Goal: Task Accomplishment & Management: Complete application form

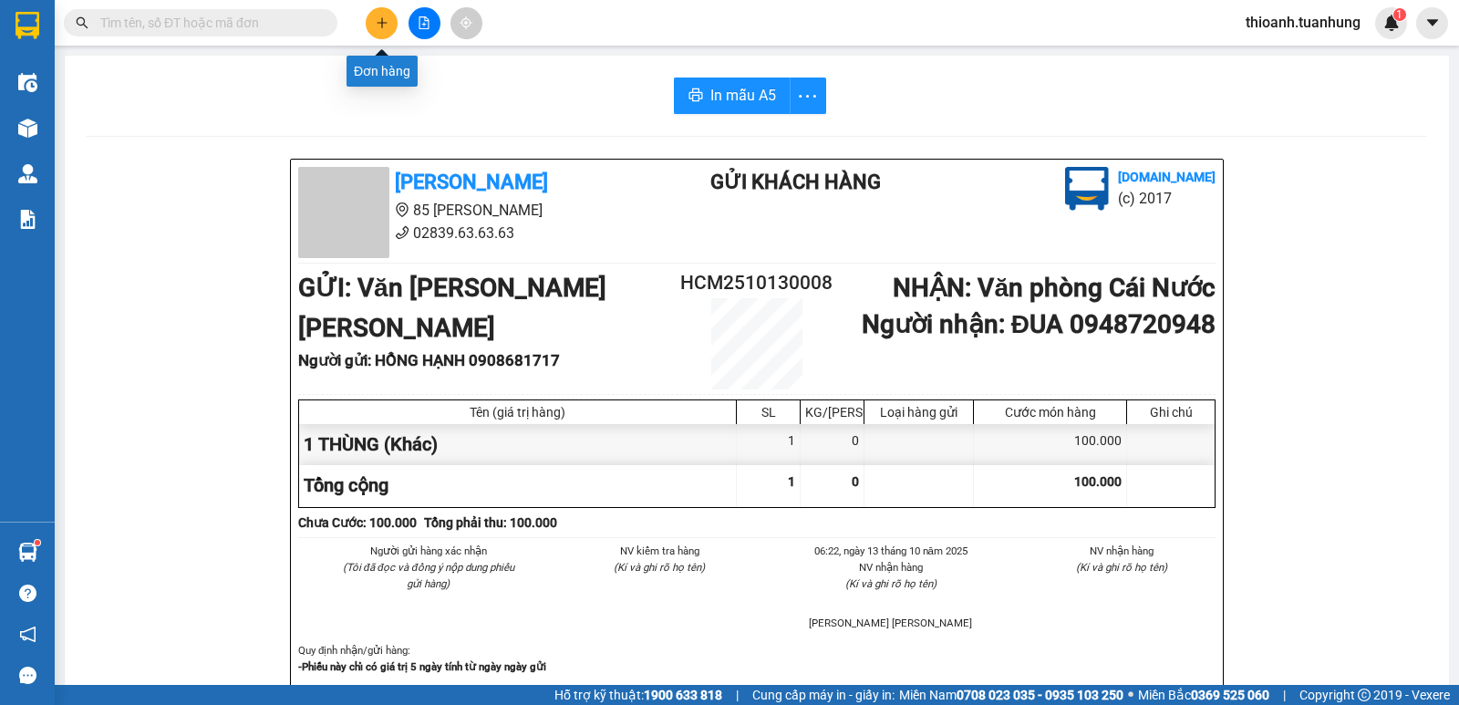
click at [390, 25] on button at bounding box center [382, 23] width 32 height 32
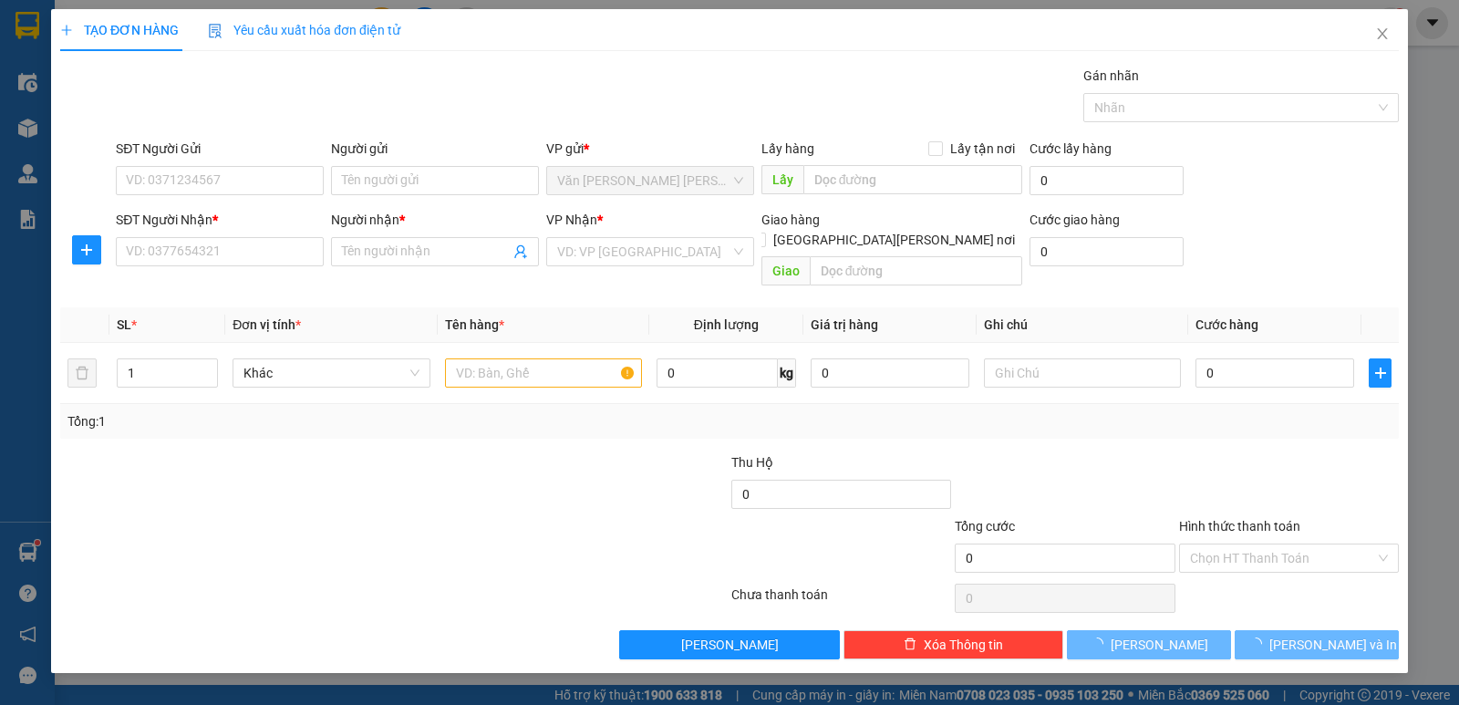
click at [206, 232] on div "SĐT Người Nhận *" at bounding box center [220, 223] width 208 height 27
click at [203, 246] on input "SĐT Người Nhận *" at bounding box center [220, 251] width 208 height 29
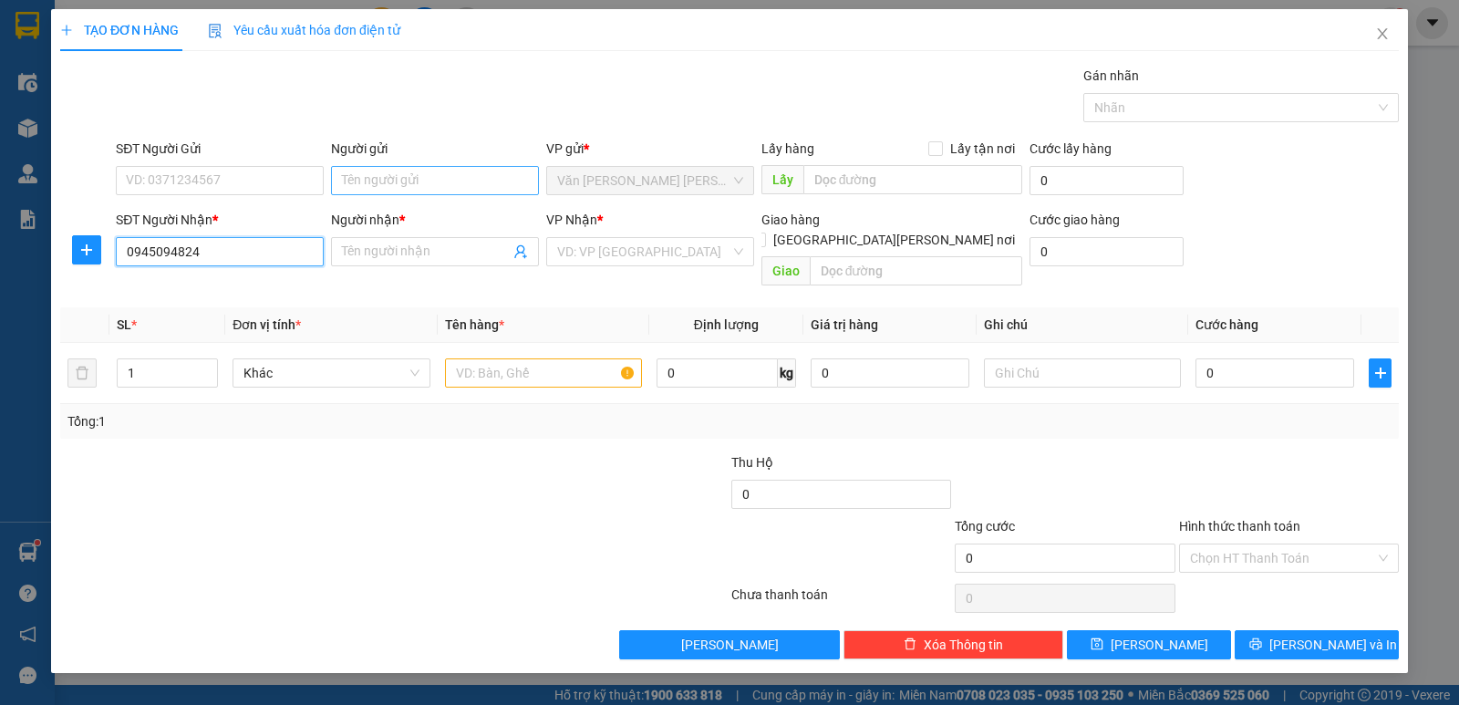
type input "0945094824"
click at [353, 188] on input "Người gửi" at bounding box center [435, 180] width 208 height 29
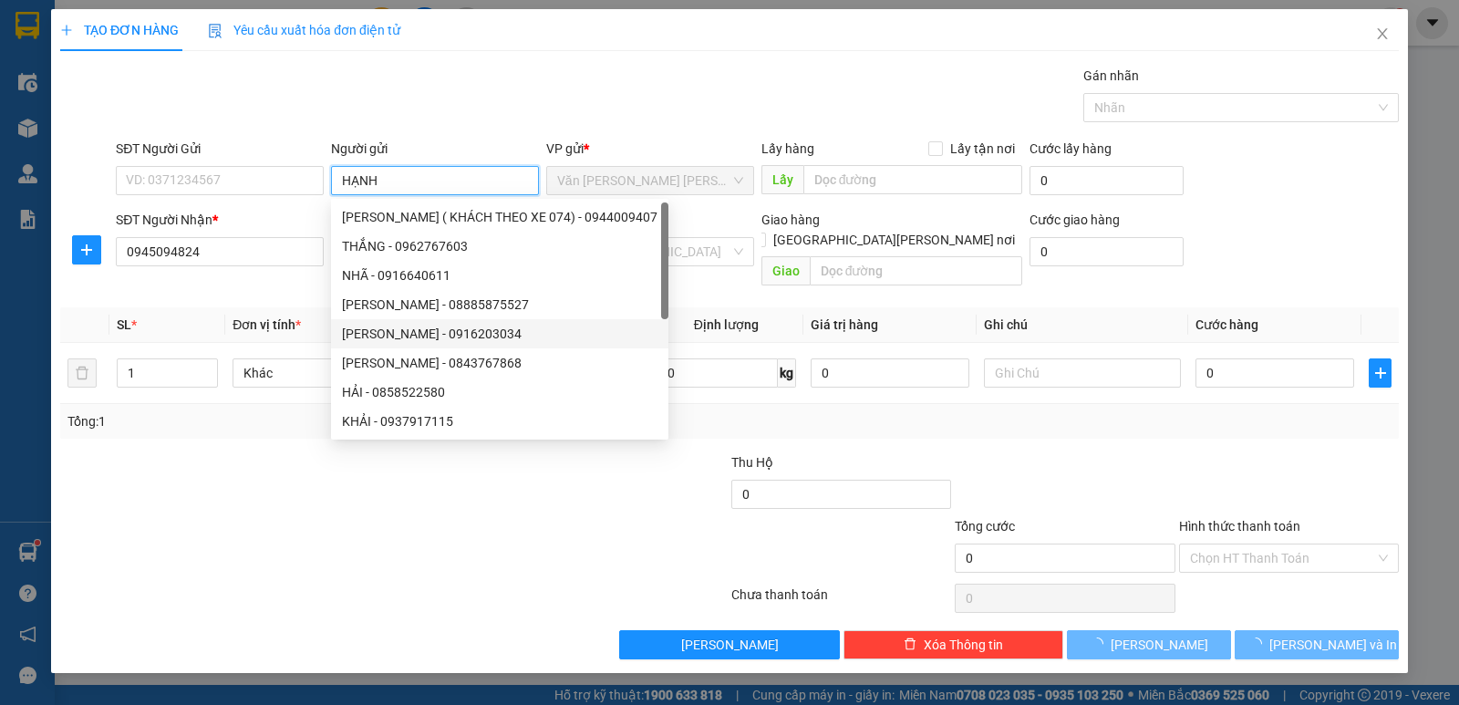
type input "HẠNH"
click at [170, 475] on div at bounding box center [282, 484] width 448 height 64
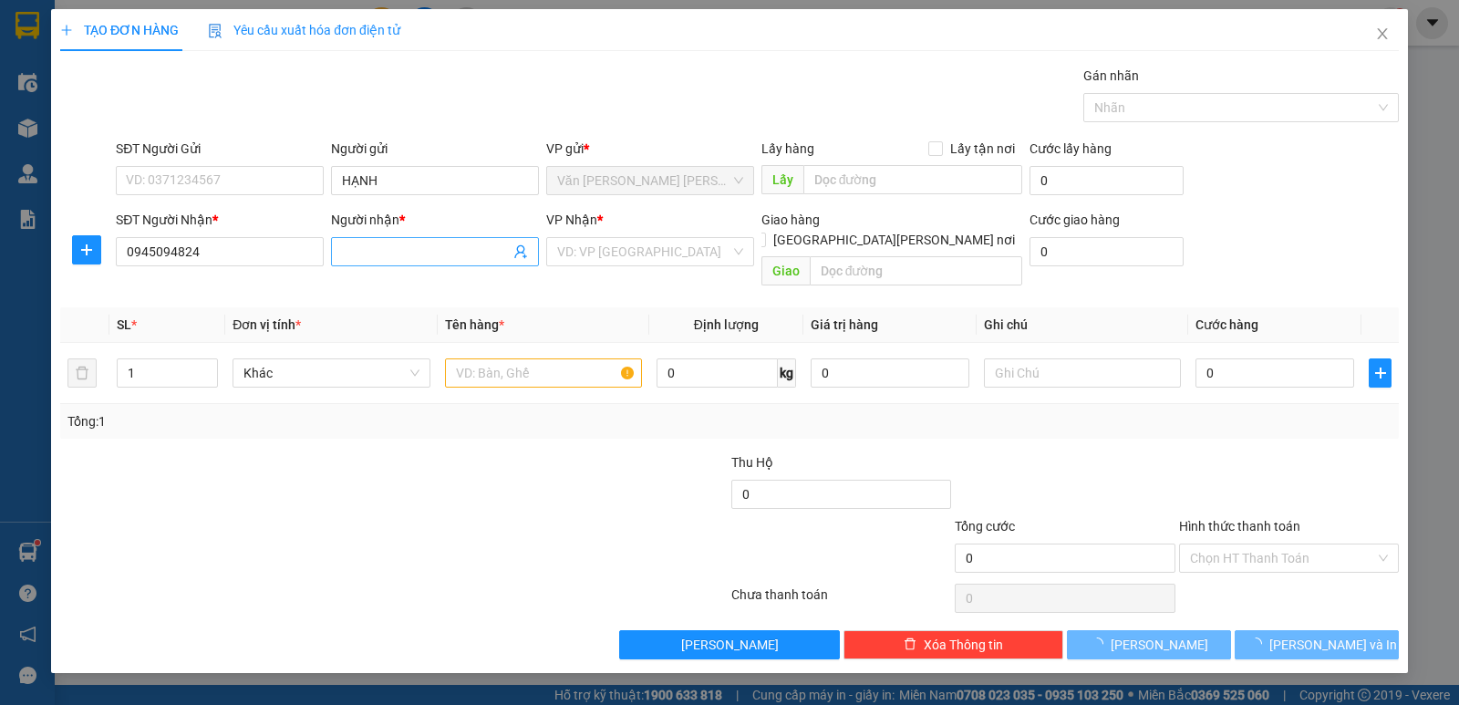
click at [375, 242] on input "Người nhận *" at bounding box center [426, 252] width 168 height 20
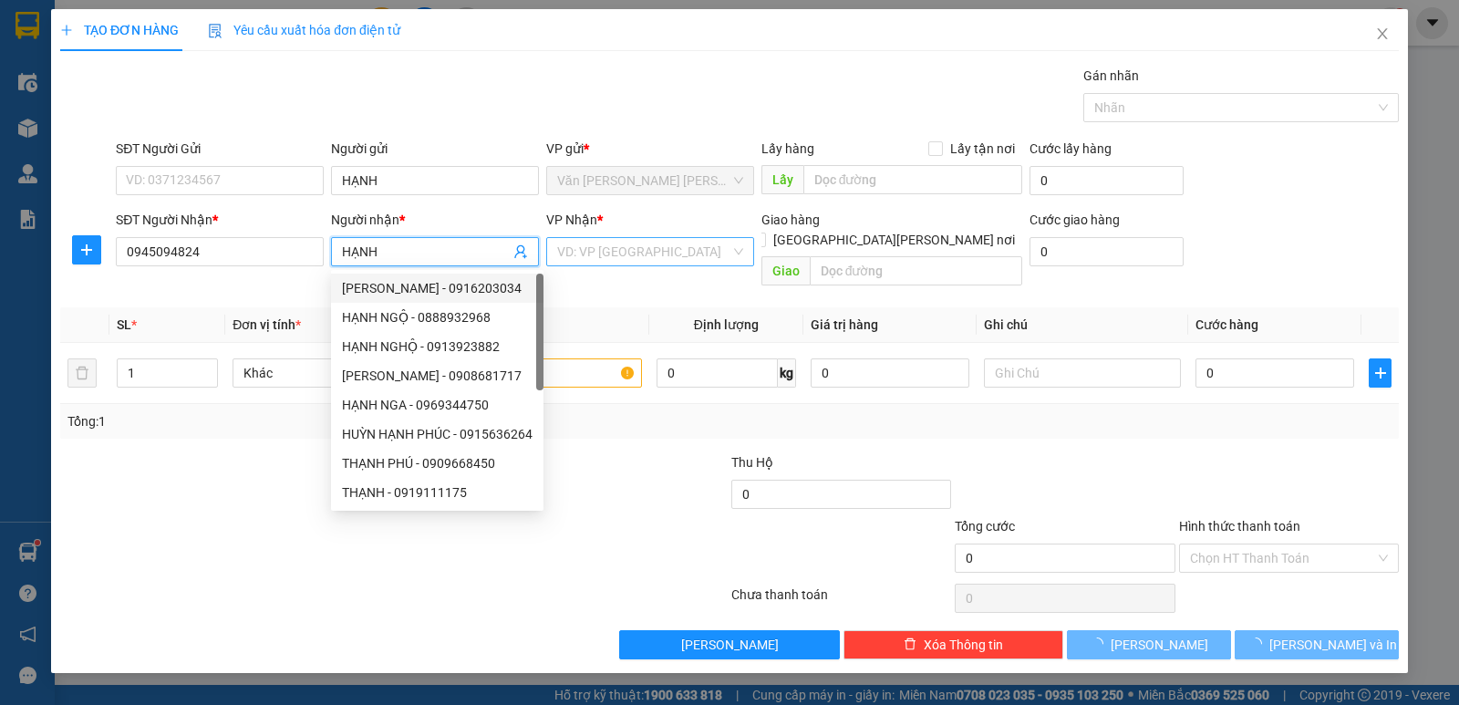
type input "HẠNH"
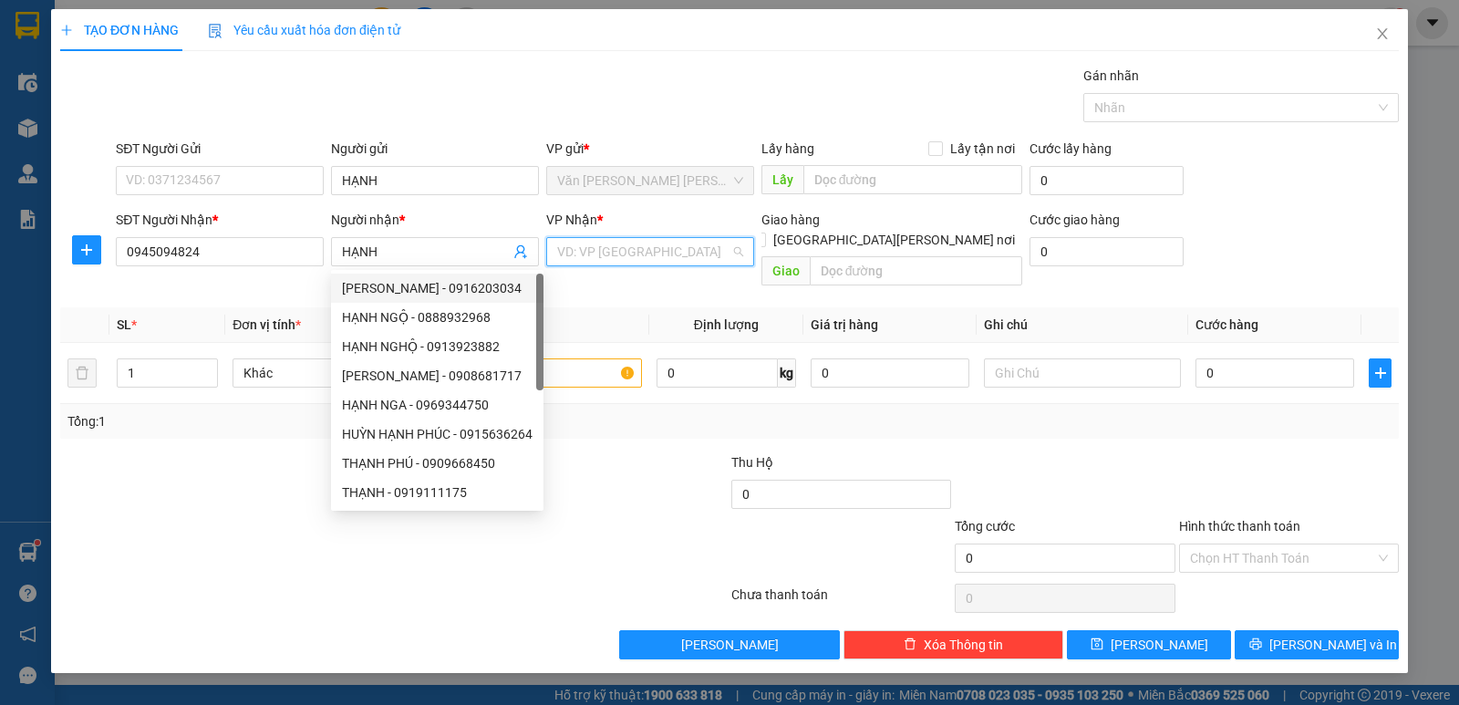
click at [626, 253] on input "search" at bounding box center [643, 251] width 173 height 27
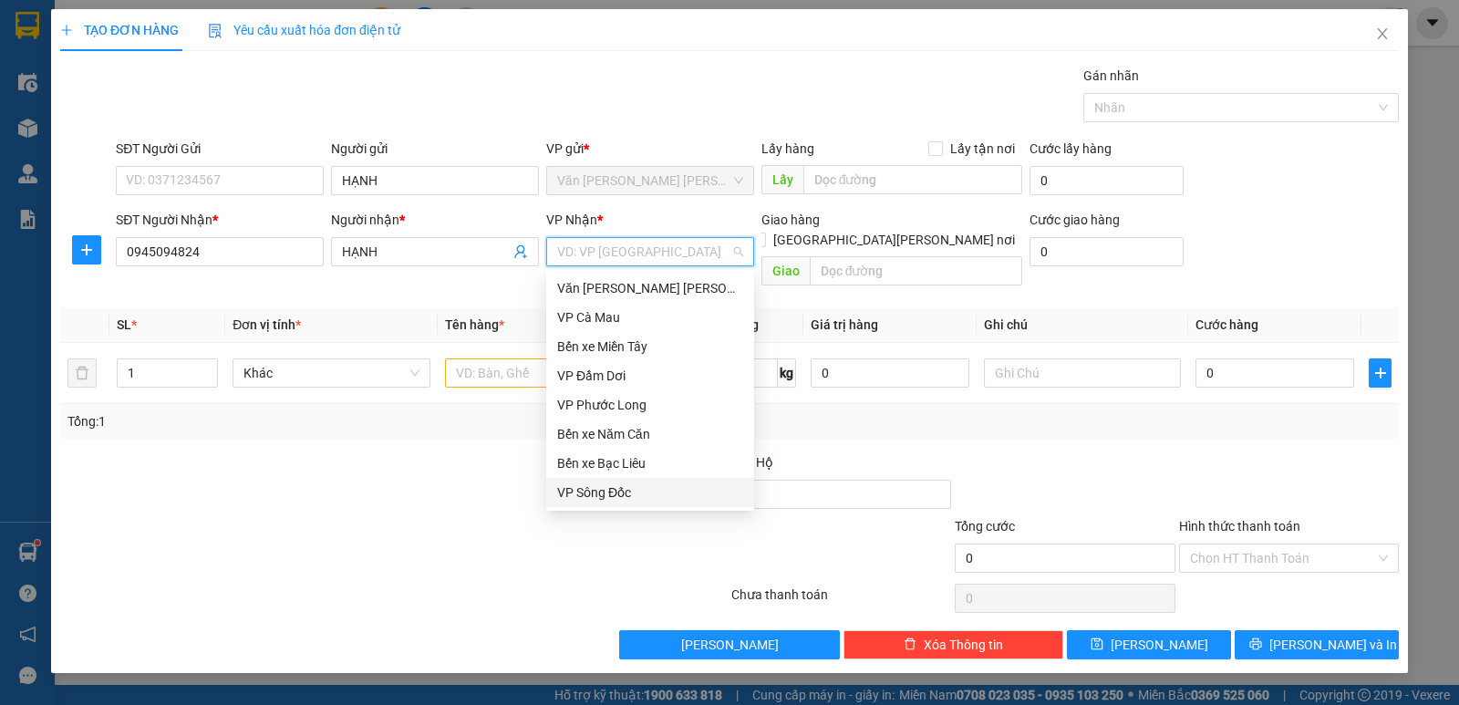
scroll to position [117, 0]
click at [656, 462] on div "Văn phòng Cái Nước" at bounding box center [650, 463] width 186 height 20
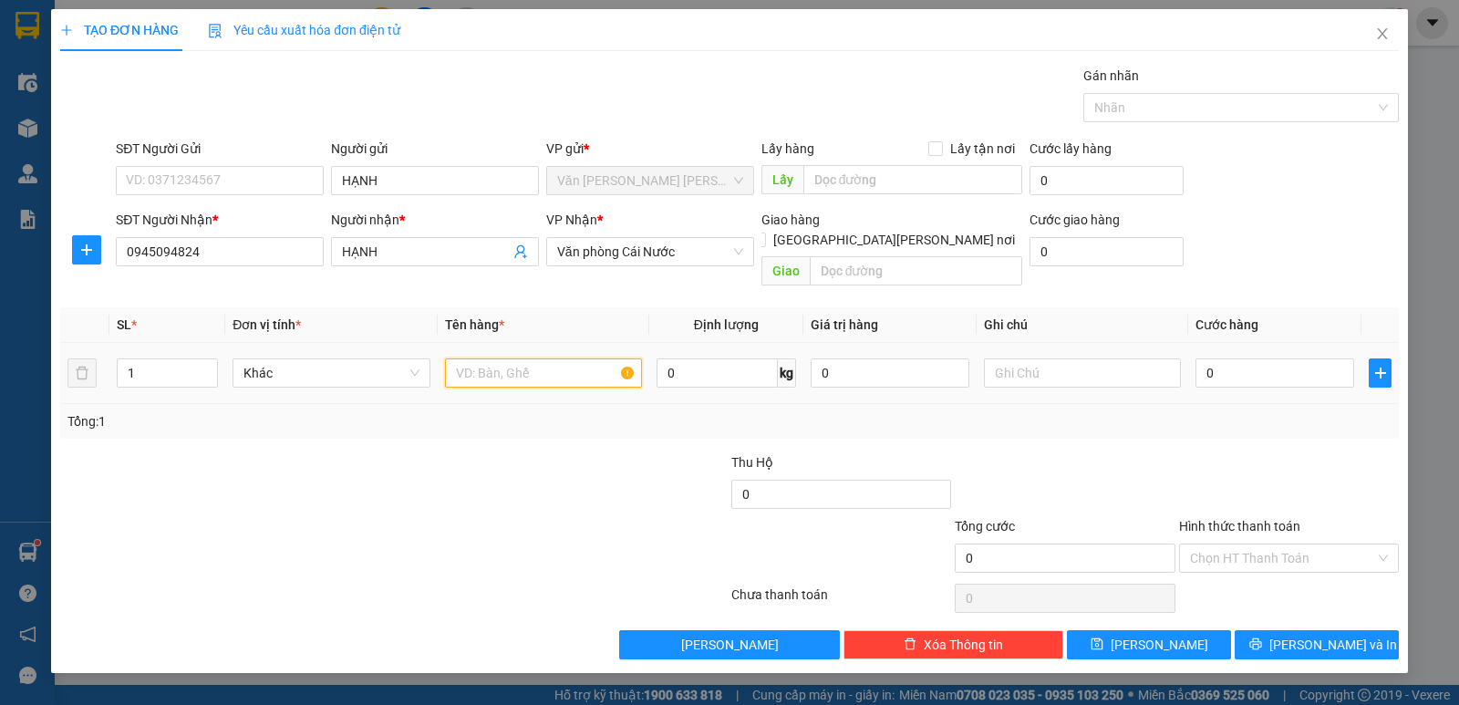
click at [492, 358] on input "text" at bounding box center [543, 372] width 197 height 29
type input "1 BAO"
click at [1050, 358] on input "text" at bounding box center [1082, 372] width 197 height 29
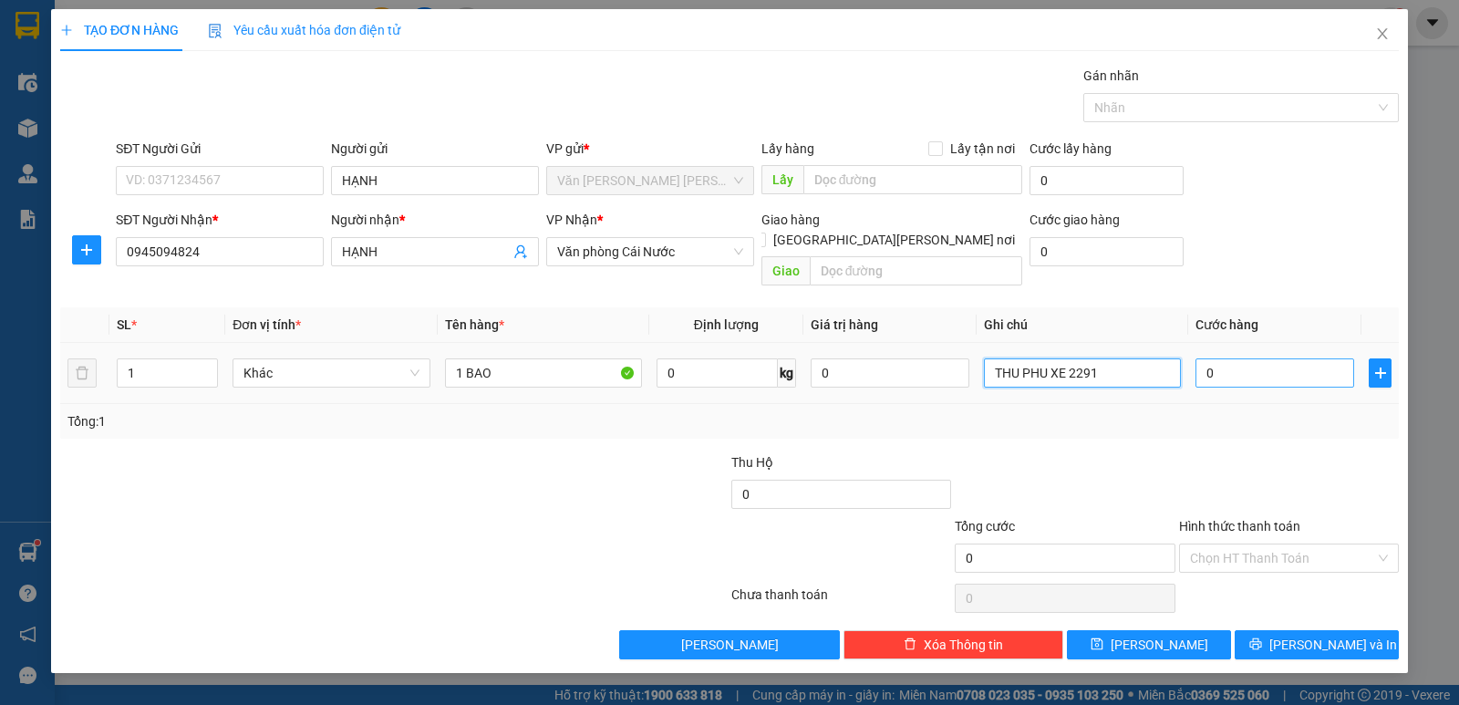
type input "THU PHU XE 2291"
click at [1248, 361] on input "0" at bounding box center [1274, 372] width 159 height 29
type input "1"
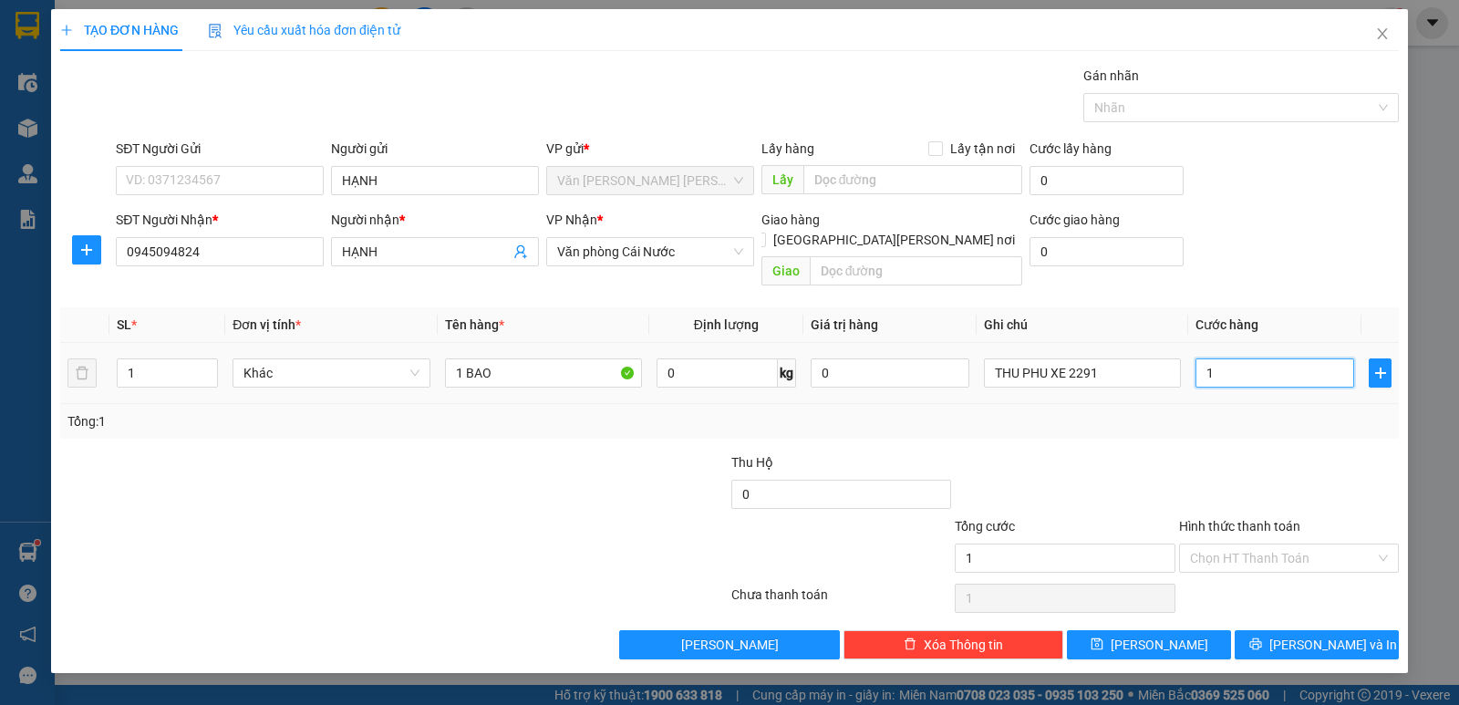
type input "10"
type input "100"
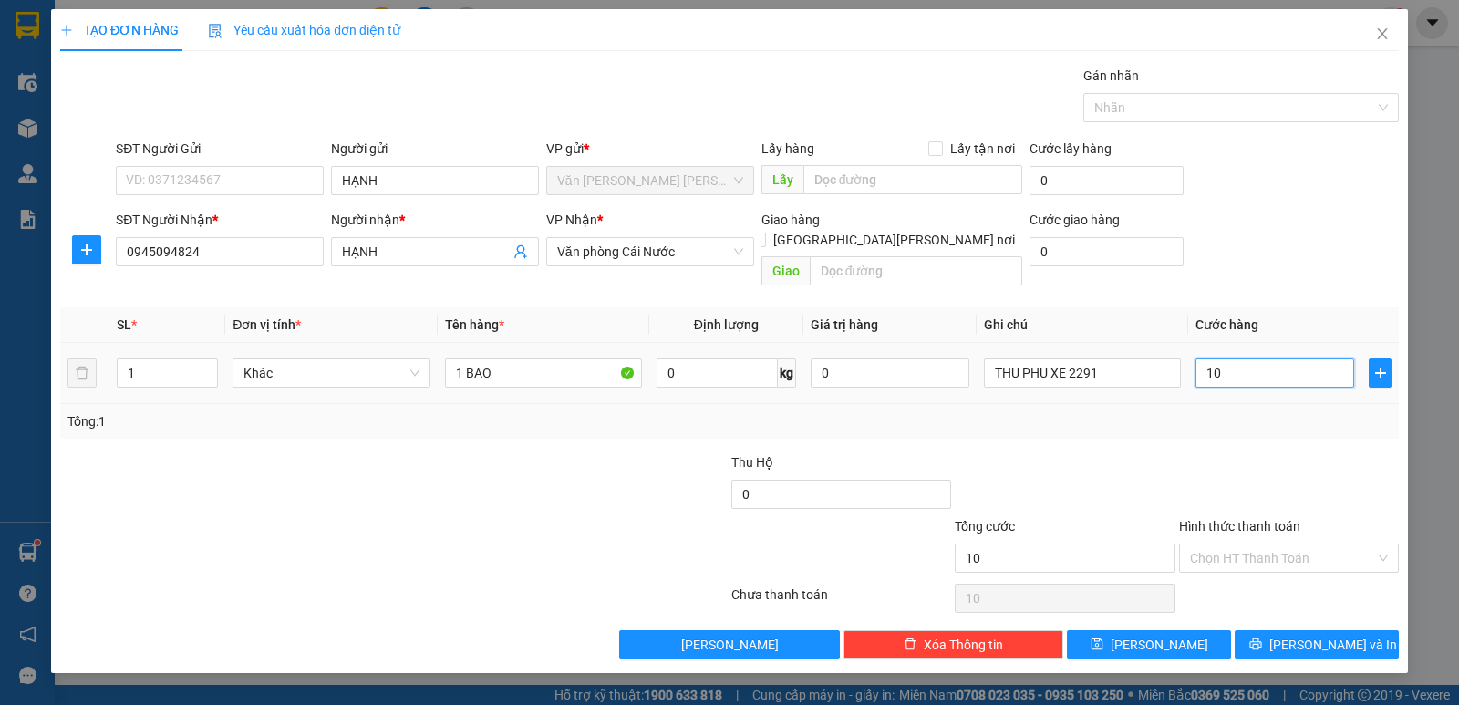
type input "100"
type input "100.000"
drag, startPoint x: 1246, startPoint y: 414, endPoint x: 1255, endPoint y: 515, distance: 101.6
click at [1246, 416] on div "Tổng: 1" at bounding box center [729, 421] width 1338 height 35
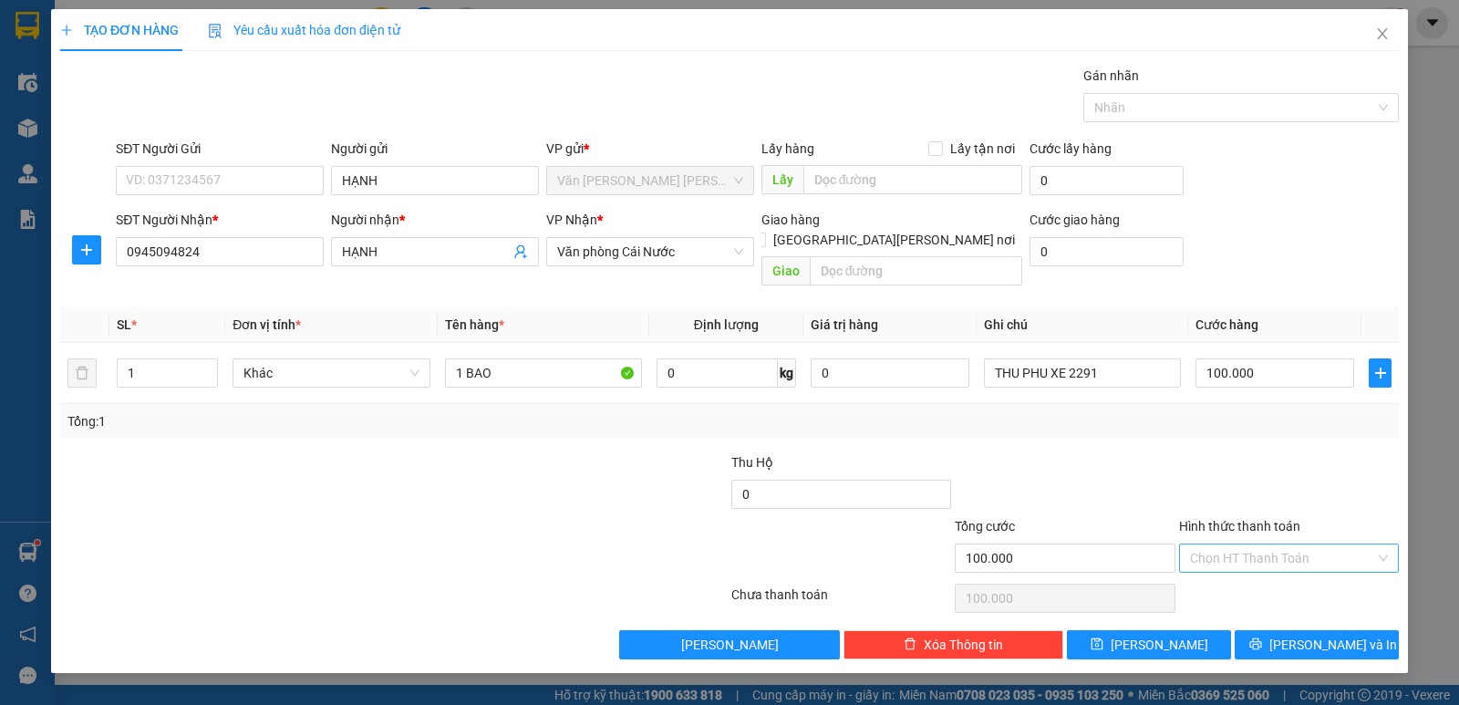
click at [1255, 544] on input "Hình thức thanh toán" at bounding box center [1282, 557] width 185 height 27
drag, startPoint x: 1255, startPoint y: 573, endPoint x: 1260, endPoint y: 582, distance: 9.4
click at [1258, 579] on div "Tại văn phòng" at bounding box center [1289, 574] width 198 height 20
type input "0"
drag, startPoint x: 1286, startPoint y: 630, endPoint x: 965, endPoint y: 500, distance: 346.3
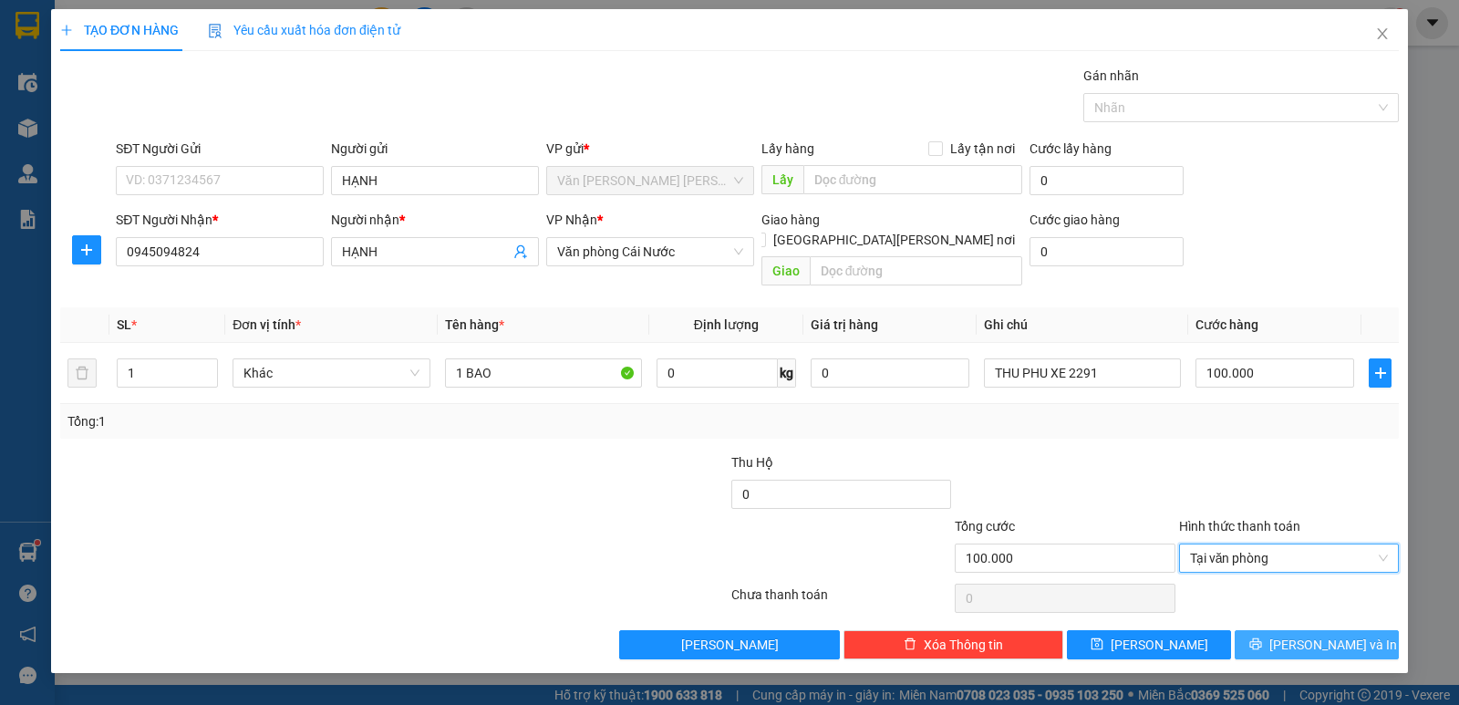
click at [1262, 637] on icon "printer" at bounding box center [1255, 643] width 13 height 13
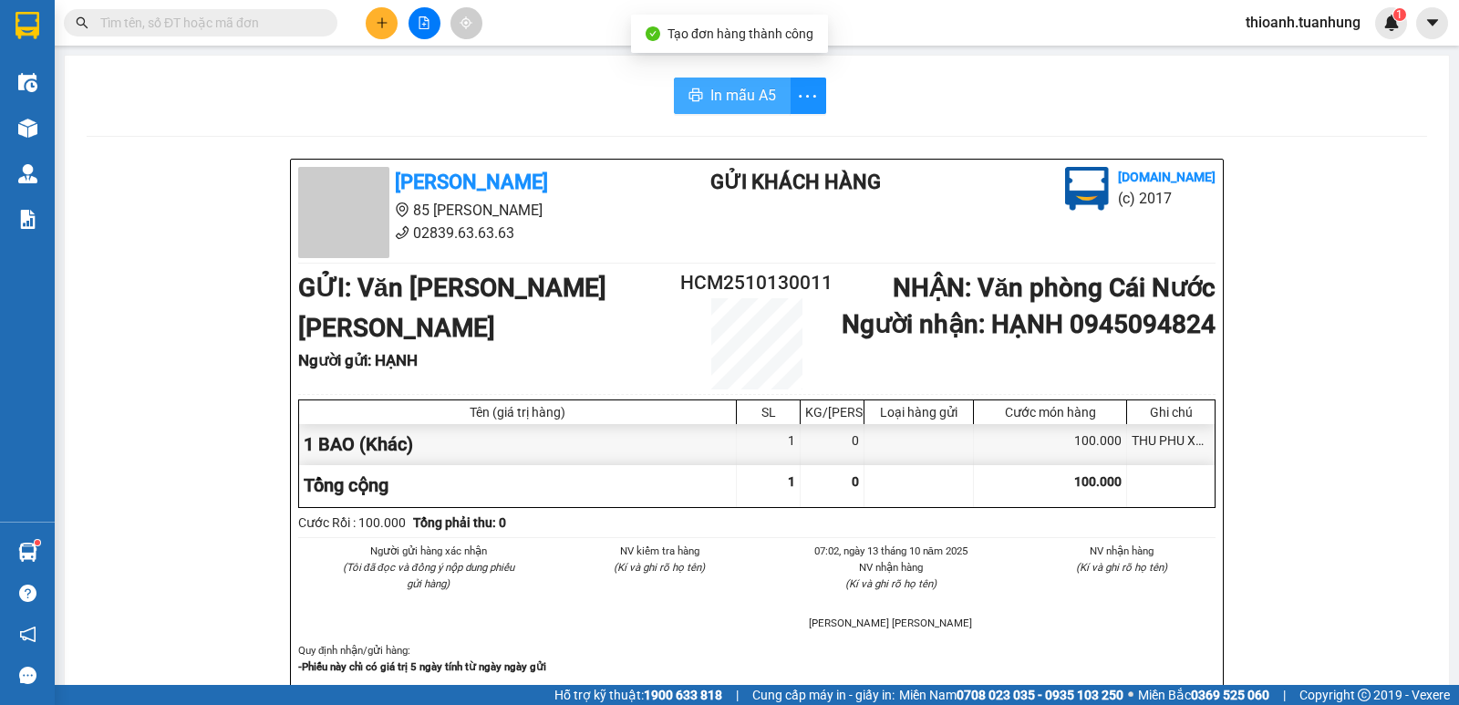
click at [755, 109] on button "In mẫu A5" at bounding box center [732, 95] width 117 height 36
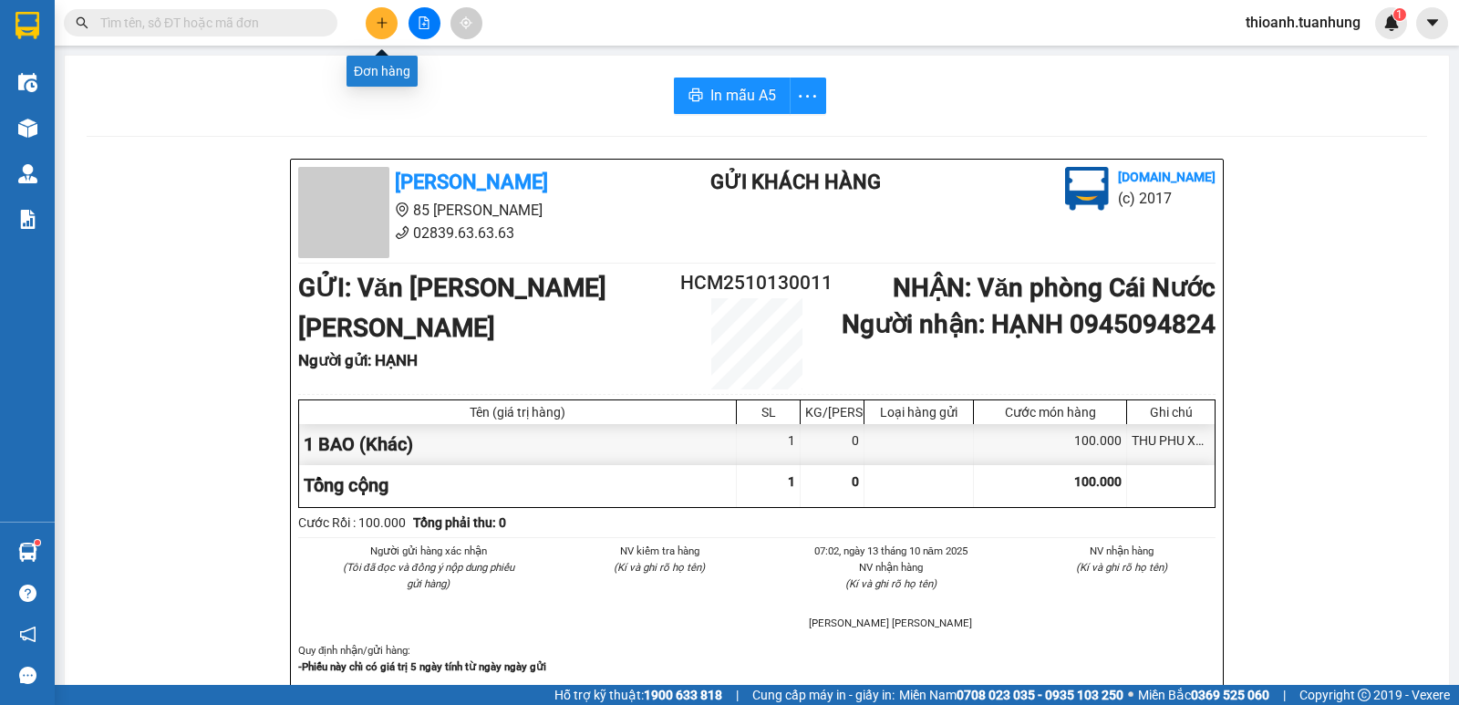
click at [383, 25] on icon "plus" at bounding box center [382, 22] width 13 height 13
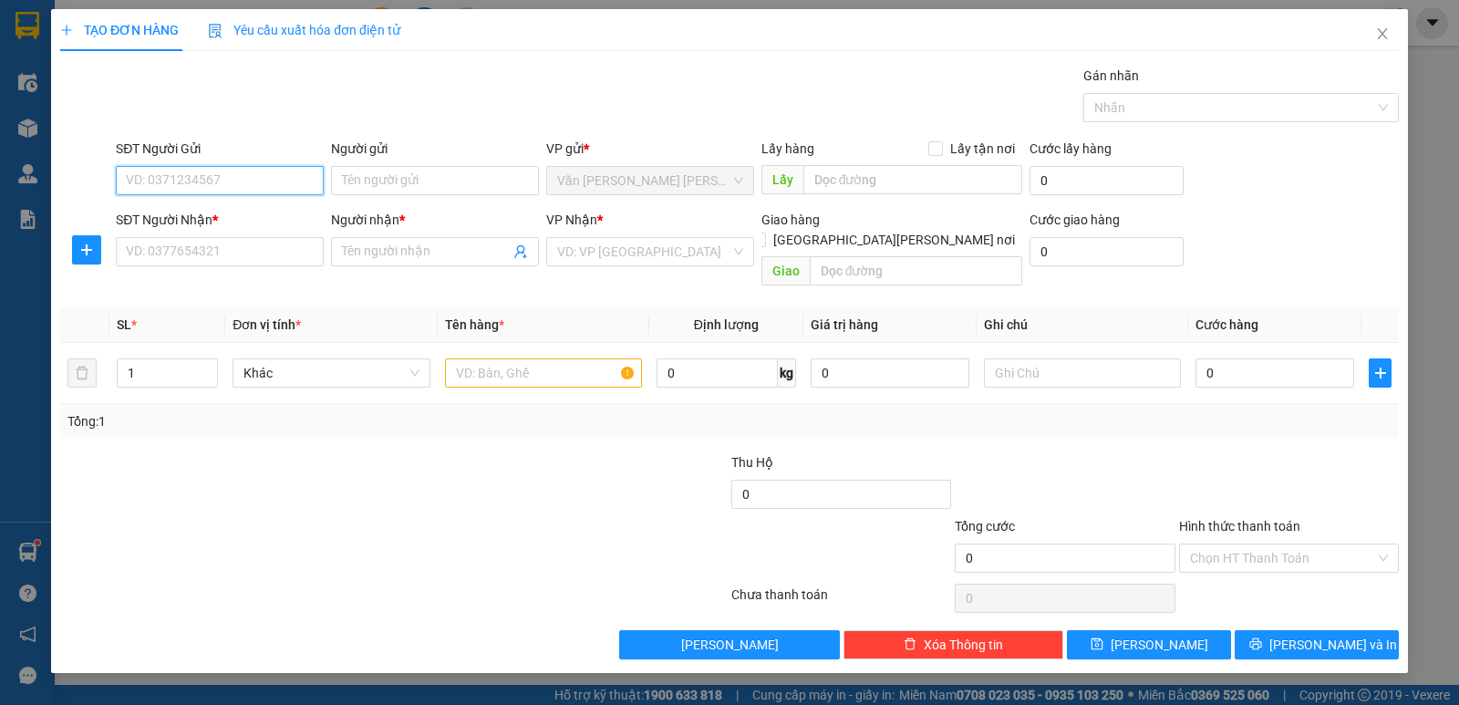
click at [242, 182] on input "SĐT Người Gửi" at bounding box center [220, 180] width 208 height 29
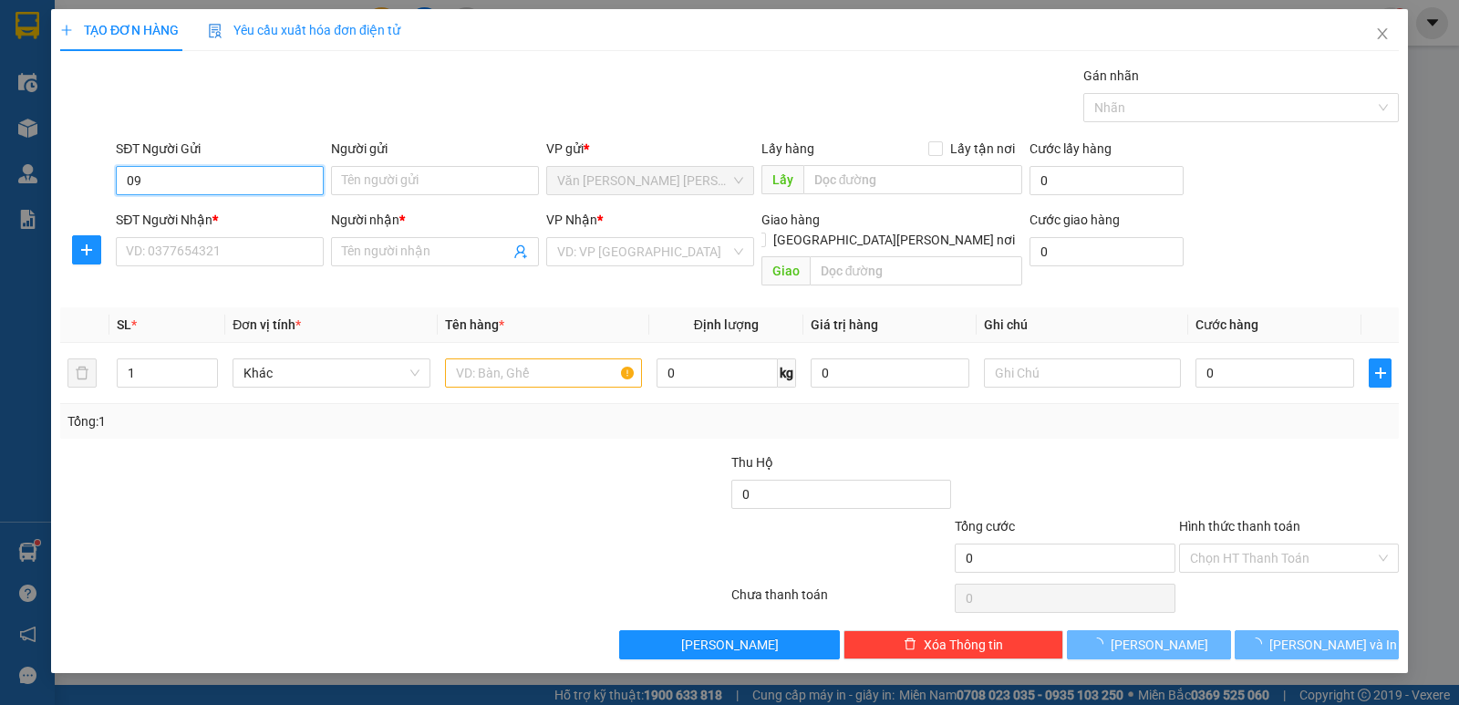
type input "0"
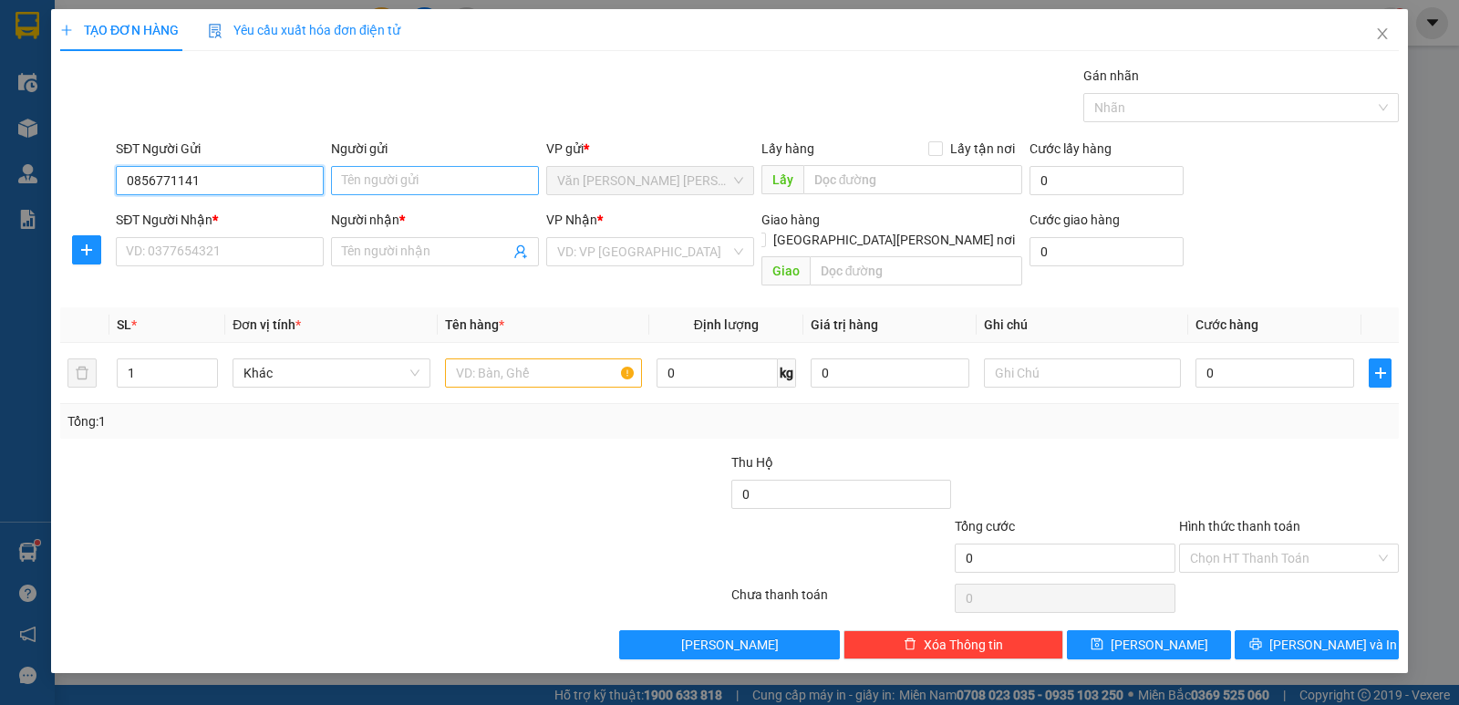
type input "0856771141"
click at [364, 190] on input "Người gửi" at bounding box center [435, 180] width 208 height 29
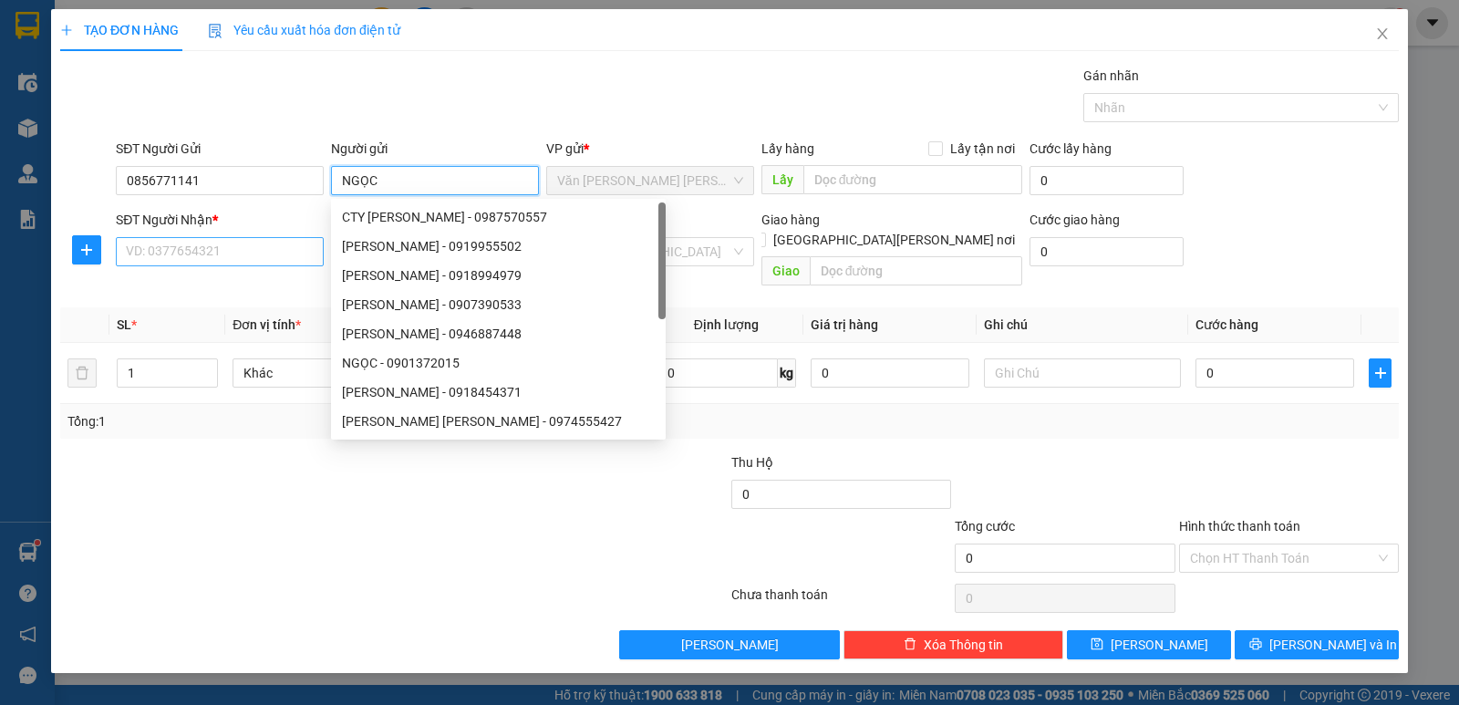
type input "NGỌC"
click at [188, 250] on input "SĐT Người Nhận *" at bounding box center [220, 251] width 208 height 29
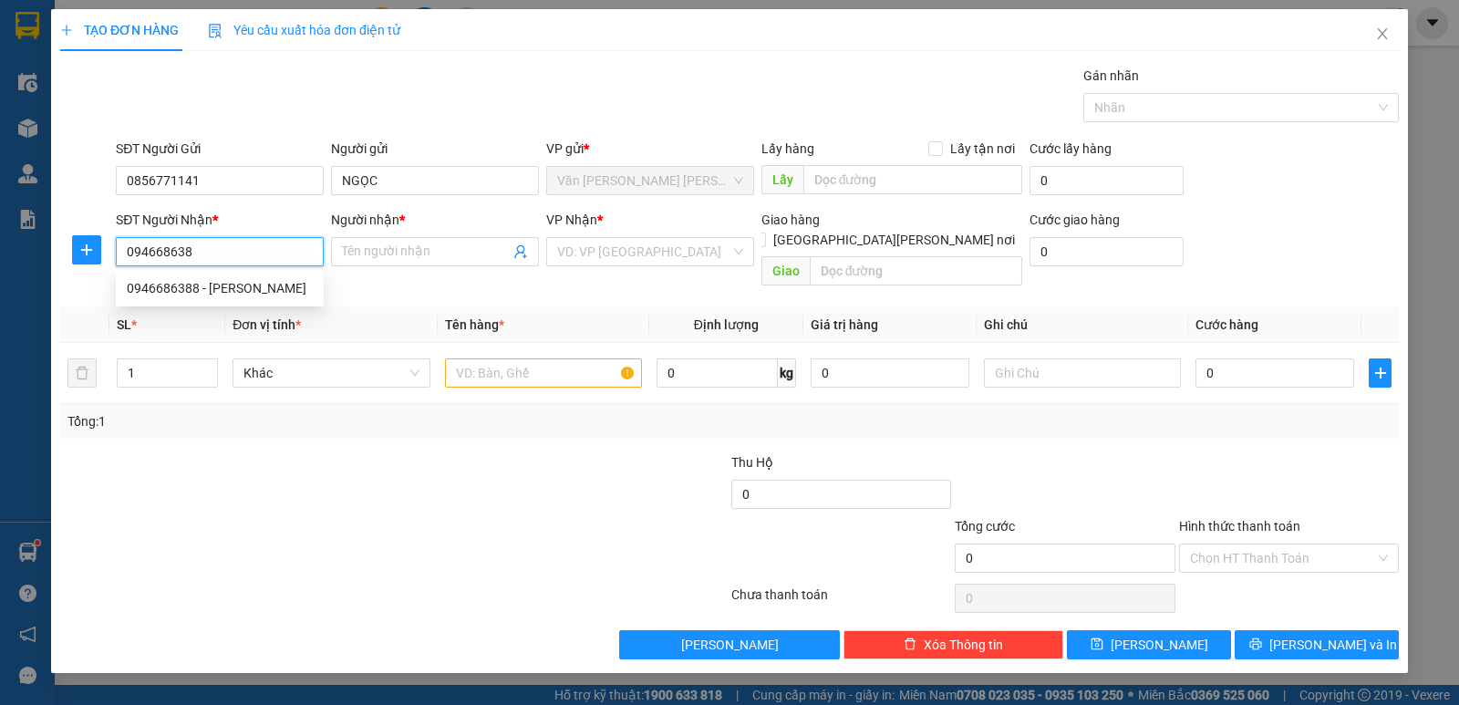
type input "0946686388"
click at [249, 287] on div "0946686388 - [PERSON_NAME]" at bounding box center [220, 288] width 186 height 20
type input "[PERSON_NAME]"
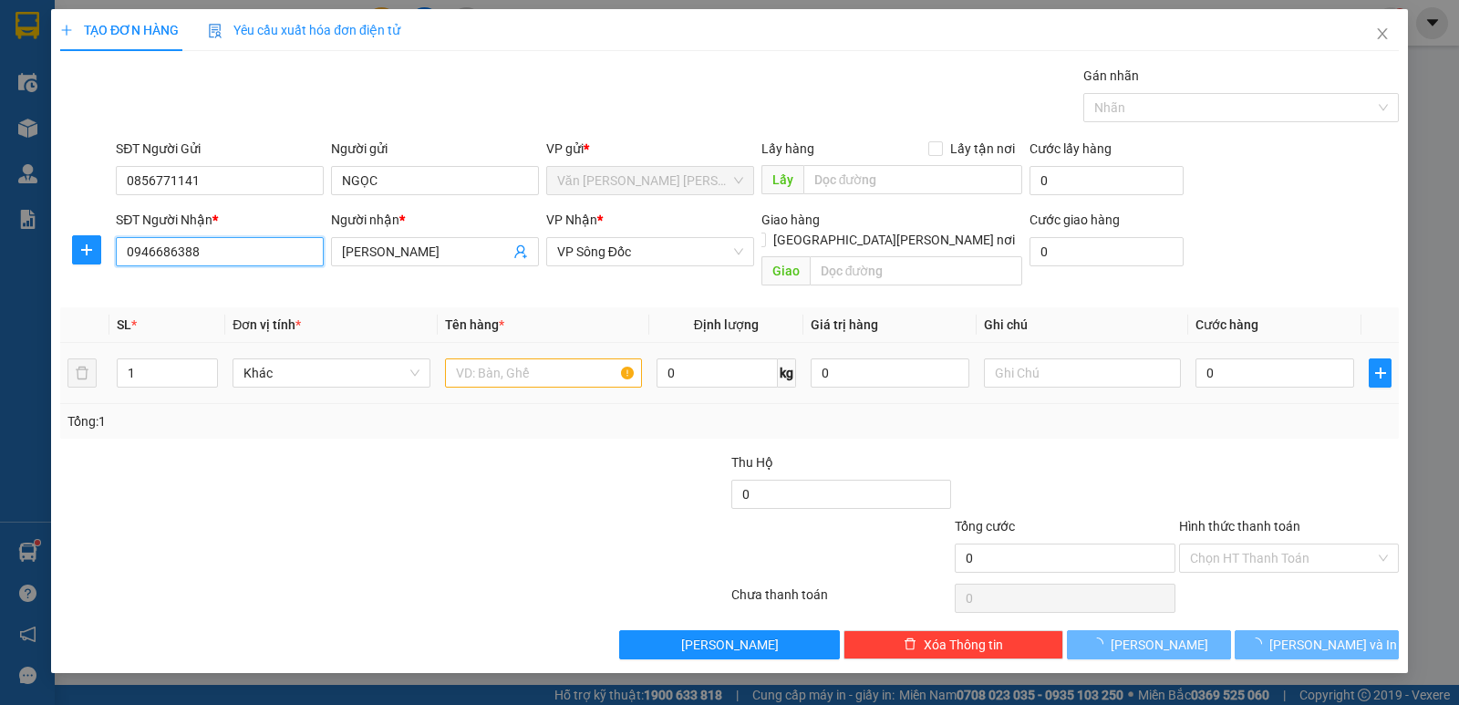
type input "0946686388"
click at [467, 358] on input "text" at bounding box center [543, 372] width 197 height 29
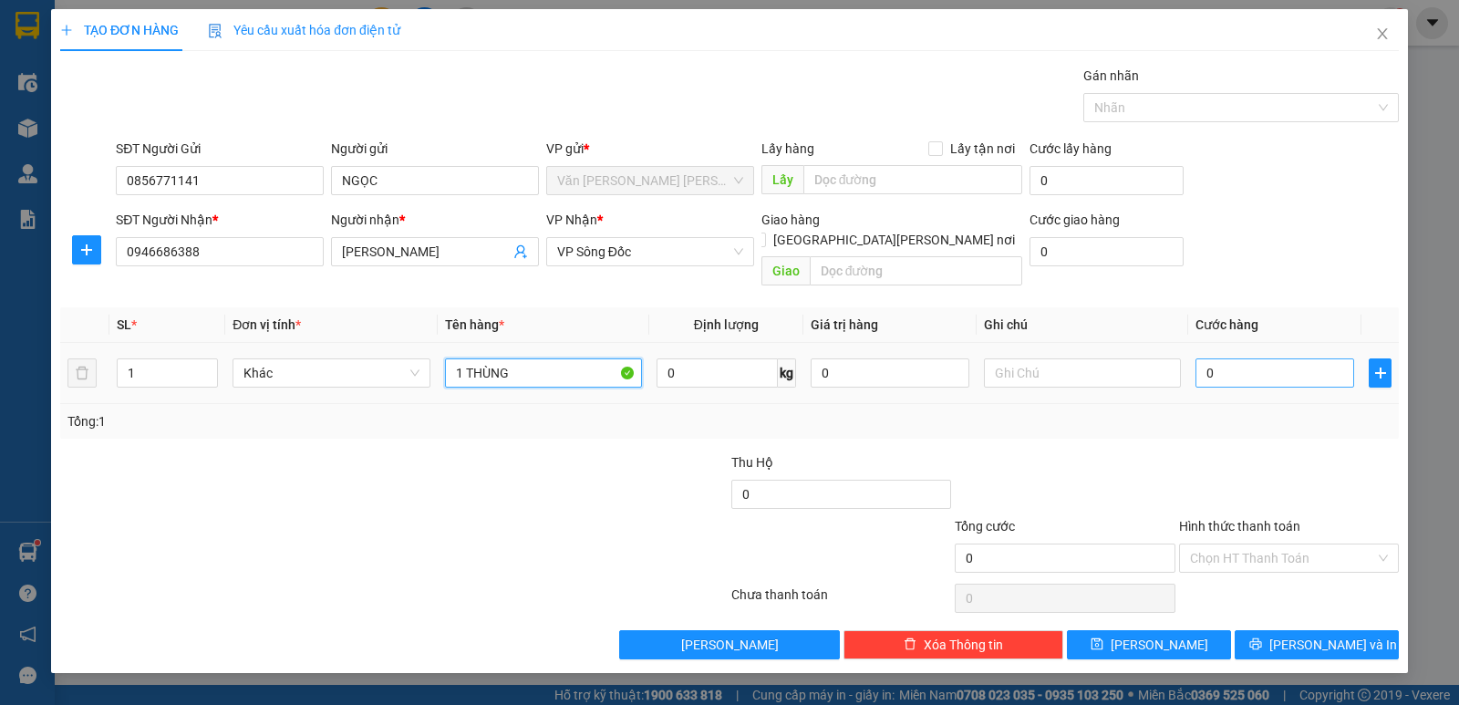
type input "1 THÙNG"
click at [1242, 358] on input "0" at bounding box center [1274, 372] width 159 height 29
type input "3"
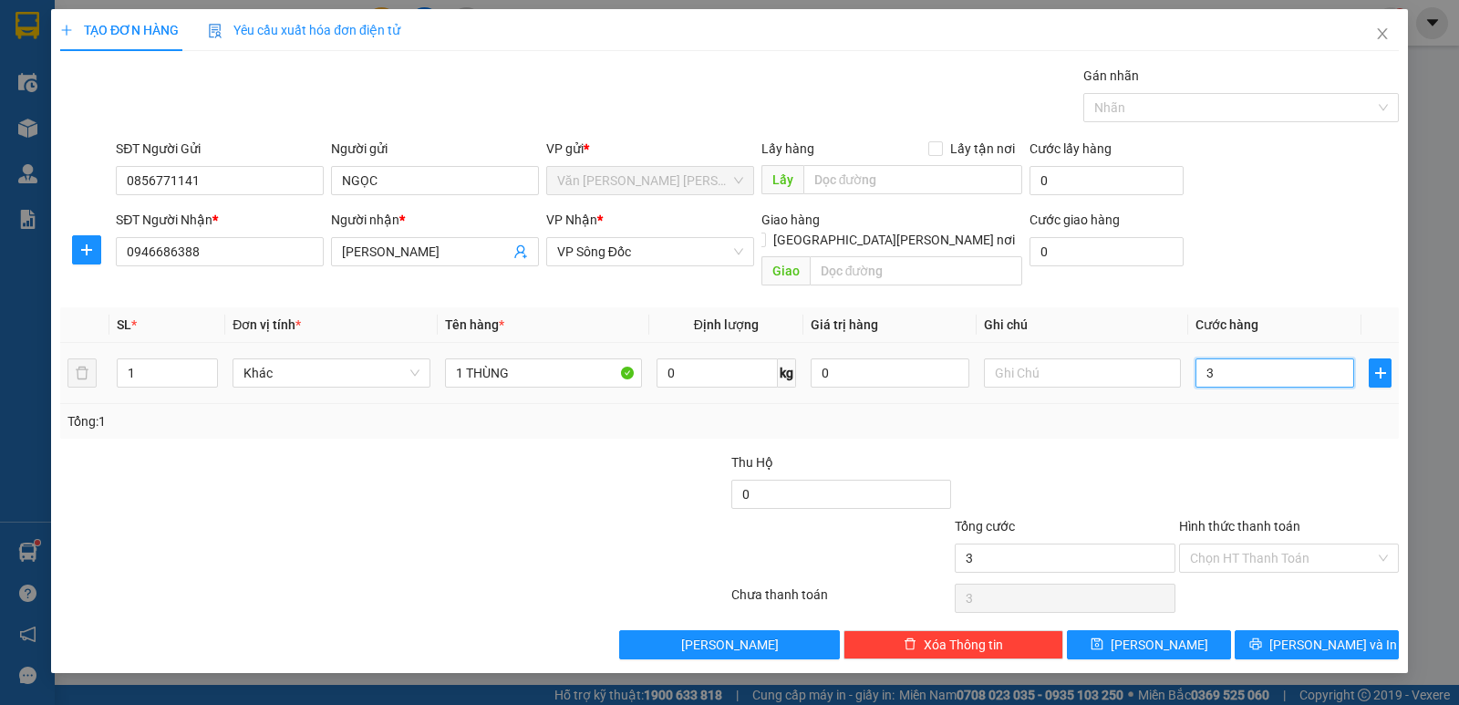
type input "30"
type input "30.000"
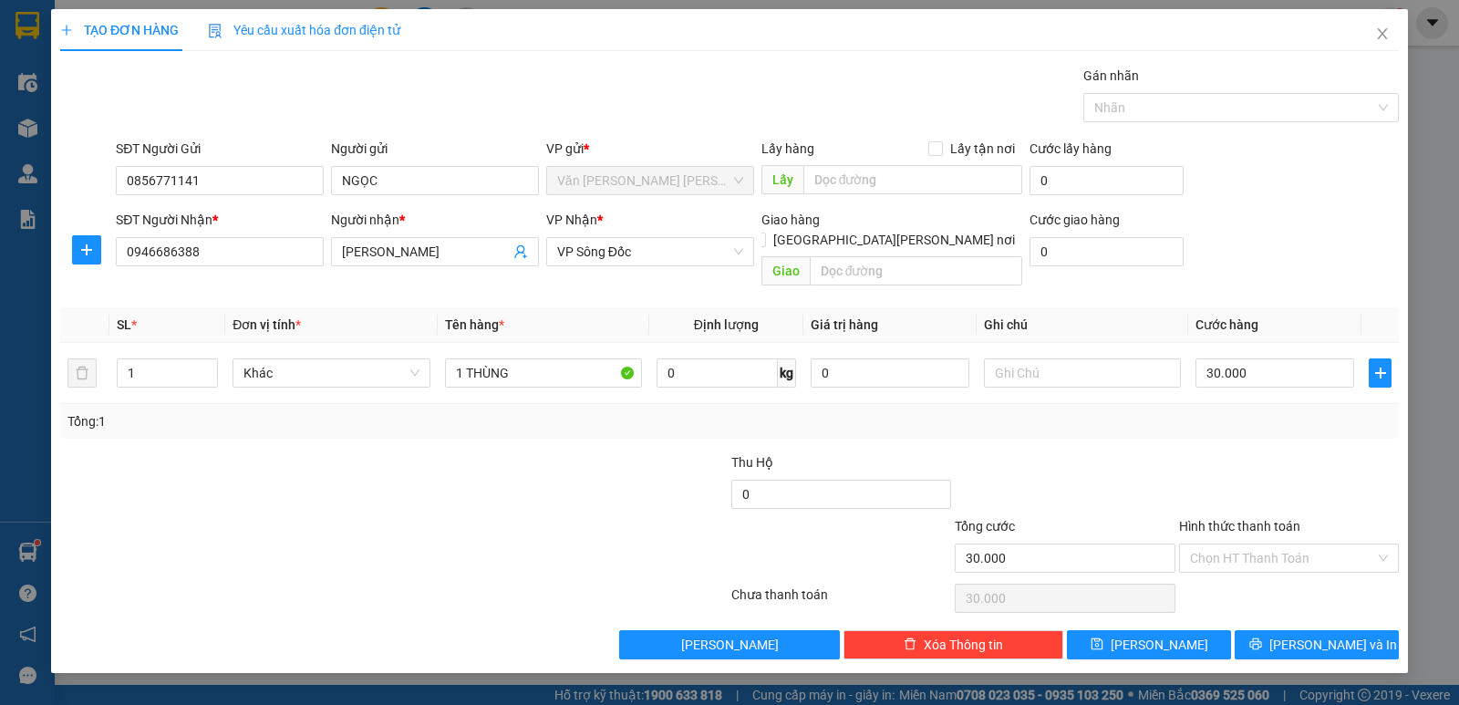
drag, startPoint x: 1244, startPoint y: 403, endPoint x: 1247, endPoint y: 490, distance: 87.6
click at [1244, 416] on div "Tổng: 1" at bounding box center [729, 421] width 1338 height 35
click at [1266, 544] on input "Hình thức thanh toán" at bounding box center [1282, 557] width 185 height 27
drag, startPoint x: 1264, startPoint y: 574, endPoint x: 1272, endPoint y: 588, distance: 15.5
click at [1272, 587] on div "Tại văn phòng" at bounding box center [1289, 574] width 220 height 29
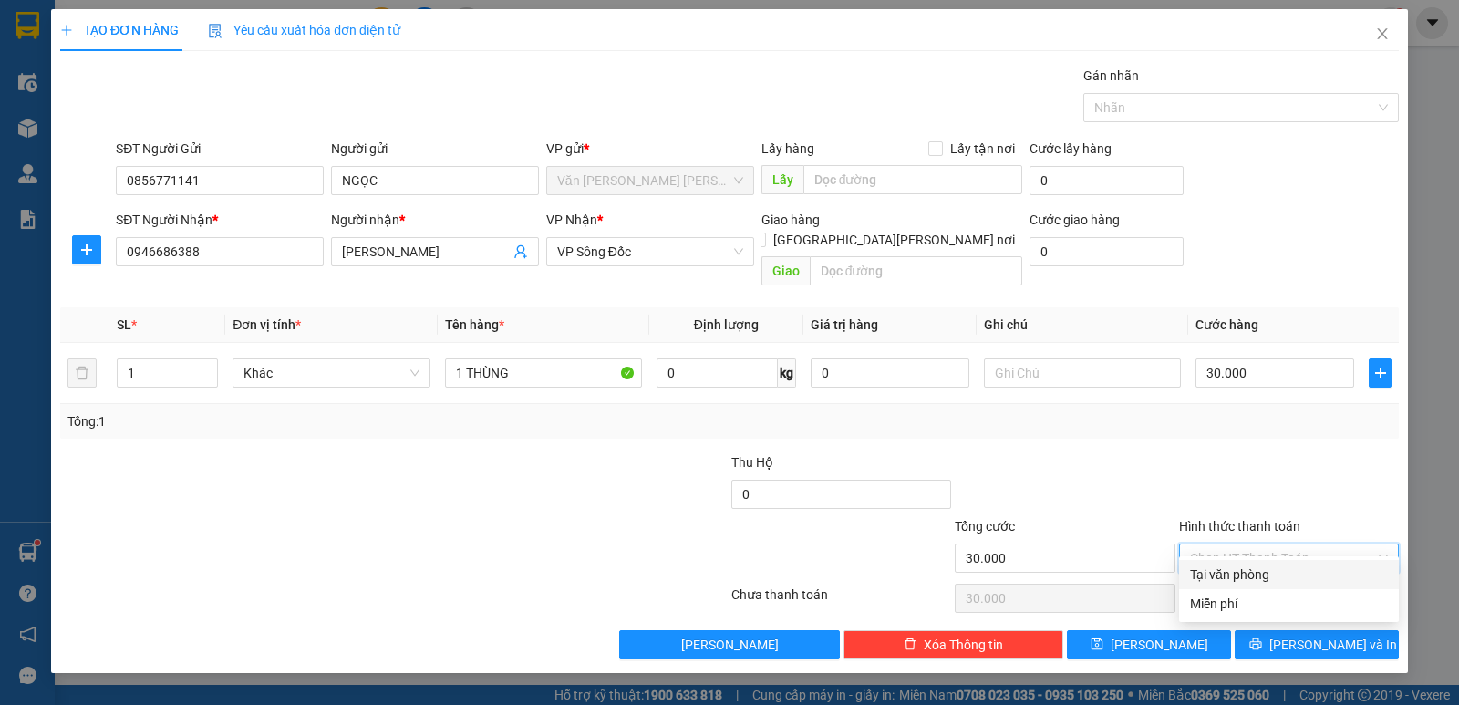
type input "0"
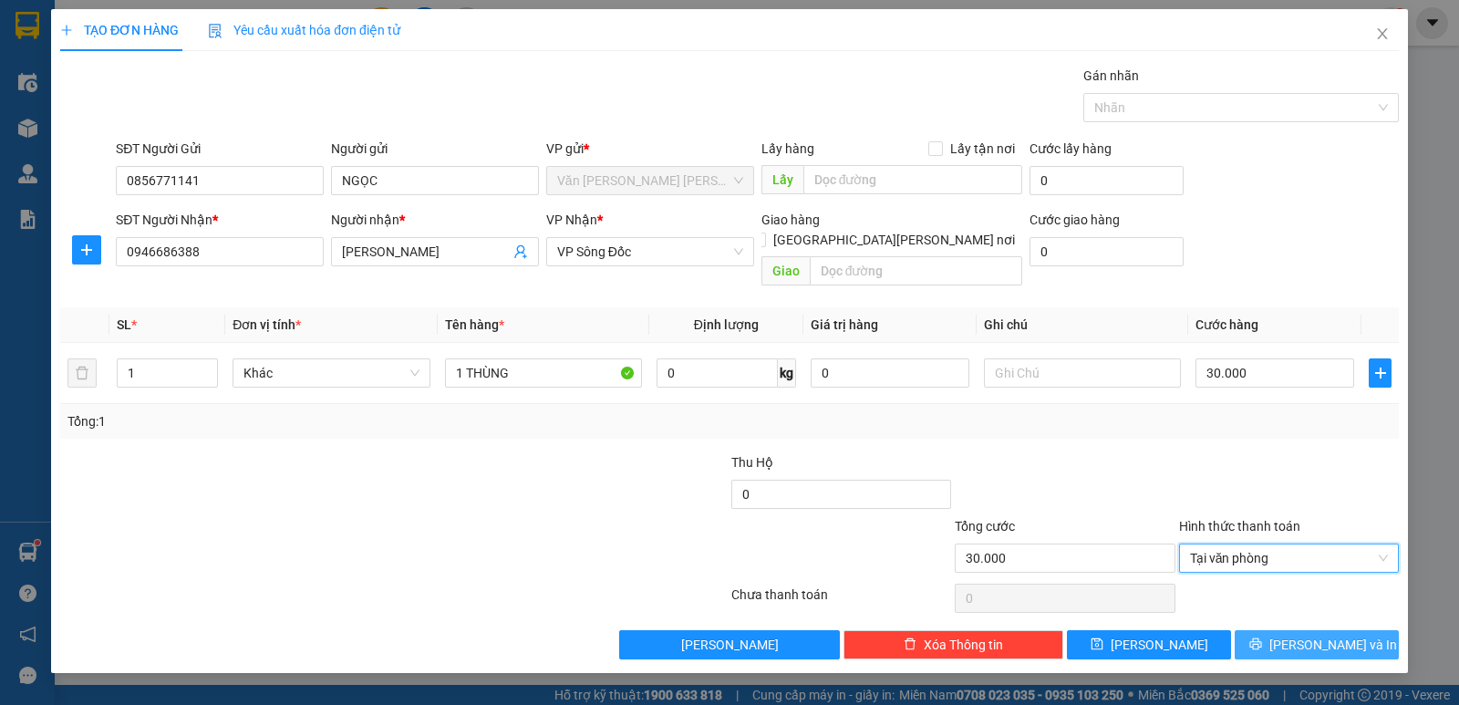
click at [1288, 634] on button "[PERSON_NAME] và In" at bounding box center [1316, 644] width 164 height 29
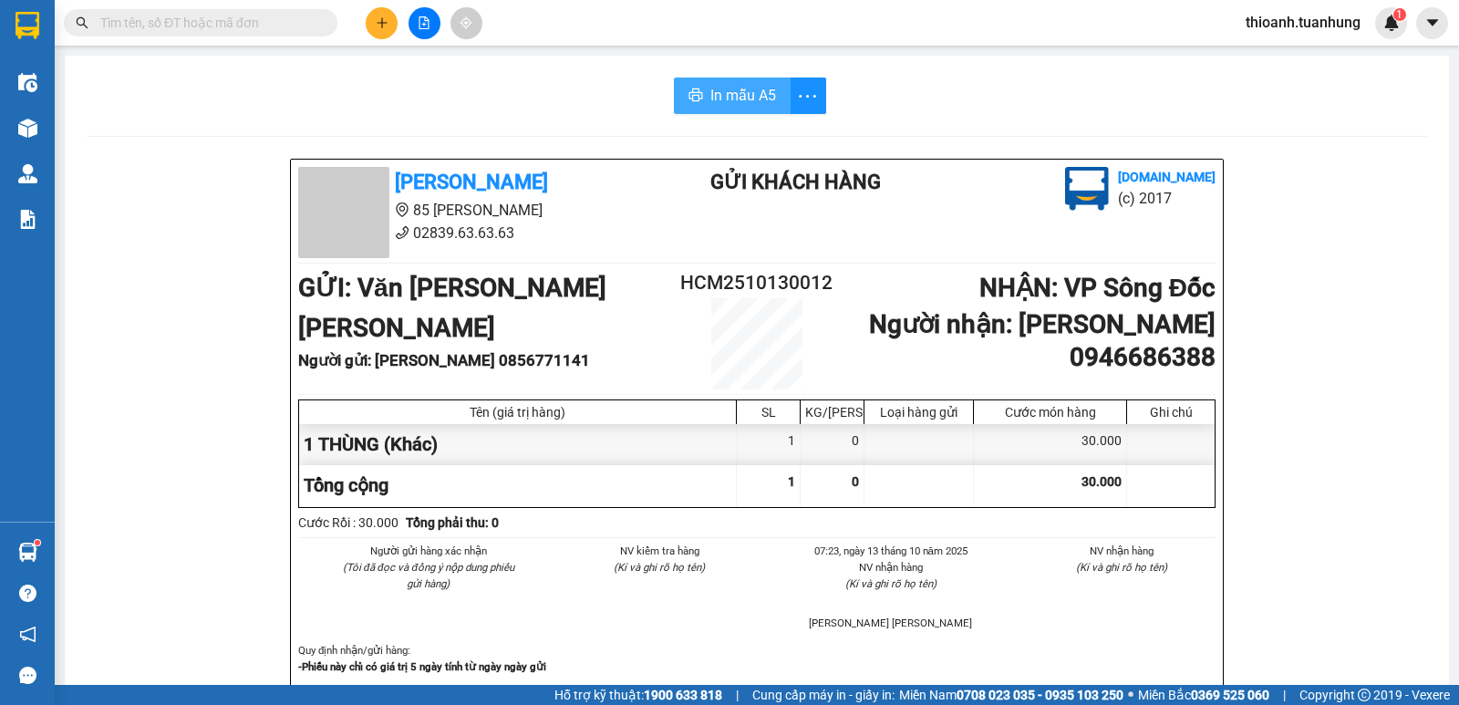
click at [710, 94] on span "In mẫu A5" at bounding box center [743, 95] width 66 height 23
click at [229, 28] on input "text" at bounding box center [207, 23] width 215 height 20
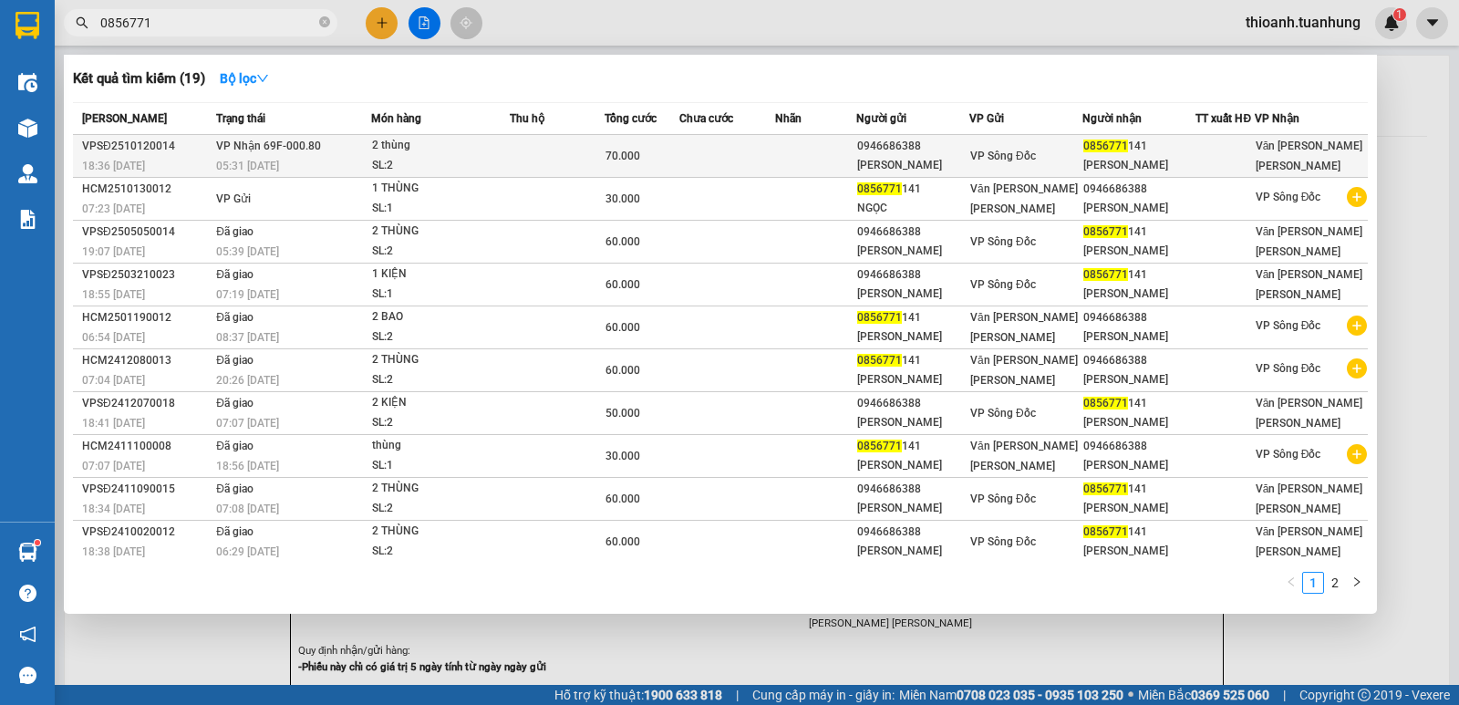
type input "0856771"
click at [819, 157] on td at bounding box center [815, 156] width 81 height 43
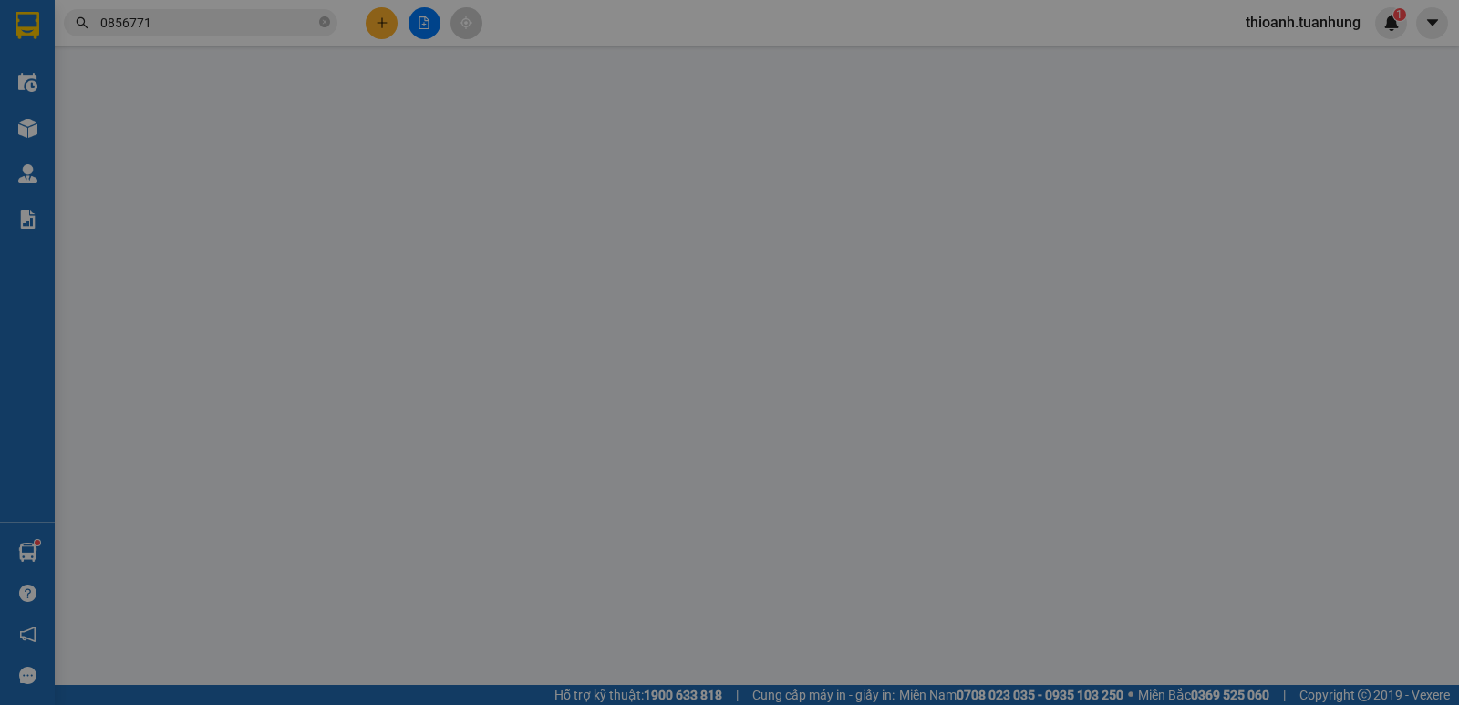
type input "0946686388"
type input "[PERSON_NAME]"
type input "0856771141"
type input "[PERSON_NAME]"
type input "70.000"
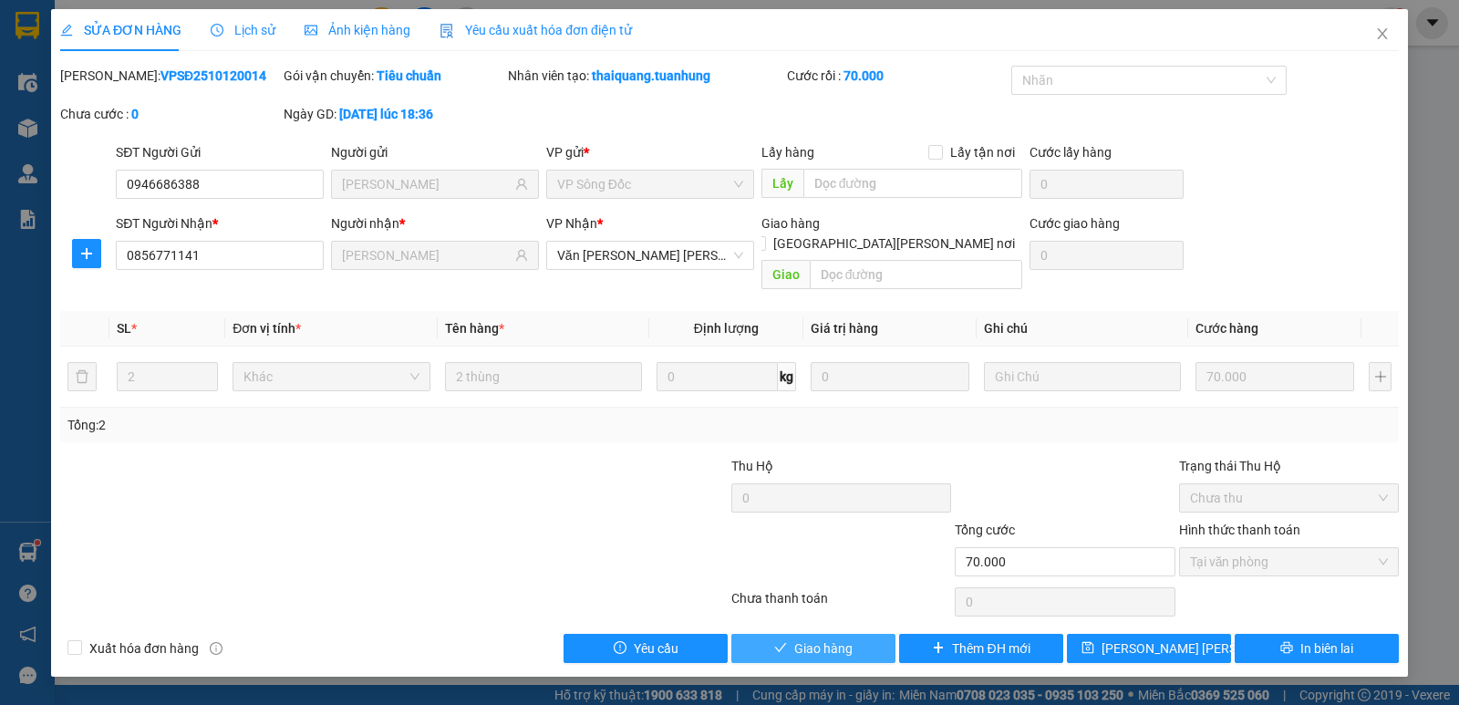
click at [818, 638] on span "Giao hàng" at bounding box center [823, 648] width 58 height 20
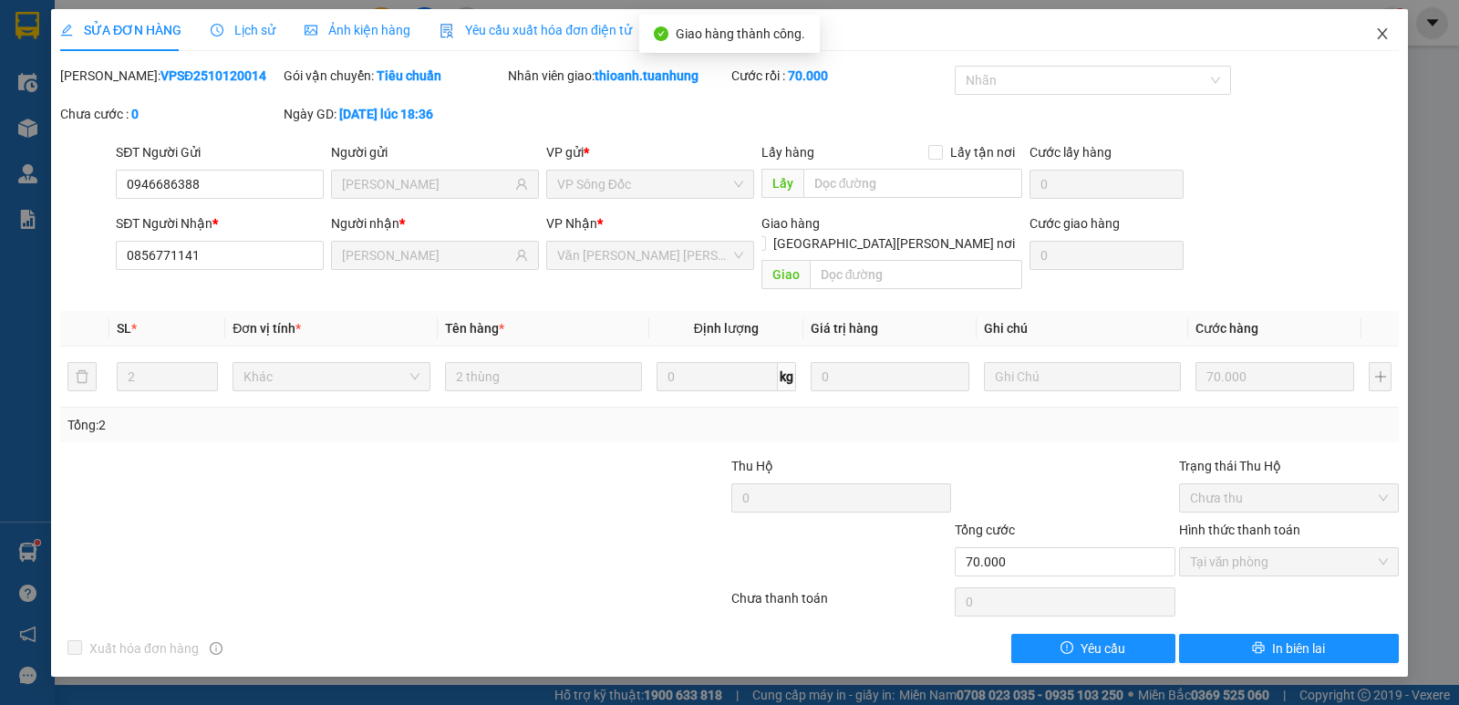
click at [1385, 21] on span "Close" at bounding box center [1381, 34] width 51 height 51
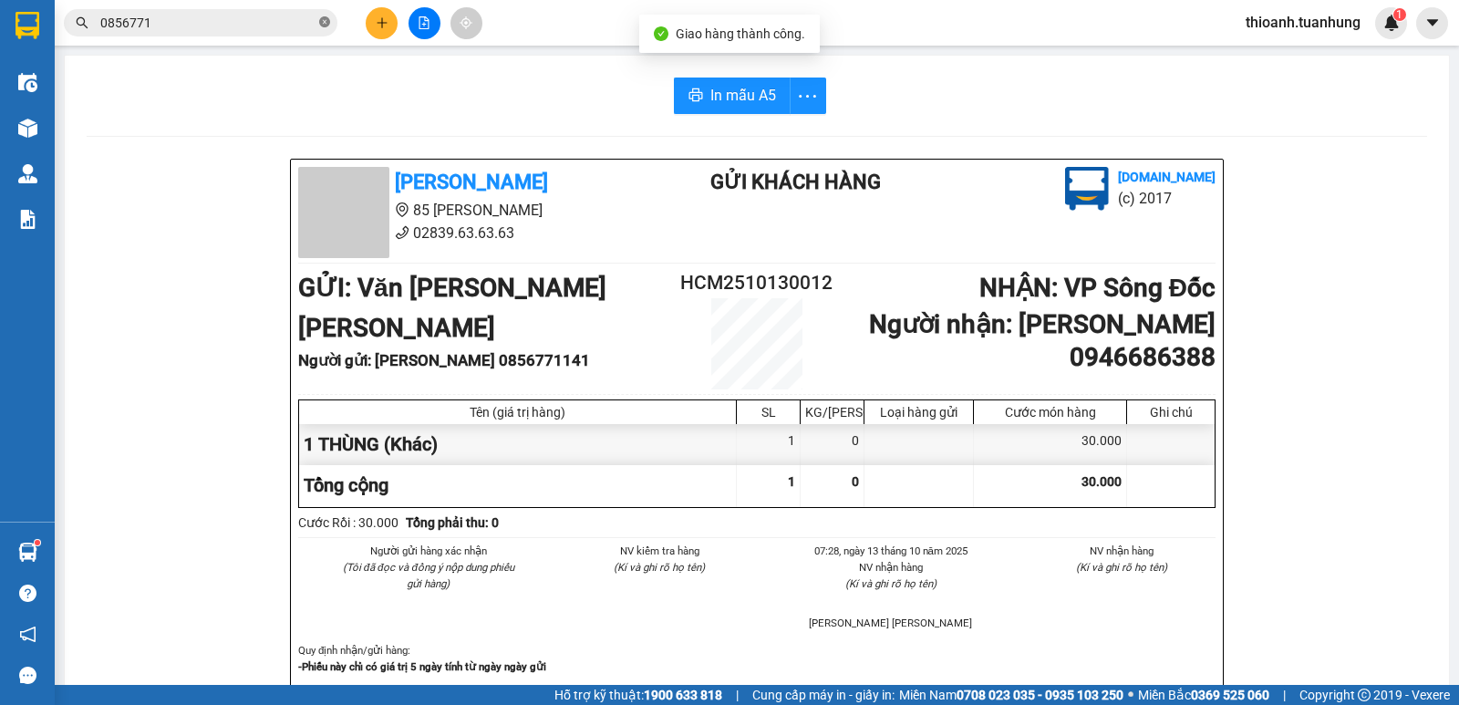
click at [328, 19] on icon "close-circle" at bounding box center [324, 21] width 11 height 11
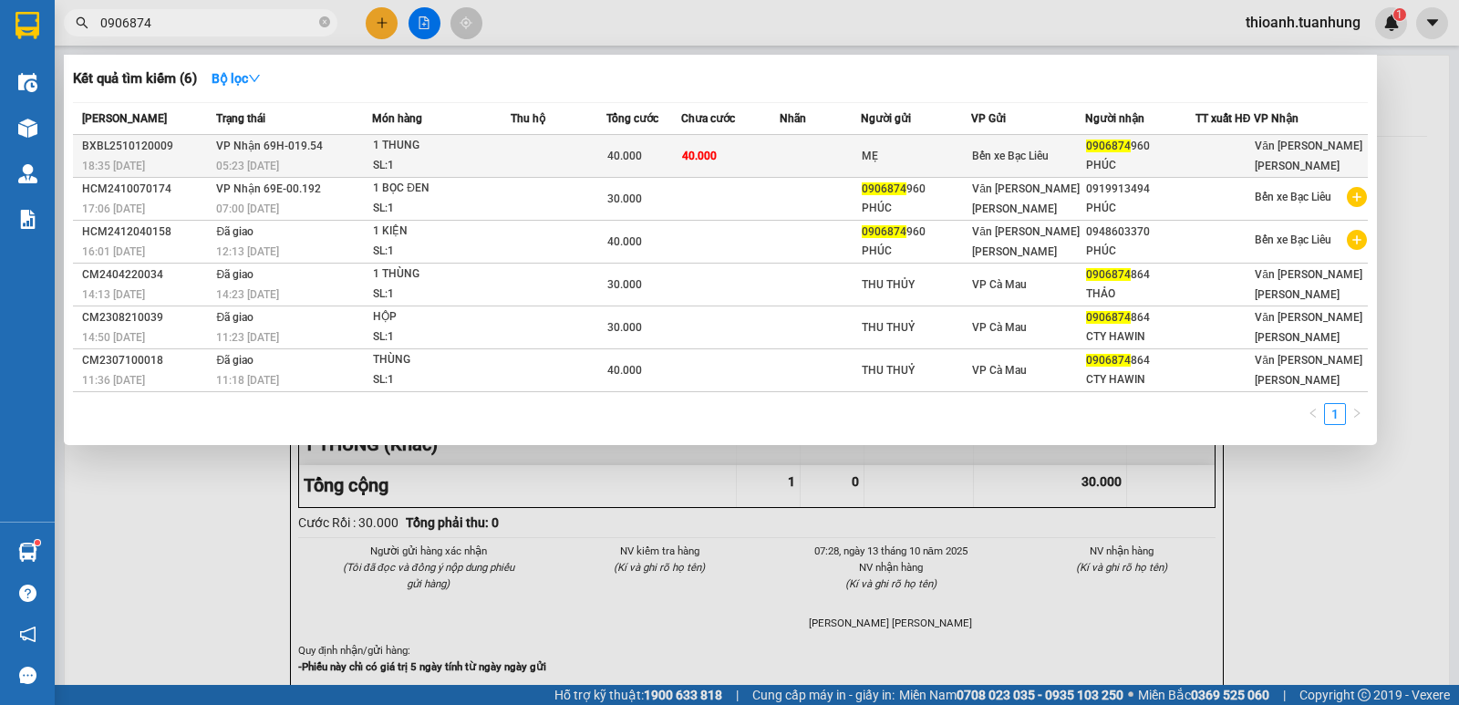
type input "0906874"
click at [874, 160] on div "MẸ" at bounding box center [915, 156] width 108 height 19
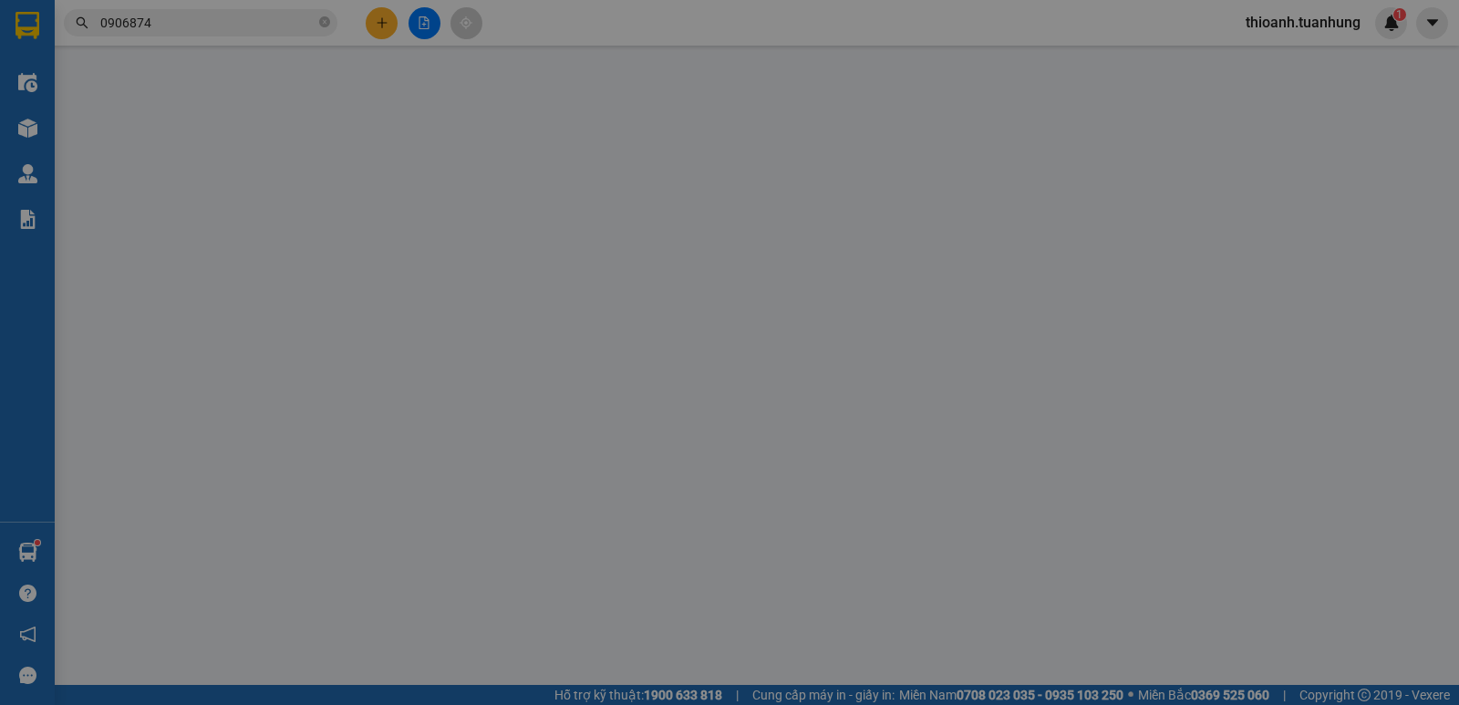
type input "MẸ"
type input "0906874960"
type input "PHÚC"
type input "40.000"
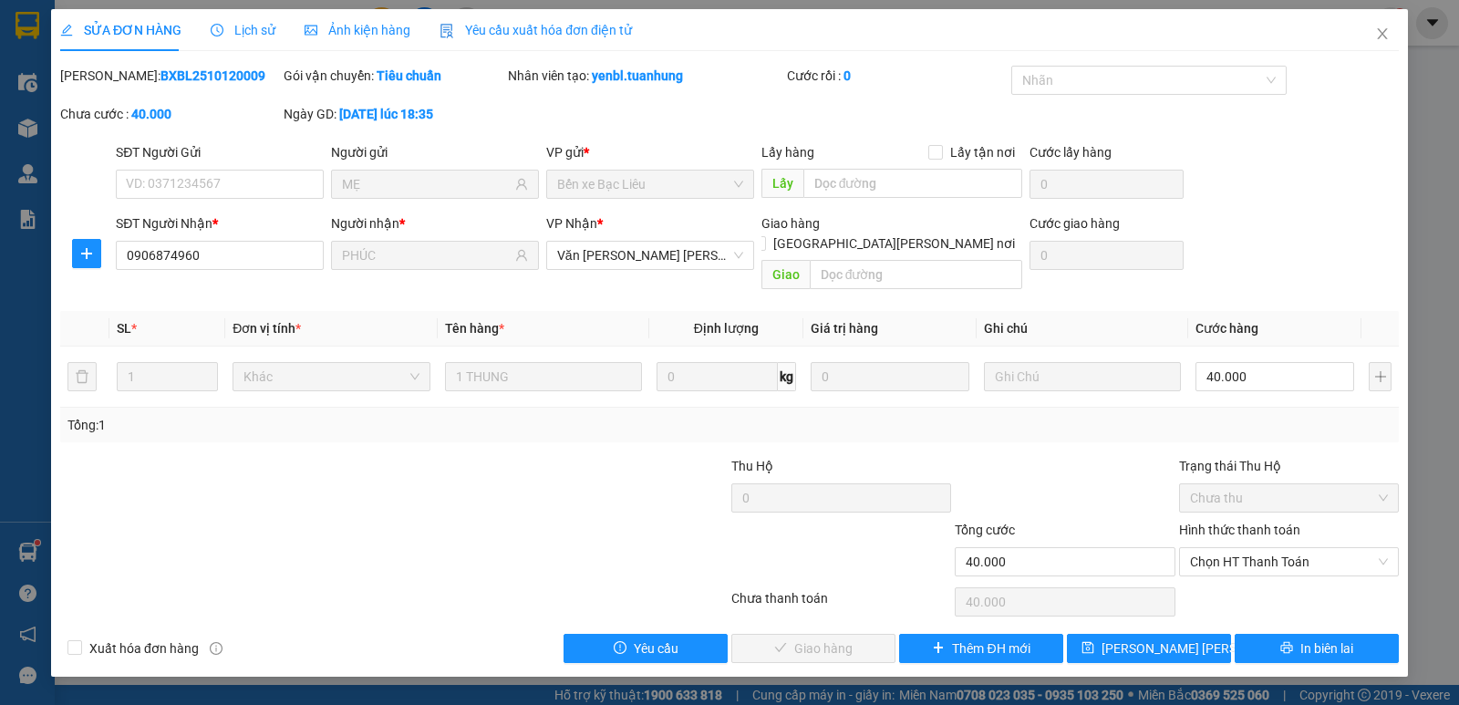
click at [1253, 522] on label "Hình thức thanh toán" at bounding box center [1239, 529] width 121 height 15
click at [1253, 548] on input "Hình thức thanh toán" at bounding box center [1282, 561] width 185 height 27
click at [1250, 579] on div "Tại văn phòng" at bounding box center [1289, 578] width 198 height 20
type input "0"
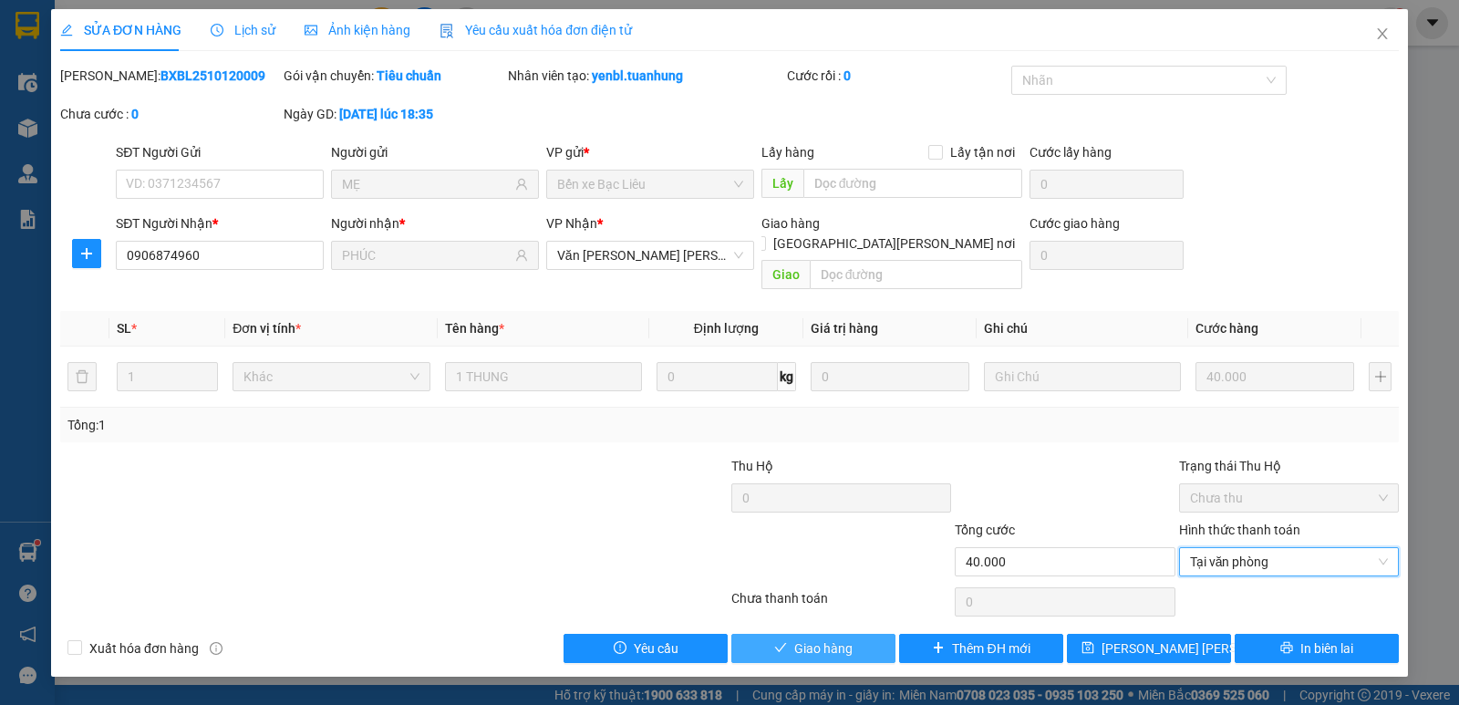
click at [861, 634] on button "Giao hàng" at bounding box center [813, 648] width 164 height 29
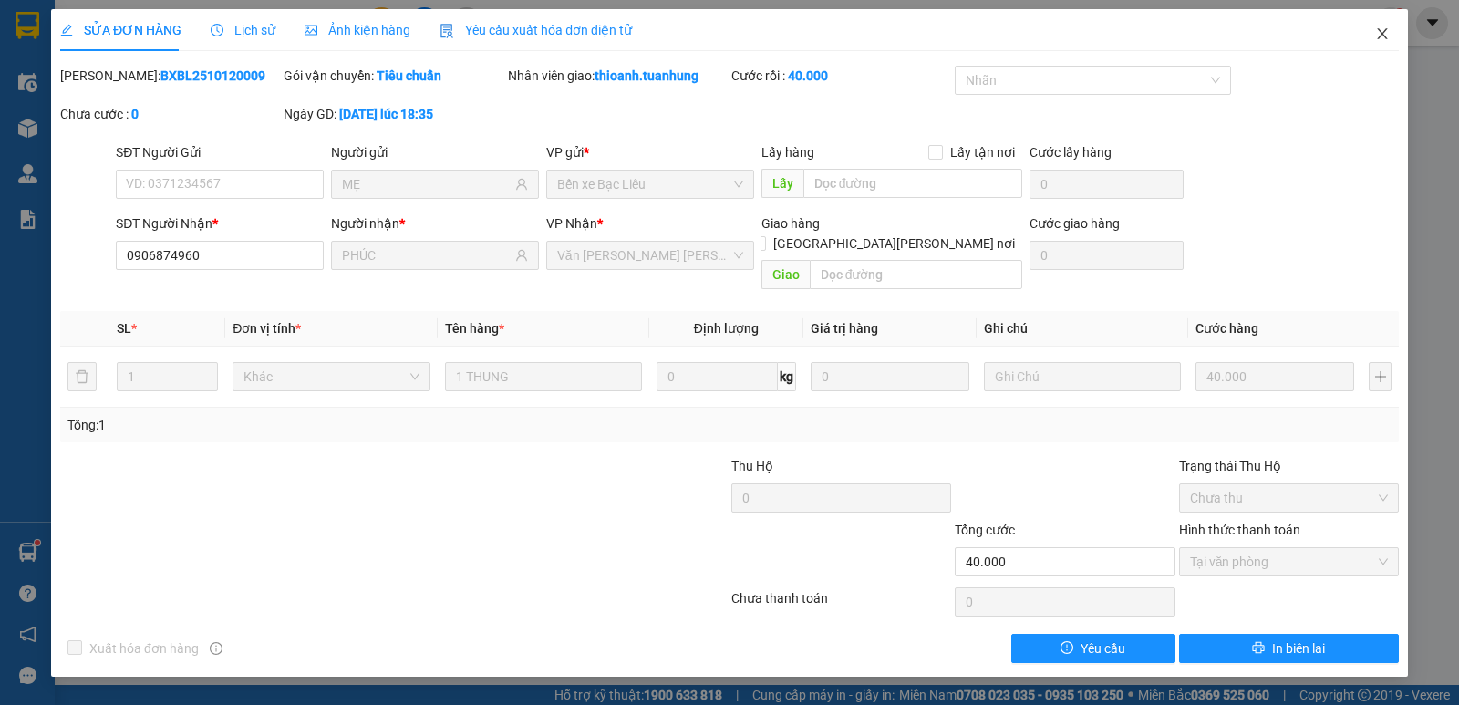
click at [1379, 28] on icon "close" at bounding box center [1382, 33] width 15 height 15
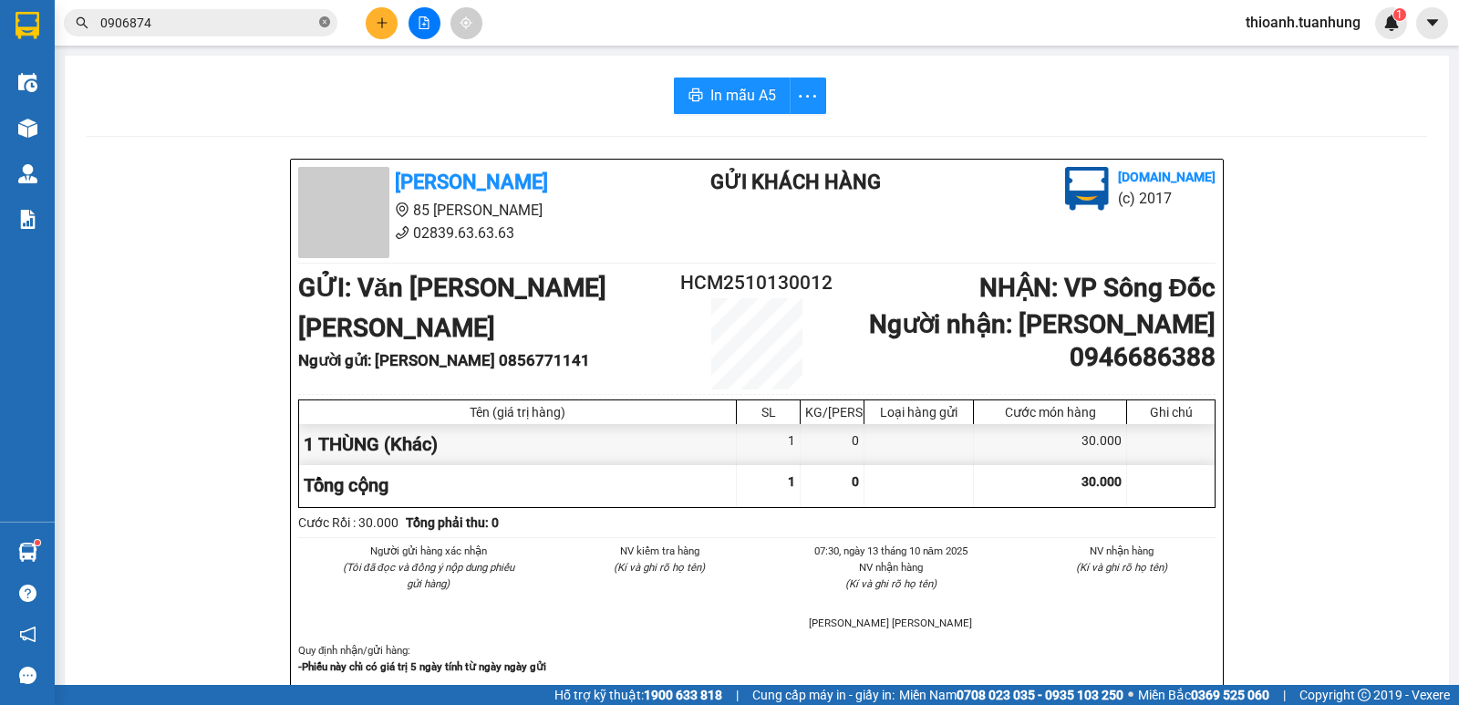
click at [325, 22] on icon "close-circle" at bounding box center [324, 21] width 11 height 11
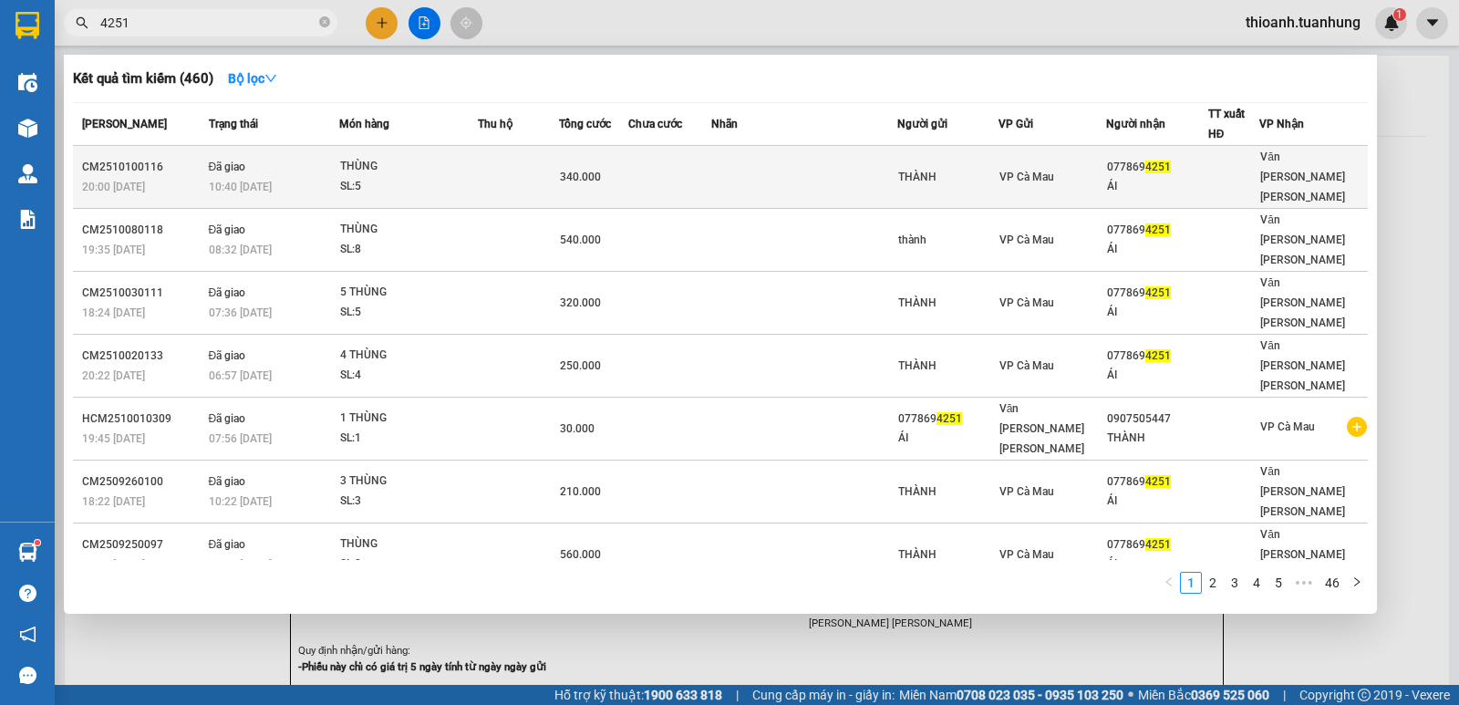
type input "4251"
click at [727, 166] on td at bounding box center [804, 177] width 186 height 63
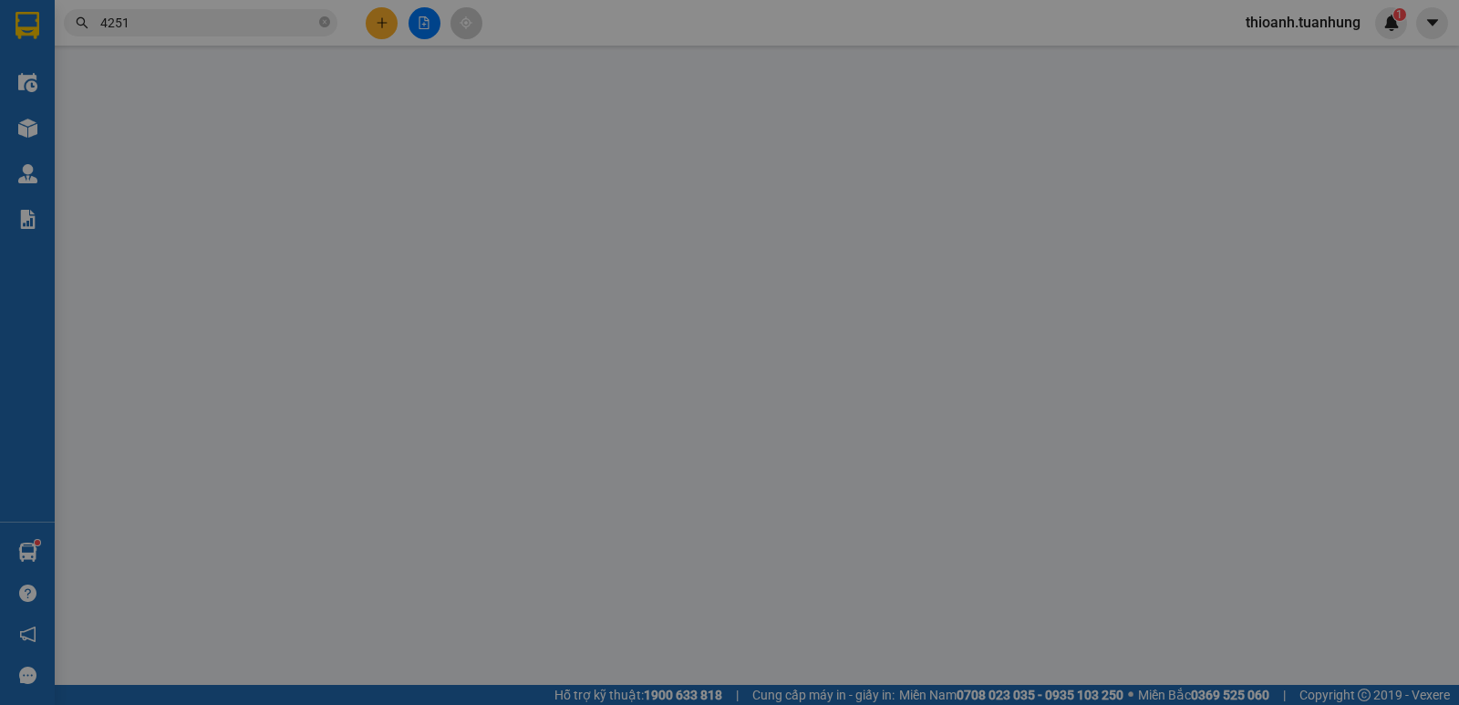
type input "THÀNH"
type input "0778694251"
type input "ÁI"
type input "340.000"
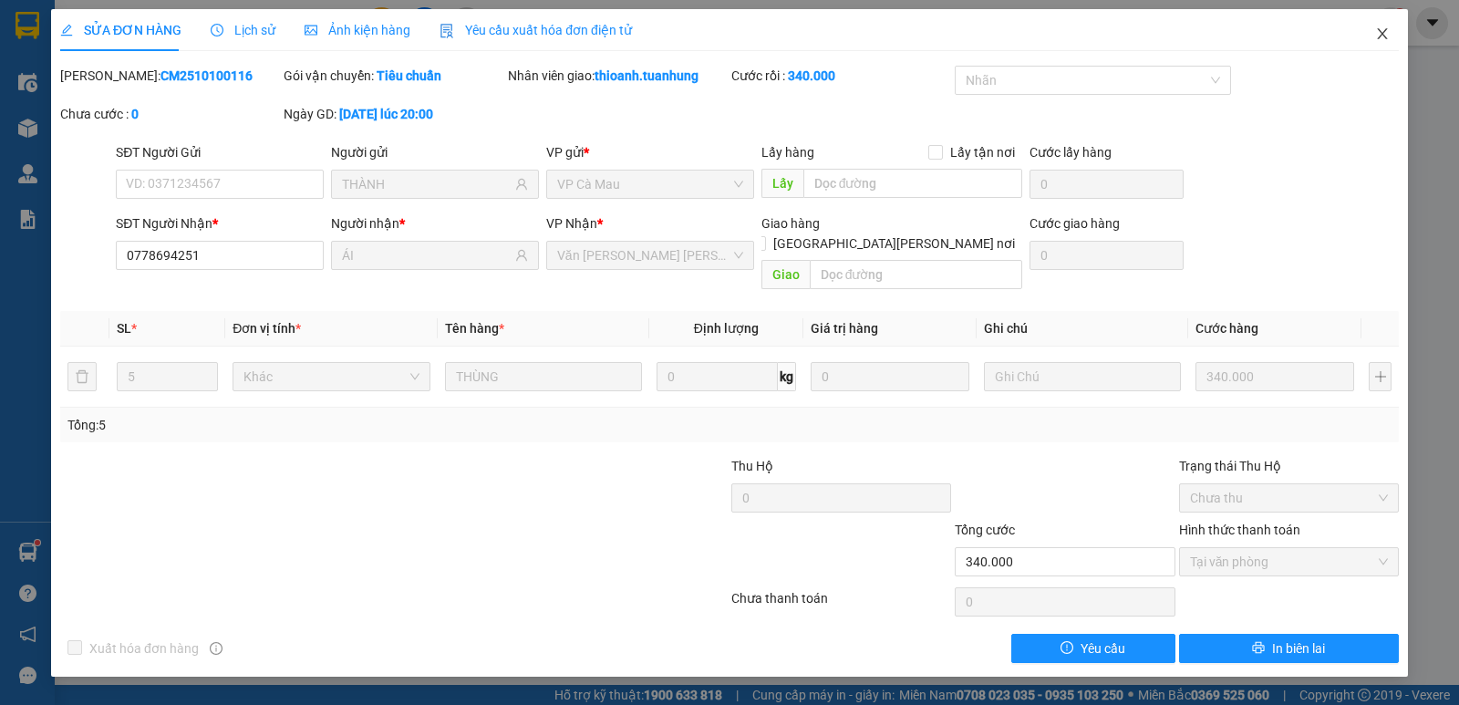
click at [1382, 31] on icon "close" at bounding box center [1382, 33] width 15 height 15
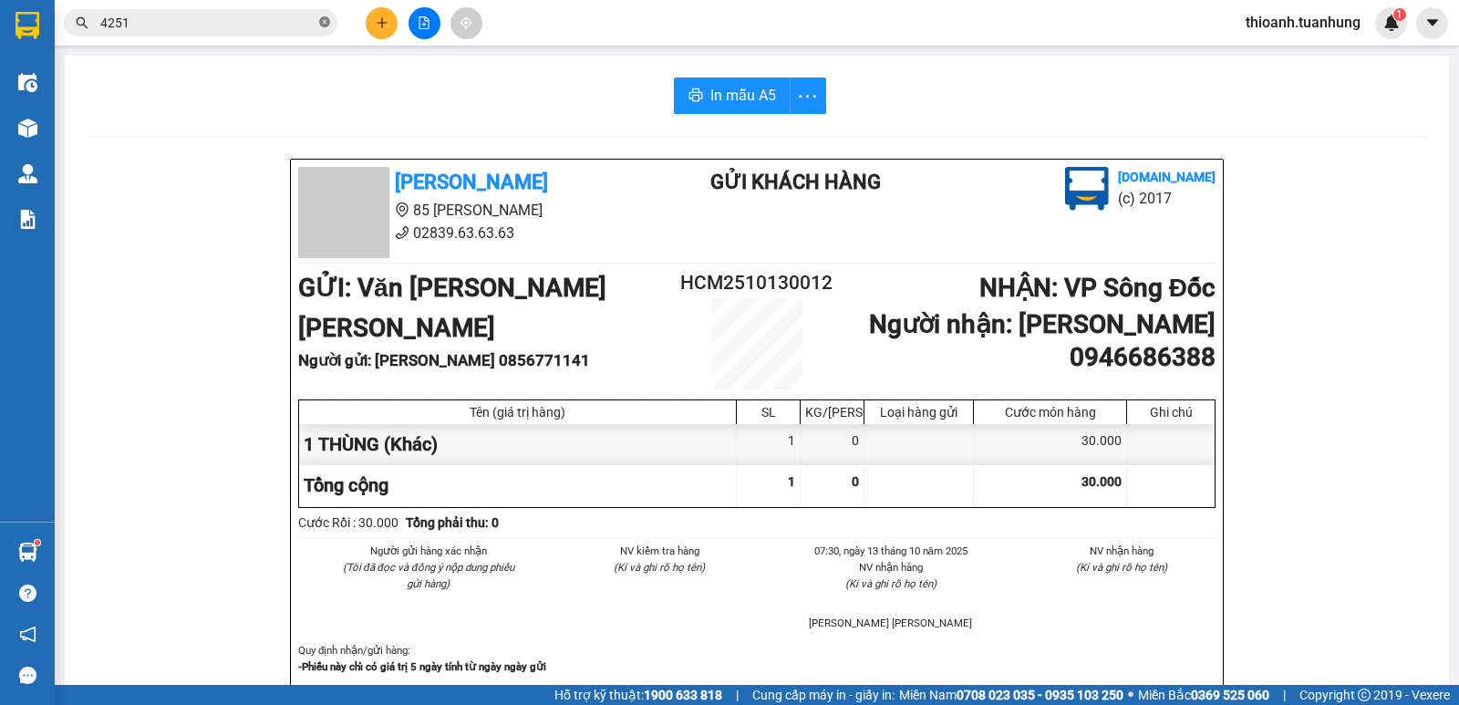
click at [327, 23] on icon "close-circle" at bounding box center [324, 21] width 11 height 11
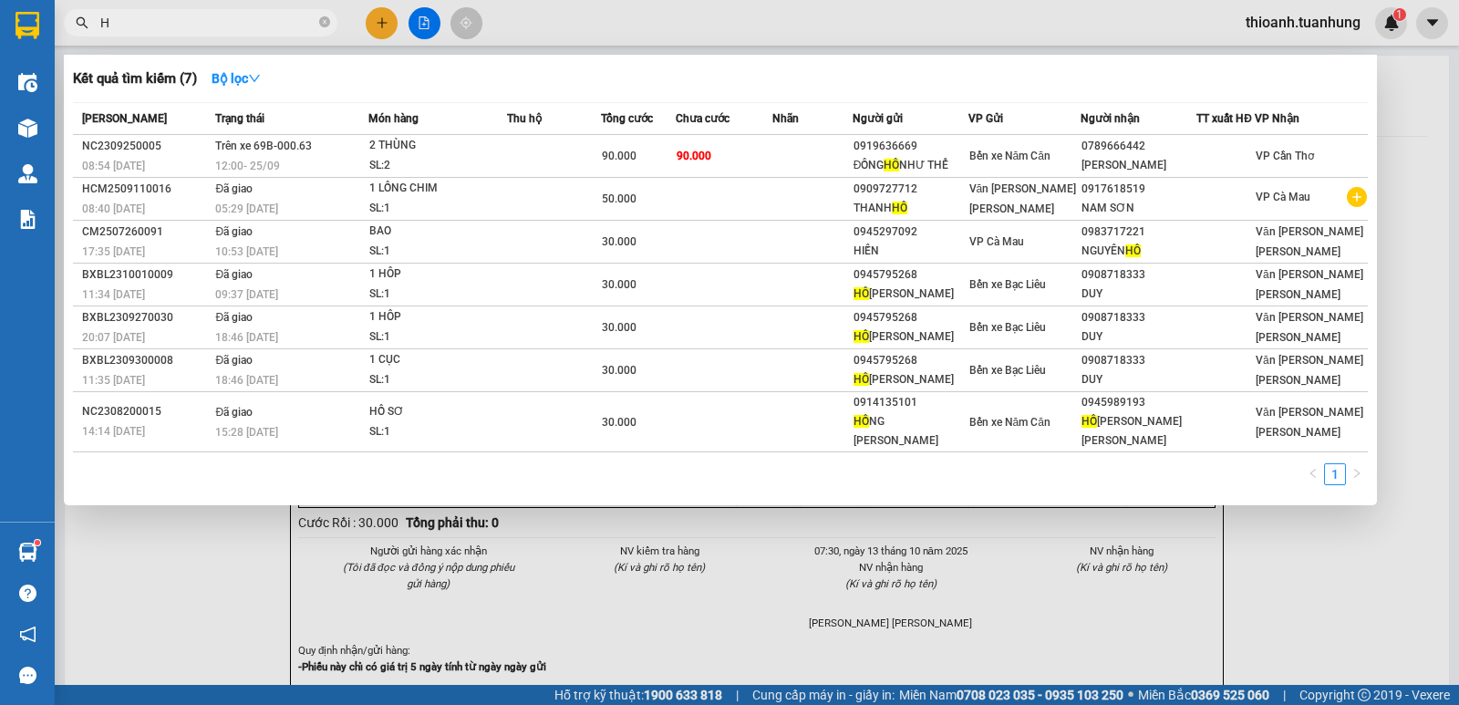
type input "HỒ"
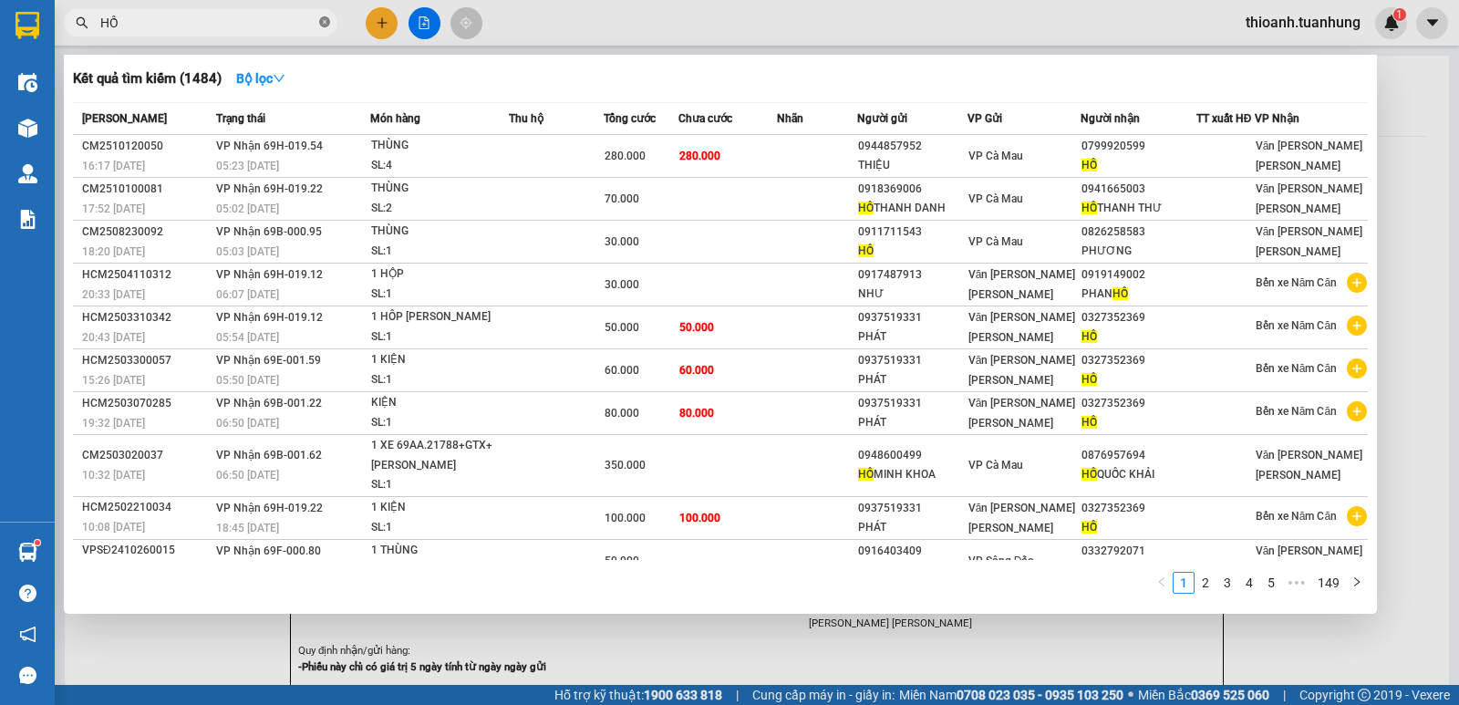
click at [325, 24] on icon "close-circle" at bounding box center [324, 21] width 11 height 11
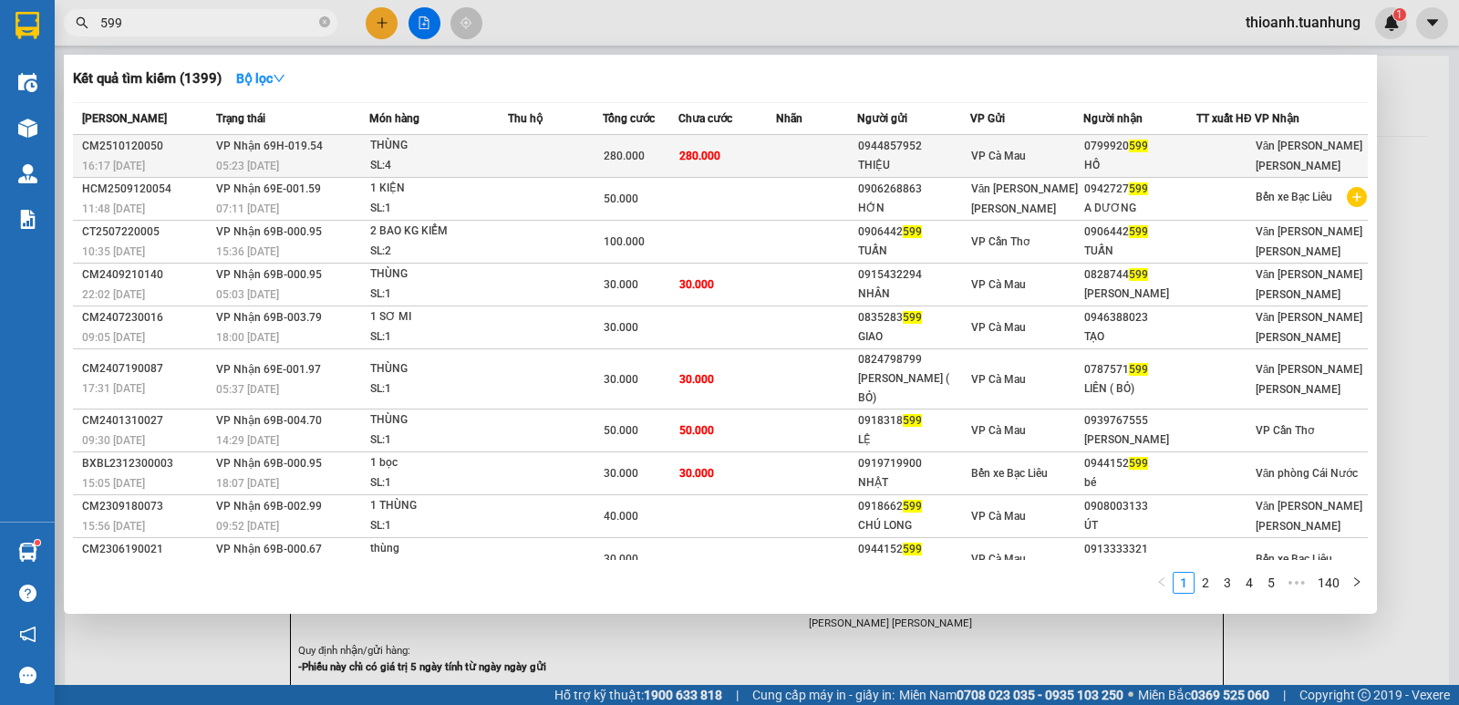
type input "599"
click at [821, 159] on td at bounding box center [816, 156] width 80 height 43
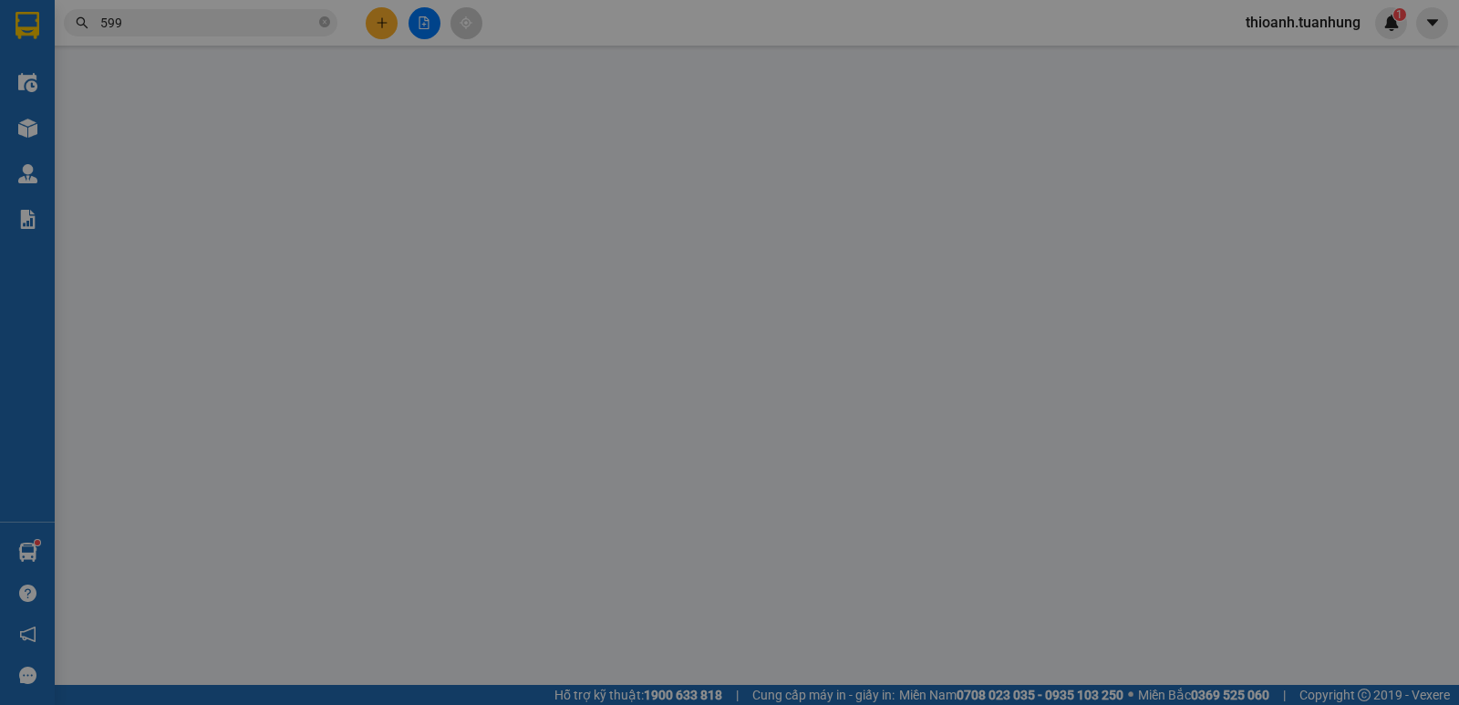
type input "0944857952"
type input "THIỆU"
type input "0799920599"
type input "HỒ"
type input "280.000"
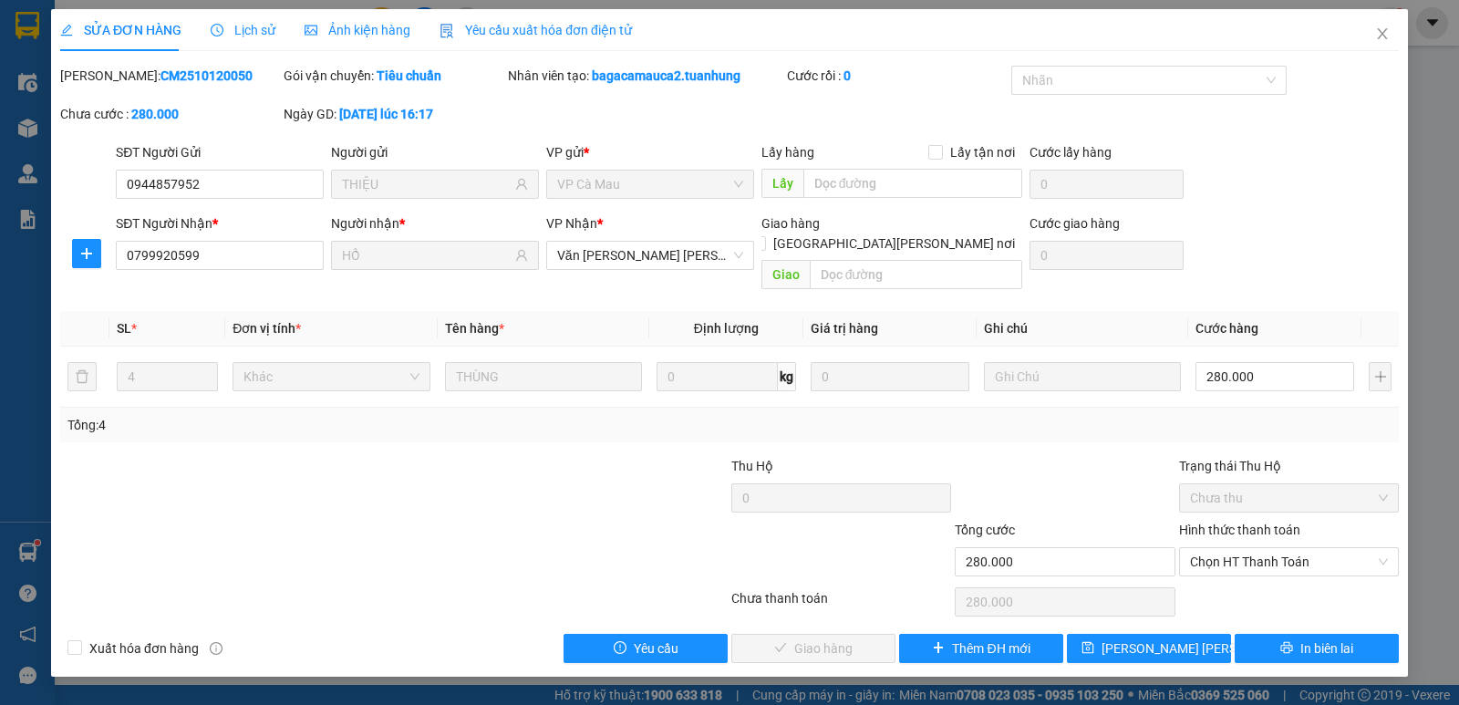
click at [1266, 522] on label "Hình thức thanh toán" at bounding box center [1239, 529] width 121 height 15
click at [1266, 548] on input "Hình thức thanh toán" at bounding box center [1282, 561] width 185 height 27
click at [1266, 582] on div "Tại văn phòng" at bounding box center [1289, 578] width 198 height 20
type input "0"
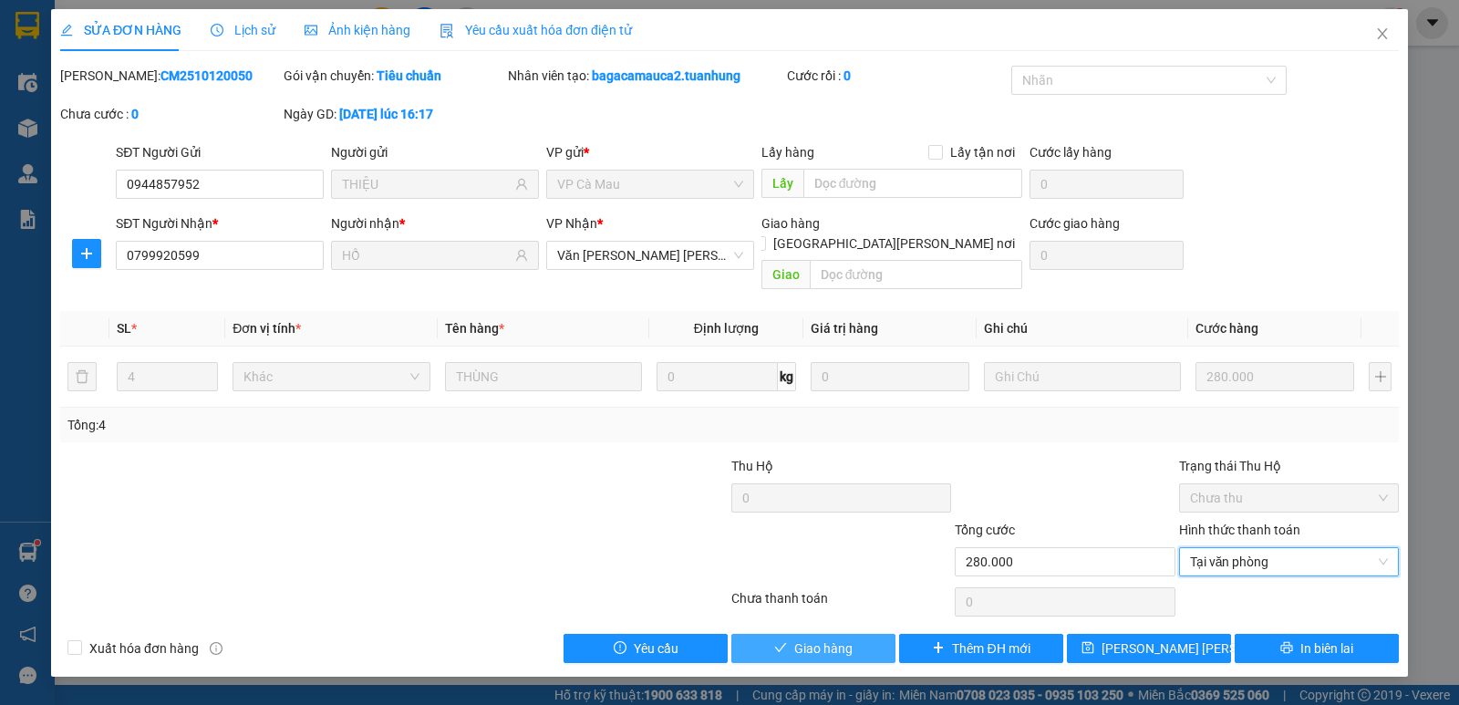
click at [806, 638] on span "Giao hàng" at bounding box center [823, 648] width 58 height 20
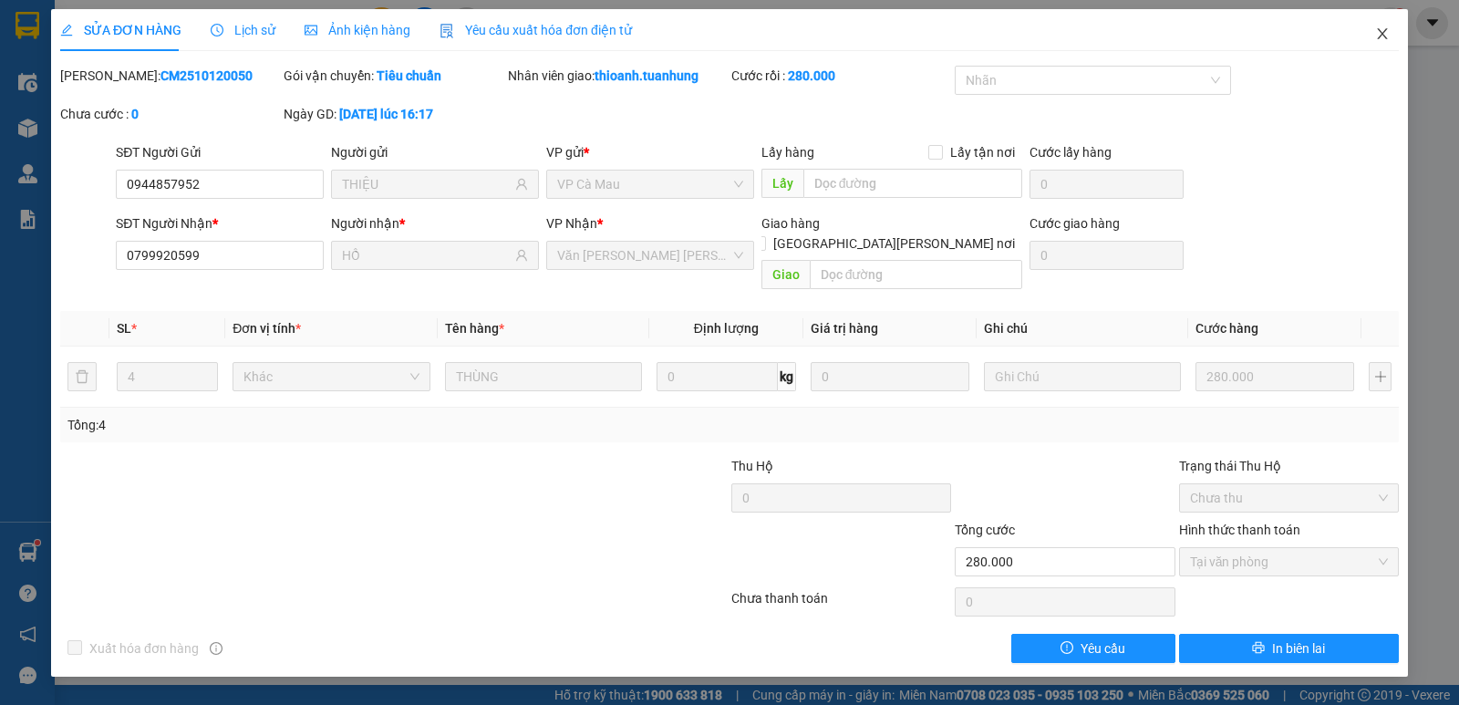
click at [1384, 36] on icon "close" at bounding box center [1382, 33] width 15 height 15
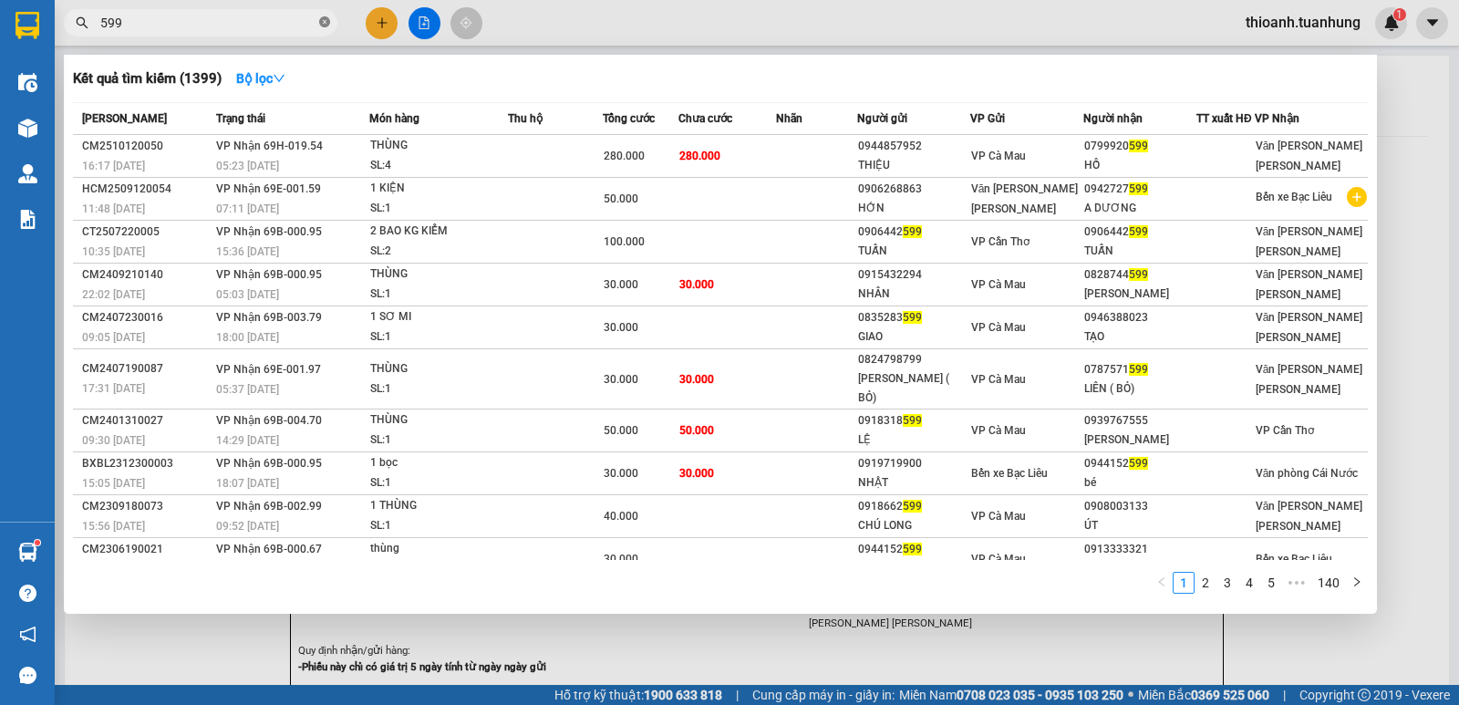
click at [321, 18] on icon "close-circle" at bounding box center [324, 21] width 11 height 11
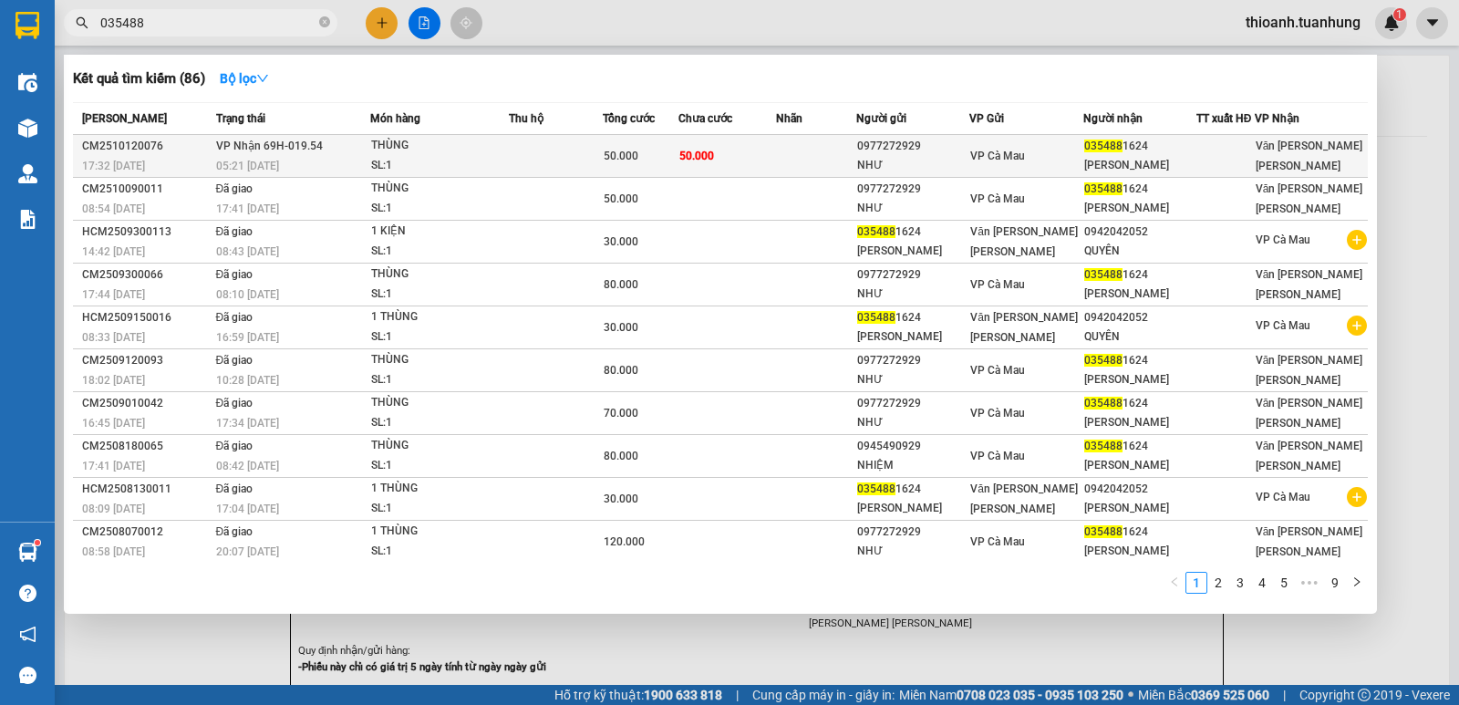
type input "035488"
click at [916, 157] on div "NHƯ" at bounding box center [912, 165] width 111 height 19
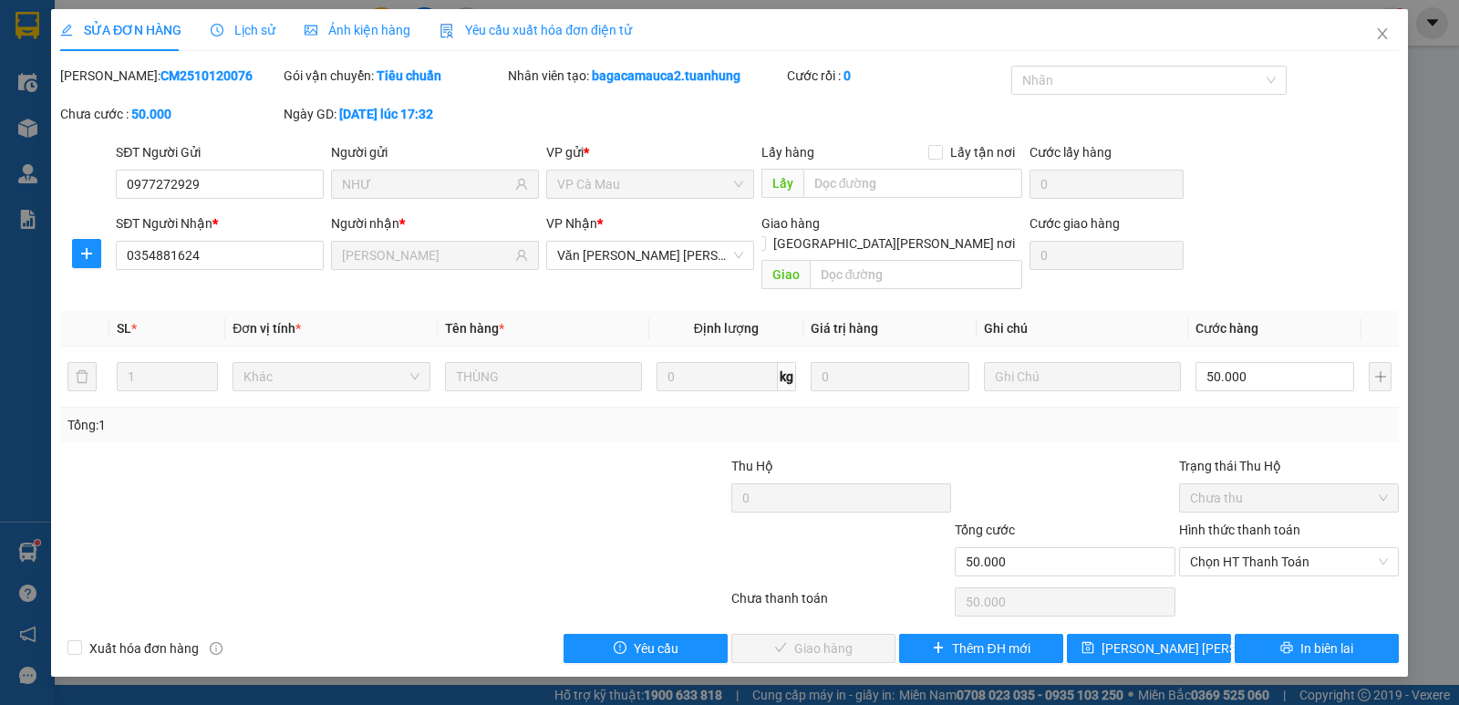
click at [1280, 522] on label "Hình thức thanh toán" at bounding box center [1239, 529] width 121 height 15
click at [1280, 548] on input "Hình thức thanh toán" at bounding box center [1282, 561] width 185 height 27
click at [1264, 572] on div "Tại văn phòng" at bounding box center [1289, 578] width 198 height 20
type input "0"
click at [820, 638] on span "Giao hàng" at bounding box center [823, 648] width 58 height 20
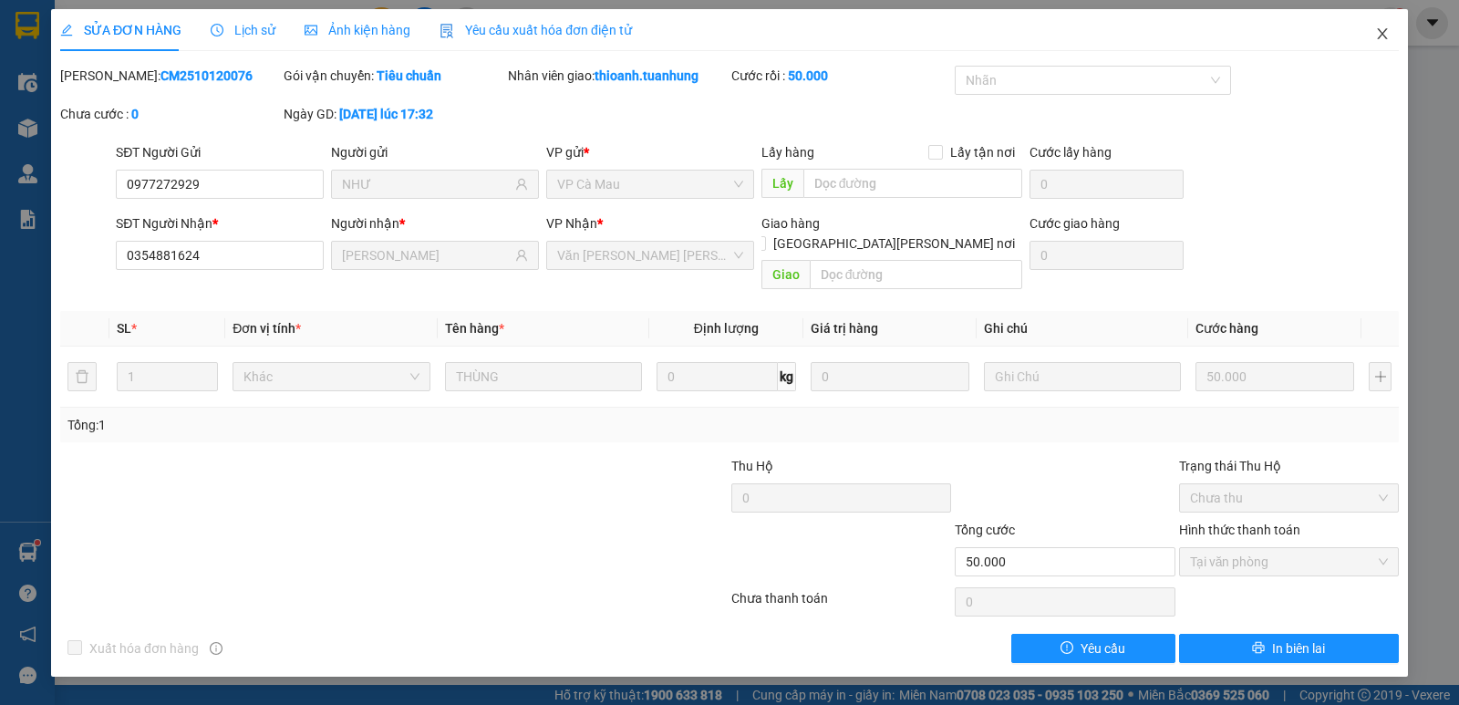
click at [1379, 34] on icon "close" at bounding box center [1382, 33] width 15 height 15
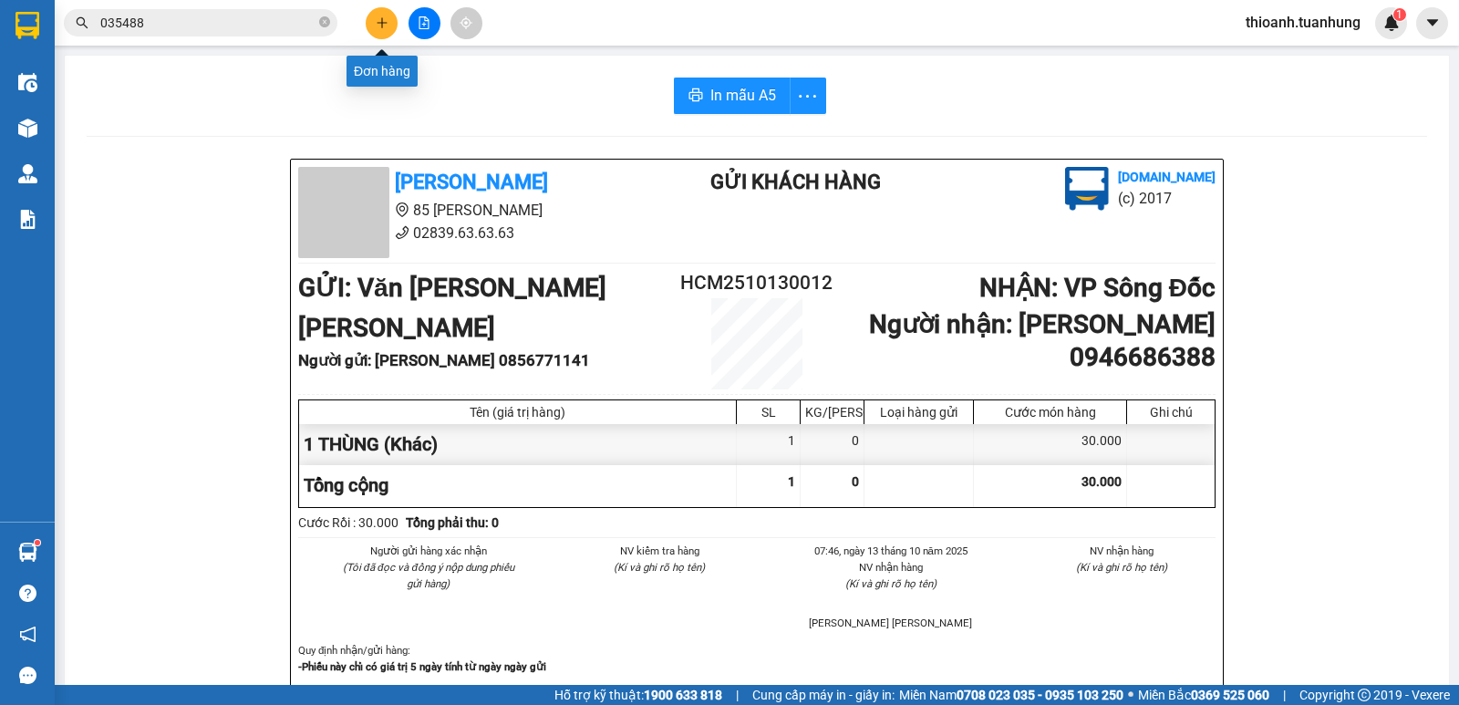
click at [378, 20] on icon "plus" at bounding box center [382, 22] width 13 height 13
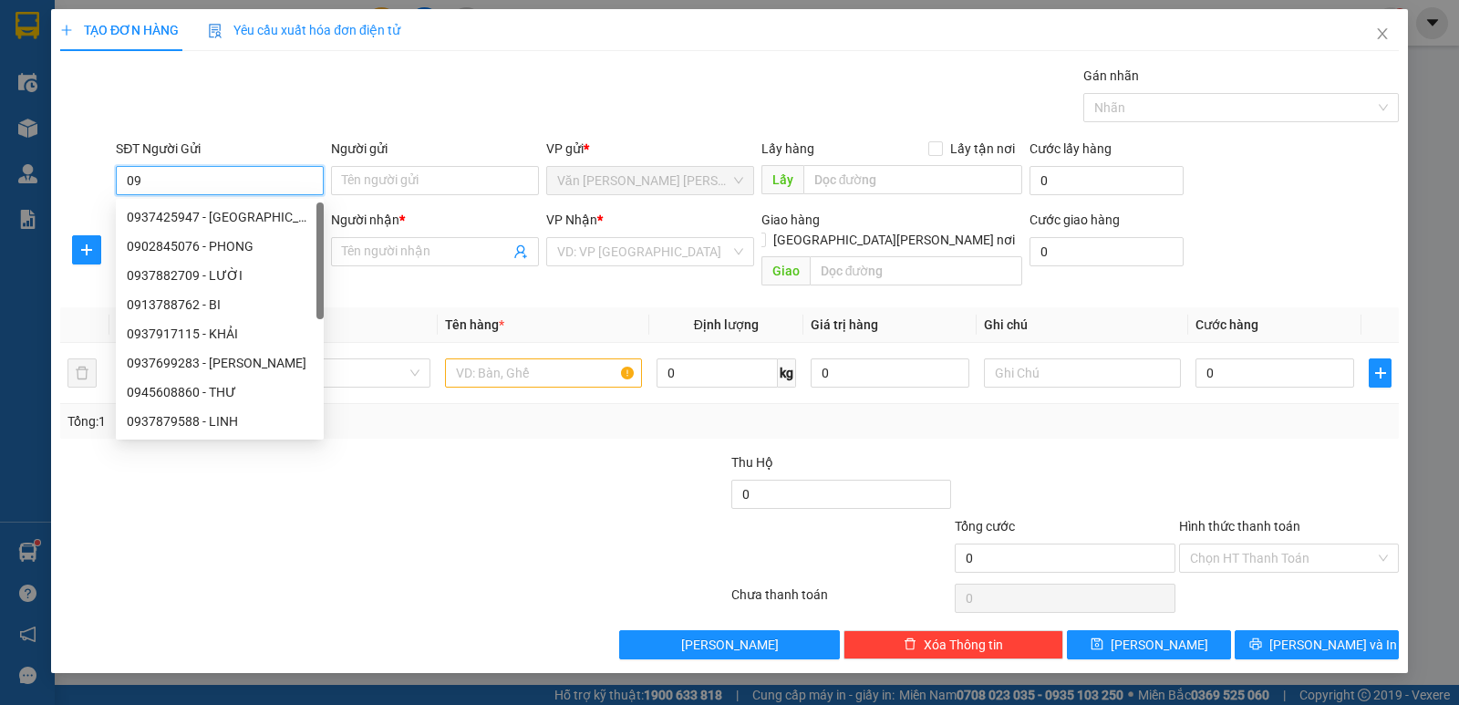
type input "0"
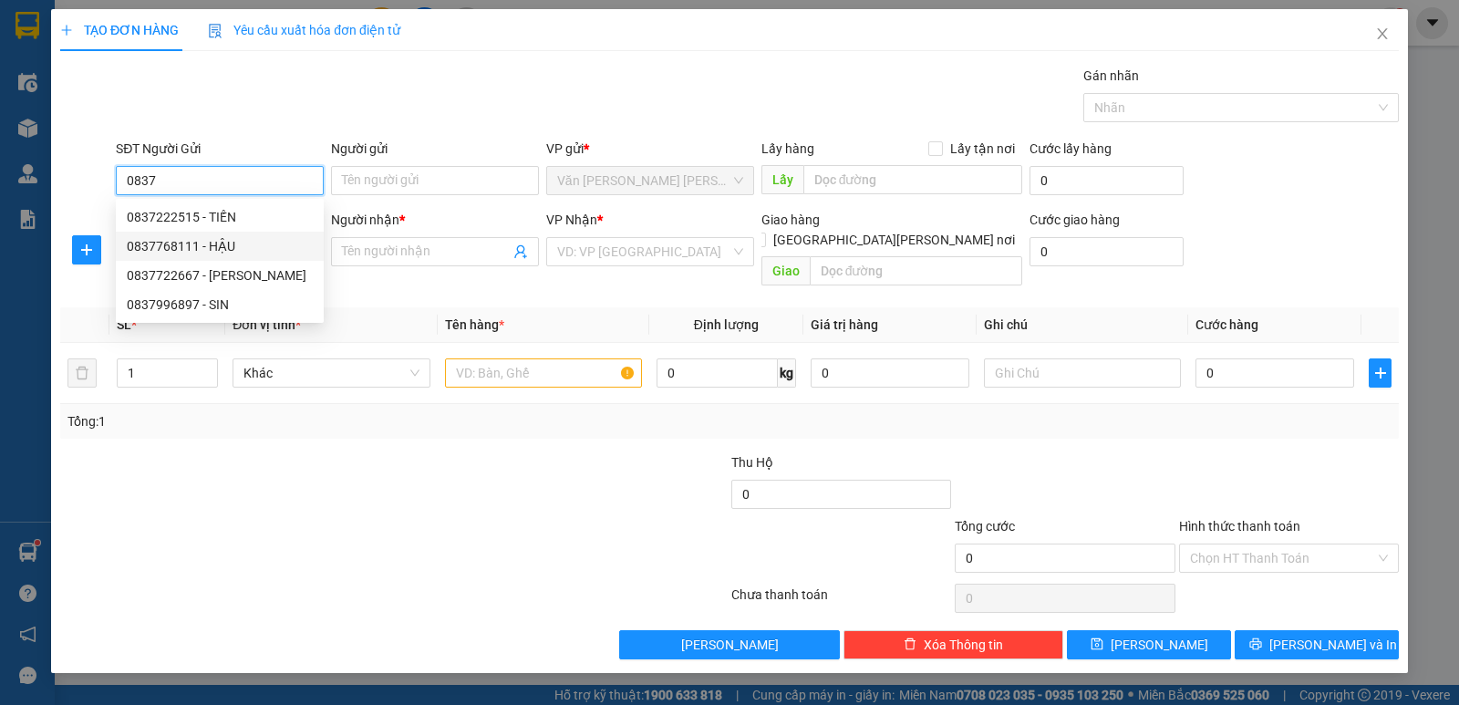
click at [202, 239] on div "0837768111 - HẬU" at bounding box center [220, 246] width 186 height 20
type input "0837768111"
type input "HẬU"
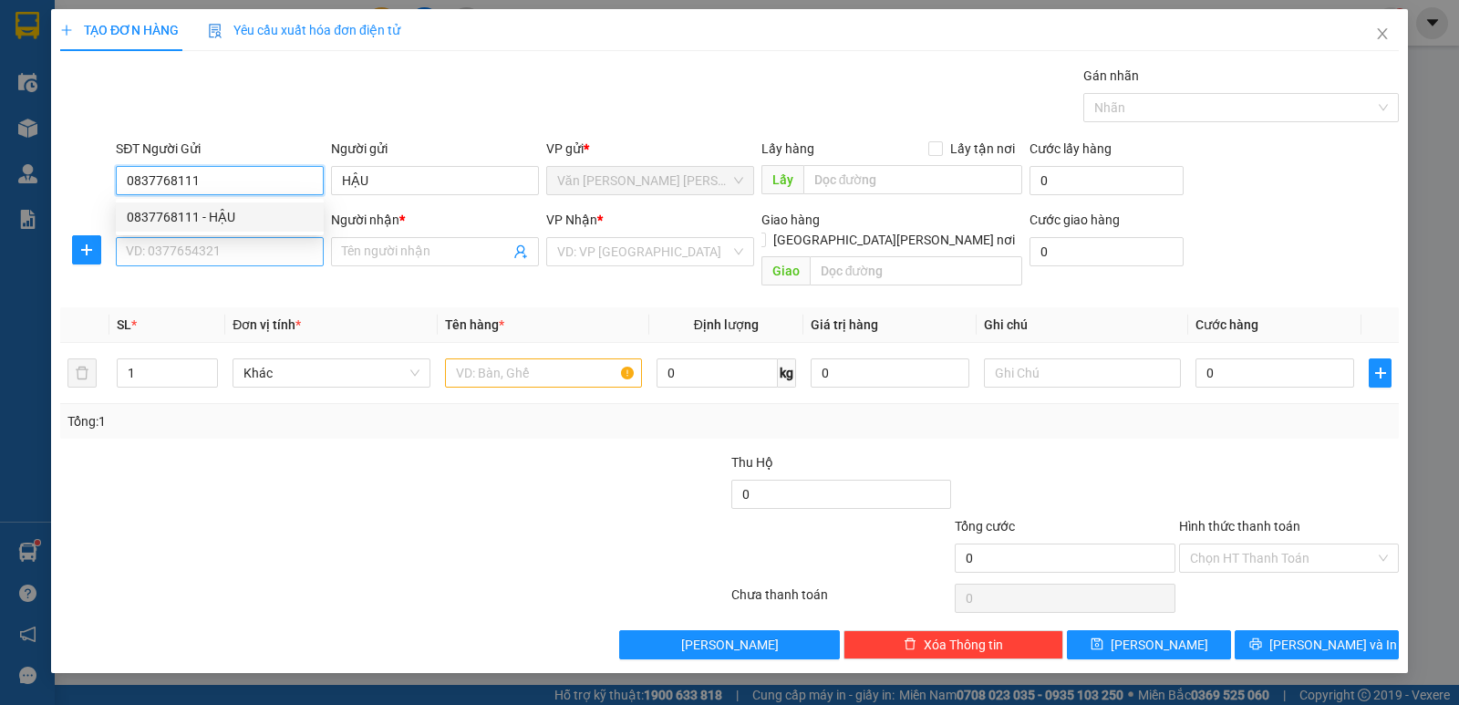
type input "0837768111"
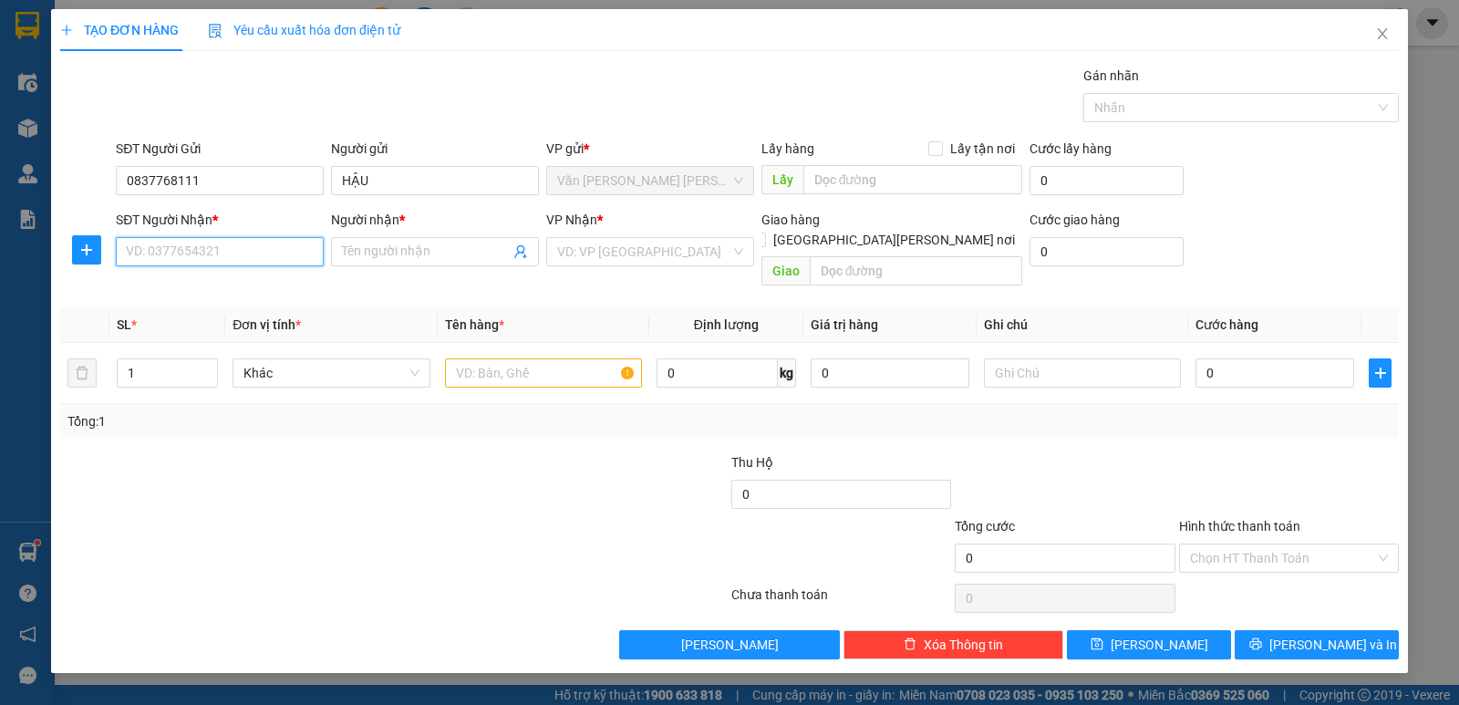
click at [210, 259] on input "SĐT Người Nhận *" at bounding box center [220, 251] width 208 height 29
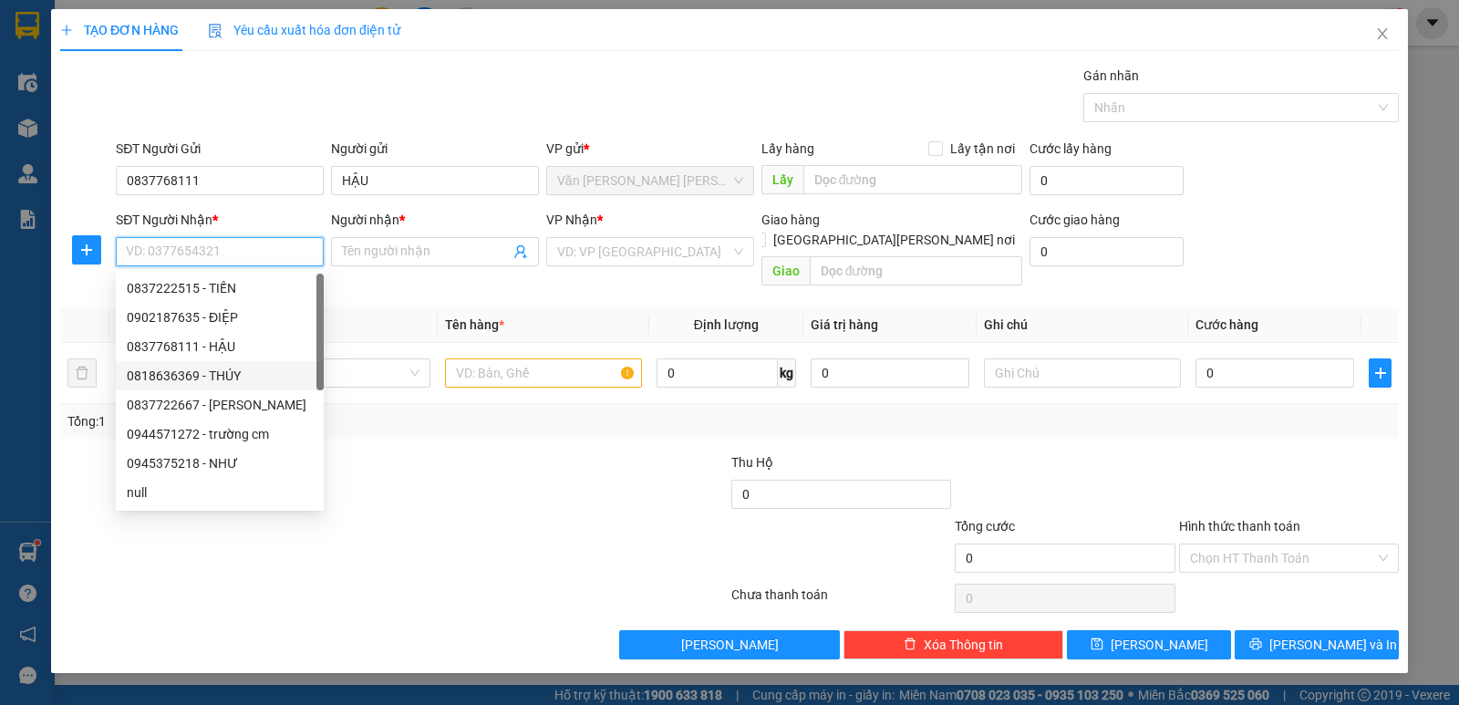
click at [225, 371] on div "0818636369 - THÚY" at bounding box center [220, 376] width 186 height 20
type input "0818636369"
type input "THÚY"
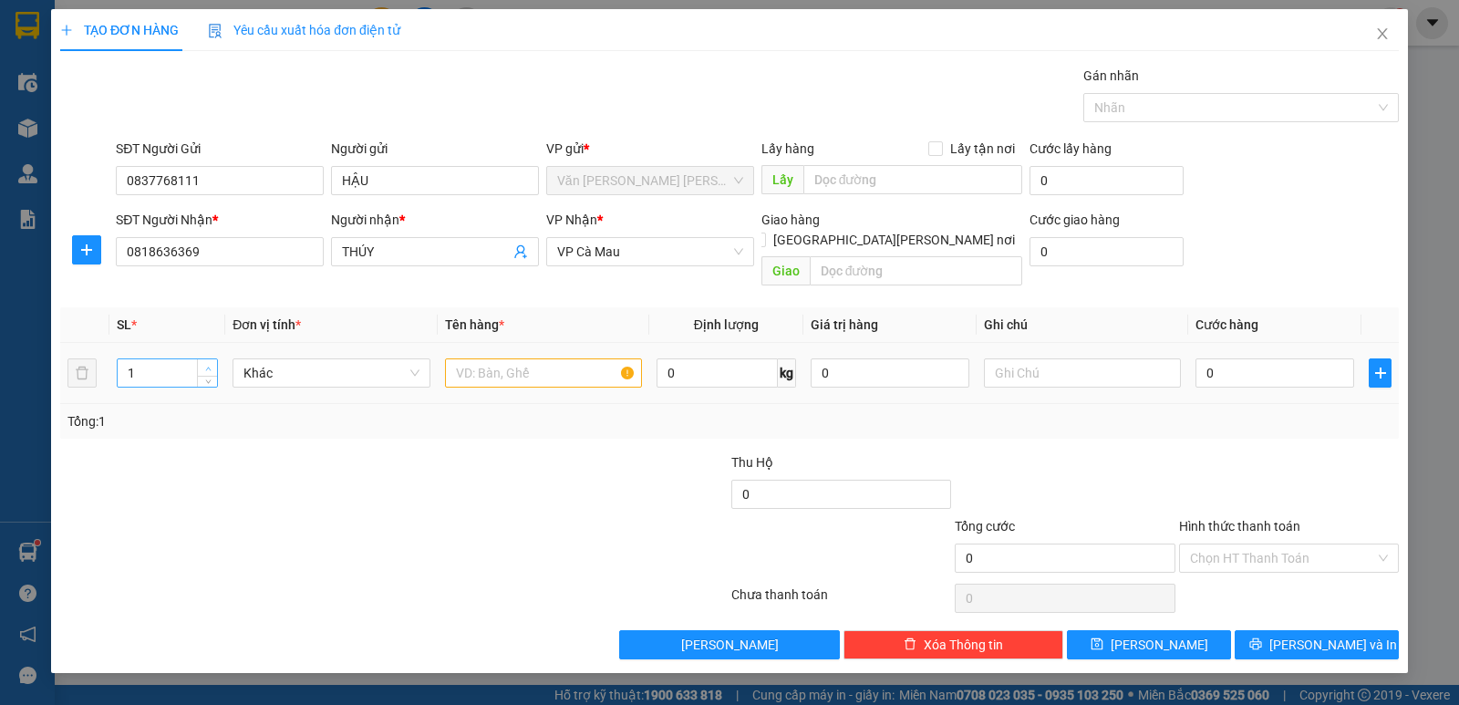
type input "2"
click at [212, 363] on span "up" at bounding box center [207, 368] width 11 height 11
click at [463, 358] on input "text" at bounding box center [543, 372] width 197 height 29
type input "2 THÙNG"
click at [1266, 358] on input "0" at bounding box center [1274, 372] width 159 height 29
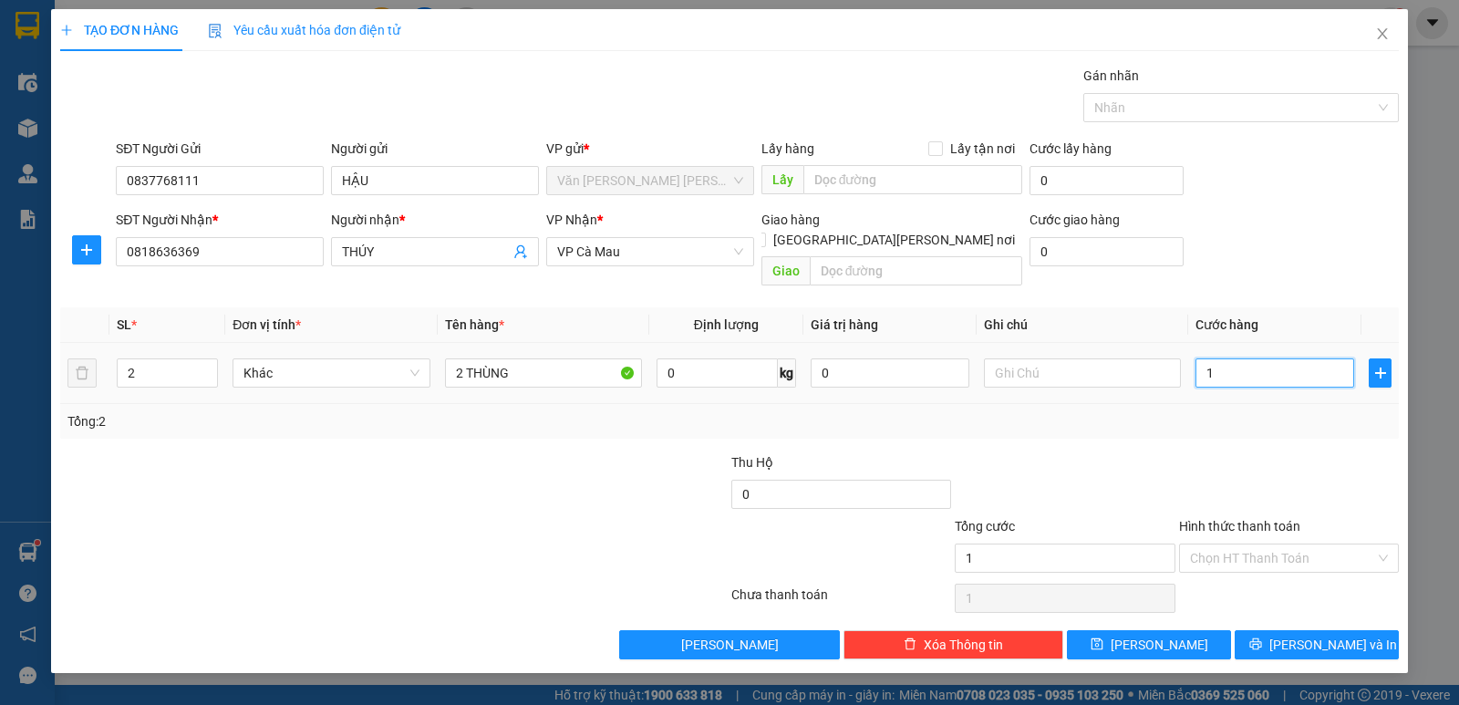
type input "1"
type input "18"
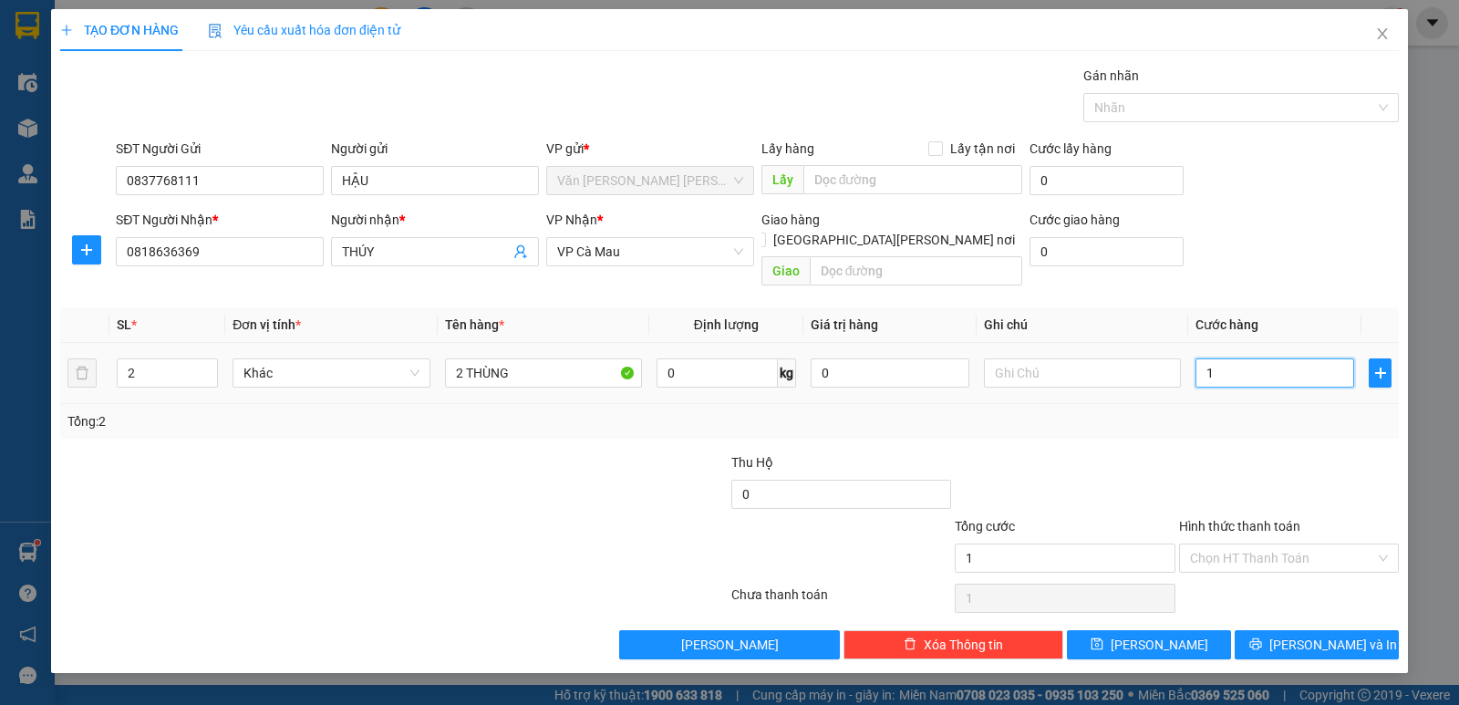
type input "18"
type input "180"
type input "180.000"
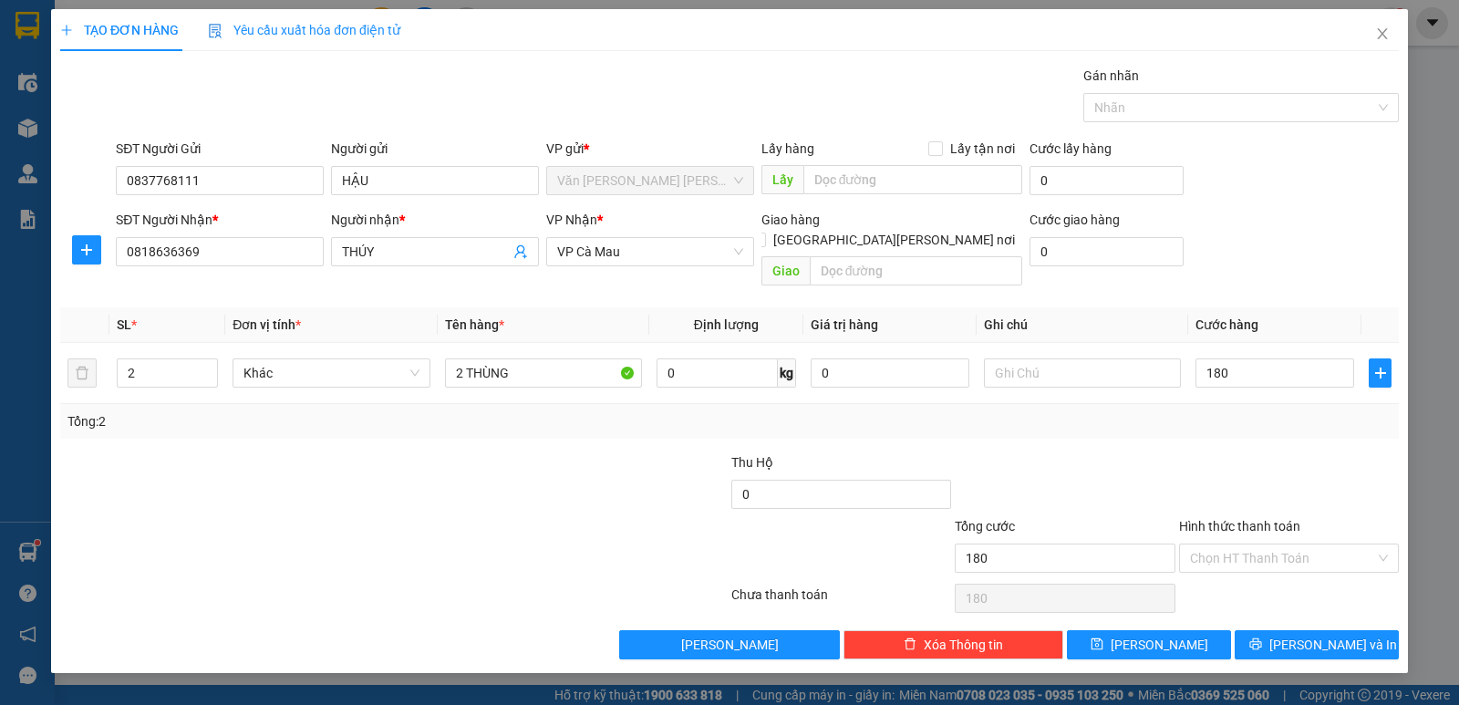
type input "180.000"
click at [1271, 452] on div at bounding box center [1288, 484] width 223 height 64
click at [1308, 634] on span "[PERSON_NAME] và In" at bounding box center [1333, 644] width 128 height 20
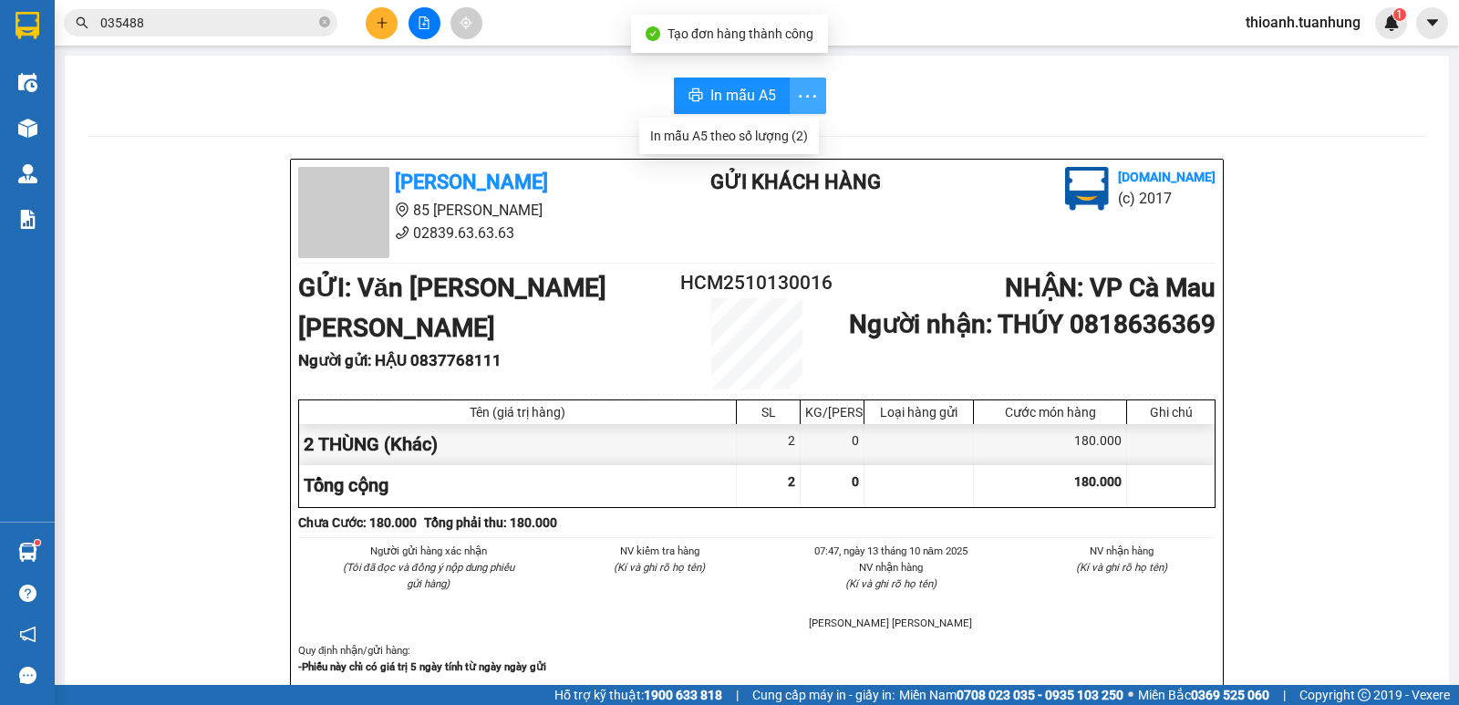
click at [809, 92] on icon "more" at bounding box center [807, 96] width 23 height 23
click at [776, 132] on div "In mẫu A5 theo số lượng (2)" at bounding box center [729, 136] width 158 height 20
click at [373, 27] on button at bounding box center [382, 23] width 32 height 32
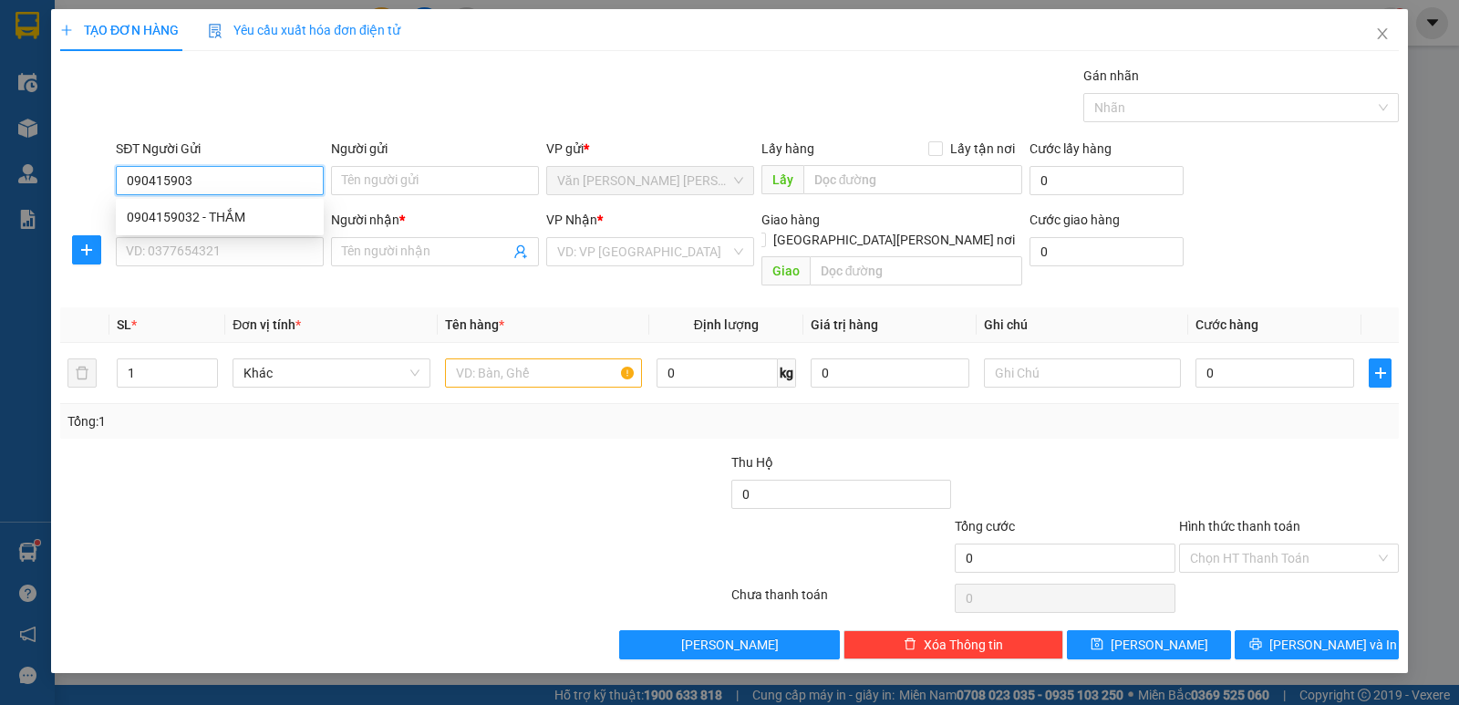
type input "0904159032"
click at [227, 216] on div "0904159032 - THẮM" at bounding box center [220, 217] width 186 height 20
type input "THẮM"
type input "0904159032"
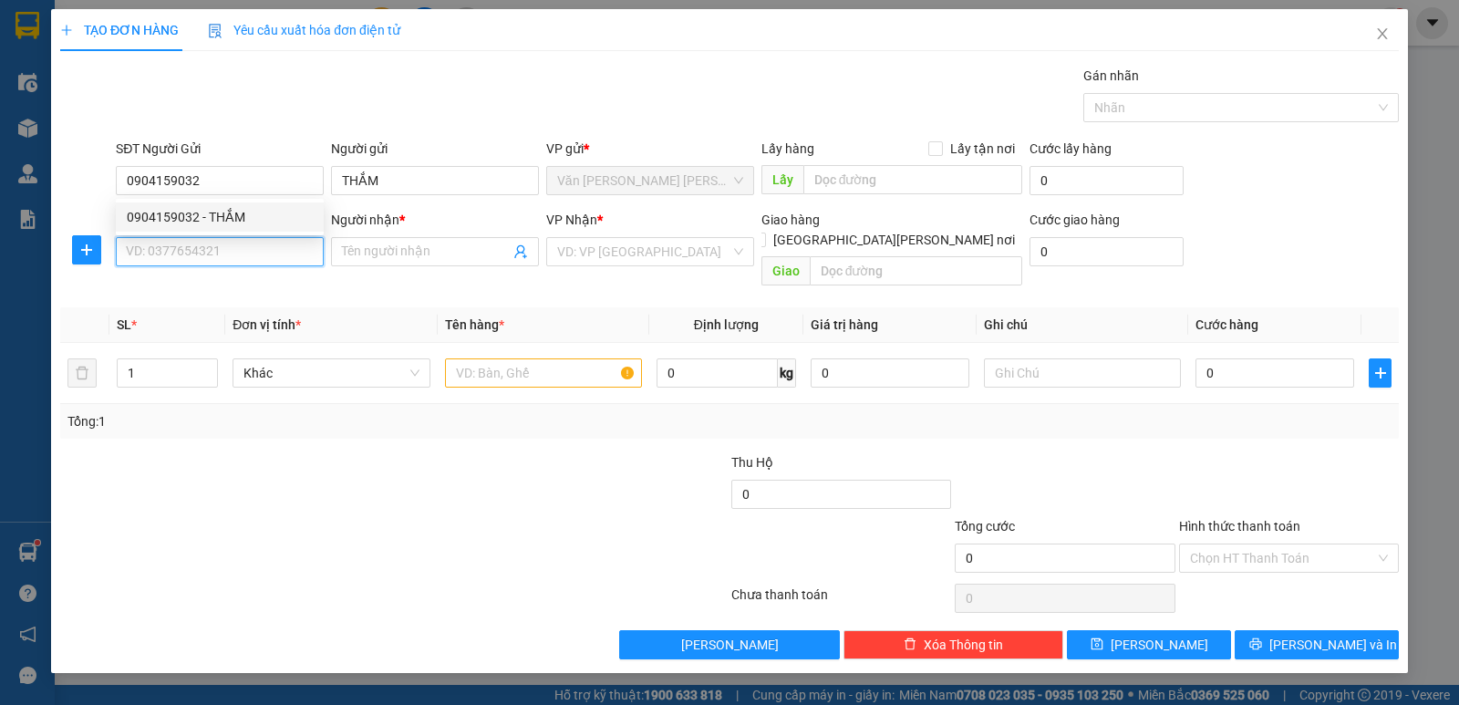
click at [224, 251] on input "SĐT Người Nhận *" at bounding box center [220, 251] width 208 height 29
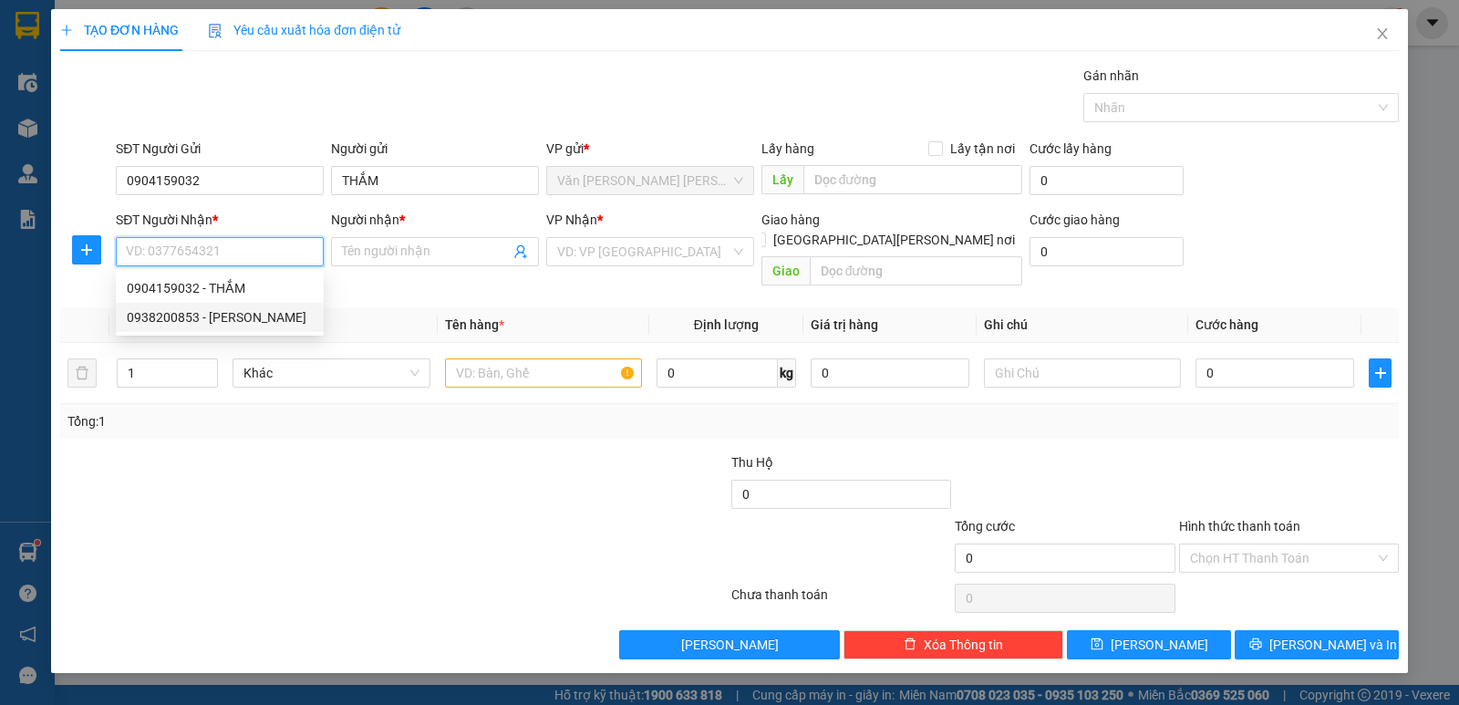
click at [226, 318] on div "0938200853 - [PERSON_NAME]" at bounding box center [220, 317] width 186 height 20
type input "0938200853"
type input "THUẤN"
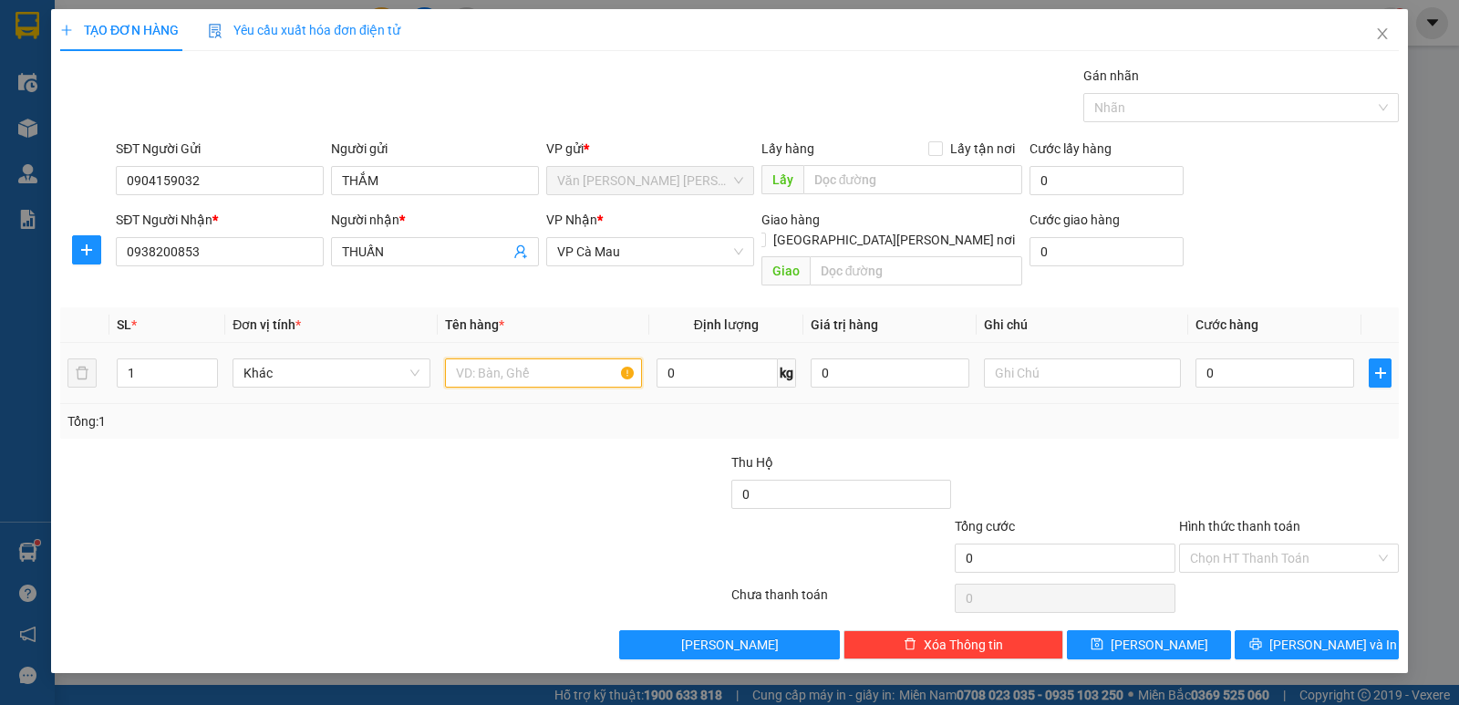
click at [487, 358] on input "text" at bounding box center [543, 372] width 197 height 29
type input "1 THÙNG"
click at [1300, 358] on input "0" at bounding box center [1274, 372] width 159 height 29
type input "3"
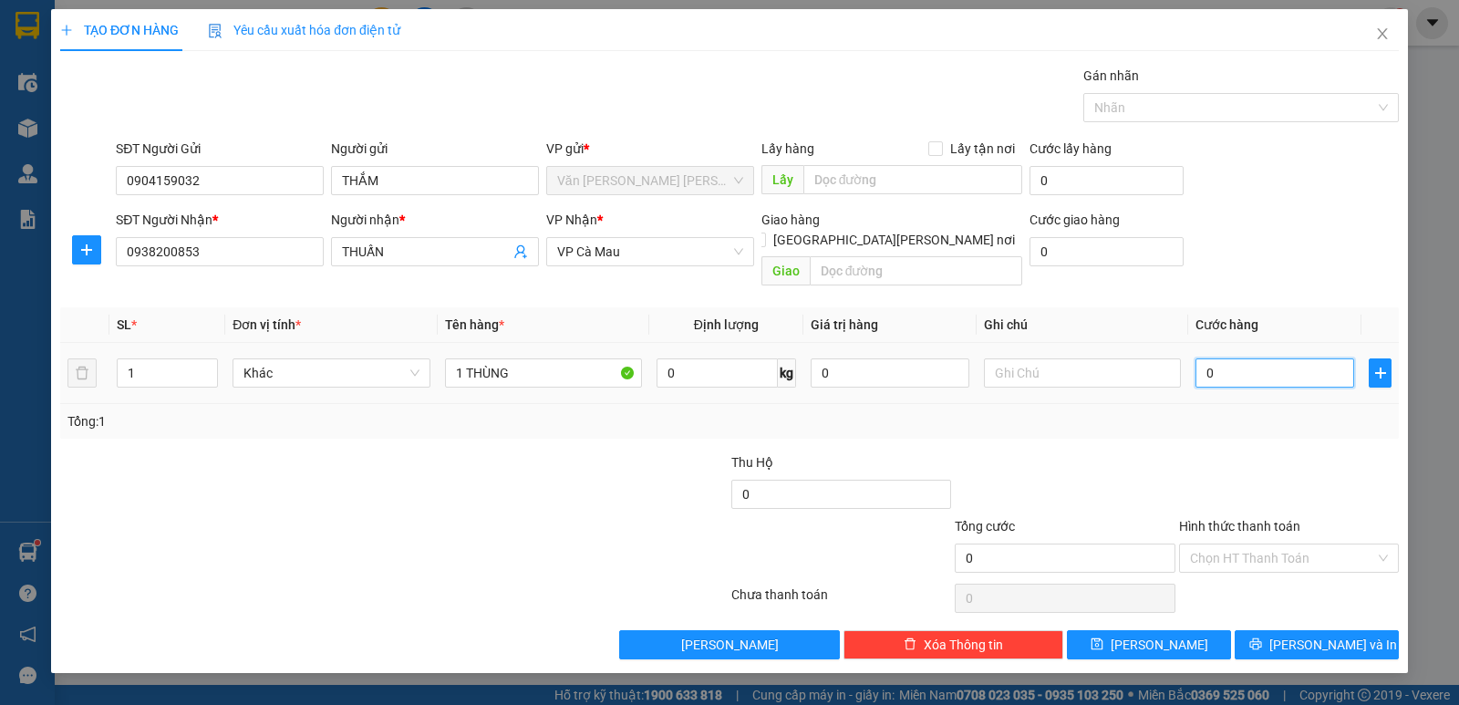
type input "3"
type input "30"
type input "30.000"
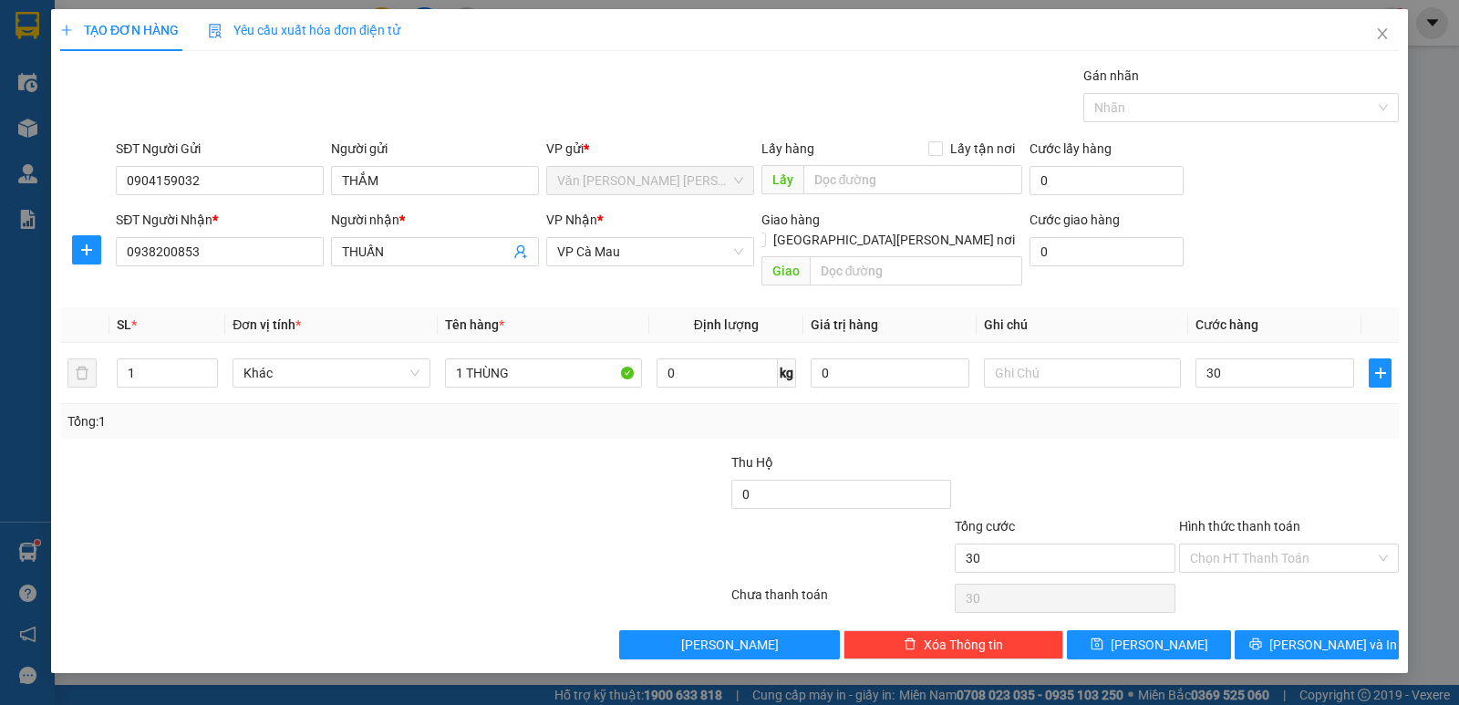
type input "30.000"
click at [1274, 429] on div "Transit Pickup Surcharge Ids Transit Deliver Surcharge Ids Transit Deliver Surc…" at bounding box center [729, 362] width 1338 height 593
click at [1329, 634] on span "[PERSON_NAME] và In" at bounding box center [1333, 644] width 128 height 20
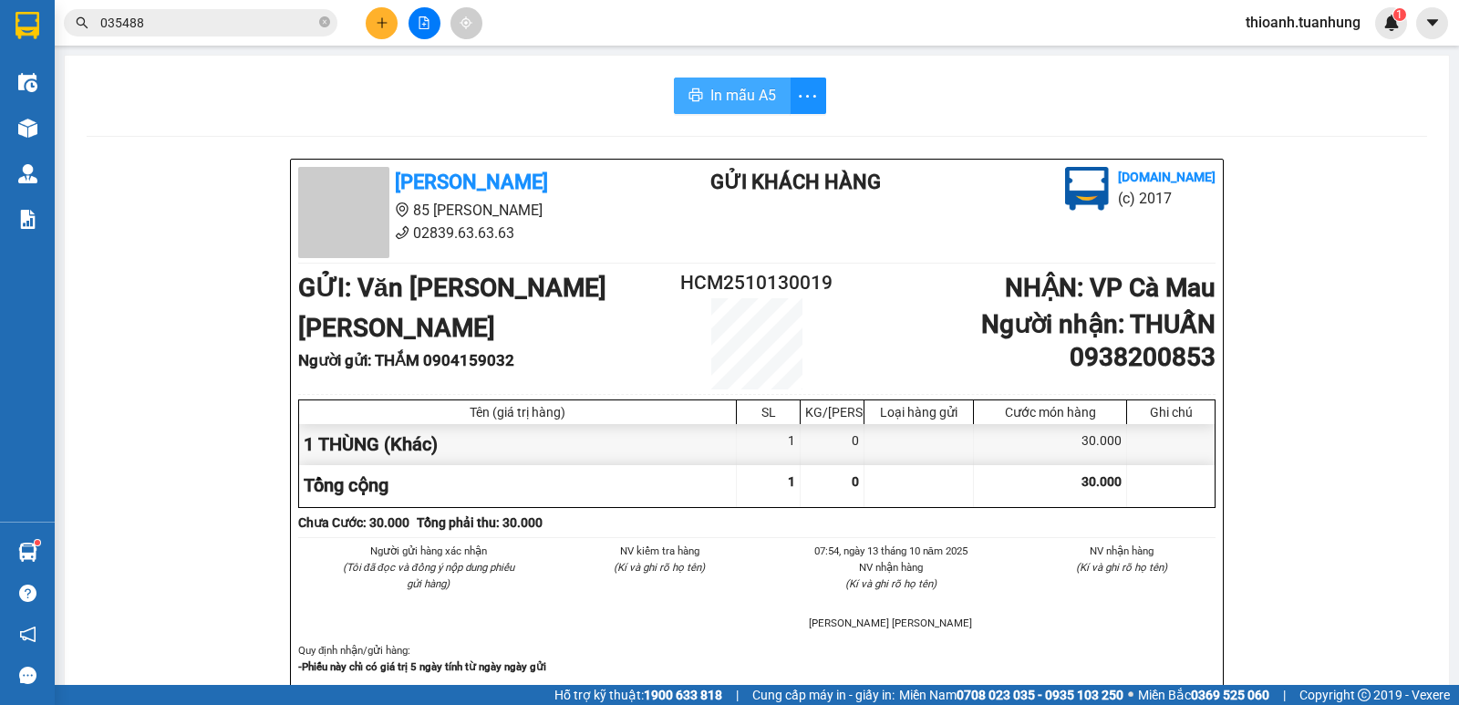
click at [738, 97] on span "In mẫu A5" at bounding box center [743, 95] width 66 height 23
click at [325, 21] on icon "close-circle" at bounding box center [324, 21] width 11 height 11
click at [380, 29] on button at bounding box center [382, 23] width 32 height 32
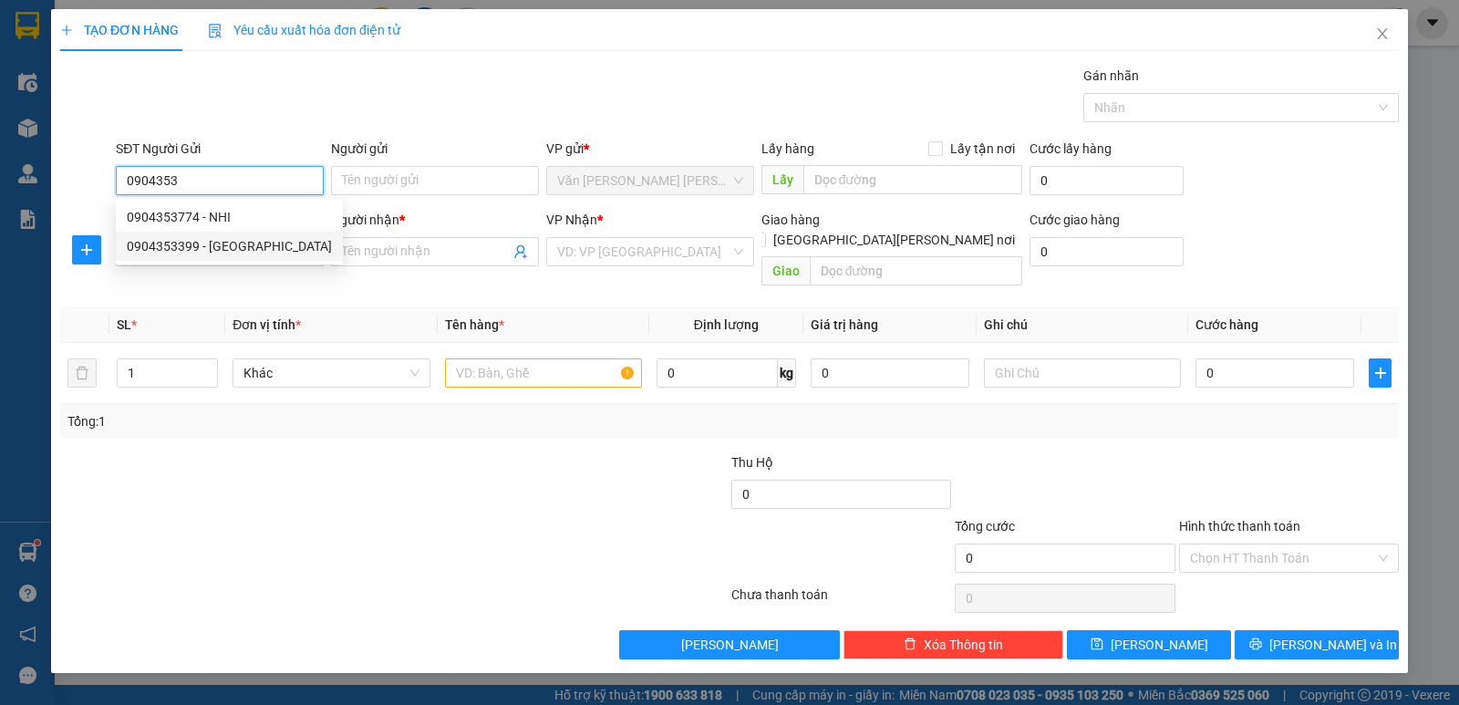
click at [255, 250] on div "0904353399 - [GEOGRAPHIC_DATA]" at bounding box center [229, 246] width 205 height 20
type input "0904353399"
type input "YUTH FARM"
type input "0904353399"
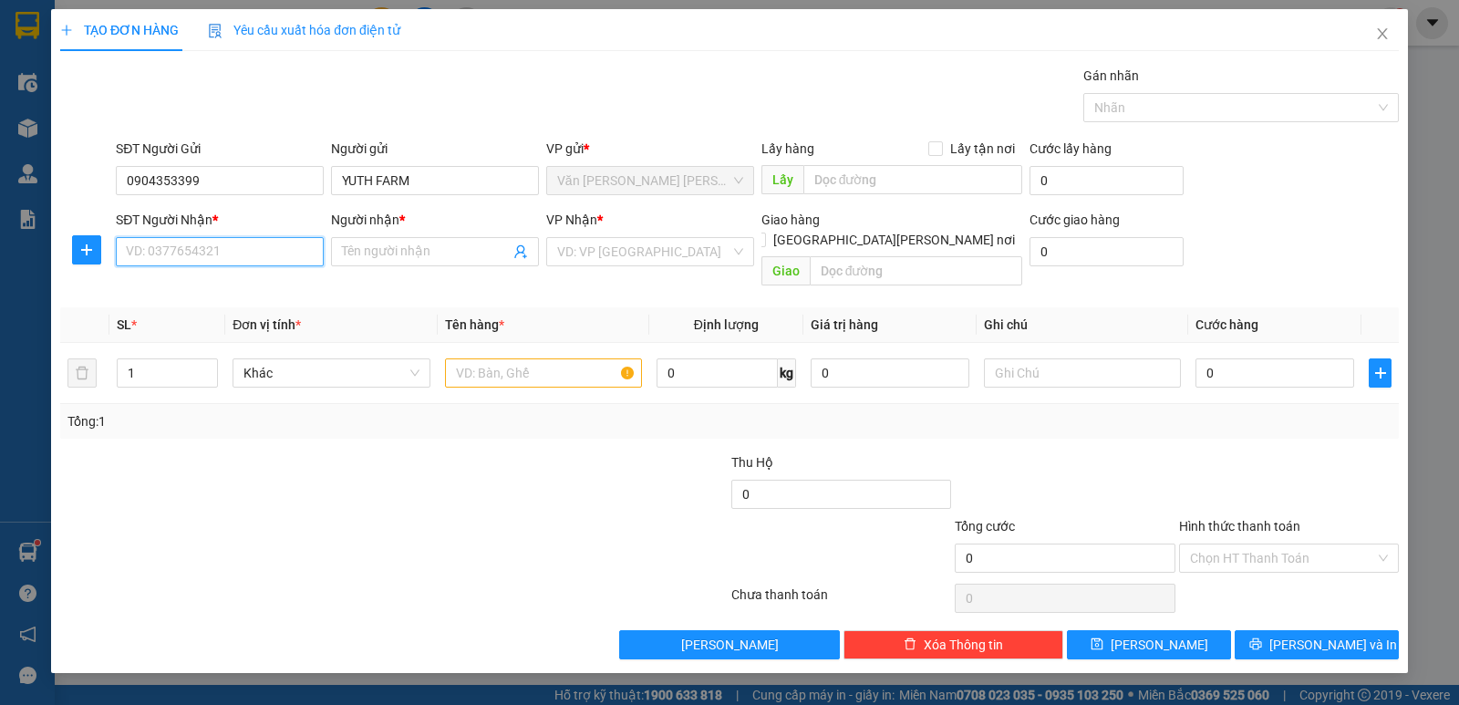
click at [233, 259] on input "SĐT Người Nhận *" at bounding box center [220, 251] width 208 height 29
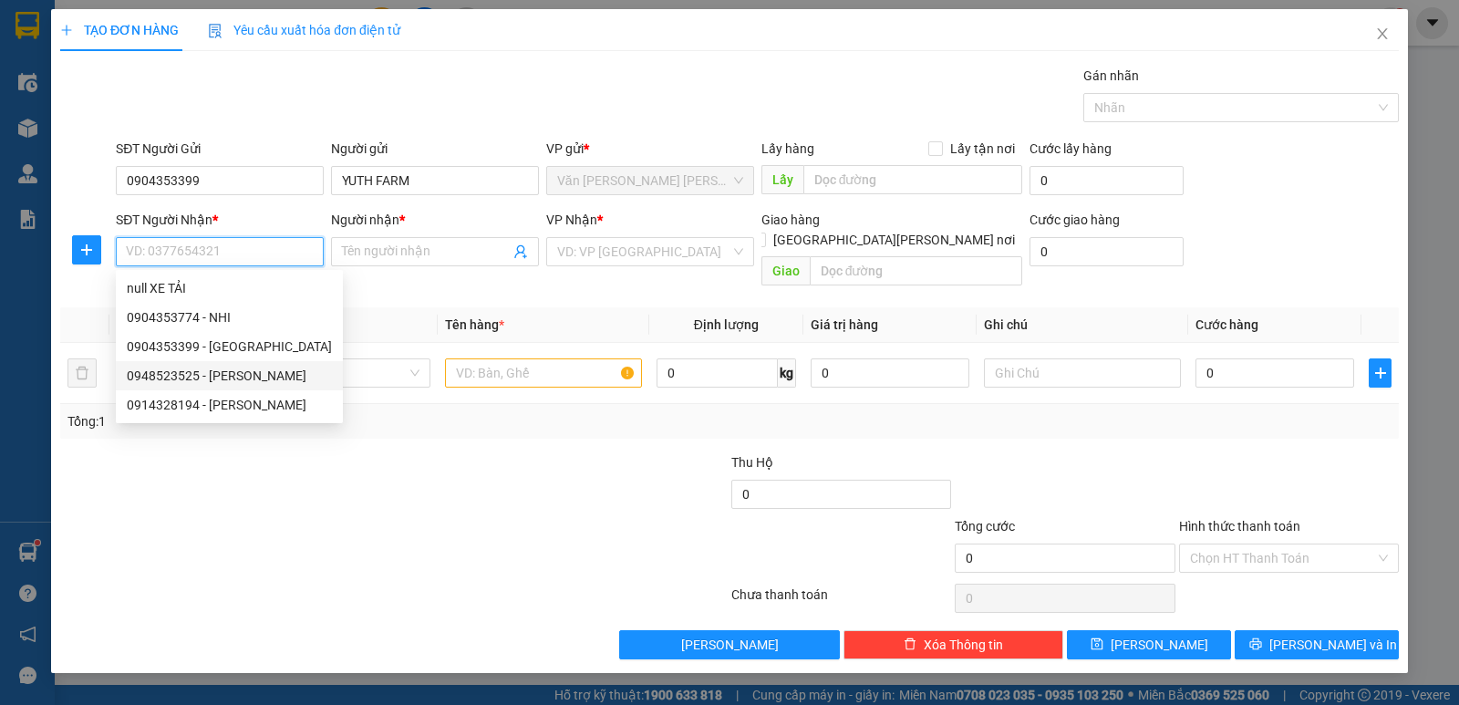
click at [193, 378] on div "0948523525 - [PERSON_NAME]" at bounding box center [229, 376] width 205 height 20
type input "0948523525"
type input "THIÊN TRANG"
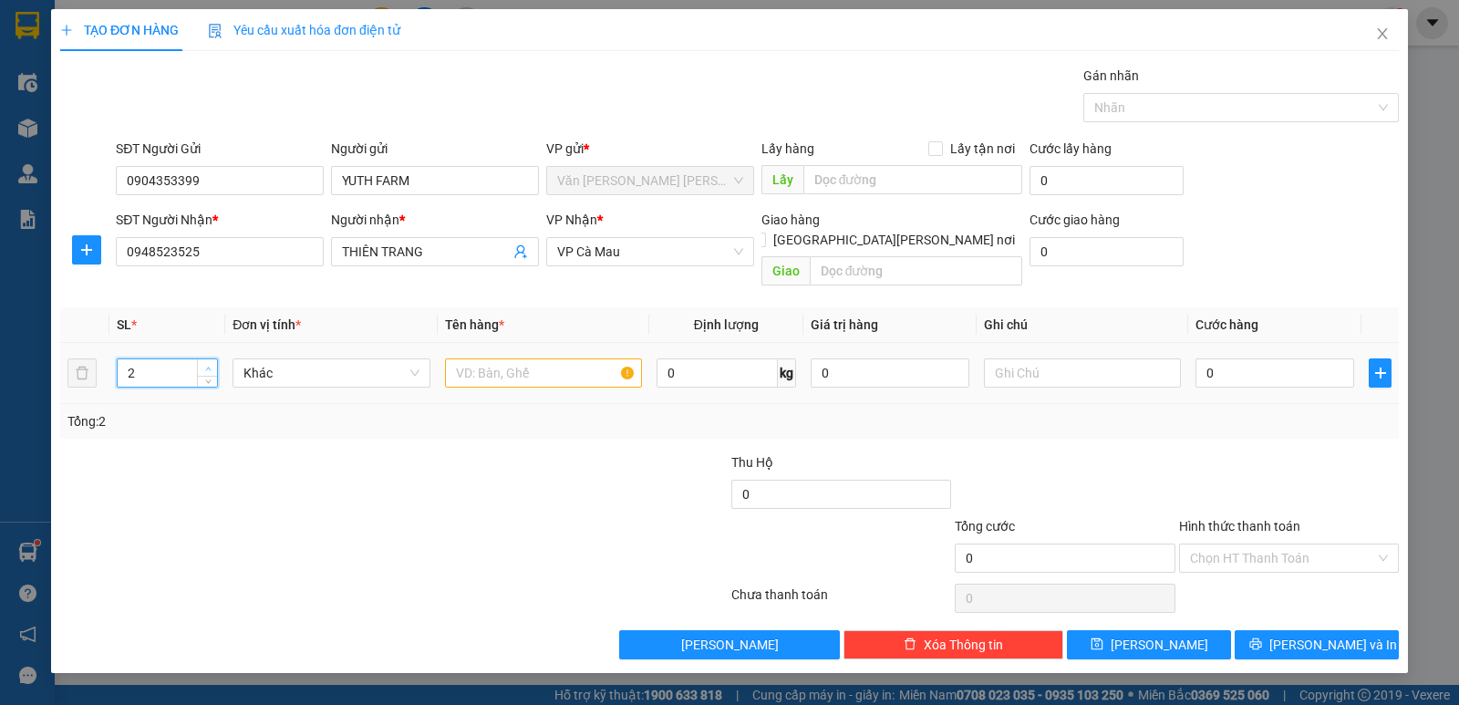
click at [208, 363] on span "up" at bounding box center [207, 368] width 11 height 11
type input "3"
click at [208, 363] on span "up" at bounding box center [207, 368] width 11 height 11
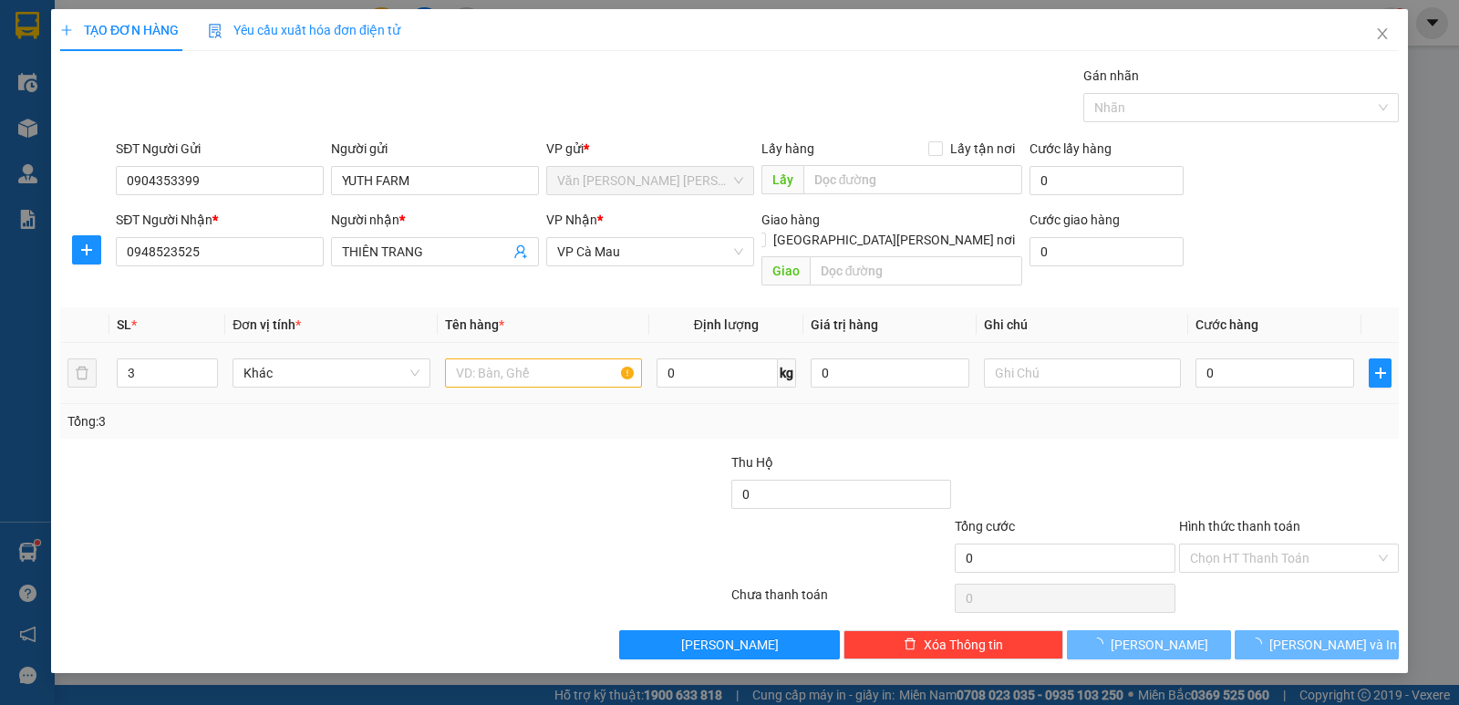
click at [566, 379] on td at bounding box center [543, 373] width 211 height 61
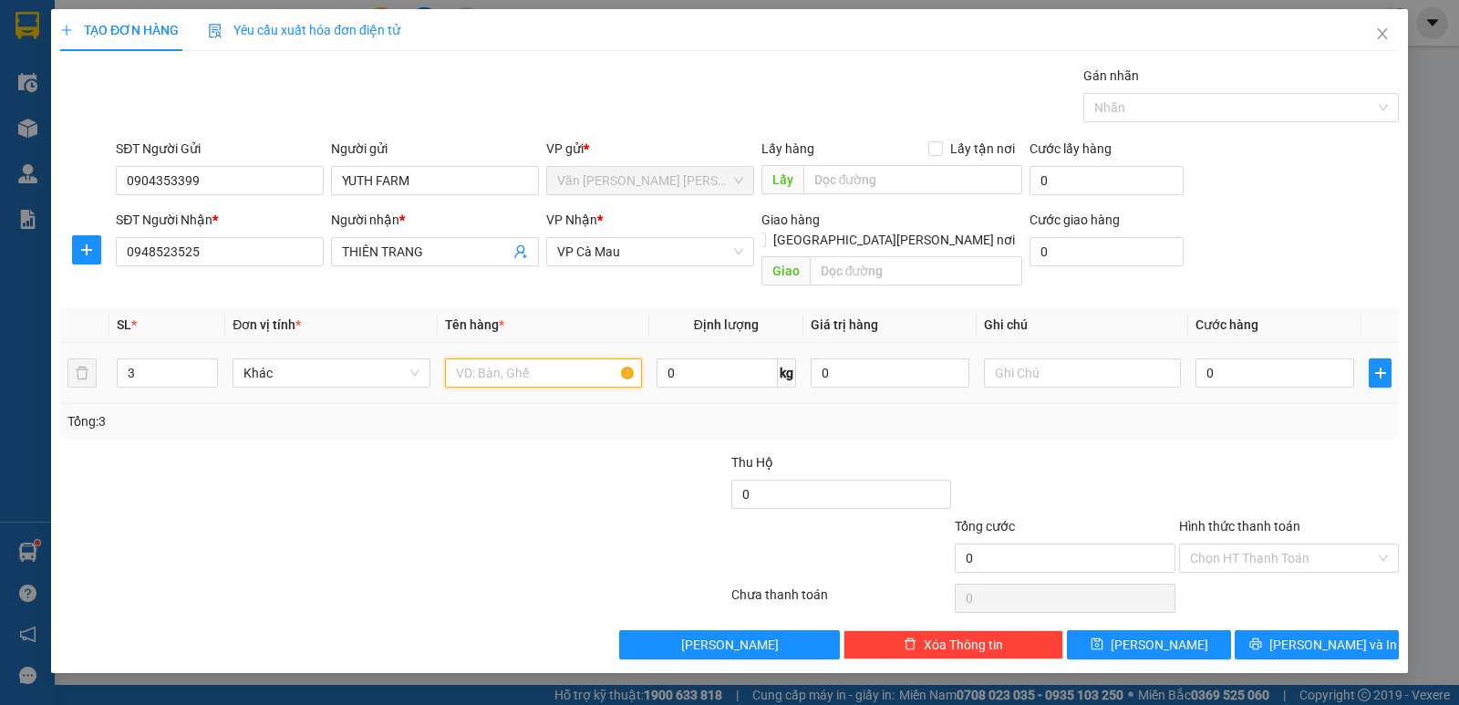
click at [538, 358] on input "text" at bounding box center [543, 372] width 197 height 29
type input "2 THÙNG 1 KIỆN"
click at [1245, 358] on input "0" at bounding box center [1274, 372] width 159 height 29
type input "1"
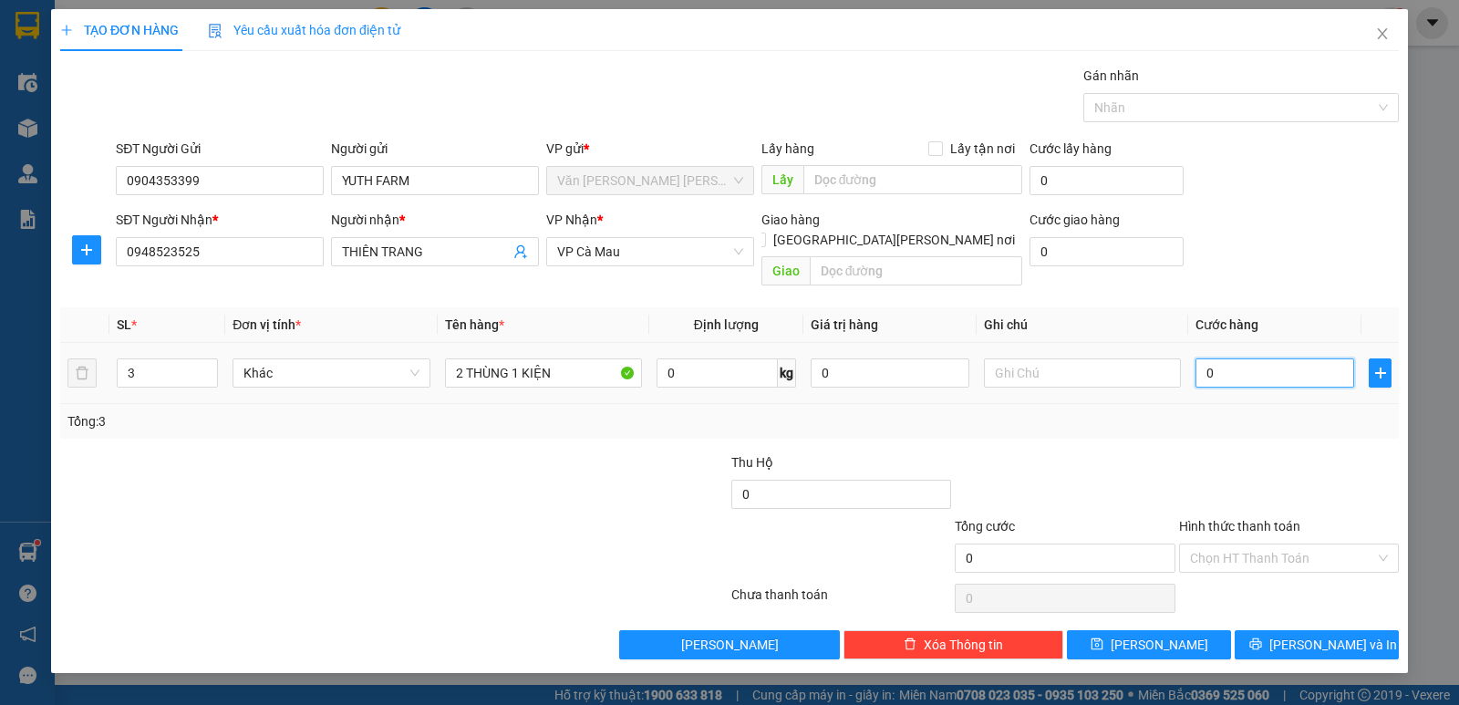
type input "1"
type input "13"
type input "130"
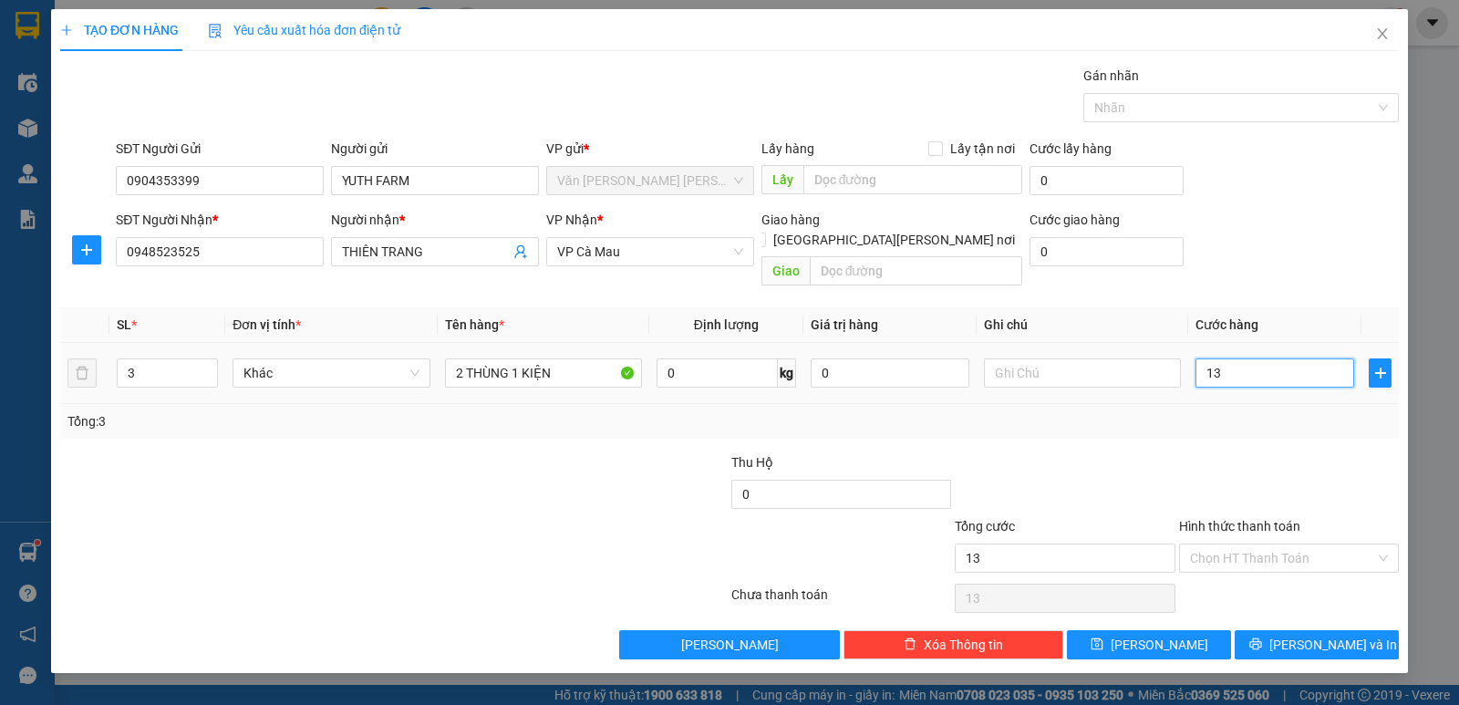
type input "130"
type input "130.000"
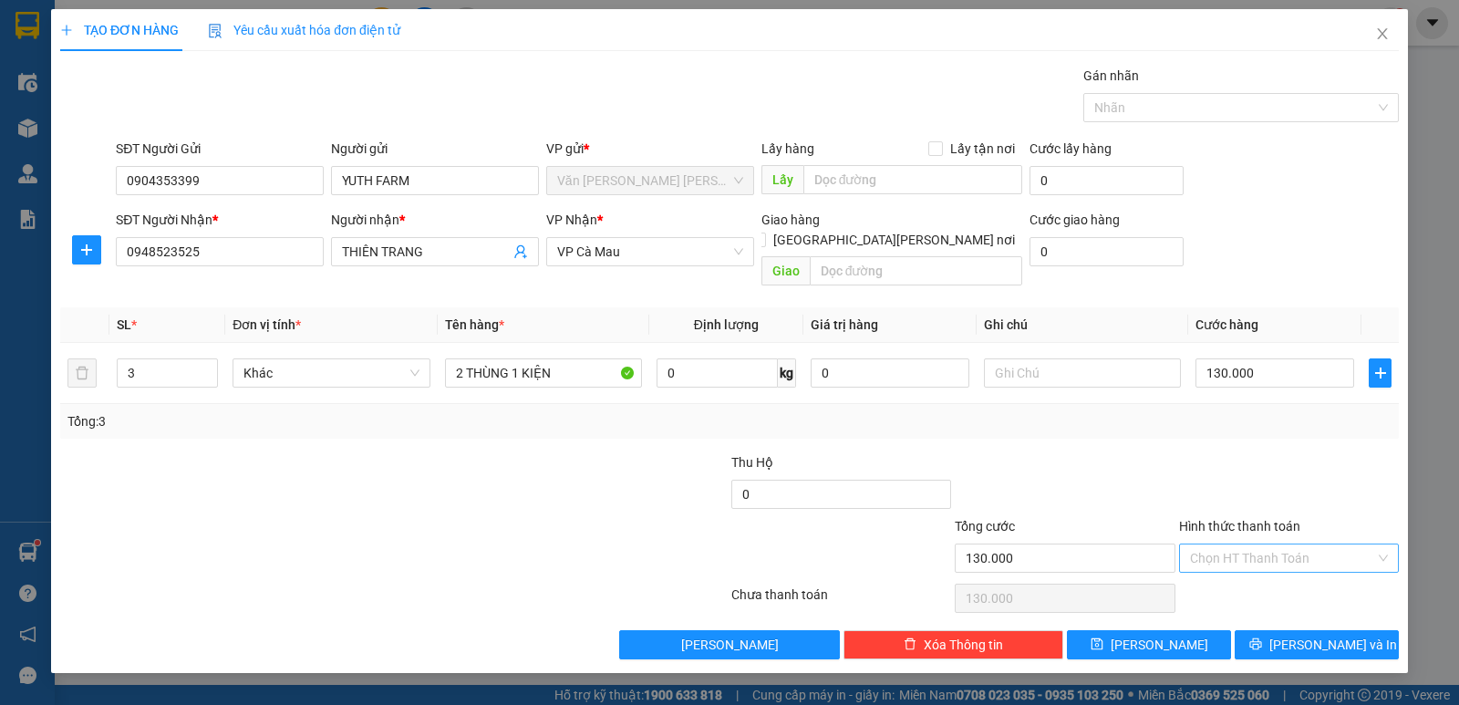
drag, startPoint x: 1258, startPoint y: 397, endPoint x: 1282, endPoint y: 524, distance: 128.9
click at [1258, 411] on div "Tổng: 3" at bounding box center [729, 421] width 1324 height 20
click at [1262, 637] on span "printer" at bounding box center [1255, 644] width 13 height 15
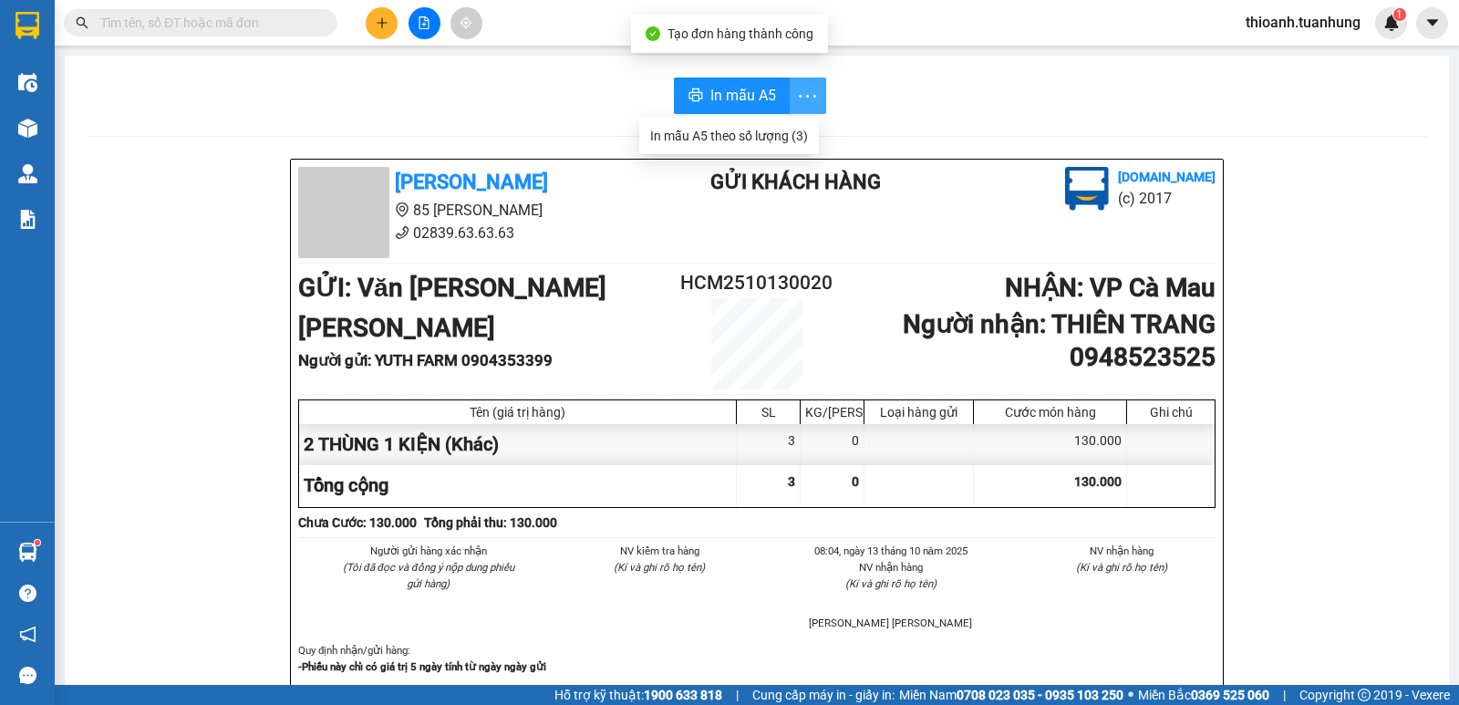
click at [805, 96] on icon "more" at bounding box center [807, 96] width 23 height 23
click at [780, 134] on div "In mẫu A5 theo số lượng (3)" at bounding box center [729, 136] width 158 height 20
click at [300, 25] on input "text" at bounding box center [207, 23] width 215 height 20
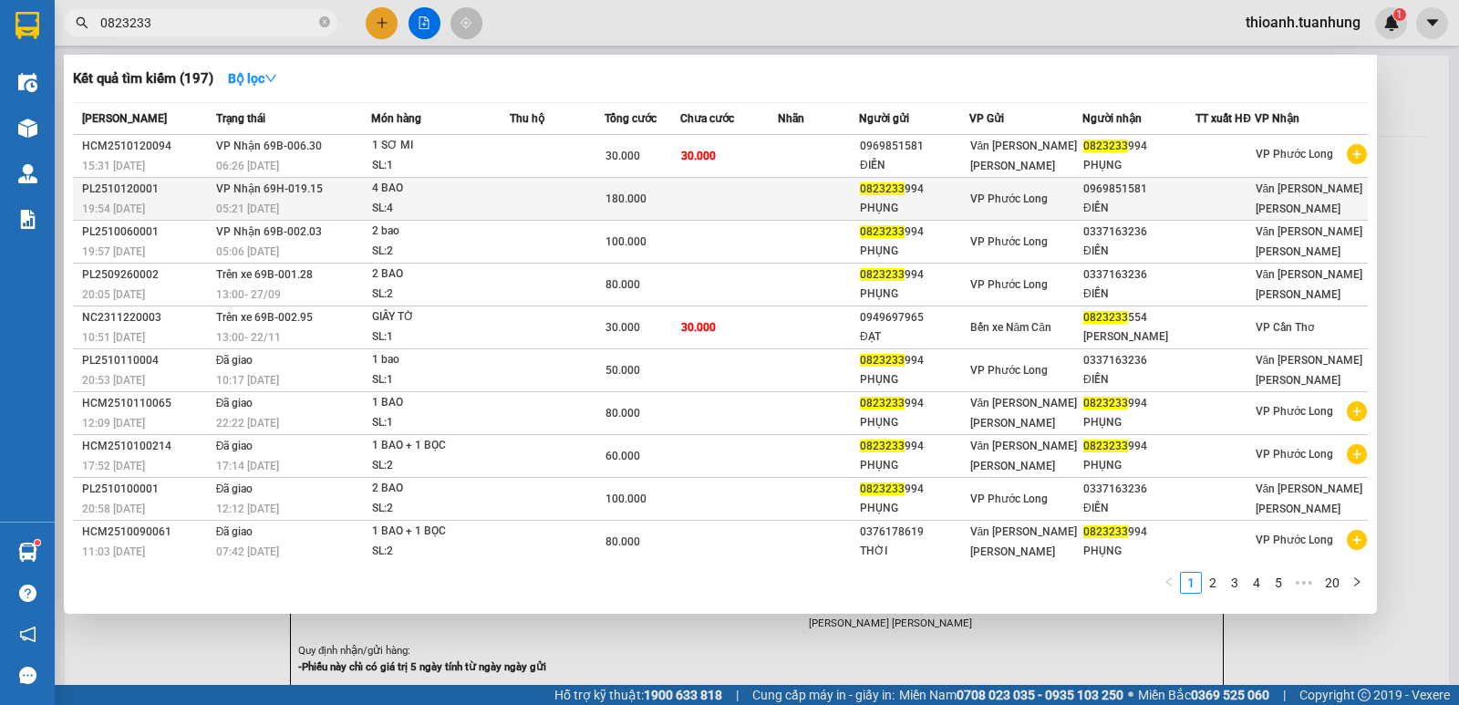
type input "0823233"
click at [720, 201] on td at bounding box center [729, 199] width 98 height 43
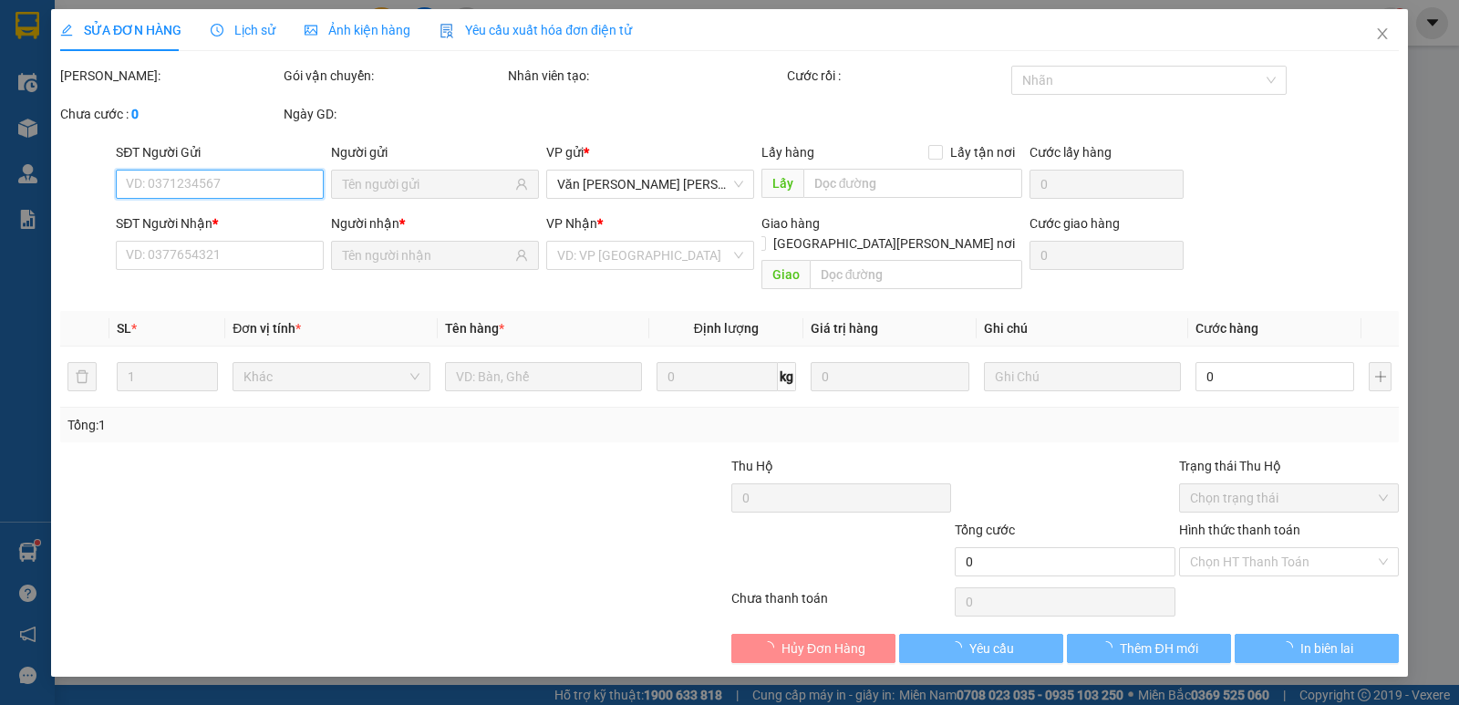
type input "0823233994"
type input "PHỤNG"
type input "0969851581"
type input "ĐIỀN"
type input "180.000"
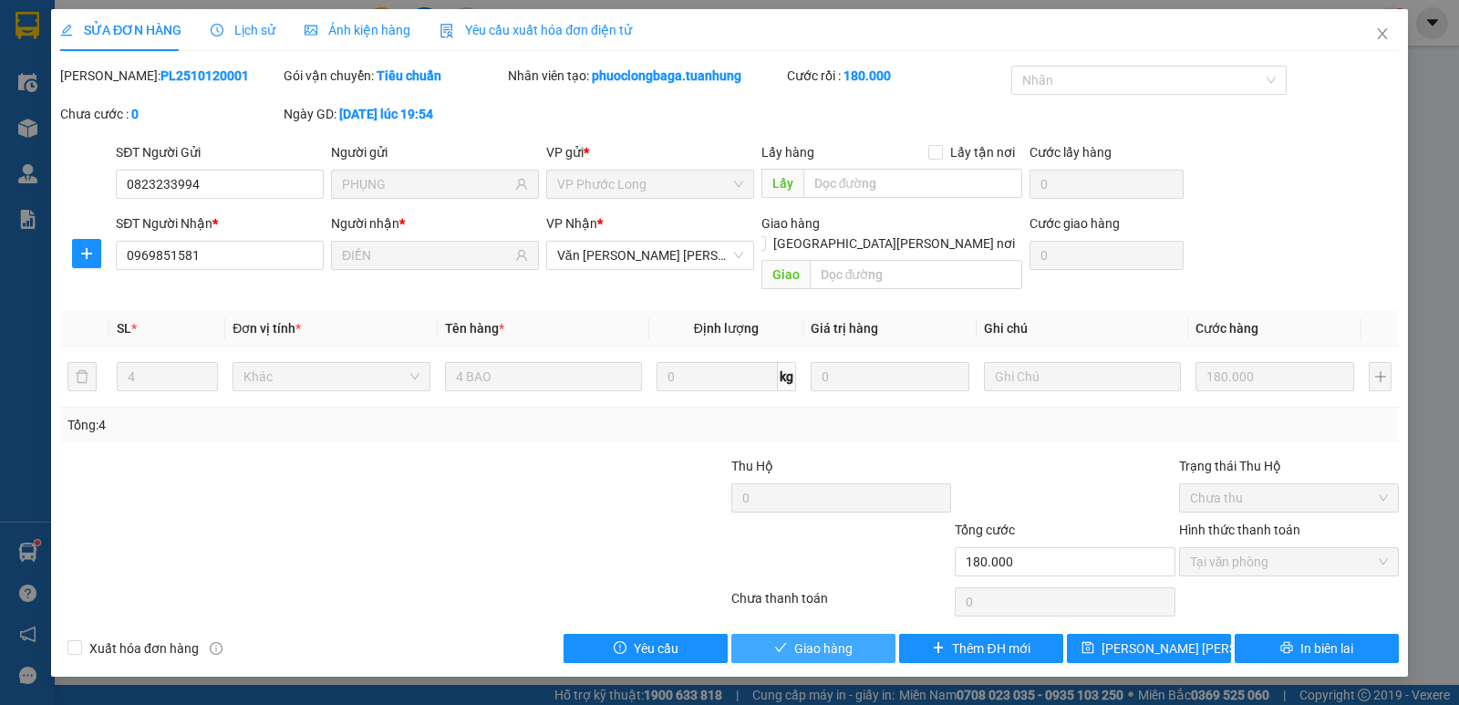
click at [806, 638] on span "Giao hàng" at bounding box center [823, 648] width 58 height 20
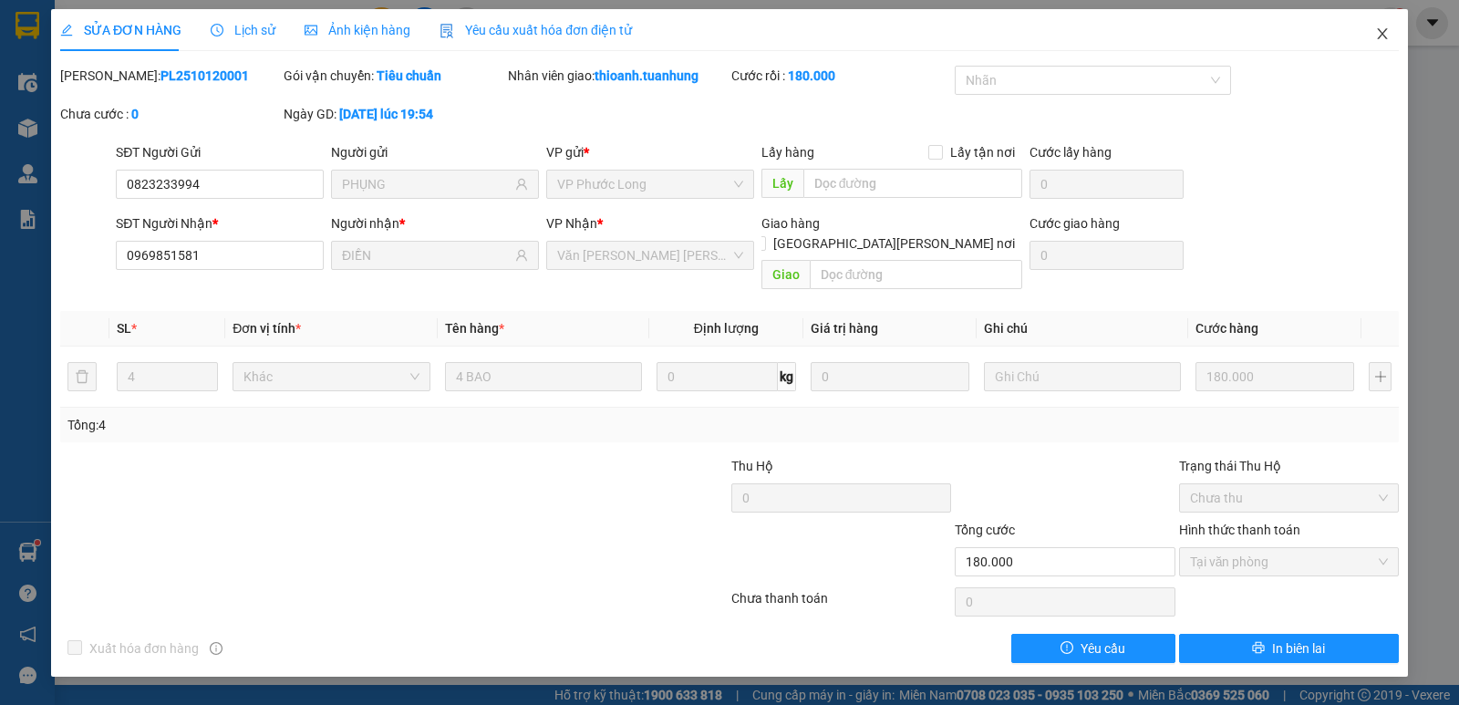
click at [1383, 31] on icon "close" at bounding box center [1382, 33] width 15 height 15
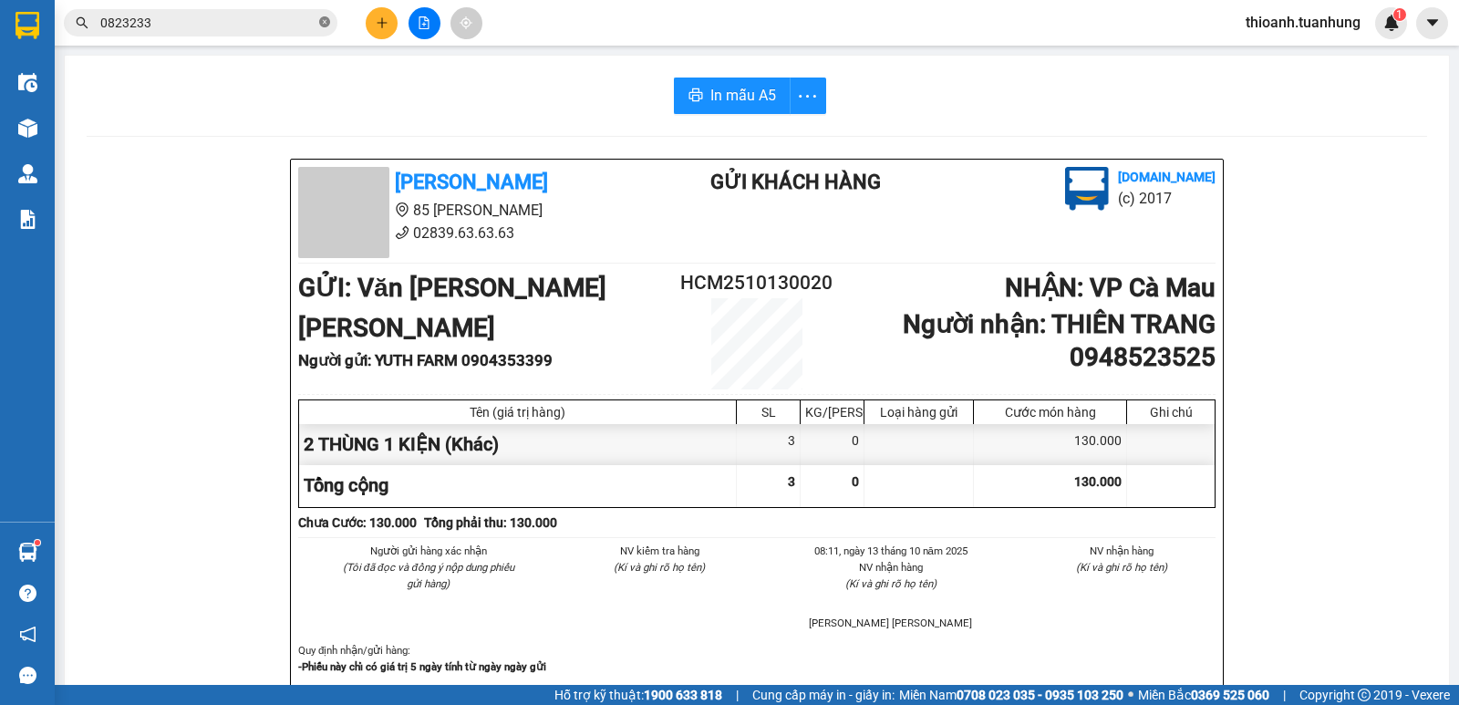
click at [324, 24] on icon "close-circle" at bounding box center [324, 21] width 11 height 11
click at [385, 26] on icon "plus" at bounding box center [382, 22] width 13 height 13
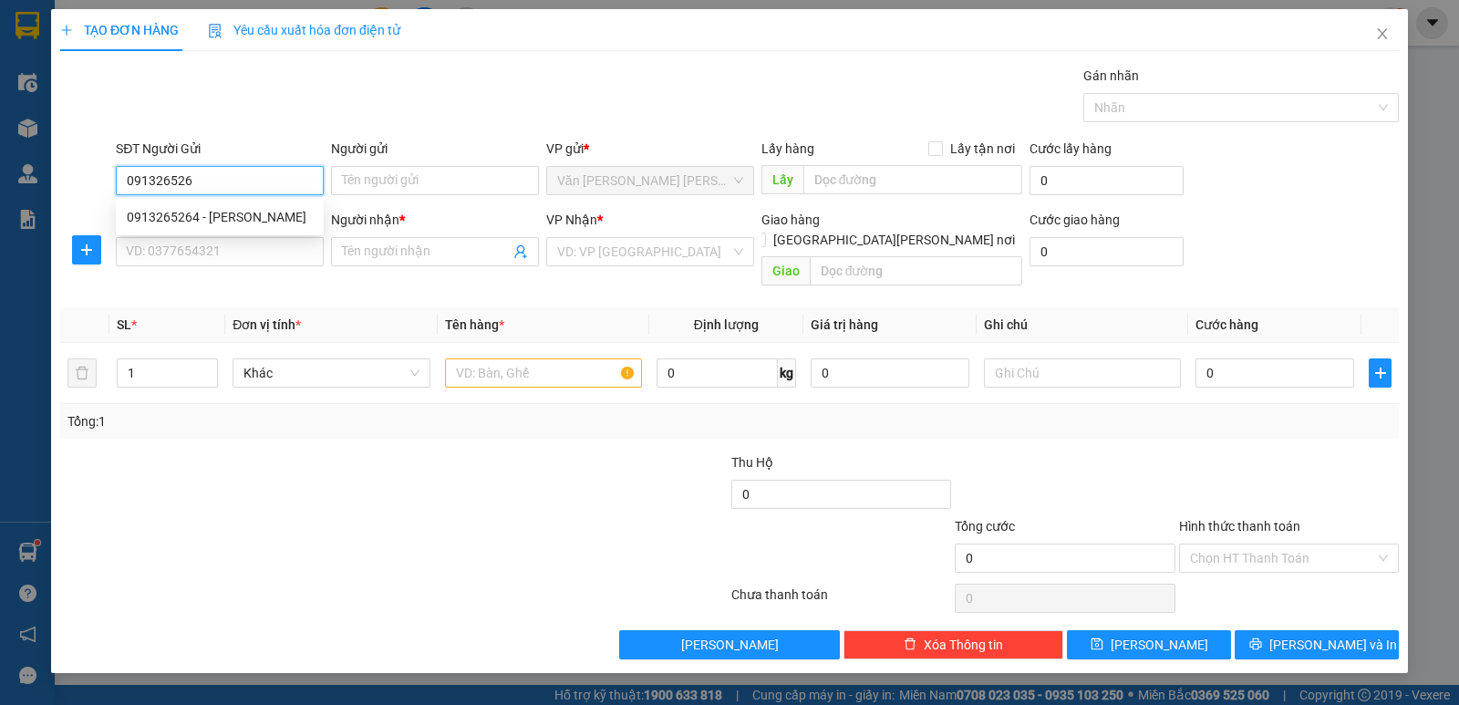
type input "0913265264"
click at [233, 213] on div "0913265264 - [PERSON_NAME]" at bounding box center [220, 217] width 186 height 20
type input "NGỌC"
type input "0913265264"
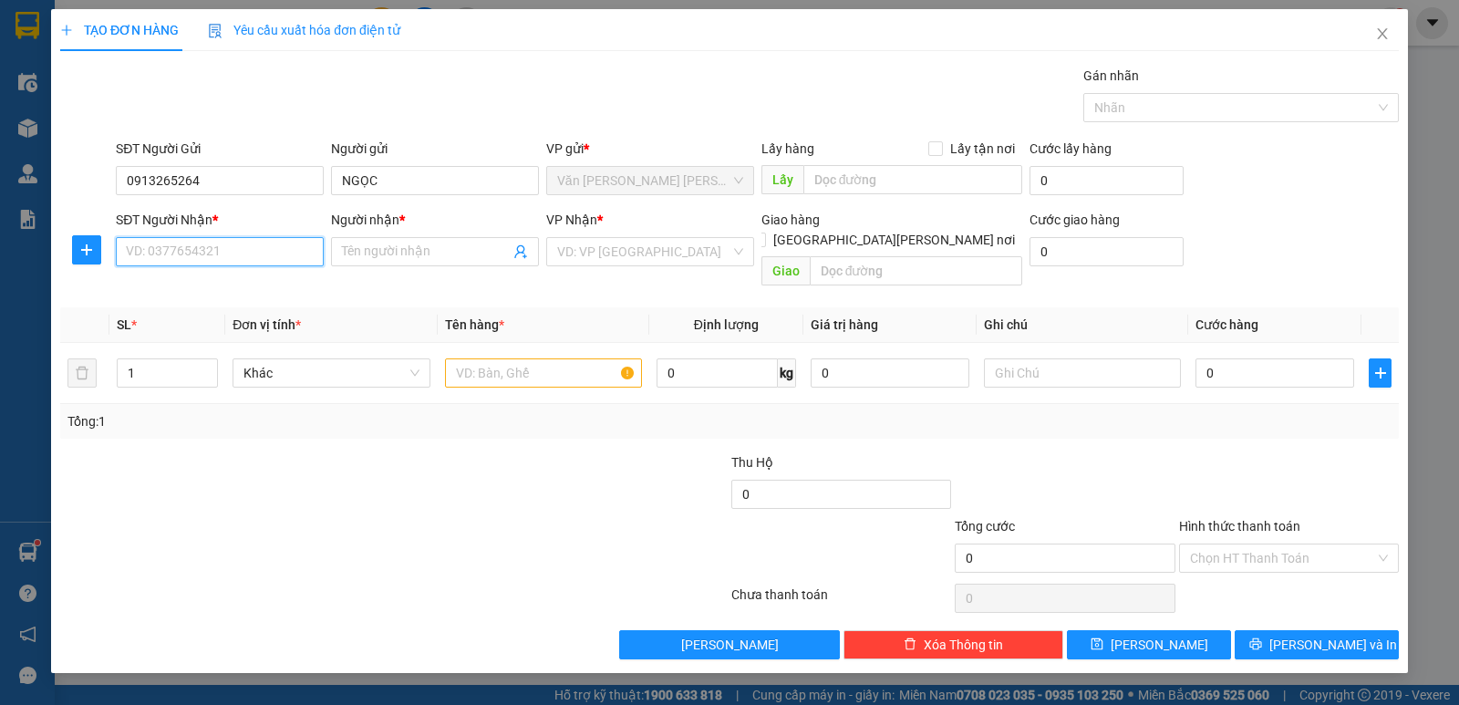
click at [252, 257] on input "SĐT Người Nhận *" at bounding box center [220, 251] width 208 height 29
click at [228, 314] on div "0915787479 - HAI [PERSON_NAME]" at bounding box center [228, 317] width 203 height 20
type input "0915787479"
type input "HAI [PERSON_NAME]"
click at [512, 358] on input "text" at bounding box center [543, 372] width 197 height 29
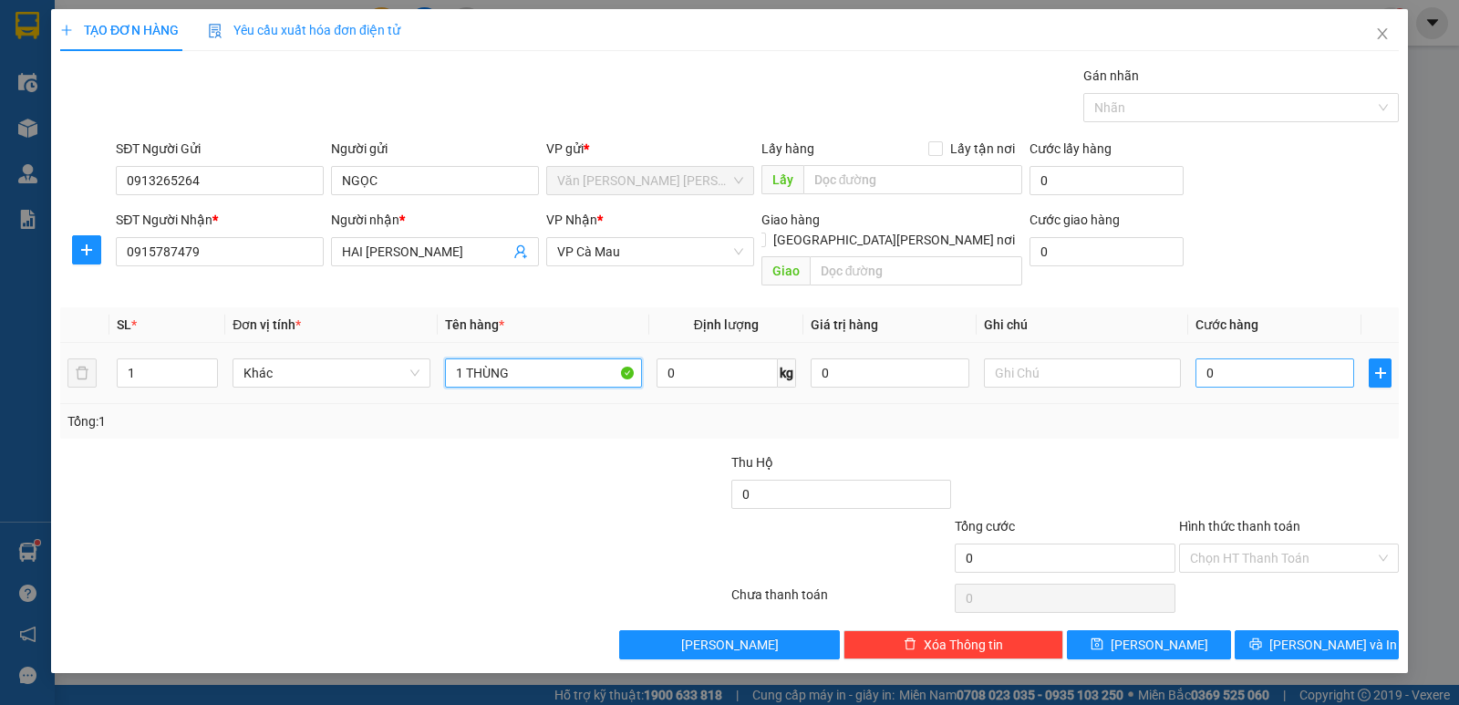
type input "1 THÙNG"
click at [1286, 358] on input "0" at bounding box center [1274, 372] width 159 height 29
type input "3"
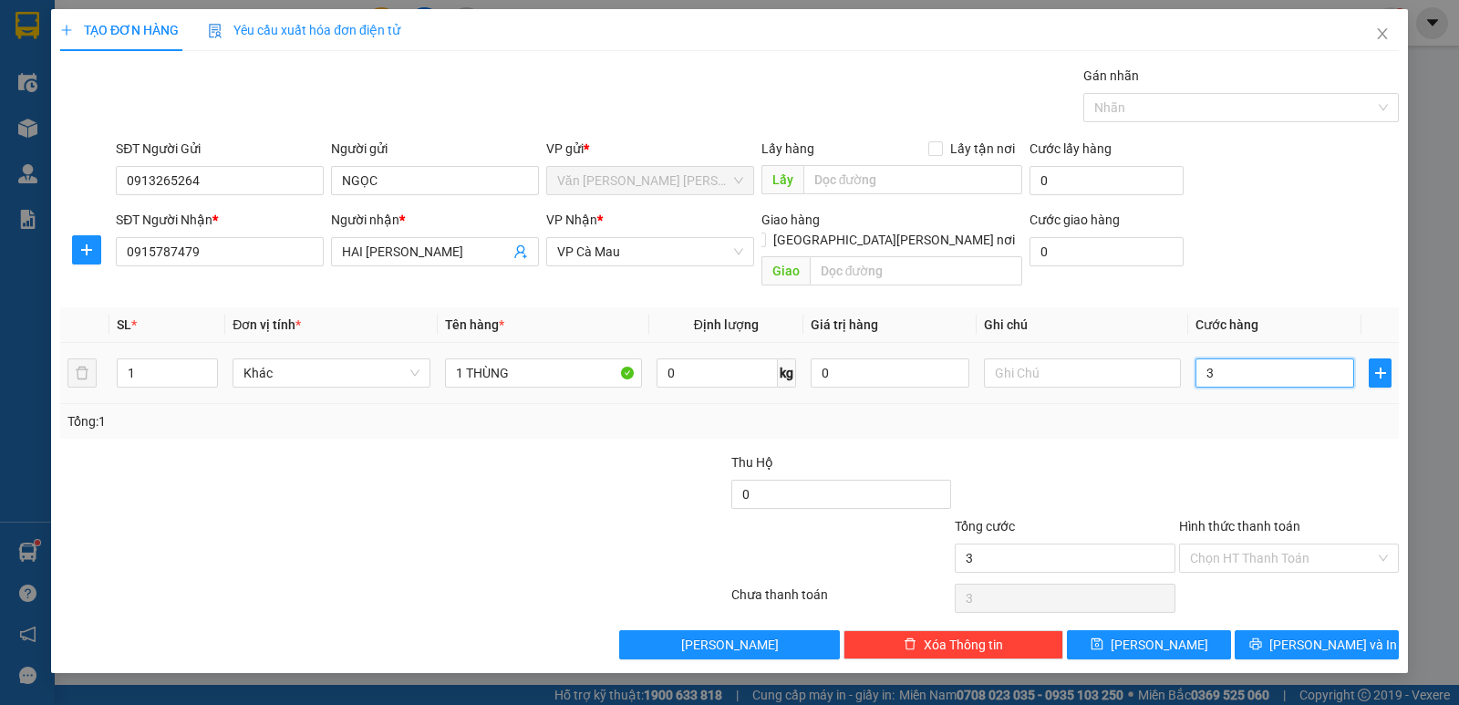
type input "30"
type input "30.000"
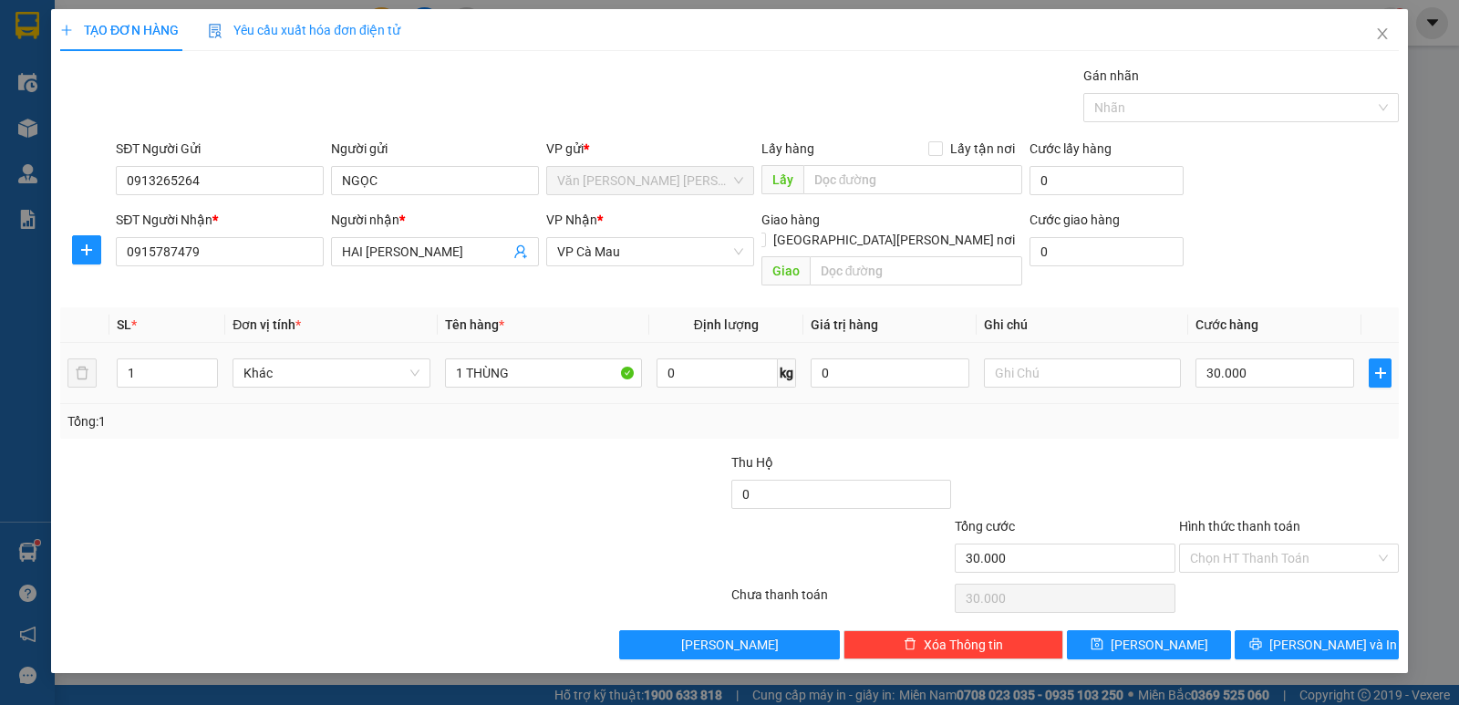
drag, startPoint x: 1274, startPoint y: 383, endPoint x: 1281, endPoint y: 402, distance: 20.2
click at [1273, 387] on div "SL * Đơn vị tính * Tên hàng * Định [PERSON_NAME] trị hàng Ghi [PERSON_NAME] hàn…" at bounding box center [729, 372] width 1338 height 131
click at [1254, 544] on input "Hình thức thanh toán" at bounding box center [1282, 557] width 185 height 27
click at [1262, 571] on div "Tại văn phòng" at bounding box center [1289, 574] width 198 height 20
type input "0"
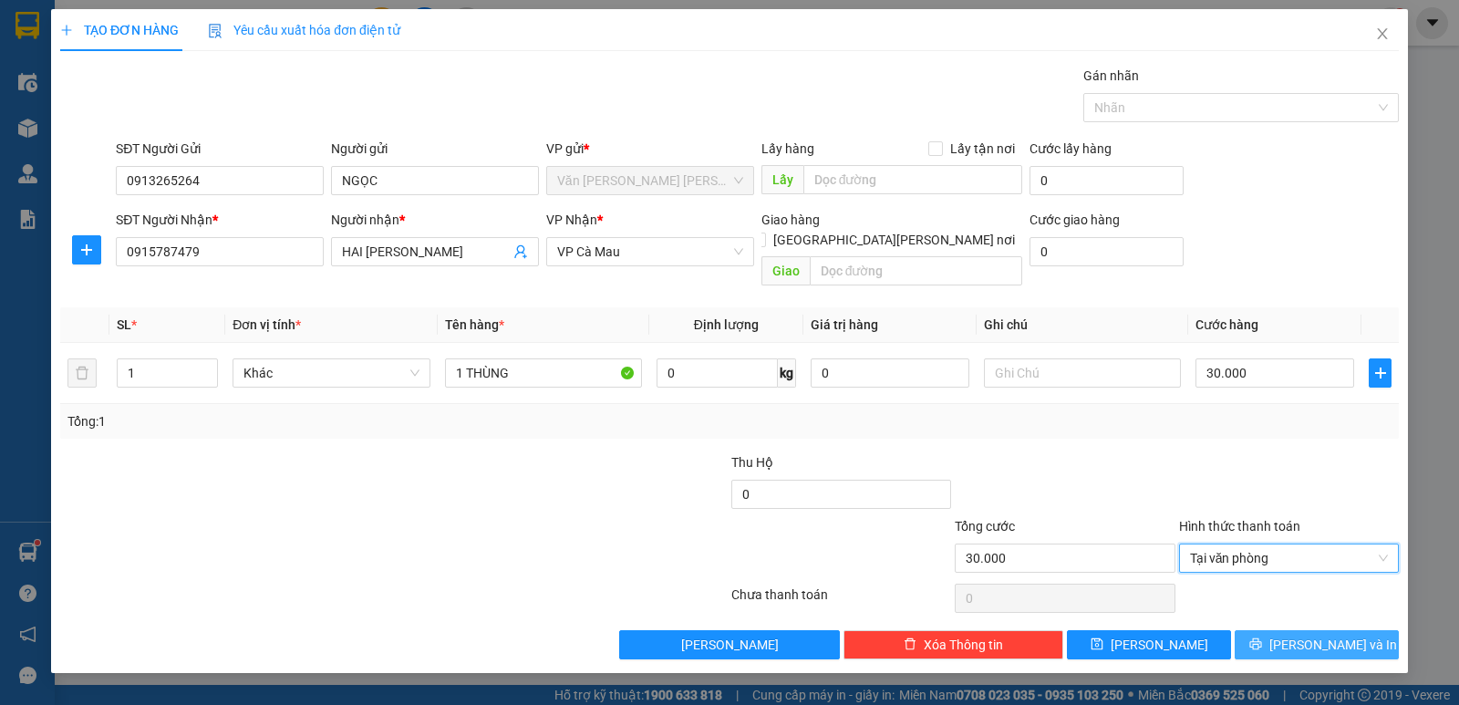
click at [1262, 637] on icon "printer" at bounding box center [1255, 643] width 13 height 13
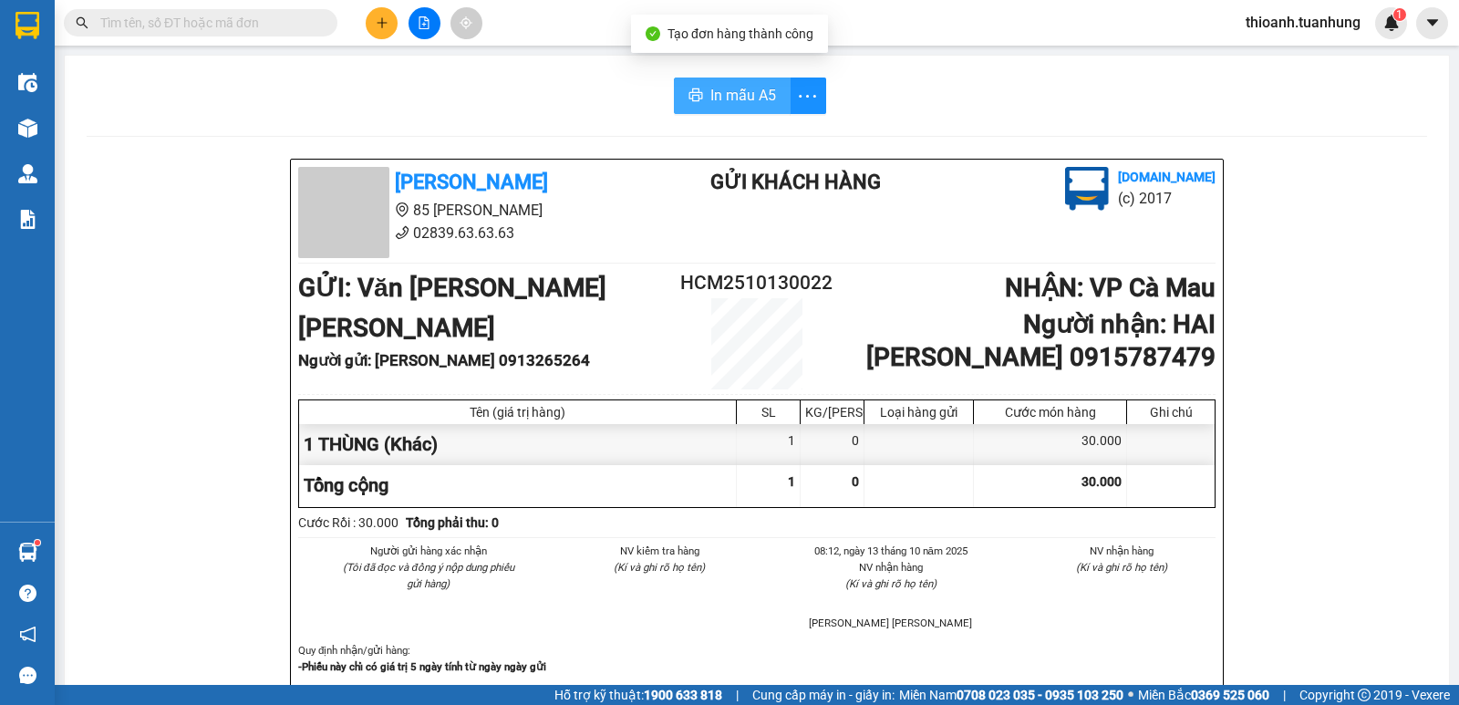
click at [734, 106] on span "In mẫu A5" at bounding box center [743, 95] width 66 height 23
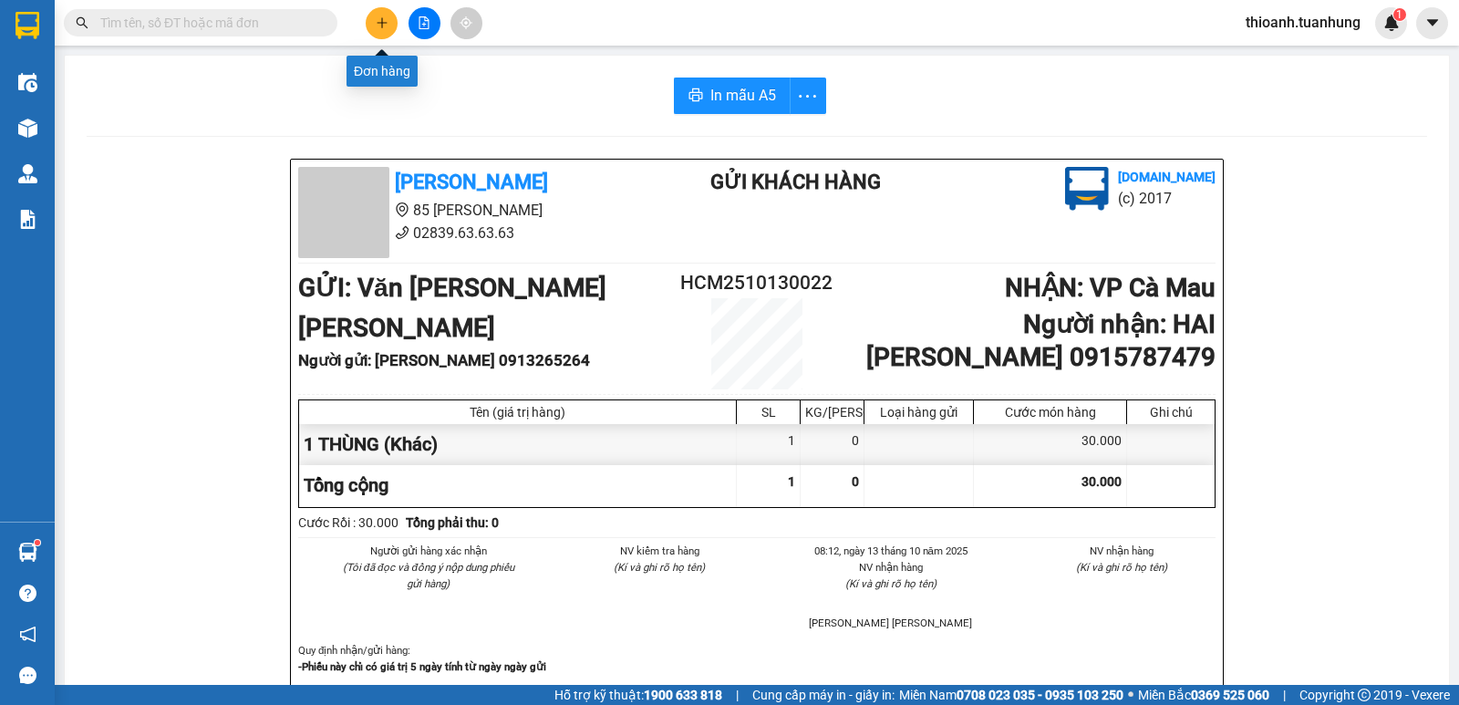
click at [379, 36] on button at bounding box center [382, 23] width 32 height 32
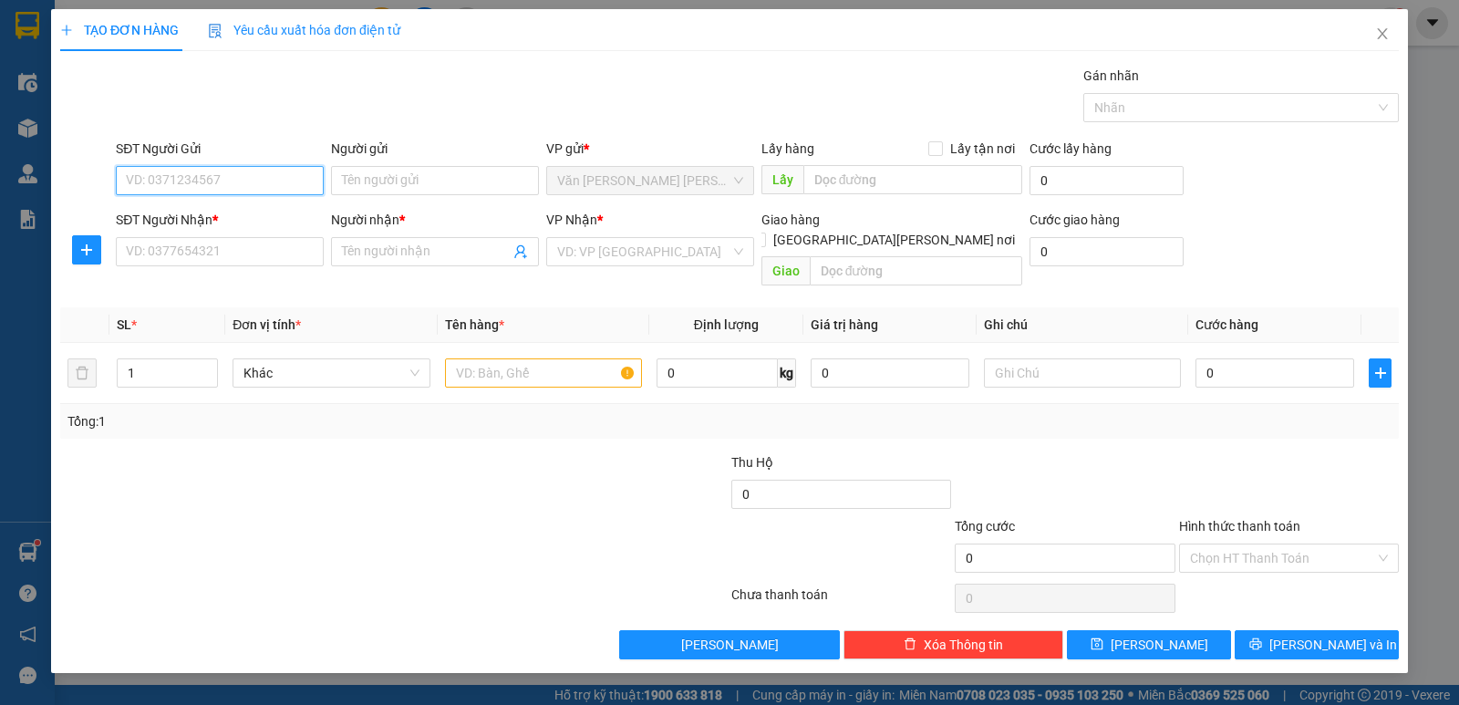
click at [209, 177] on input "SĐT Người Gửi" at bounding box center [220, 180] width 208 height 29
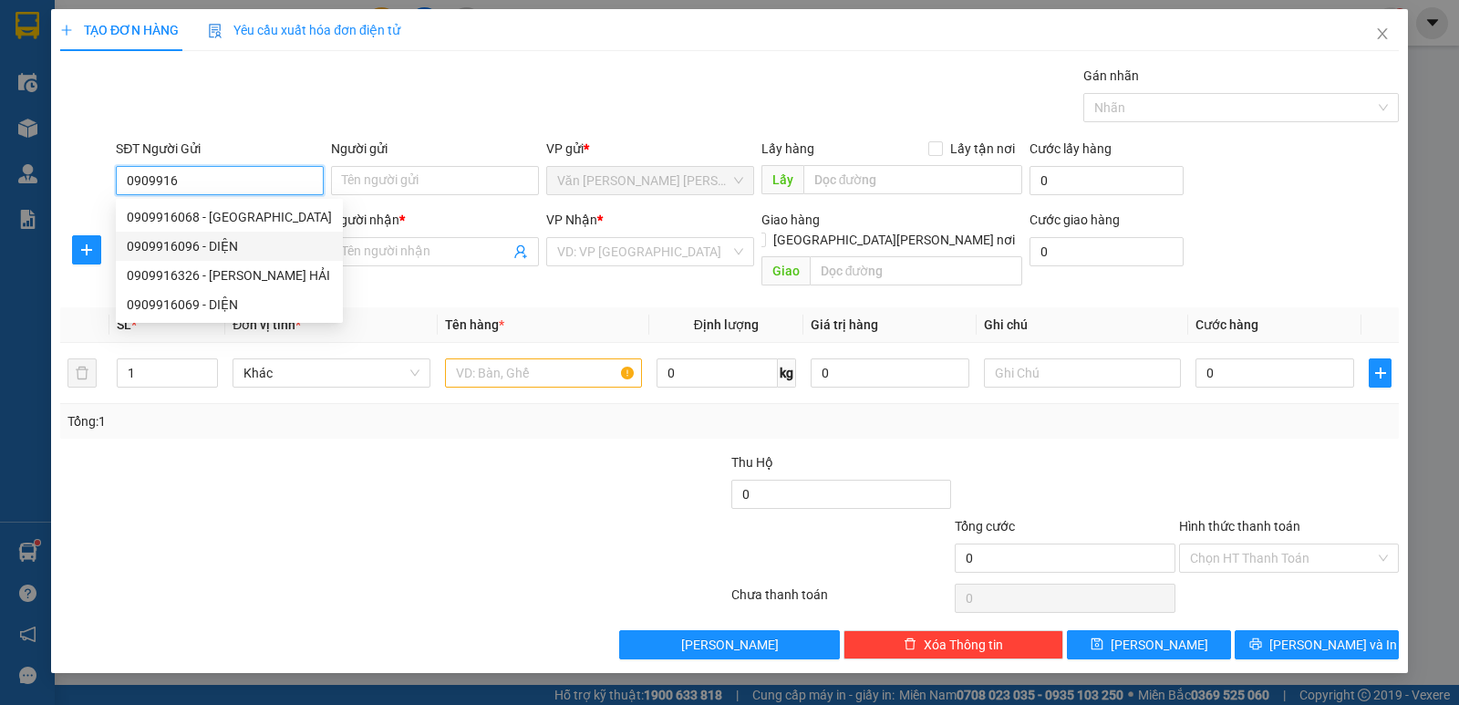
click at [222, 244] on div "0909916096 - DIỆN" at bounding box center [229, 246] width 205 height 20
type input "0909916096"
type input "DIỆN"
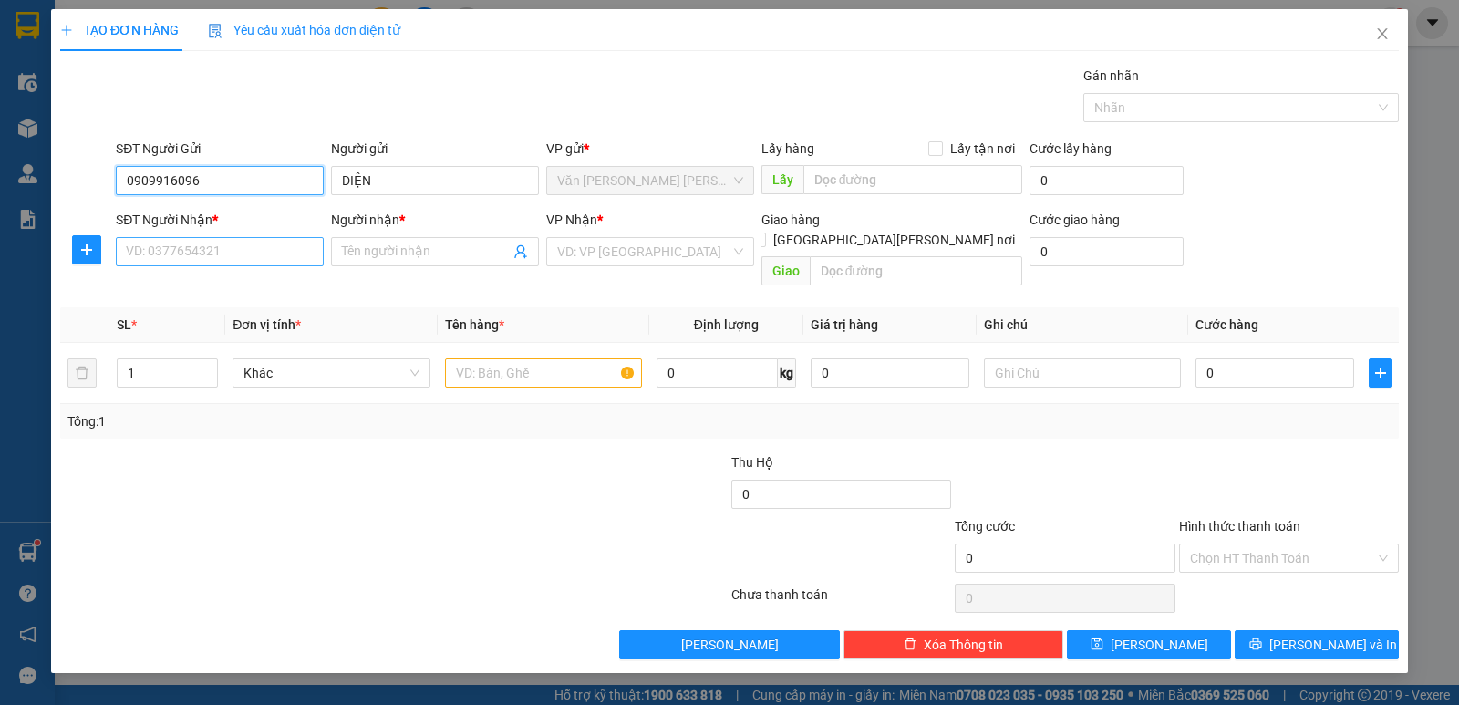
type input "0909916096"
click at [217, 261] on input "SĐT Người Nhận *" at bounding box center [220, 251] width 208 height 29
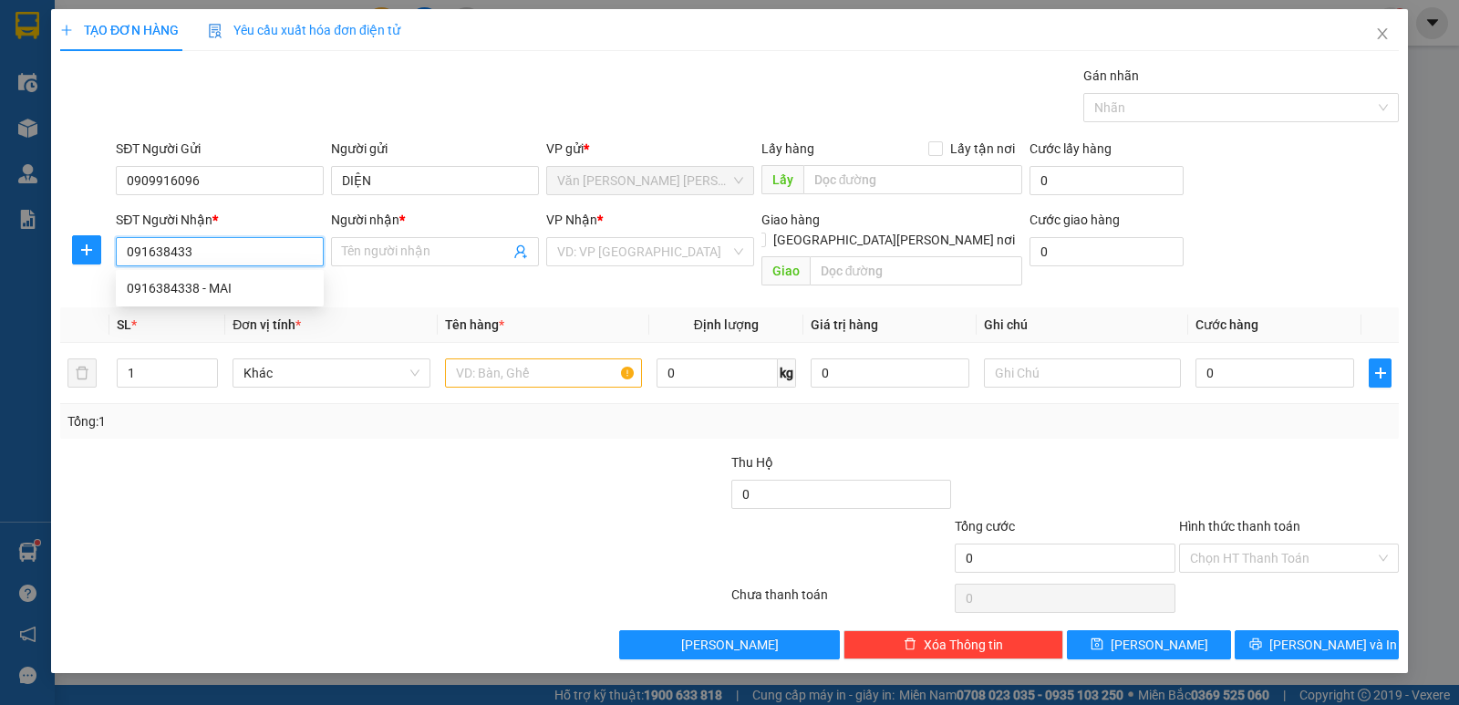
type input "0916384338"
click at [205, 287] on div "0916384338 - MAI" at bounding box center [220, 288] width 186 height 20
type input "MAI"
type input "0916384338"
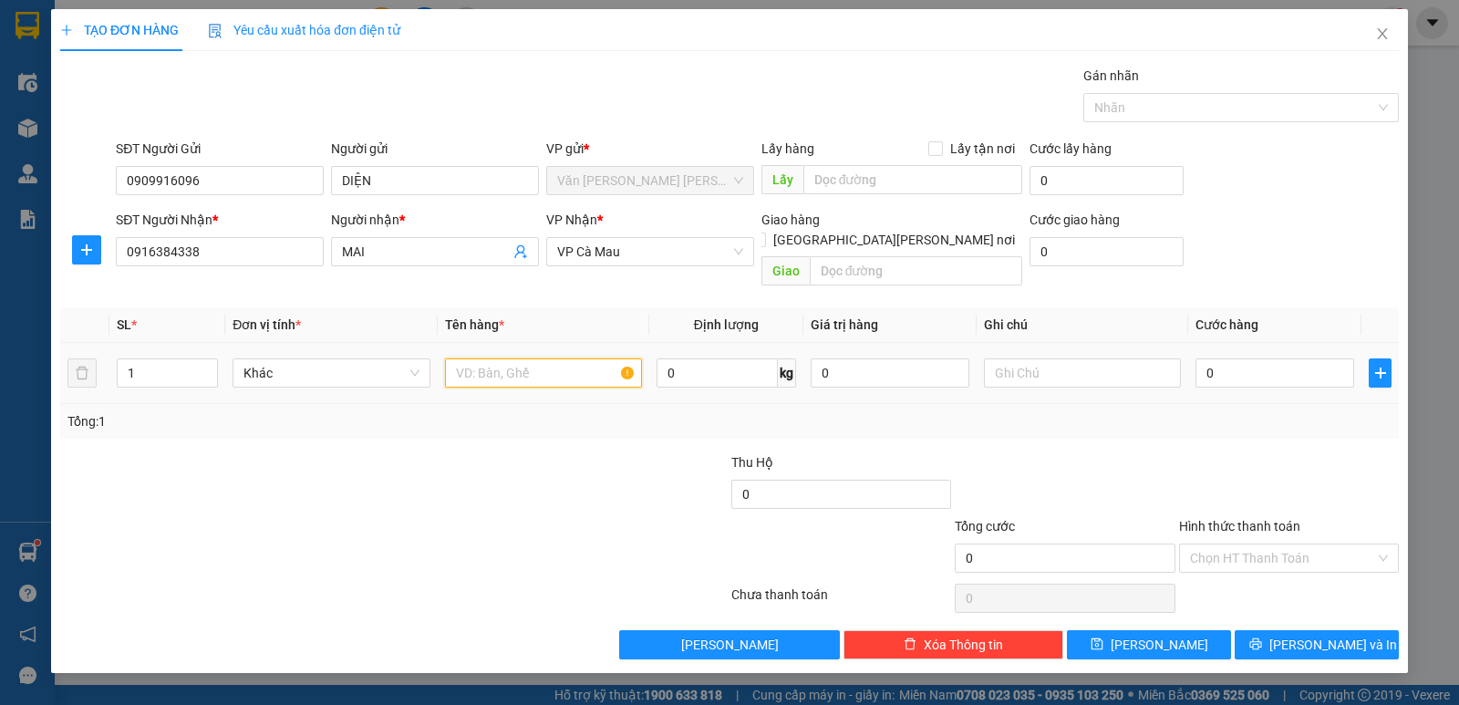
click at [484, 361] on input "text" at bounding box center [543, 372] width 197 height 29
type input "1 BÓ"
drag, startPoint x: 1240, startPoint y: 347, endPoint x: 1255, endPoint y: 347, distance: 15.5
click at [1241, 358] on input "0" at bounding box center [1274, 372] width 159 height 29
type input "4"
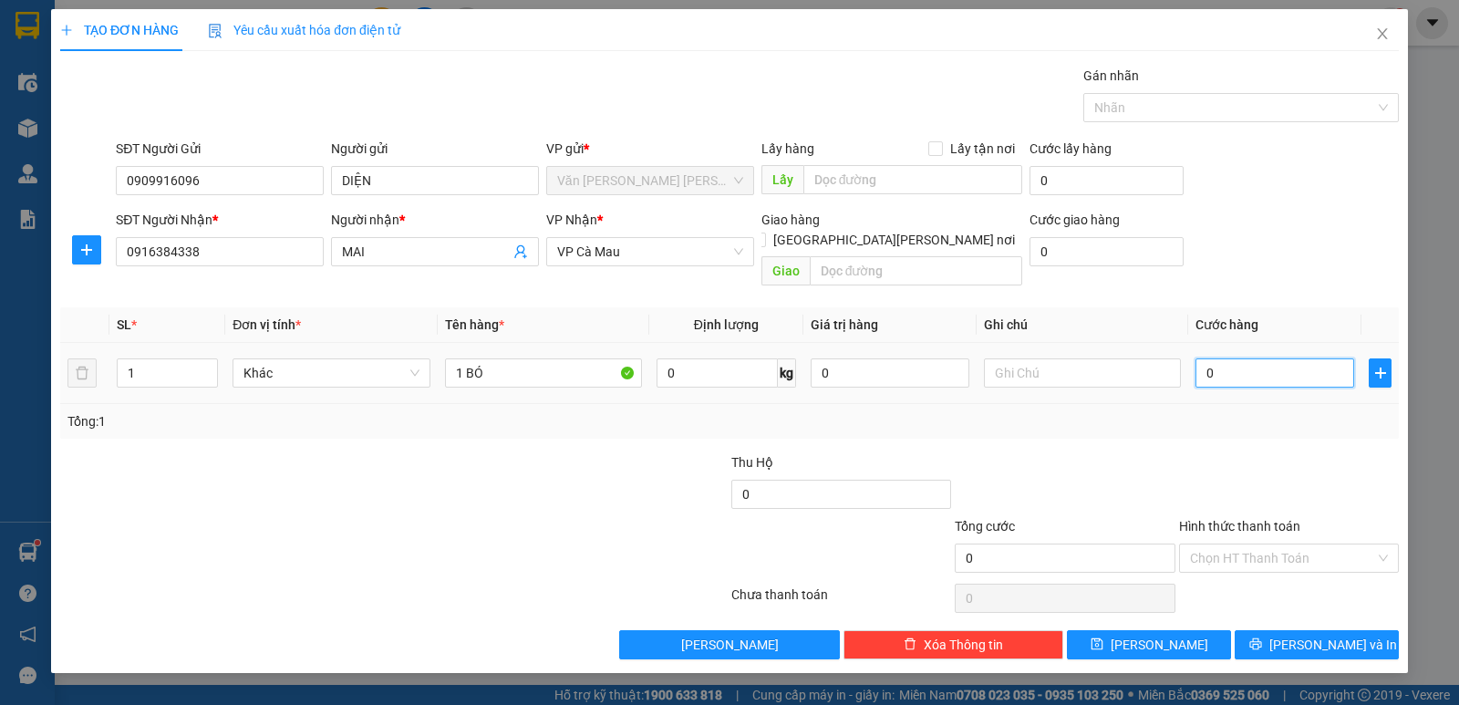
type input "4"
type input "40"
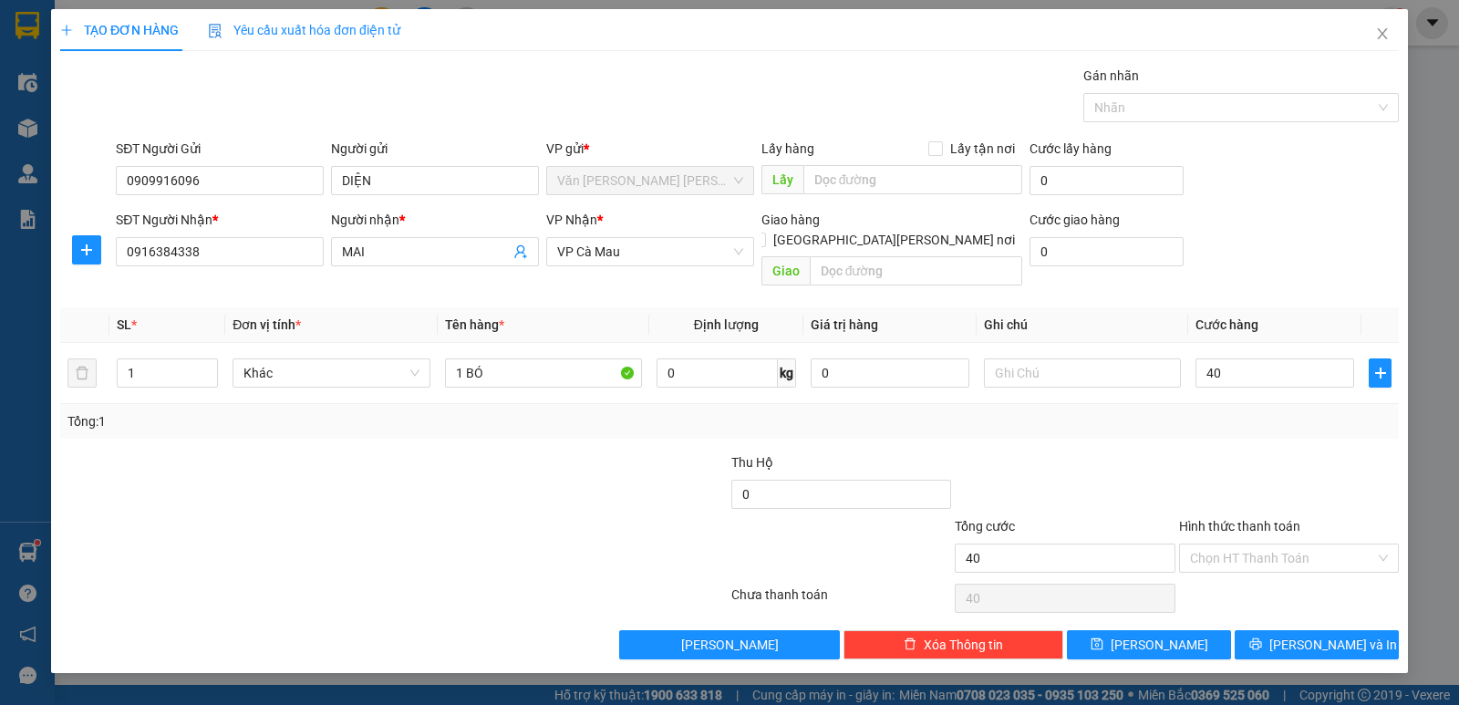
type input "40.000"
click at [1297, 428] on div "Transit Pickup Surcharge Ids Transit Deliver Surcharge Ids Transit Deliver Surc…" at bounding box center [729, 362] width 1338 height 593
click at [1324, 634] on span "[PERSON_NAME] và In" at bounding box center [1333, 644] width 128 height 20
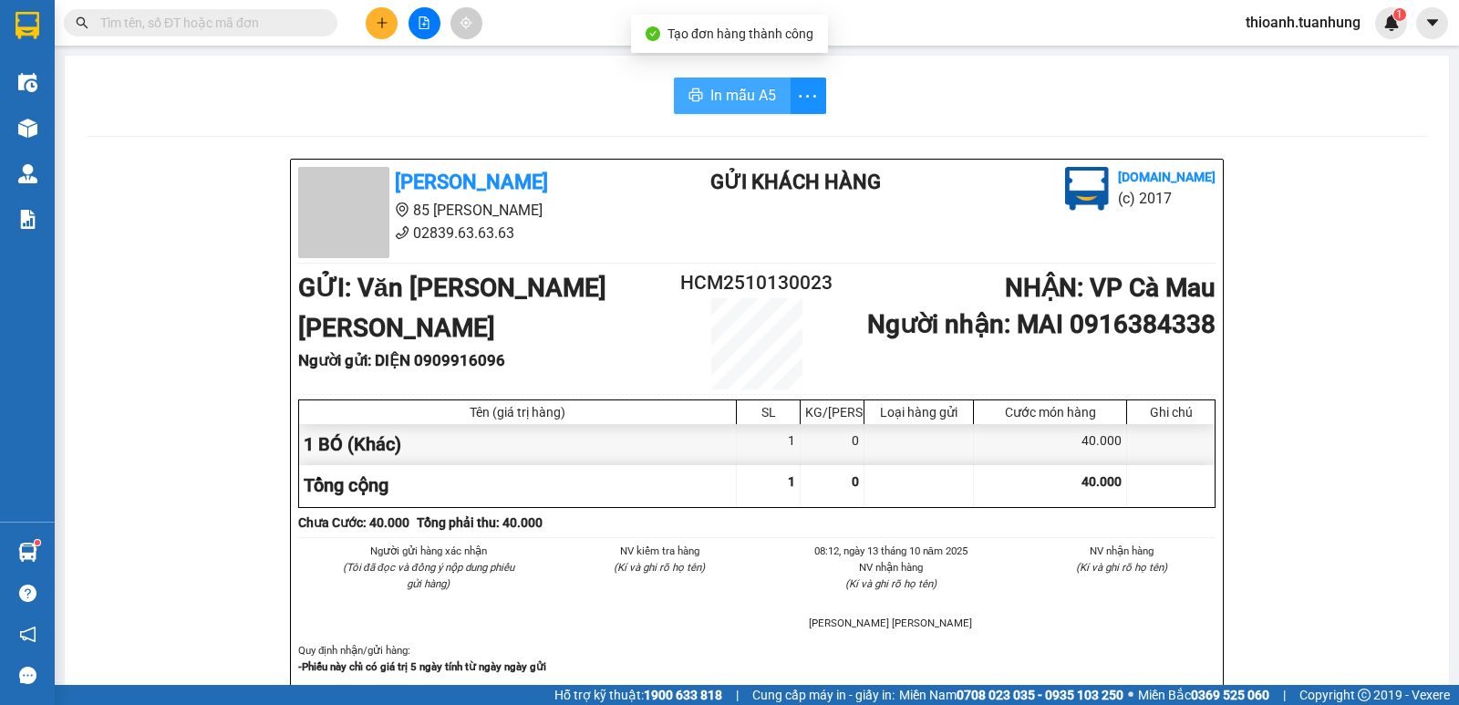
click at [710, 98] on span "In mẫu A5" at bounding box center [743, 95] width 66 height 23
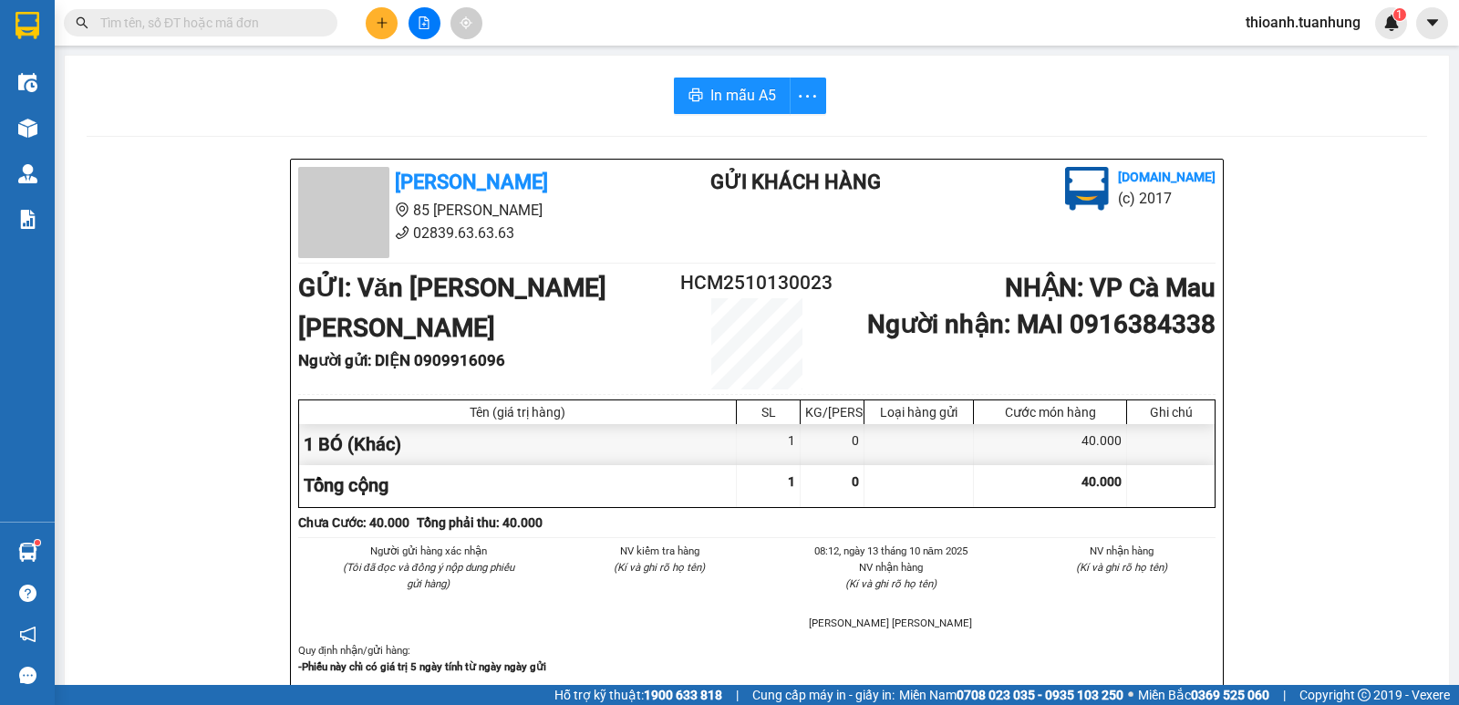
click at [300, 20] on input "text" at bounding box center [207, 23] width 215 height 20
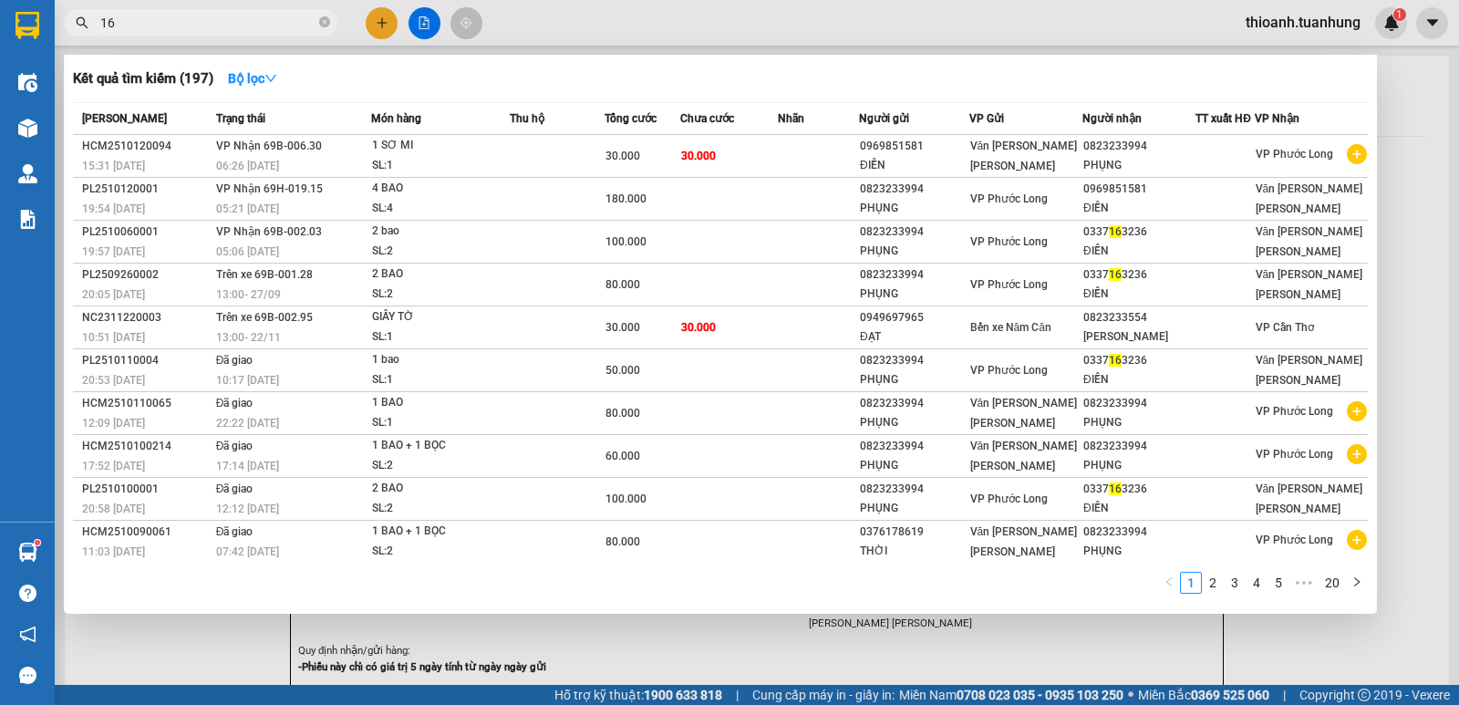
type input "167"
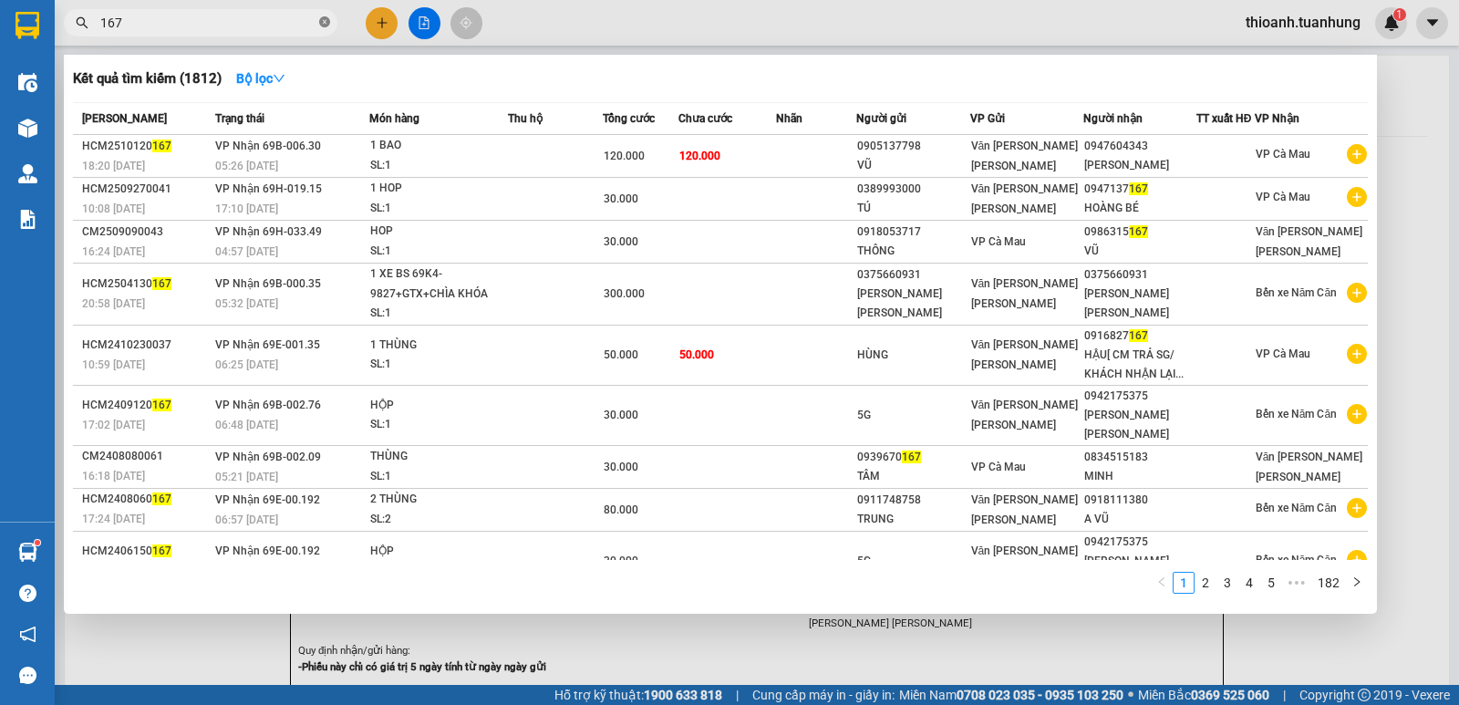
click at [326, 24] on icon "close-circle" at bounding box center [324, 21] width 11 height 11
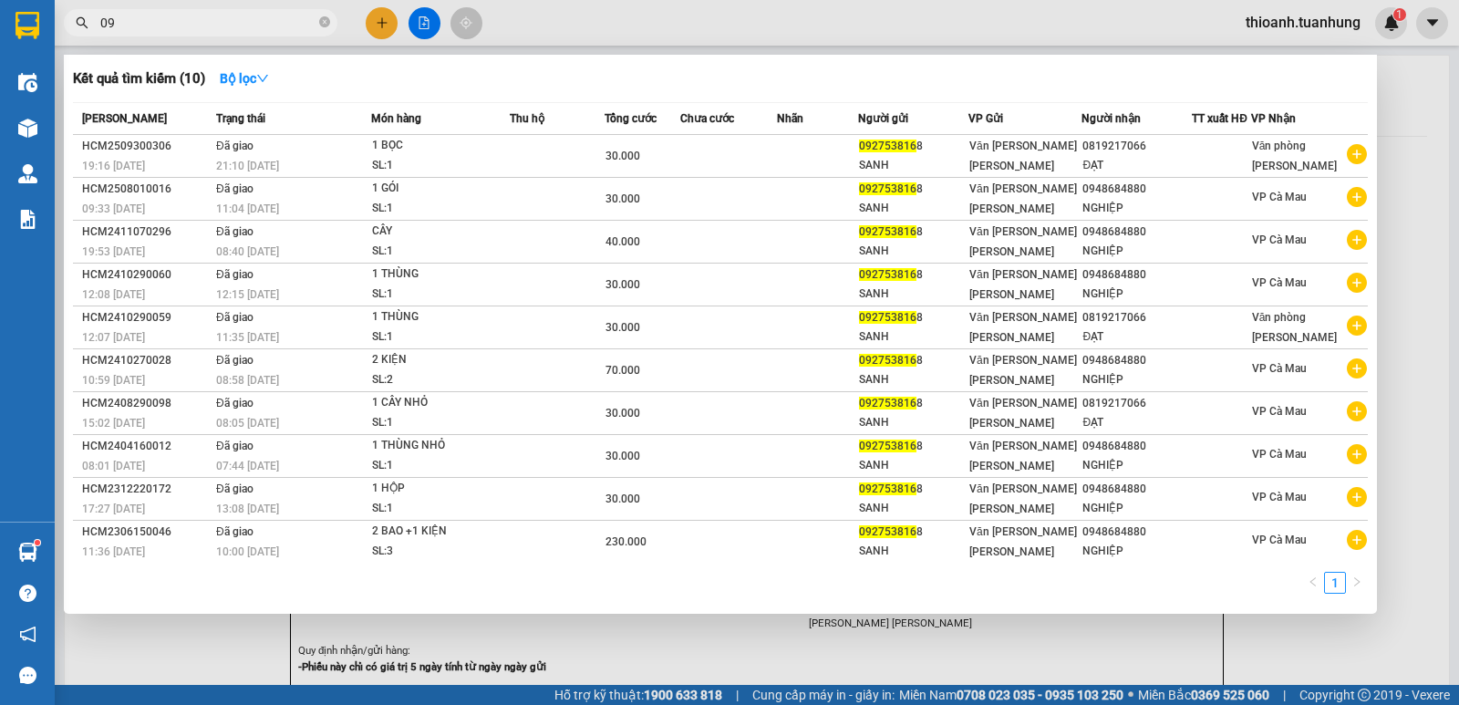
type input "0"
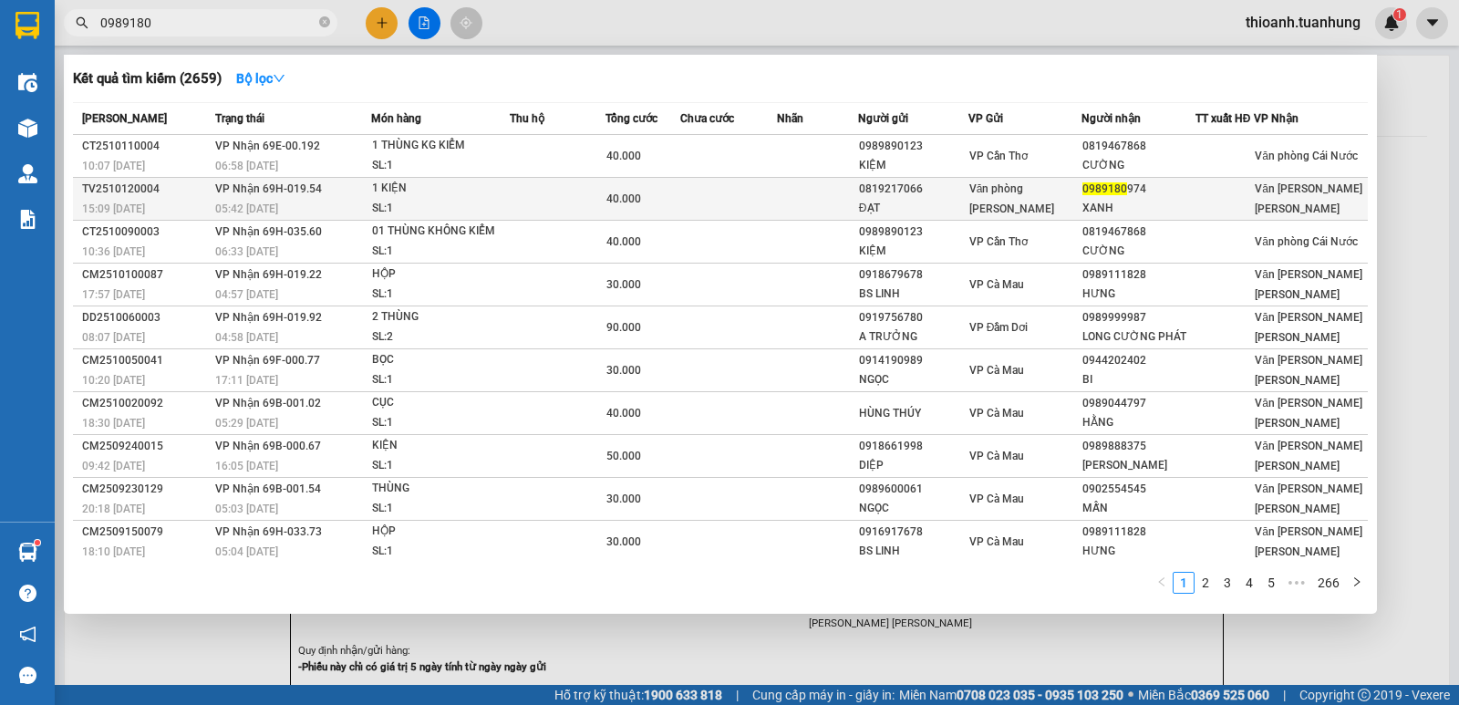
type input "0989180"
click at [892, 201] on div "ĐẠT" at bounding box center [913, 208] width 108 height 19
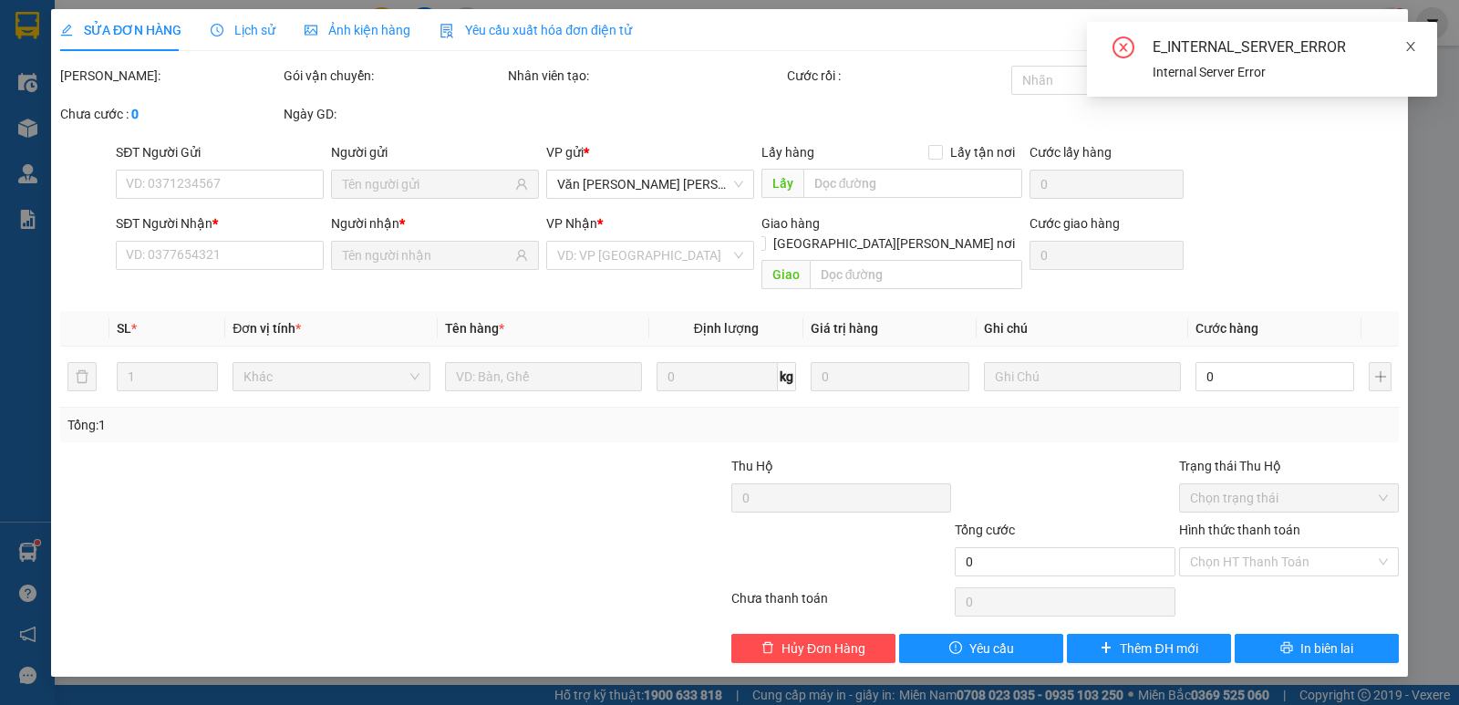
click at [1411, 42] on icon "close" at bounding box center [1410, 46] width 13 height 13
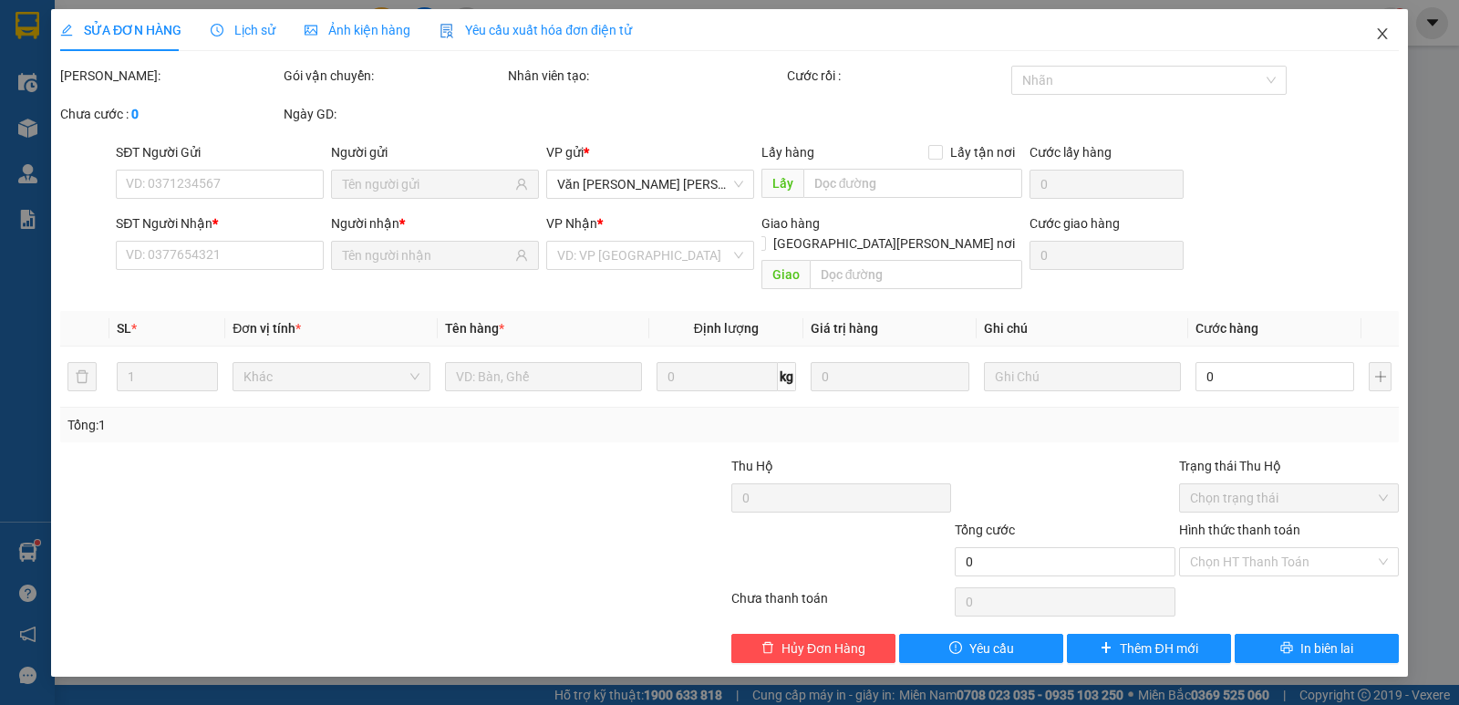
click at [1386, 34] on icon "close" at bounding box center [1382, 33] width 15 height 15
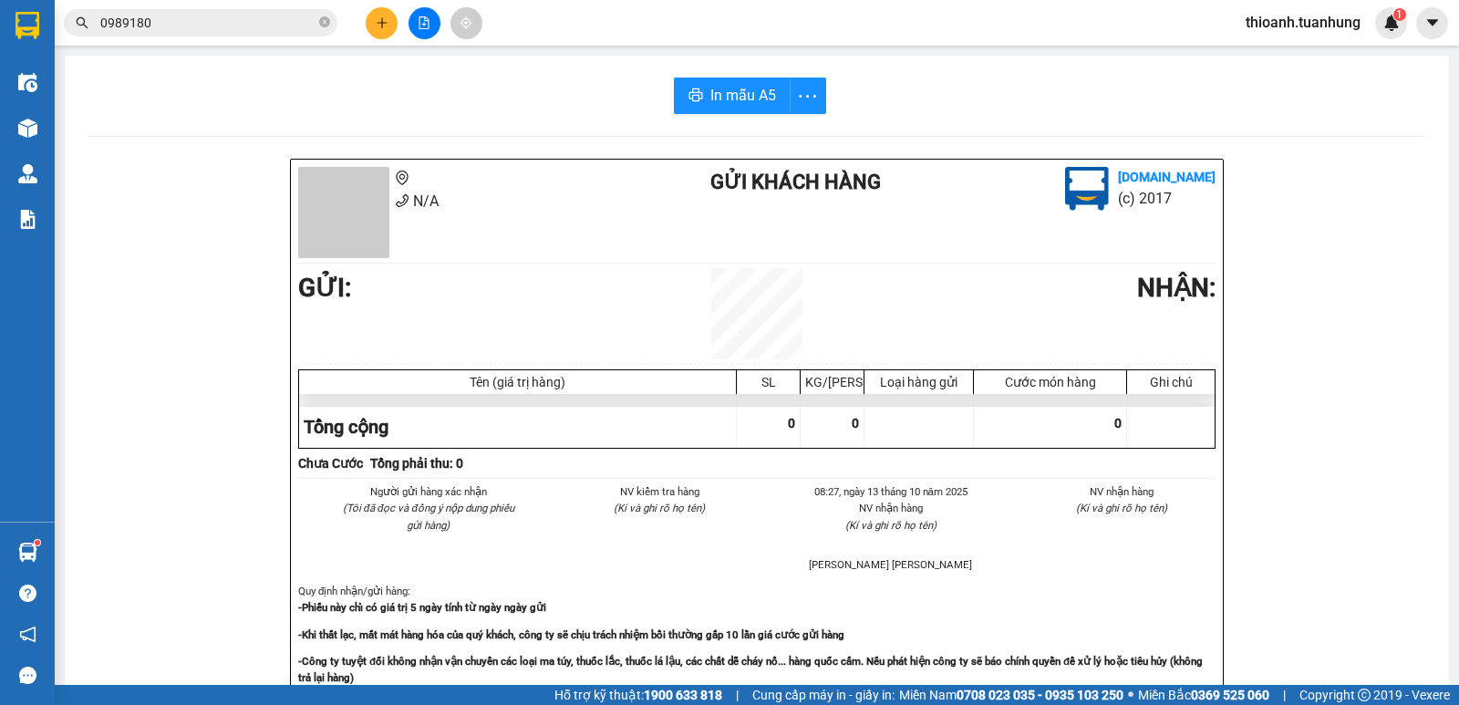
click at [254, 31] on input "0989180" at bounding box center [207, 23] width 215 height 20
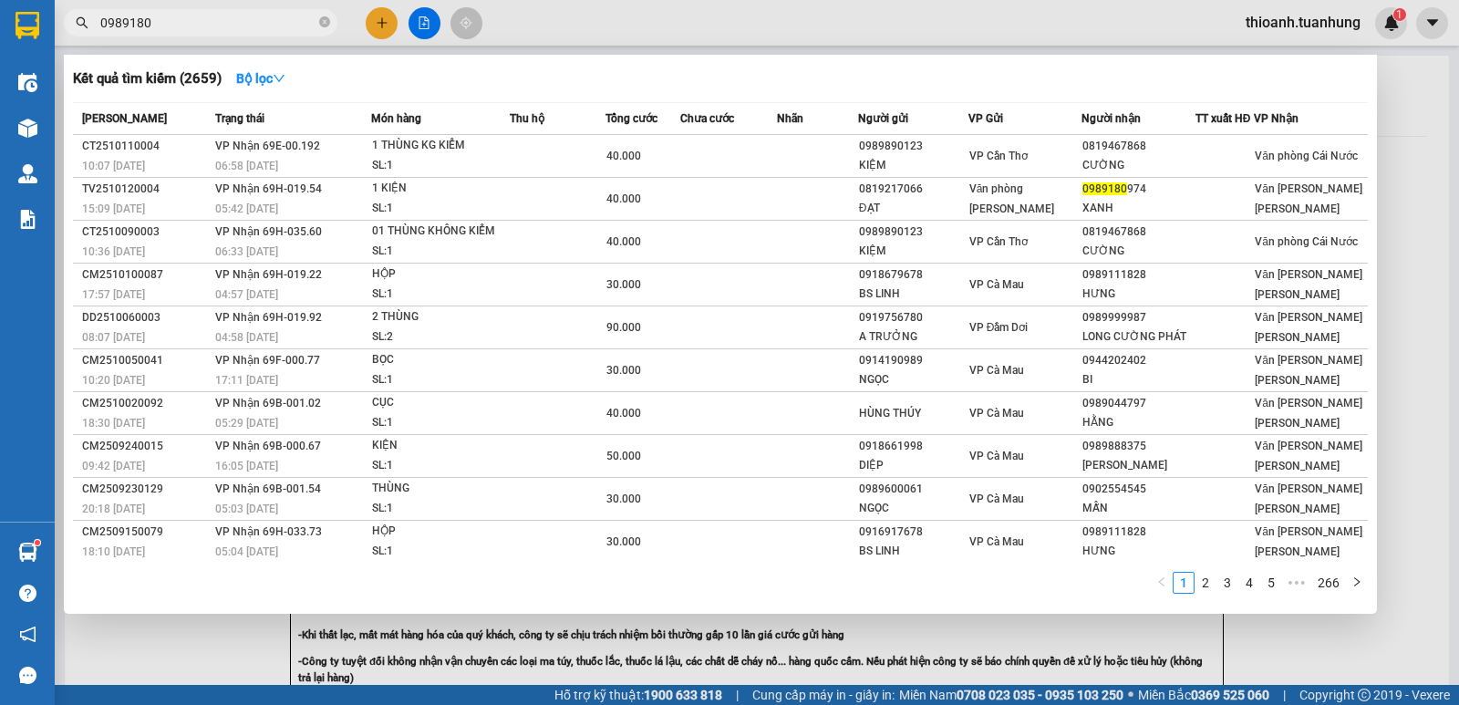
click at [237, 27] on input "0989180" at bounding box center [207, 23] width 215 height 20
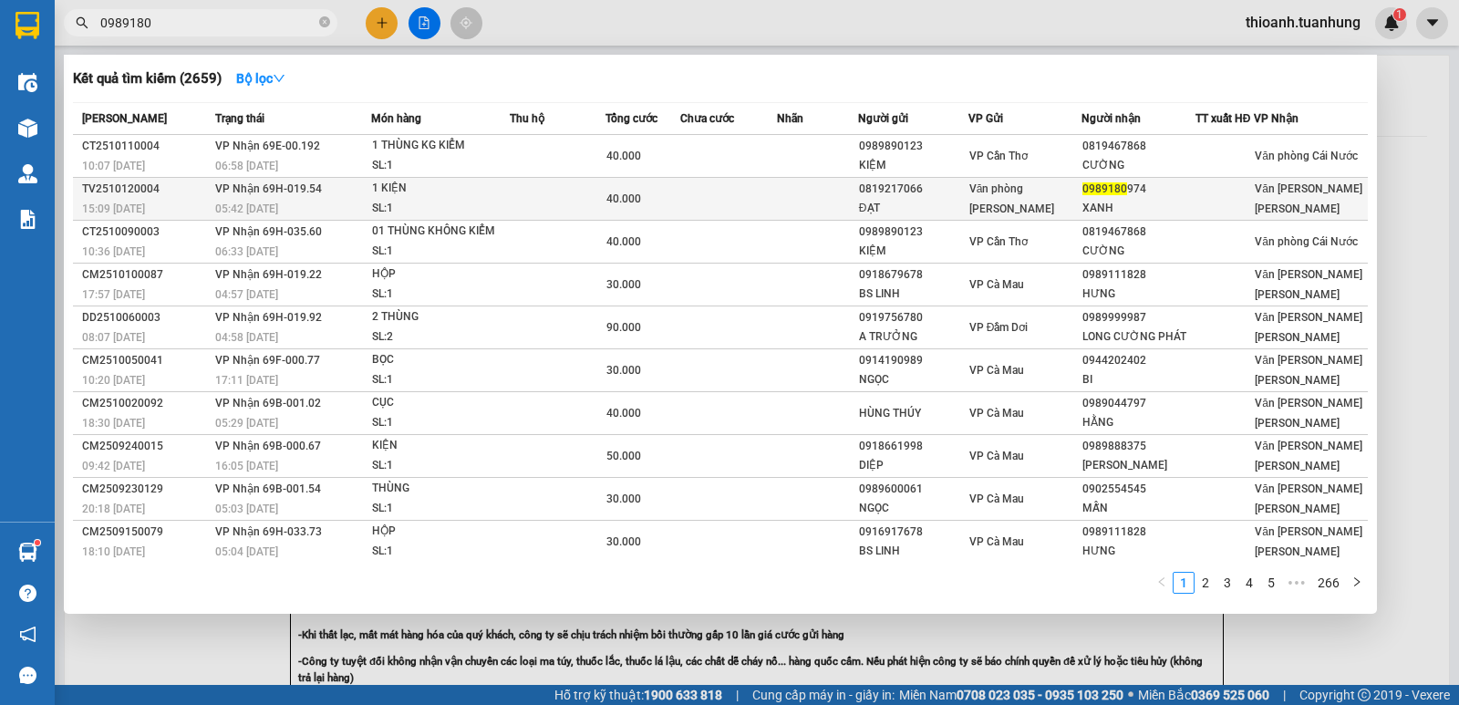
click at [771, 206] on td at bounding box center [728, 199] width 97 height 43
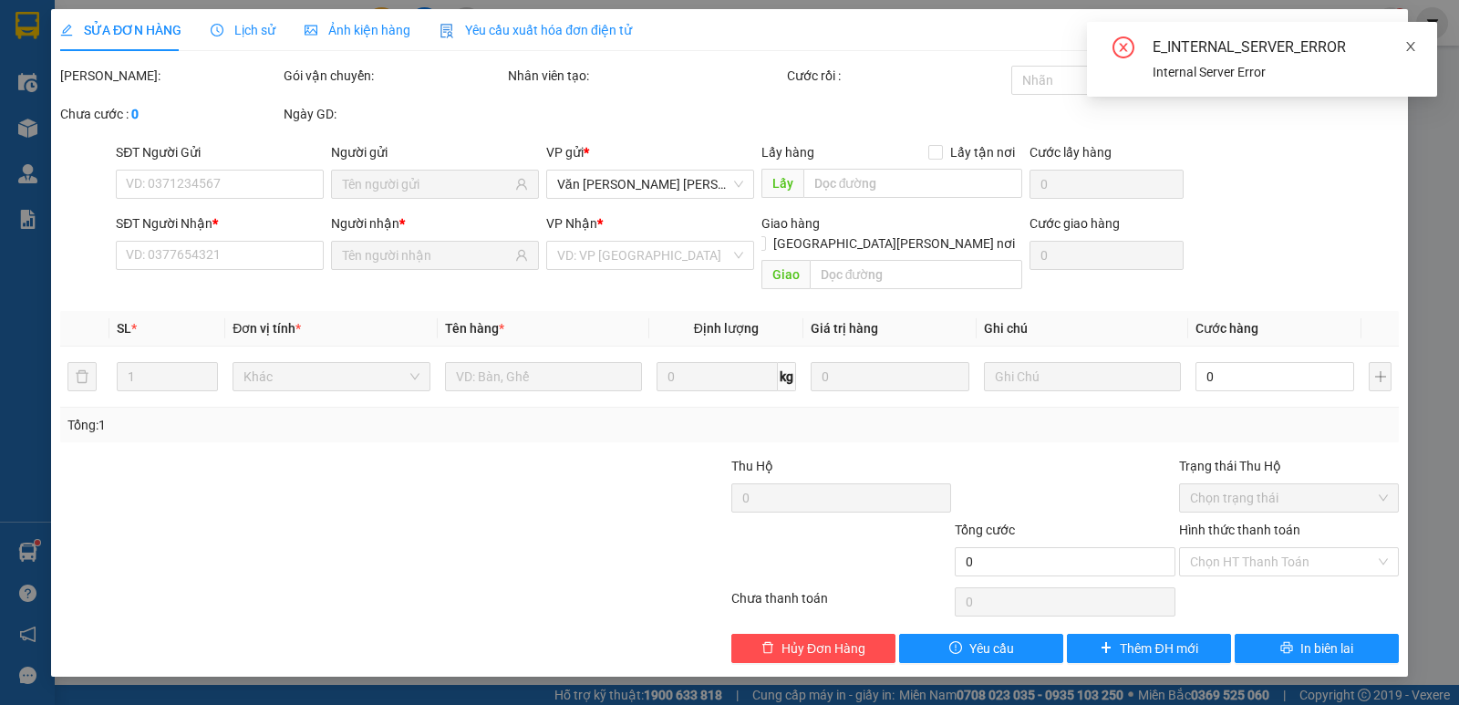
click at [1407, 40] on icon "close" at bounding box center [1410, 46] width 13 height 13
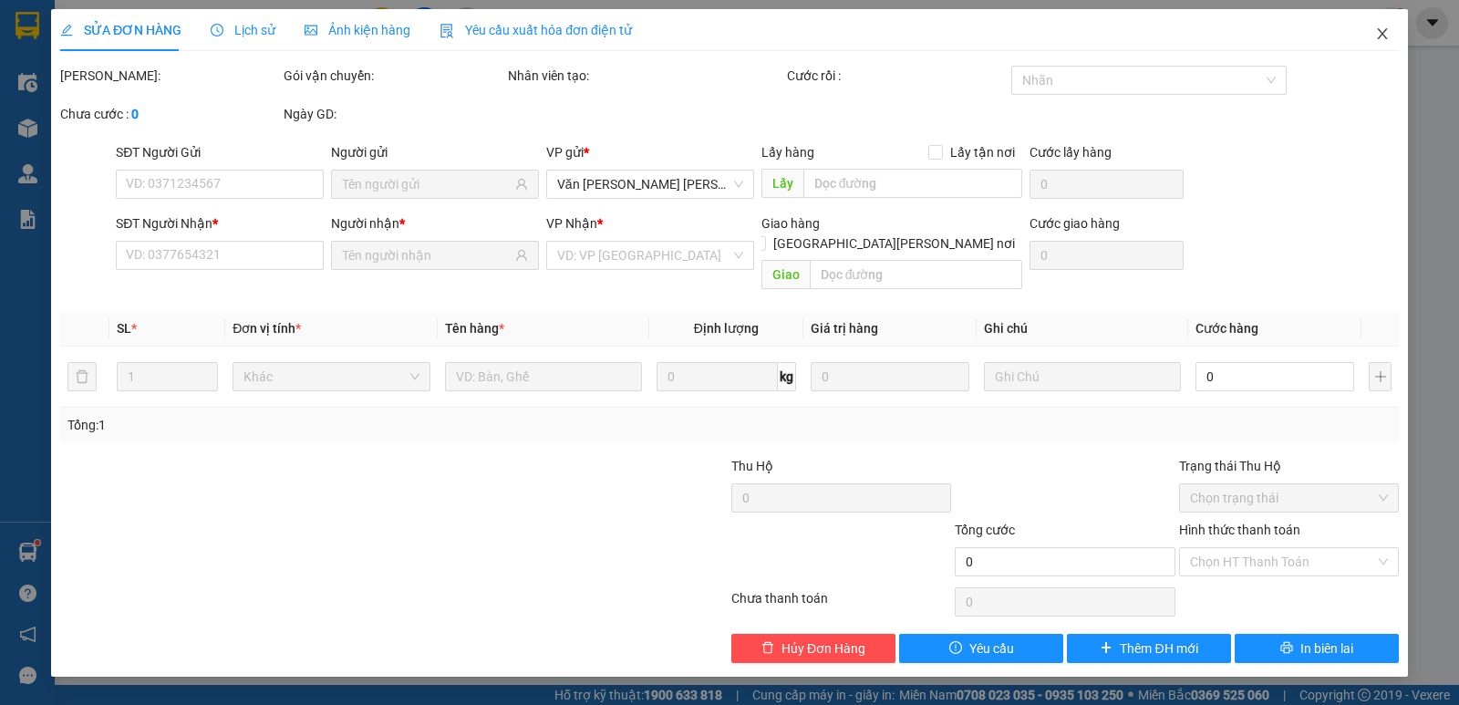
click at [1380, 31] on icon "close" at bounding box center [1382, 33] width 15 height 15
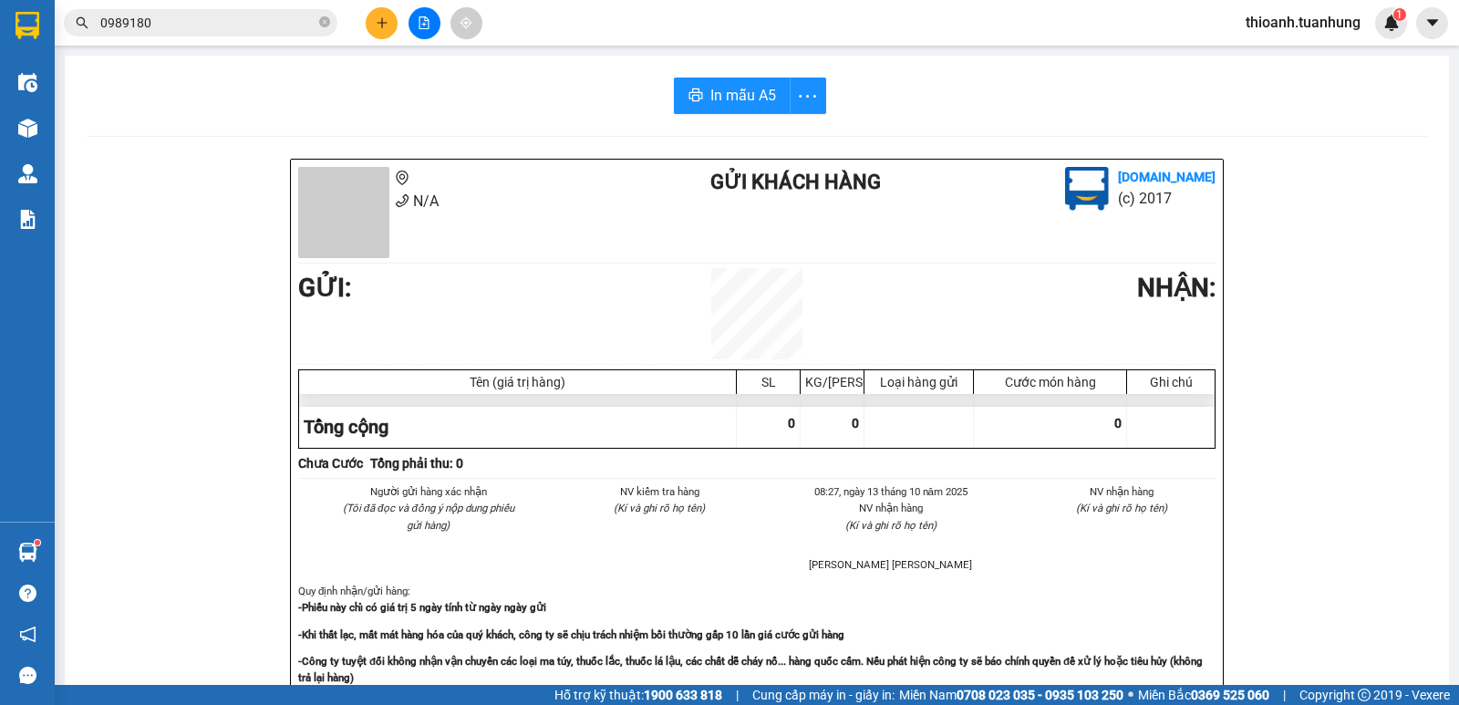
click at [235, 26] on input "0989180" at bounding box center [207, 23] width 215 height 20
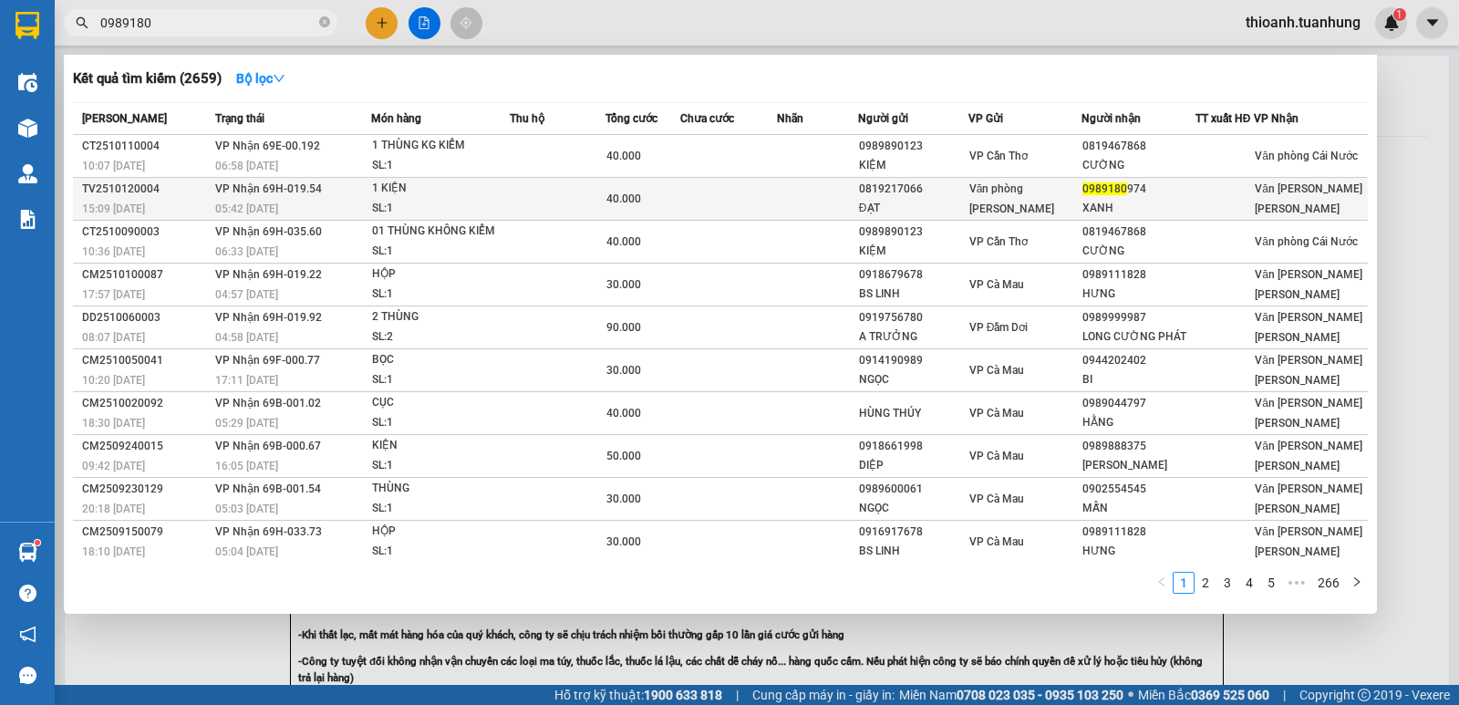
click at [814, 191] on td at bounding box center [817, 199] width 81 height 43
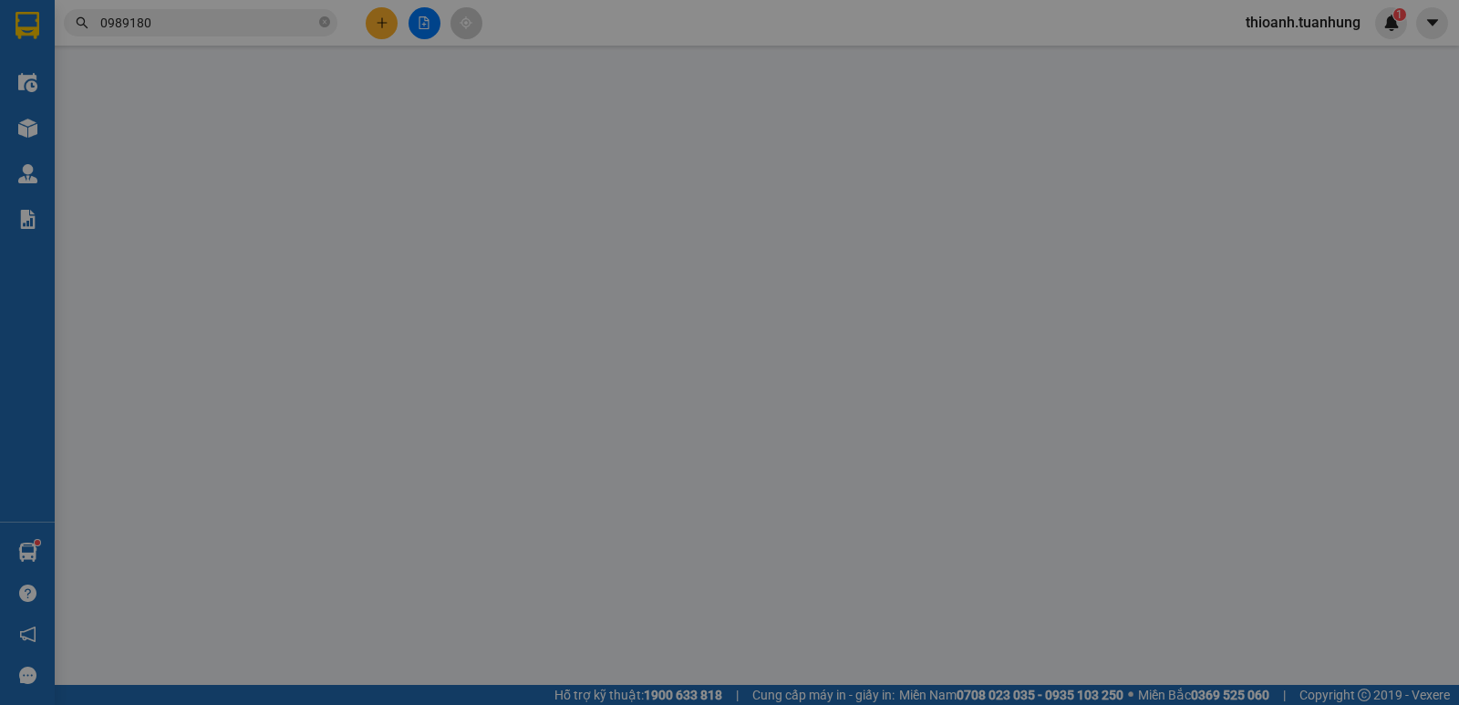
type input "0819217066"
type input "ĐẠT"
type input "0989180974"
type input "XANH"
type input "40.000"
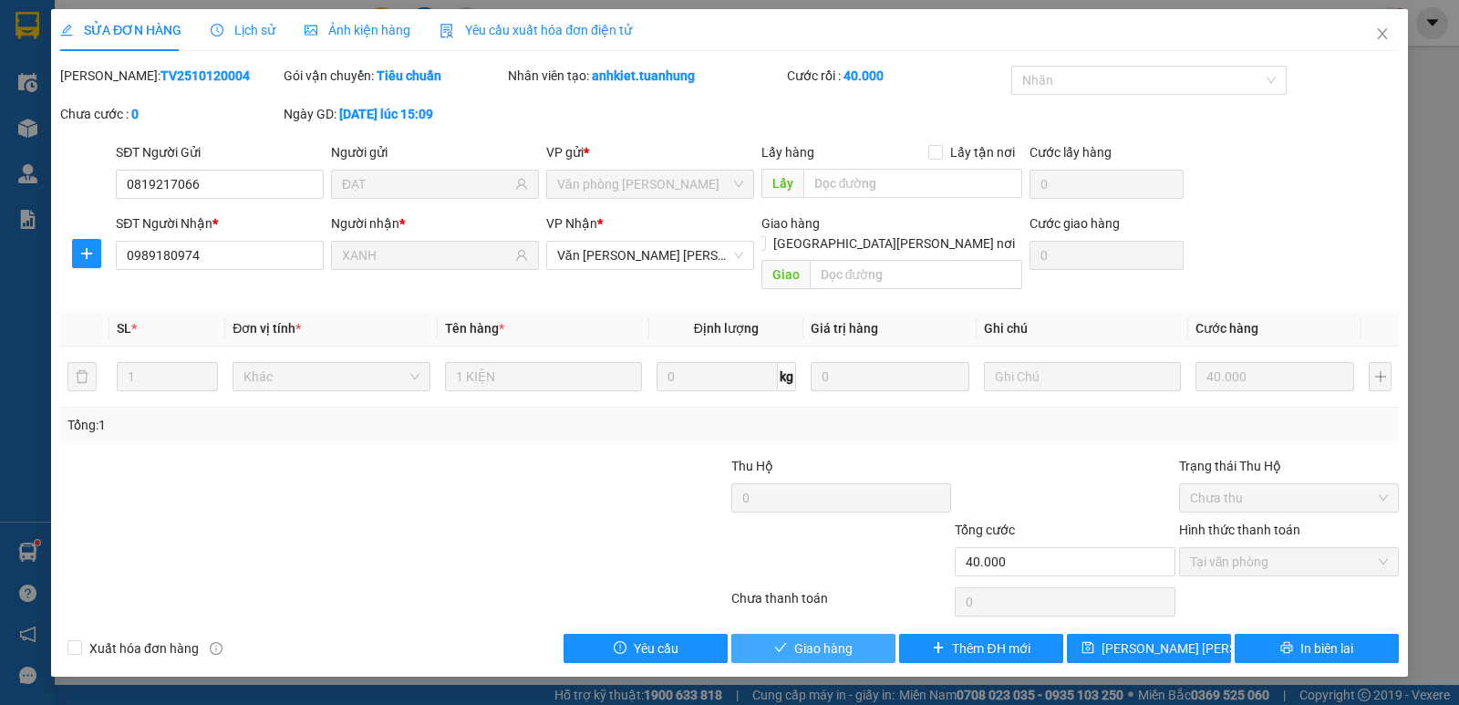
click at [816, 638] on span "Giao hàng" at bounding box center [823, 648] width 58 height 20
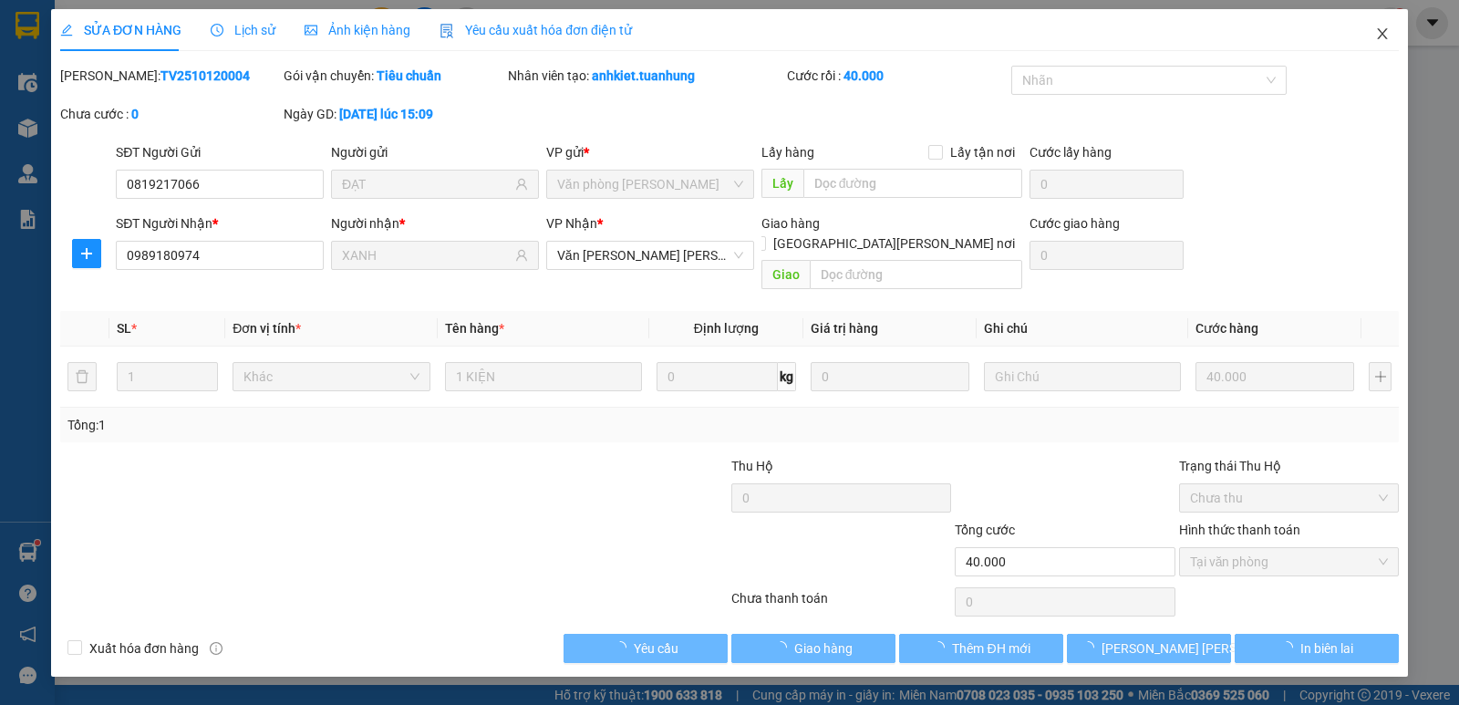
click at [1379, 28] on icon "close" at bounding box center [1382, 33] width 15 height 15
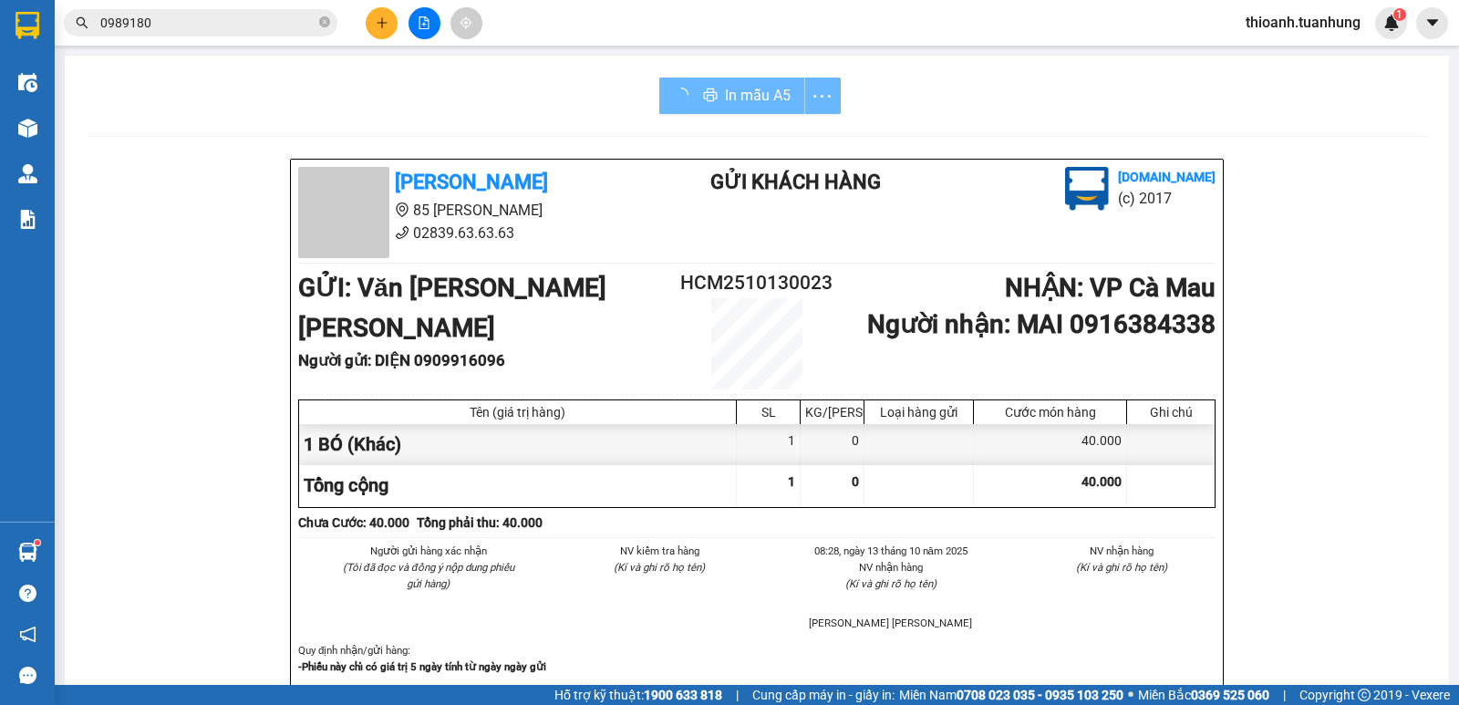
click at [199, 19] on input "0989180" at bounding box center [207, 23] width 215 height 20
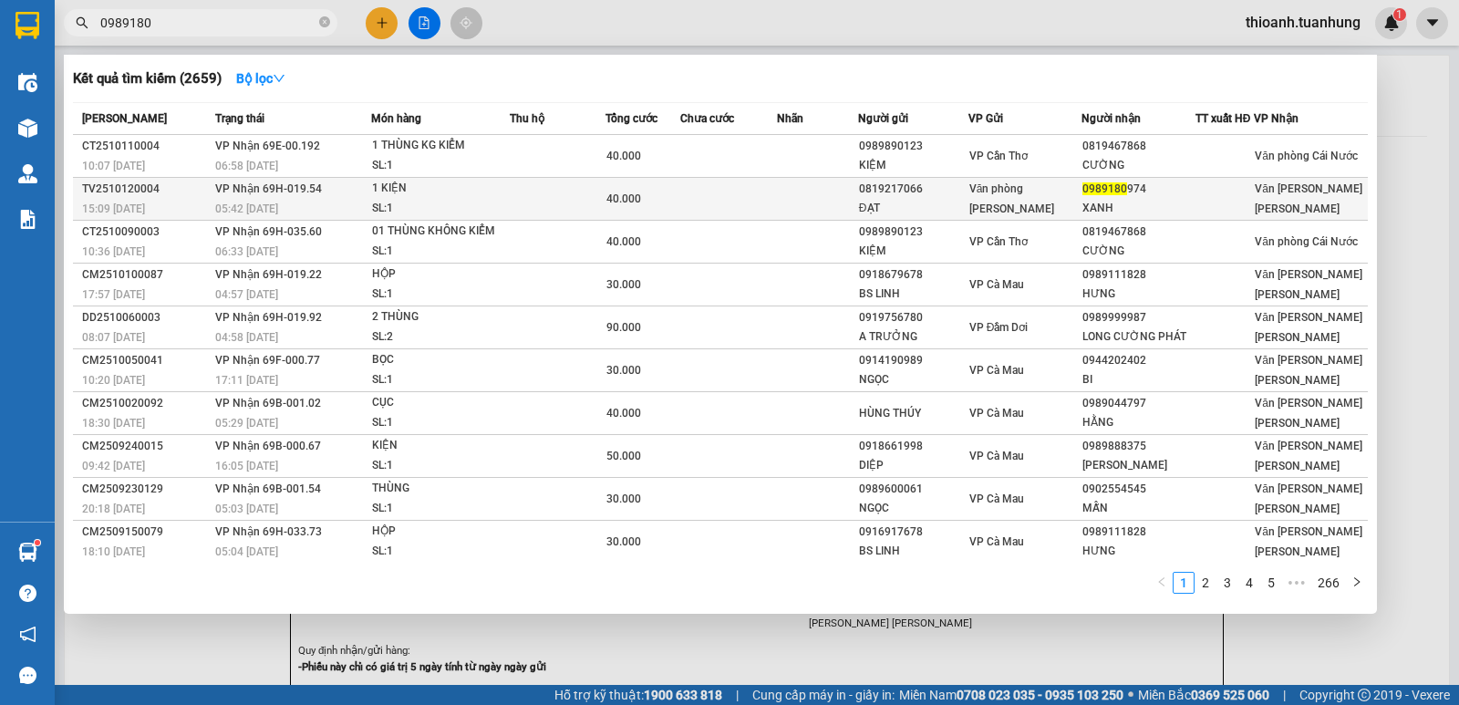
click at [727, 202] on td at bounding box center [728, 199] width 97 height 43
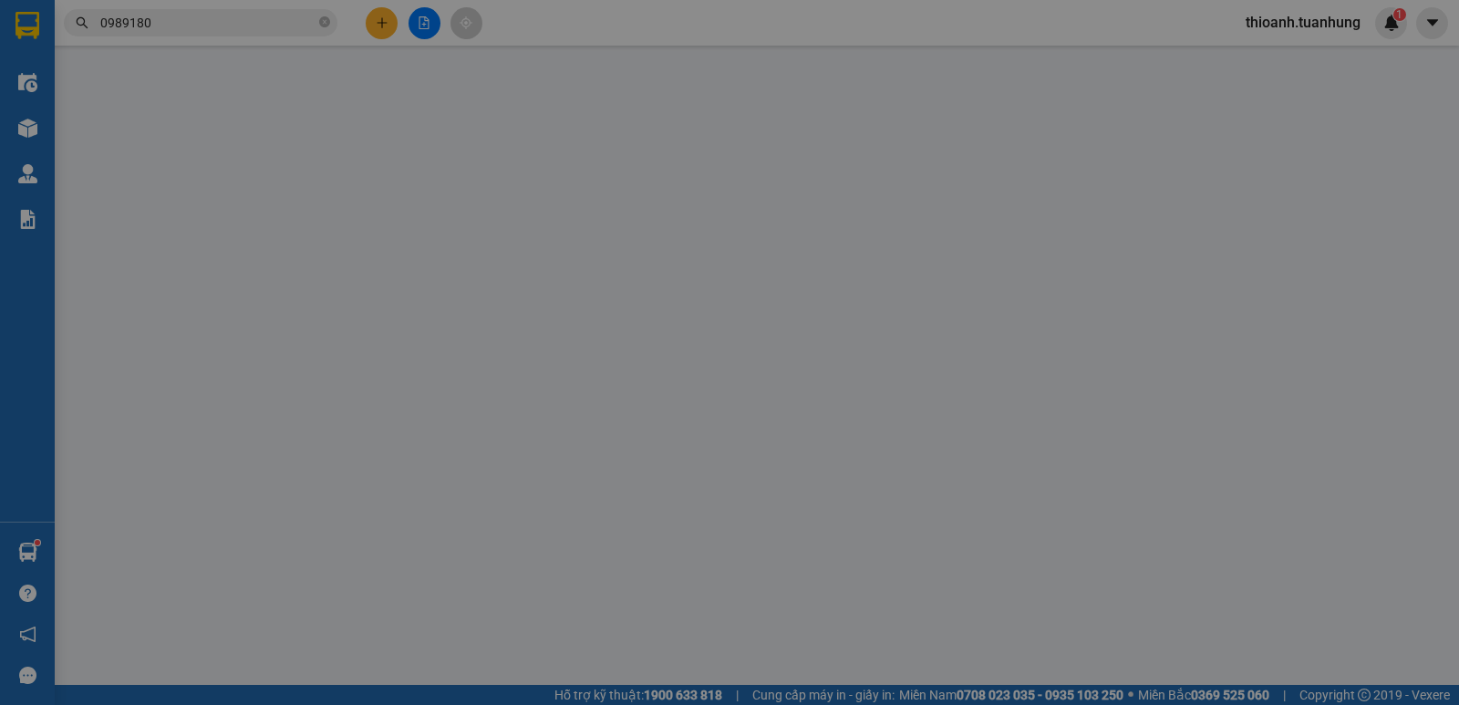
type input "0819217066"
type input "ĐẠT"
type input "0989180974"
type input "XANH"
type input "40.000"
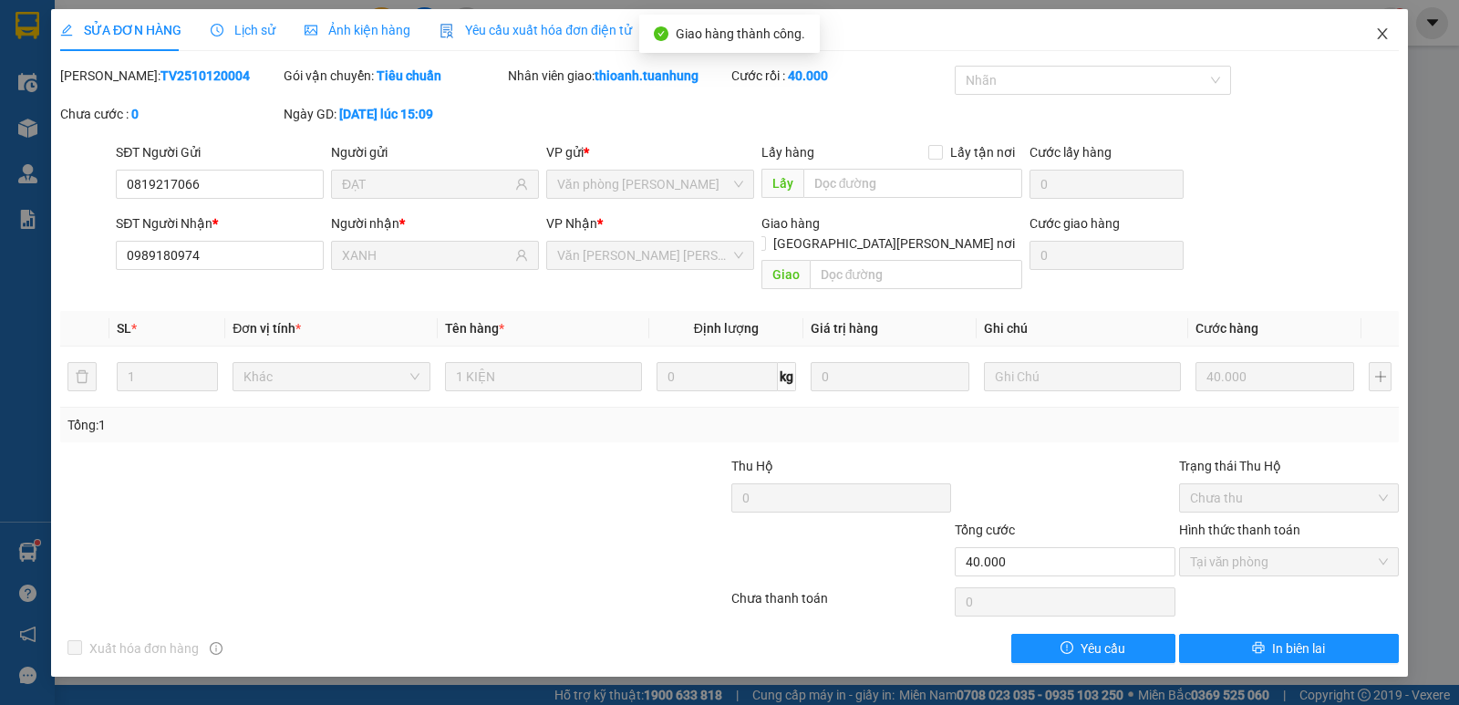
click at [1376, 34] on icon "close" at bounding box center [1382, 33] width 15 height 15
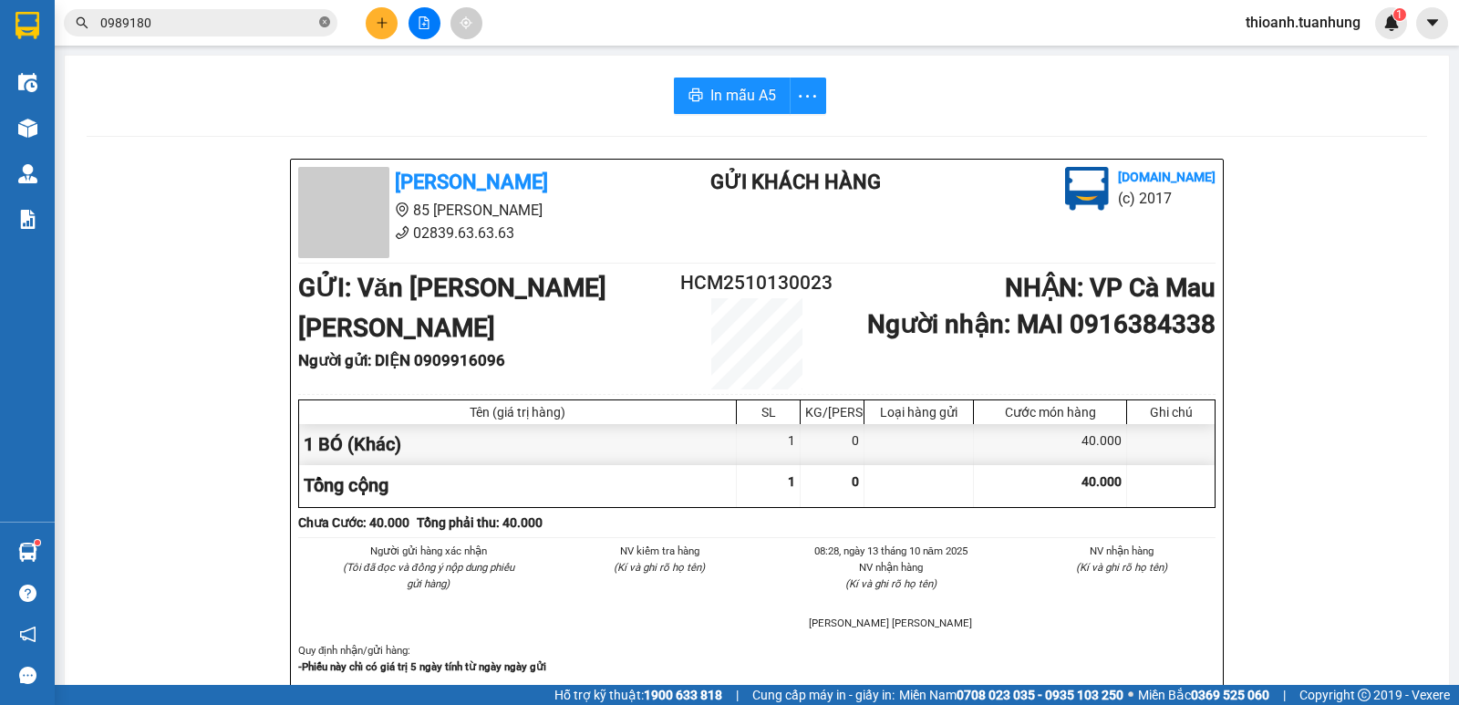
click at [321, 19] on icon "close-circle" at bounding box center [324, 21] width 11 height 11
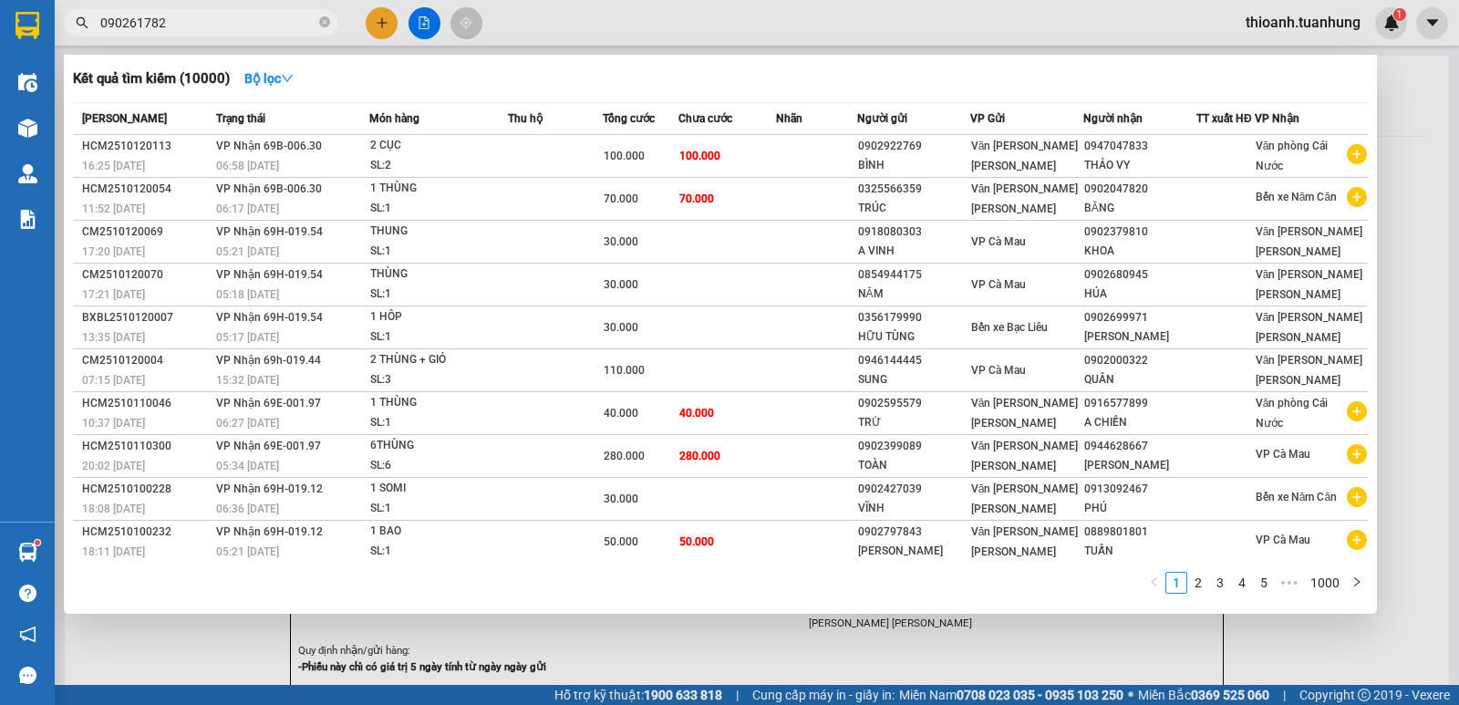
type input "0902617829"
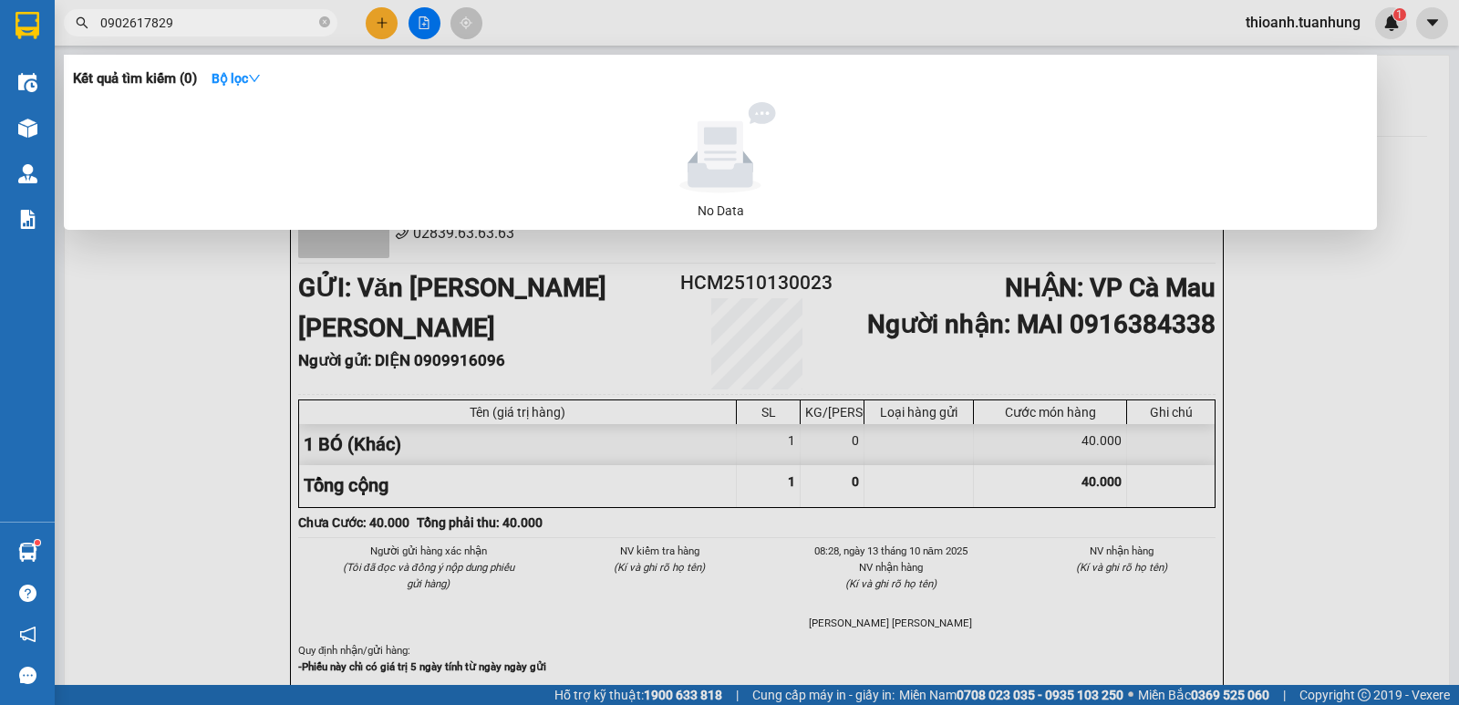
click at [272, 31] on input "0902617829" at bounding box center [207, 23] width 215 height 20
click at [321, 21] on icon "close-circle" at bounding box center [324, 21] width 11 height 11
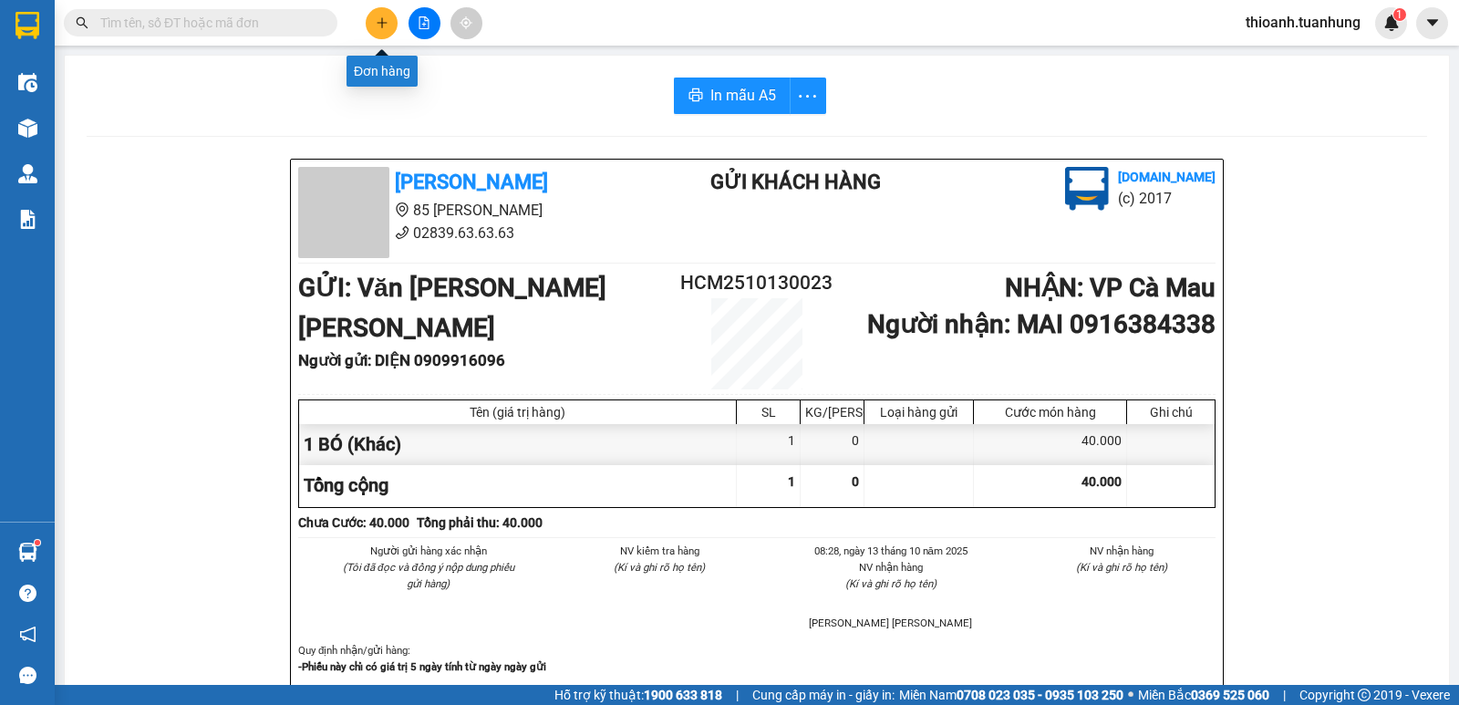
click at [376, 26] on icon "plus" at bounding box center [382, 22] width 13 height 13
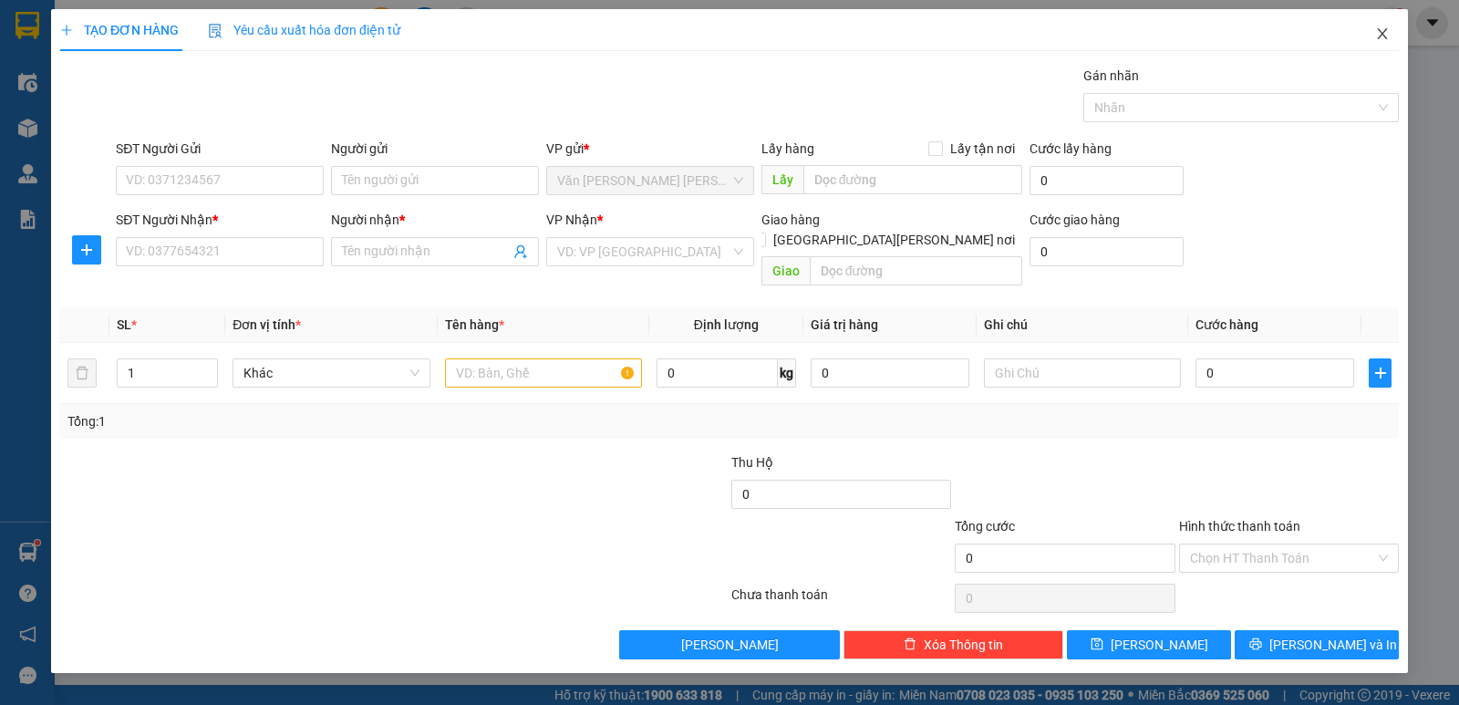
click at [1384, 33] on icon "close" at bounding box center [1381, 33] width 10 height 11
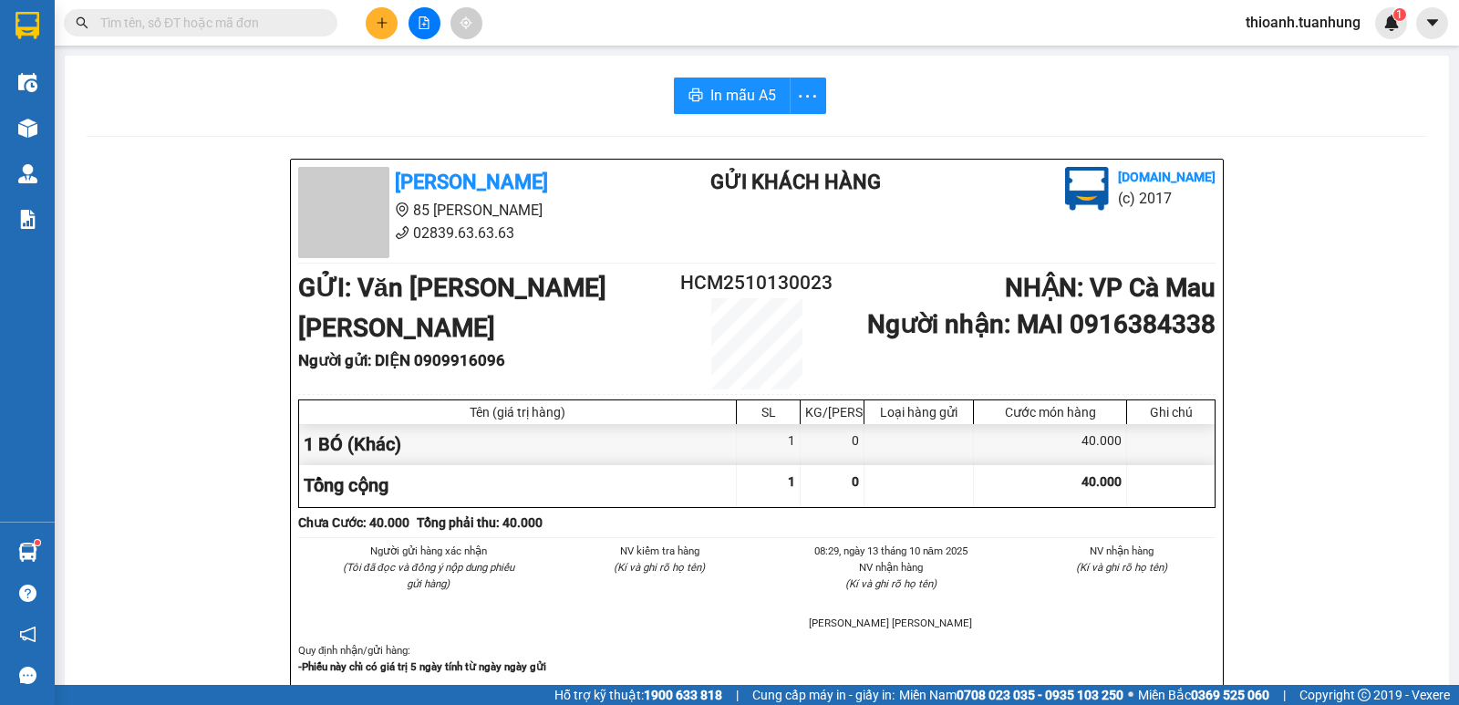
click at [195, 20] on input "text" at bounding box center [207, 23] width 215 height 20
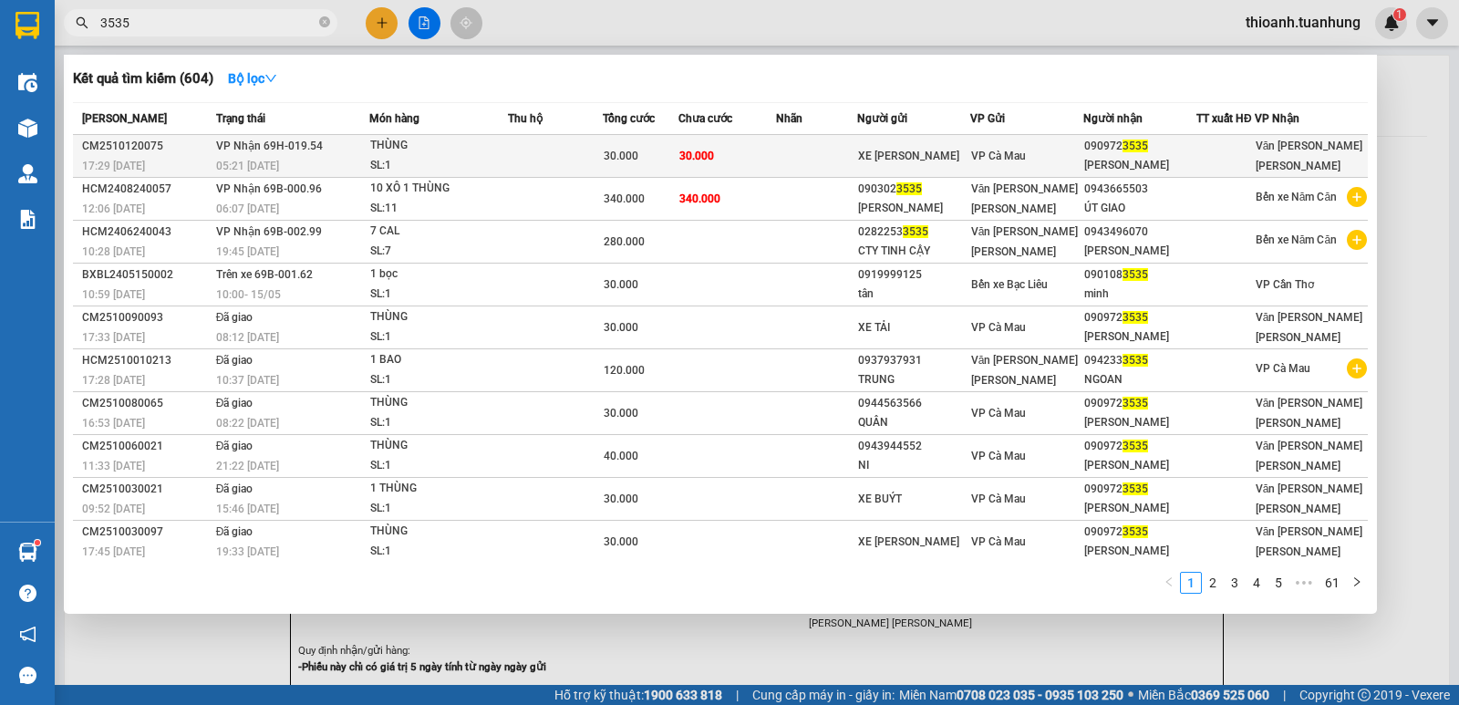
type input "3535"
click at [817, 146] on td at bounding box center [816, 156] width 80 height 43
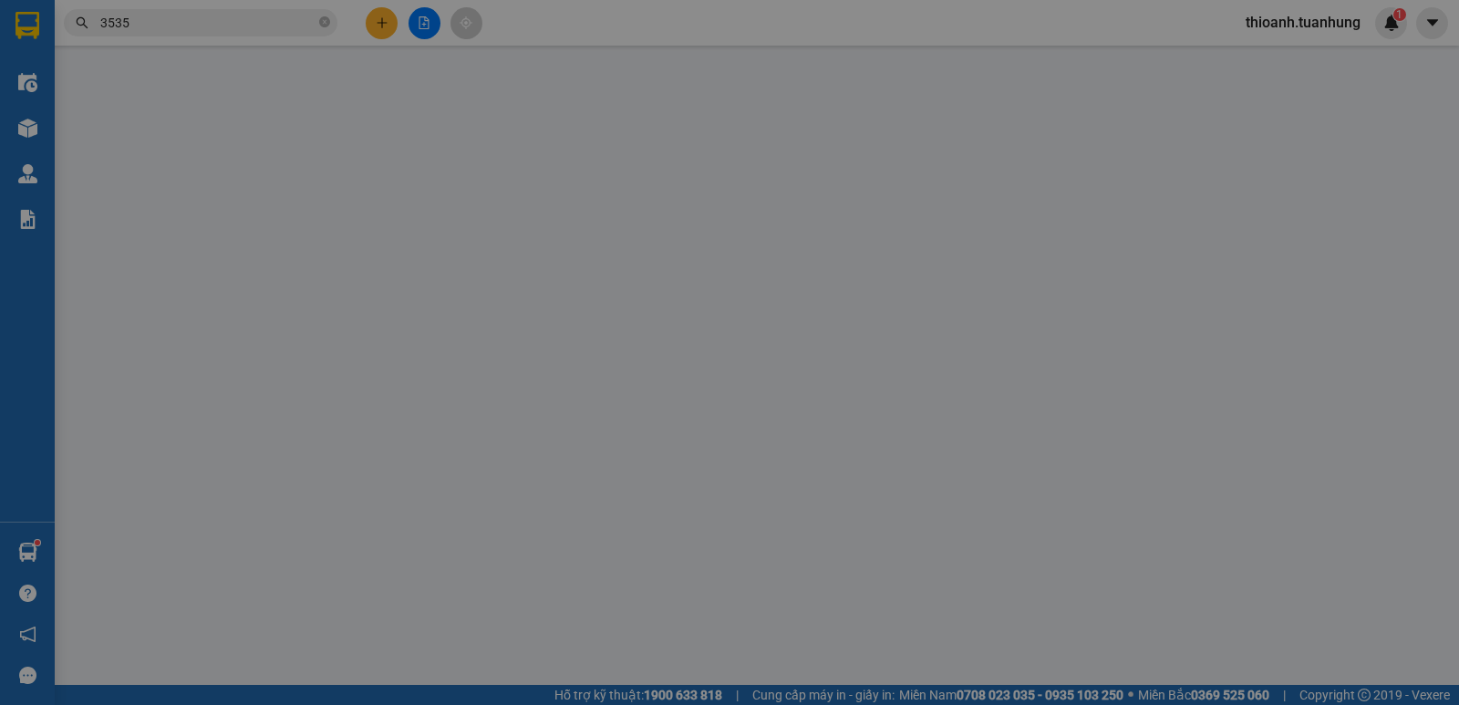
type input "XE [PERSON_NAME]"
type input "0909723535"
type input "[PERSON_NAME]"
type input "30.000"
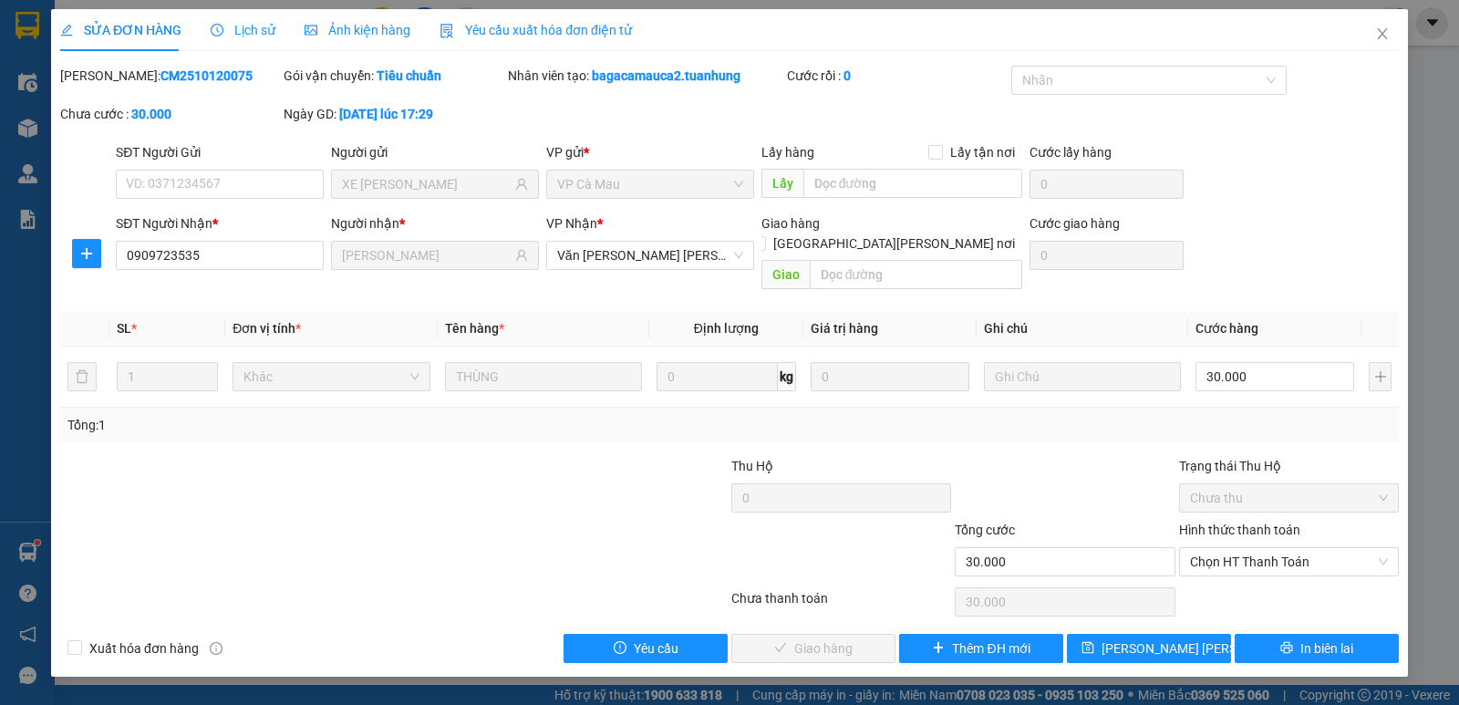
click at [1259, 522] on label "Hình thức thanh toán" at bounding box center [1239, 529] width 121 height 15
click at [1259, 548] on input "Hình thức thanh toán" at bounding box center [1282, 561] width 185 height 27
click at [1263, 573] on div "Tại văn phòng" at bounding box center [1289, 578] width 198 height 20
type input "0"
click at [813, 638] on span "Giao hàng" at bounding box center [823, 648] width 58 height 20
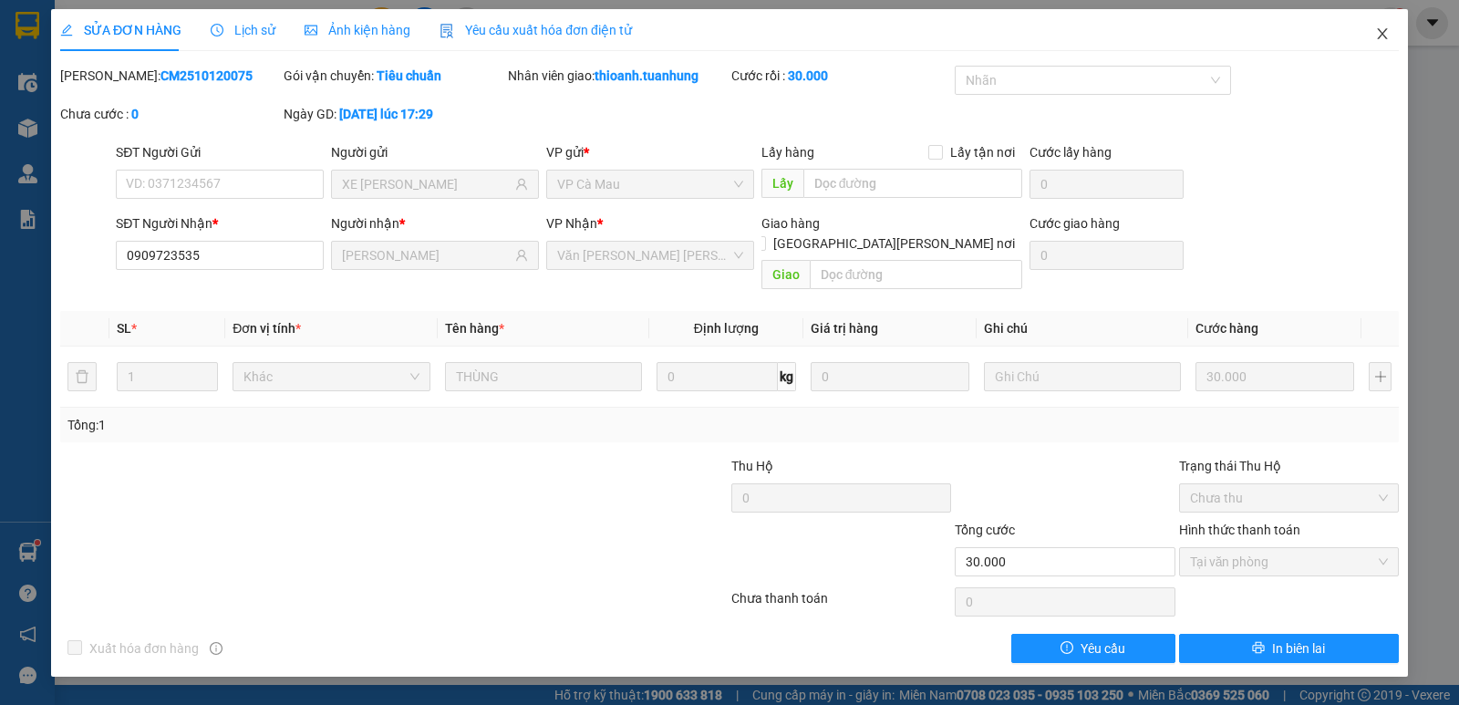
click at [1380, 36] on icon "close" at bounding box center [1381, 33] width 10 height 11
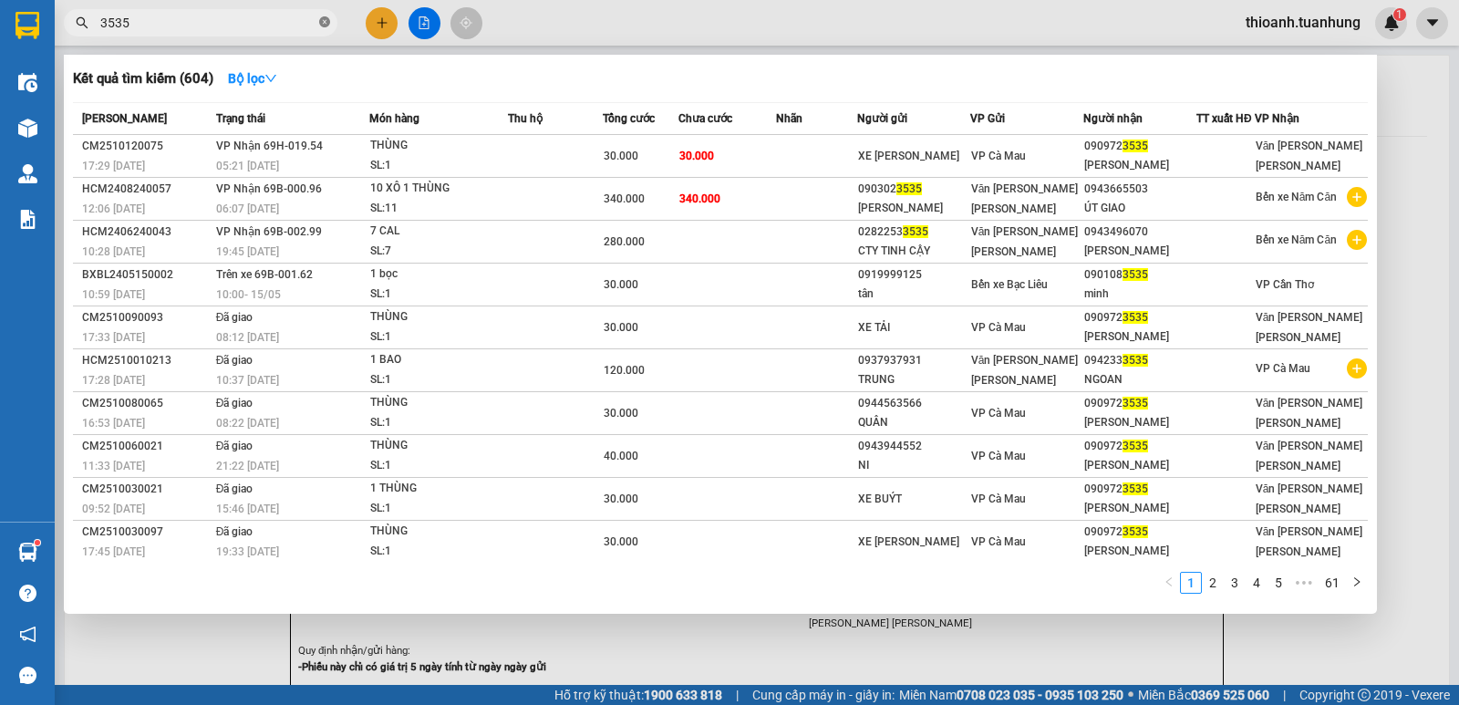
click at [323, 24] on icon "close-circle" at bounding box center [324, 21] width 11 height 11
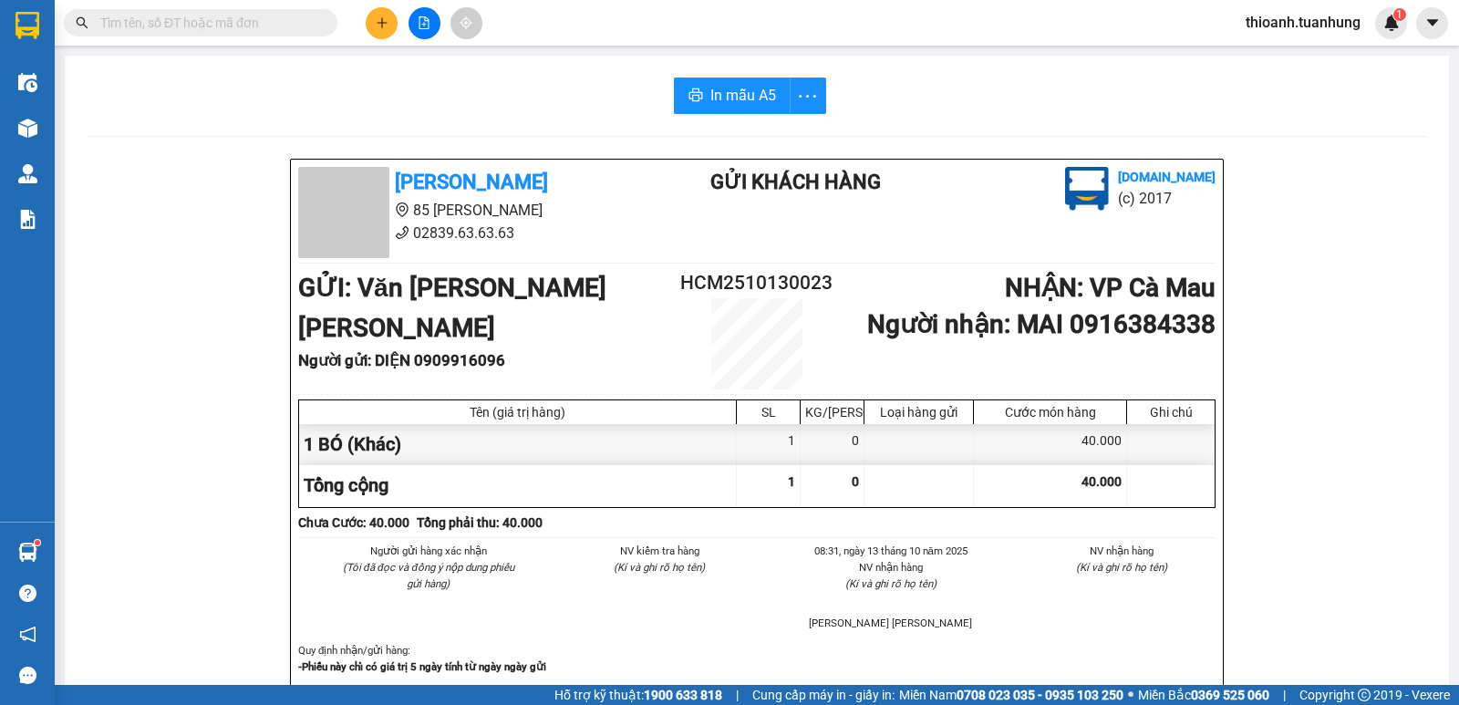
click at [240, 23] on input "text" at bounding box center [207, 23] width 215 height 20
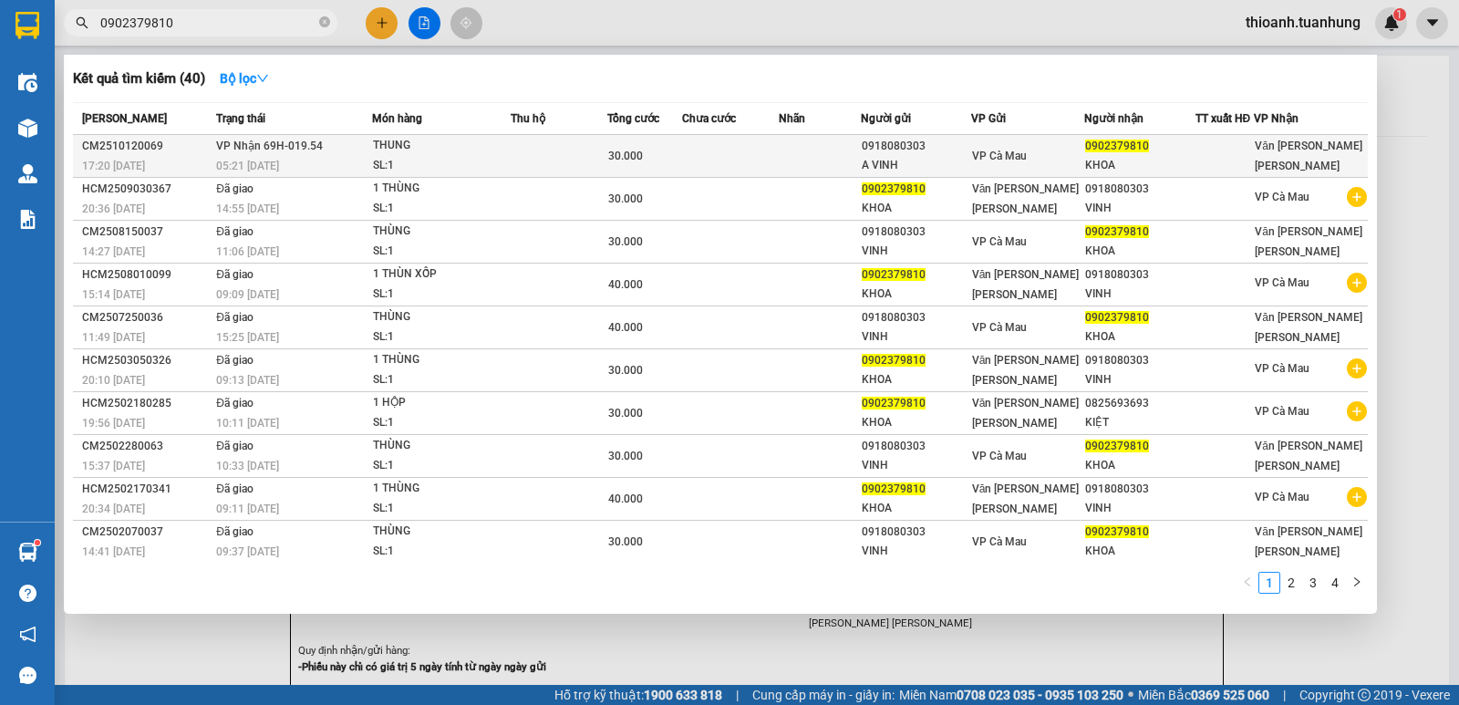
type input "0902379810"
click at [1071, 148] on div "VP Cà Mau" at bounding box center [1028, 156] width 112 height 20
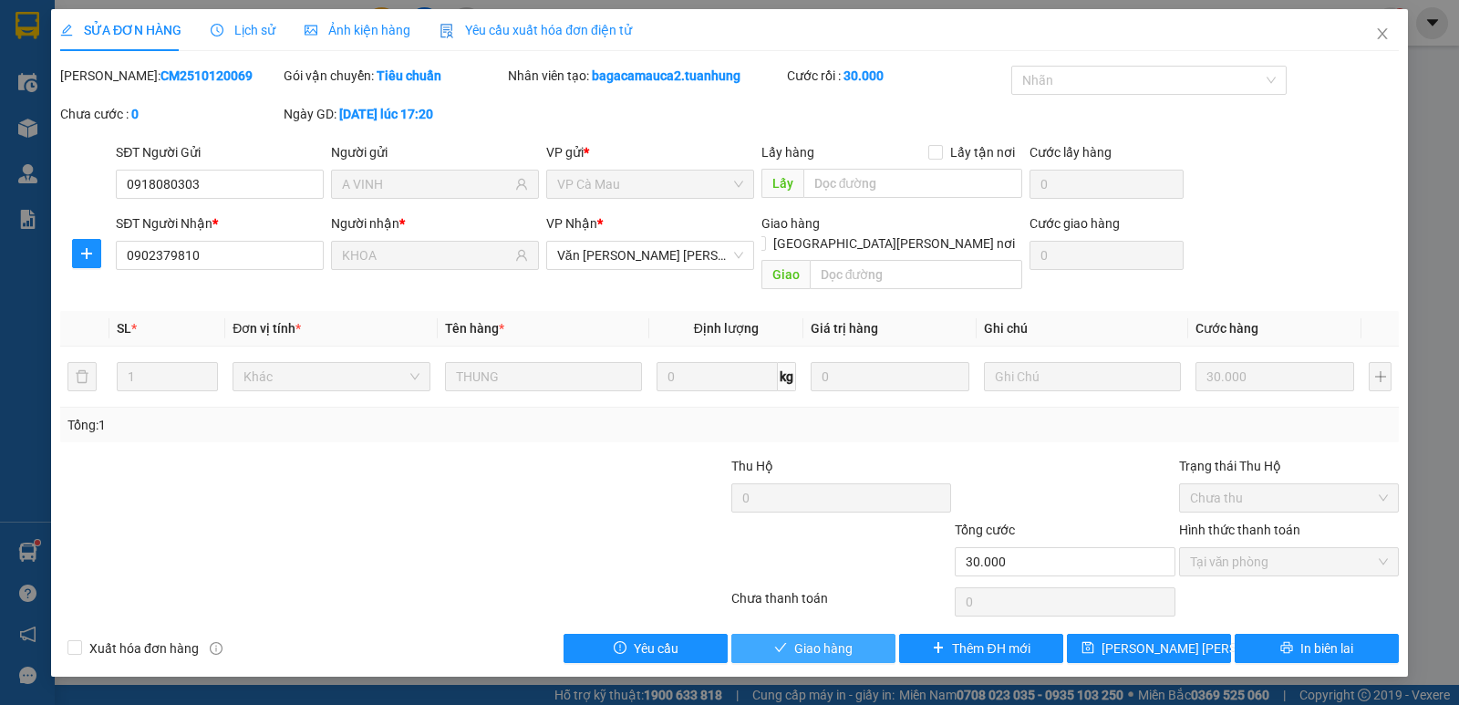
click at [818, 638] on span "Giao hàng" at bounding box center [823, 648] width 58 height 20
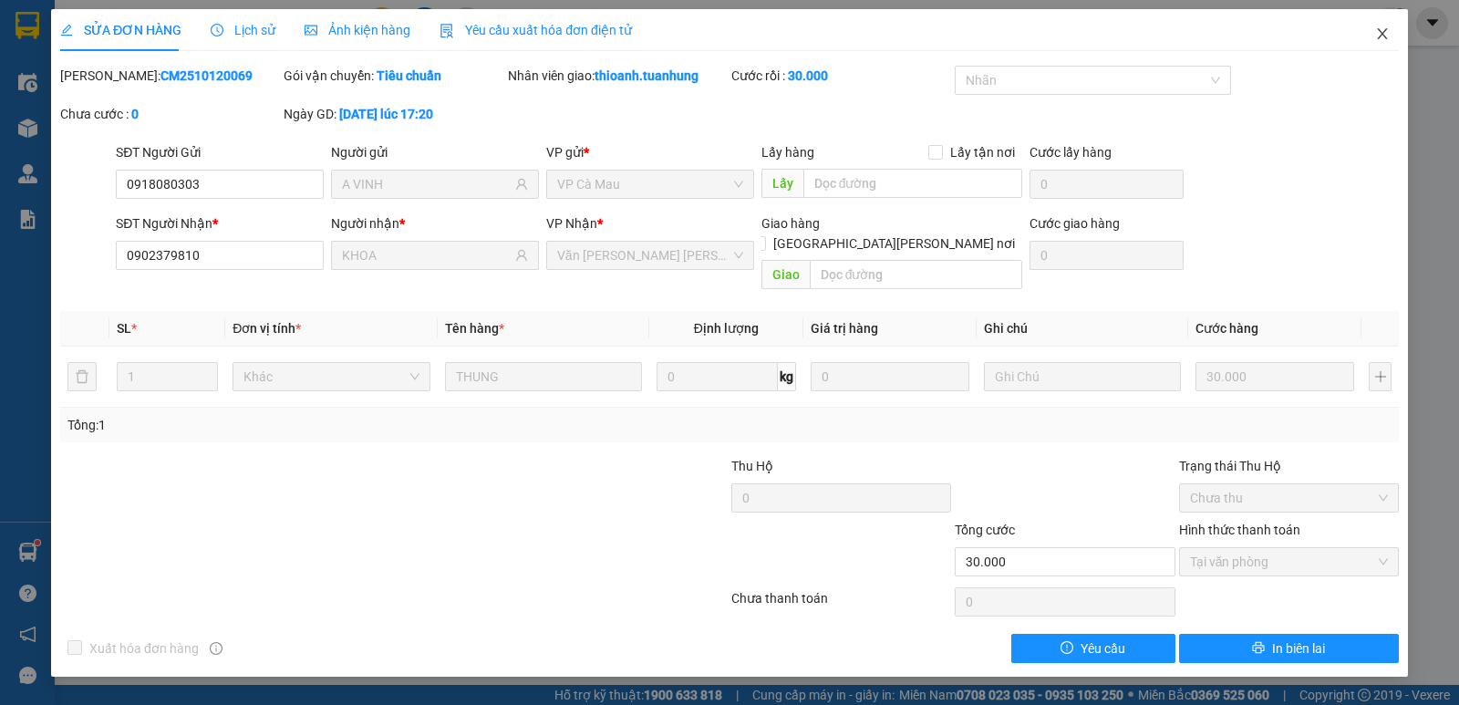
click at [1379, 27] on icon "close" at bounding box center [1382, 33] width 15 height 15
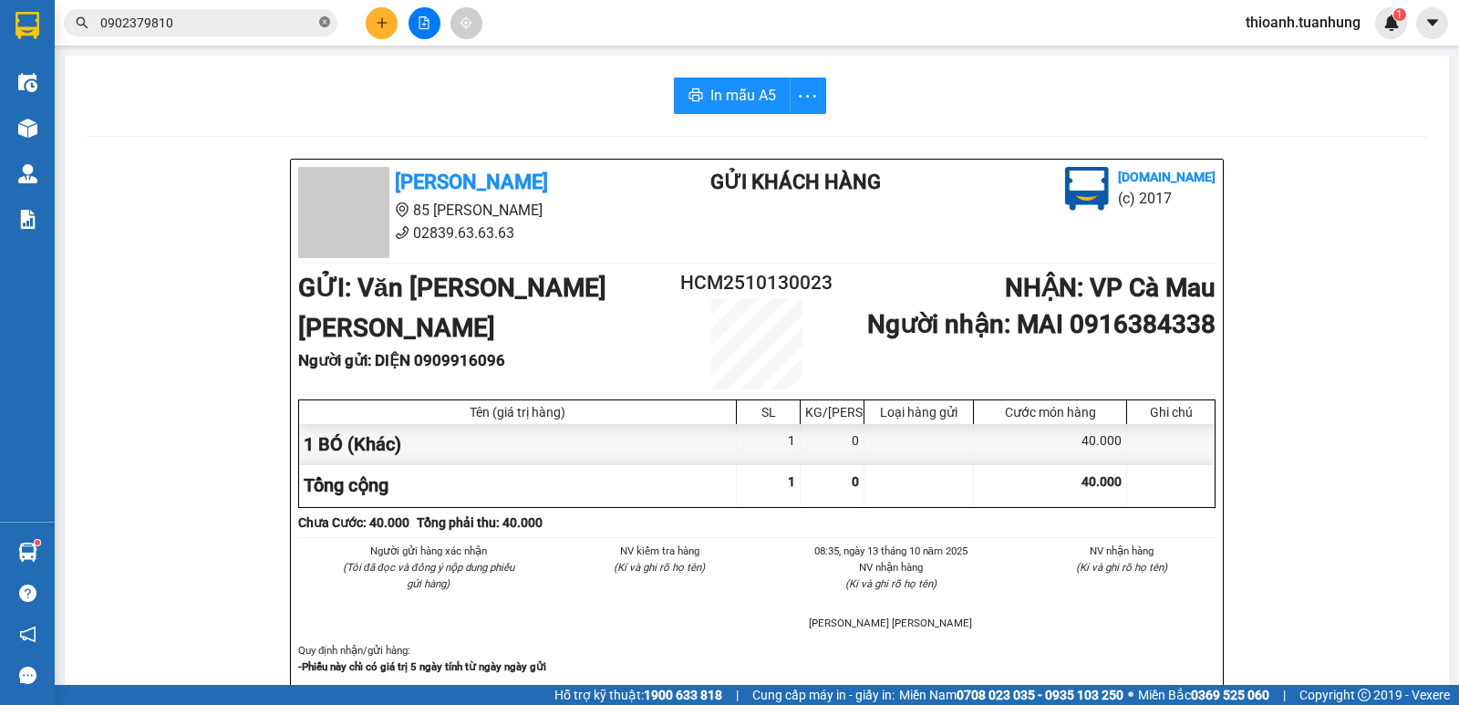
click at [324, 25] on icon "close-circle" at bounding box center [324, 21] width 11 height 11
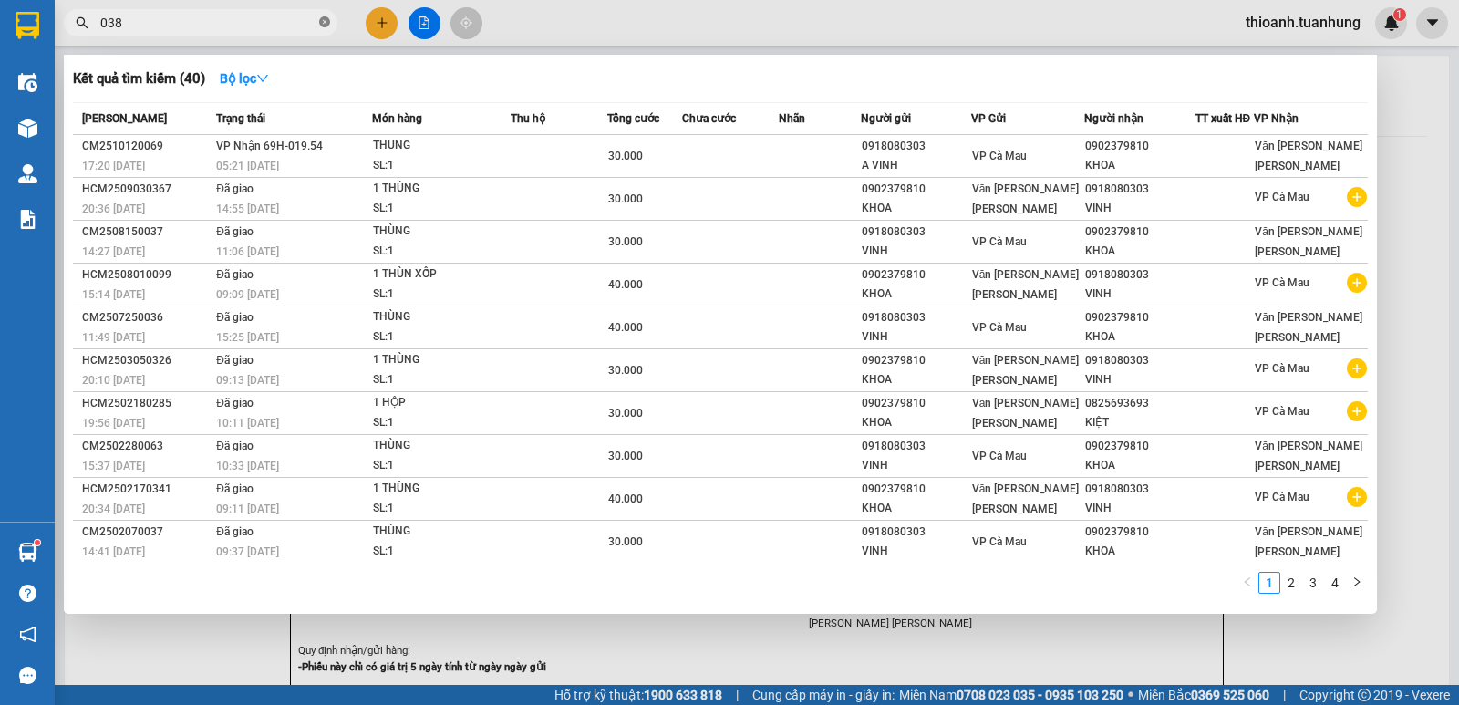
type input "0387"
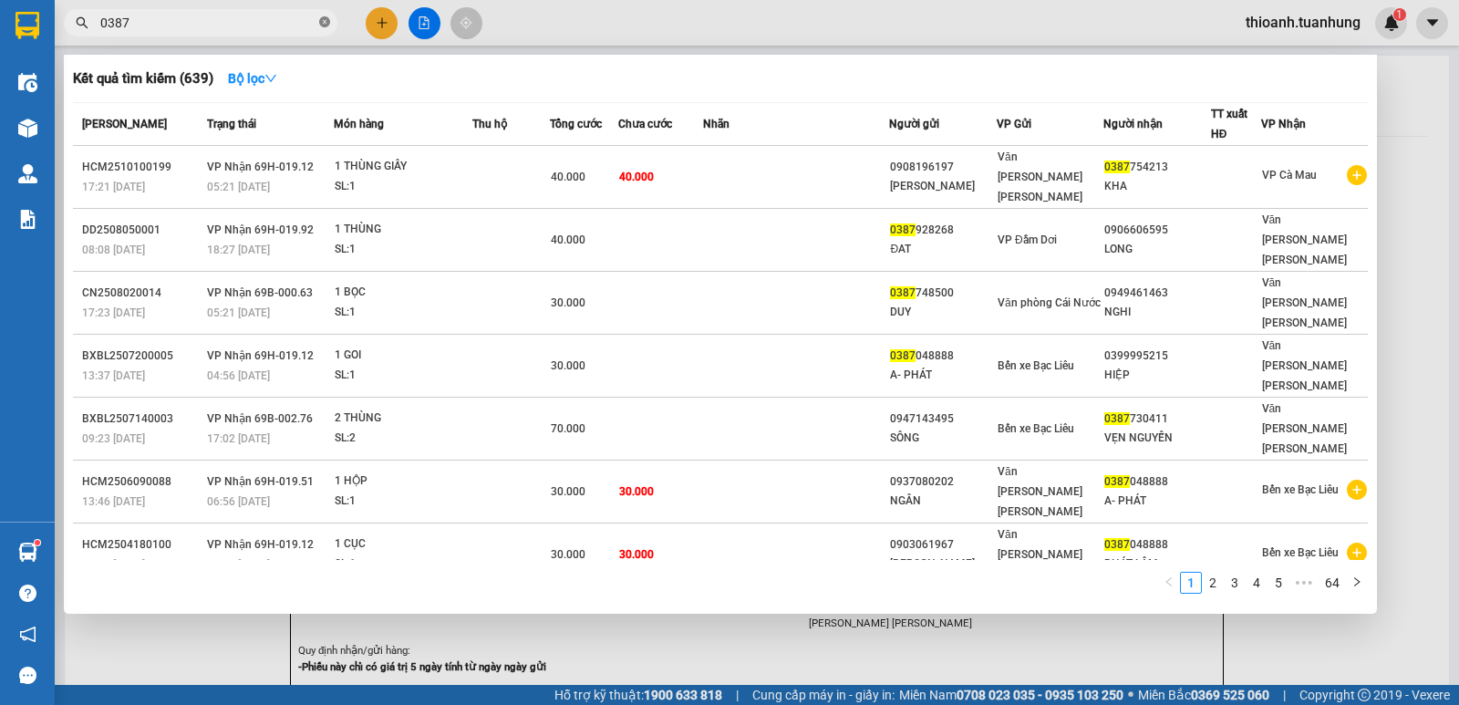
click at [324, 25] on icon "close-circle" at bounding box center [324, 21] width 11 height 11
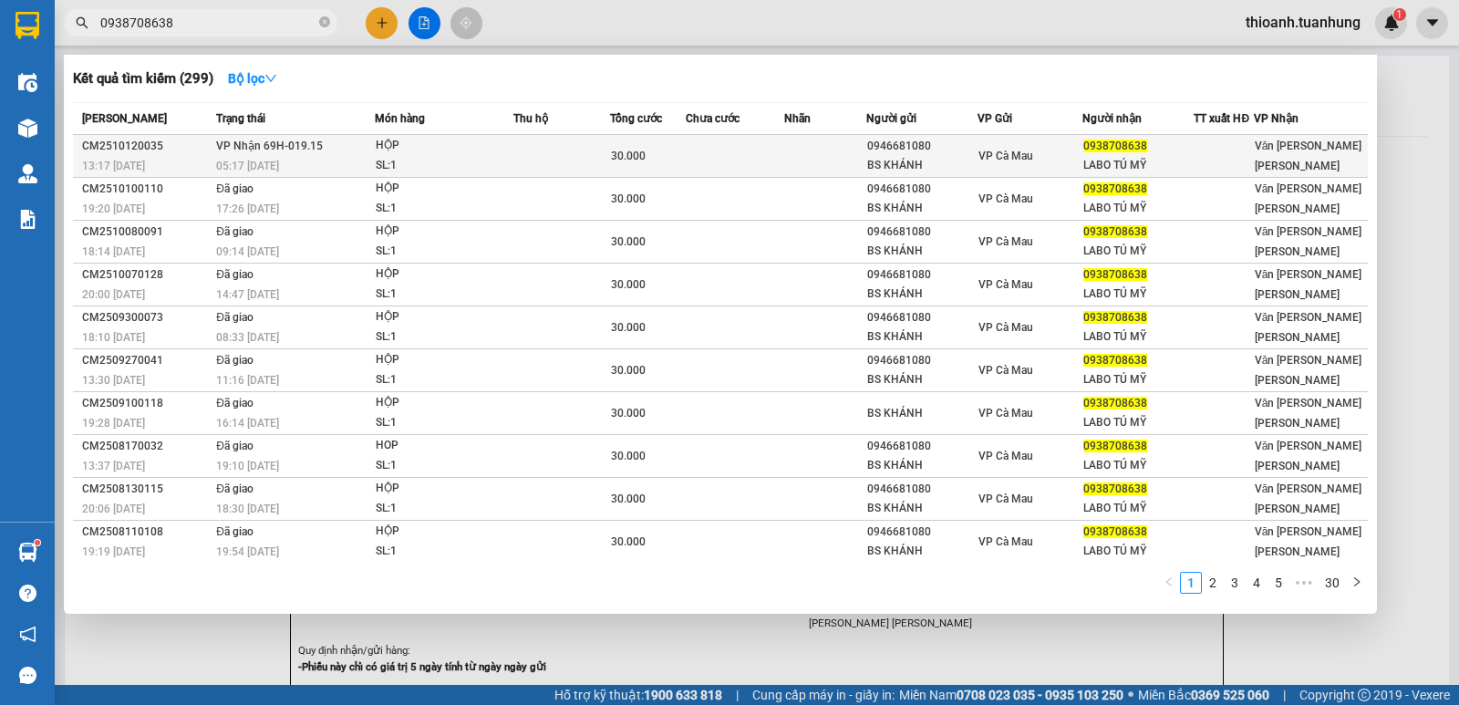
type input "0938708638"
click at [784, 149] on td at bounding box center [825, 156] width 82 height 43
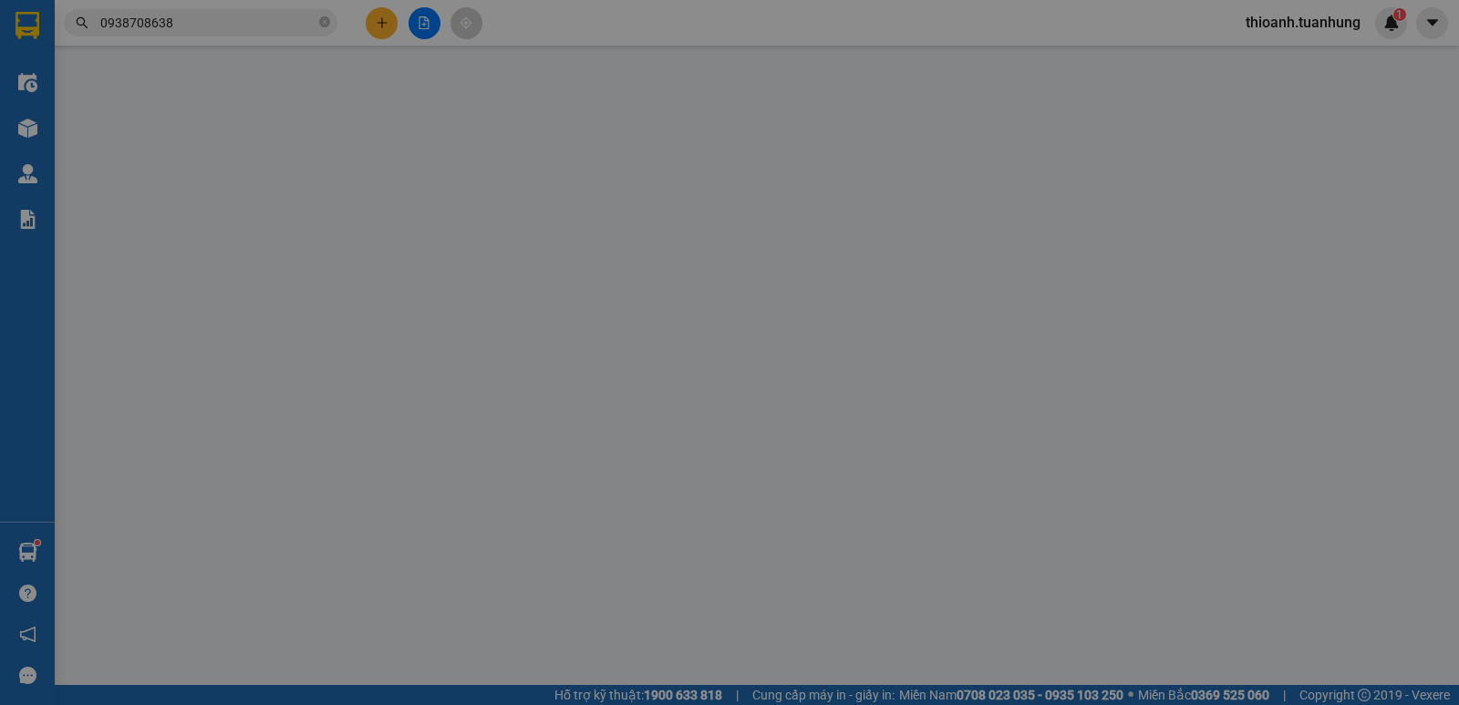
type input "0946681080"
type input "BS KHÁNH"
type input "0938708638"
type input "LABO TÚ MỸ"
type input "30.000"
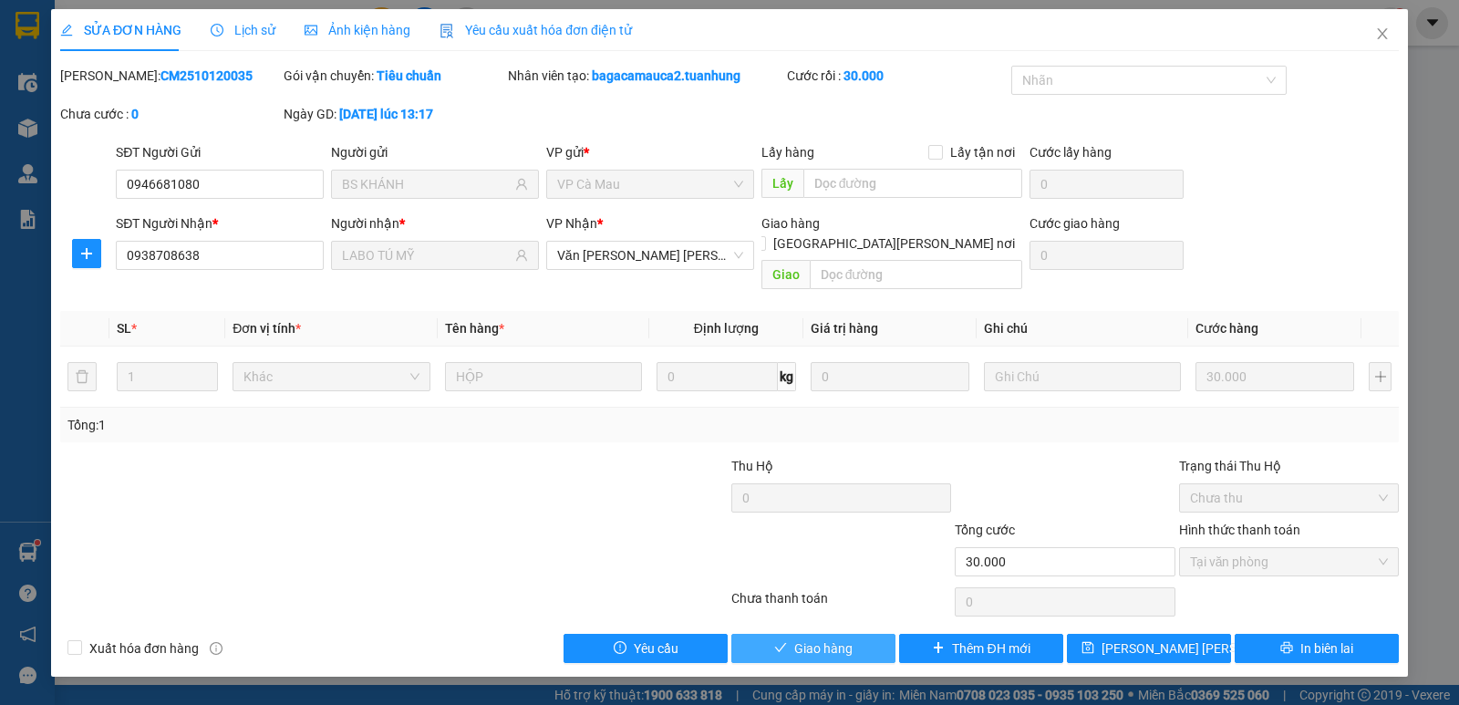
click at [816, 638] on span "Giao hàng" at bounding box center [823, 648] width 58 height 20
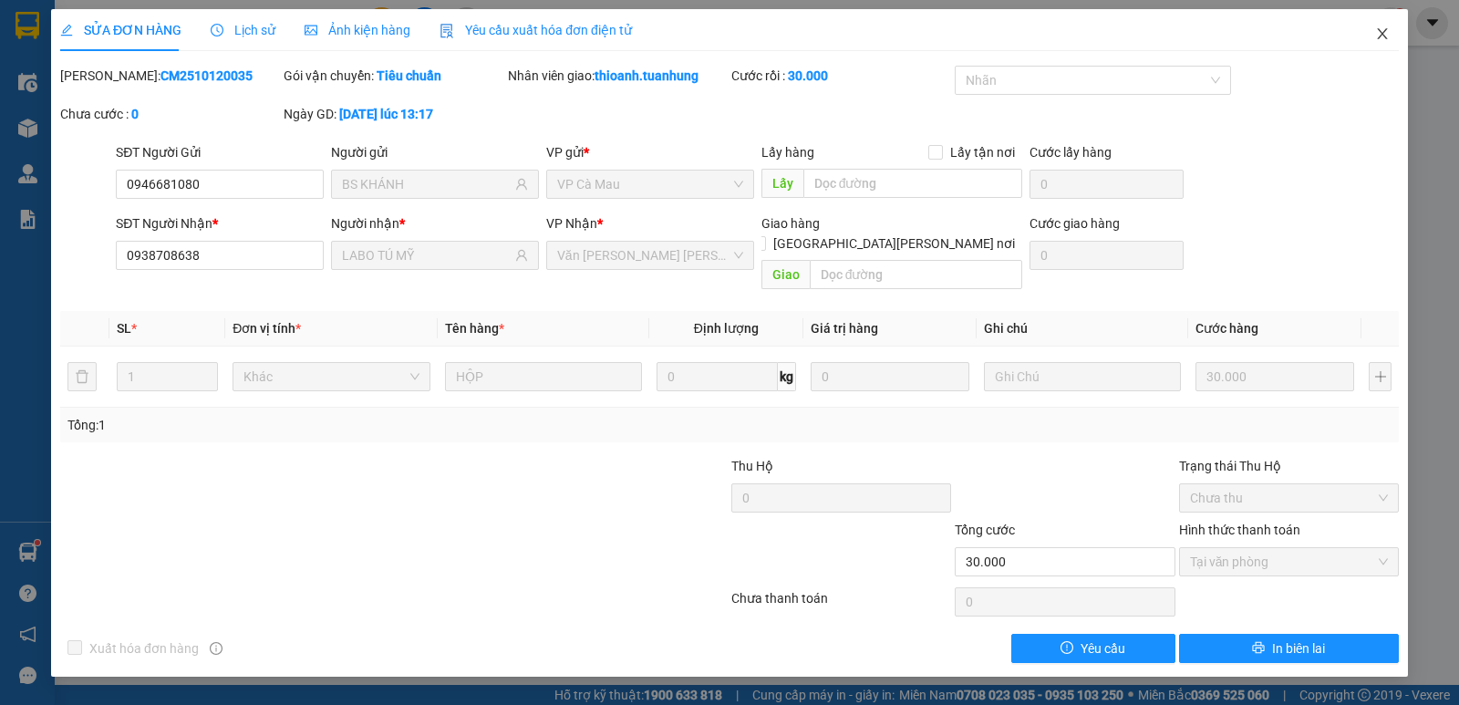
click at [1385, 36] on icon "close" at bounding box center [1382, 33] width 15 height 15
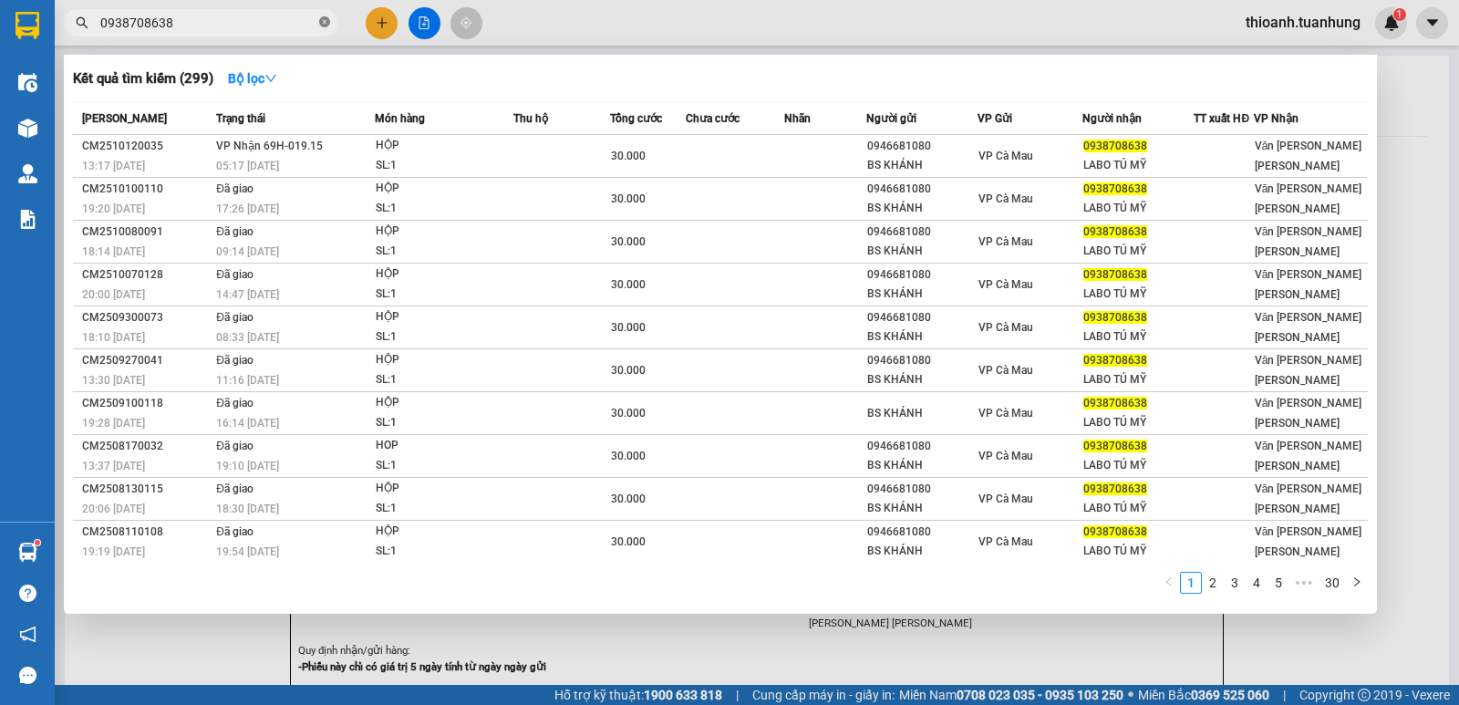
click at [328, 17] on icon "close-circle" at bounding box center [324, 21] width 11 height 11
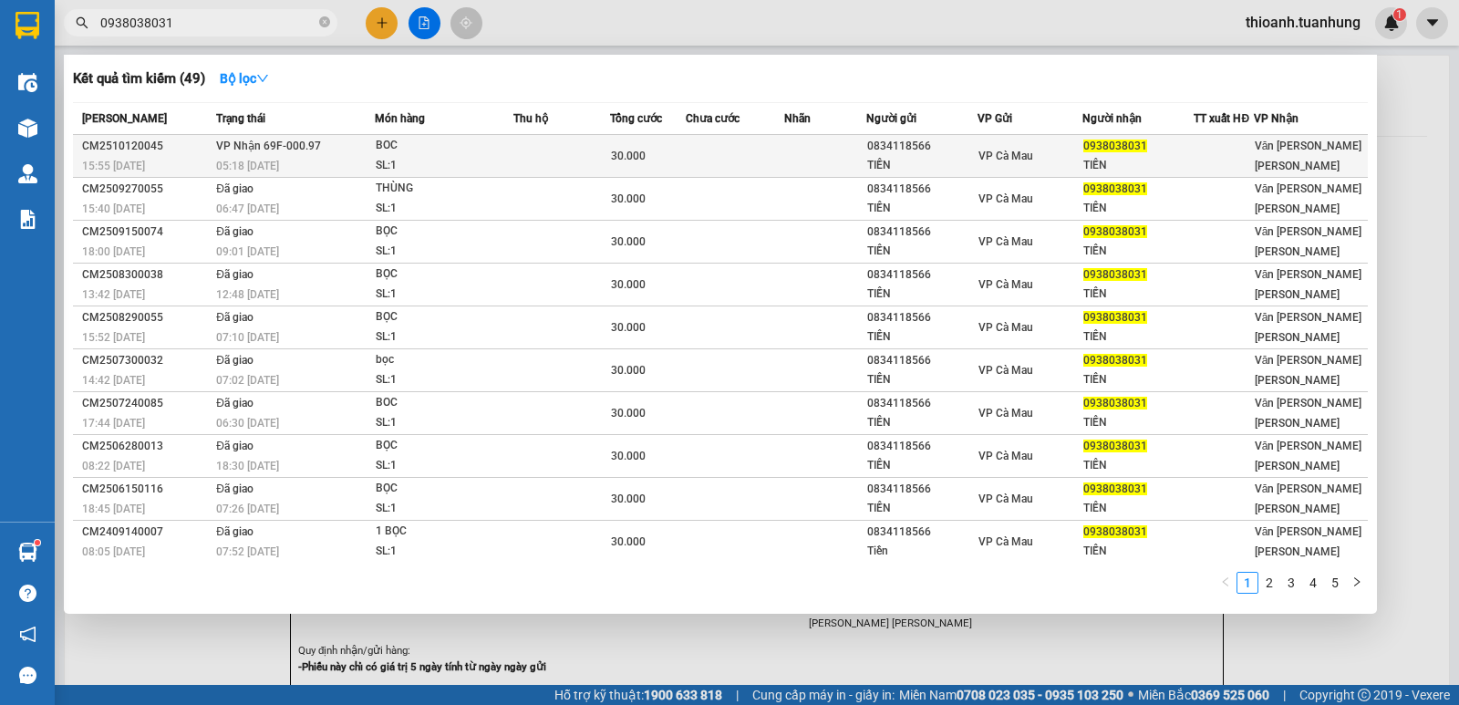
type input "0938038031"
click at [811, 158] on td at bounding box center [825, 156] width 82 height 43
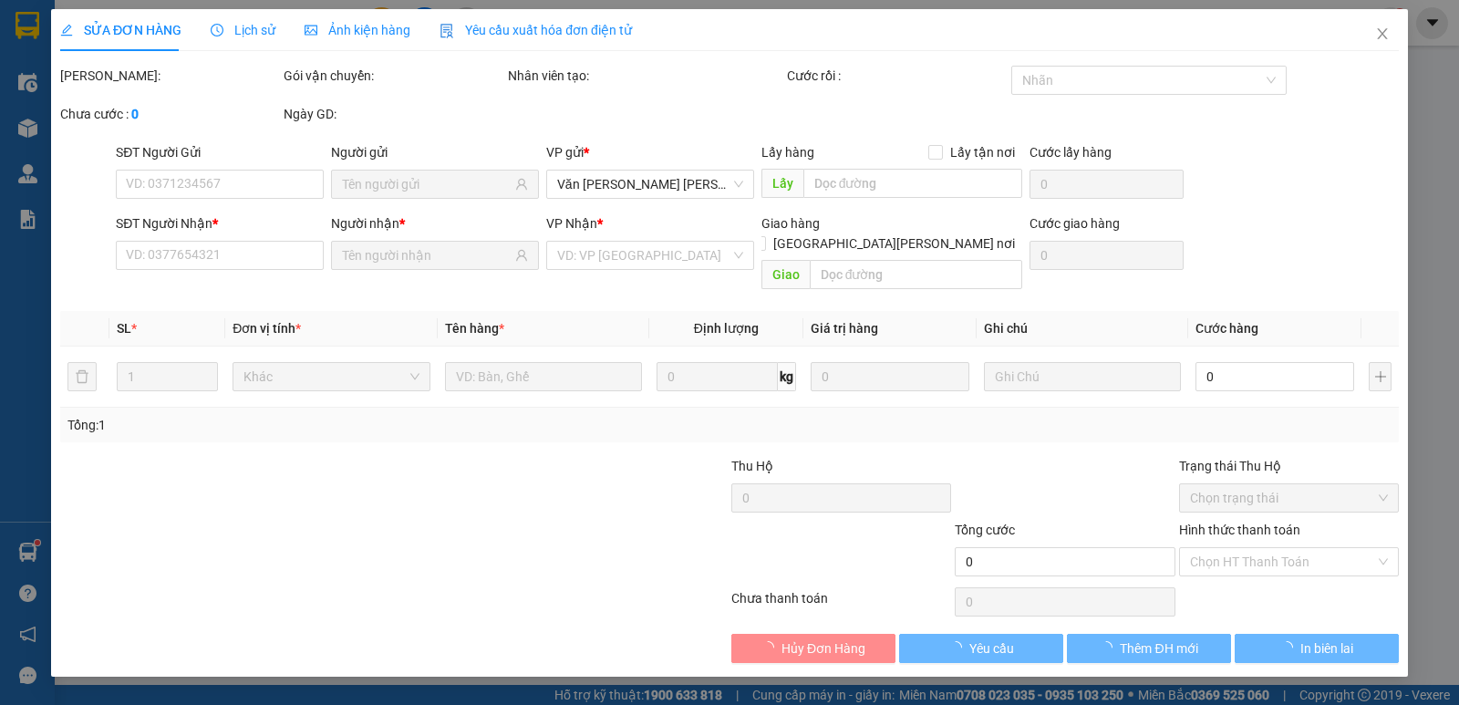
type input "0834118566"
type input "TIỀN"
type input "0938038031"
type input "TIẾN"
type input "30.000"
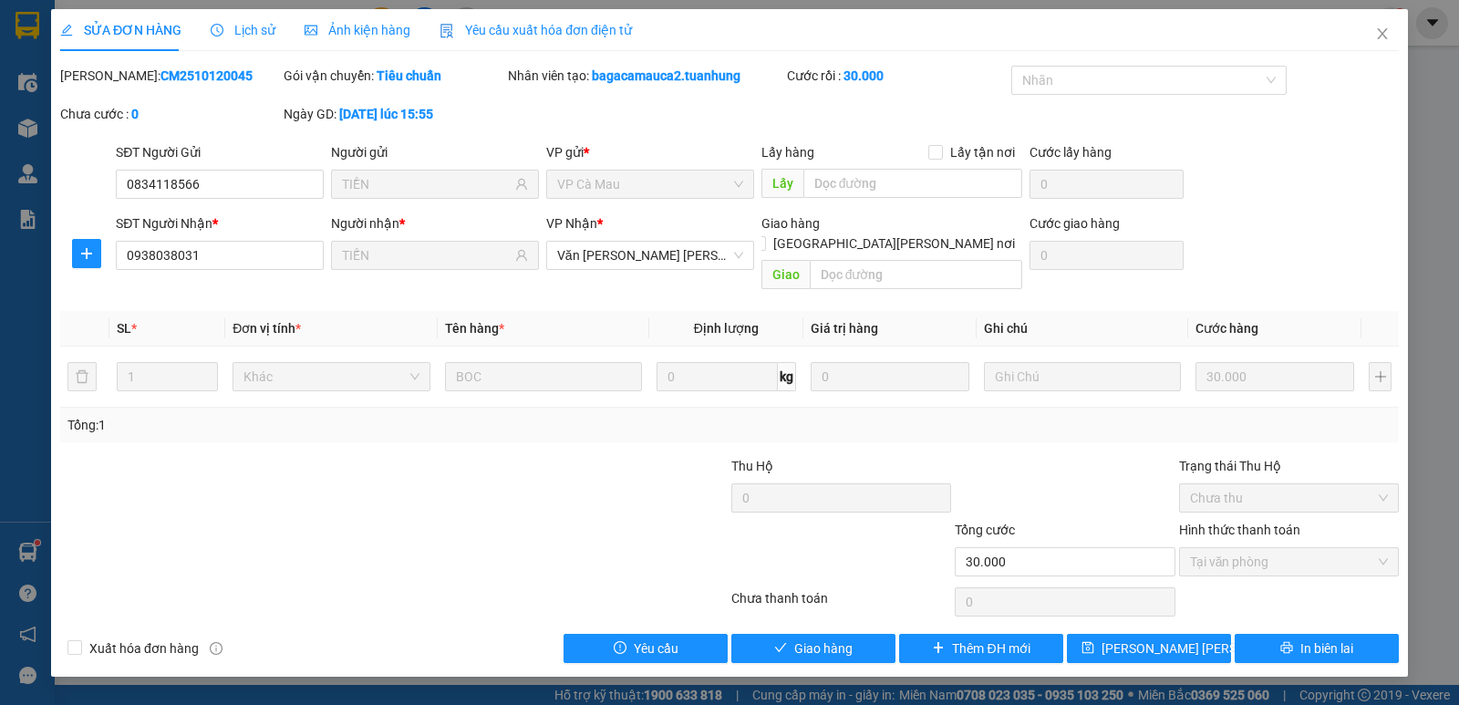
click at [826, 612] on div "Total Paid Fee 30.000 Total UnPaid Fee 0 Cash Collection Total Fee Mã ĐH: CM251…" at bounding box center [729, 364] width 1338 height 597
click at [826, 638] on span "Giao hàng" at bounding box center [823, 648] width 58 height 20
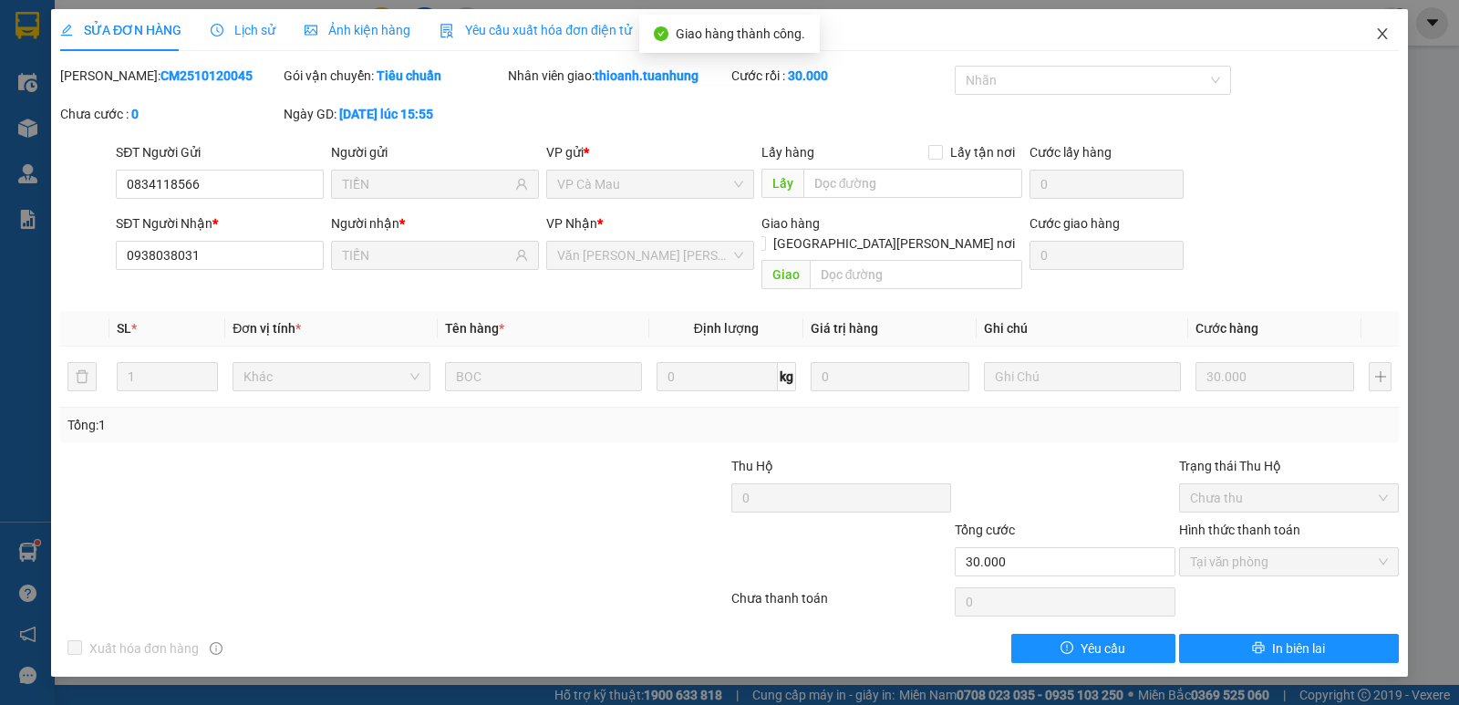
click at [1382, 36] on icon "close" at bounding box center [1381, 33] width 10 height 11
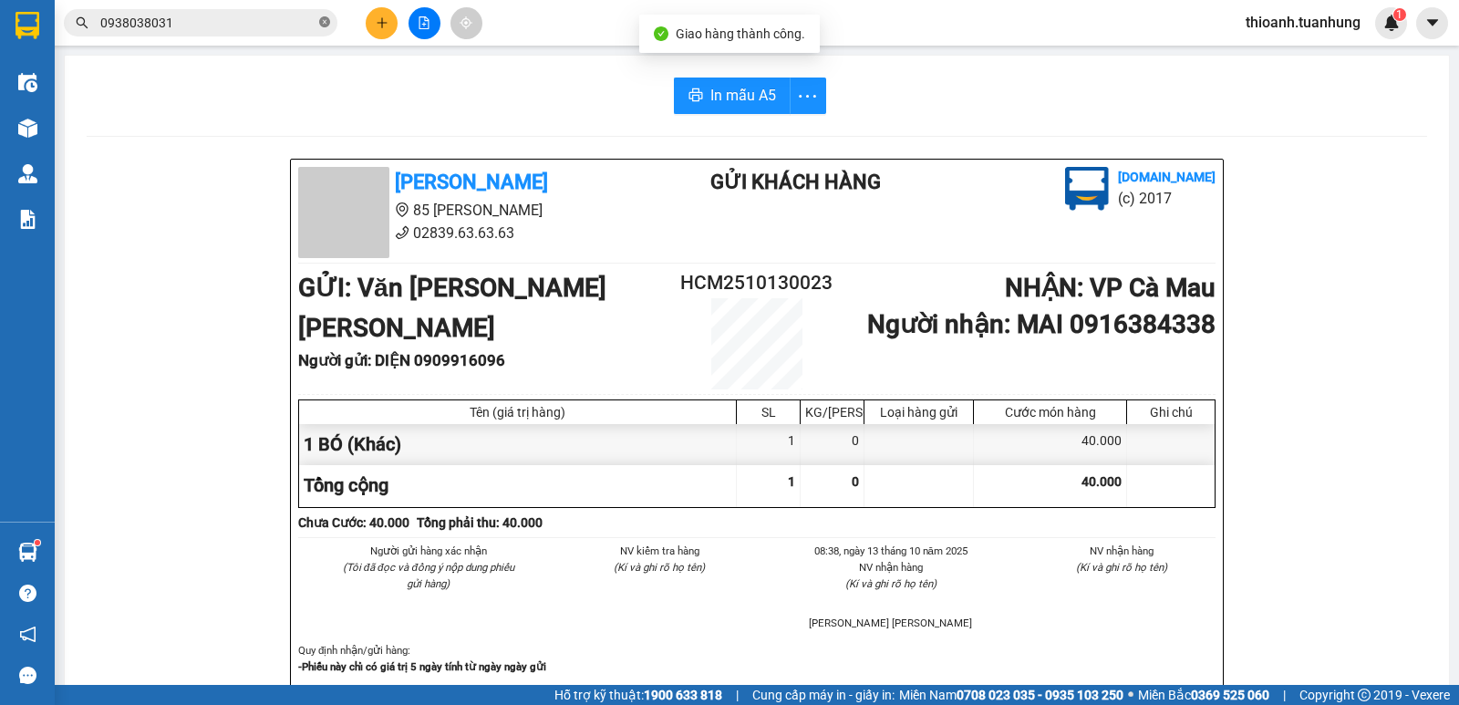
click at [324, 21] on icon "close-circle" at bounding box center [324, 21] width 11 height 11
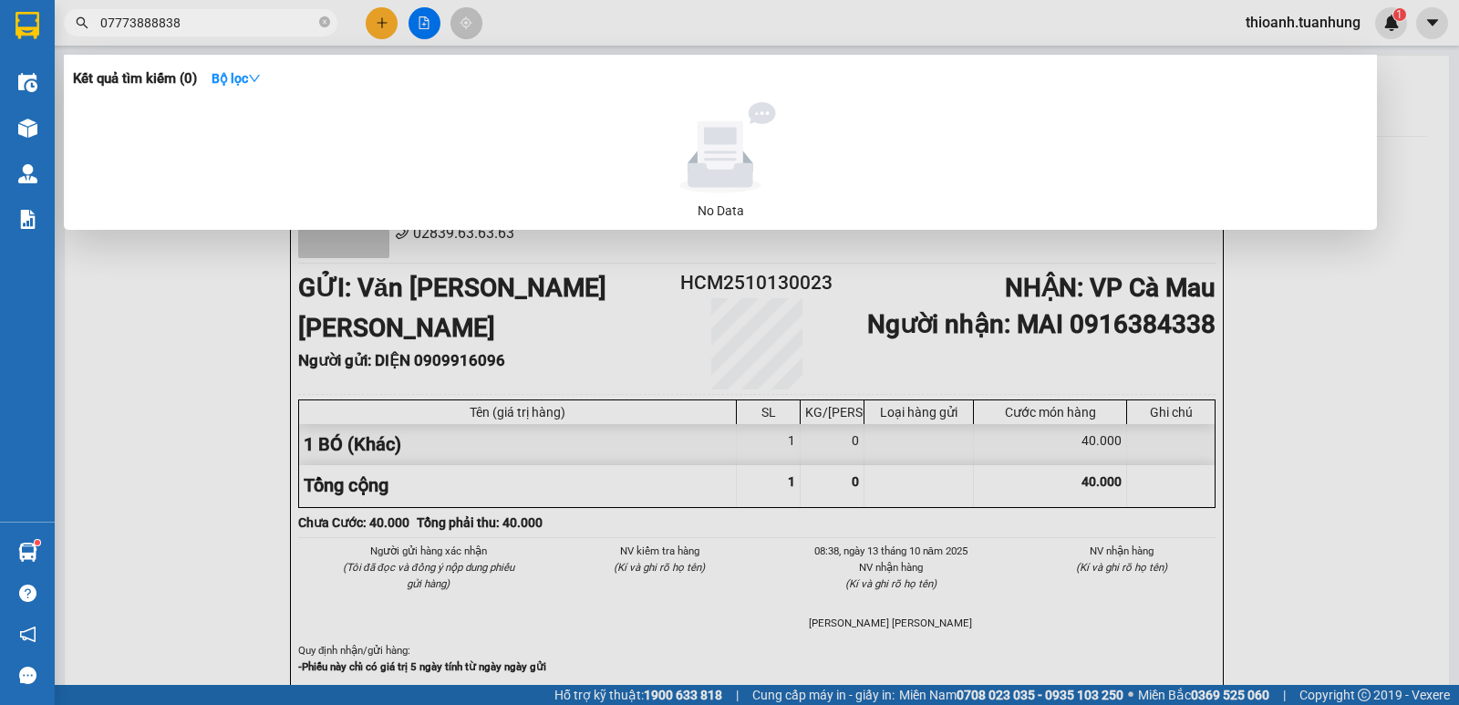
click at [134, 21] on input "07773888838" at bounding box center [207, 23] width 215 height 20
click at [125, 14] on input "07773888838" at bounding box center [207, 23] width 215 height 20
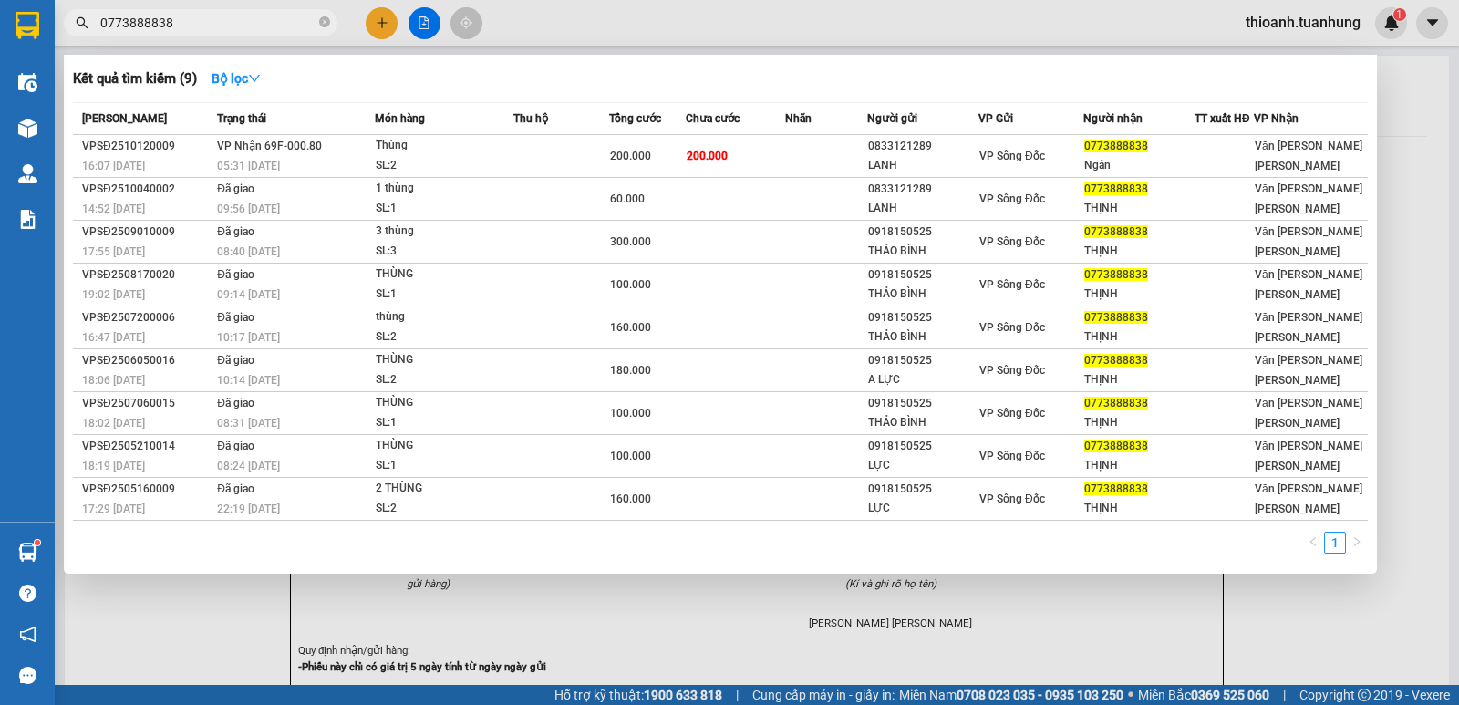
click at [194, 21] on input "0773888838" at bounding box center [207, 23] width 215 height 20
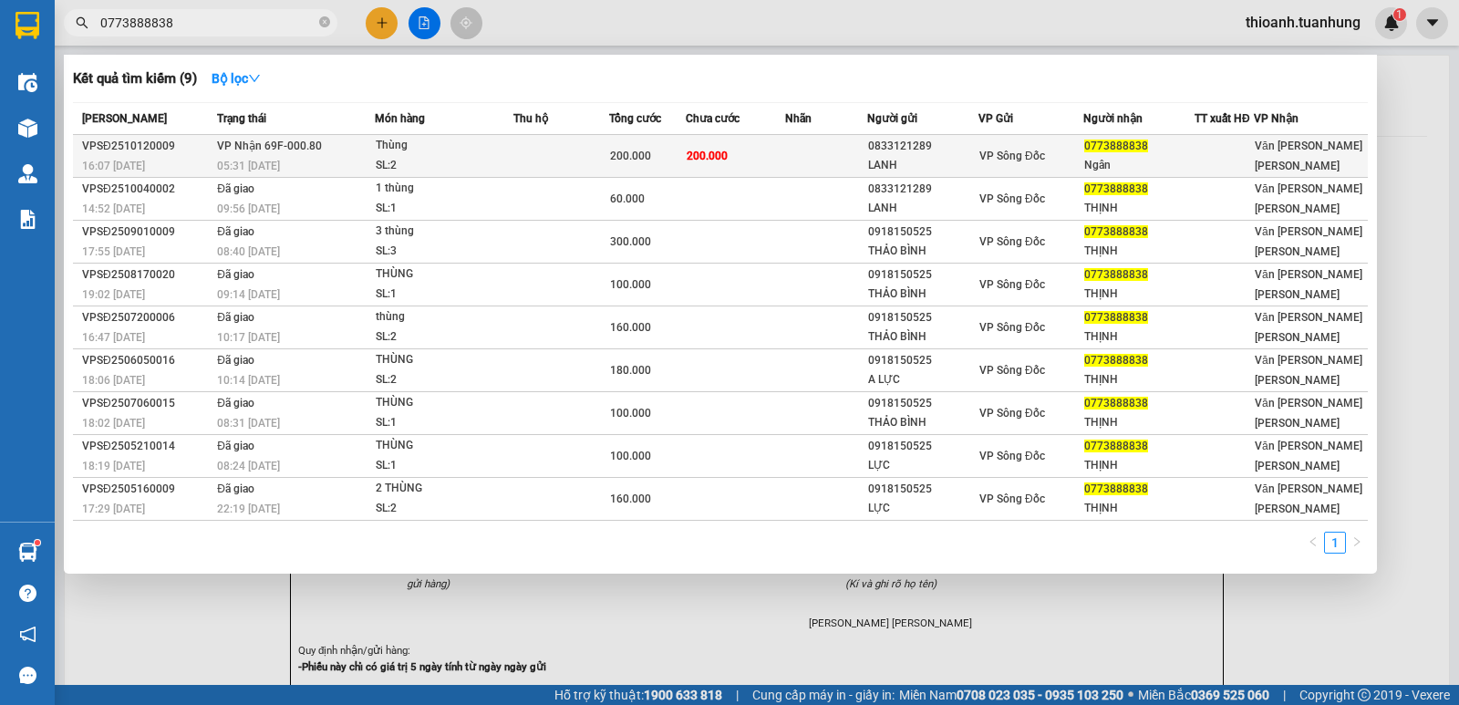
type input "0773888838"
click at [768, 162] on td "200.000" at bounding box center [735, 156] width 99 height 43
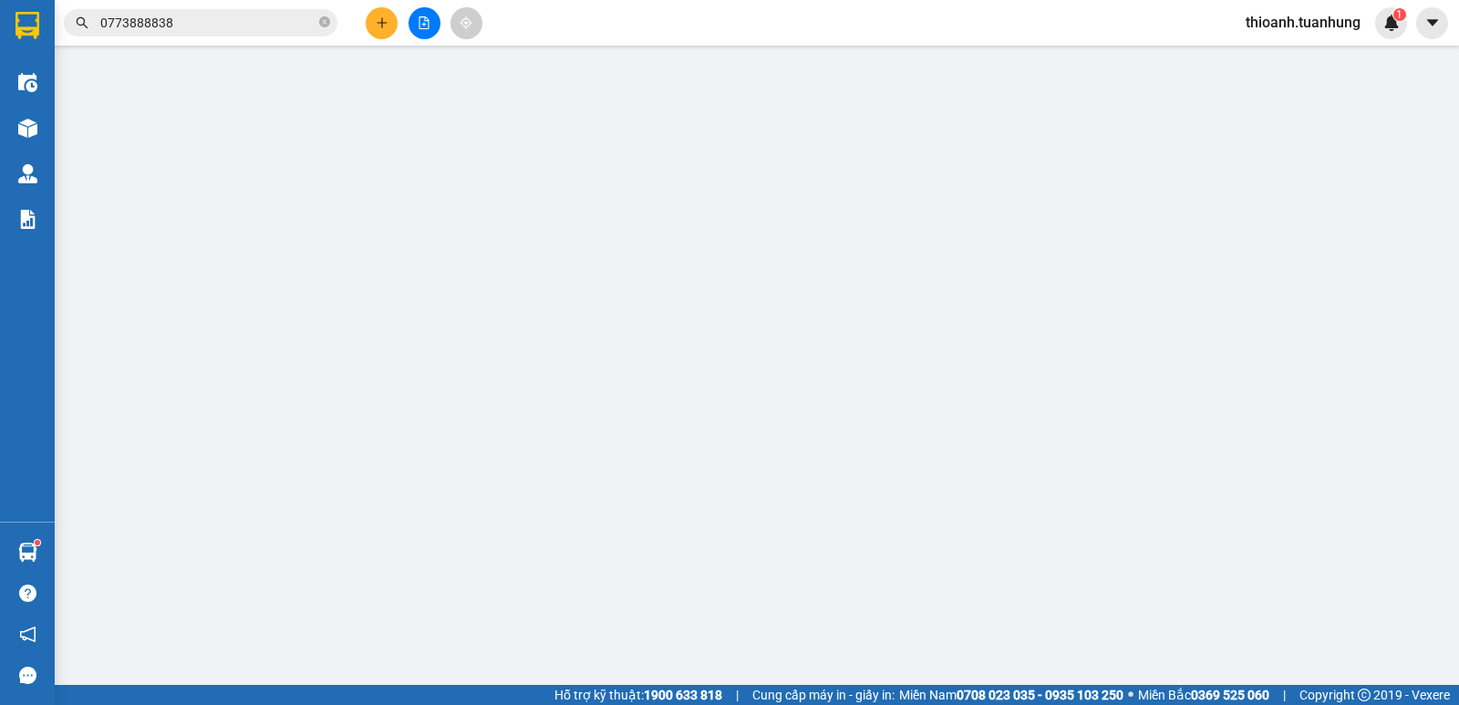
type input "0833121289"
type input "LANH"
type input "0773888838"
type input "Ngân"
type input "200.000"
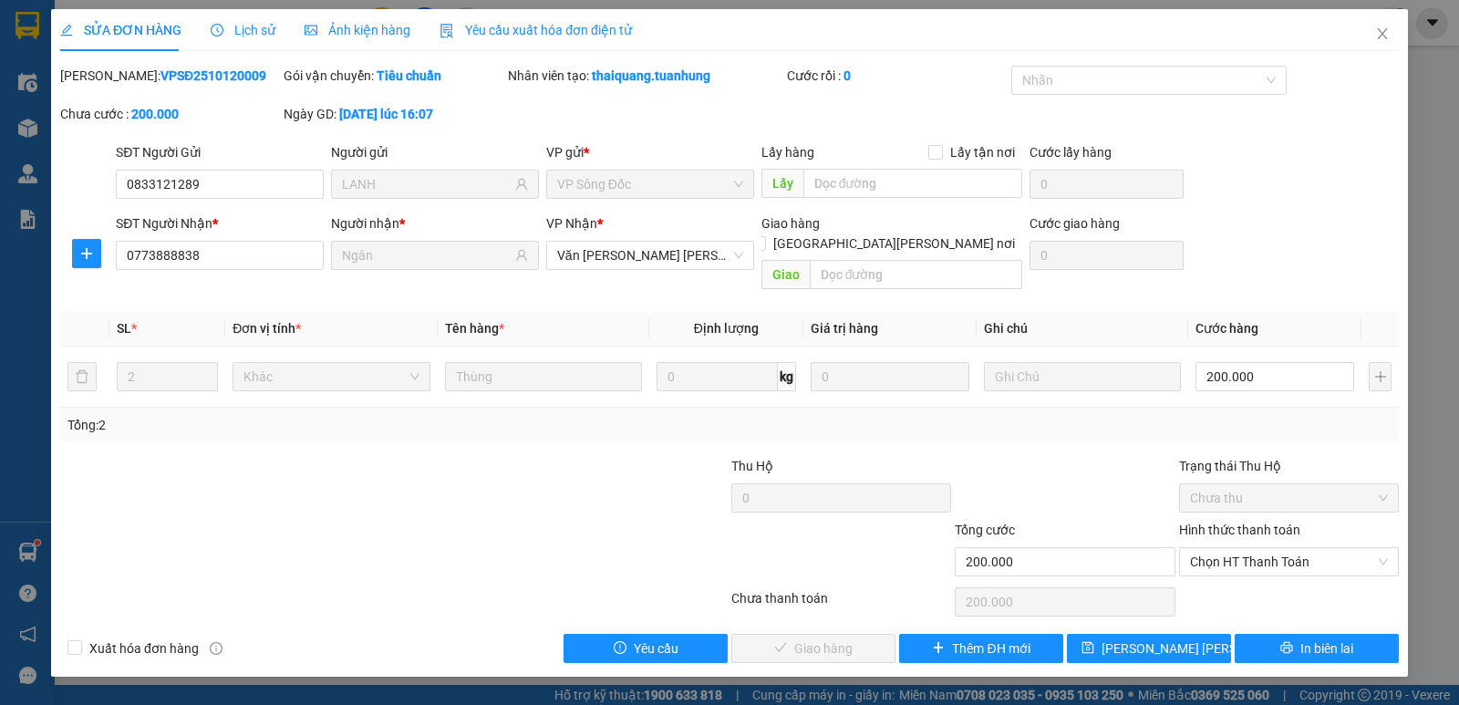
click at [1260, 520] on div "Hình thức thanh toán" at bounding box center [1289, 533] width 220 height 27
click at [1262, 522] on label "Hình thức thanh toán" at bounding box center [1239, 529] width 121 height 15
click at [1262, 548] on input "Hình thức thanh toán" at bounding box center [1282, 561] width 185 height 27
click at [1251, 587] on div "Tại văn phòng" at bounding box center [1289, 578] width 198 height 20
type input "0"
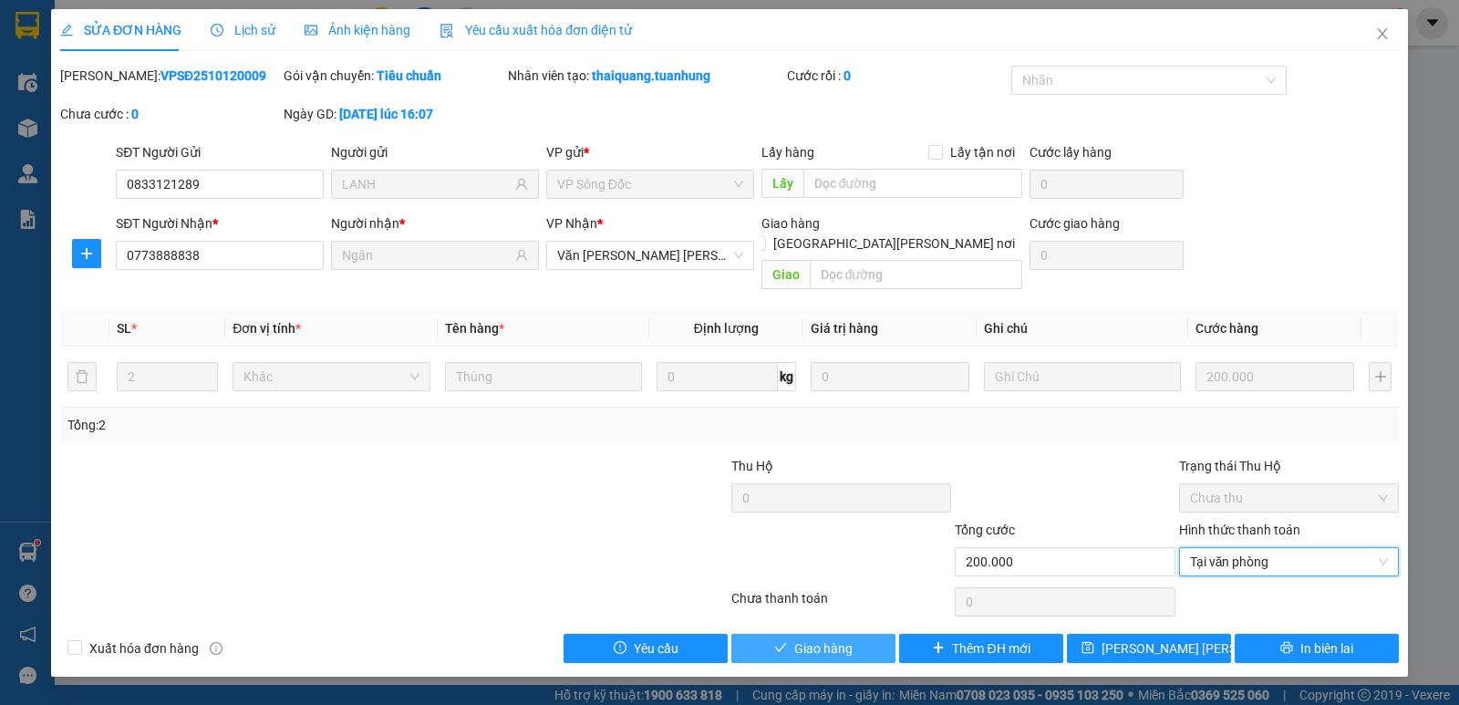
click at [850, 638] on span "Giao hàng" at bounding box center [823, 648] width 58 height 20
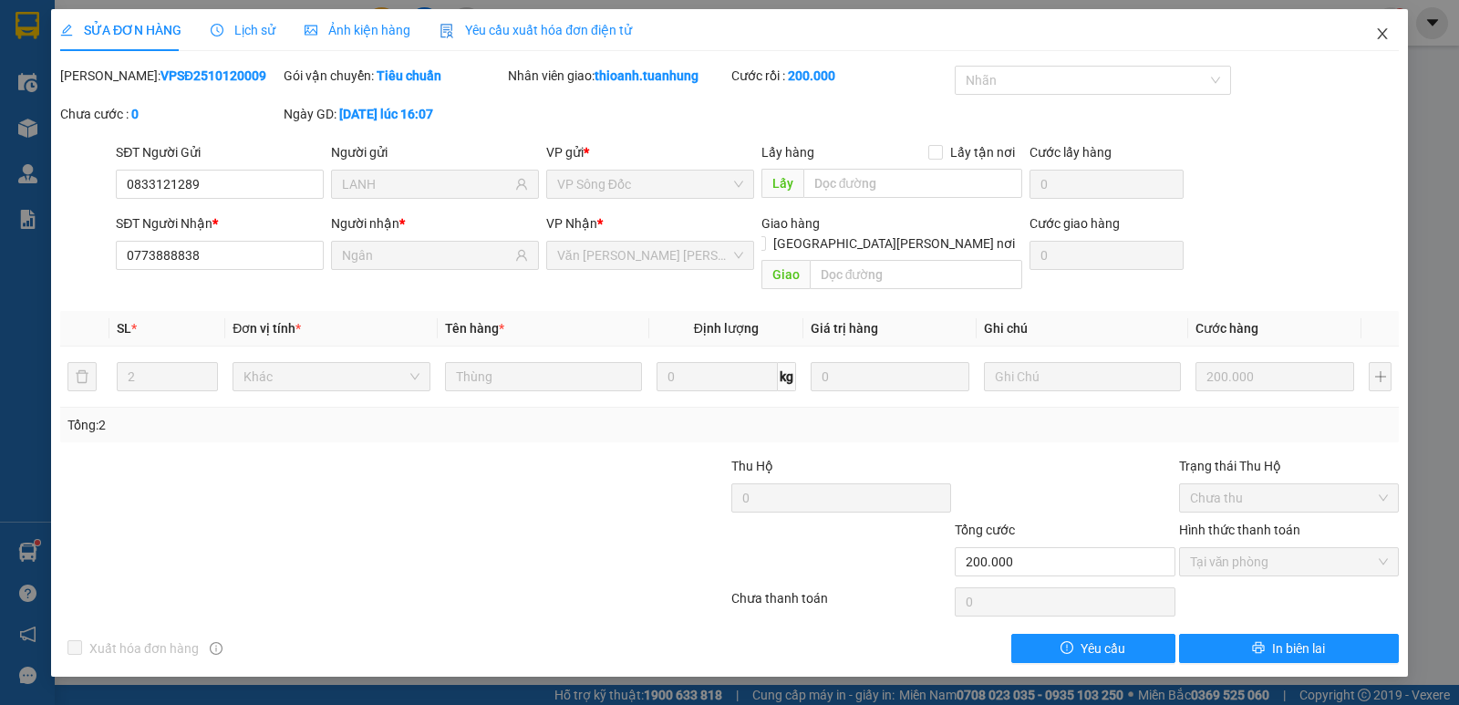
click at [1382, 35] on icon "close" at bounding box center [1381, 33] width 10 height 11
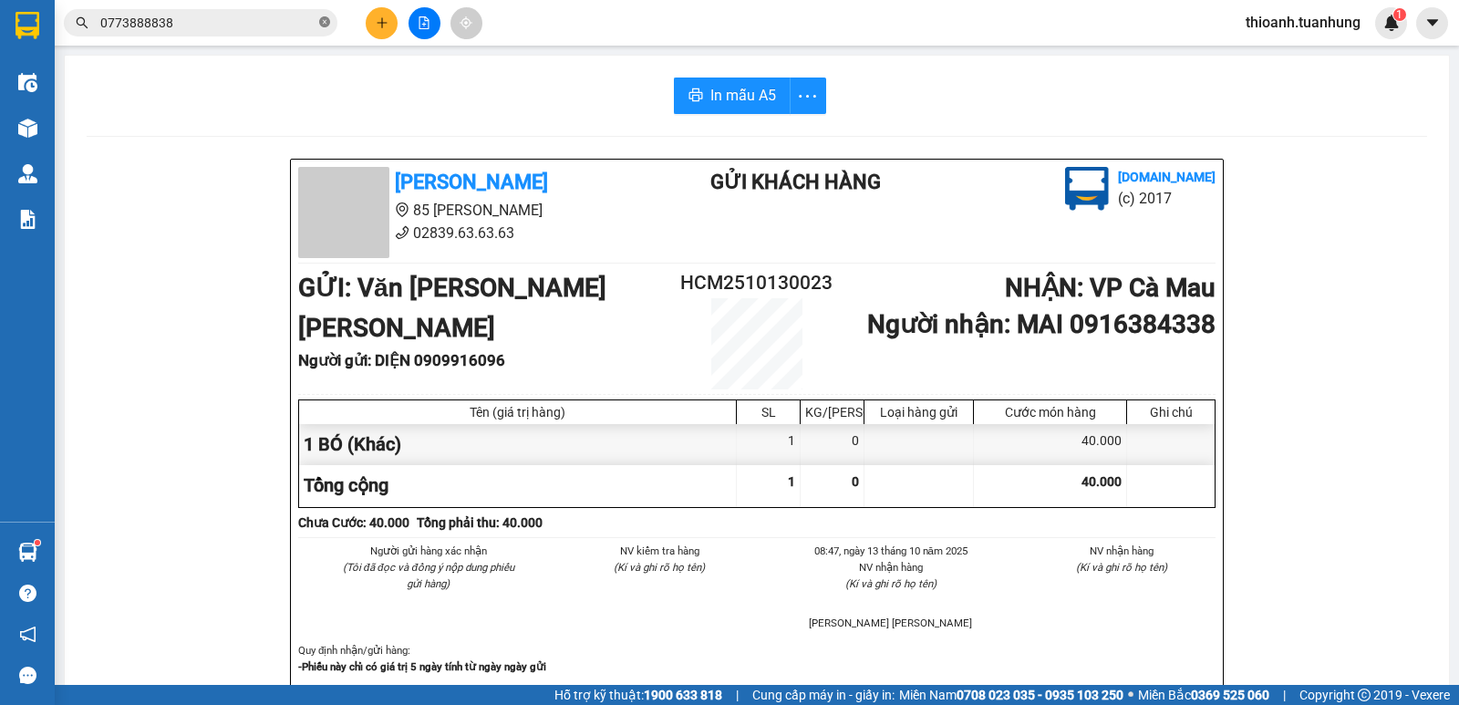
click at [326, 23] on icon "close-circle" at bounding box center [324, 21] width 11 height 11
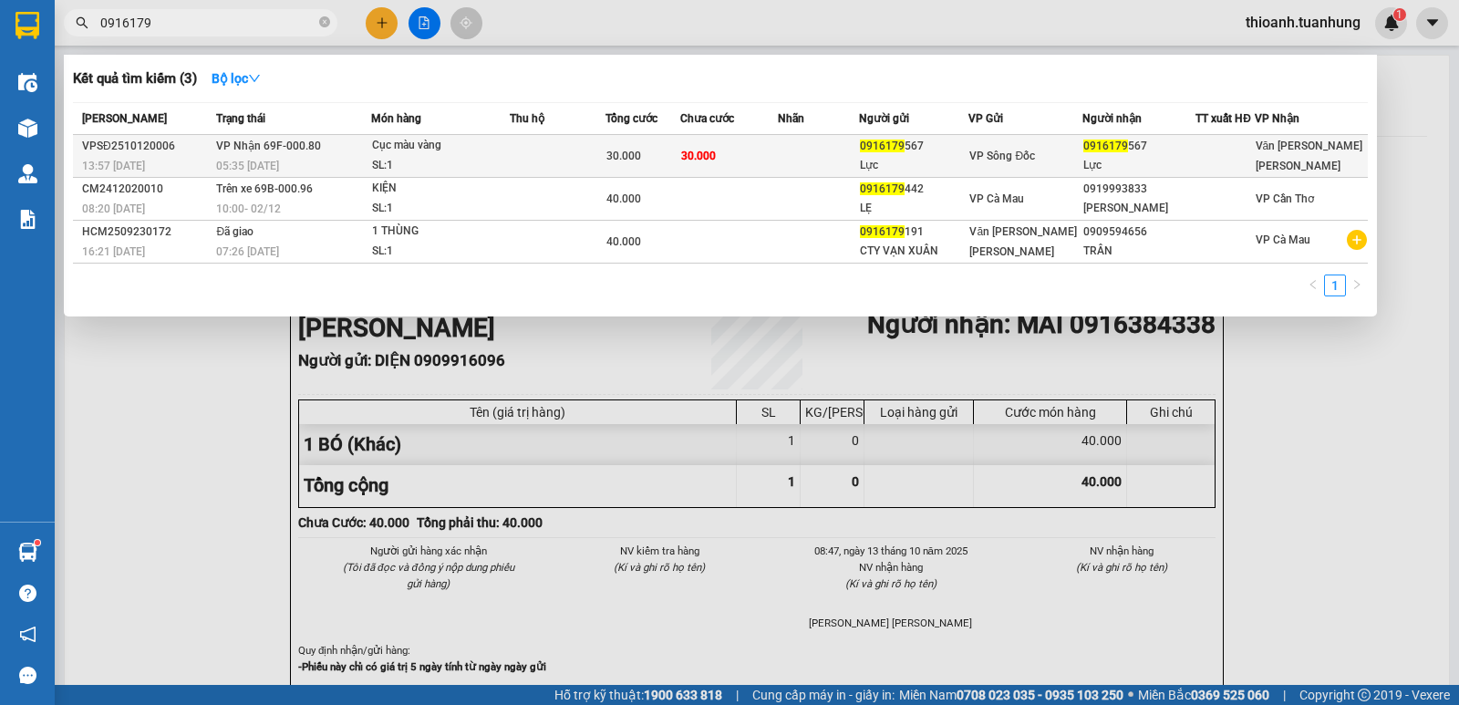
type input "0916179"
click at [840, 157] on td at bounding box center [818, 156] width 81 height 43
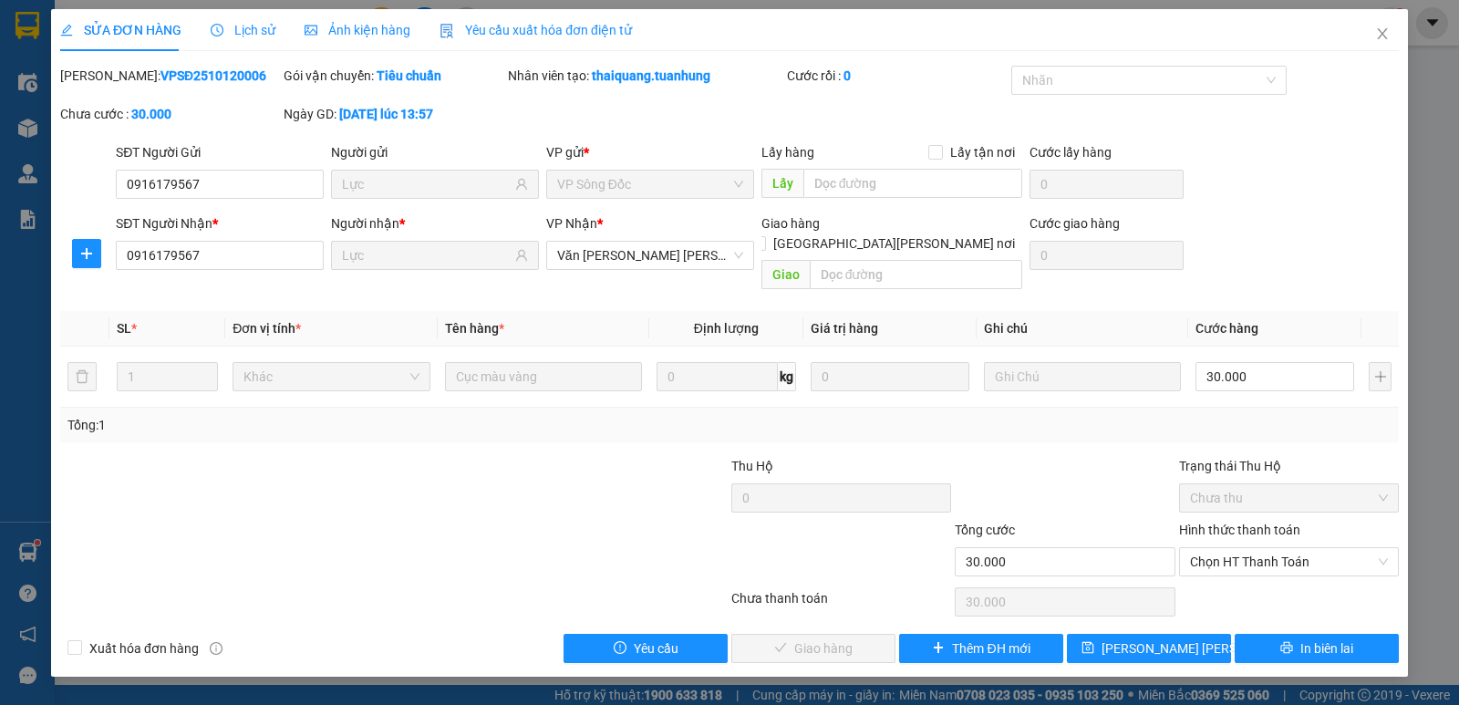
click at [1261, 522] on label "Hình thức thanh toán" at bounding box center [1239, 529] width 121 height 15
click at [1261, 548] on input "Hình thức thanh toán" at bounding box center [1282, 561] width 185 height 27
click at [1263, 581] on div "Tại văn phòng" at bounding box center [1289, 578] width 198 height 20
type input "0"
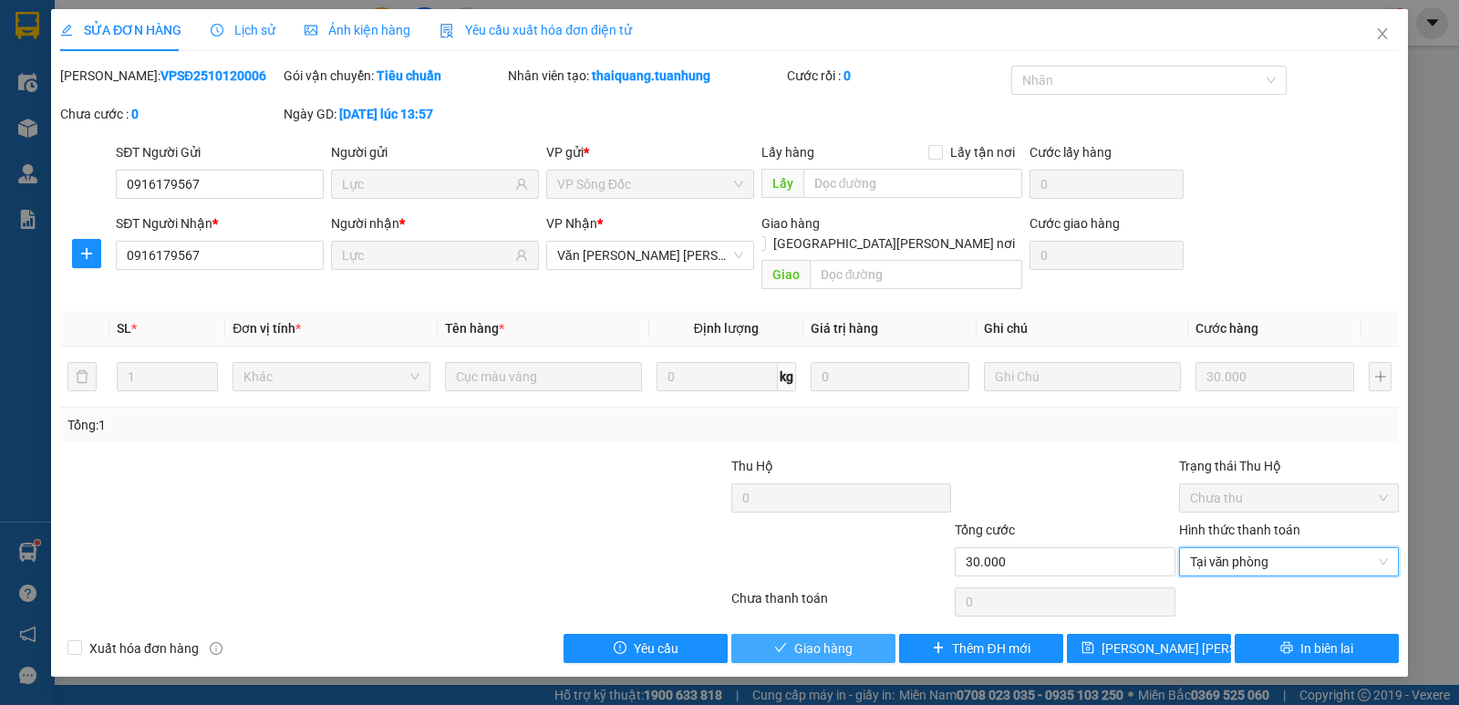
click at [798, 638] on span "Giao hàng" at bounding box center [823, 648] width 58 height 20
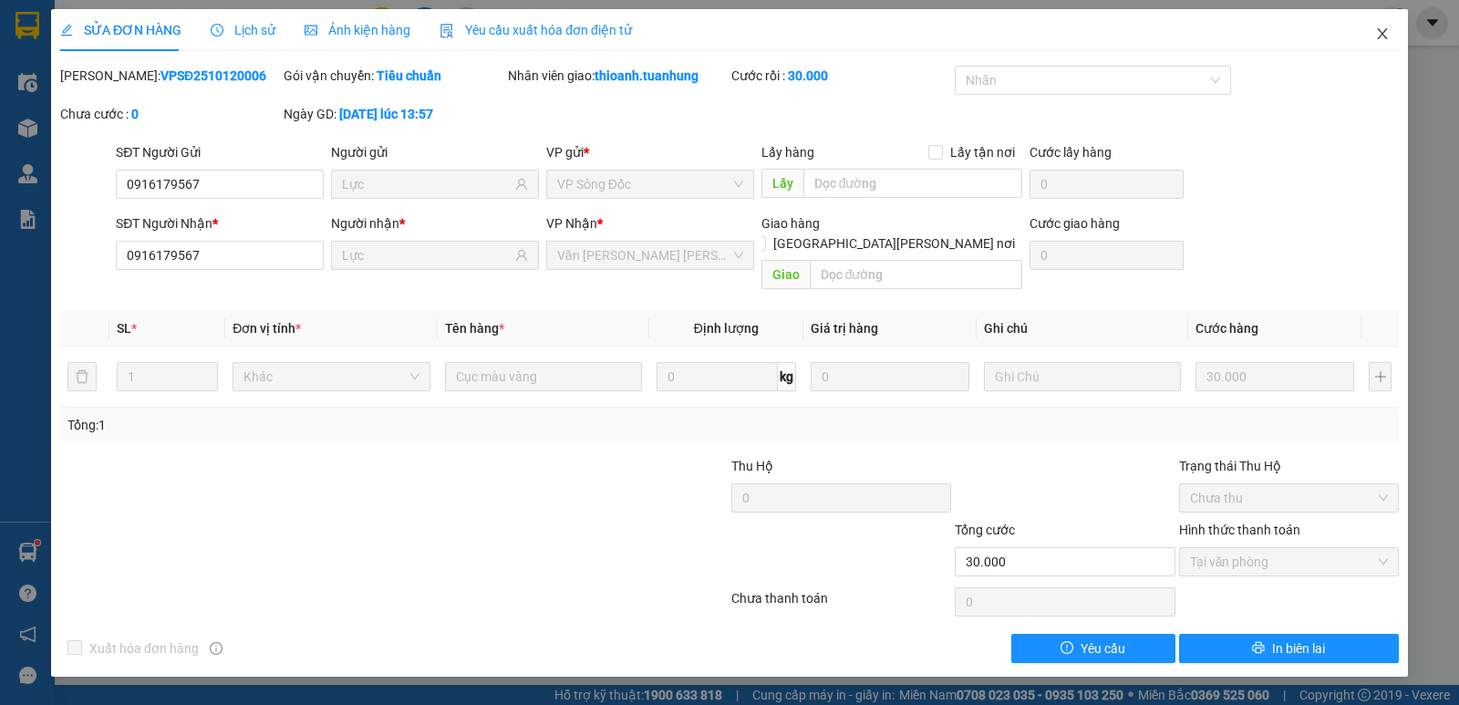
click at [1380, 32] on icon "close" at bounding box center [1381, 33] width 10 height 11
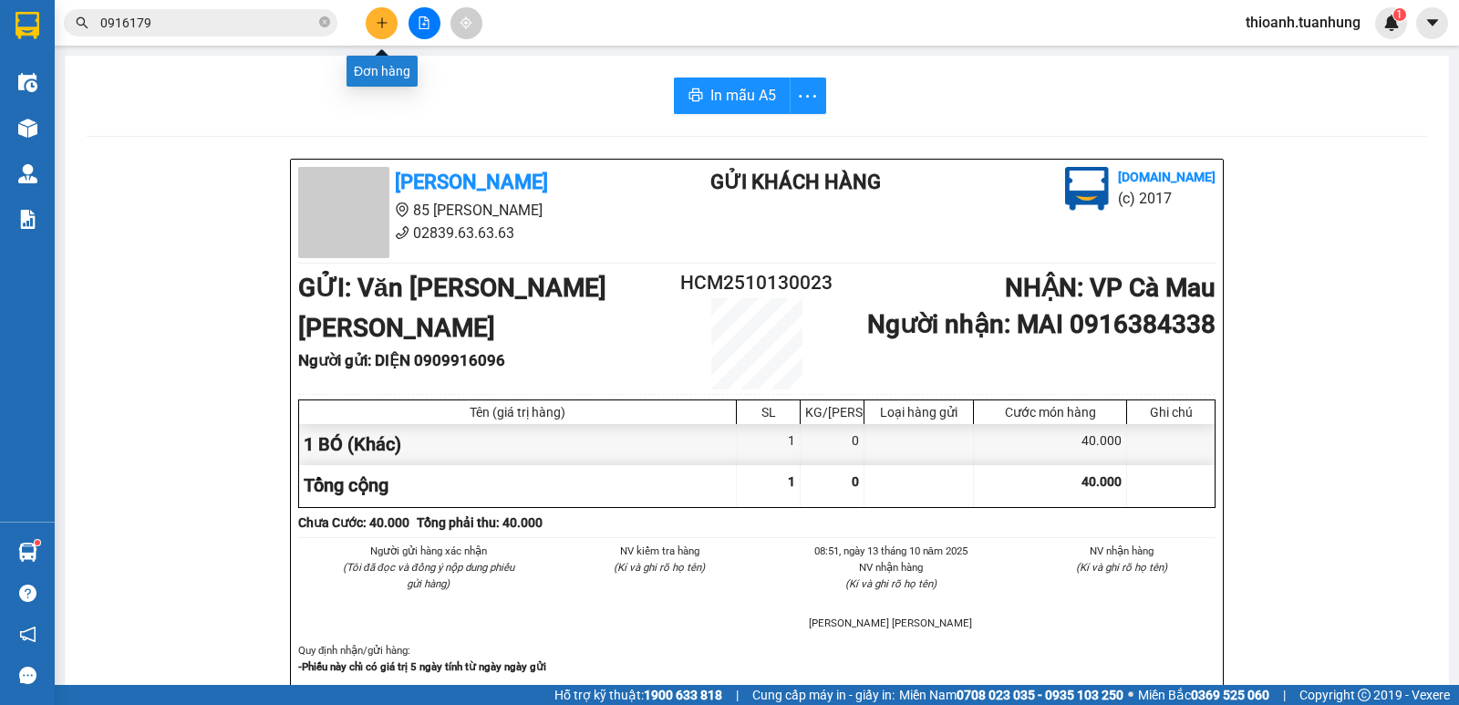
click at [380, 15] on button at bounding box center [382, 23] width 32 height 32
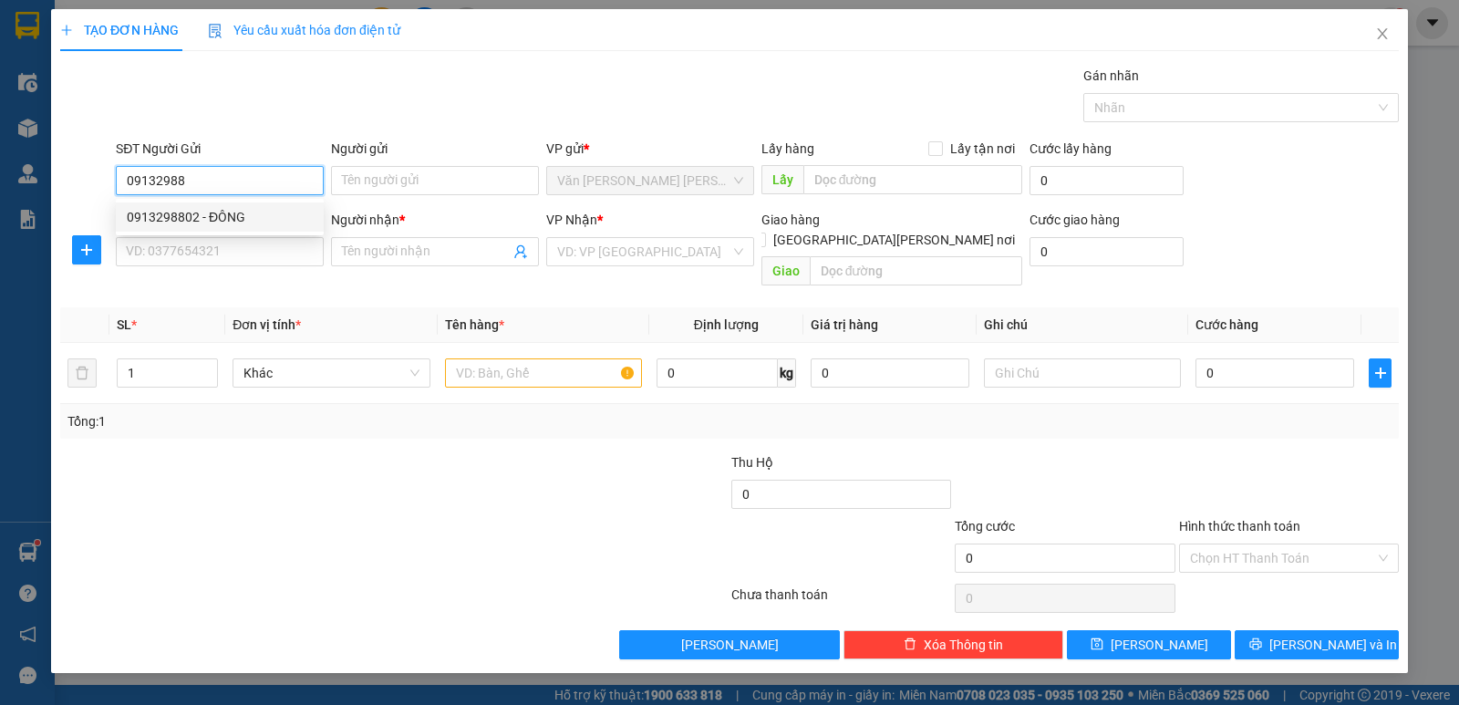
click at [229, 219] on div "0913298802 - ĐÔNG" at bounding box center [220, 217] width 186 height 20
type input "0913298802"
type input "ĐÔNG"
type input "0913298802"
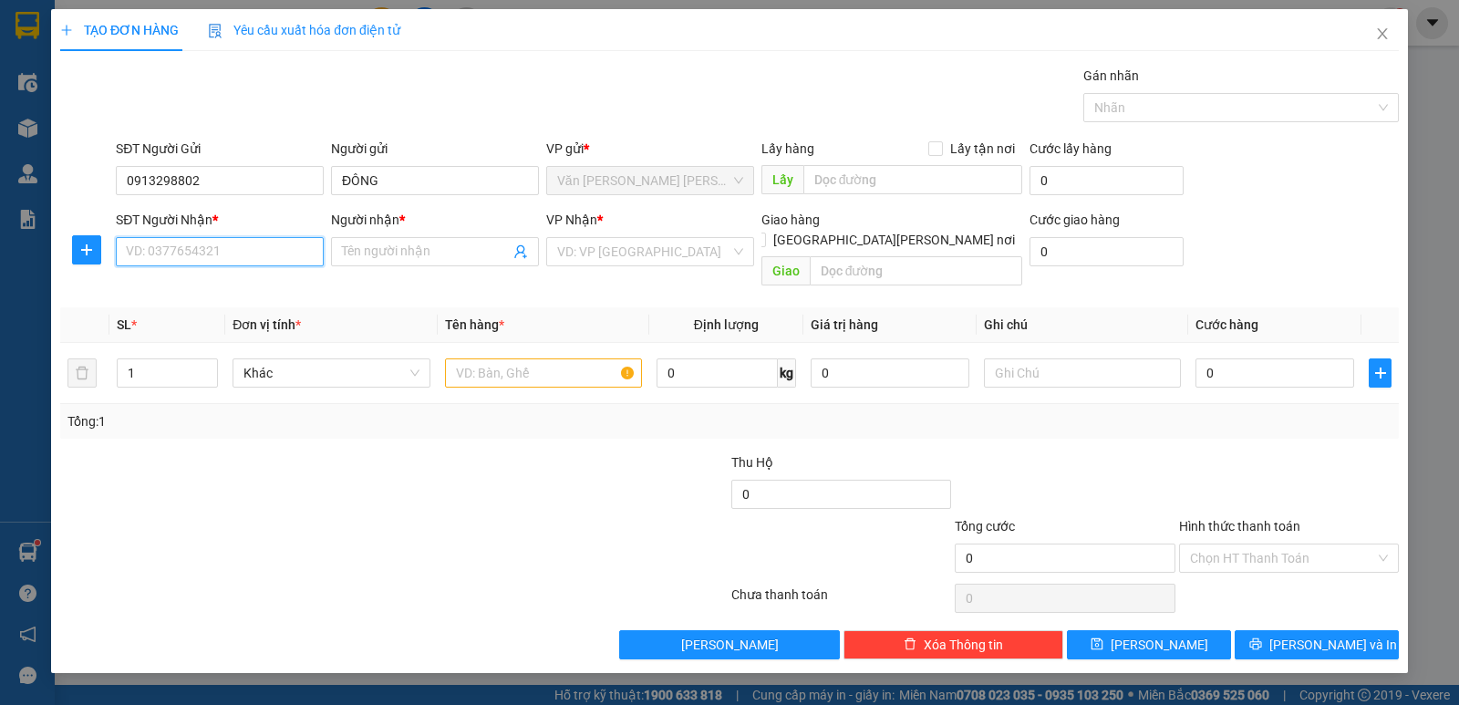
click at [226, 253] on input "SĐT Người Nhận *" at bounding box center [220, 251] width 208 height 29
type input "0912045489"
click at [253, 289] on div "0912045489 - [PERSON_NAME]" at bounding box center [220, 288] width 186 height 20
click at [502, 358] on input "text" at bounding box center [543, 372] width 197 height 29
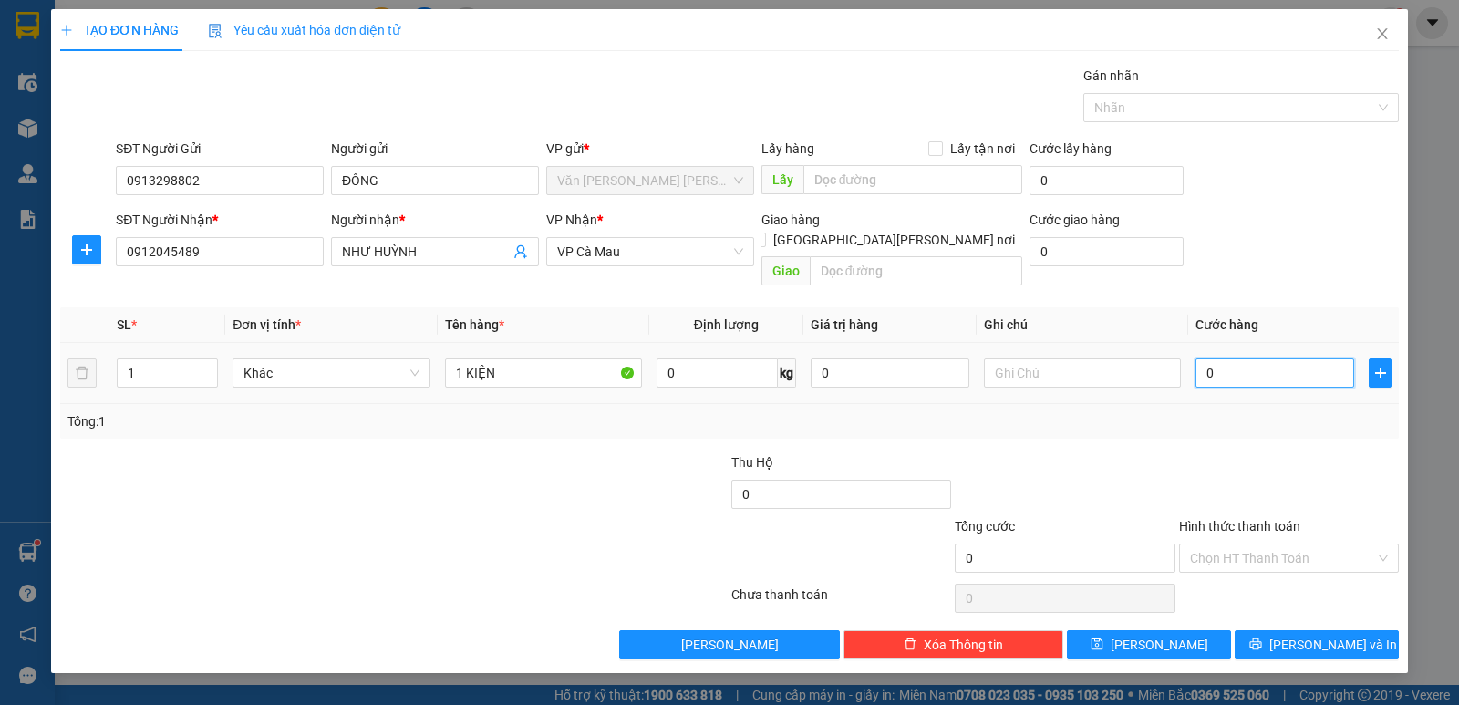
click at [1250, 358] on input "0" at bounding box center [1274, 372] width 159 height 29
click at [1285, 452] on div at bounding box center [1288, 484] width 223 height 64
click at [1298, 544] on input "Hình thức thanh toán" at bounding box center [1282, 557] width 185 height 27
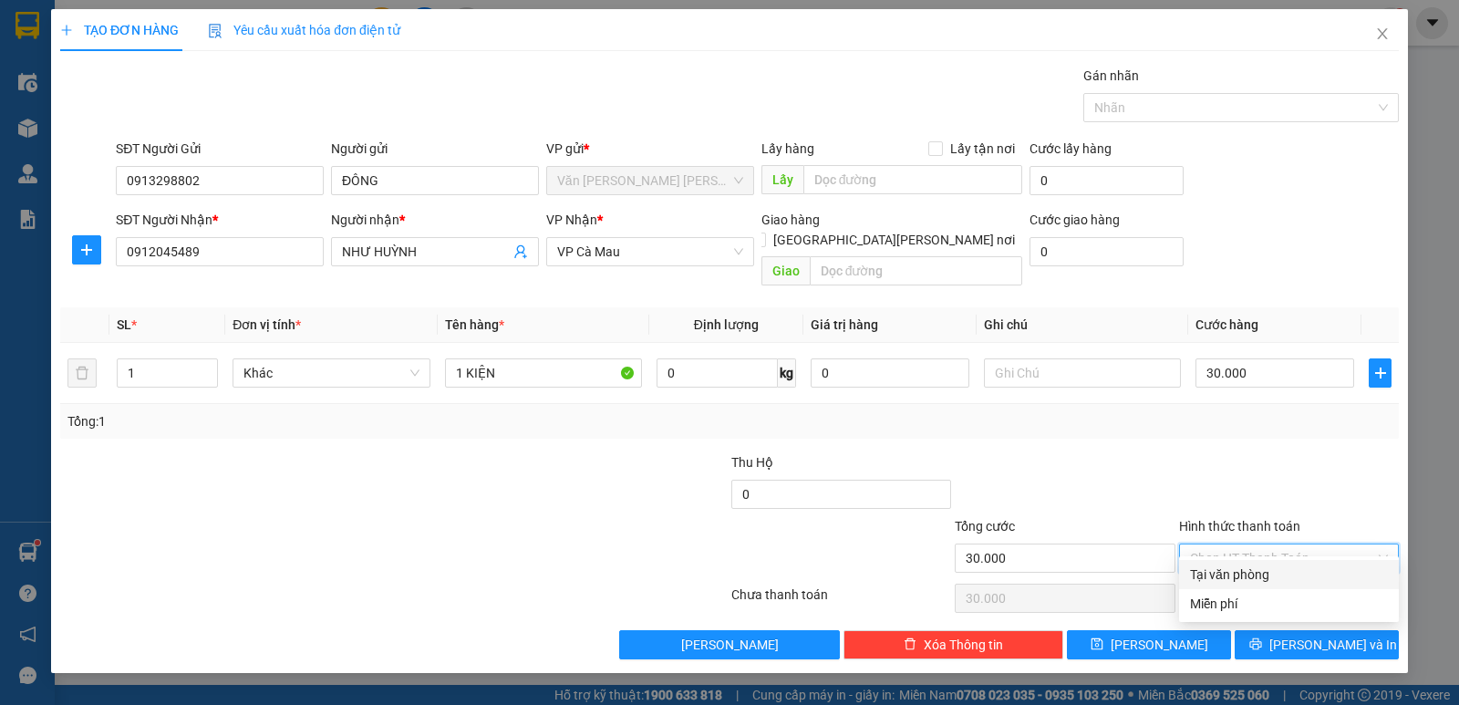
drag, startPoint x: 1273, startPoint y: 572, endPoint x: 1281, endPoint y: 597, distance: 26.8
click at [1273, 576] on div "Tại văn phòng" at bounding box center [1289, 574] width 198 height 20
click at [1293, 604] on div "Transit Pickup Surcharge Ids Transit Deliver Surcharge Ids Transit Deliver Surc…" at bounding box center [729, 362] width 1338 height 593
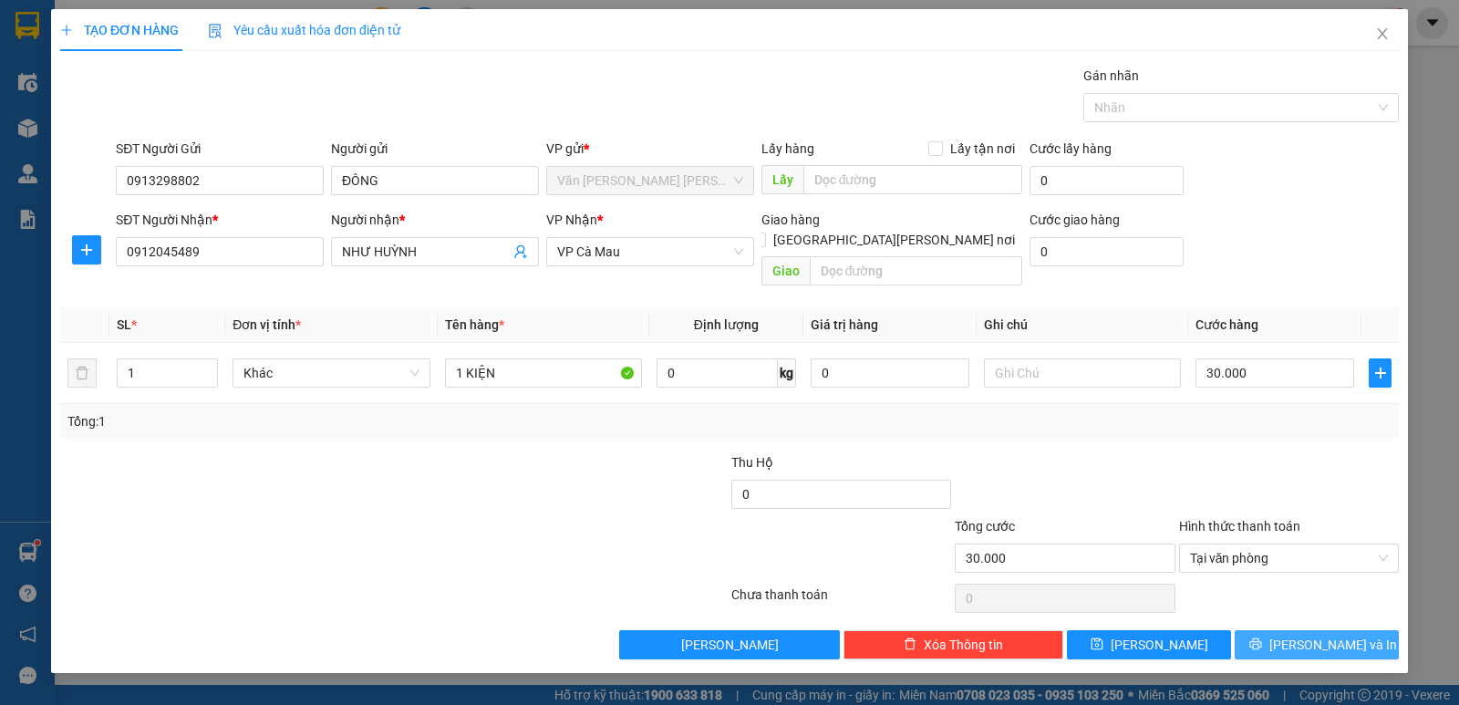
click at [1298, 630] on button "[PERSON_NAME] và In" at bounding box center [1316, 644] width 164 height 29
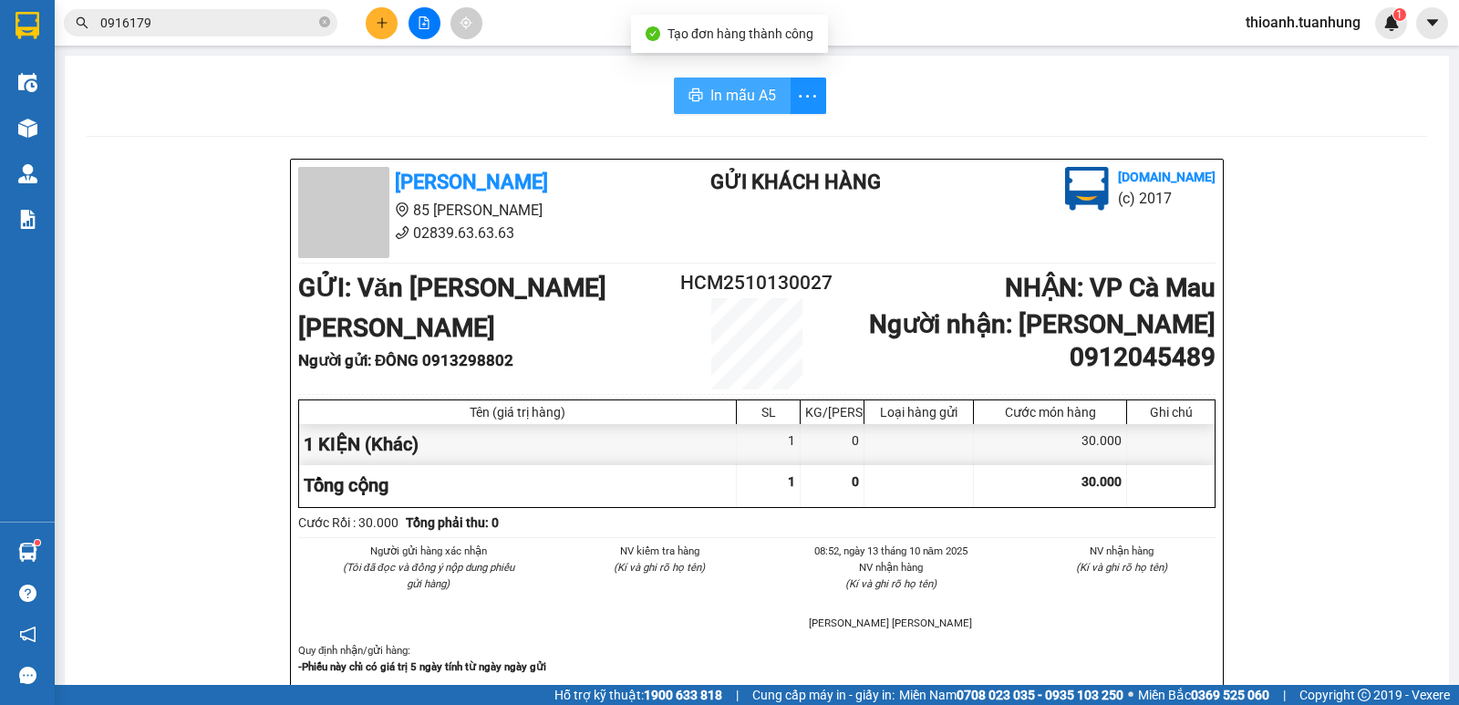
click at [760, 98] on span "In mẫu A5" at bounding box center [743, 95] width 66 height 23
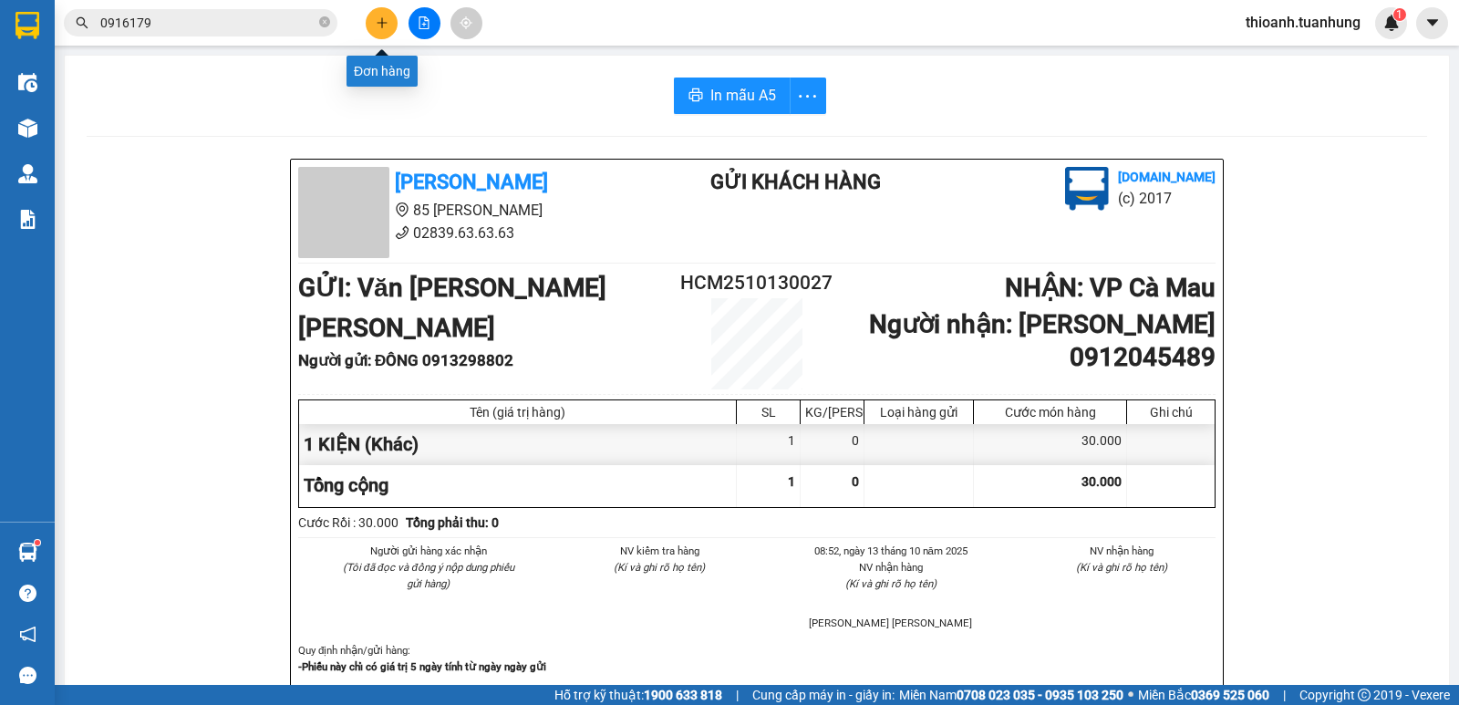
click at [383, 33] on button at bounding box center [382, 23] width 32 height 32
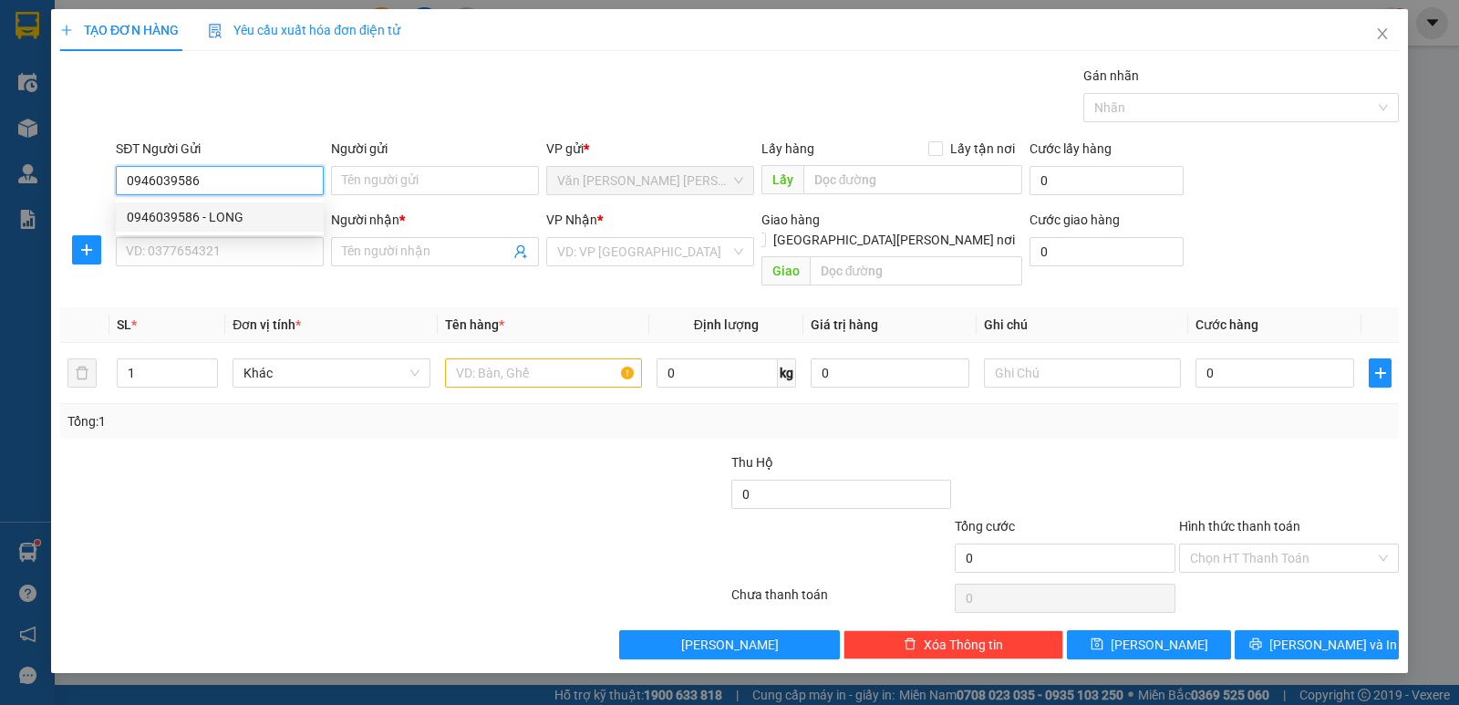
click at [236, 215] on div "0946039586 - LONG" at bounding box center [220, 217] width 186 height 20
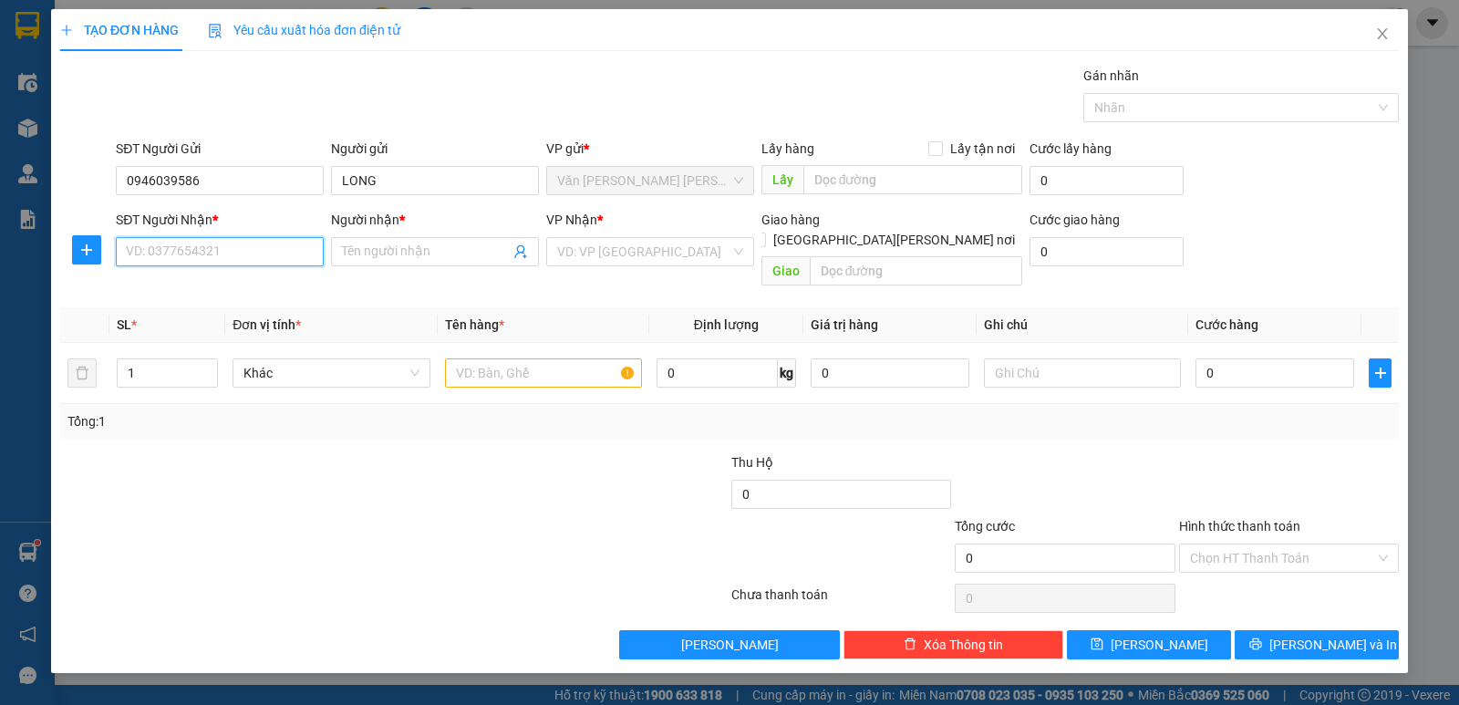
click at [240, 253] on input "SĐT Người Nhận *" at bounding box center [220, 251] width 208 height 29
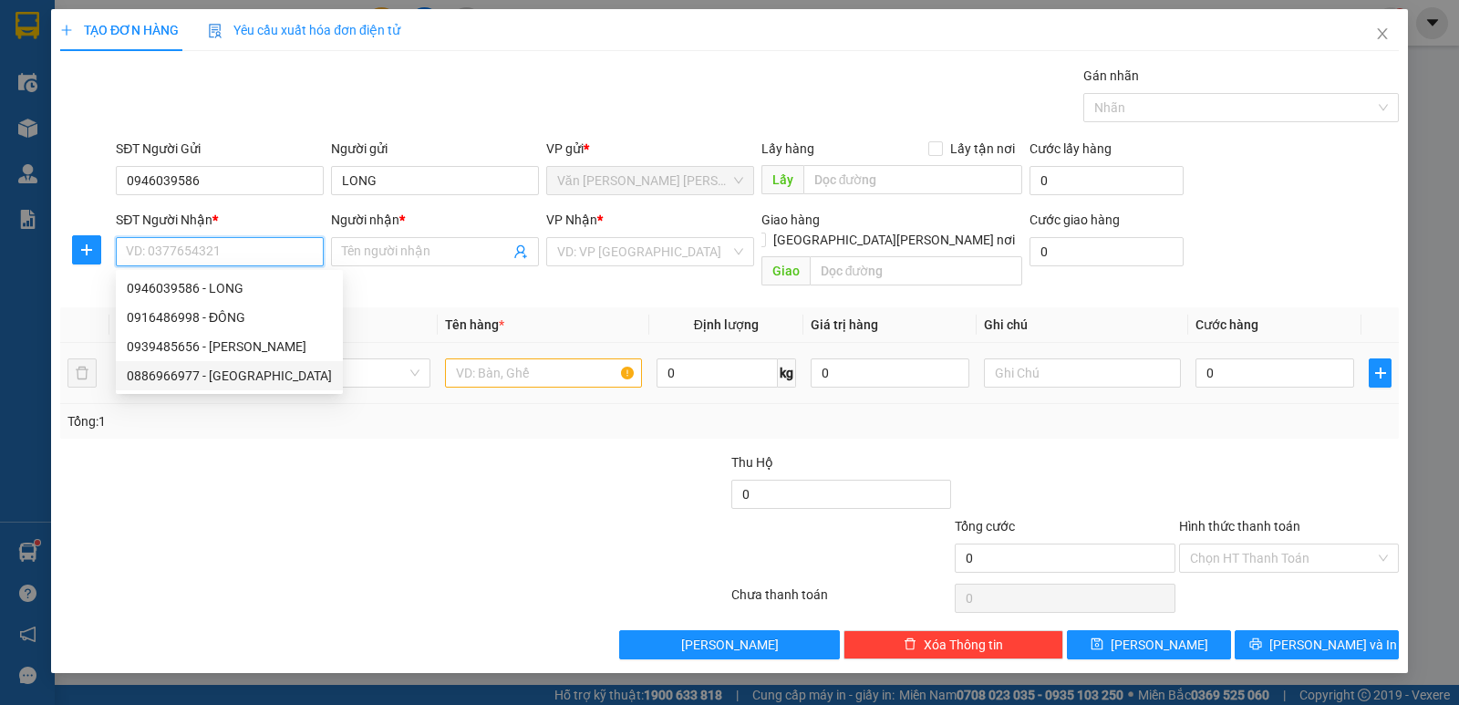
click at [201, 375] on div "0886966977 - [GEOGRAPHIC_DATA]" at bounding box center [229, 376] width 205 height 20
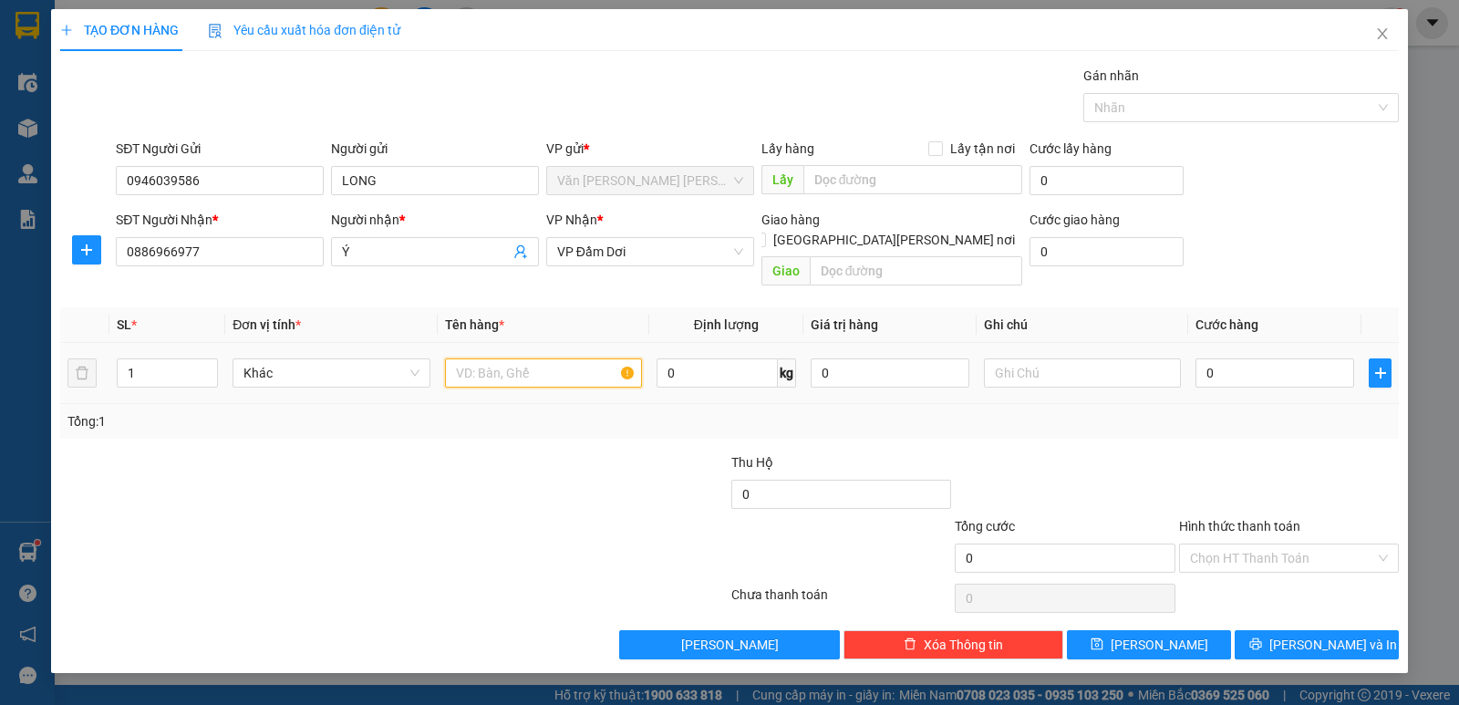
click at [507, 358] on input "text" at bounding box center [543, 372] width 197 height 29
click at [215, 359] on span "Increase Value" at bounding box center [207, 367] width 20 height 16
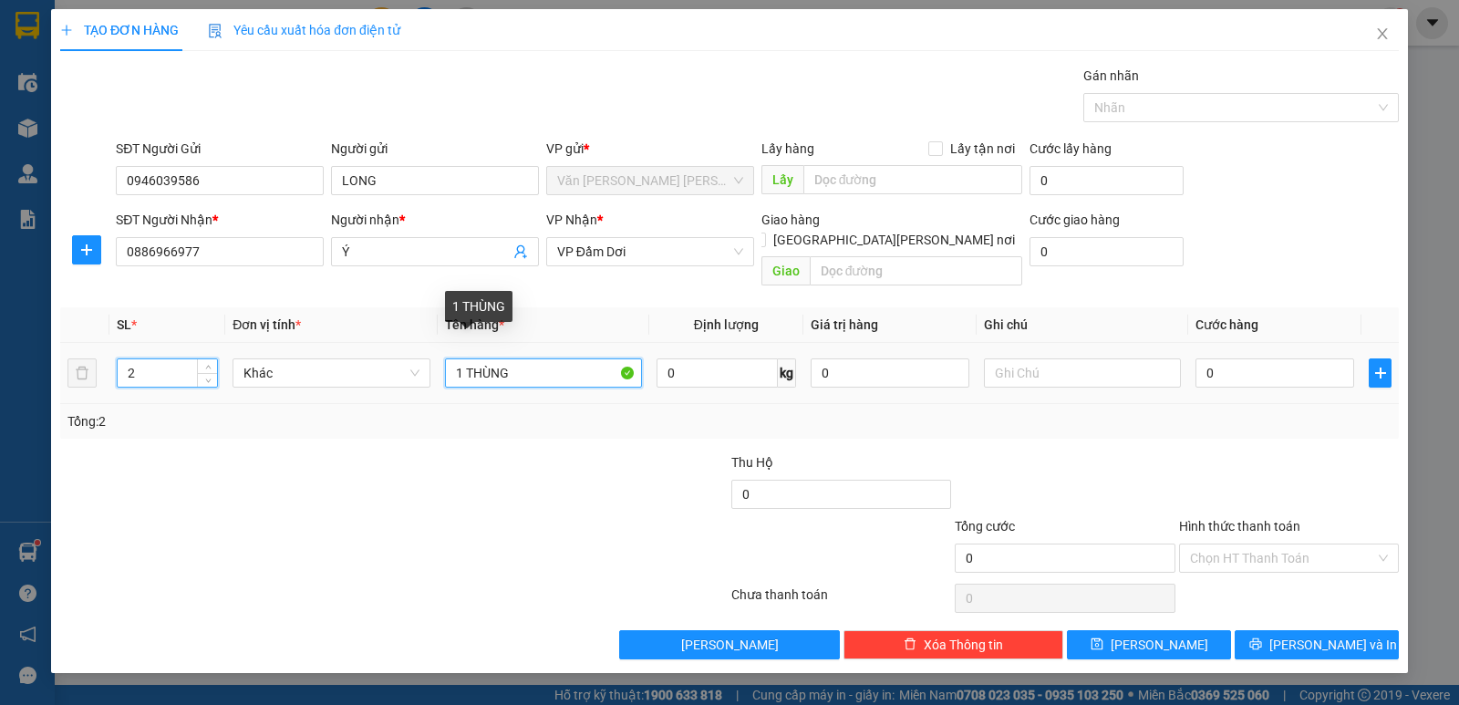
click at [461, 358] on input "1 THÙNG" at bounding box center [543, 372] width 197 height 29
click at [529, 358] on input "2 THÙNG" at bounding box center [543, 372] width 197 height 29
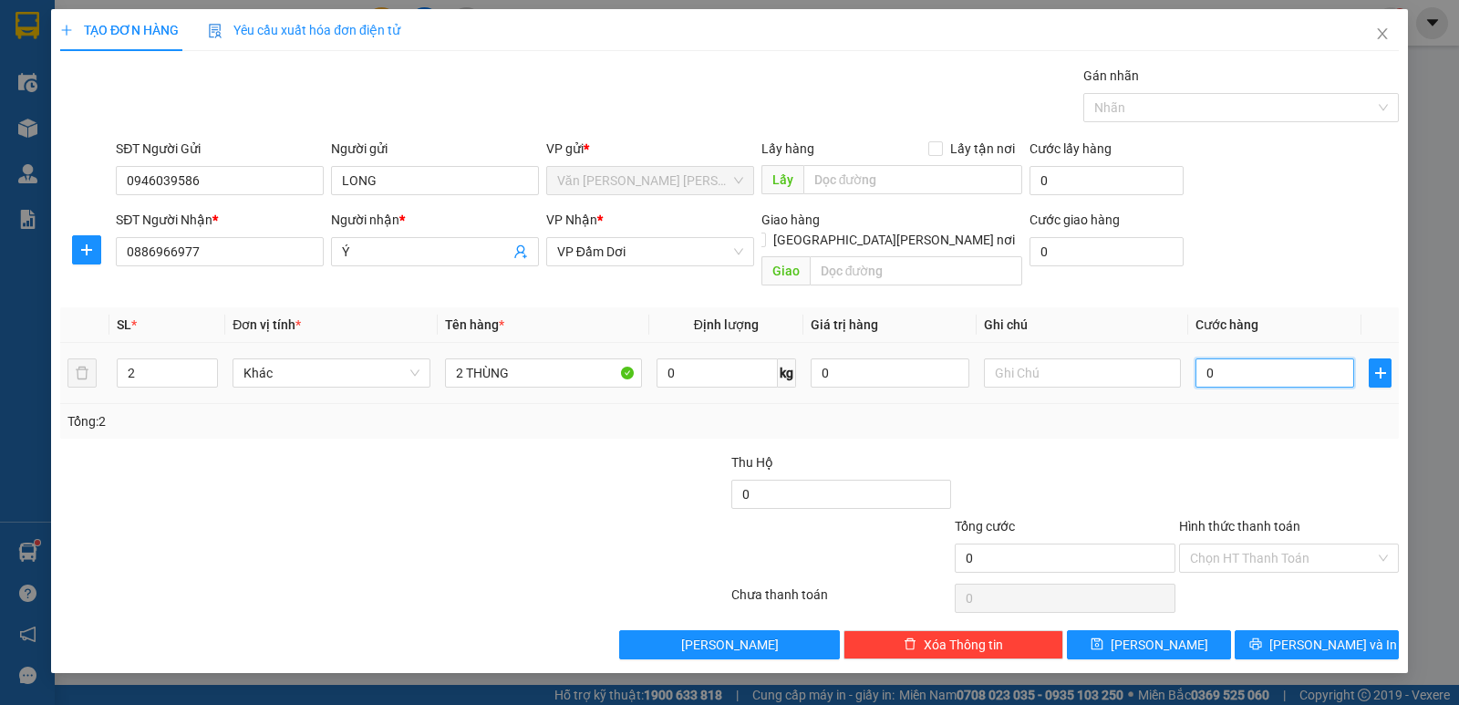
click at [1232, 358] on input "0" at bounding box center [1274, 372] width 159 height 29
click at [1237, 404] on div "Tổng: 2" at bounding box center [729, 421] width 1338 height 35
click at [1284, 544] on input "Hình thức thanh toán" at bounding box center [1282, 557] width 185 height 27
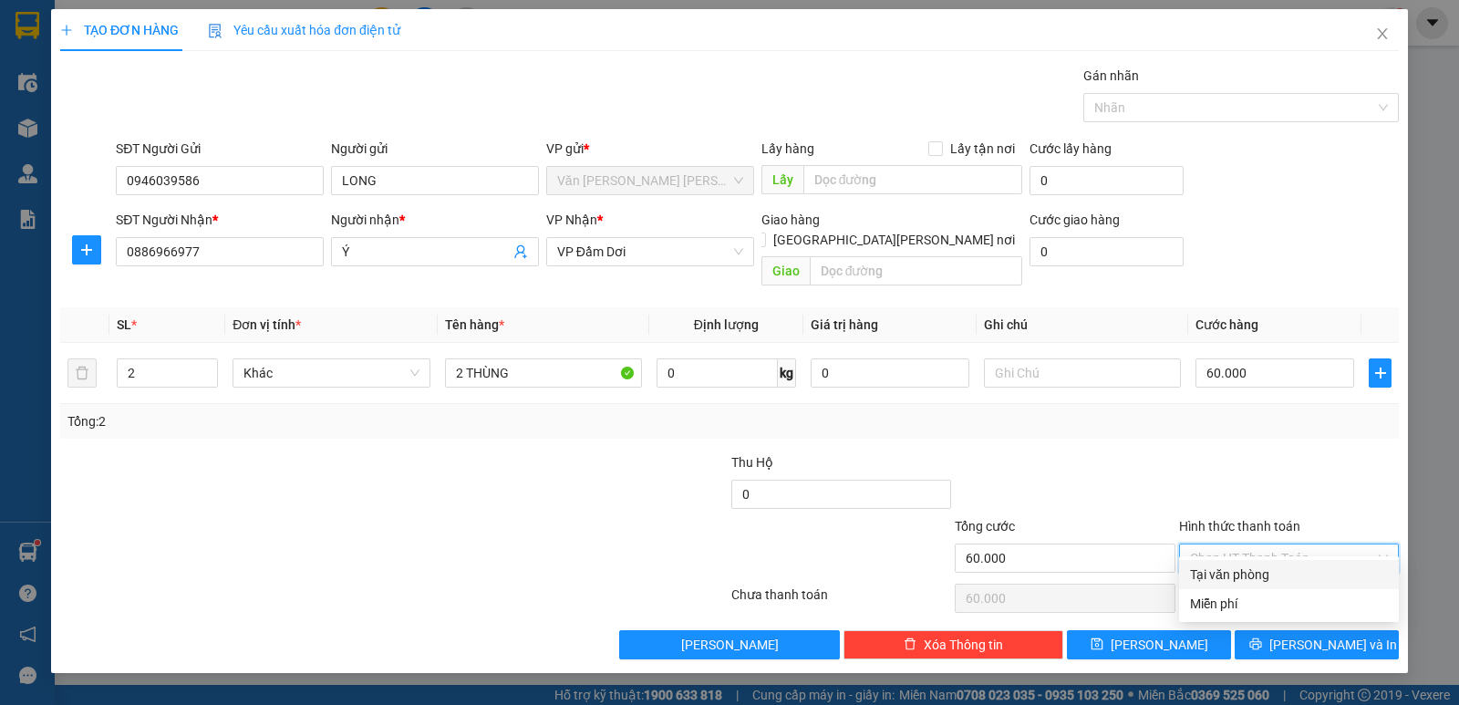
drag, startPoint x: 1273, startPoint y: 572, endPoint x: 1281, endPoint y: 585, distance: 15.5
click at [1273, 572] on div "Tại văn phòng" at bounding box center [1289, 574] width 198 height 20
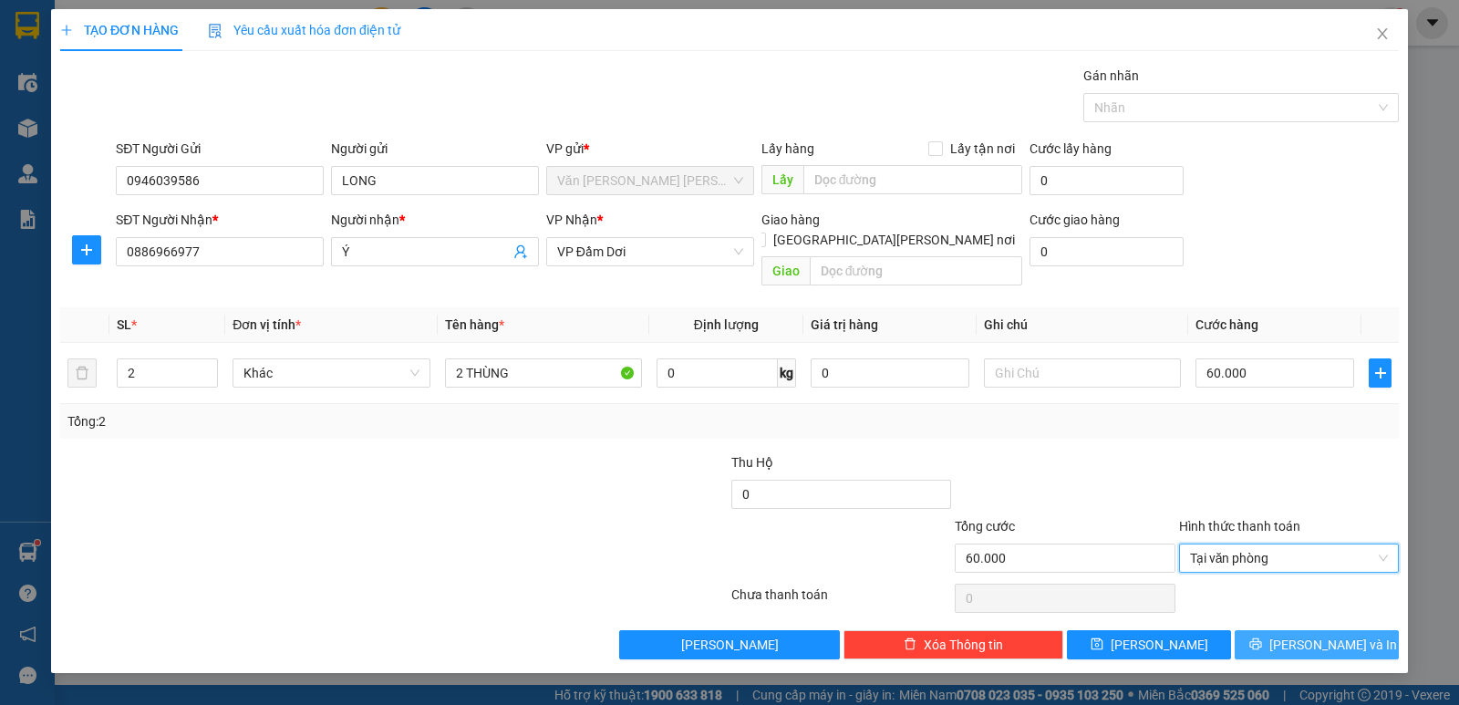
click at [1298, 630] on button "[PERSON_NAME] và In" at bounding box center [1316, 644] width 164 height 29
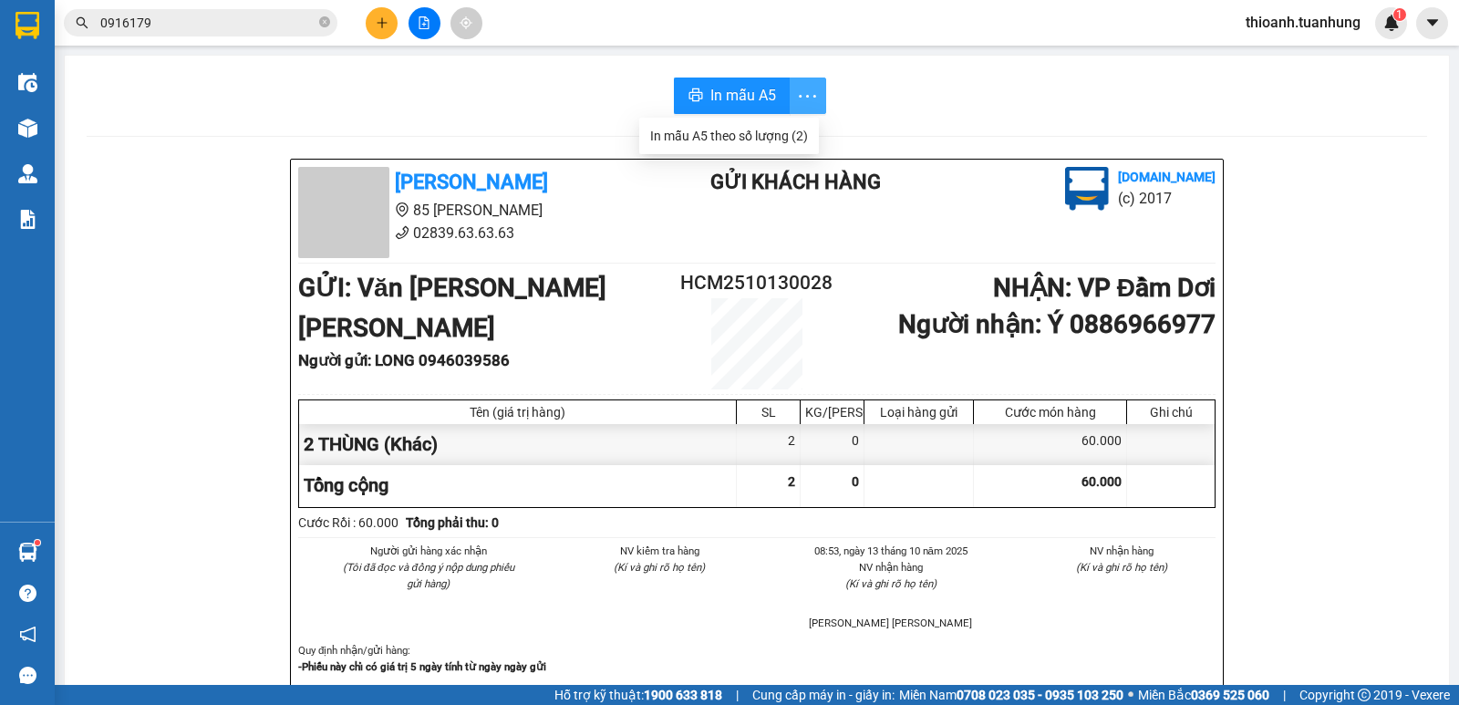
click at [801, 95] on icon "more" at bounding box center [807, 96] width 23 height 23
click at [774, 135] on div "In mẫu A5 theo số lượng (2)" at bounding box center [729, 136] width 158 height 20
drag, startPoint x: 1379, startPoint y: 249, endPoint x: 1180, endPoint y: 160, distance: 218.7
click at [329, 25] on icon "close-circle" at bounding box center [324, 21] width 11 height 11
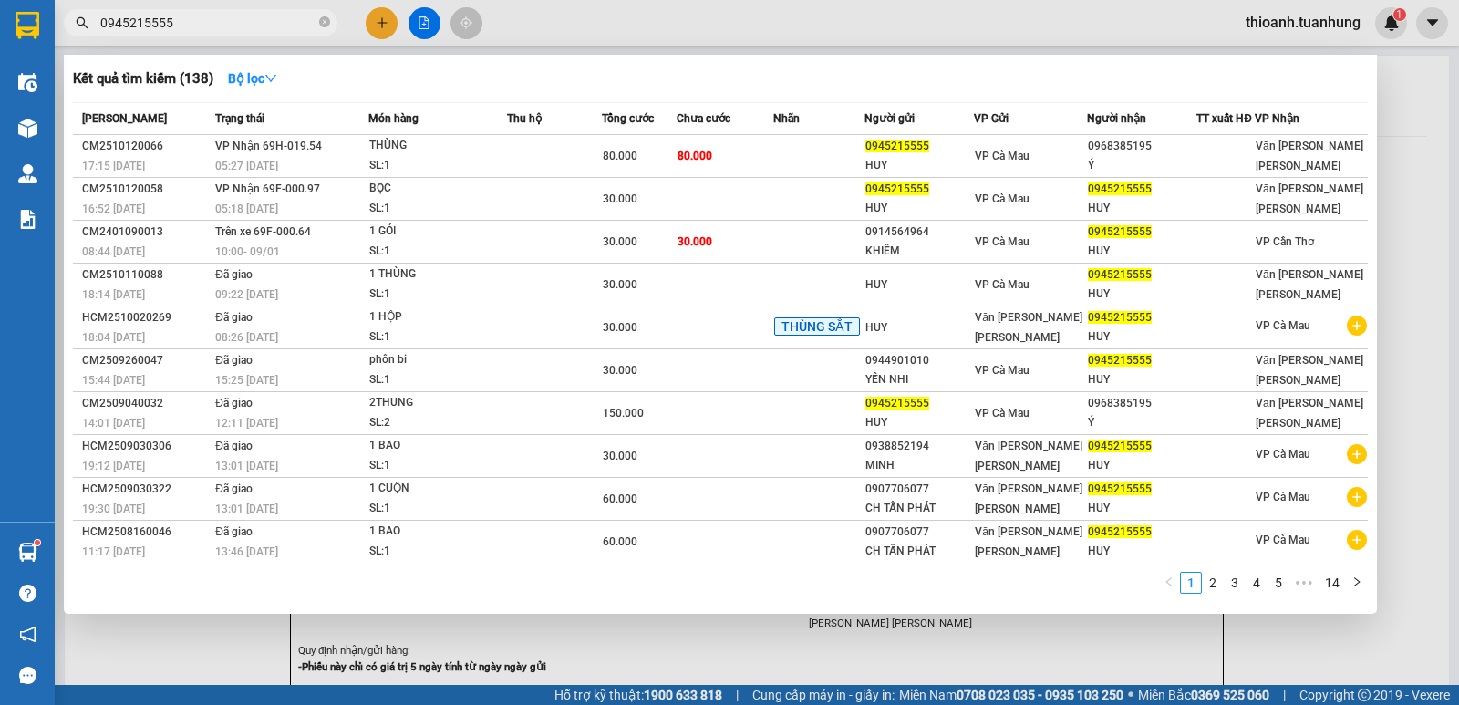
click at [382, 19] on div at bounding box center [729, 352] width 1459 height 705
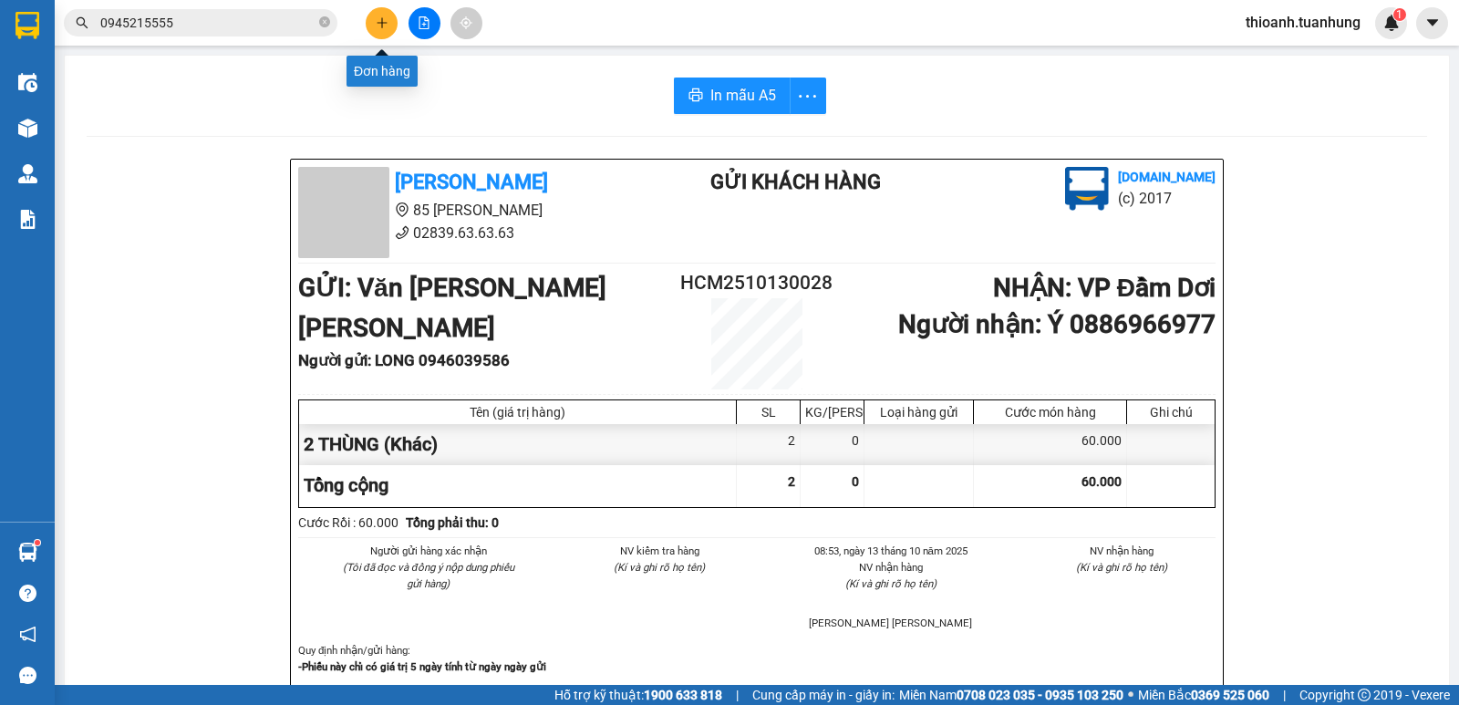
click at [377, 22] on icon "plus" at bounding box center [382, 22] width 13 height 13
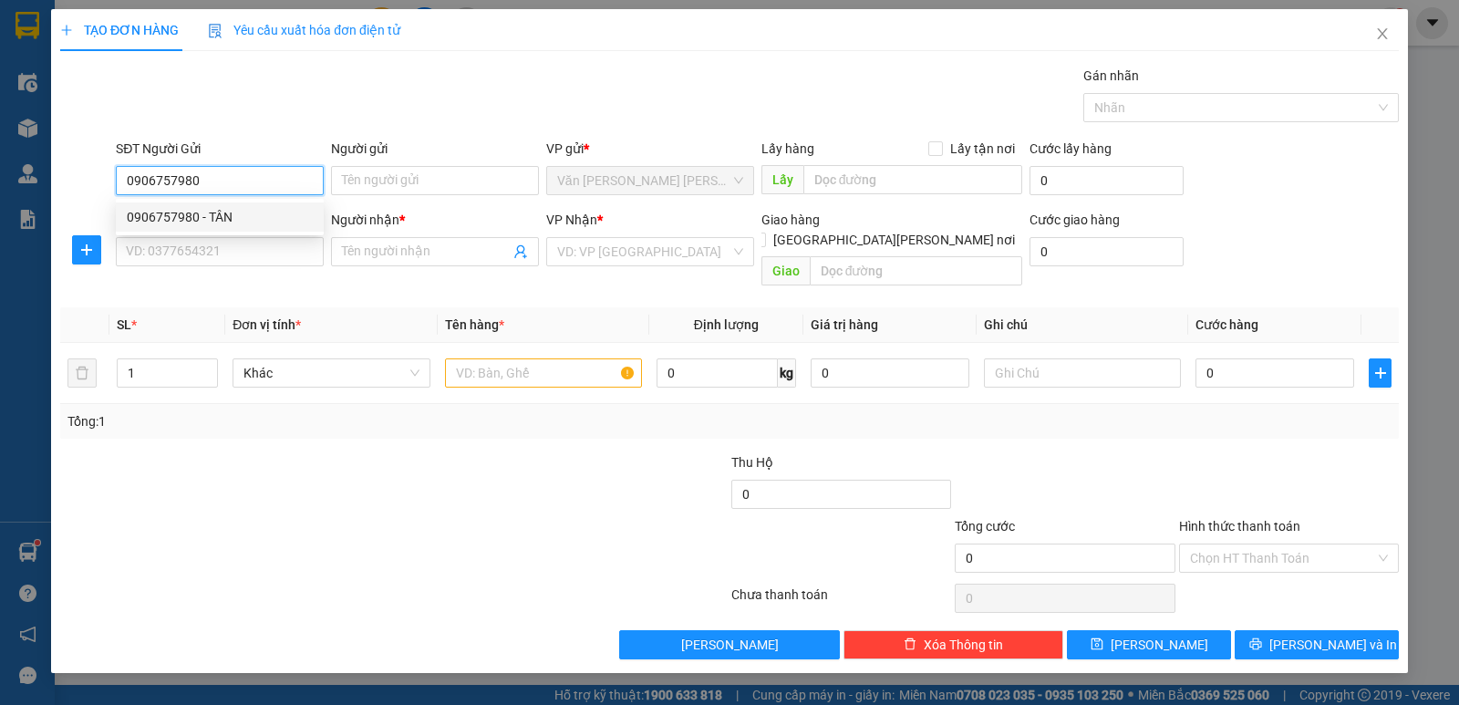
drag, startPoint x: 197, startPoint y: 217, endPoint x: 201, endPoint y: 232, distance: 15.0
click at [198, 219] on div "0906757980 - TÂN" at bounding box center [220, 217] width 186 height 20
click at [216, 244] on input "SĐT Người Nhận *" at bounding box center [220, 251] width 208 height 29
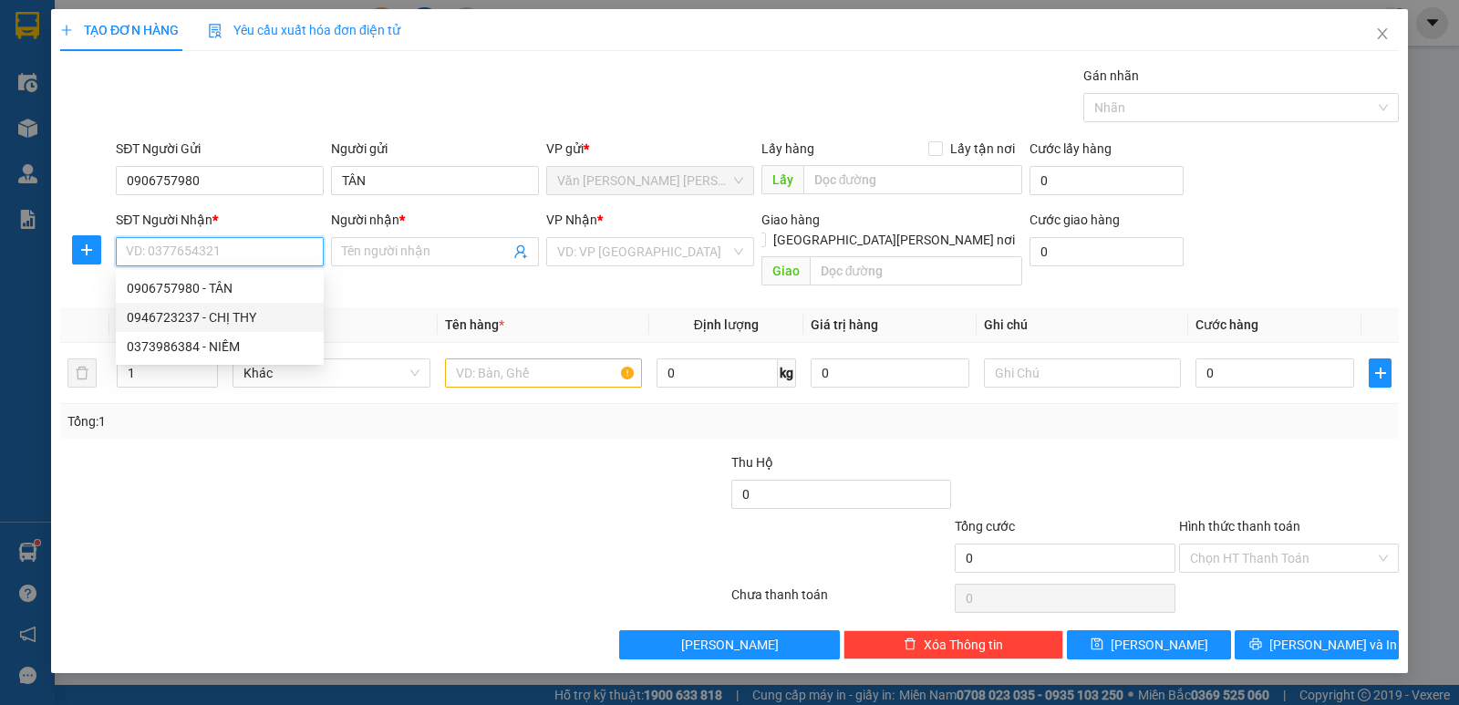
click at [192, 319] on div "0946723237 - CHỊ THY" at bounding box center [220, 317] width 186 height 20
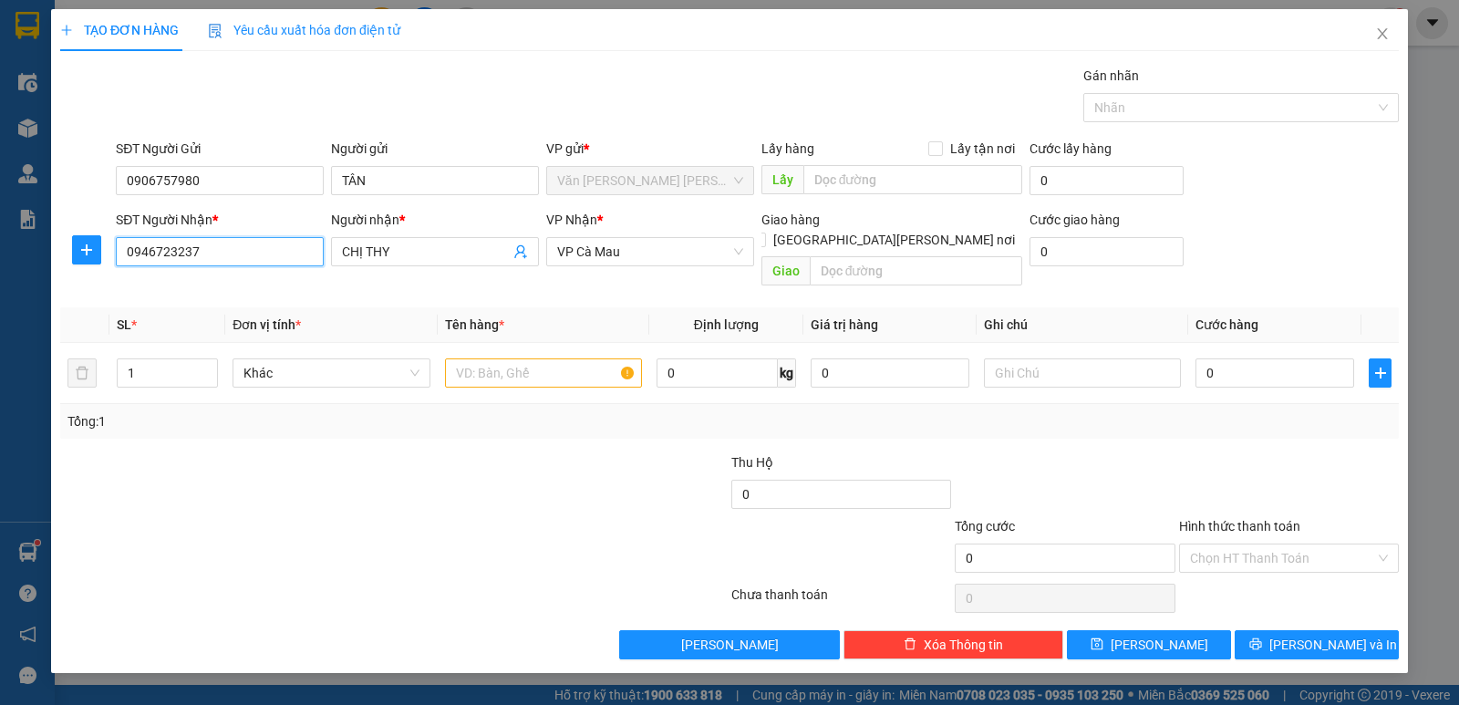
click at [262, 263] on input "0946723237" at bounding box center [220, 251] width 208 height 29
drag, startPoint x: 220, startPoint y: 281, endPoint x: 591, endPoint y: 369, distance: 381.4
click at [220, 283] on div "0911117715 - HÂN" at bounding box center [220, 288] width 186 height 20
click at [488, 358] on input "text" at bounding box center [543, 372] width 197 height 29
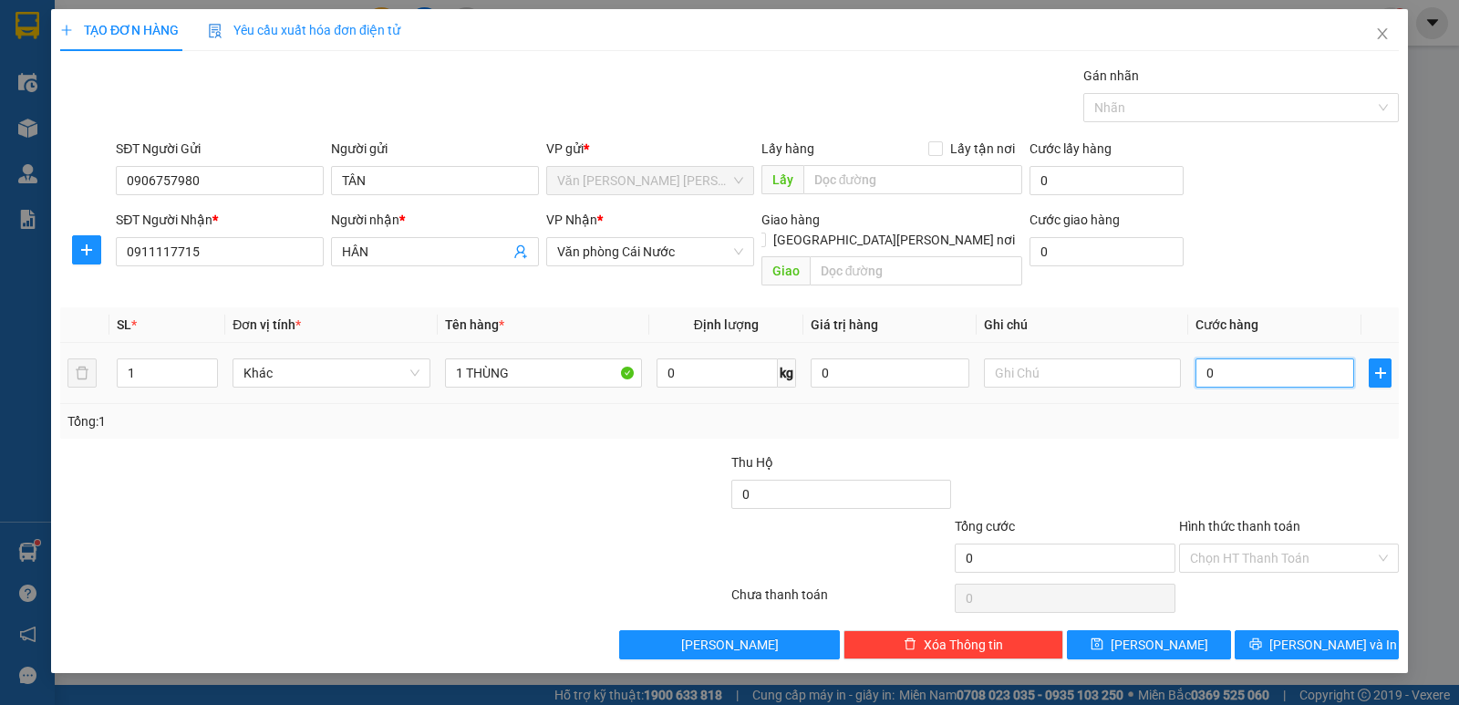
click at [1285, 358] on input "0" at bounding box center [1274, 372] width 159 height 29
click at [1272, 420] on div "Transit Pickup Surcharge Ids Transit Deliver Surcharge Ids Transit Deliver Surc…" at bounding box center [729, 362] width 1338 height 593
click at [1314, 634] on span "[PERSON_NAME] và In" at bounding box center [1333, 644] width 128 height 20
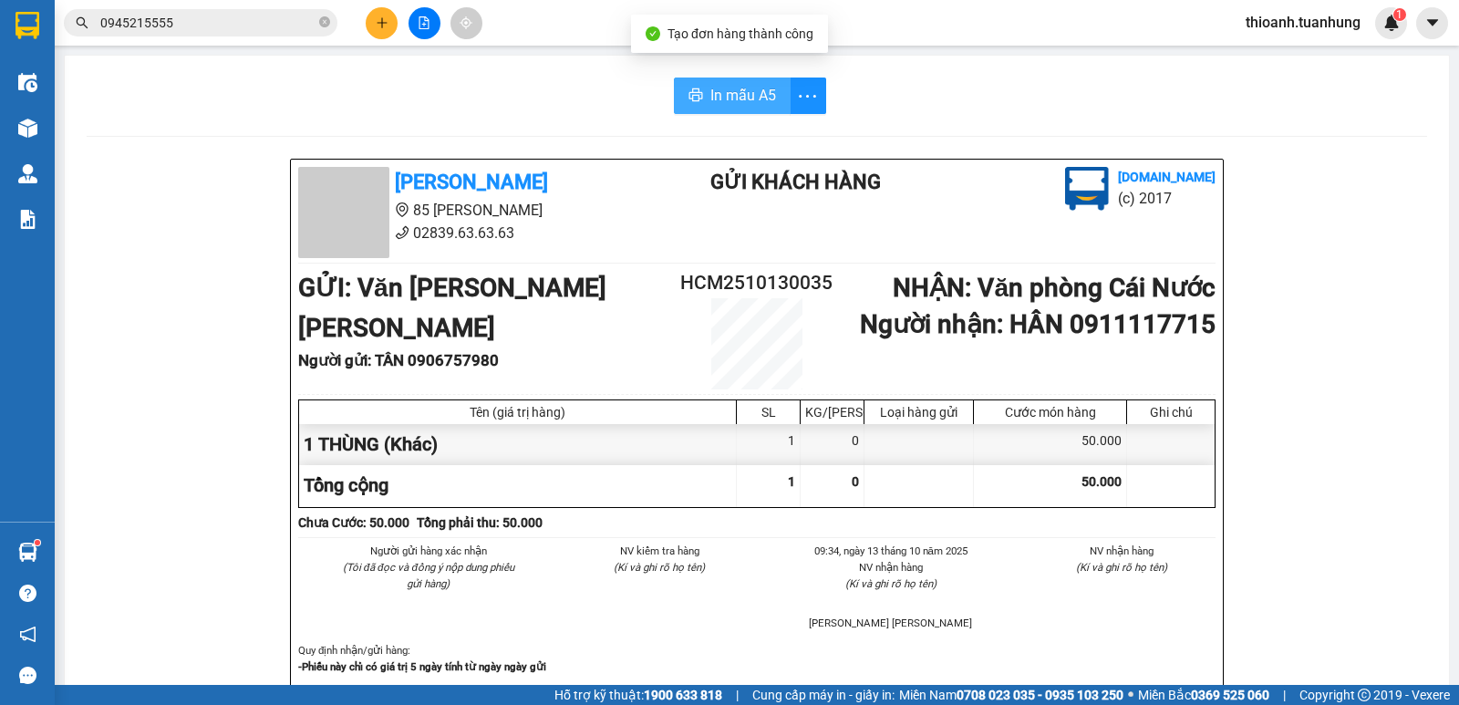
click at [737, 102] on span "In mẫu A5" at bounding box center [743, 95] width 66 height 23
click at [241, 16] on input "0945215555" at bounding box center [207, 23] width 215 height 20
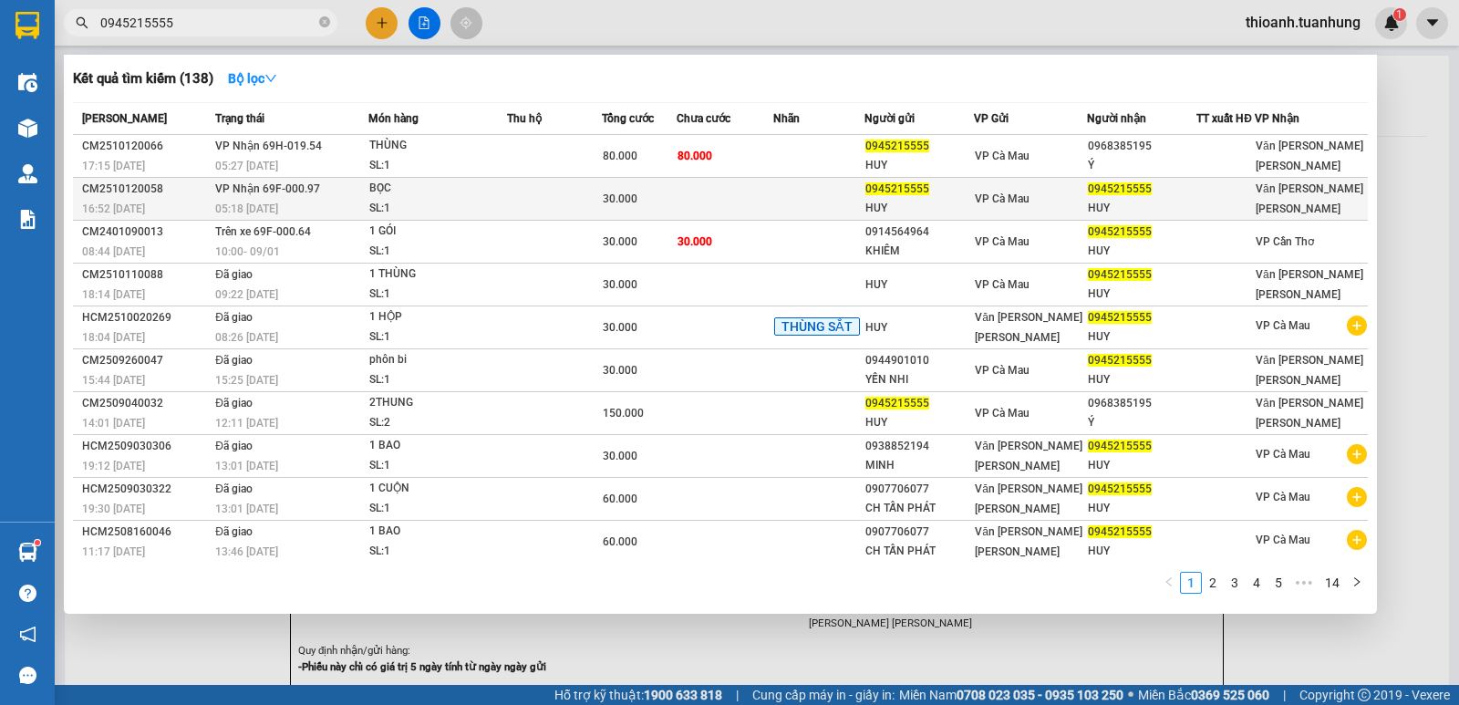
click at [1051, 205] on div "VP Cà Mau" at bounding box center [1029, 199] width 111 height 20
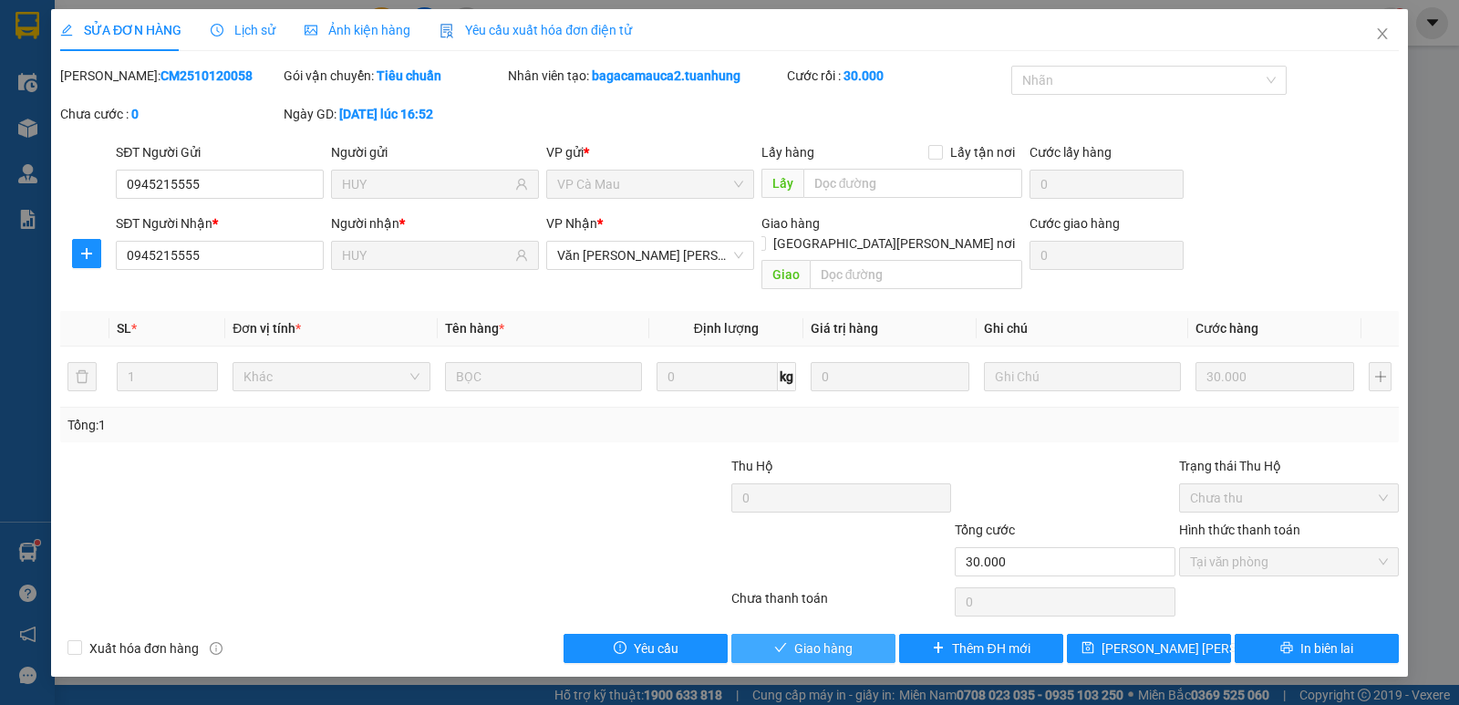
click at [800, 638] on span "Giao hàng" at bounding box center [823, 648] width 58 height 20
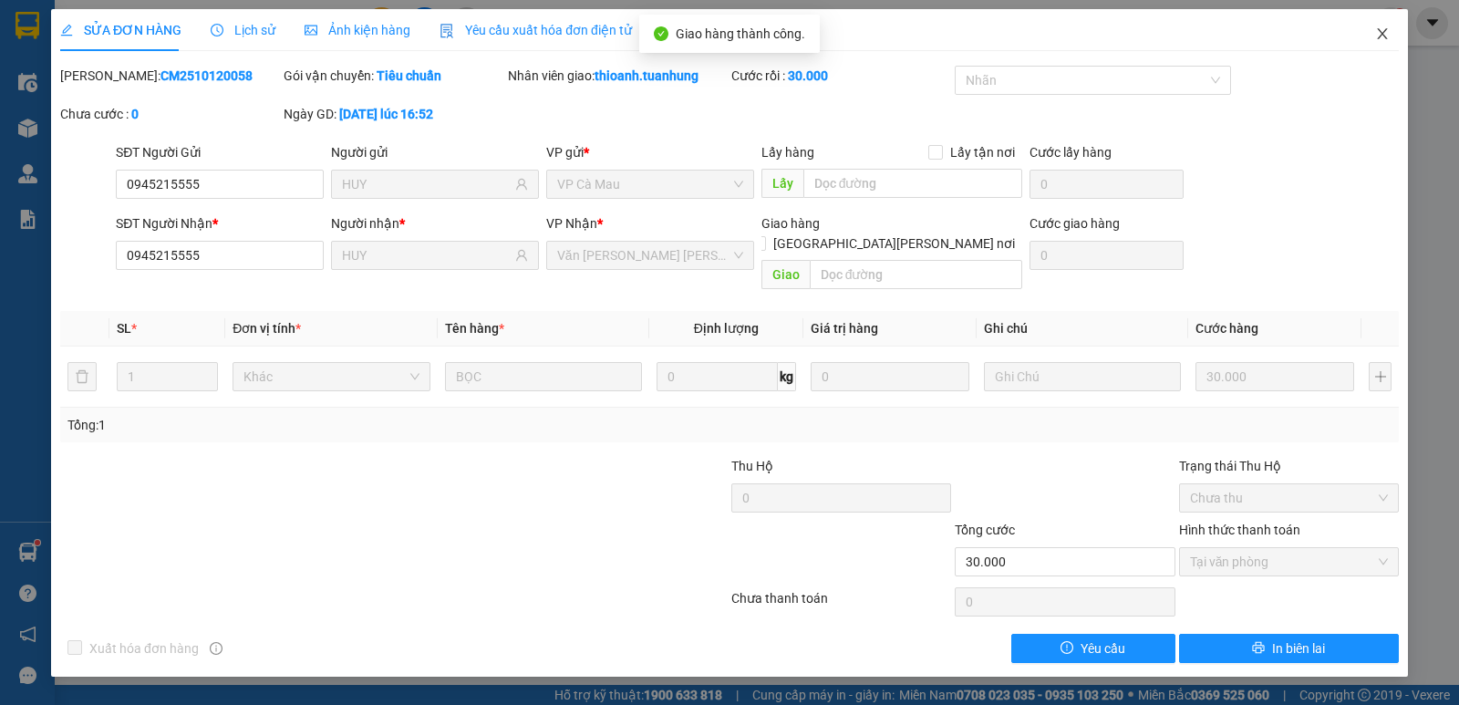
click at [1378, 30] on icon "close" at bounding box center [1381, 33] width 10 height 11
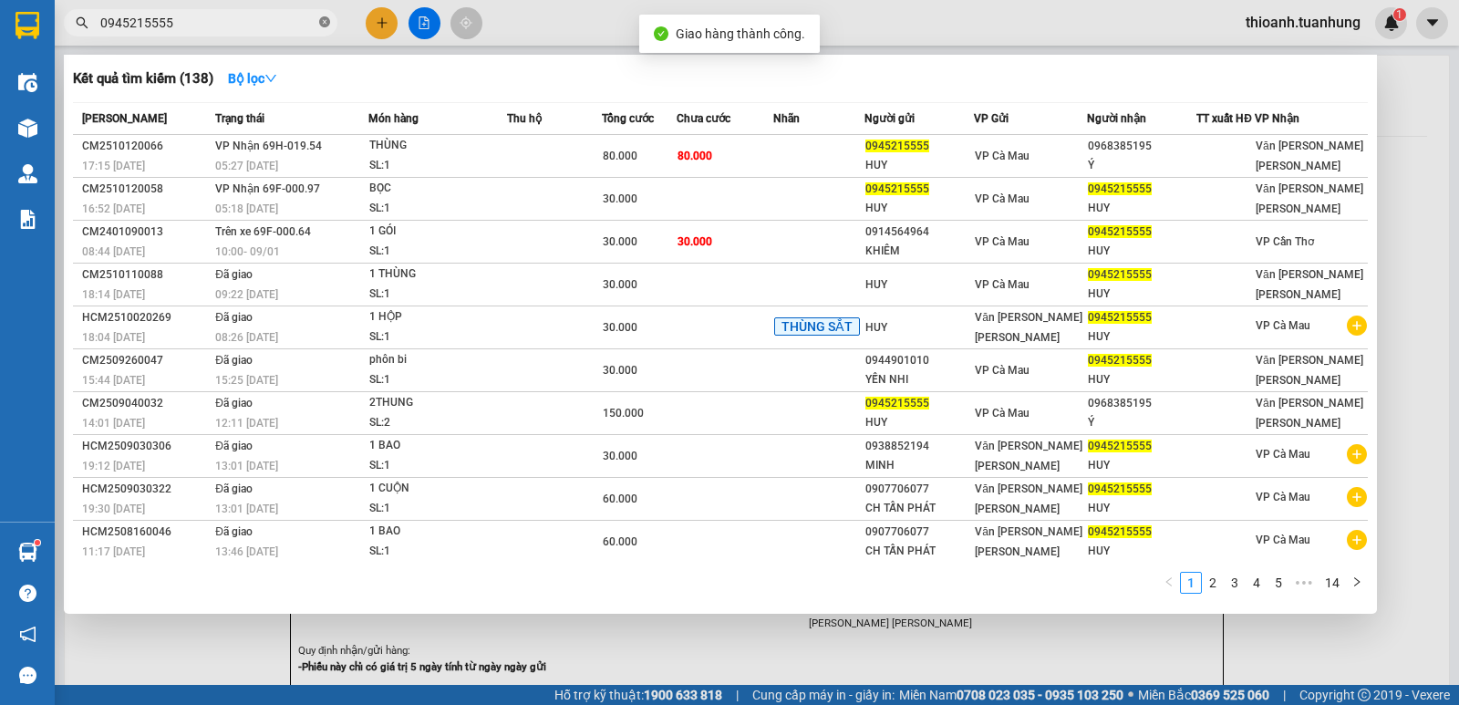
click at [327, 23] on icon "close-circle" at bounding box center [324, 21] width 11 height 11
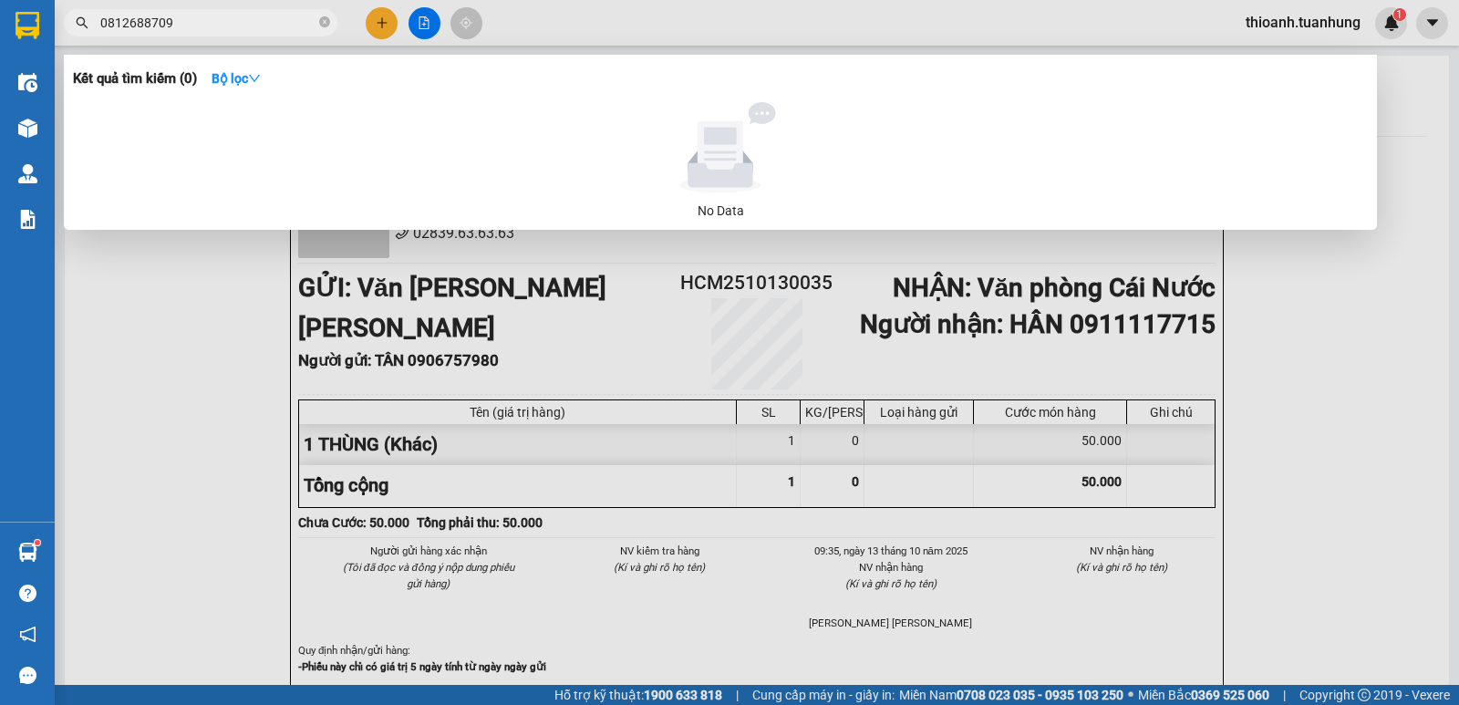
click at [375, 25] on div at bounding box center [729, 352] width 1459 height 705
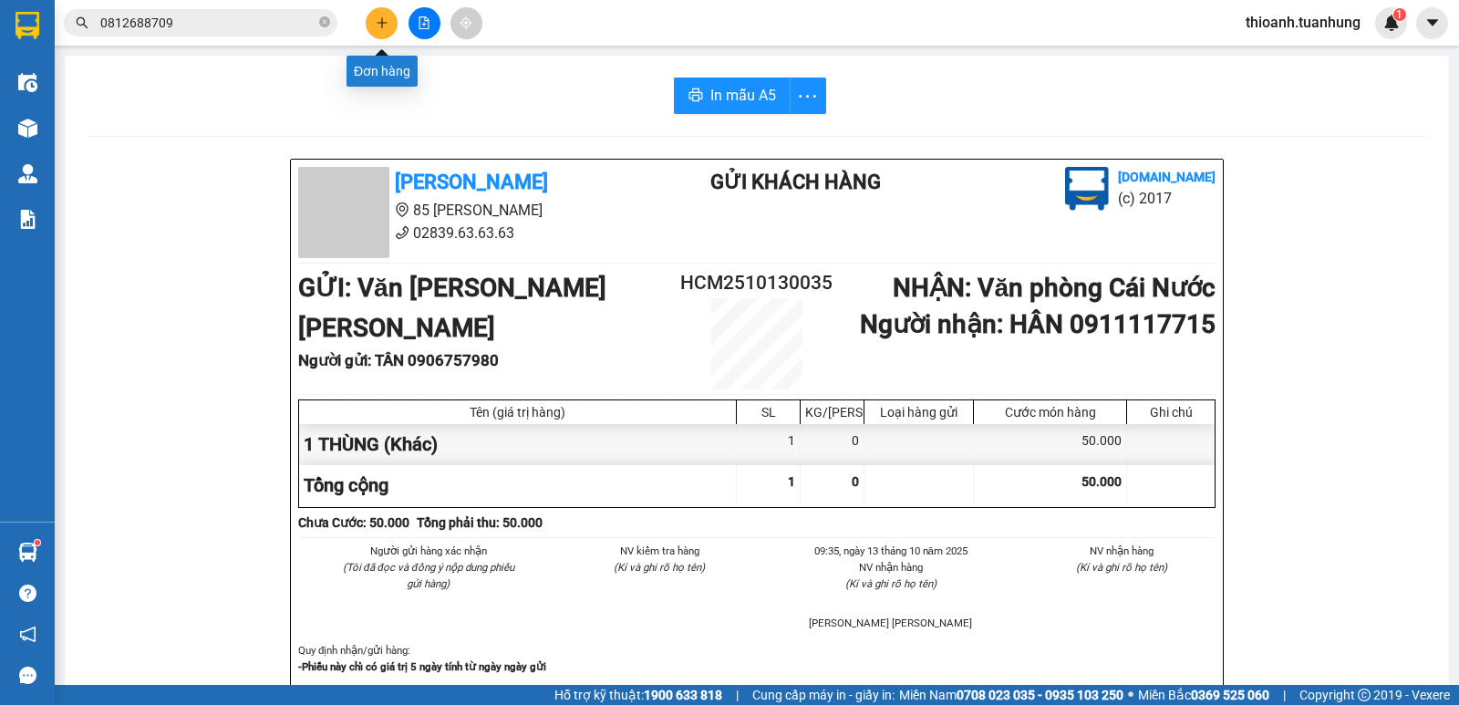
click at [389, 27] on button at bounding box center [382, 23] width 32 height 32
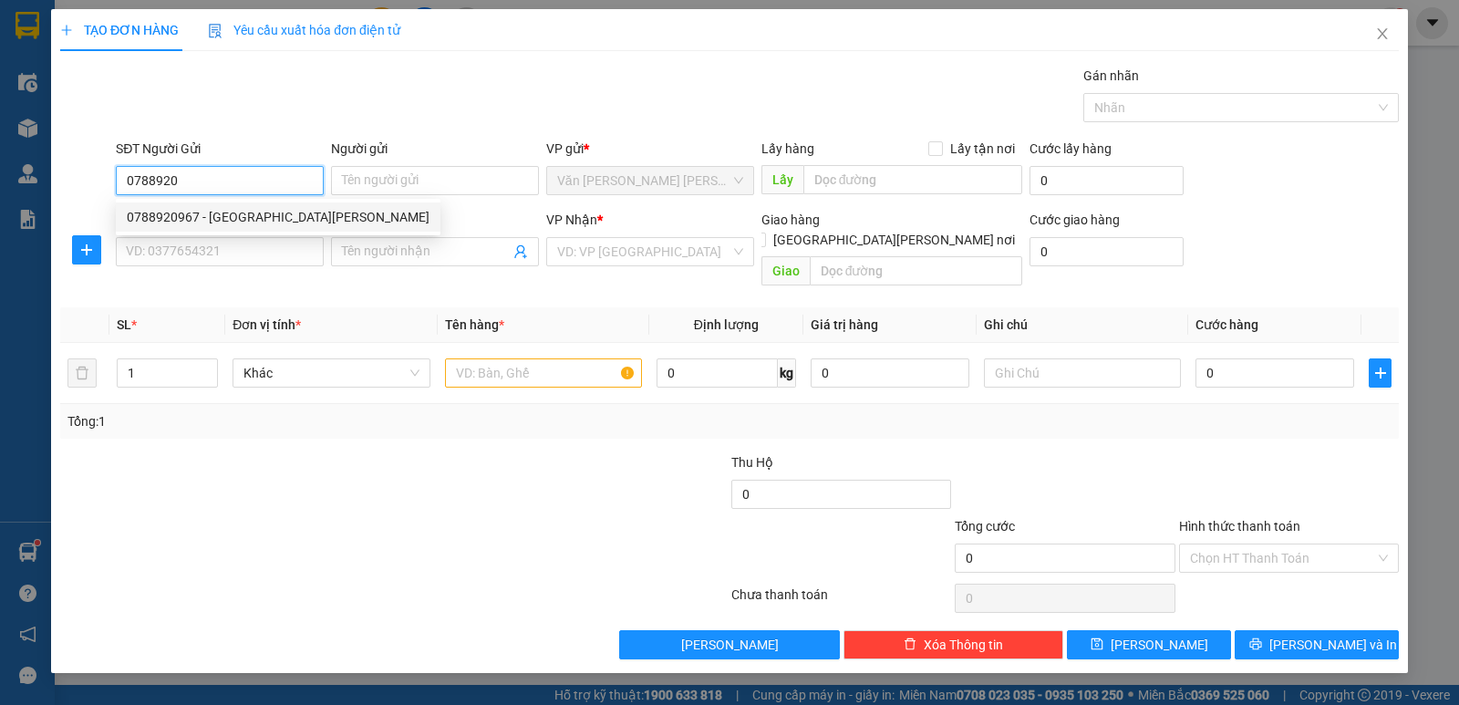
click at [262, 210] on div "0788920967 - [GEOGRAPHIC_DATA][PERSON_NAME]" at bounding box center [278, 217] width 303 height 20
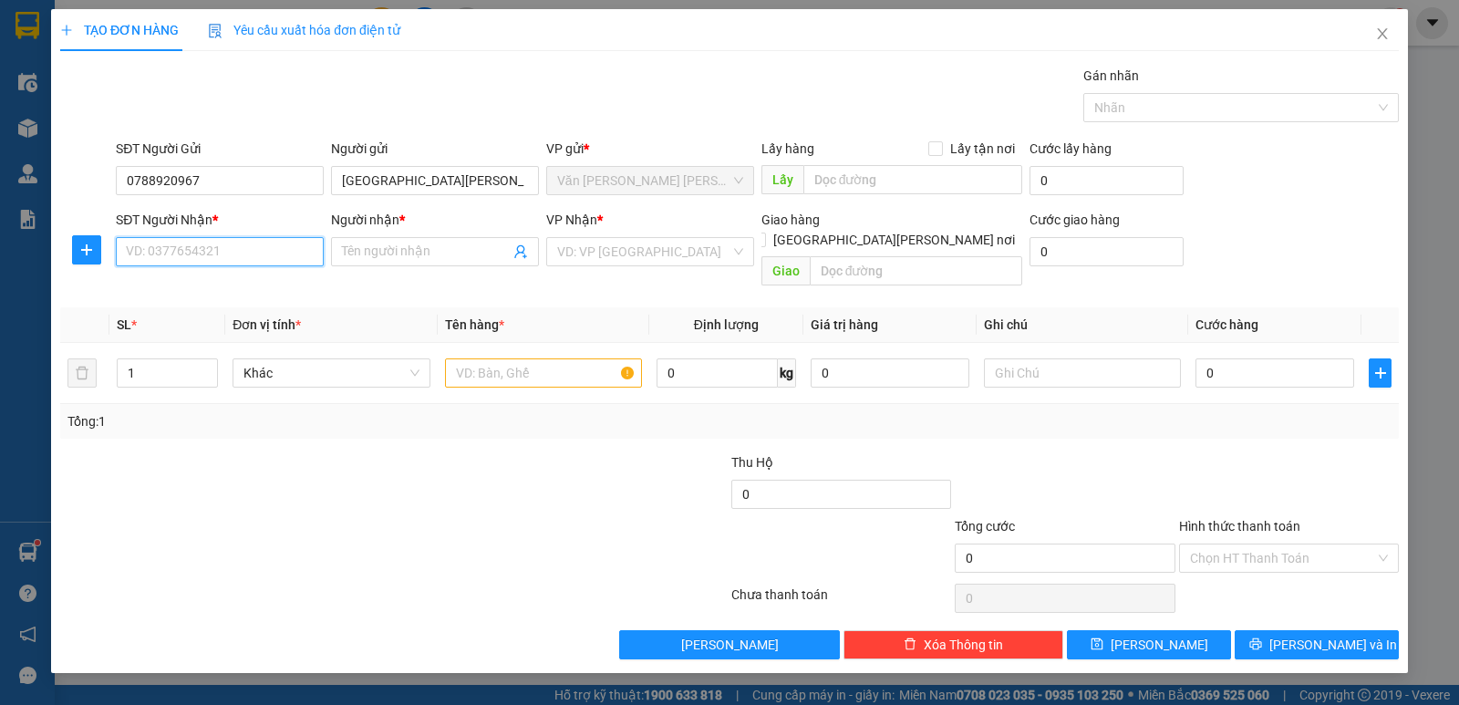
click at [270, 246] on input "SĐT Người Nhận *" at bounding box center [220, 251] width 208 height 29
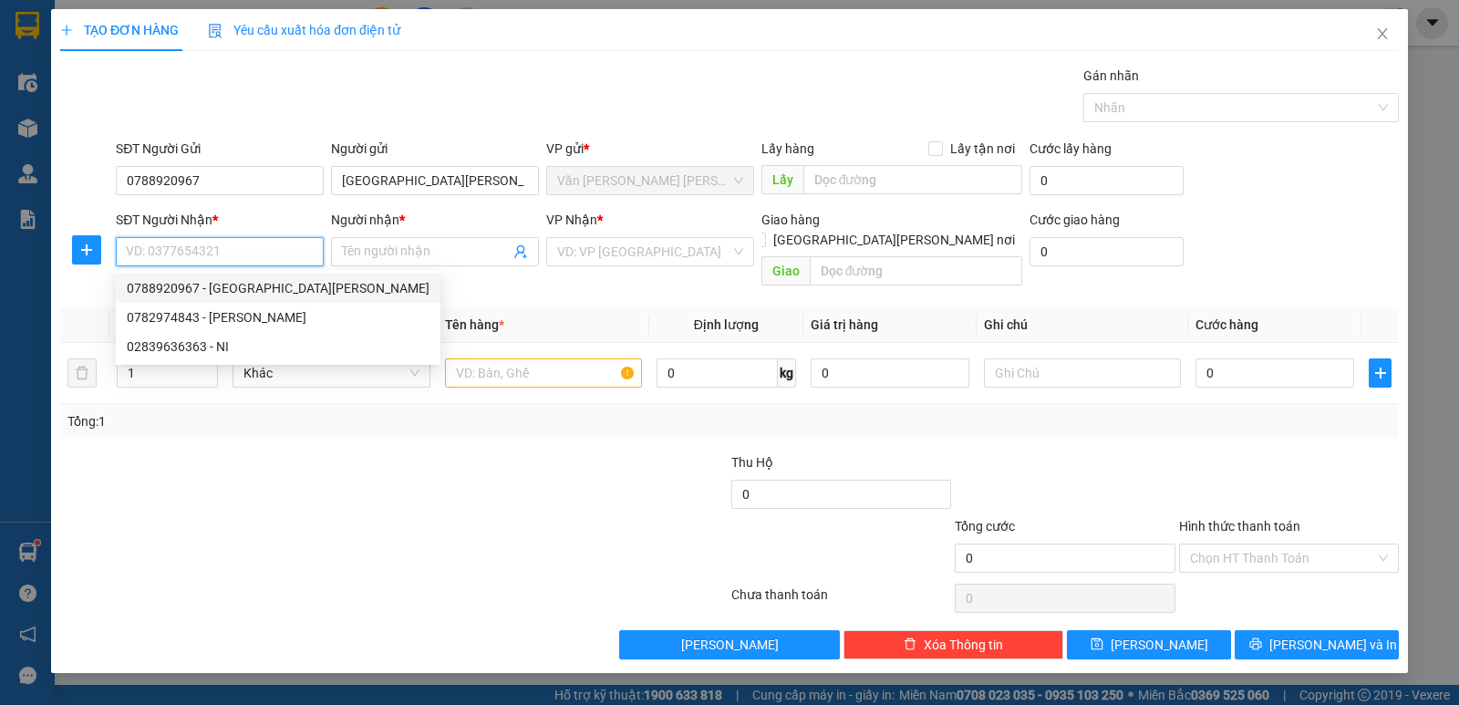
click at [209, 251] on input "SĐT Người Nhận *" at bounding box center [220, 251] width 208 height 29
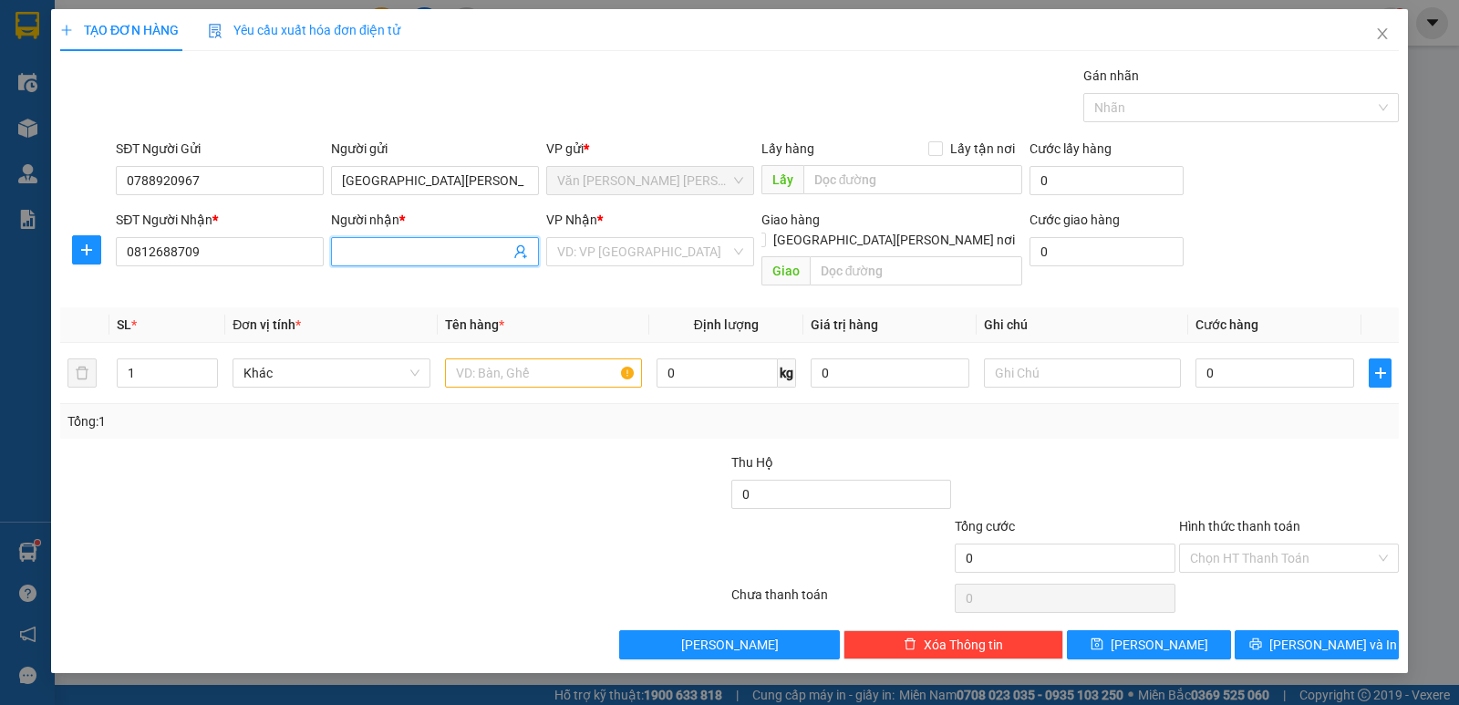
click at [392, 252] on input "Người nhận *" at bounding box center [426, 252] width 168 height 20
click at [630, 237] on div "VD: VP [GEOGRAPHIC_DATA]" at bounding box center [650, 251] width 208 height 29
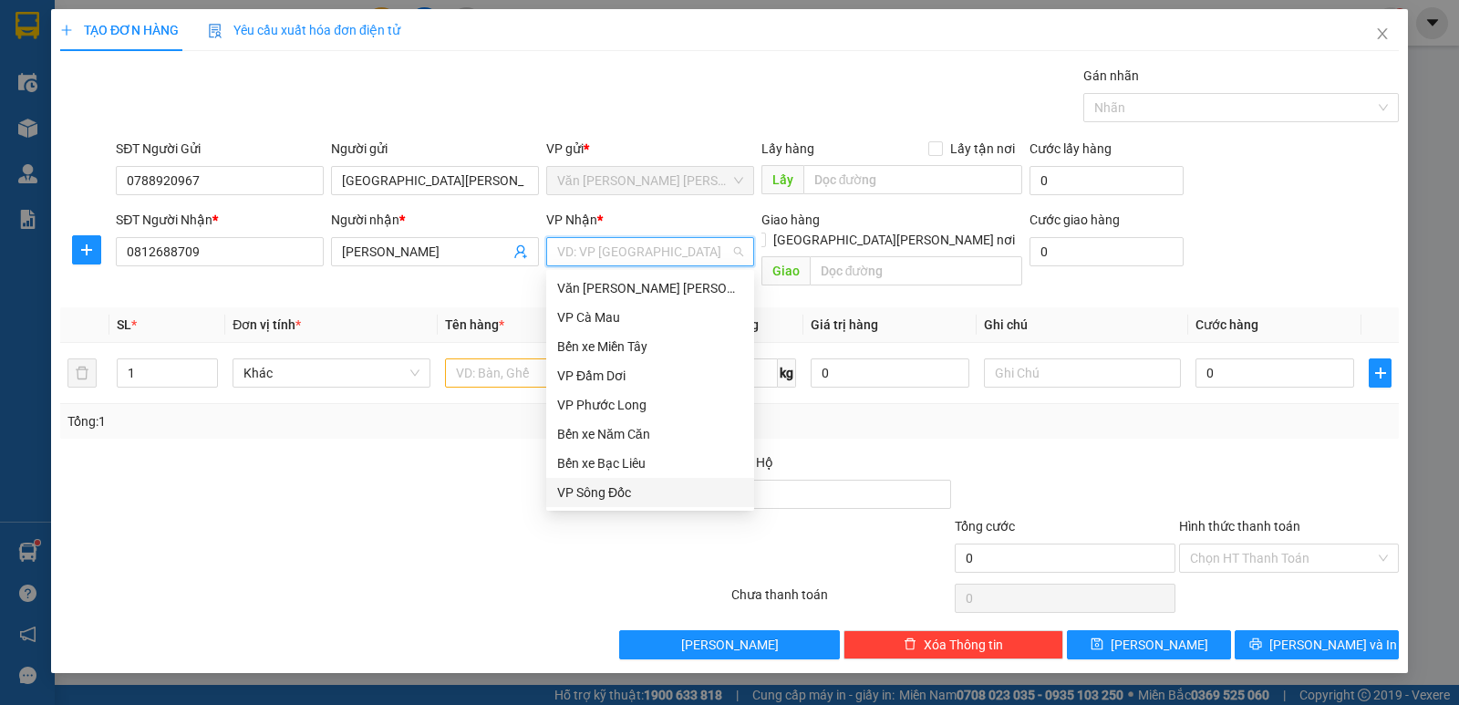
click at [610, 489] on div "VP Sông Đốc" at bounding box center [650, 492] width 186 height 20
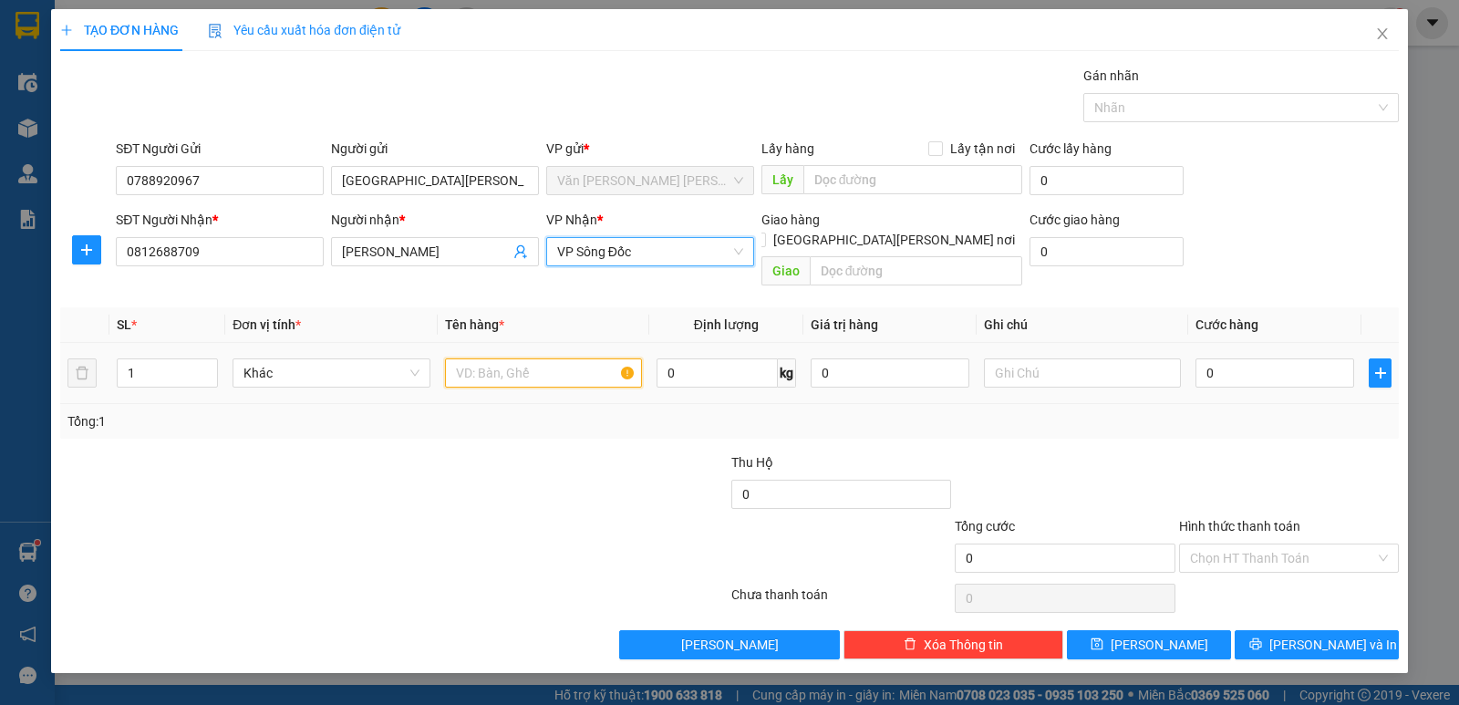
click at [496, 358] on input "text" at bounding box center [543, 372] width 197 height 29
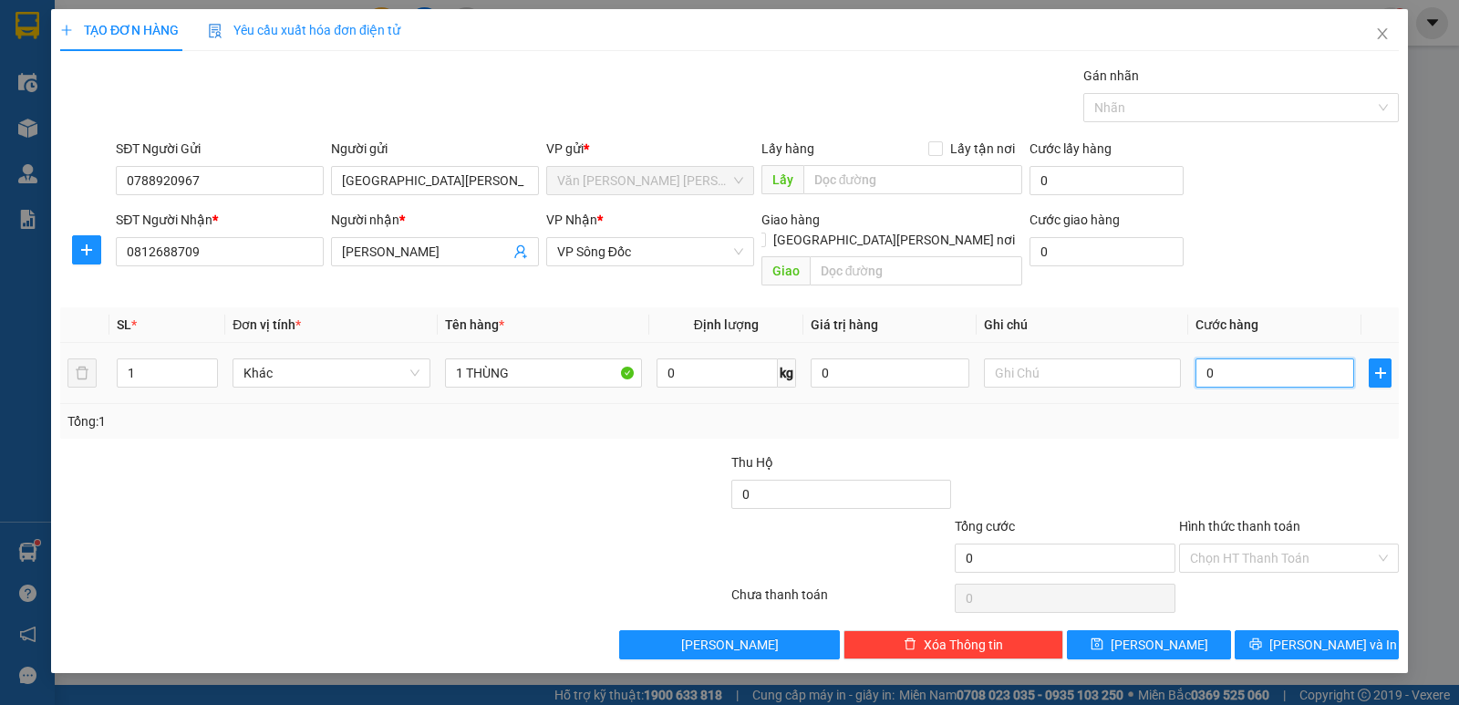
click at [1226, 358] on input "0" at bounding box center [1274, 372] width 159 height 29
click at [1275, 418] on div "Tổng: 1" at bounding box center [729, 421] width 1338 height 35
click at [1277, 630] on button "[PERSON_NAME] và In" at bounding box center [1316, 644] width 164 height 29
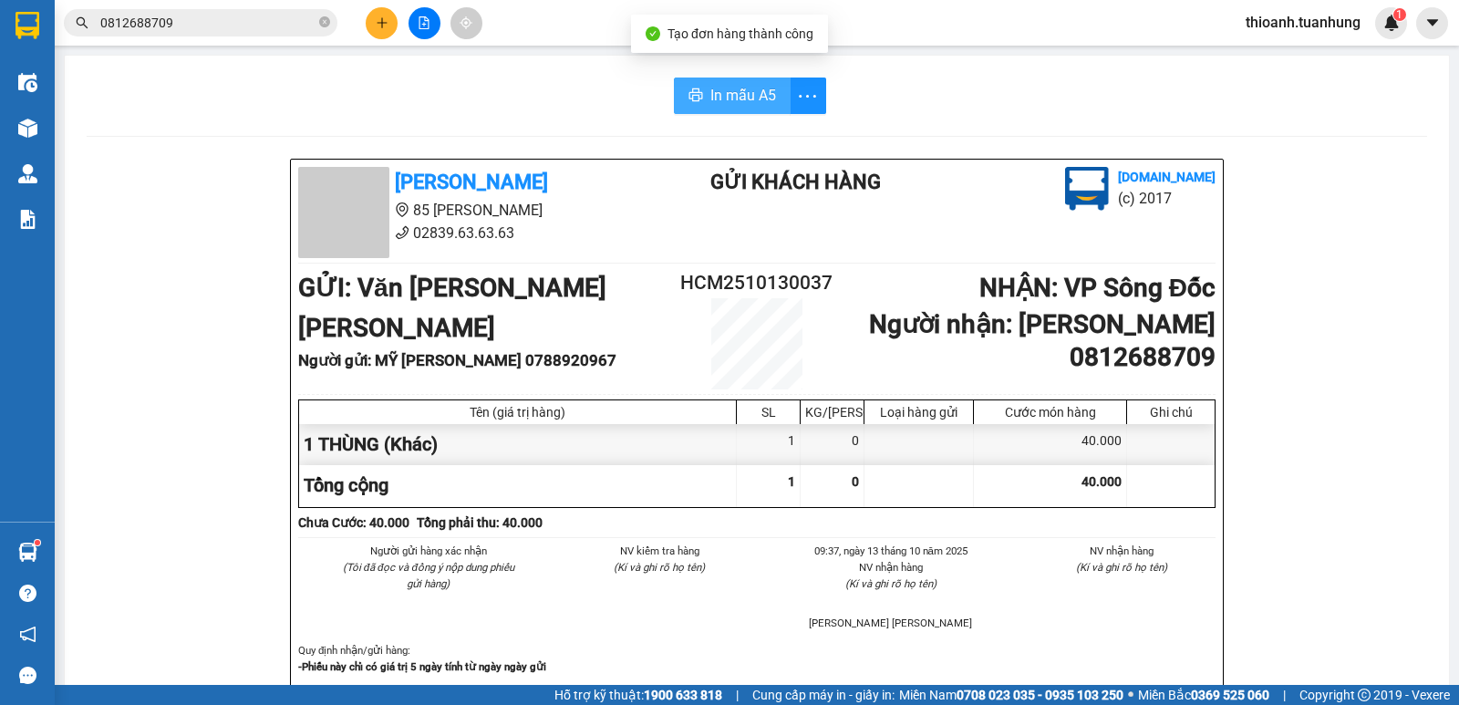
click at [744, 99] on span "In mẫu A5" at bounding box center [743, 95] width 66 height 23
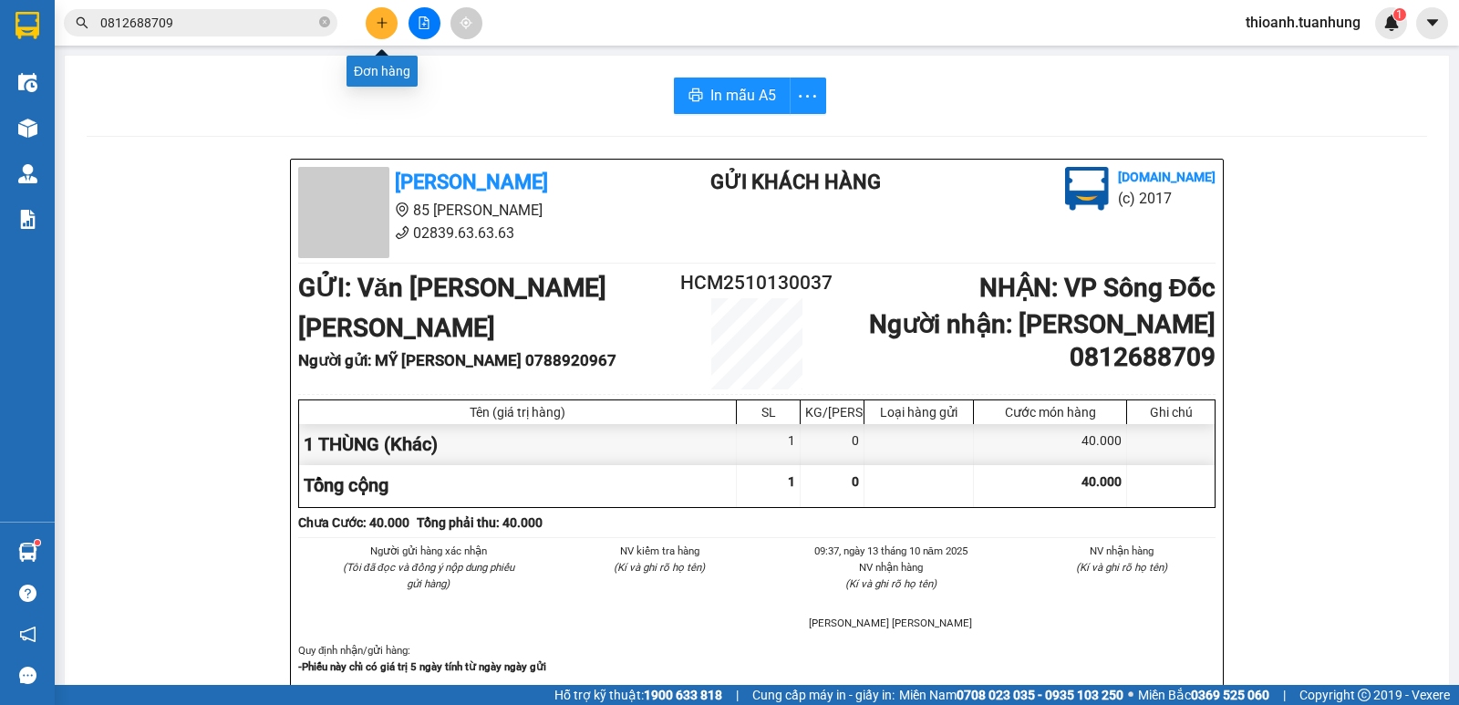
click at [380, 26] on icon "plus" at bounding box center [382, 22] width 13 height 13
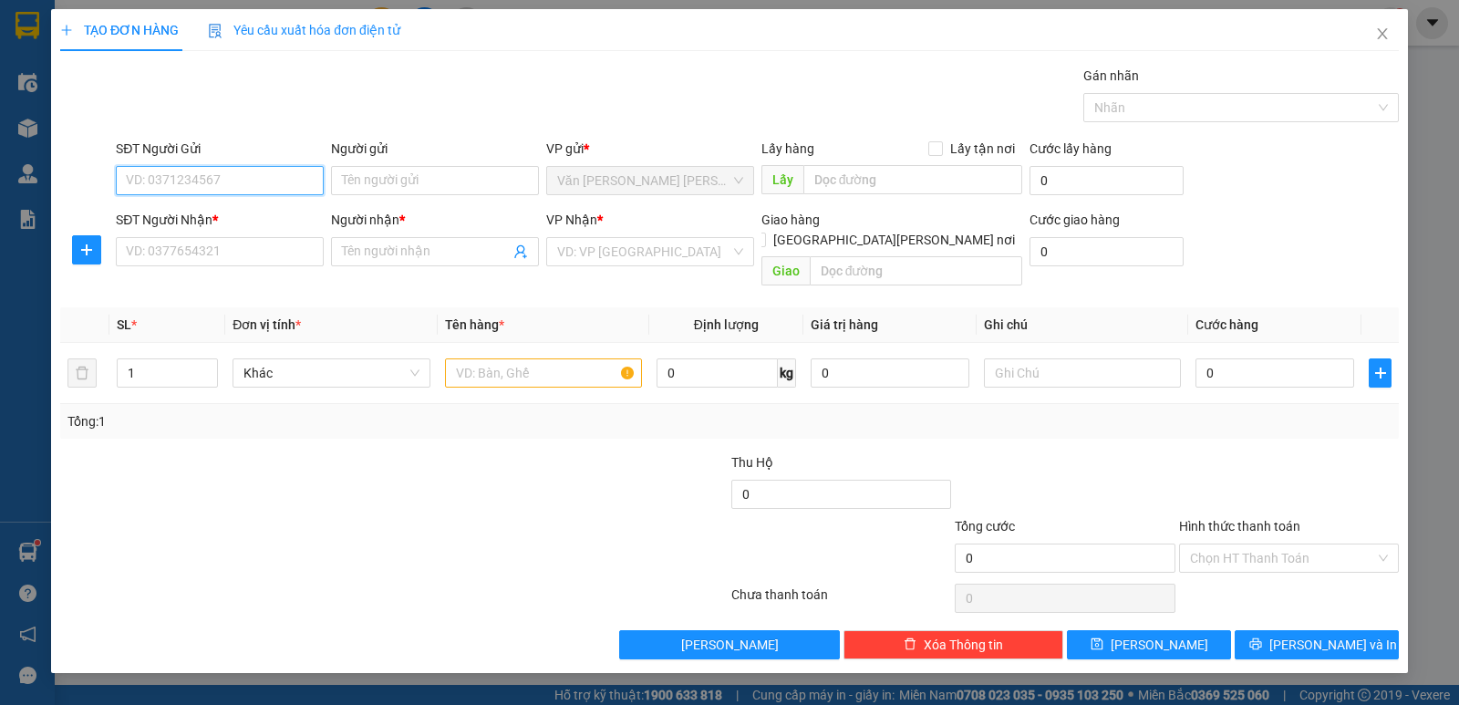
click at [276, 176] on input "SĐT Người Gửi" at bounding box center [220, 180] width 208 height 29
drag, startPoint x: 194, startPoint y: 210, endPoint x: 190, endPoint y: 241, distance: 31.3
click at [194, 211] on div "0932181733 - [PERSON_NAME]" at bounding box center [220, 217] width 186 height 20
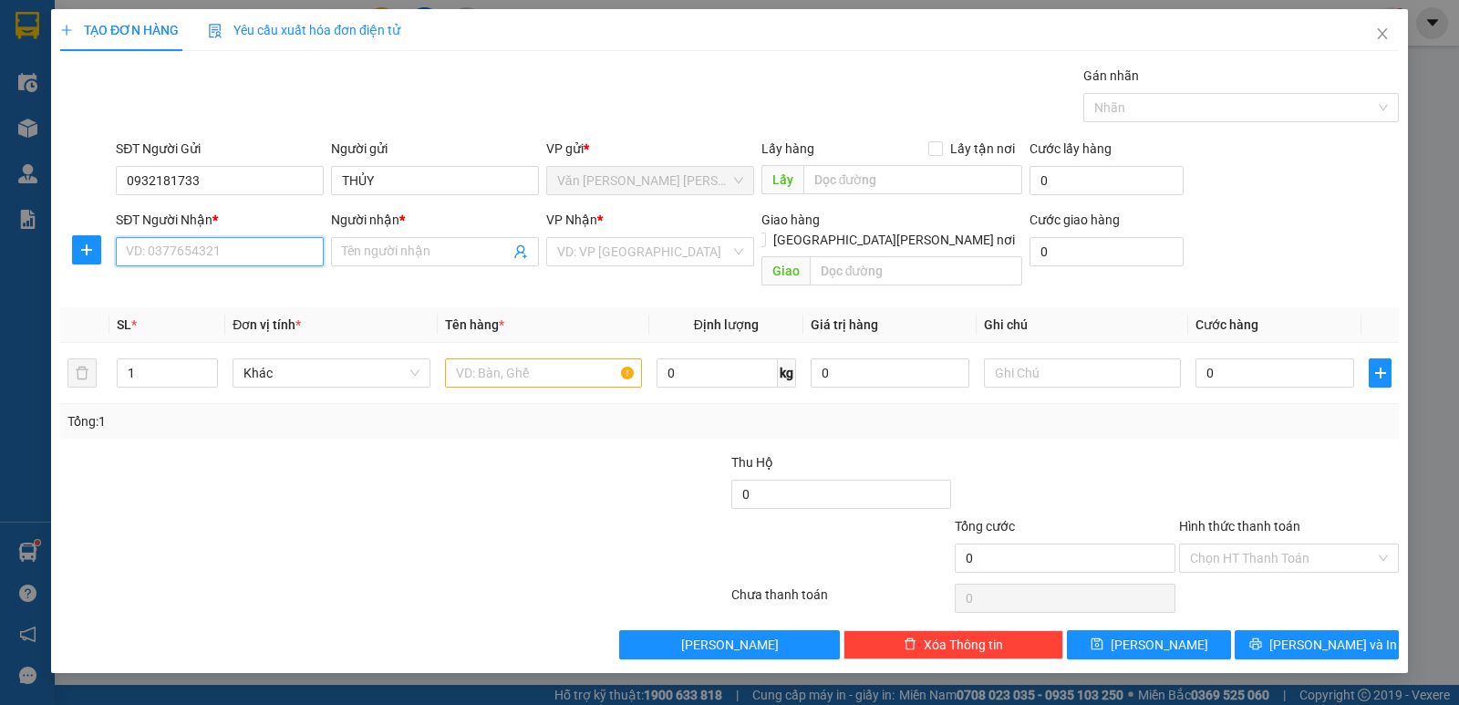
click at [190, 247] on input "SĐT Người Nhận *" at bounding box center [220, 251] width 208 height 29
click at [209, 318] on div "0335300677 - HUY" at bounding box center [220, 317] width 186 height 20
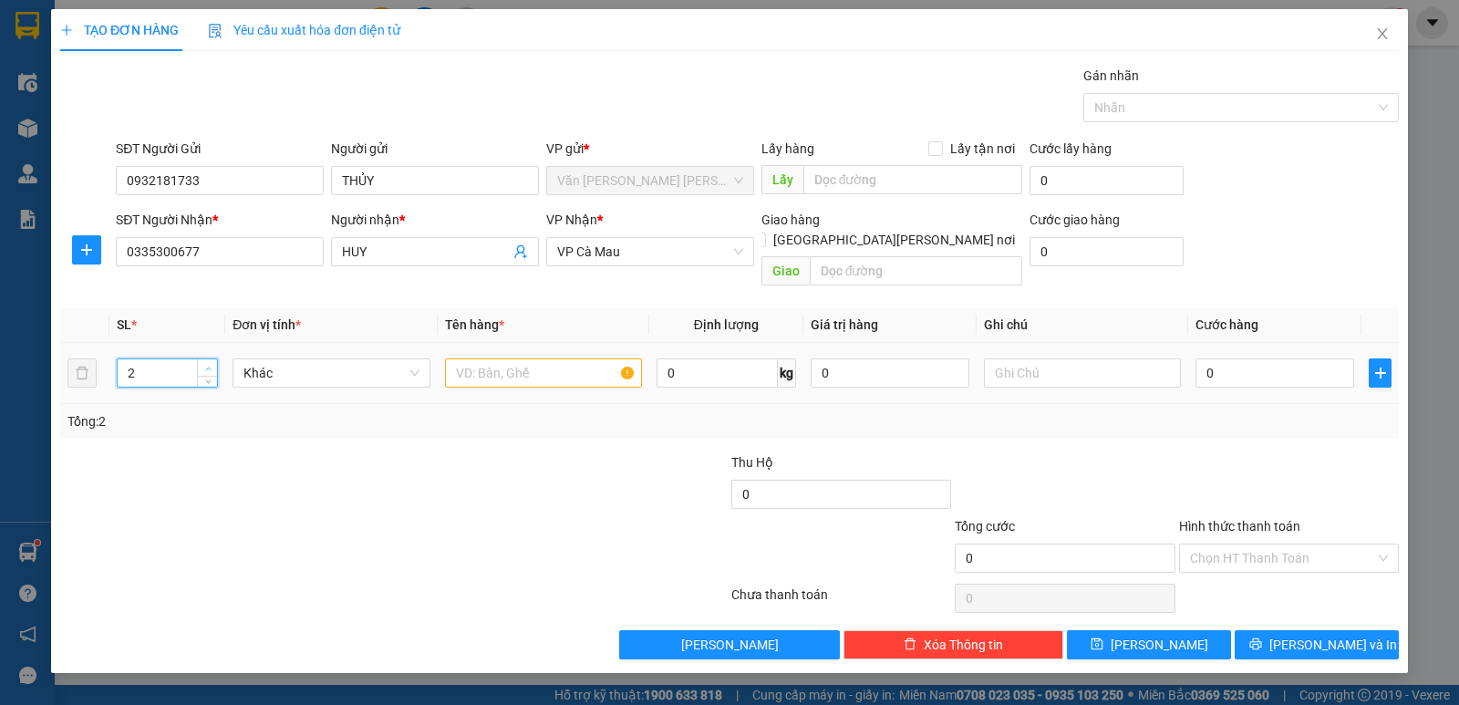
click at [210, 366] on icon "up" at bounding box center [208, 369] width 6 height 6
click at [488, 358] on input "text" at bounding box center [543, 372] width 197 height 29
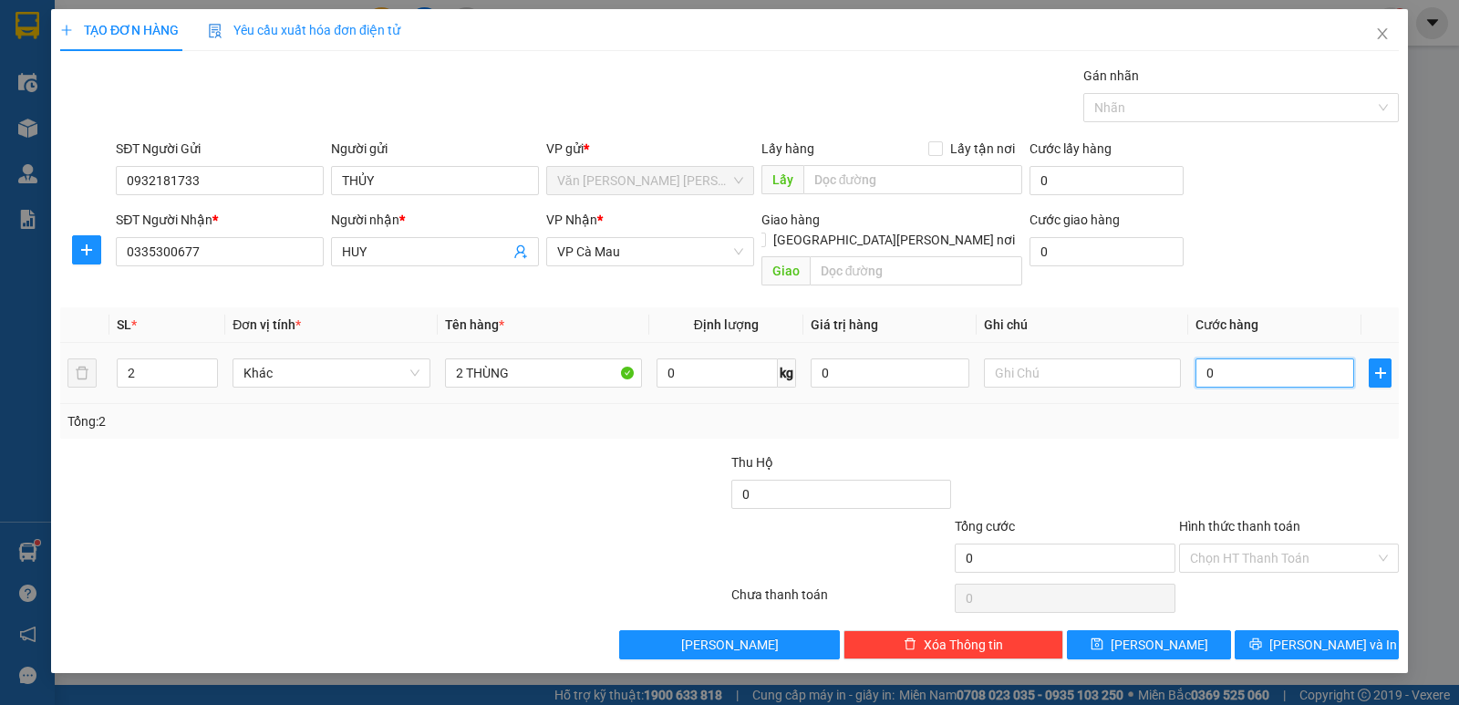
click at [1282, 358] on input "0" at bounding box center [1274, 372] width 159 height 29
click at [1267, 452] on div at bounding box center [1288, 484] width 223 height 64
click at [1311, 634] on span "[PERSON_NAME] và In" at bounding box center [1333, 644] width 128 height 20
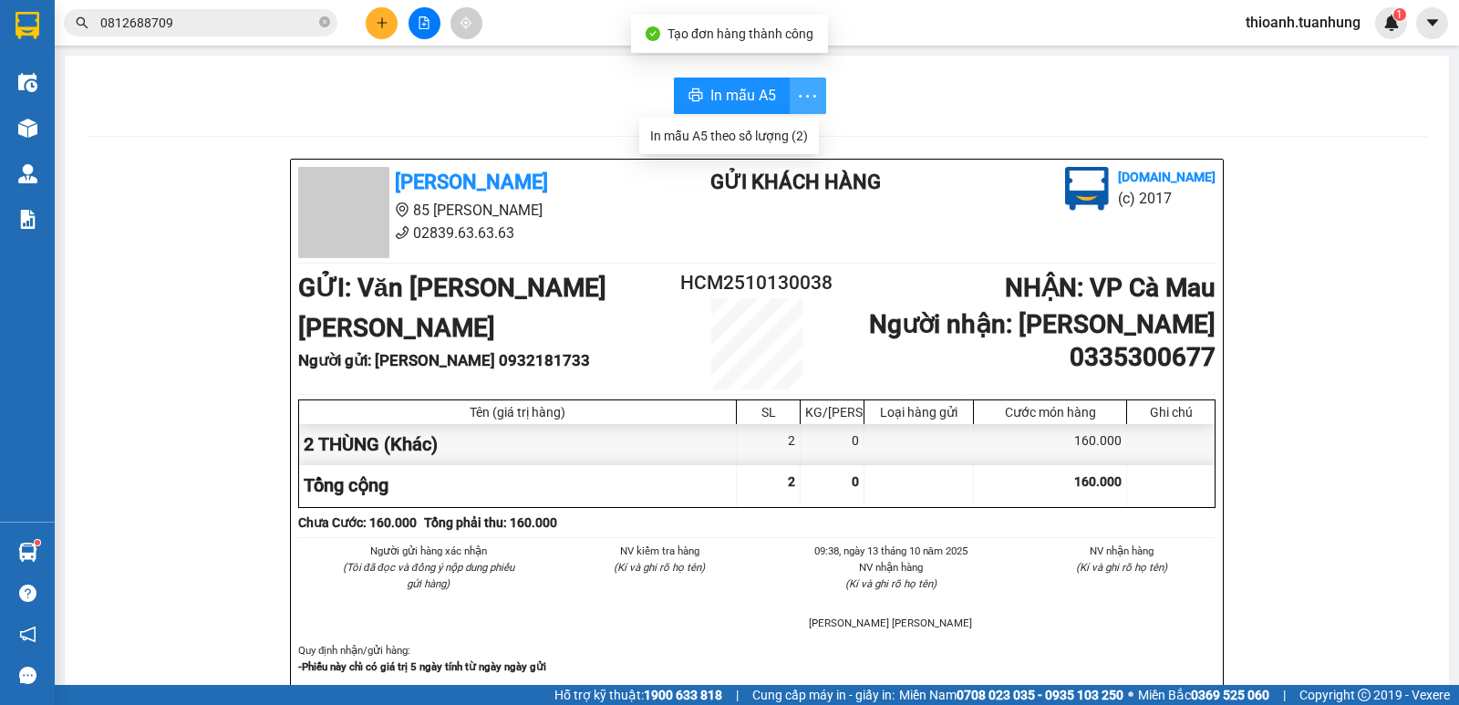
click at [807, 99] on icon "more" at bounding box center [807, 96] width 23 height 23
click at [773, 140] on div "In mẫu A5 theo số lượng (2)" at bounding box center [729, 136] width 158 height 20
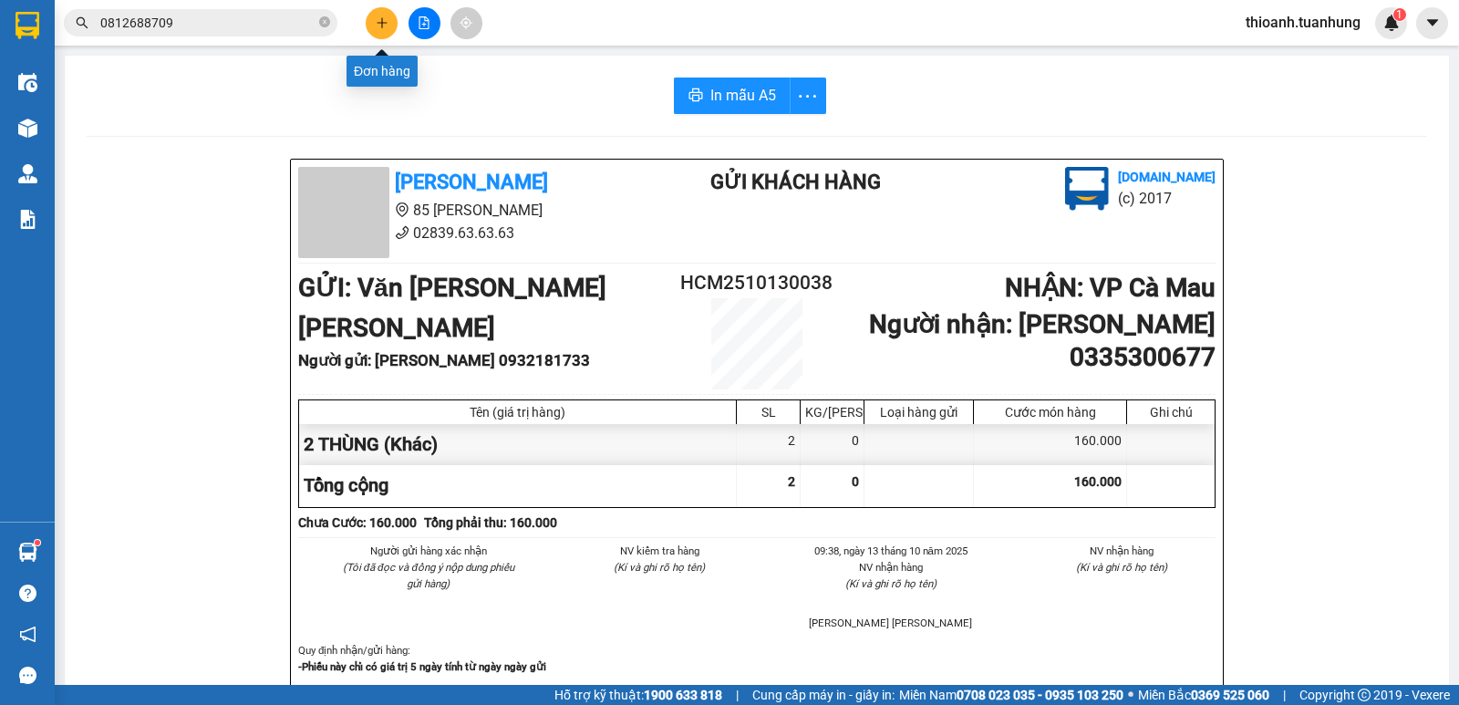
click at [388, 19] on button at bounding box center [382, 23] width 32 height 32
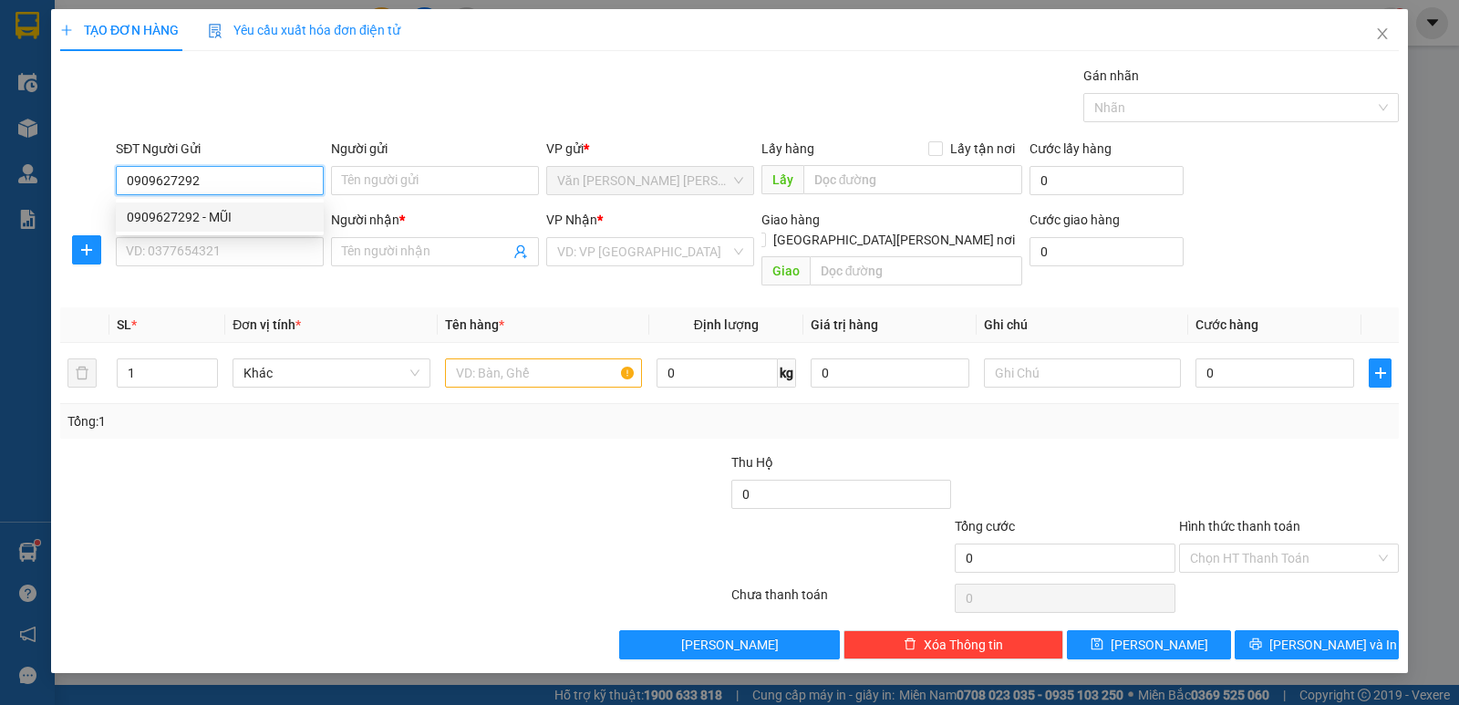
click at [200, 223] on div "0909627292 - MŨI" at bounding box center [220, 217] width 186 height 20
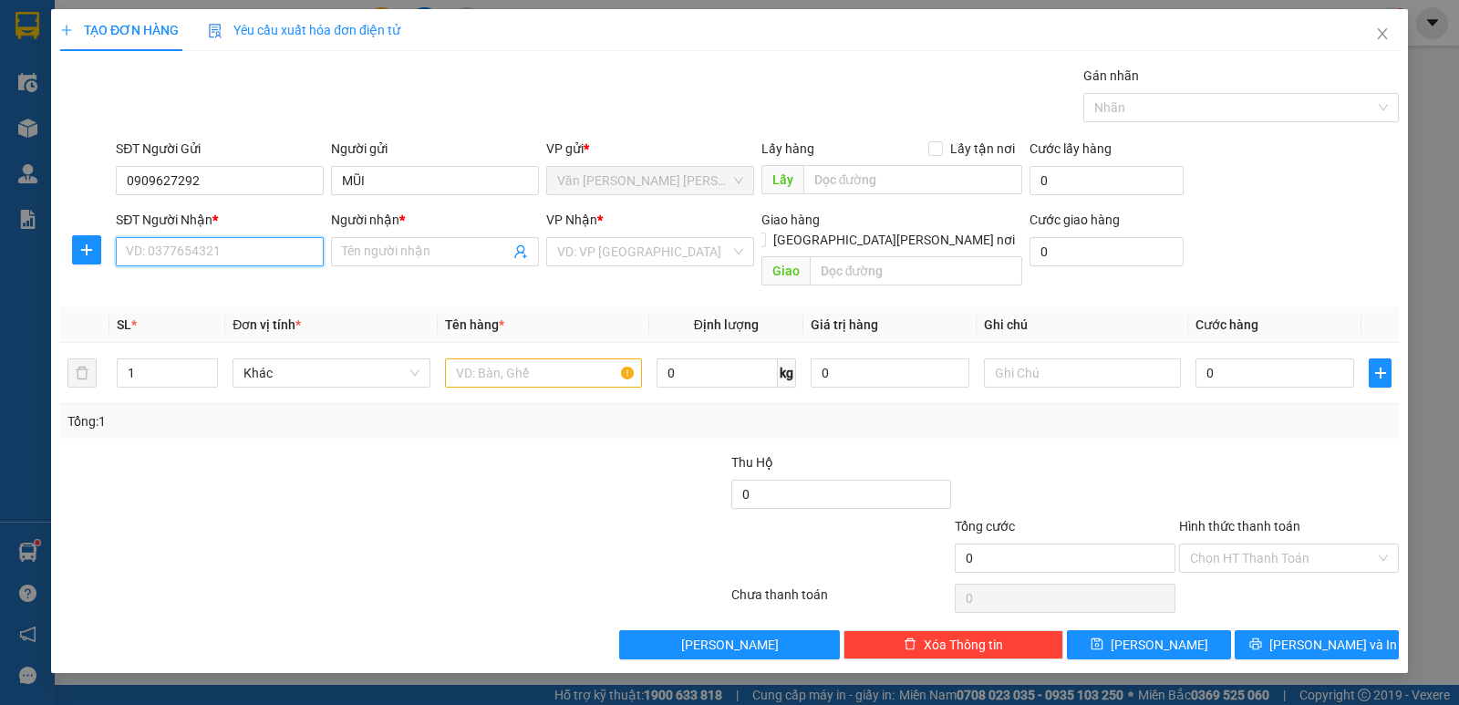
click at [207, 261] on input "SĐT Người Nhận *" at bounding box center [220, 251] width 208 height 29
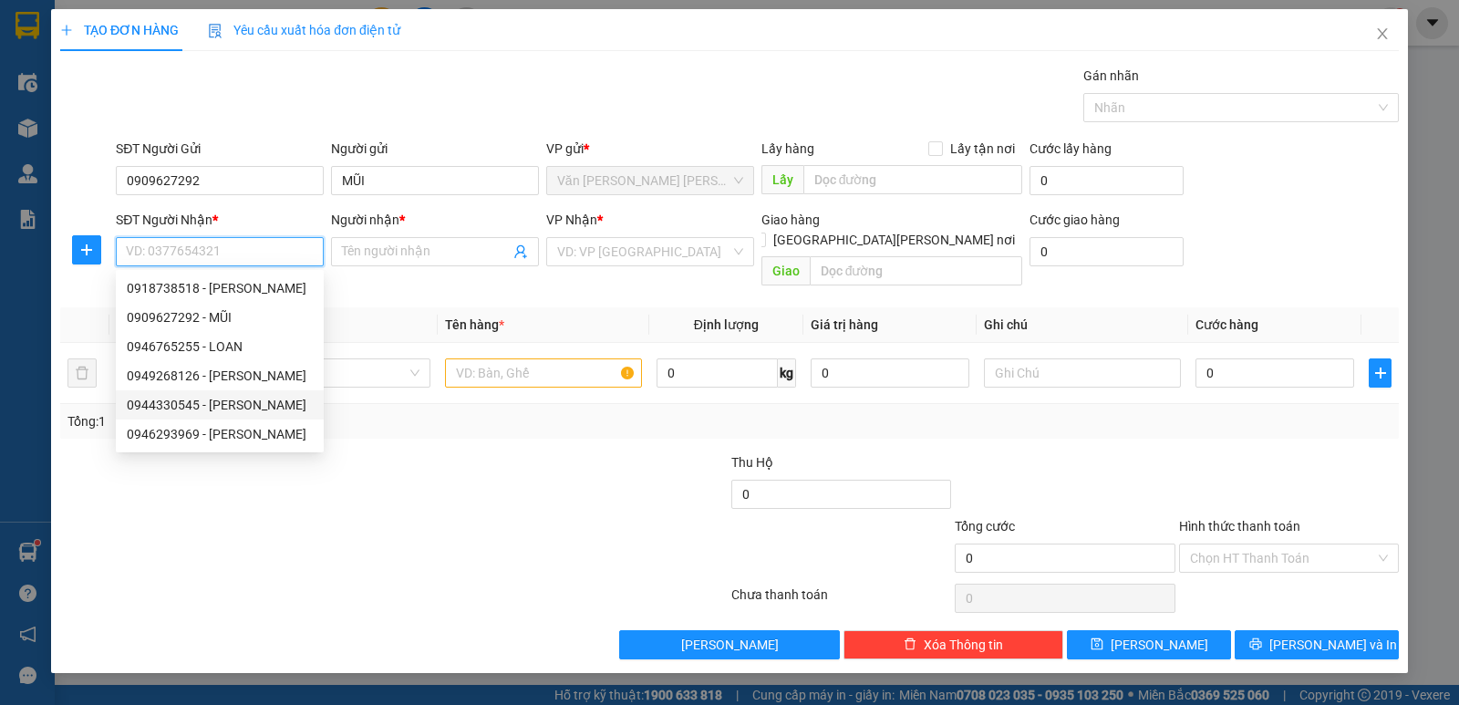
click at [228, 404] on div "0944330545 - [PERSON_NAME]" at bounding box center [220, 405] width 186 height 20
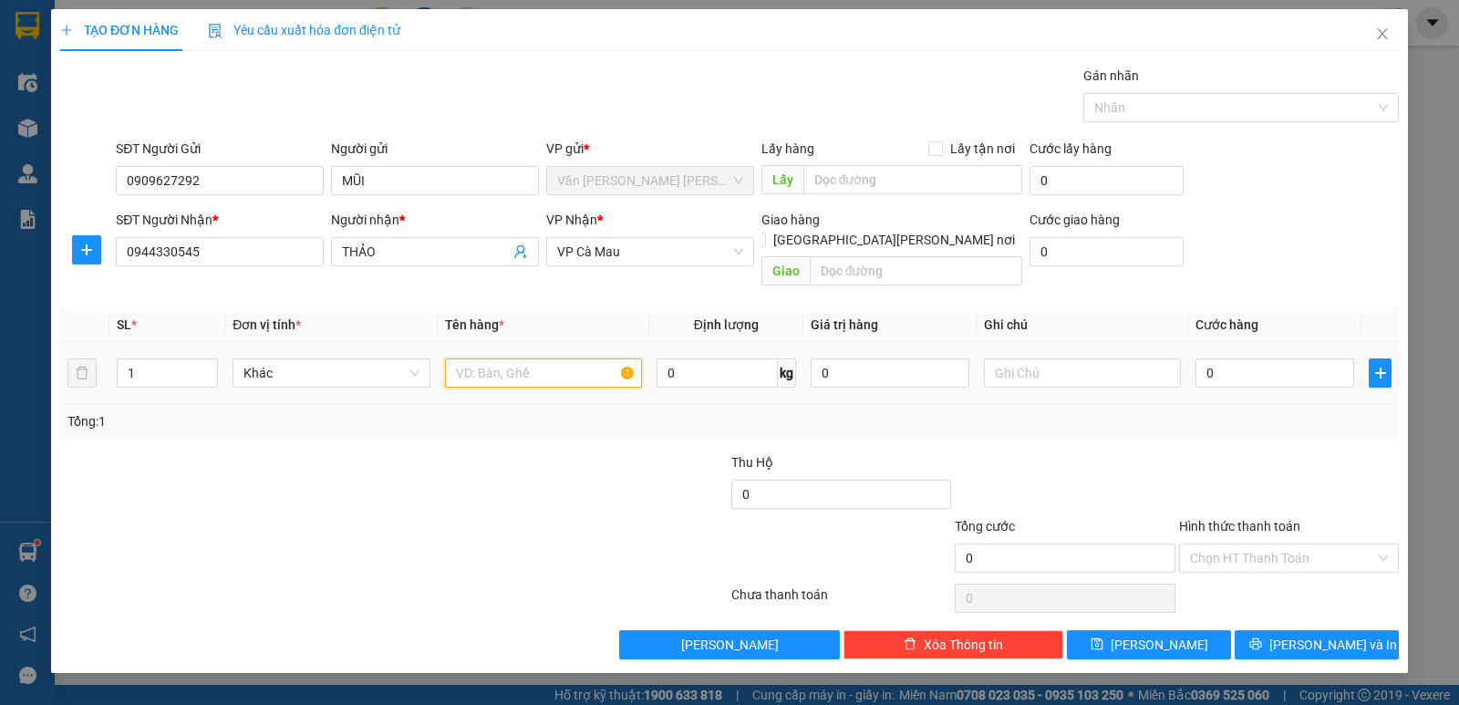
click at [500, 358] on input "text" at bounding box center [543, 372] width 197 height 29
click at [1300, 359] on input "0" at bounding box center [1274, 372] width 159 height 29
click at [1310, 420] on div "Transit Pickup Surcharge Ids Transit Deliver Surcharge Ids Transit Deliver Surc…" at bounding box center [729, 362] width 1338 height 593
click at [1304, 634] on span "[PERSON_NAME] và In" at bounding box center [1333, 644] width 128 height 20
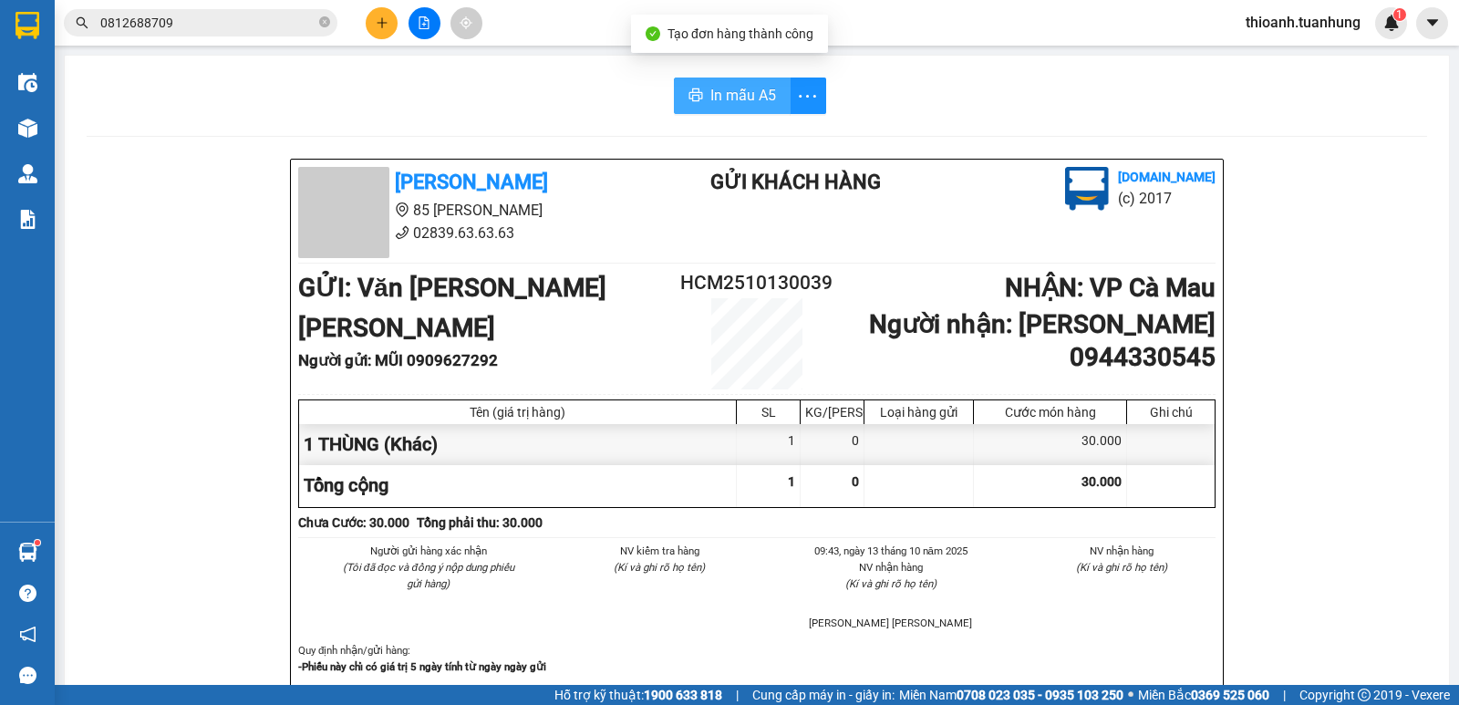
click at [740, 89] on span "In mẫu A5" at bounding box center [743, 95] width 66 height 23
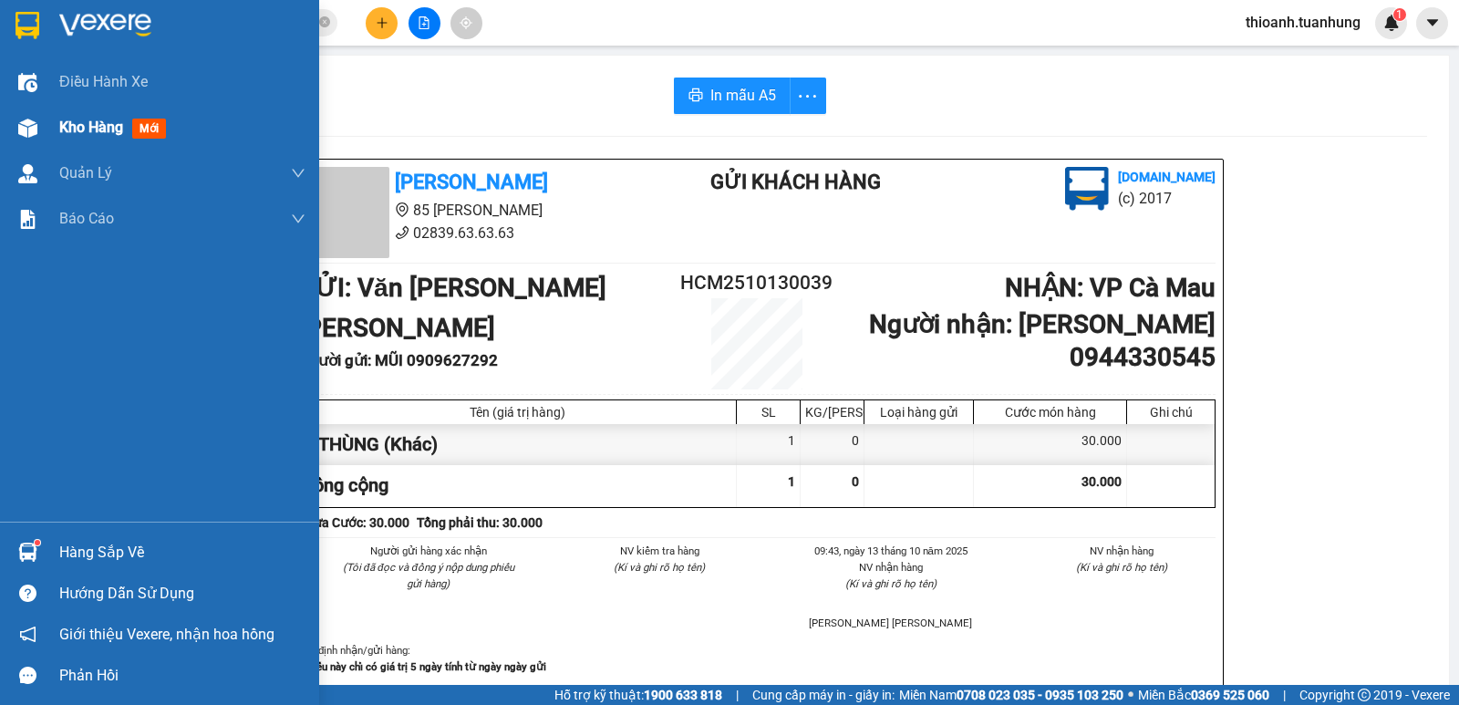
click at [97, 124] on span "Kho hàng" at bounding box center [91, 127] width 64 height 17
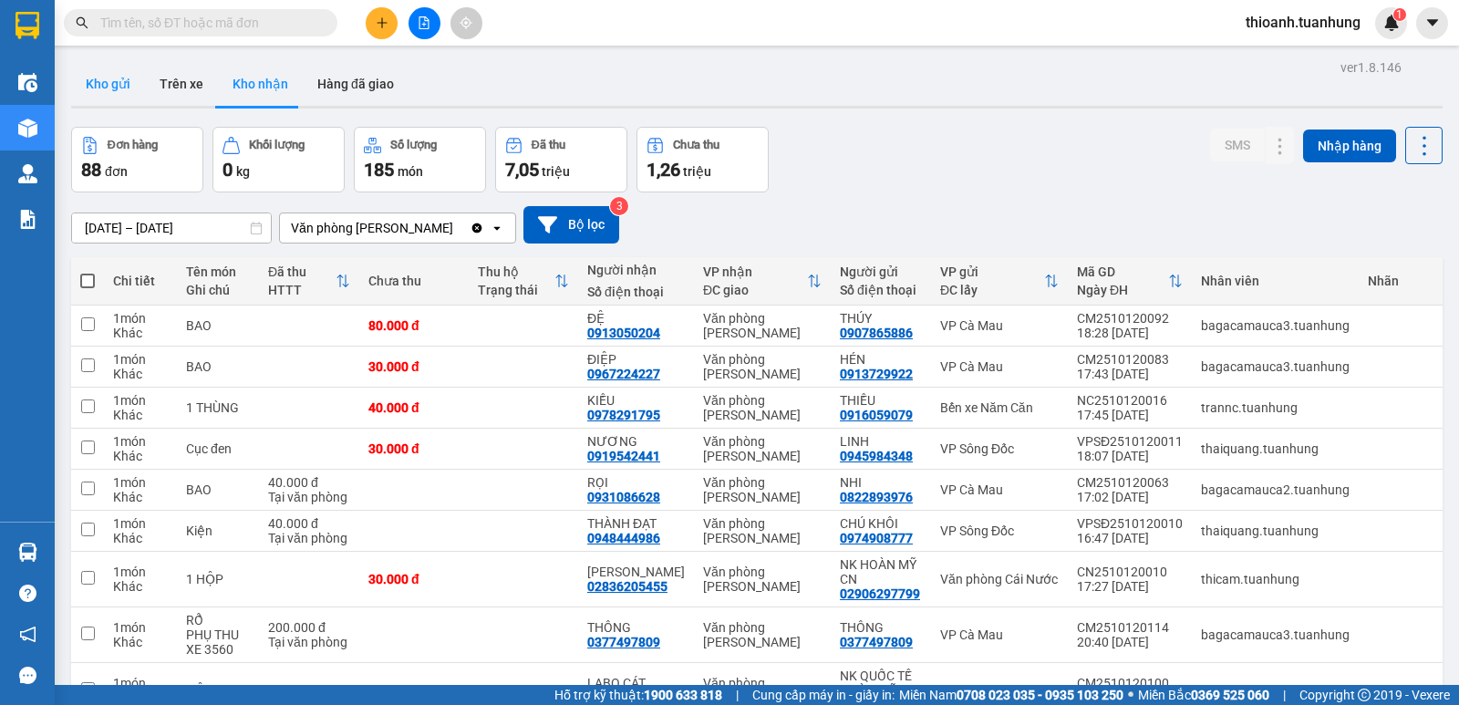
click at [116, 85] on button "Kho gửi" at bounding box center [108, 84] width 74 height 44
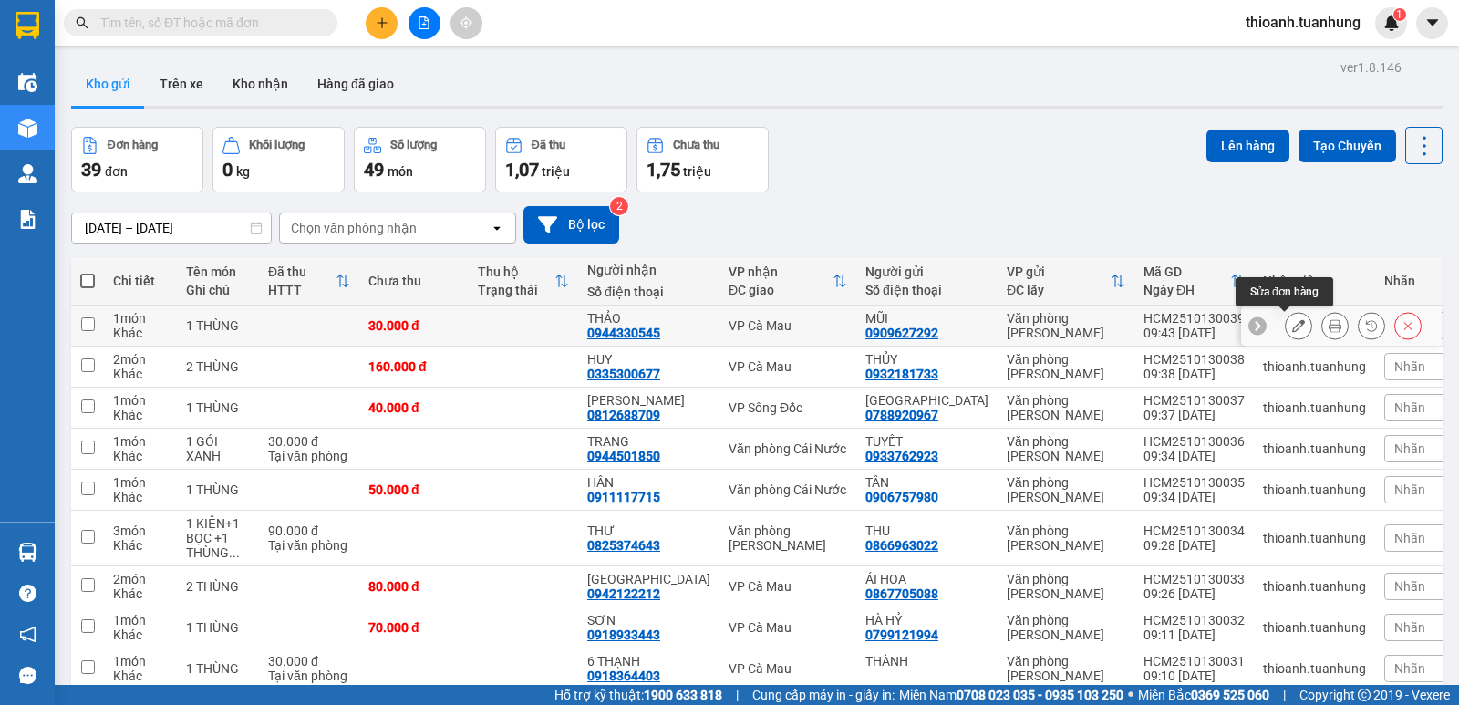
click at [1292, 321] on icon at bounding box center [1298, 325] width 13 height 13
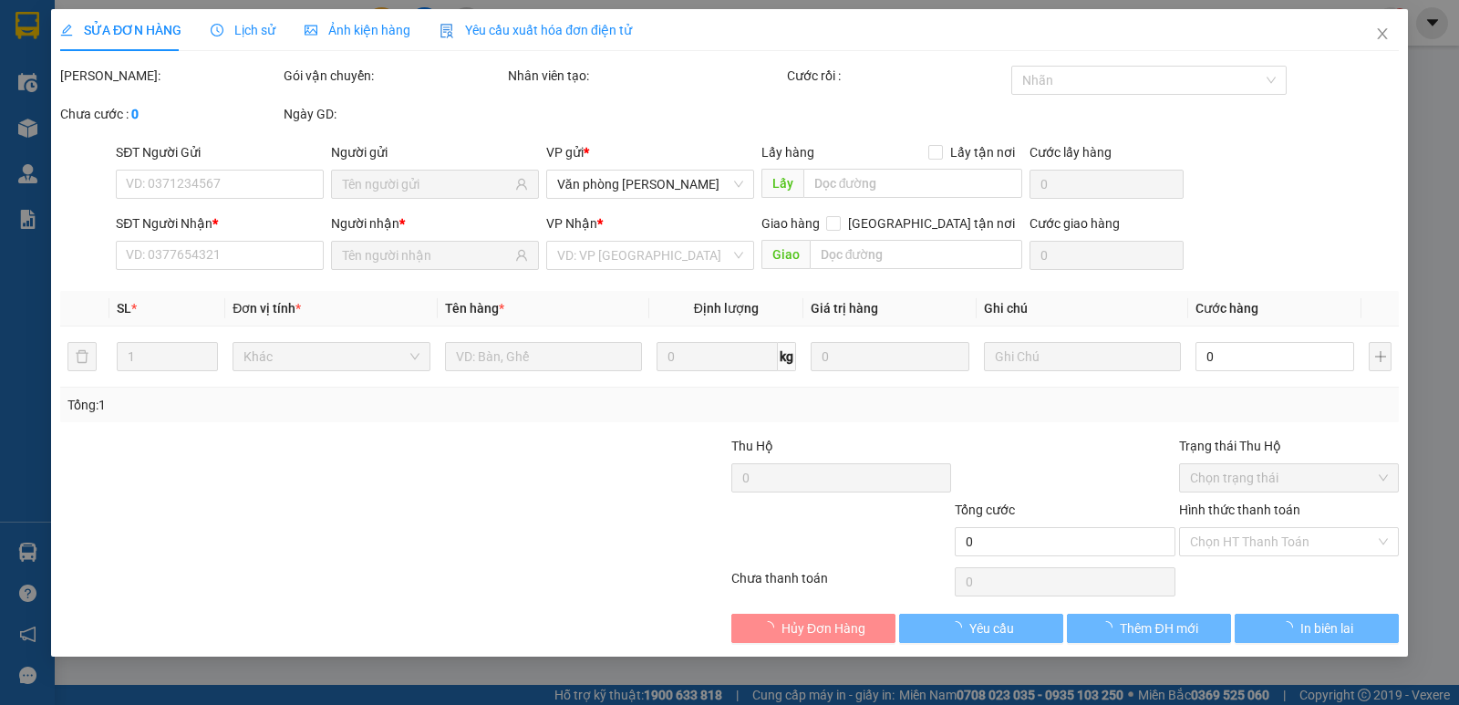
type input "0909627292"
type input "0944330545"
type input "30.000"
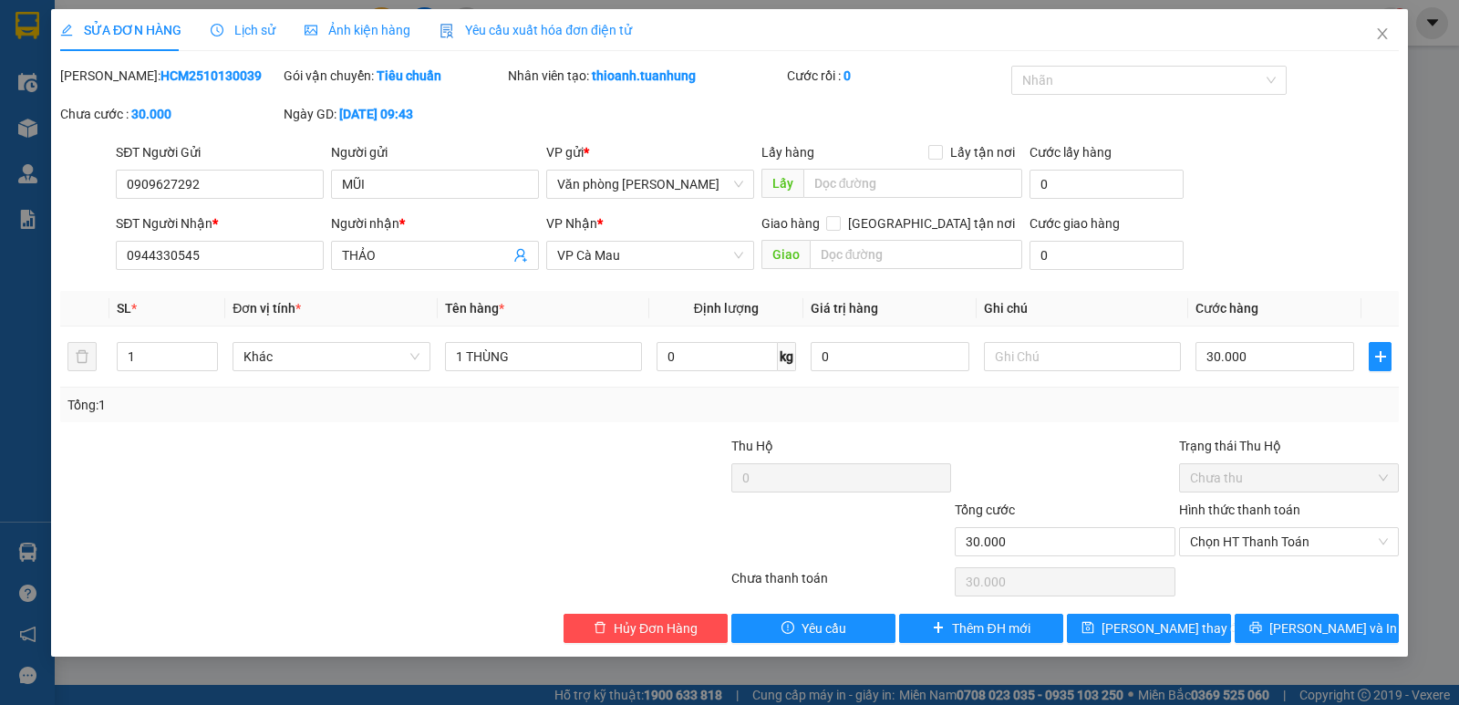
click at [1232, 511] on label "Hình thức thanh toán" at bounding box center [1239, 509] width 121 height 15
click at [1232, 528] on input "Hình thức thanh toán" at bounding box center [1282, 541] width 185 height 27
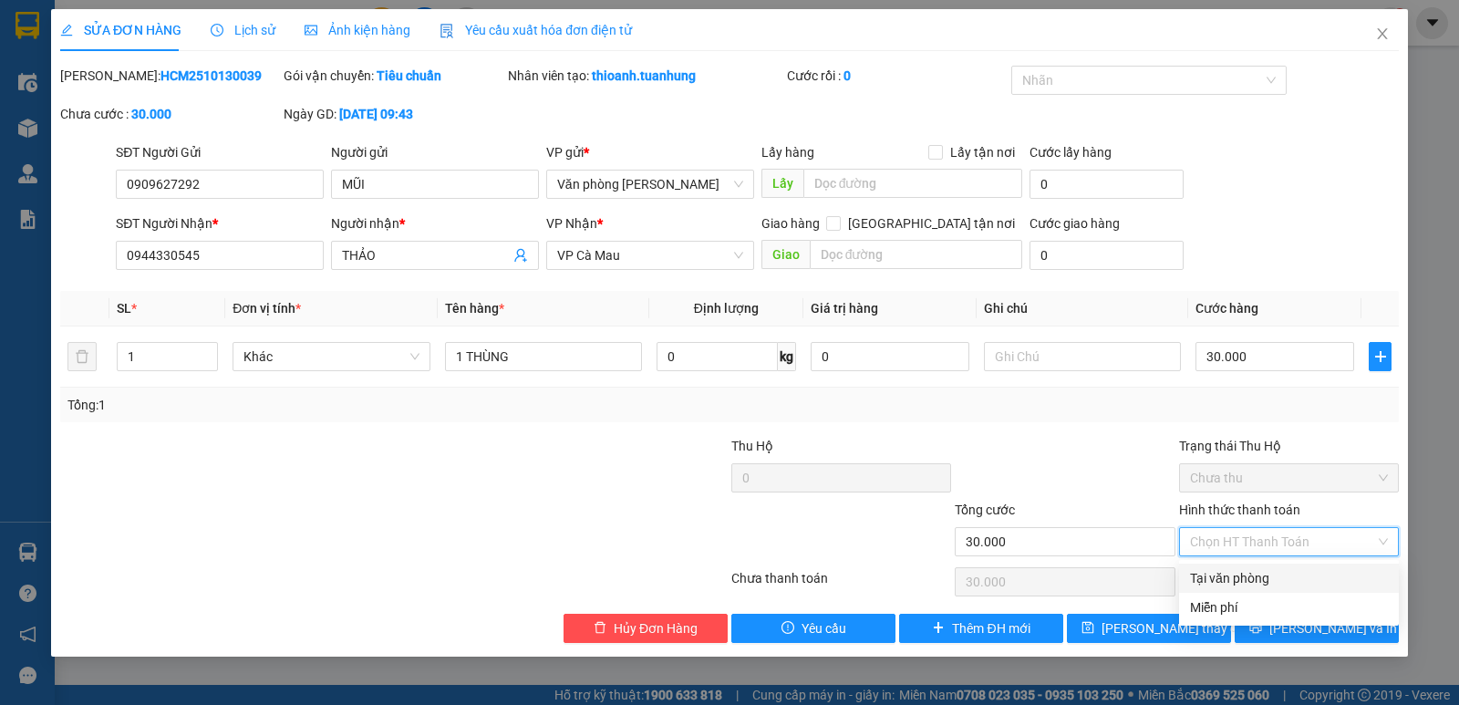
click at [1258, 571] on div "Tại văn phòng" at bounding box center [1289, 578] width 198 height 20
type input "0"
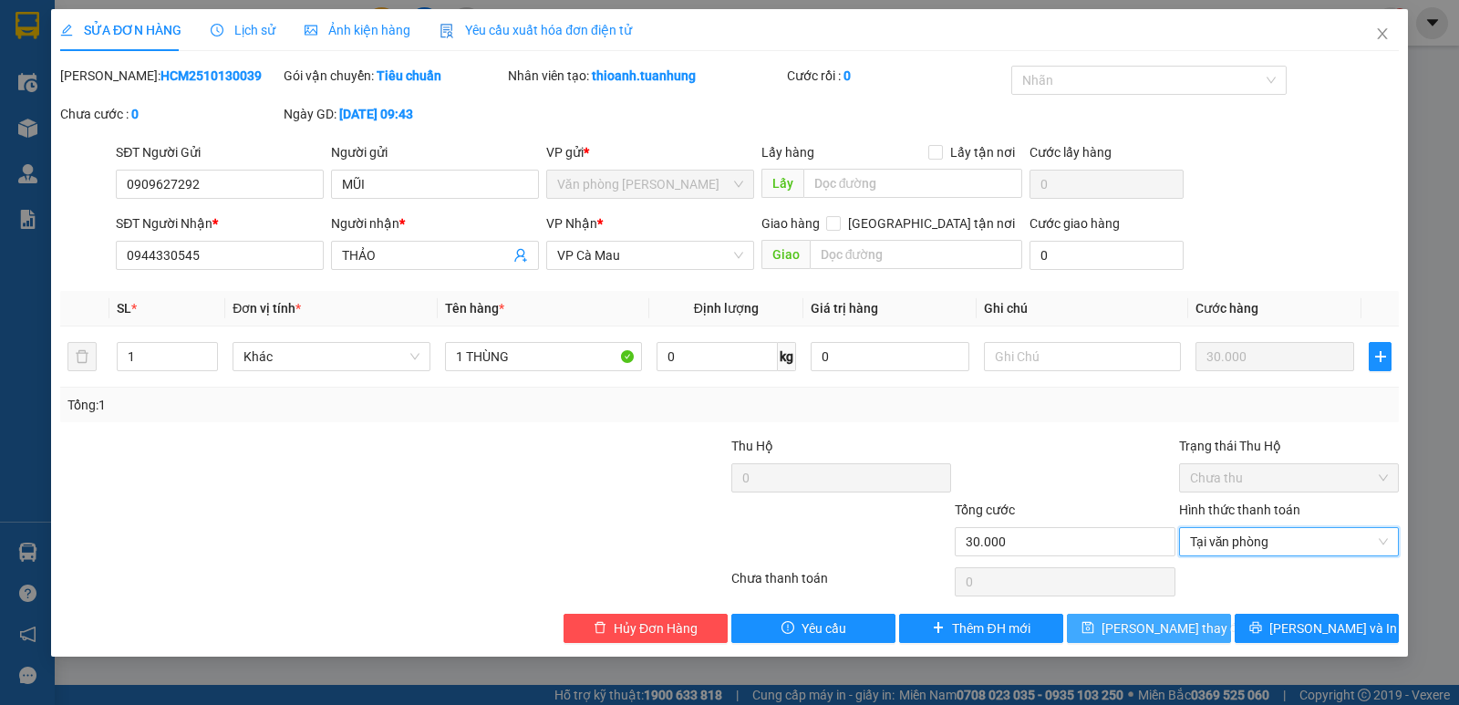
click at [1143, 624] on span "Lưu thay đổi" at bounding box center [1174, 628] width 146 height 20
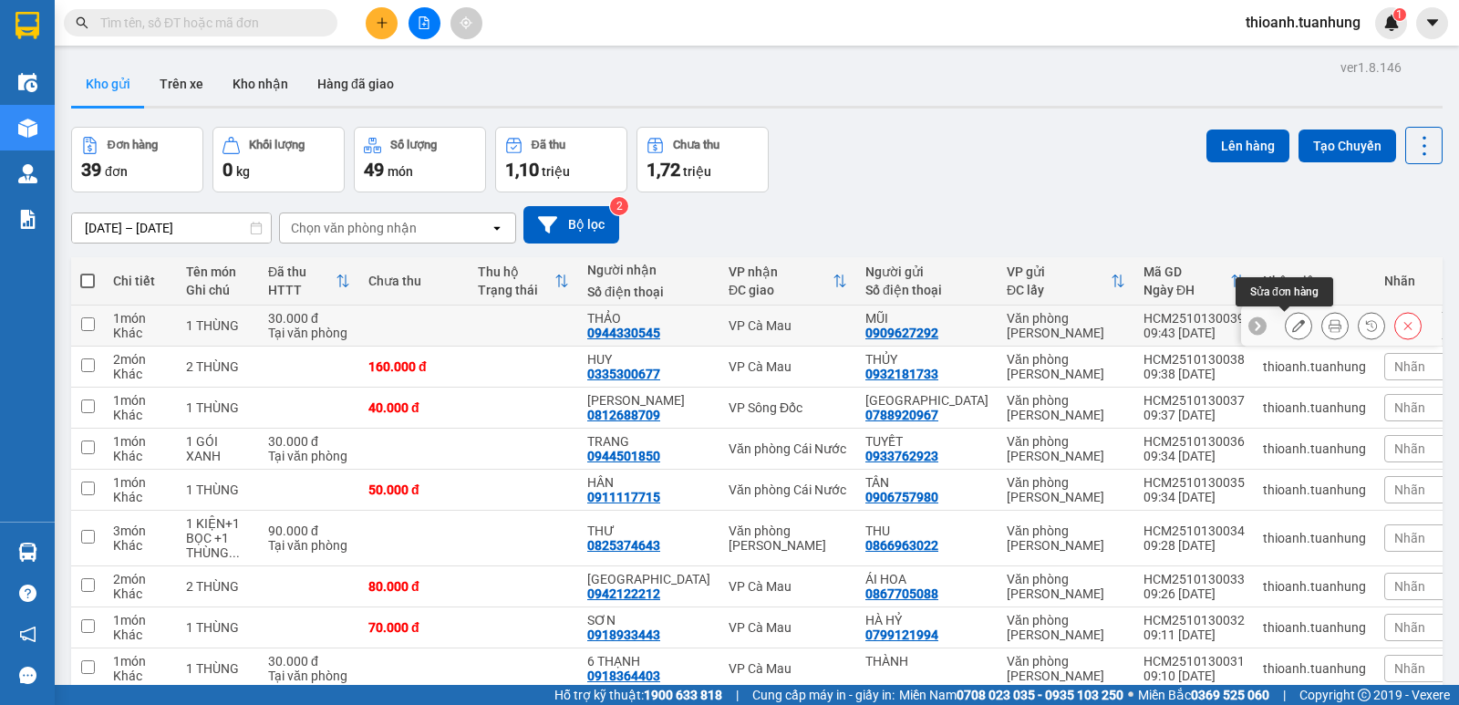
click at [1292, 319] on icon at bounding box center [1298, 325] width 13 height 13
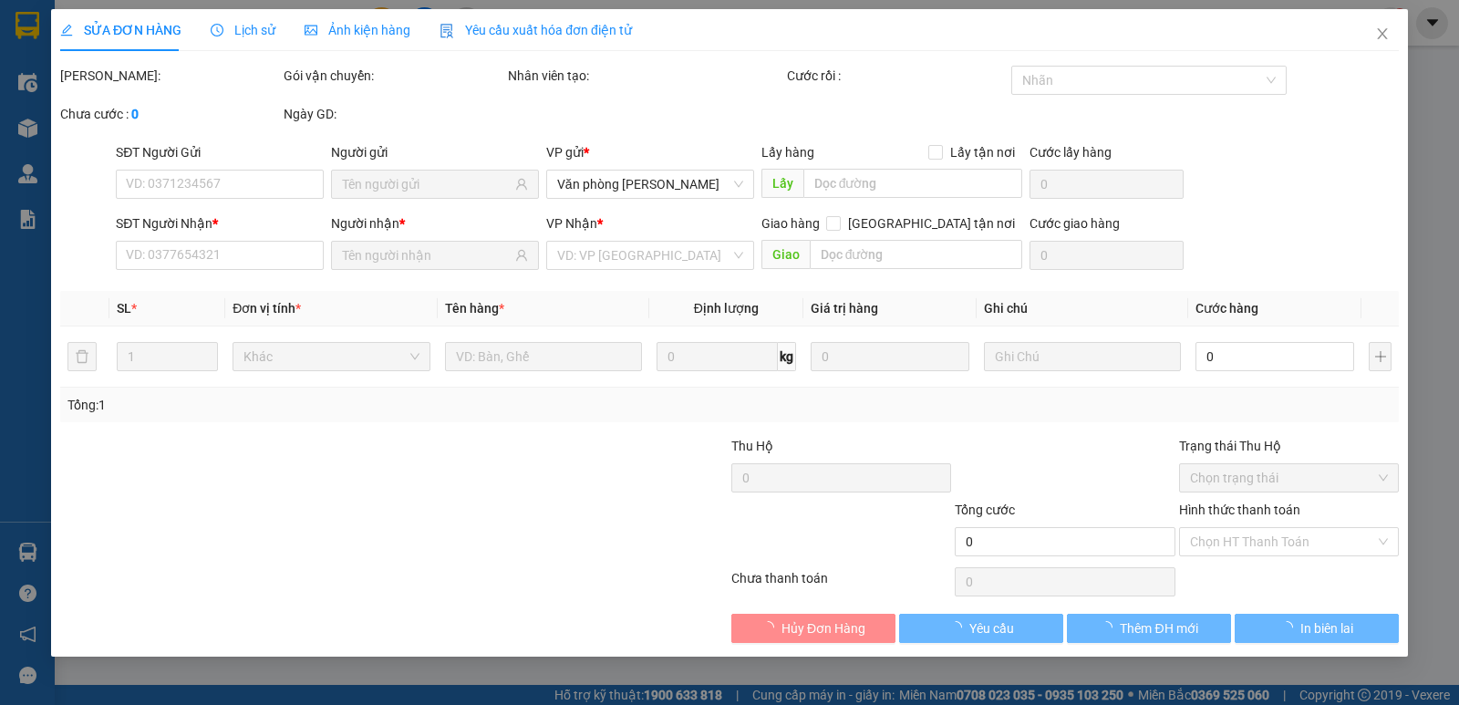
type input "0909627292"
type input "0944330545"
type input "30.000"
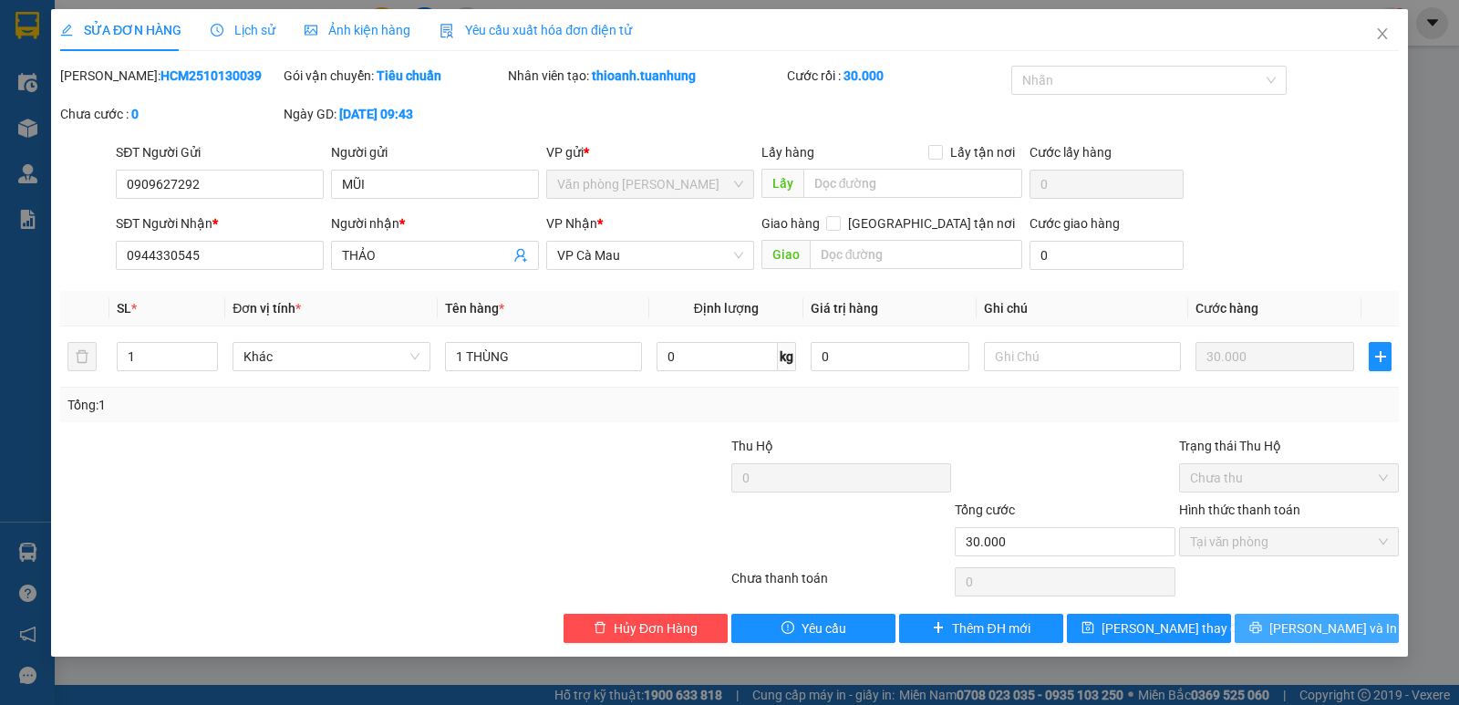
click at [1305, 634] on span "[PERSON_NAME] và In" at bounding box center [1333, 628] width 128 height 20
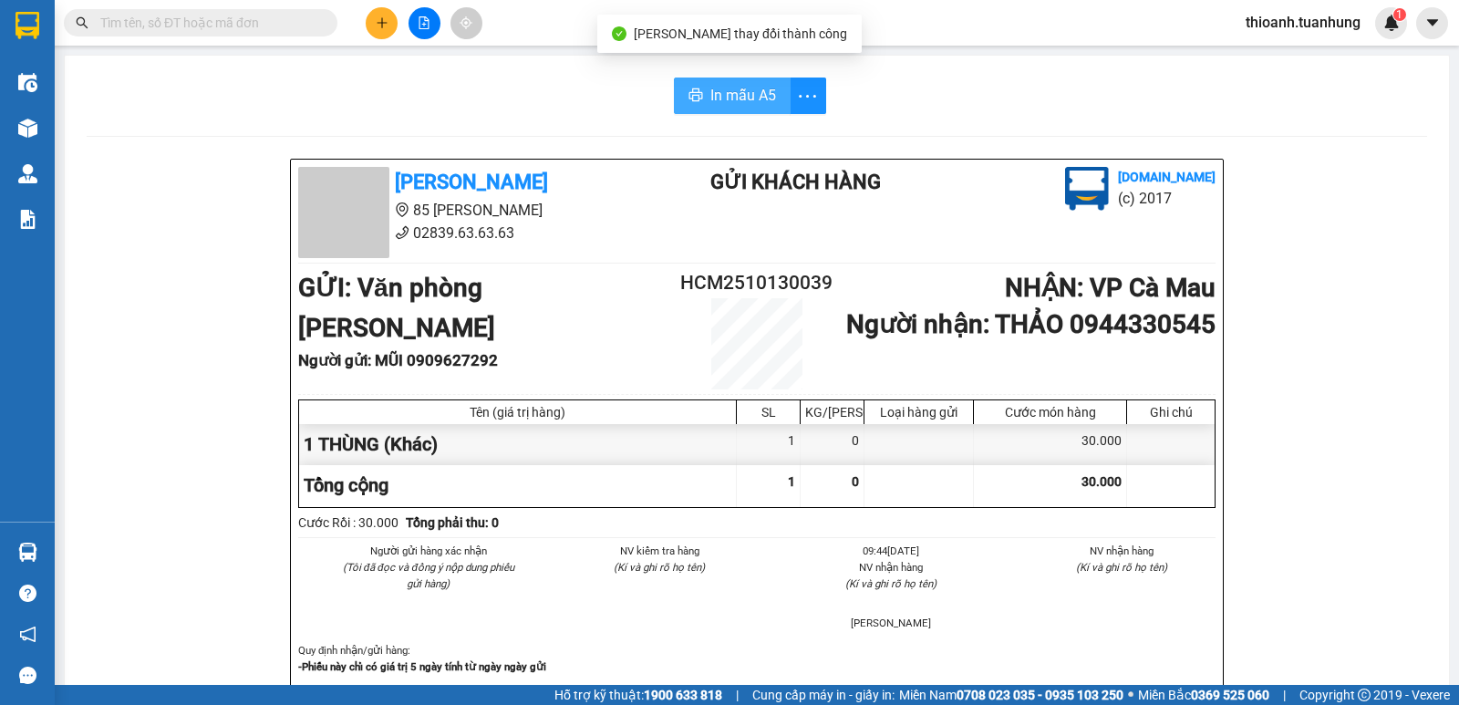
click at [756, 105] on span "In mẫu A5" at bounding box center [743, 95] width 66 height 23
click at [383, 15] on button at bounding box center [382, 23] width 32 height 32
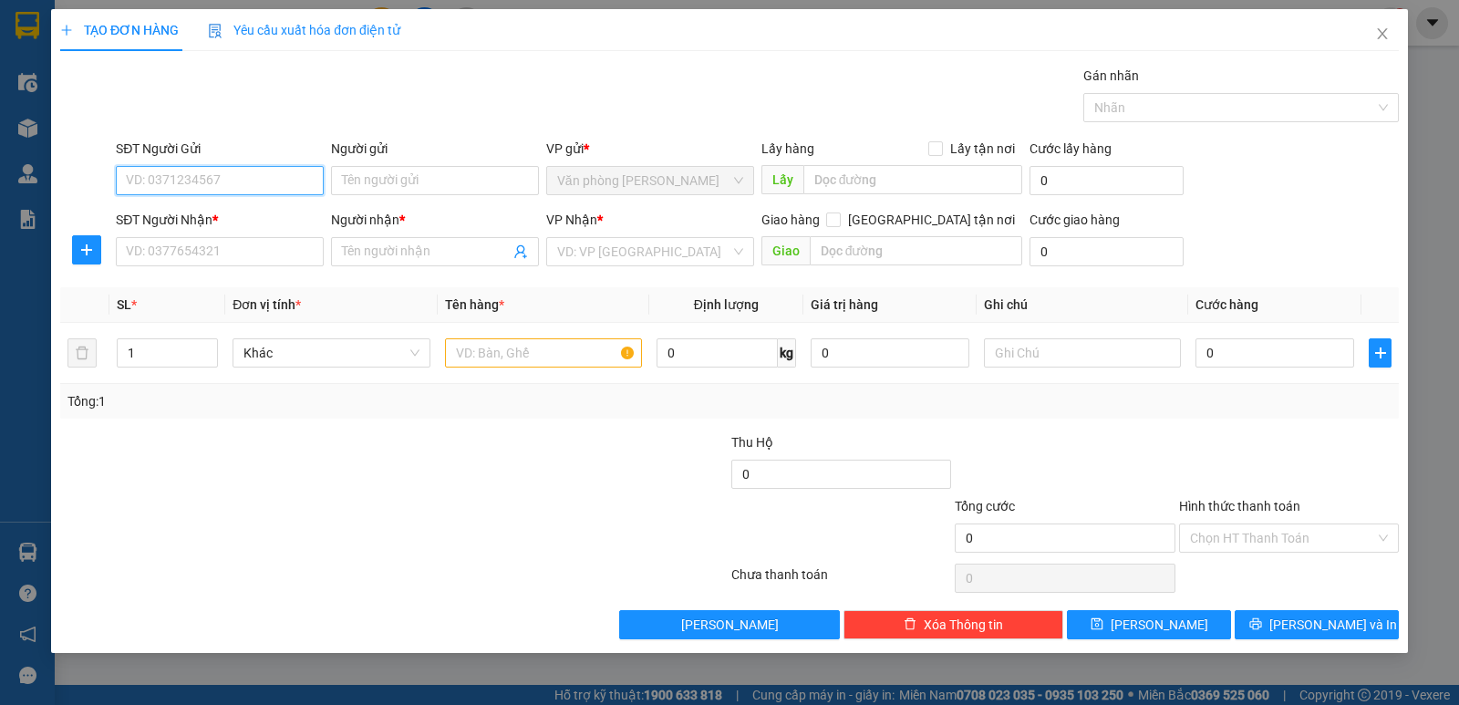
click at [284, 170] on input "SĐT Người Gửi" at bounding box center [220, 180] width 208 height 29
type input "0856699197"
click at [428, 180] on input "Người gửi" at bounding box center [435, 180] width 208 height 29
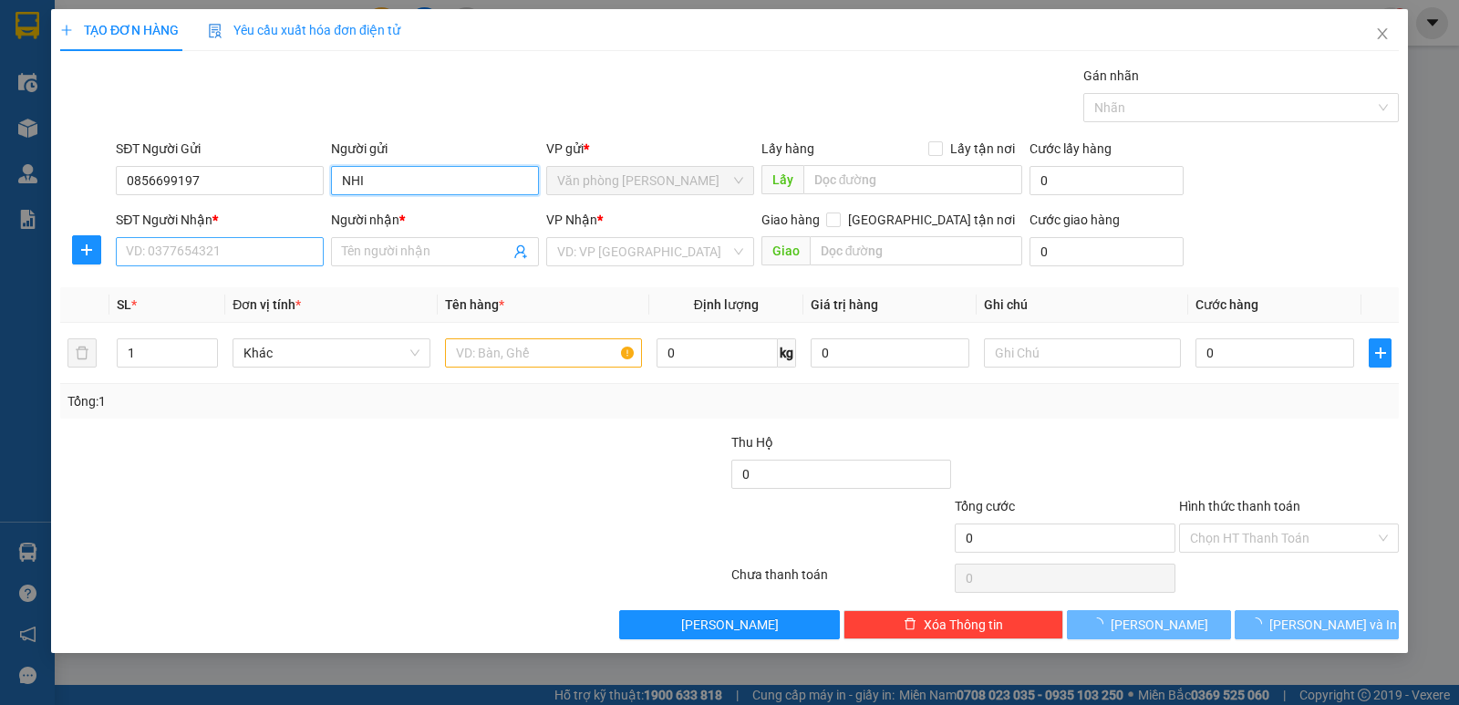
type input "NHI"
click at [236, 250] on input "SĐT Người Nhận *" at bounding box center [220, 251] width 208 height 29
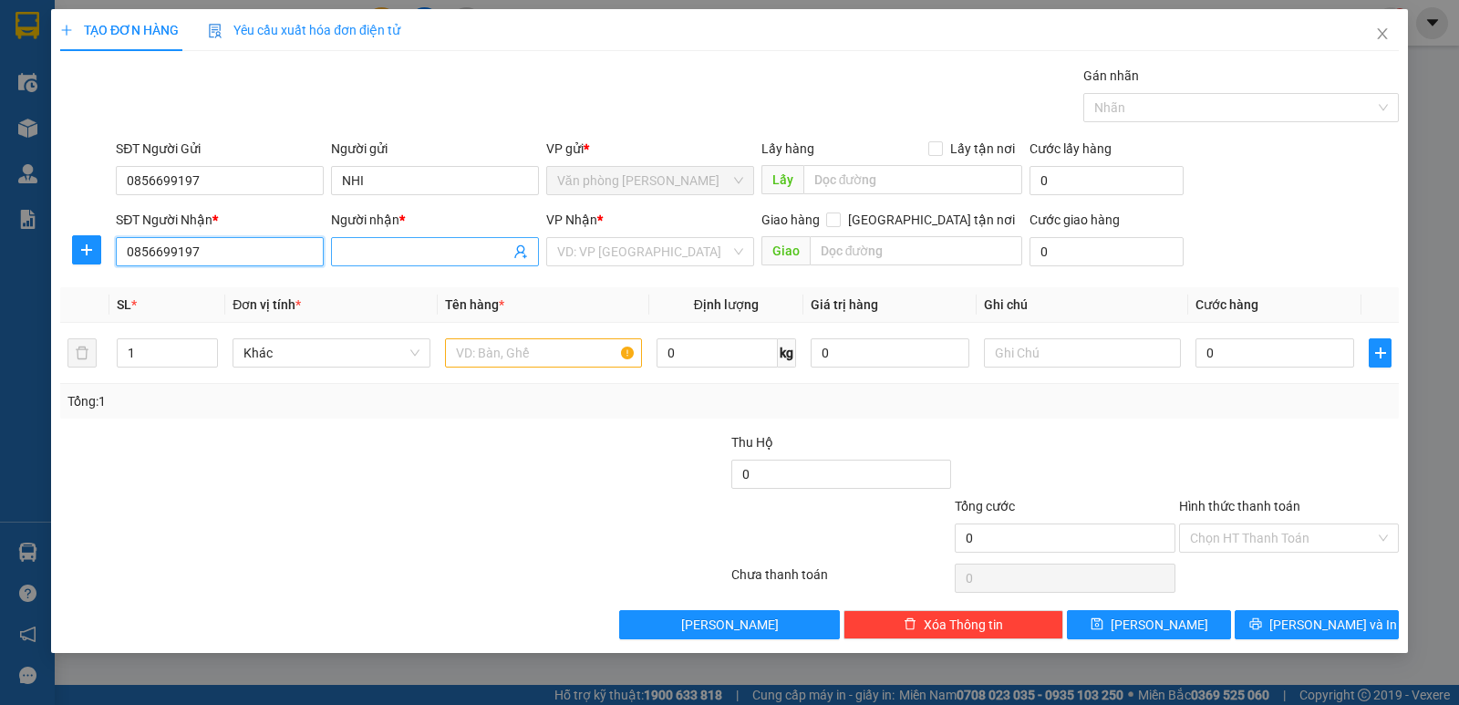
type input "0856699197"
click at [354, 246] on input "Người nhận *" at bounding box center [426, 252] width 168 height 20
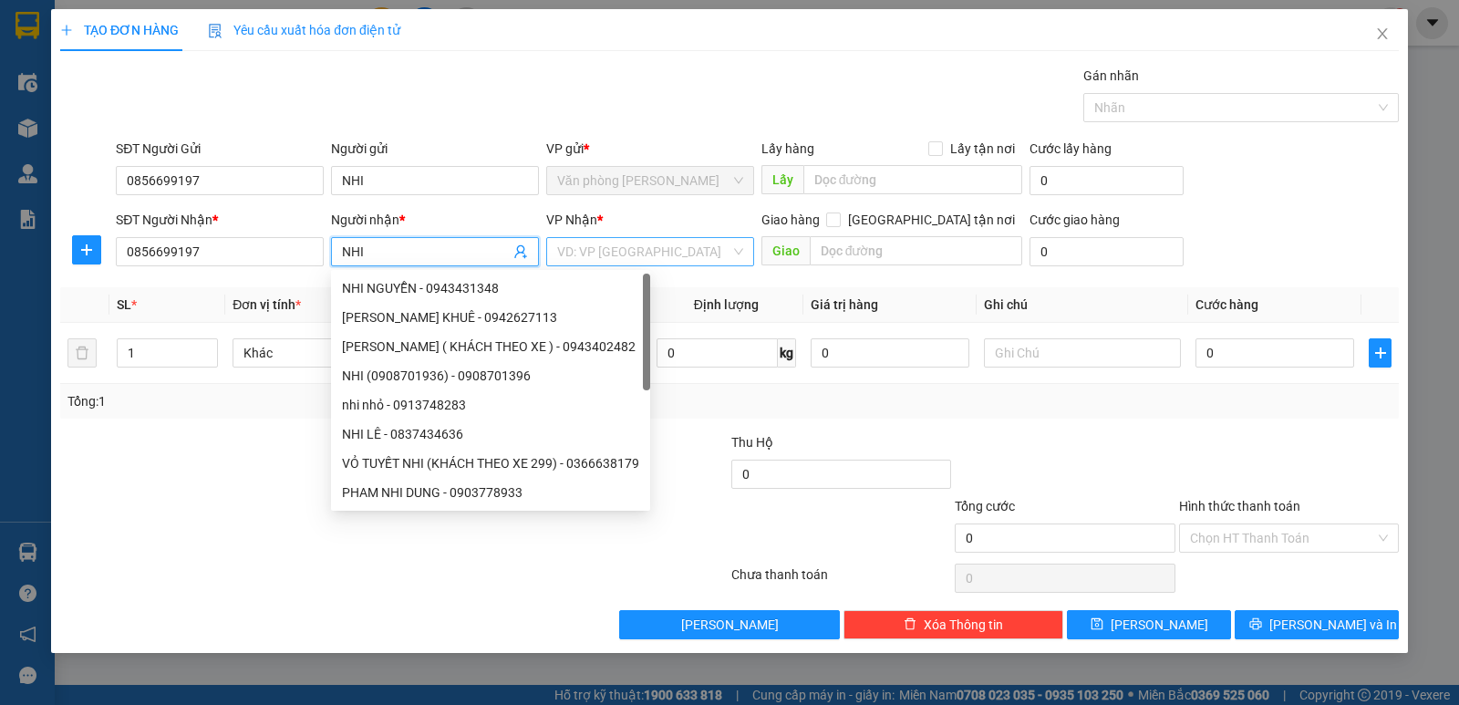
type input "NHI"
click at [636, 255] on input "search" at bounding box center [643, 251] width 173 height 27
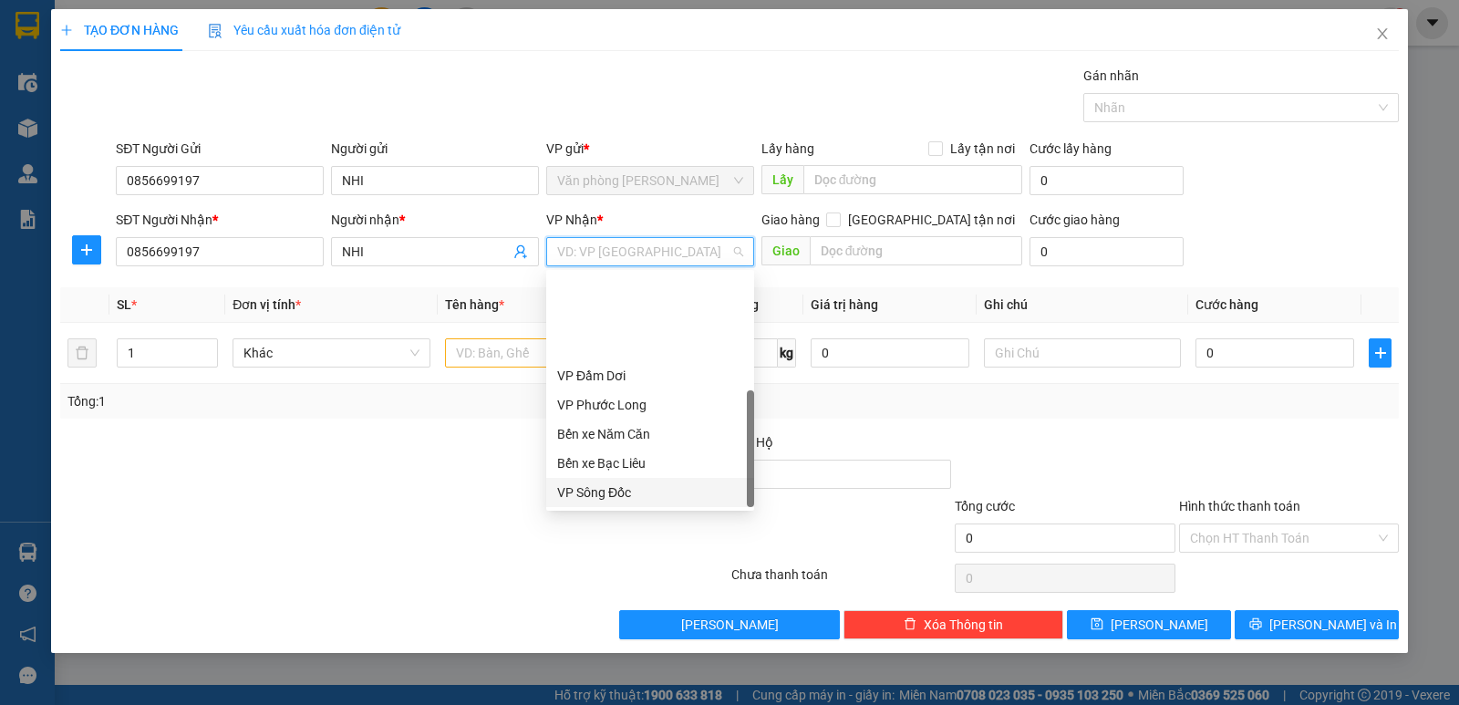
scroll to position [117, 0]
click at [662, 459] on div "Văn phòng Cái Nước" at bounding box center [650, 463] width 186 height 20
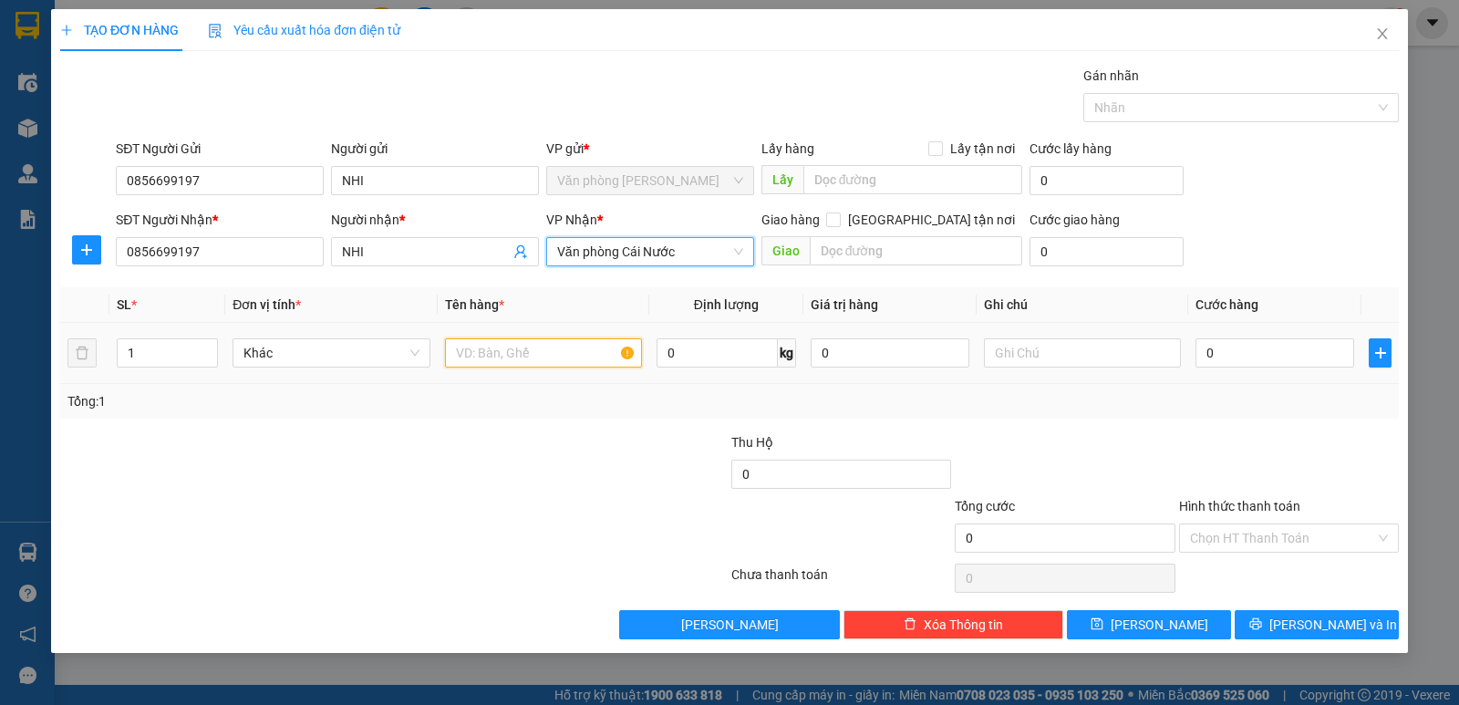
click at [490, 356] on input "text" at bounding box center [543, 352] width 197 height 29
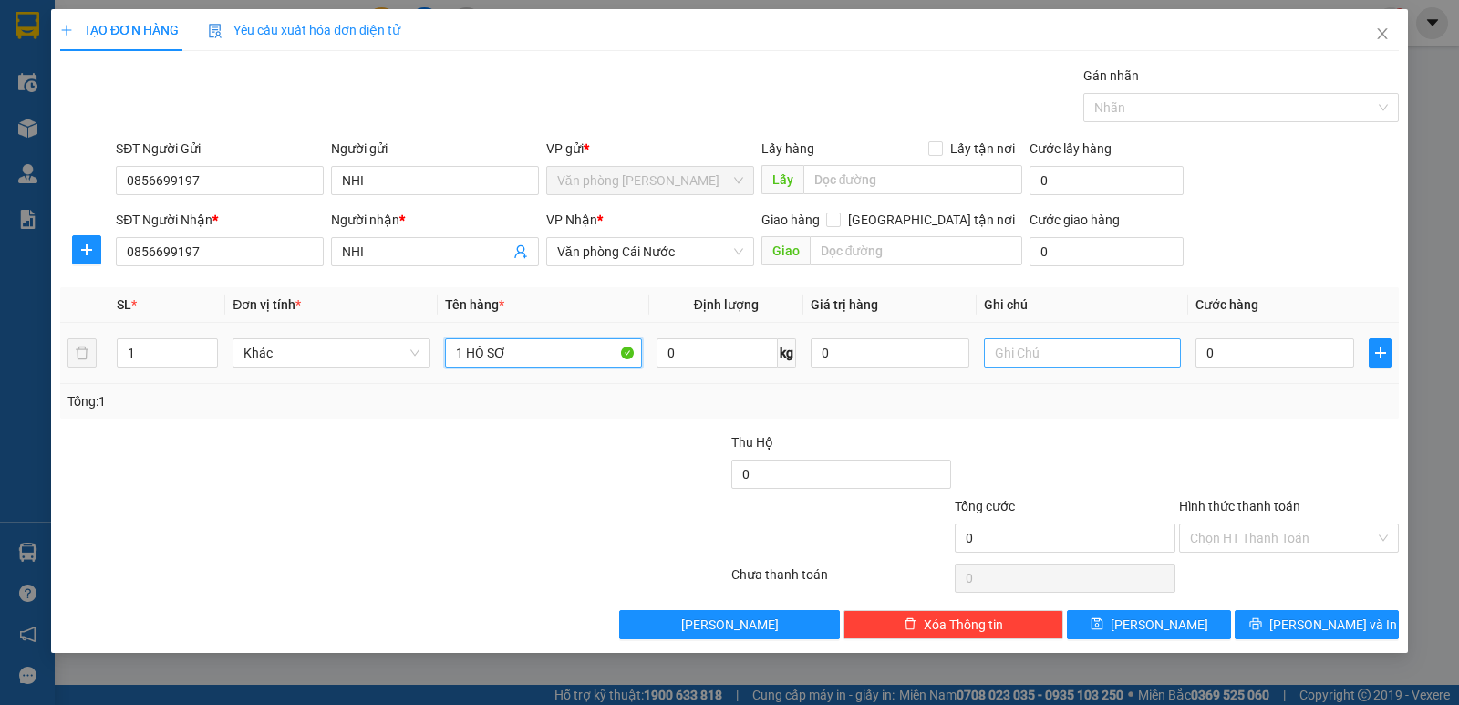
type input "1 HÔ SƠ"
click at [1040, 346] on input "text" at bounding box center [1082, 352] width 197 height 29
type input "KHÁCH BỎ QUÊN"
click at [1248, 347] on input "0" at bounding box center [1274, 352] width 159 height 29
type input "3"
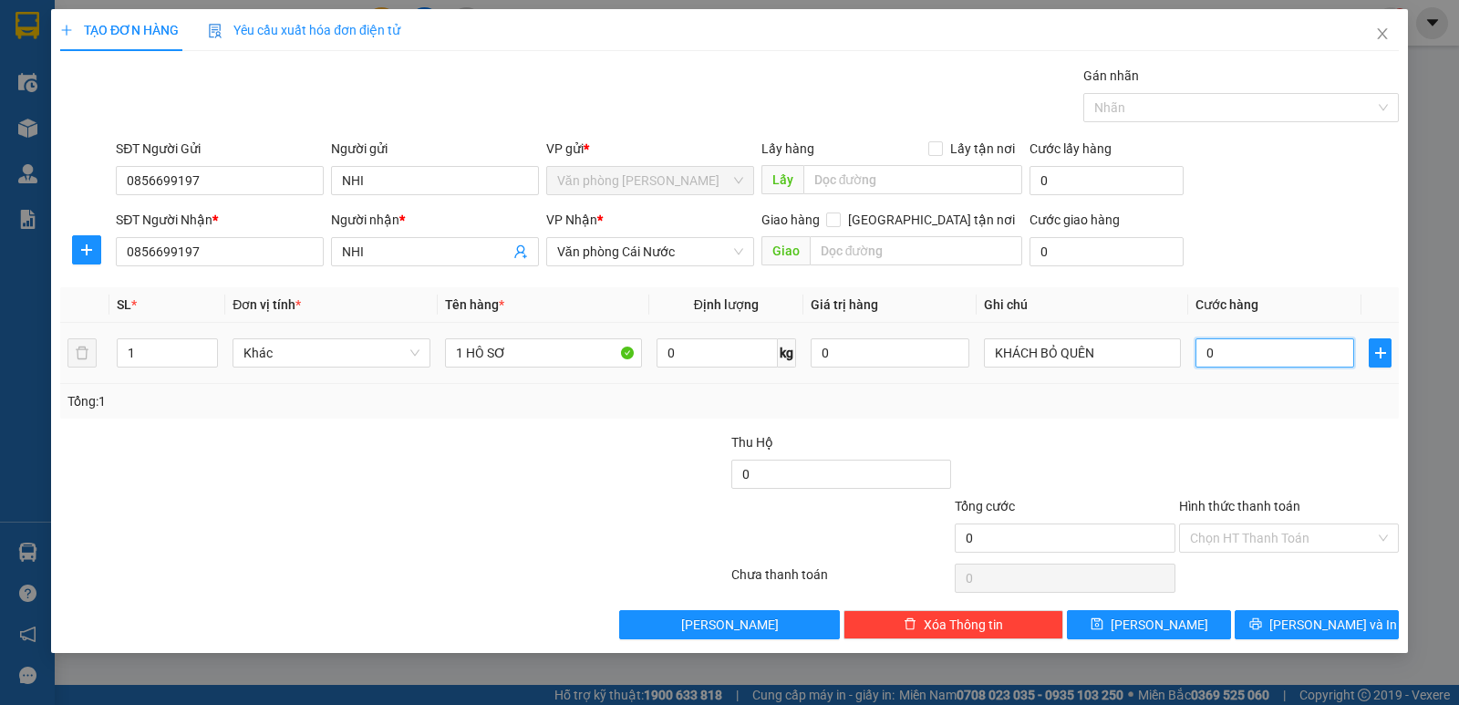
type input "3"
type input "30"
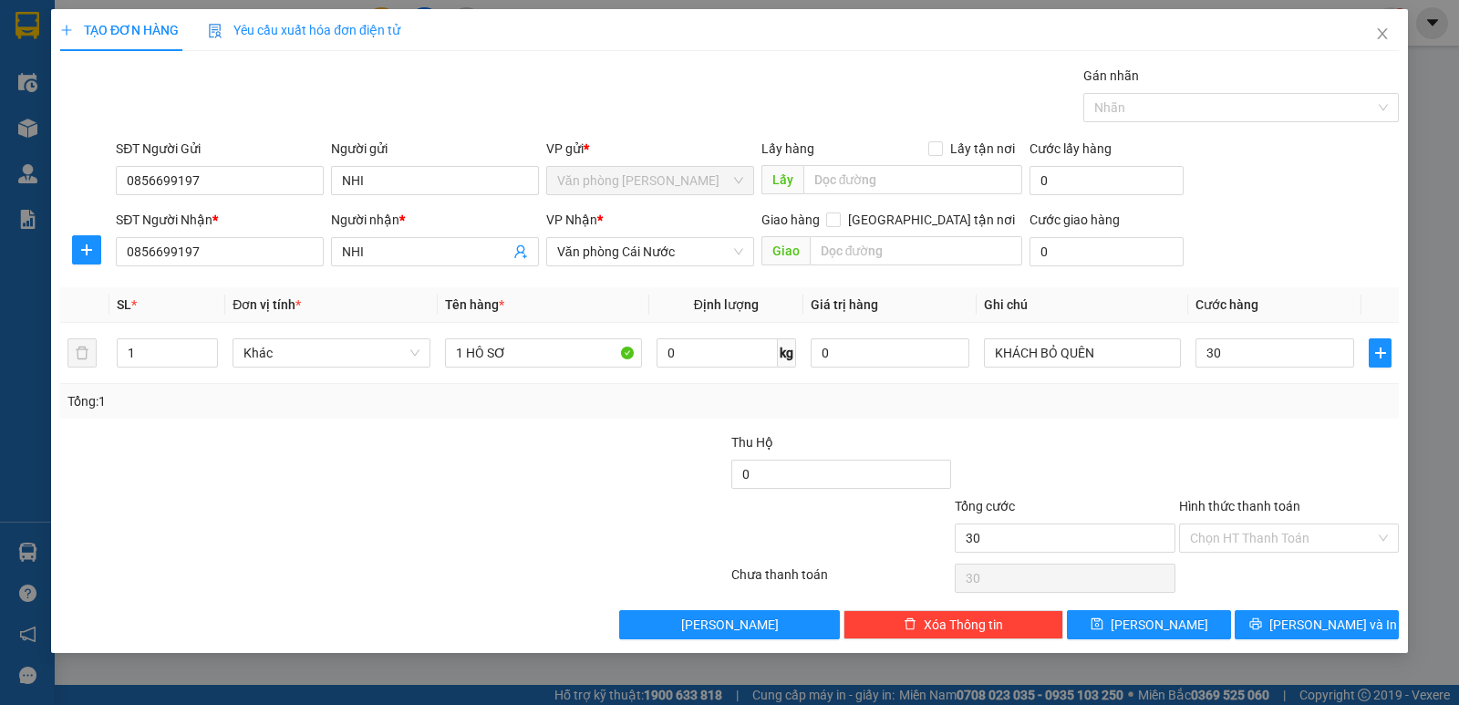
type input "30.000"
drag, startPoint x: 1232, startPoint y: 406, endPoint x: 1234, endPoint y: 419, distance: 13.8
click at [1232, 411] on div "Tổng: 1" at bounding box center [729, 401] width 1338 height 35
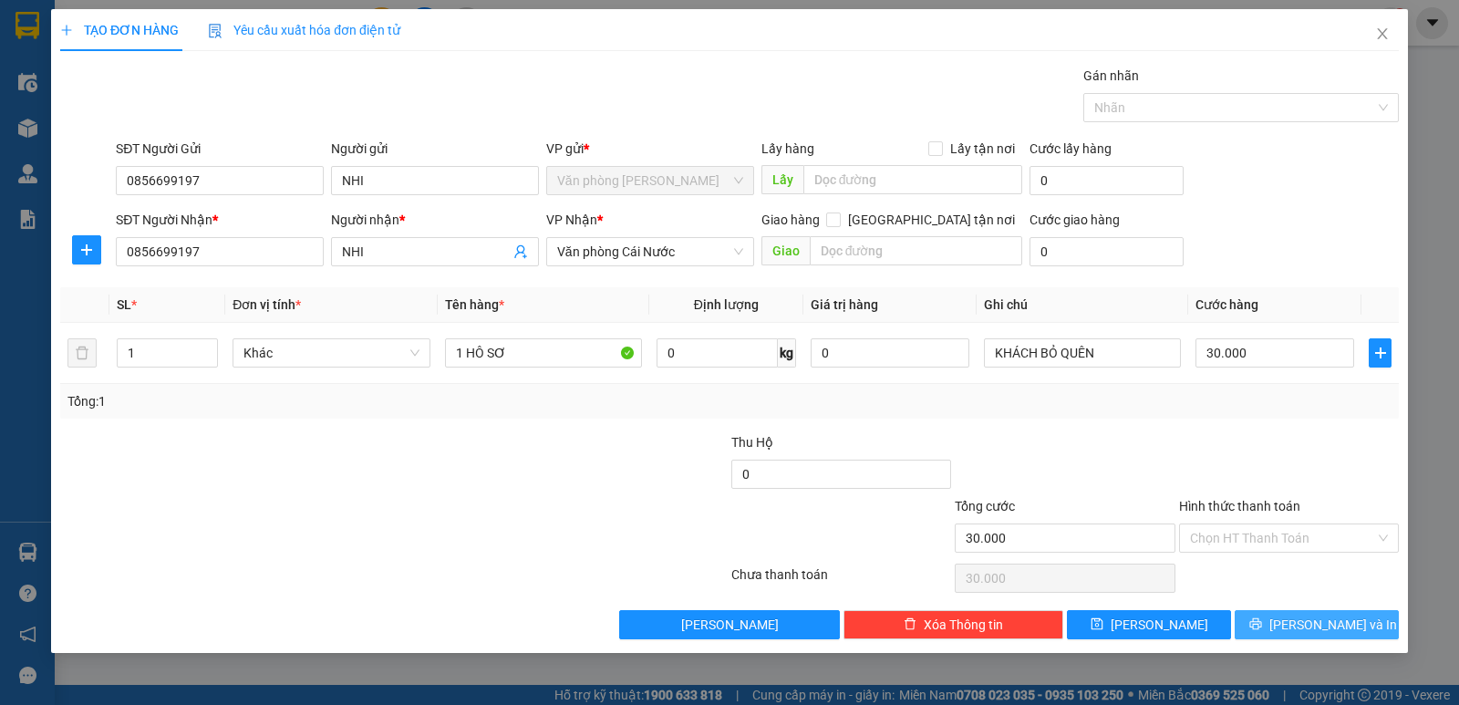
click at [1311, 617] on span "[PERSON_NAME] và In" at bounding box center [1333, 624] width 128 height 20
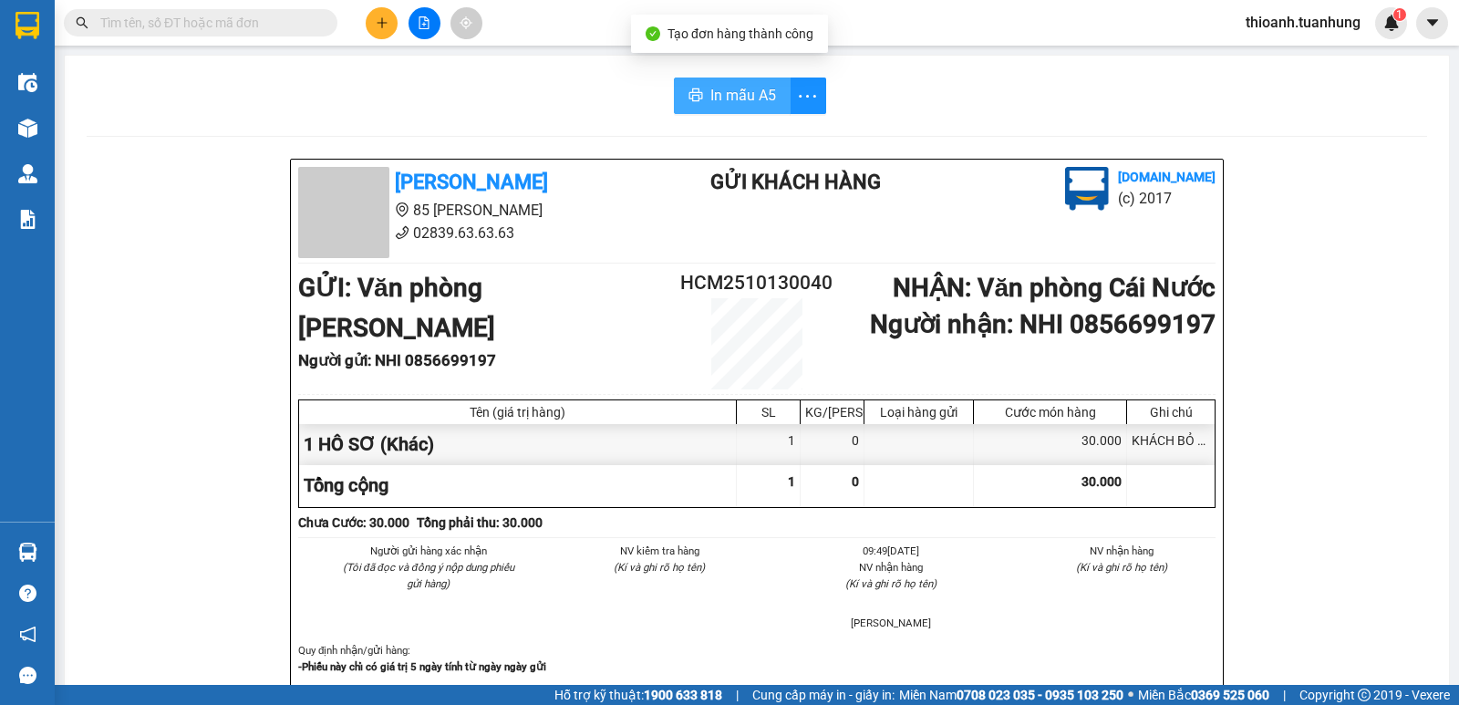
click at [755, 95] on span "In mẫu A5" at bounding box center [743, 95] width 66 height 23
click at [271, 29] on input "text" at bounding box center [207, 23] width 215 height 20
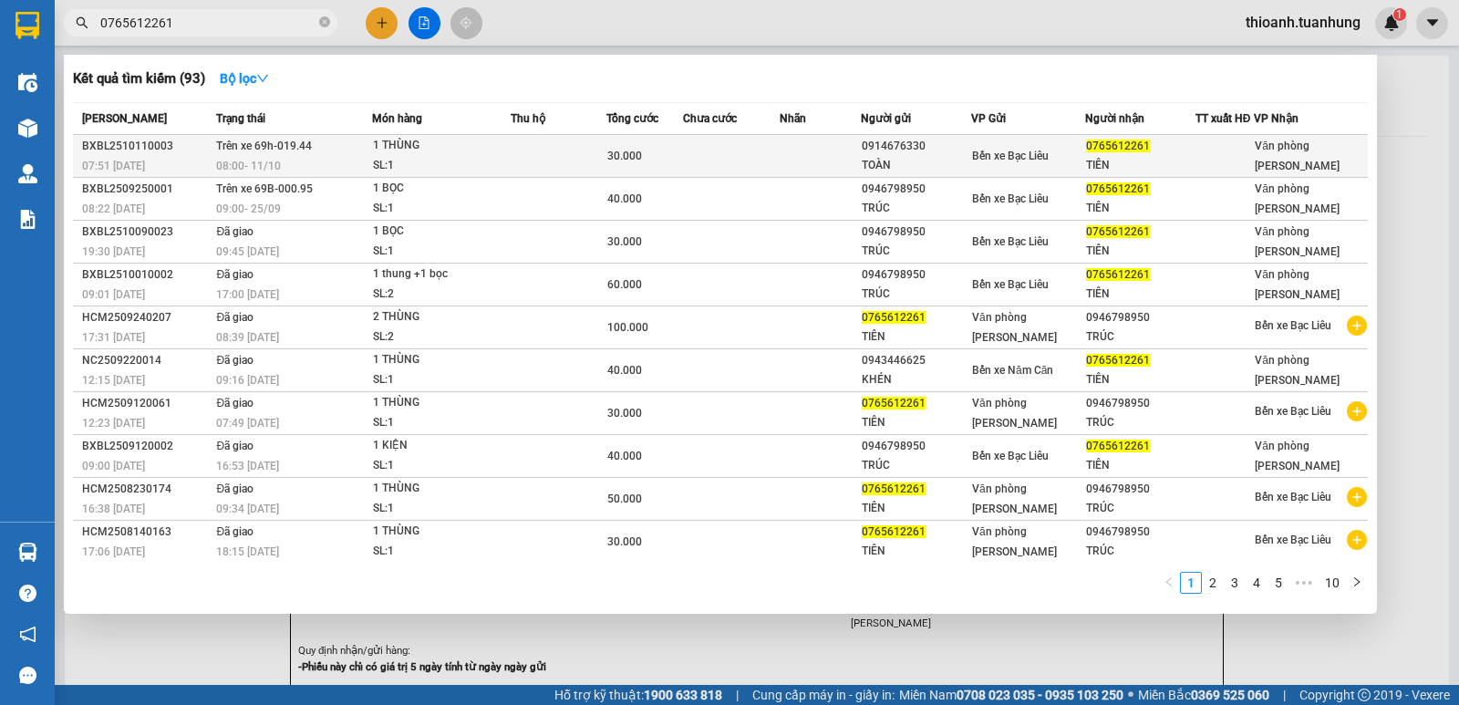
type input "0765612261"
click at [700, 152] on td at bounding box center [731, 156] width 97 height 43
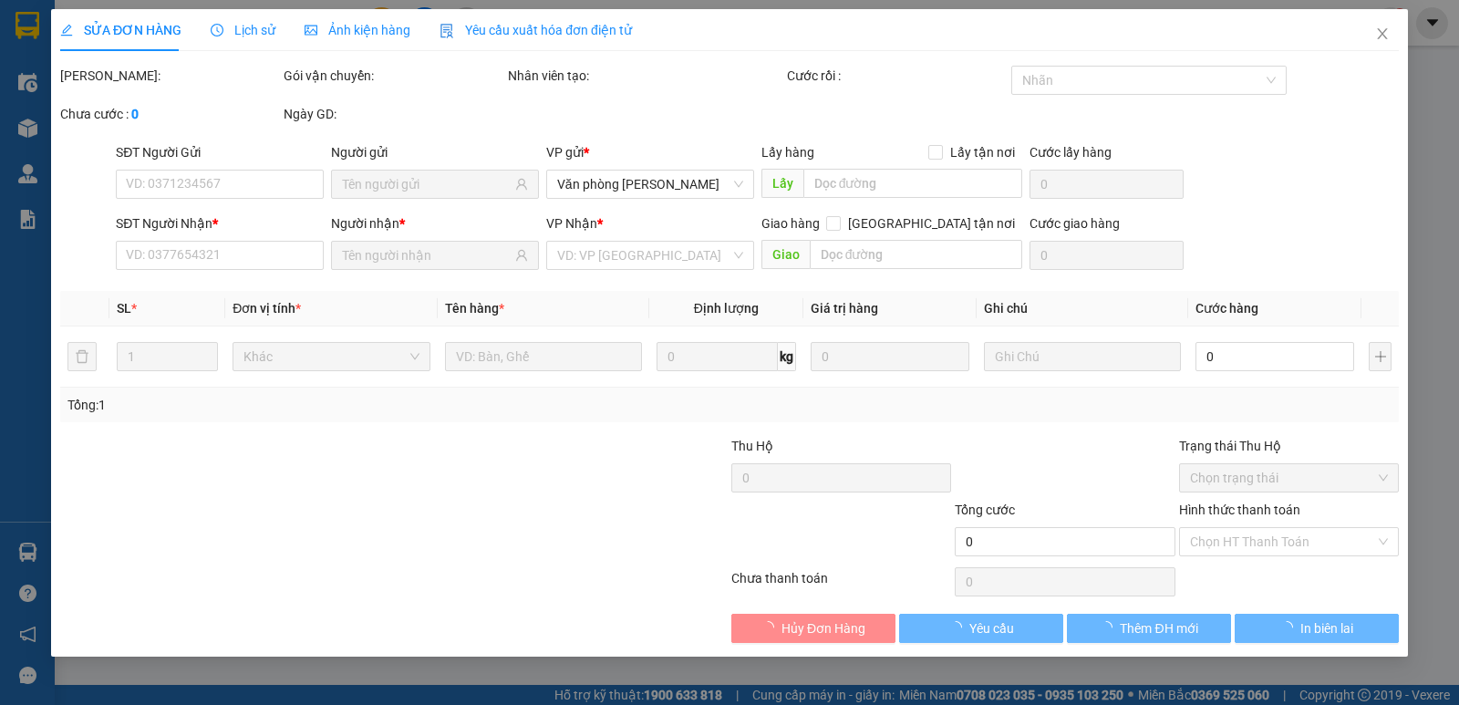
type input "0914676330"
type input "TOÀN"
type input "0765612261"
type input "TIÊN"
type input "30.000"
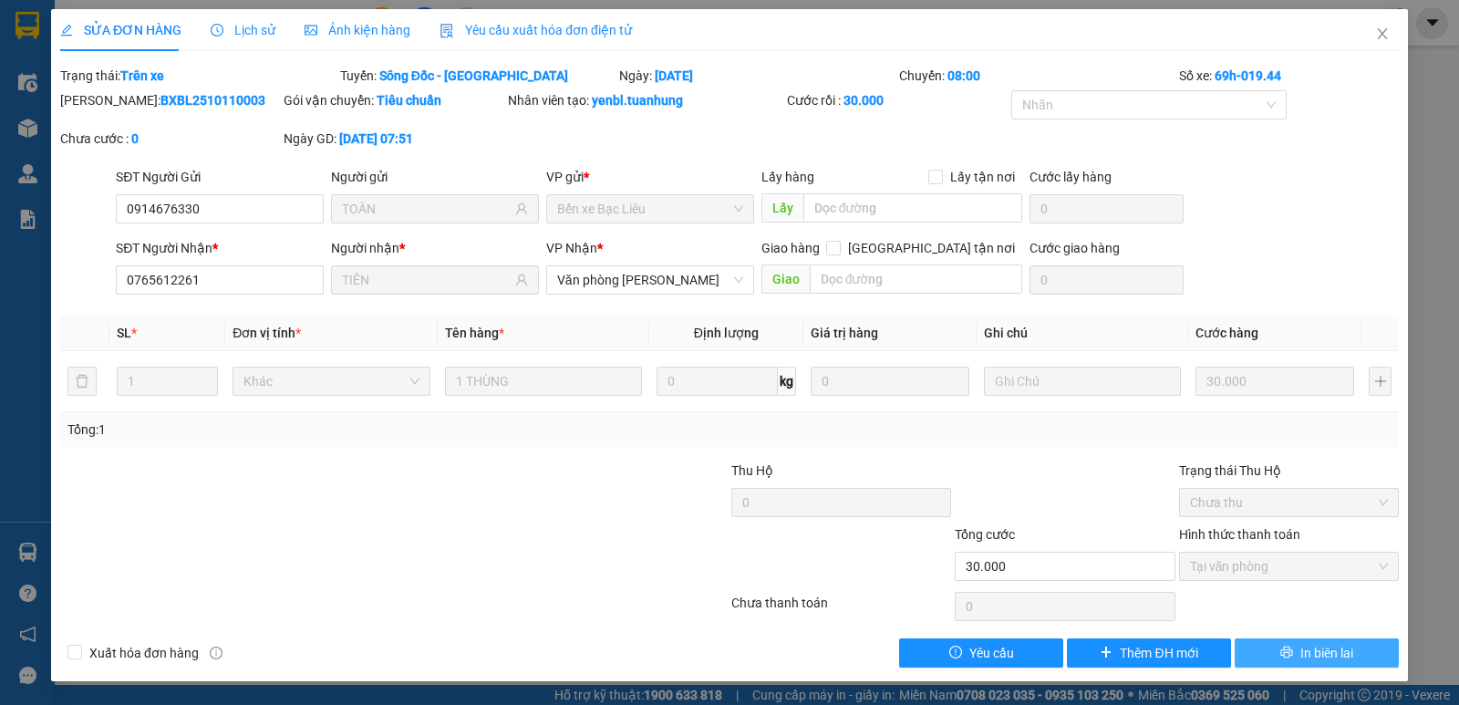
click at [1315, 652] on span "In biên lai" at bounding box center [1326, 653] width 53 height 20
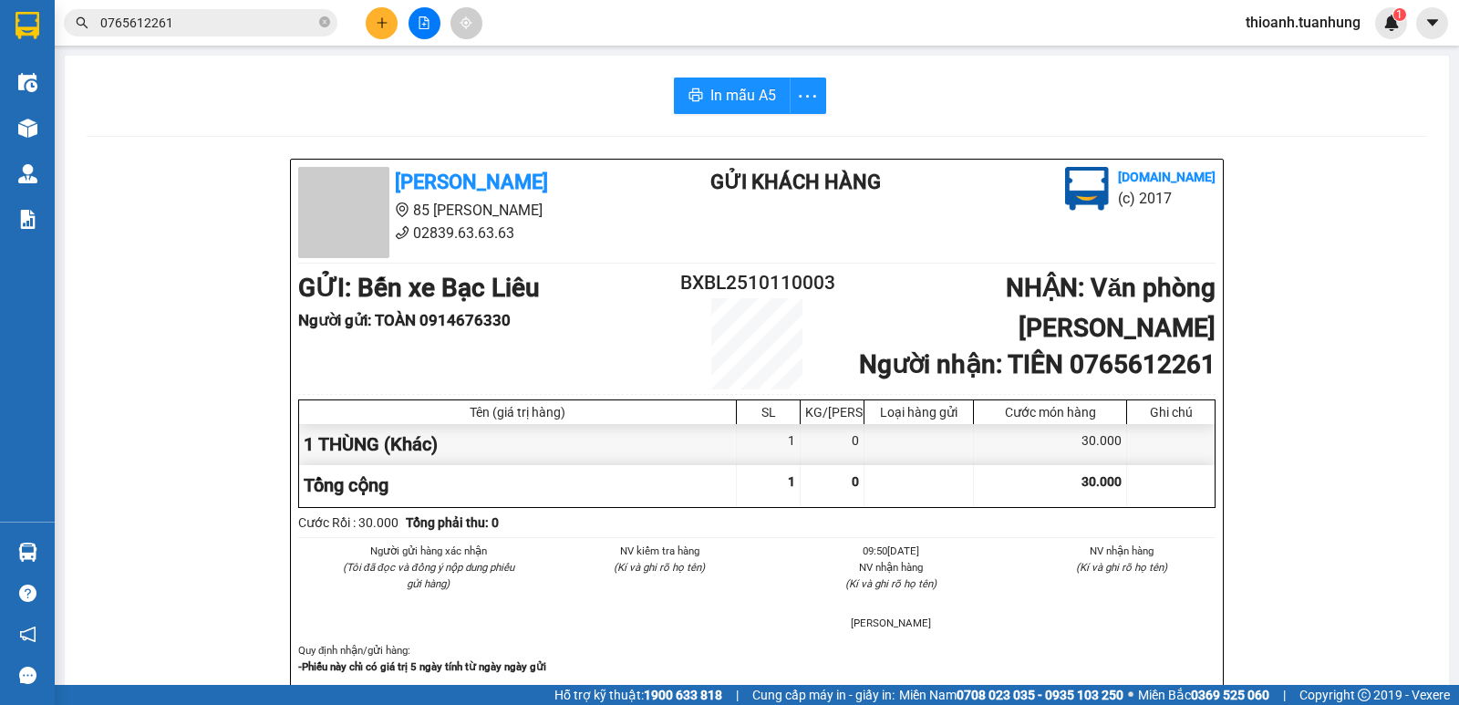
click at [224, 26] on input "0765612261" at bounding box center [207, 23] width 215 height 20
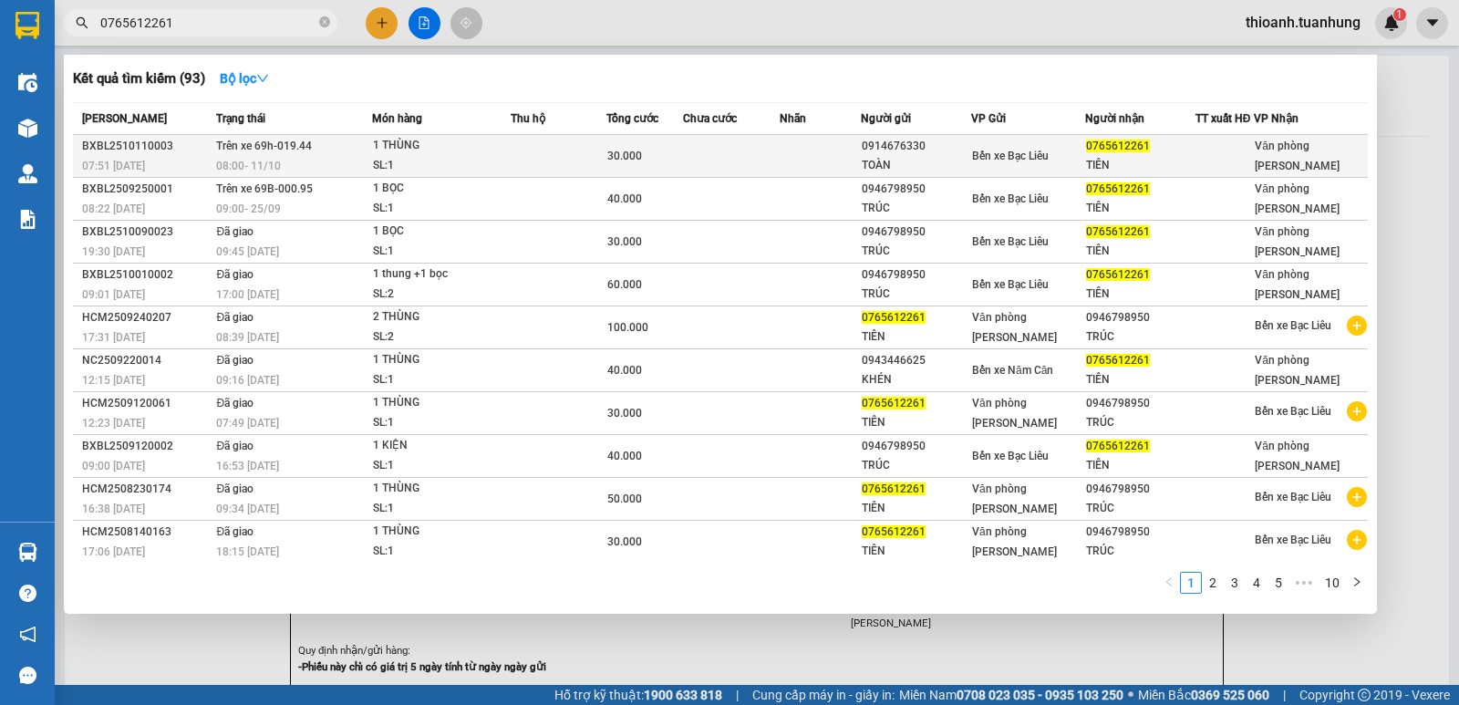
click at [841, 160] on td at bounding box center [819, 156] width 81 height 43
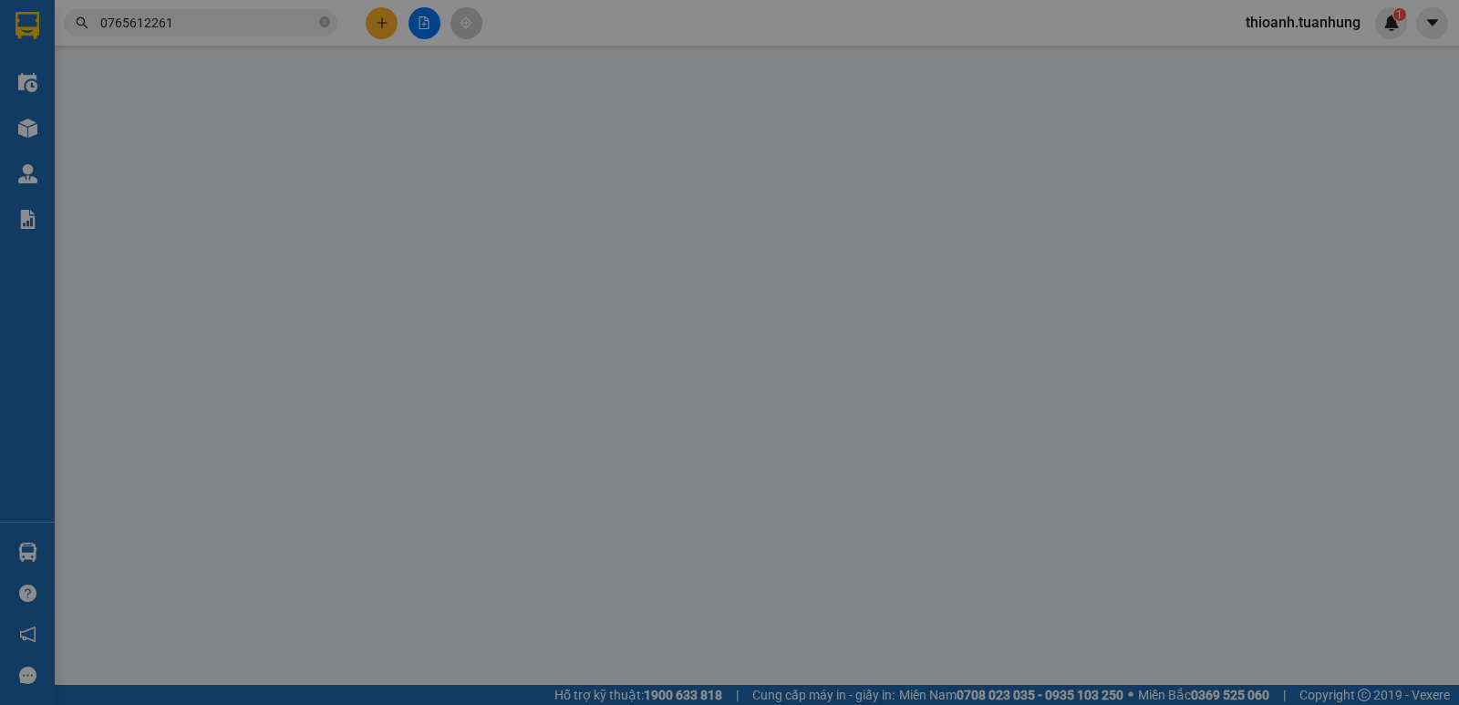
type input "0914676330"
type input "TOÀN"
type input "0765612261"
type input "TIÊN"
type input "30.000"
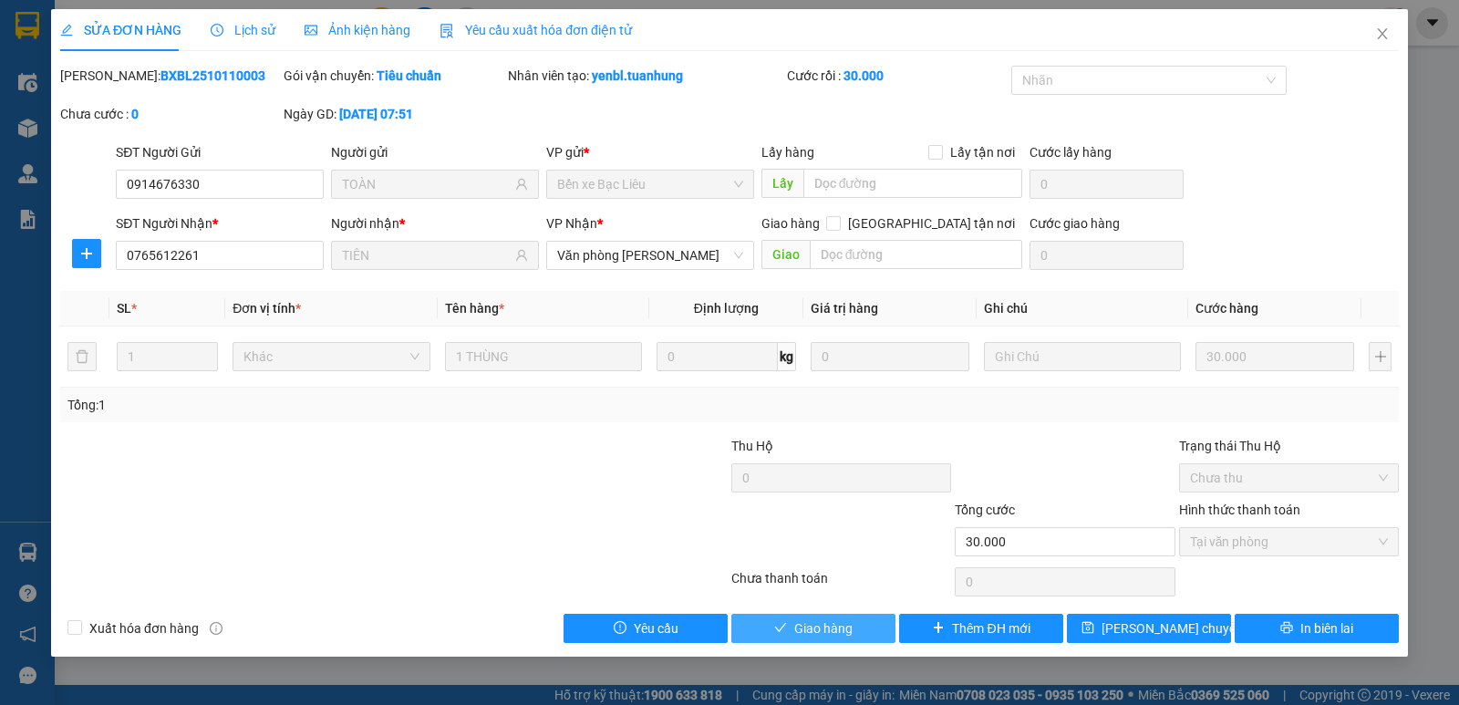
click at [822, 622] on span "Giao hàng" at bounding box center [823, 628] width 58 height 20
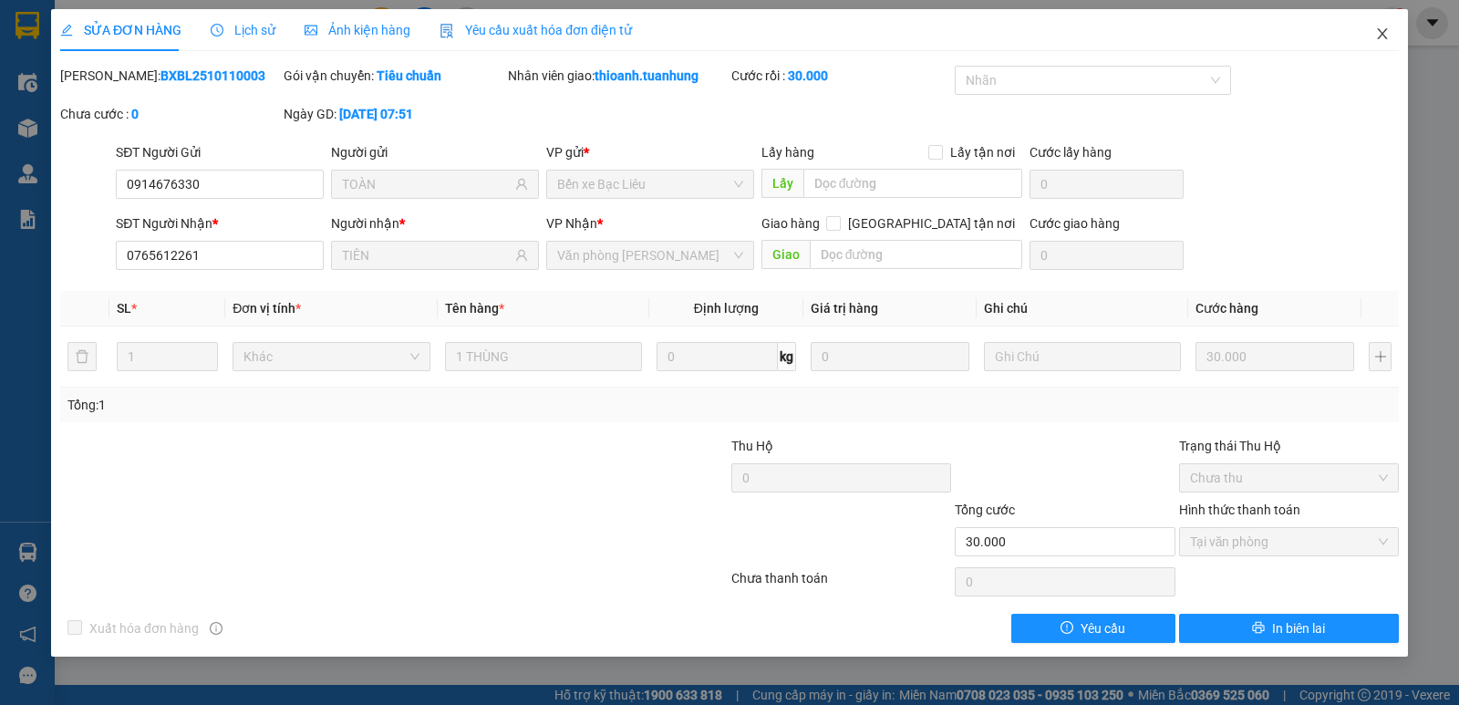
click at [1384, 29] on icon "close" at bounding box center [1382, 33] width 15 height 15
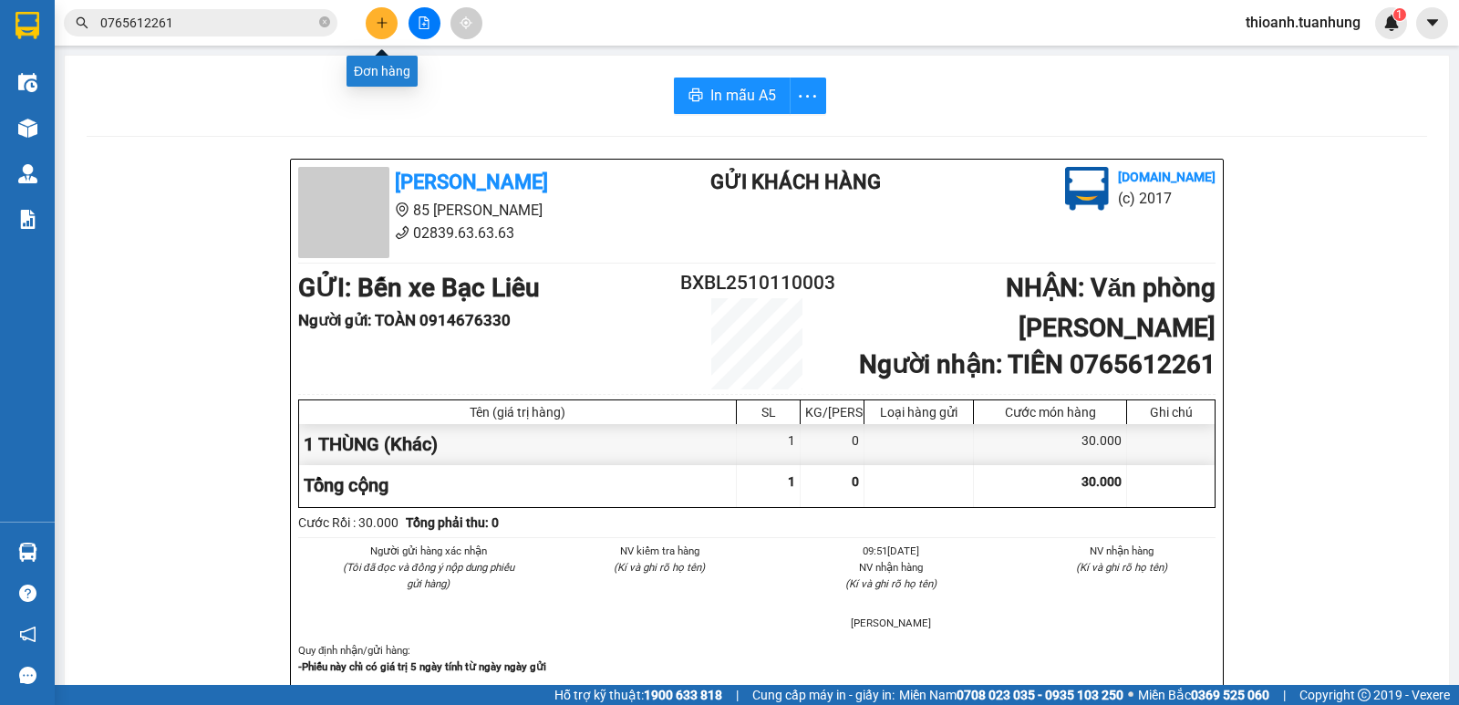
click at [380, 18] on icon "plus" at bounding box center [382, 22] width 13 height 13
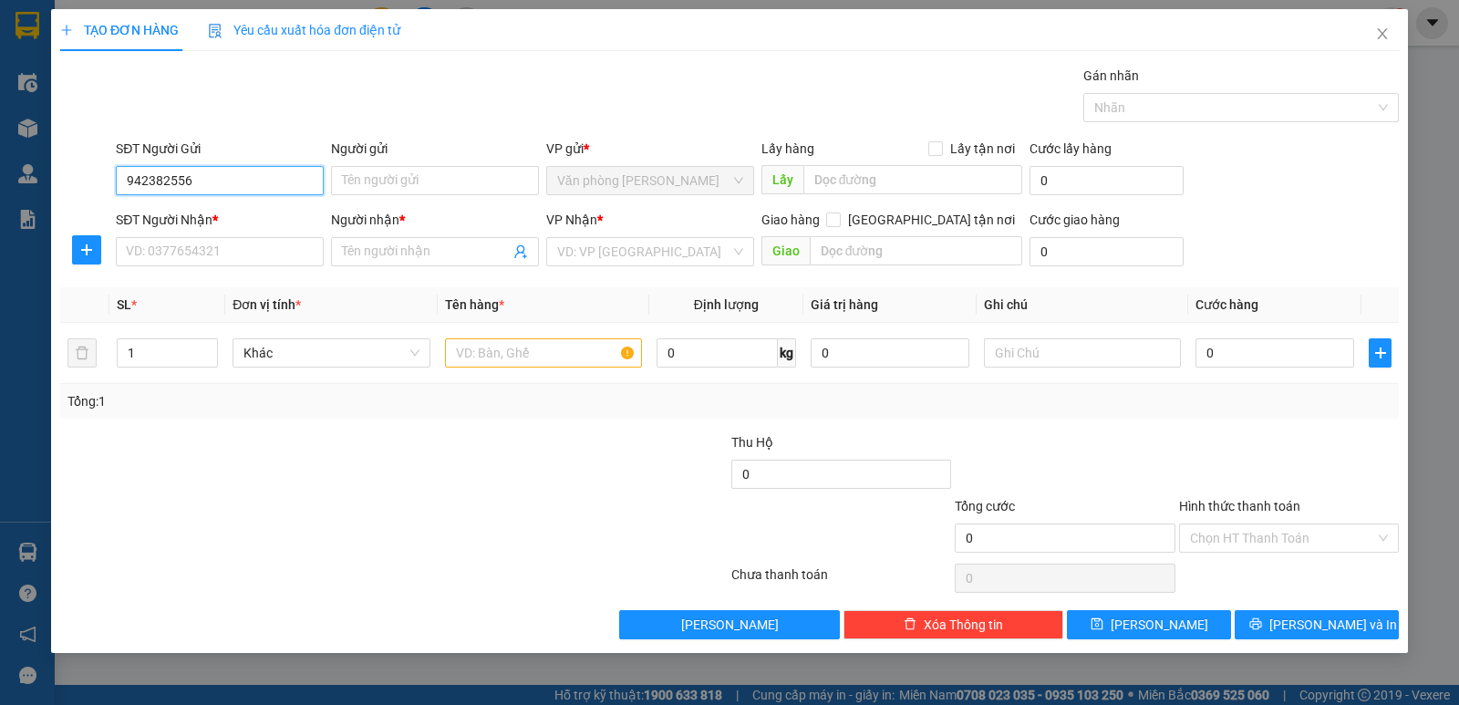
click at [125, 173] on input "942382556" at bounding box center [220, 180] width 208 height 29
type input "0942382556"
click at [226, 218] on div "0942382556 - HOÀNG" at bounding box center [220, 217] width 186 height 20
type input "HOÀNG"
type input "0942382556"
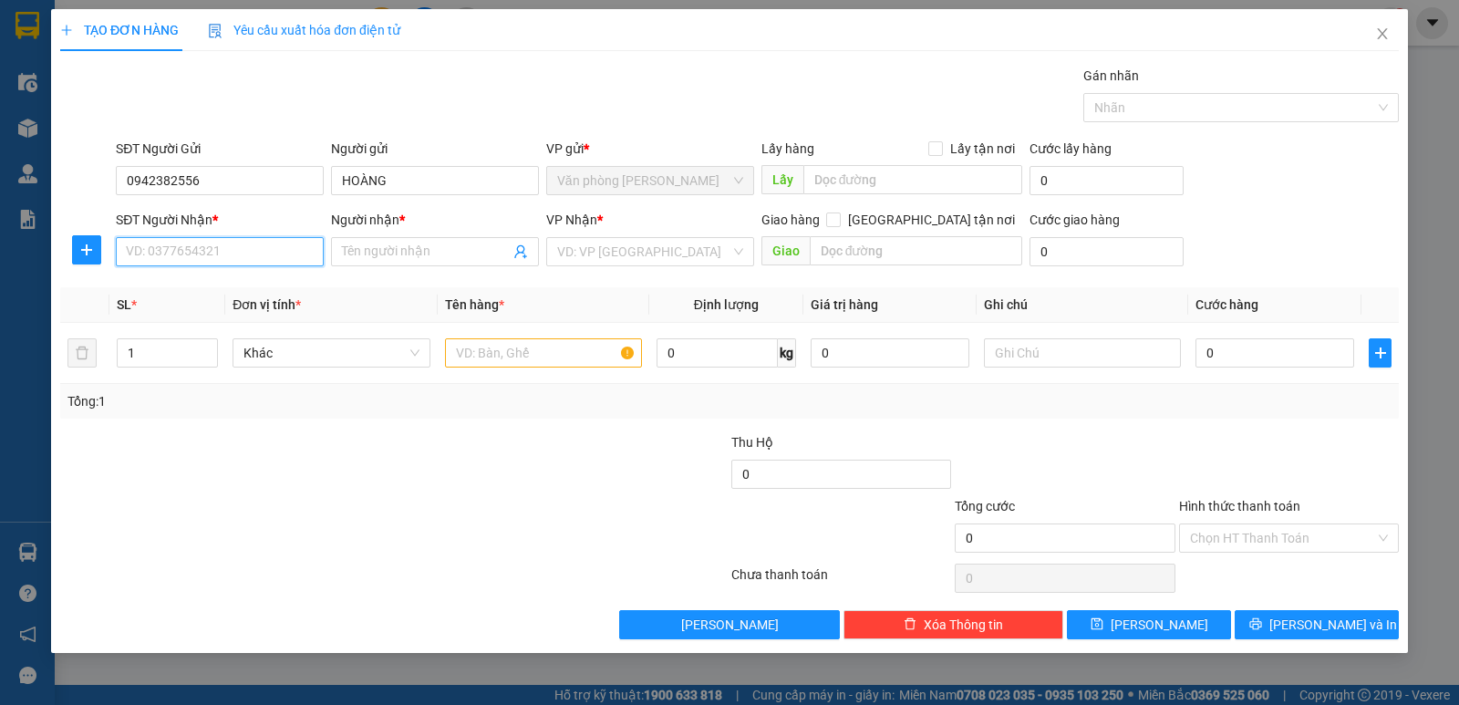
click at [232, 252] on input "SĐT Người Nhận *" at bounding box center [220, 251] width 208 height 29
type input "0947137947"
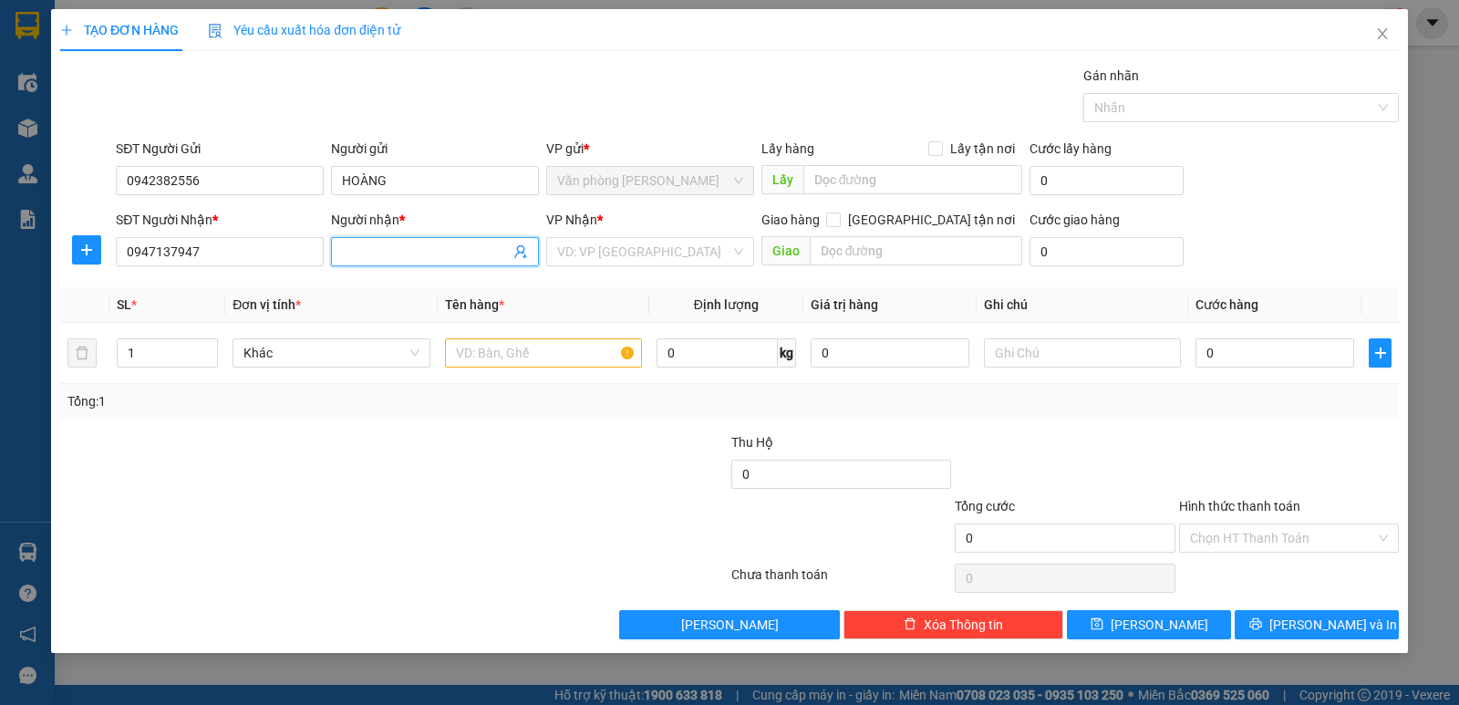
click at [371, 246] on input "Người nhận *" at bounding box center [426, 252] width 168 height 20
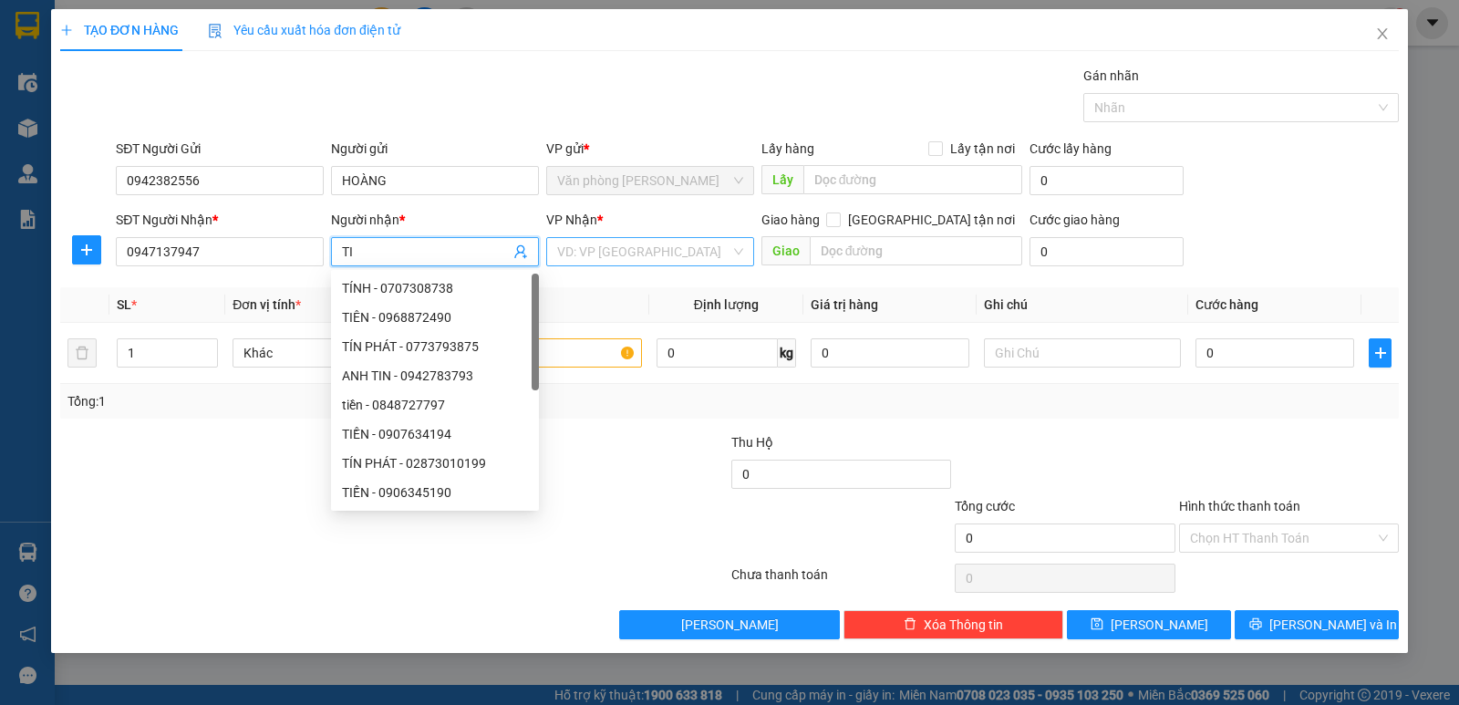
click at [599, 250] on input "search" at bounding box center [643, 251] width 173 height 27
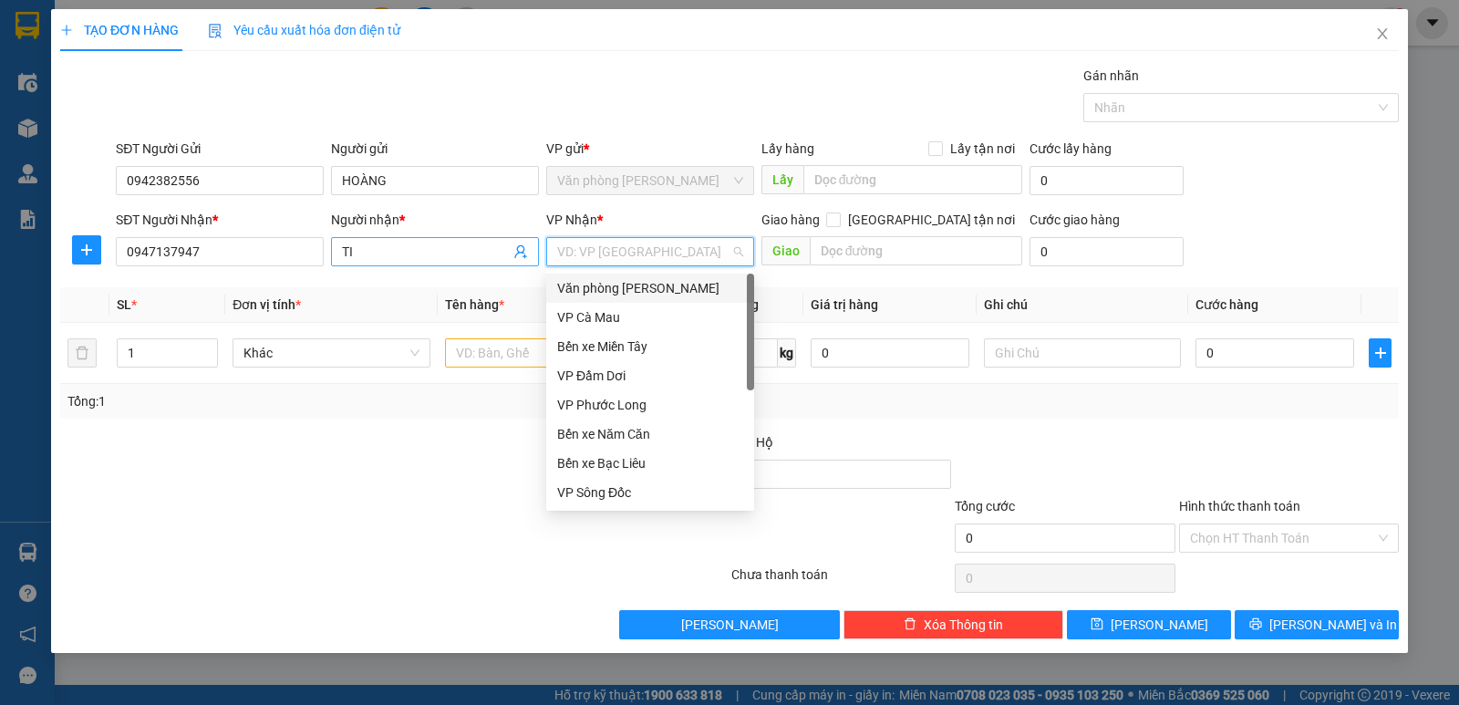
click at [376, 250] on input "TI" at bounding box center [426, 252] width 168 height 20
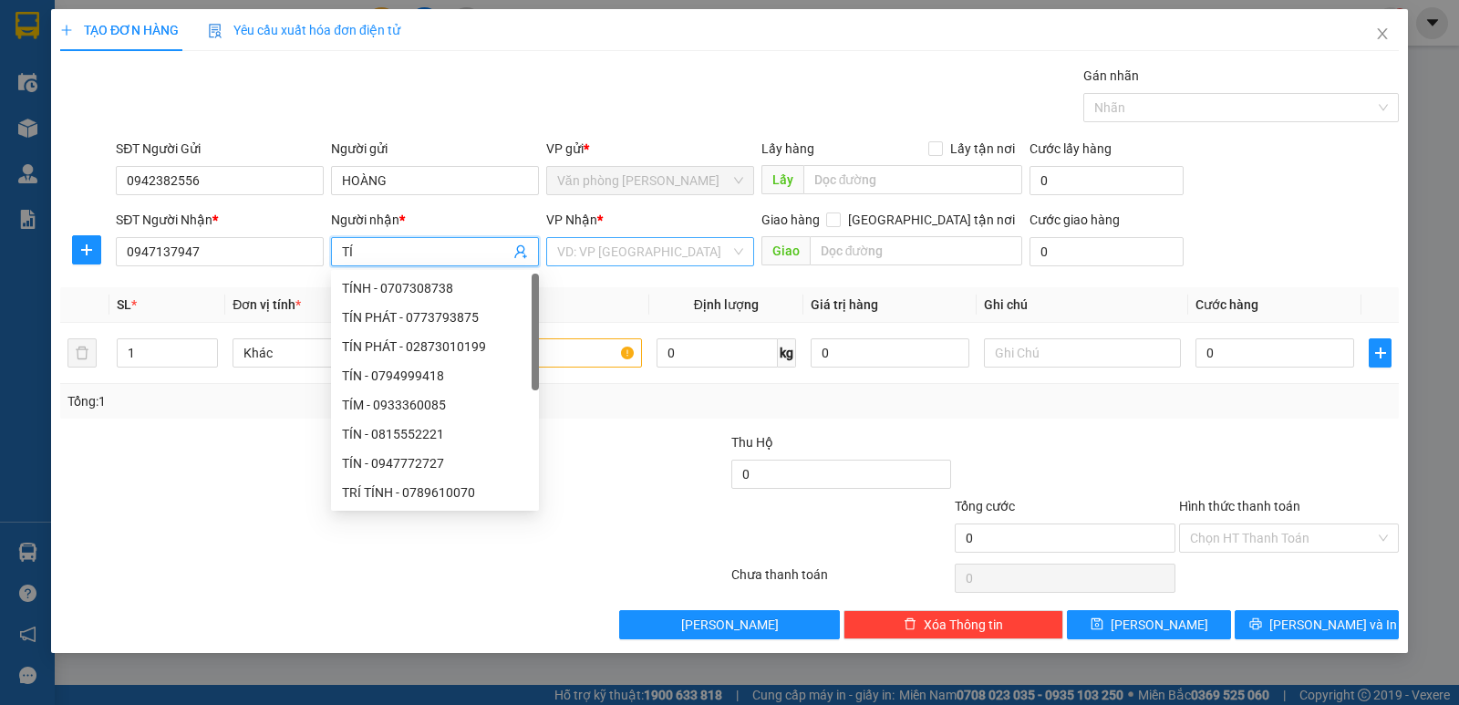
type input "TÍ"
click at [644, 253] on input "search" at bounding box center [643, 251] width 173 height 27
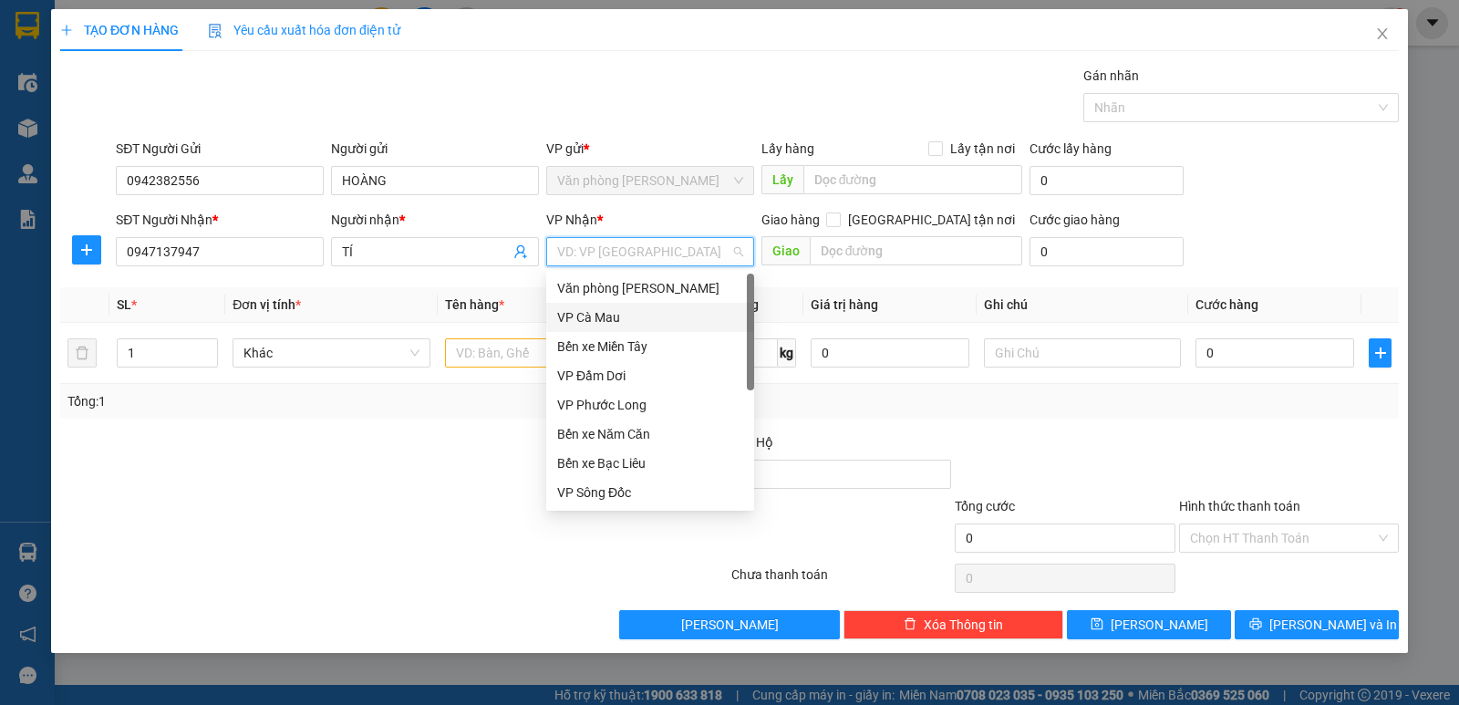
click at [610, 313] on div "VP Cà Mau" at bounding box center [650, 317] width 186 height 20
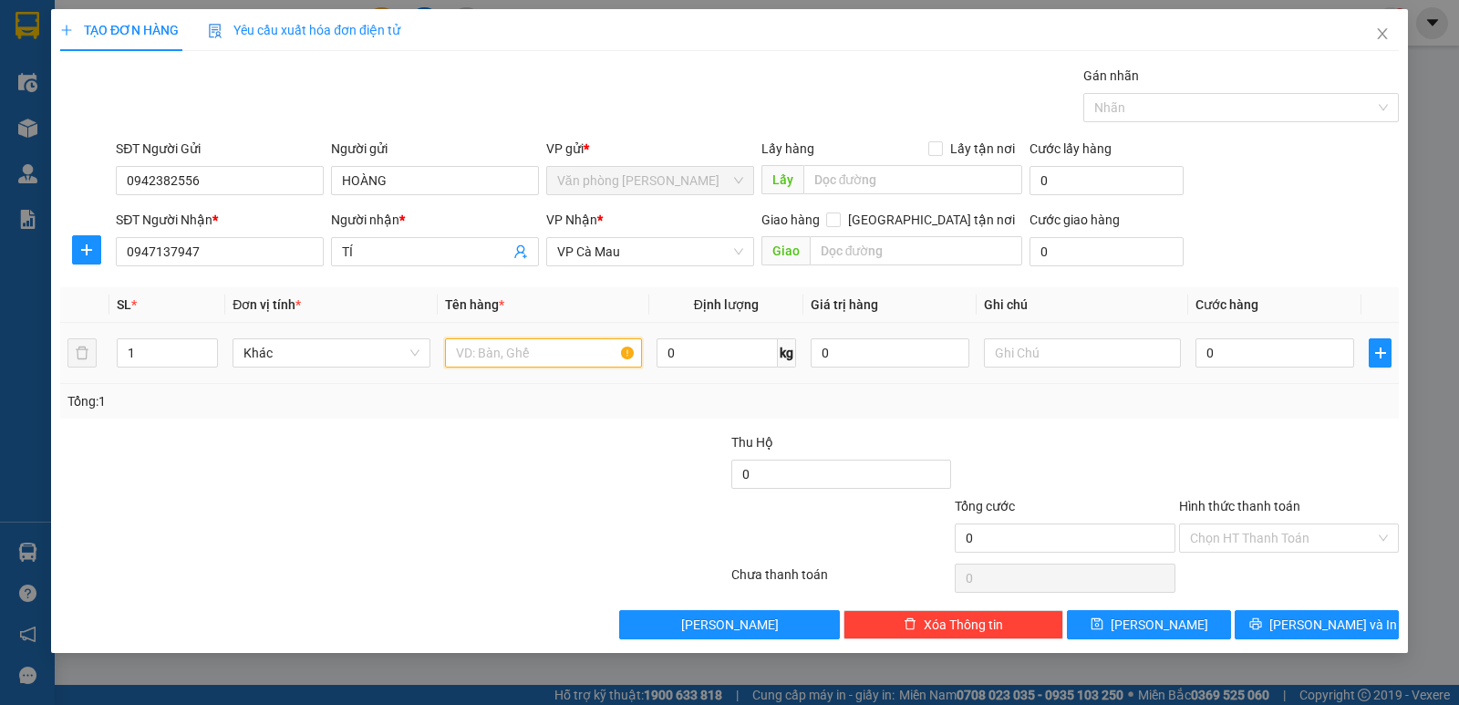
click at [475, 354] on input "text" at bounding box center [543, 352] width 197 height 29
type input "1 BAO"
click at [1254, 350] on input "0" at bounding box center [1274, 352] width 159 height 29
click at [1261, 414] on div "Tổng: 1" at bounding box center [729, 401] width 1338 height 35
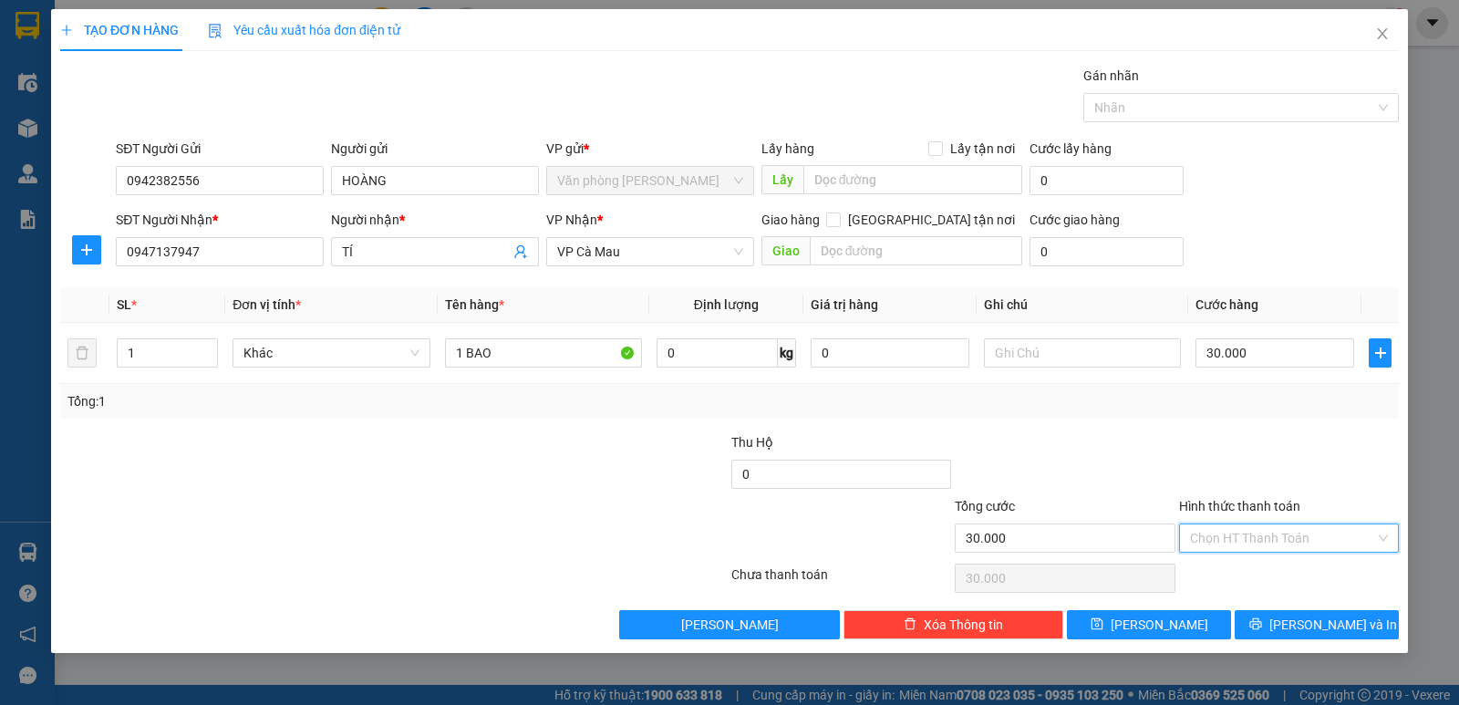
drag, startPoint x: 1294, startPoint y: 542, endPoint x: 1294, endPoint y: 552, distance: 10.1
click at [1295, 542] on input "Hình thức thanh toán" at bounding box center [1282, 537] width 185 height 27
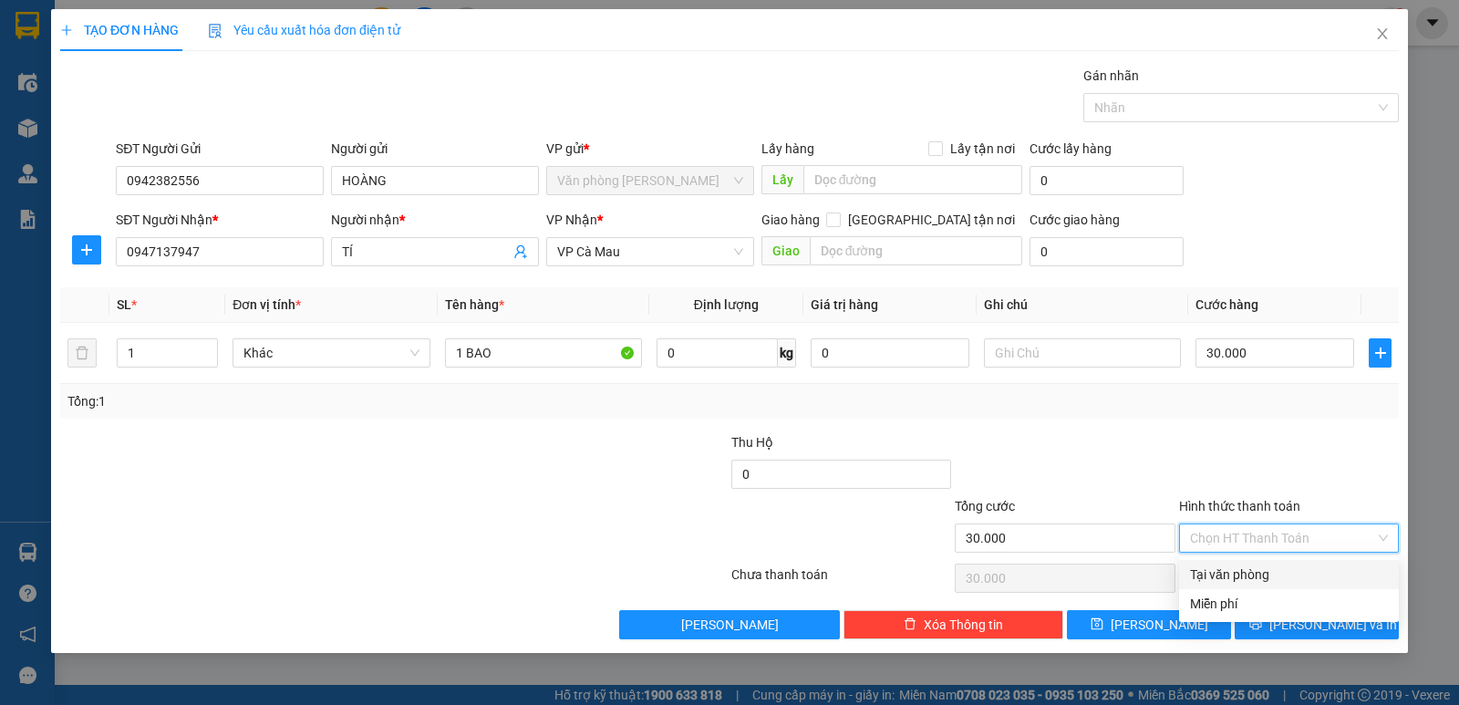
click at [1276, 563] on div "Tại văn phòng" at bounding box center [1289, 574] width 220 height 29
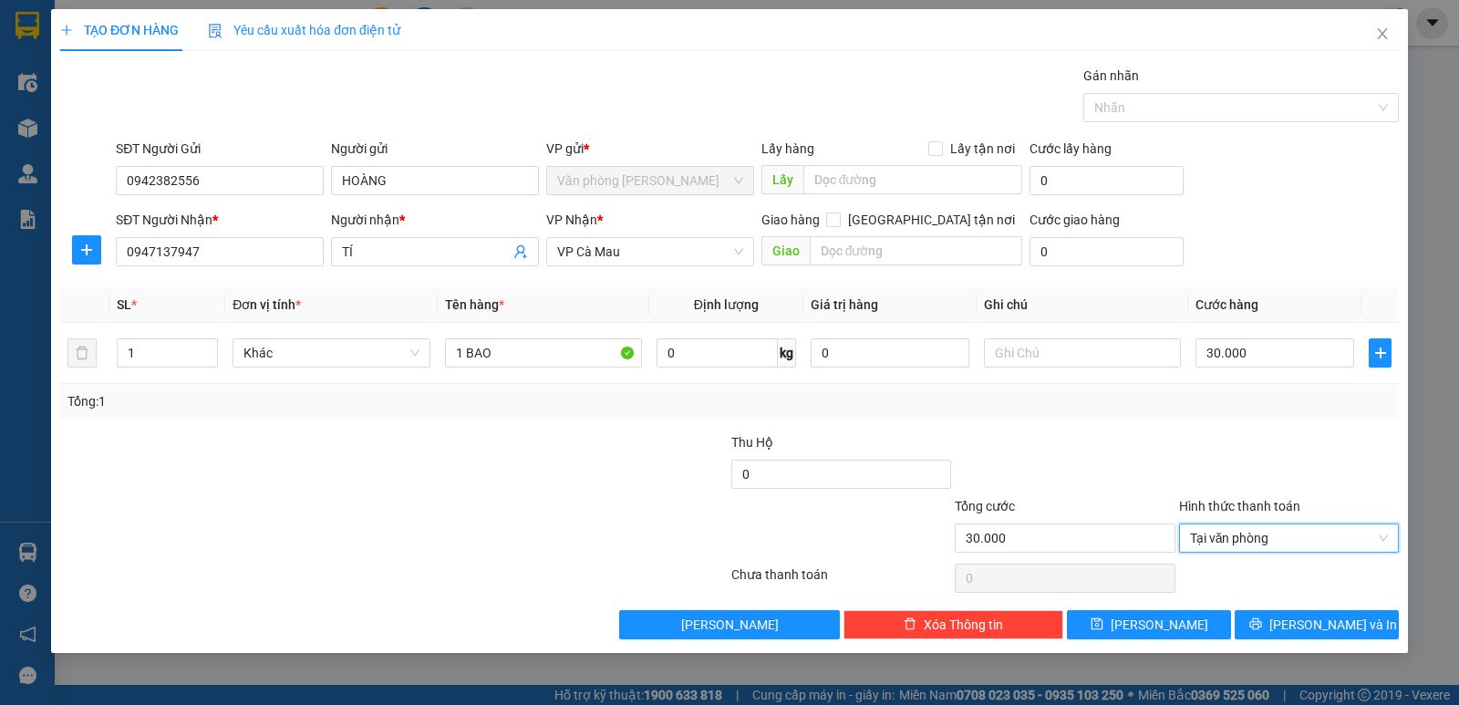
click at [1312, 645] on div "TẠO ĐƠN HÀNG Yêu cầu xuất hóa đơn điện tử Transit Pickup Surcharge Ids Transit …" at bounding box center [729, 331] width 1356 height 644
click at [1316, 625] on span "[PERSON_NAME] và In" at bounding box center [1333, 624] width 128 height 20
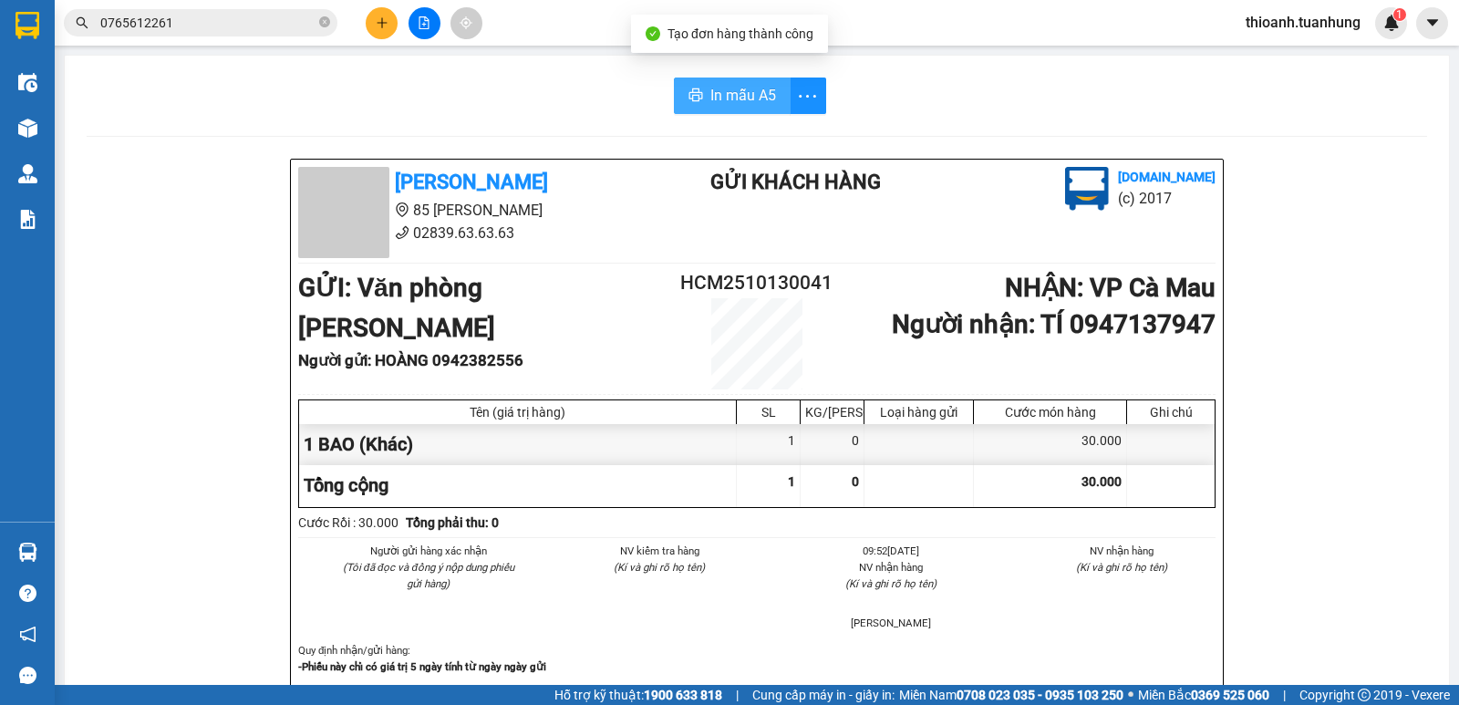
click at [748, 95] on span "In mẫu A5" at bounding box center [743, 95] width 66 height 23
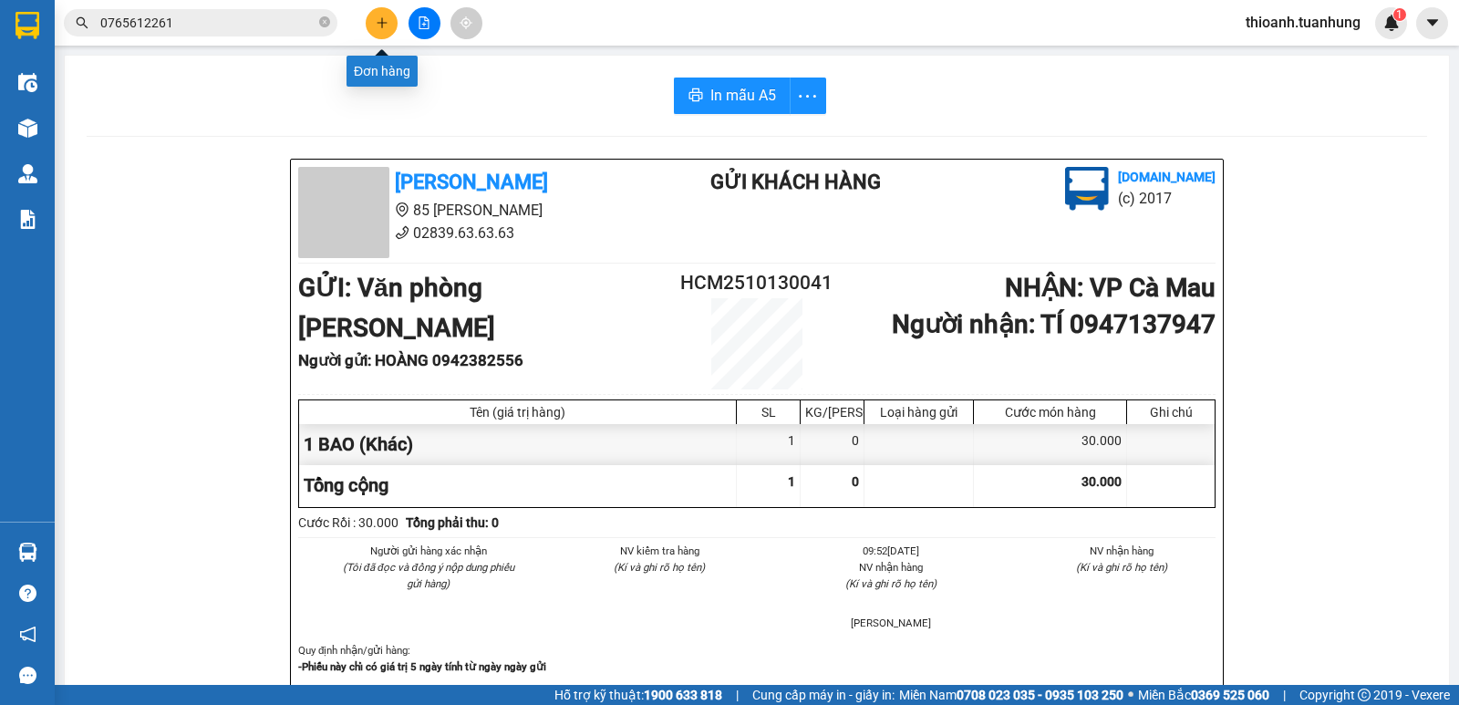
click at [387, 21] on icon "plus" at bounding box center [382, 22] width 13 height 13
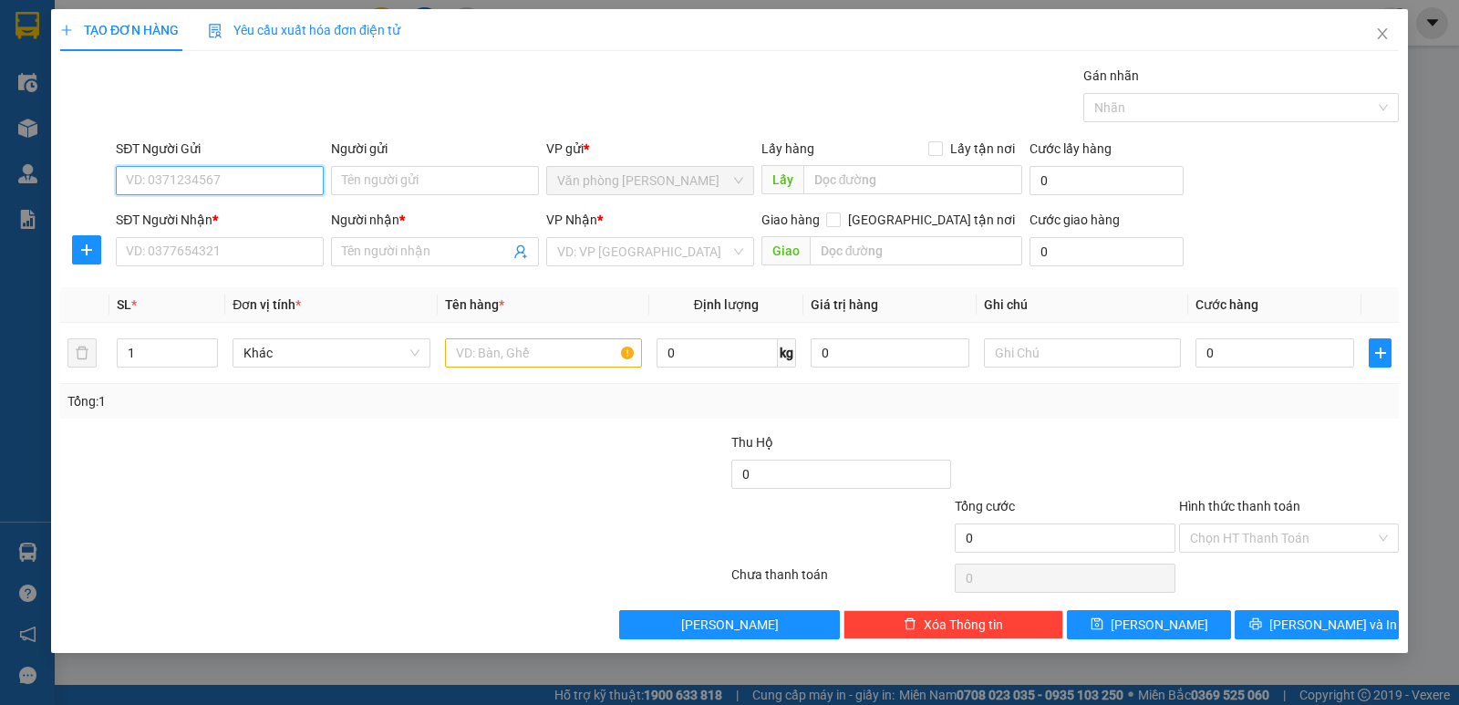
click at [250, 186] on input "SĐT Người Gửi" at bounding box center [220, 180] width 208 height 29
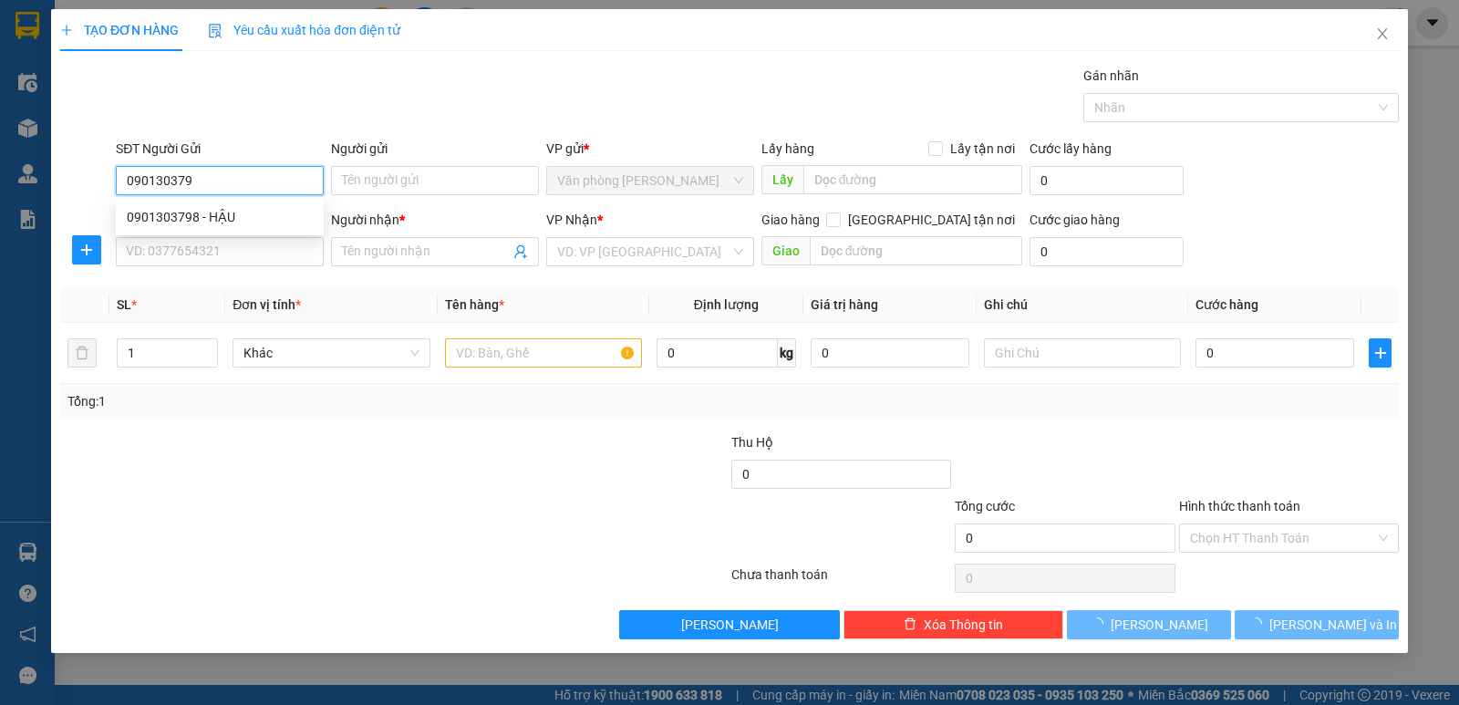
type input "0901303798"
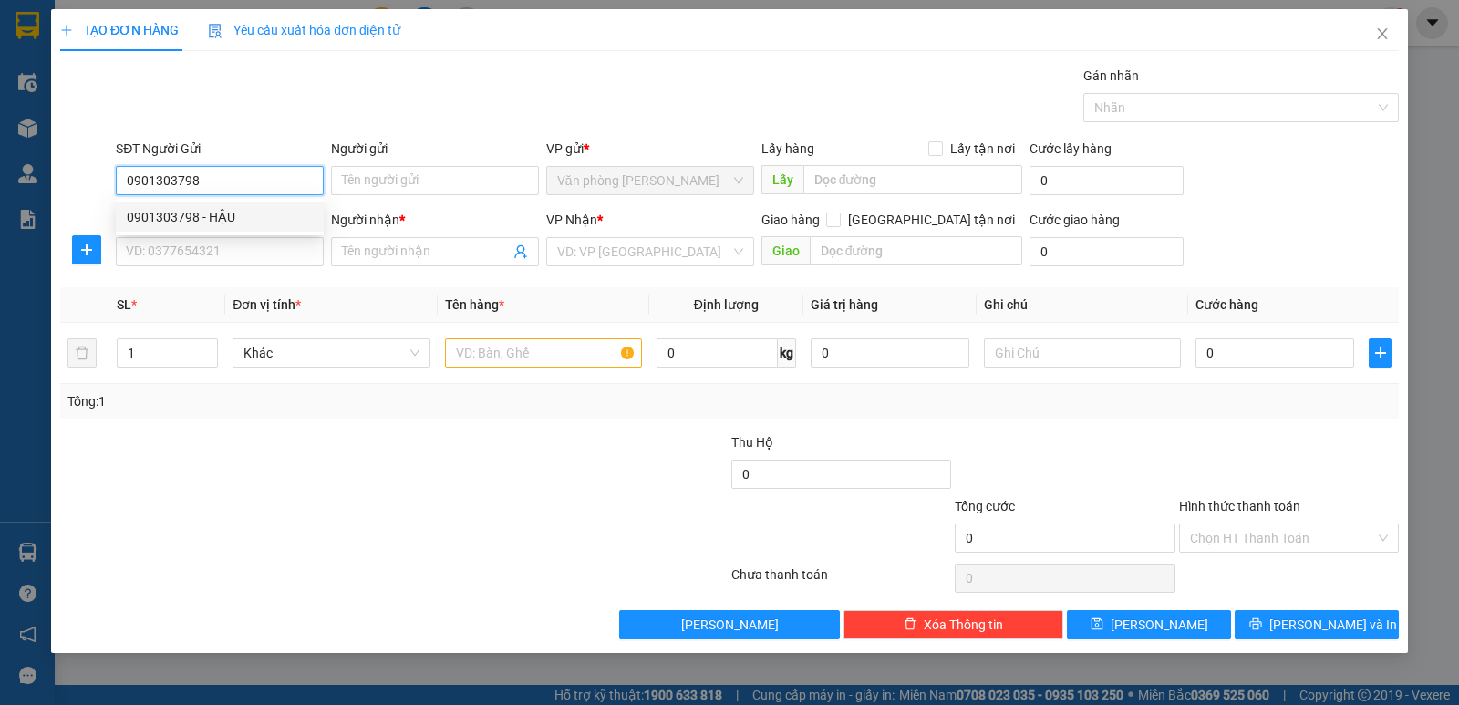
click at [214, 213] on div "0901303798 - HẬU" at bounding box center [220, 217] width 186 height 20
type input "HẬU"
type input "0901303798"
click at [226, 244] on input "SĐT Người Nhận *" at bounding box center [220, 251] width 208 height 29
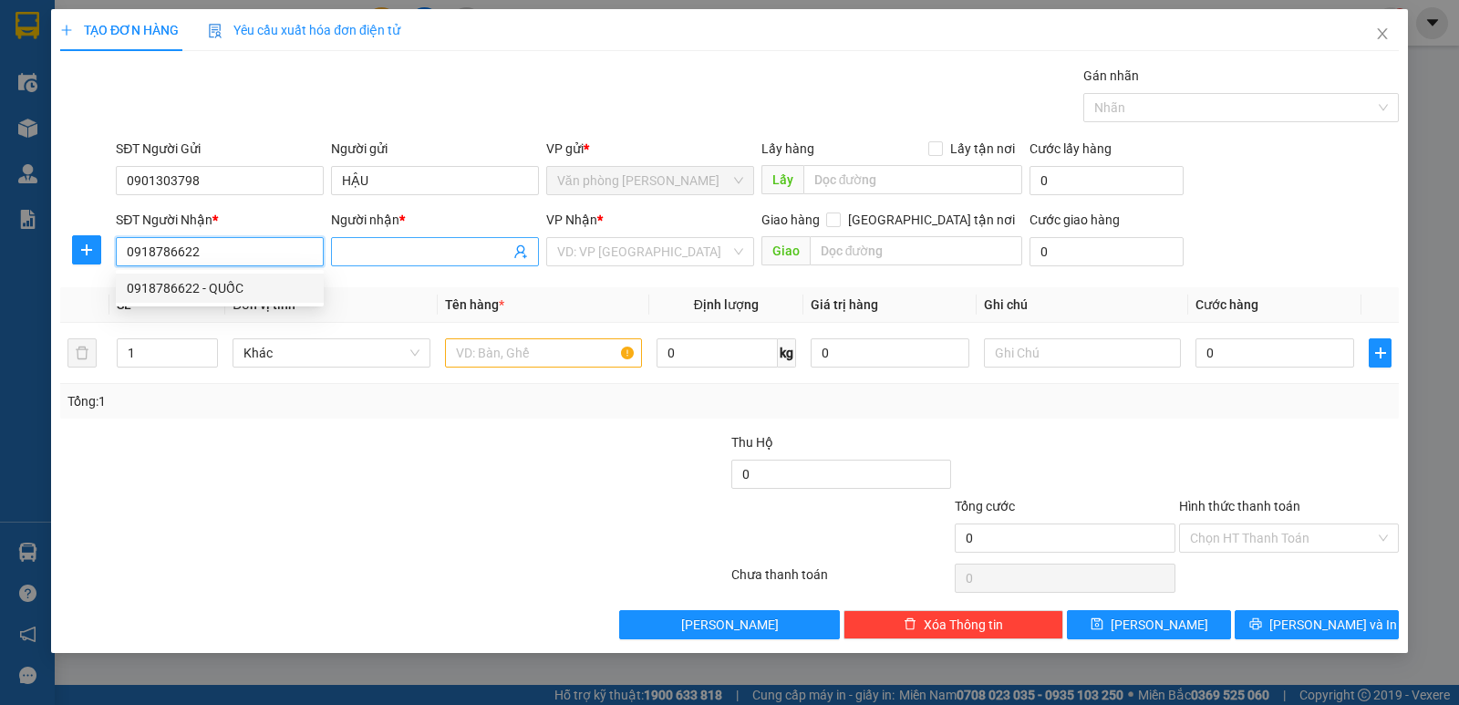
type input "0918786622"
click at [366, 251] on input "Người nhận *" at bounding box center [426, 252] width 168 height 20
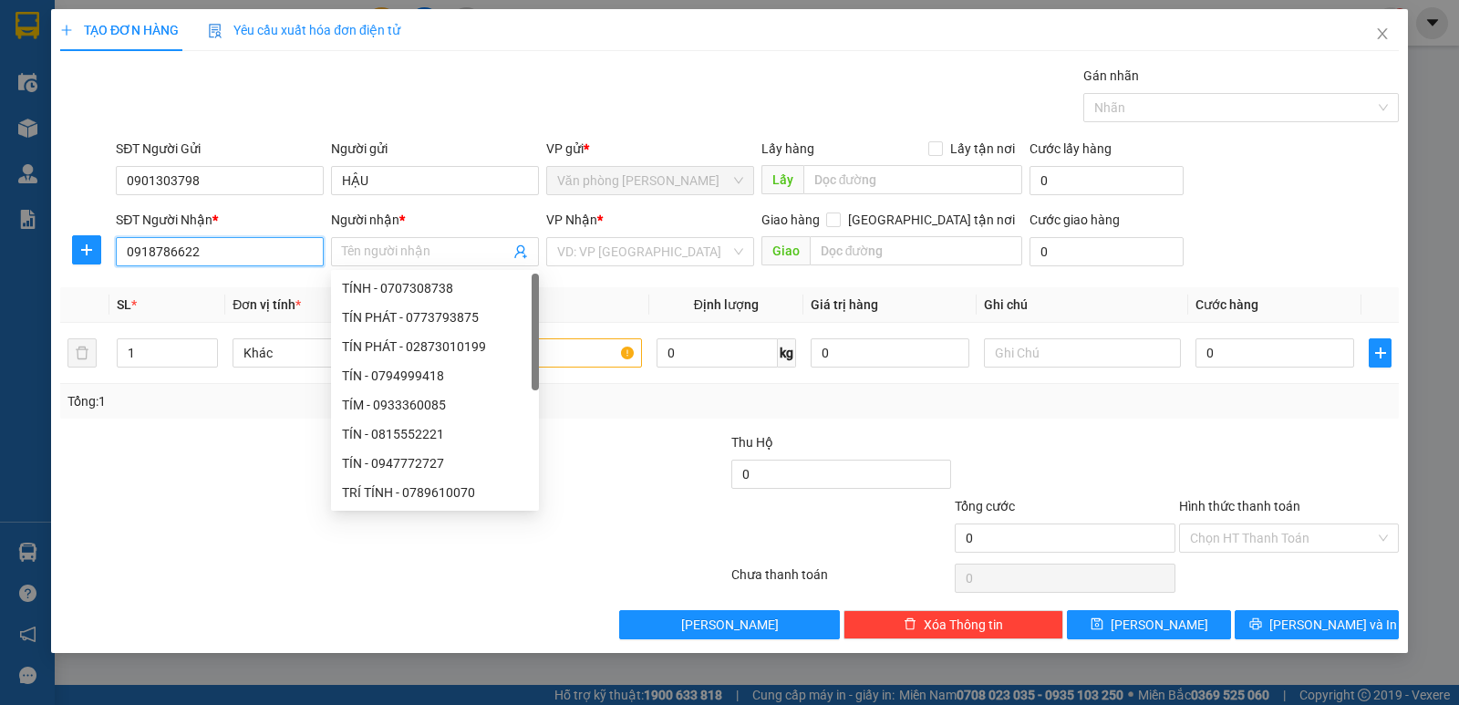
click at [235, 253] on input "0918786622" at bounding box center [220, 251] width 208 height 29
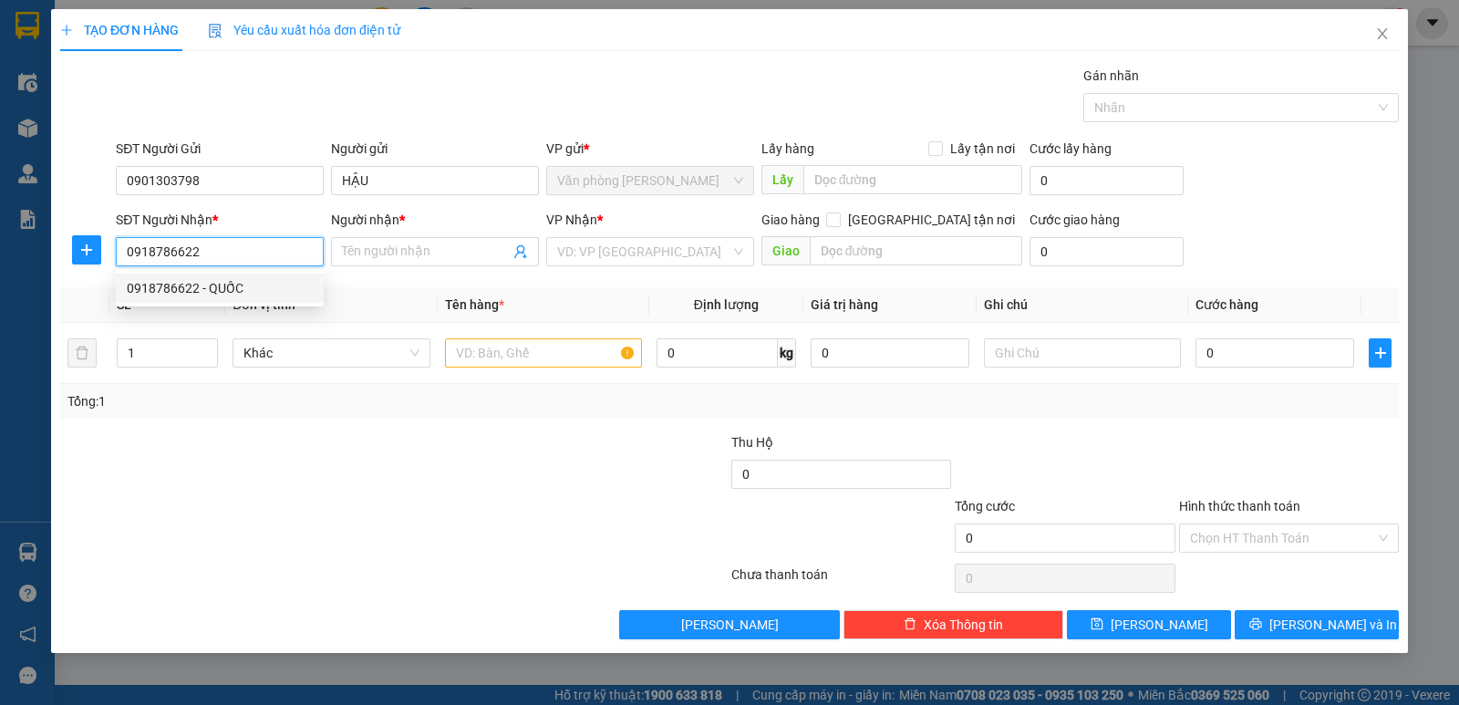
drag, startPoint x: 231, startPoint y: 281, endPoint x: 248, endPoint y: 293, distance: 21.0
click at [231, 282] on div "0918786622 - QUỐC" at bounding box center [220, 288] width 186 height 20
type input "QUỐC"
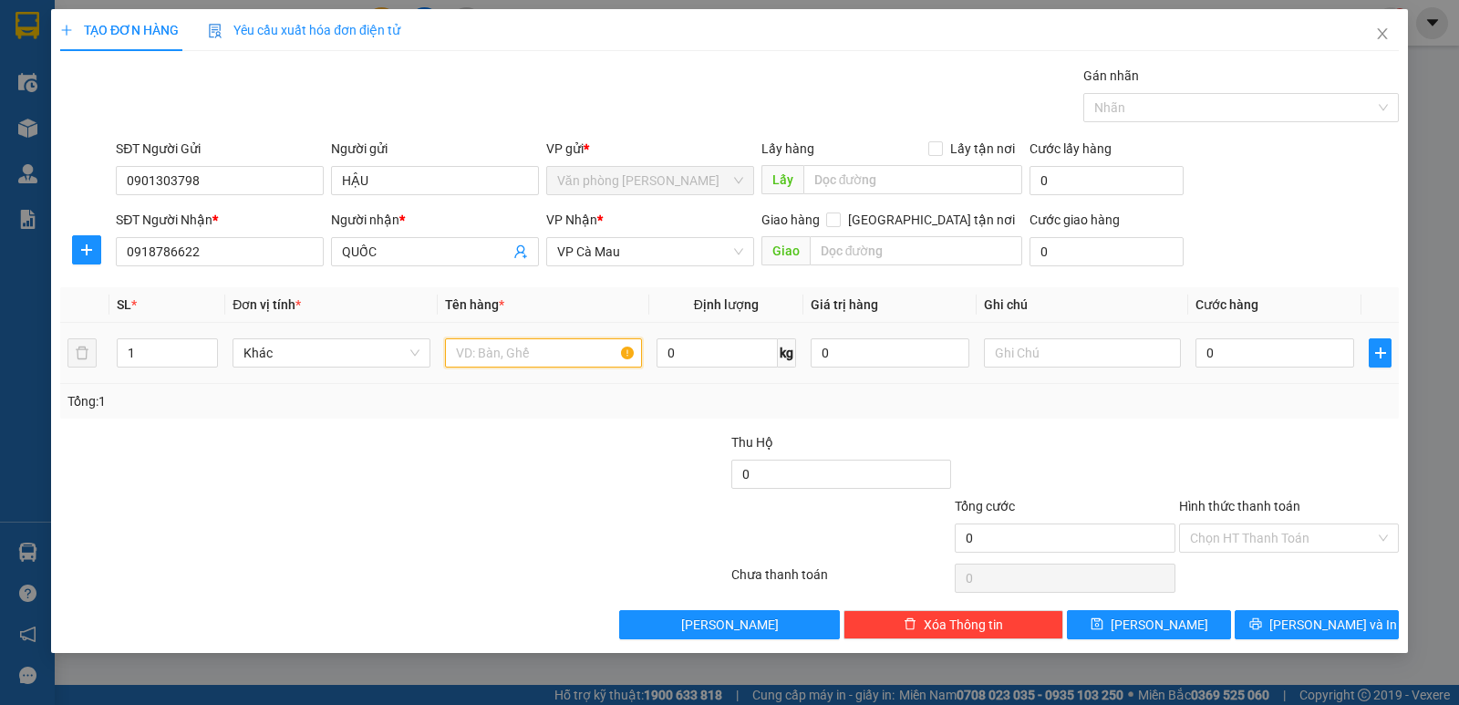
click at [480, 348] on input "text" at bounding box center [543, 352] width 197 height 29
type input "1 HỘP"
click at [1264, 345] on input "0" at bounding box center [1274, 352] width 159 height 29
type input "3"
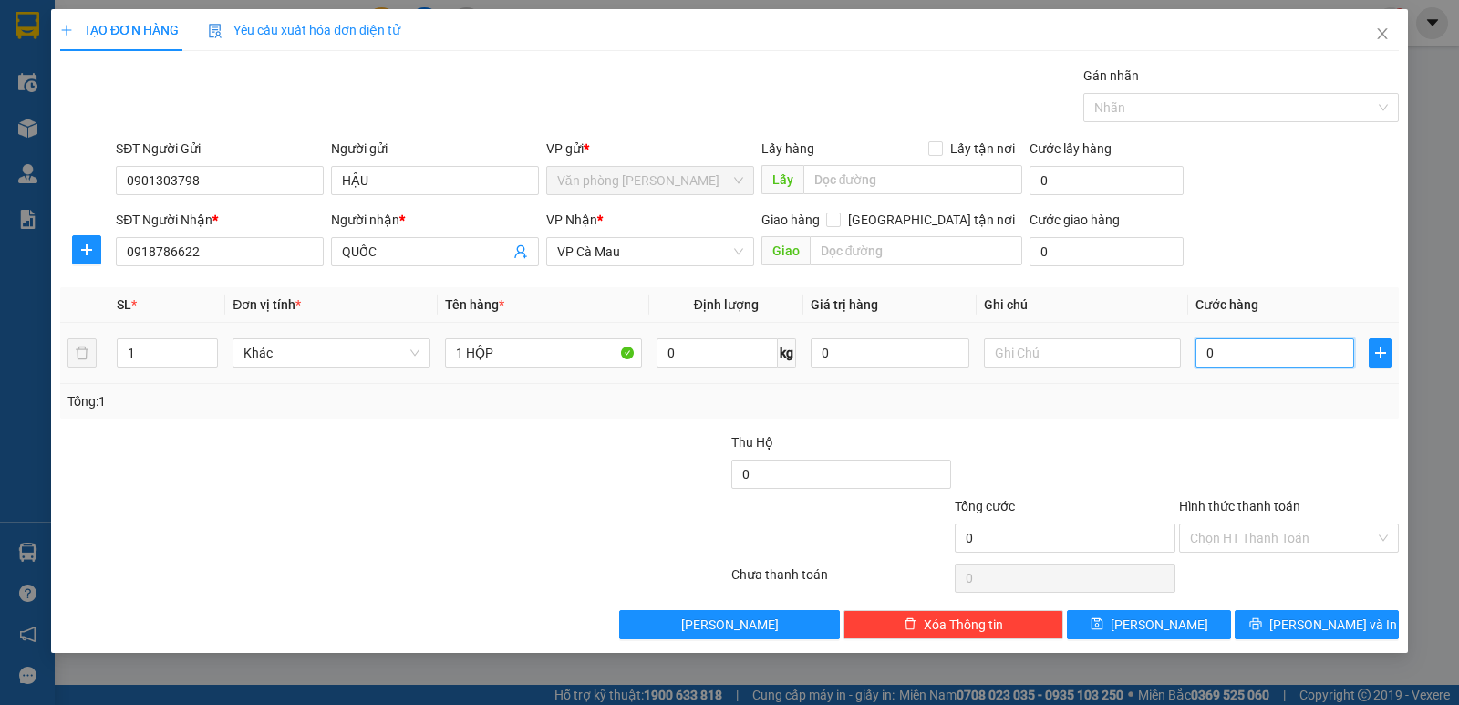
type input "3"
type input "30"
type input "30.000"
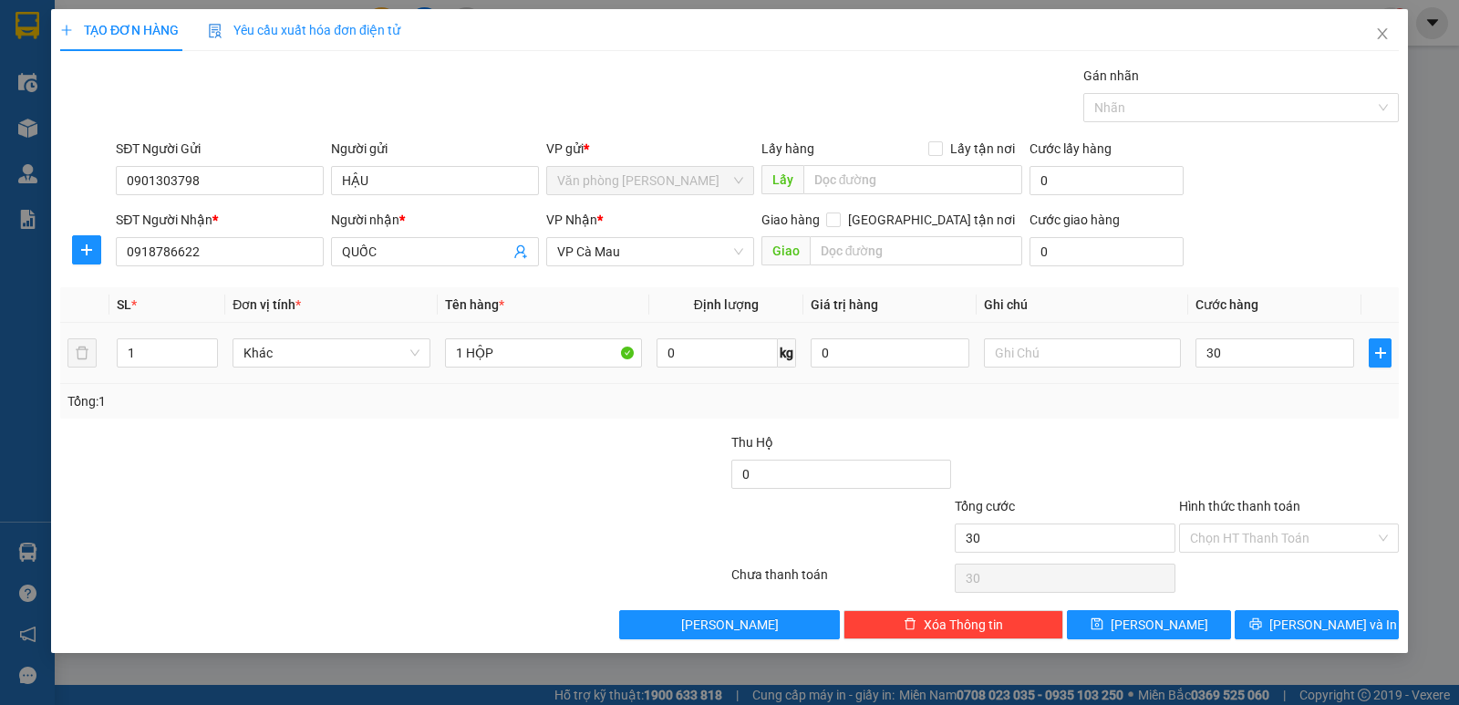
type input "30.000"
drag, startPoint x: 1263, startPoint y: 401, endPoint x: 1281, endPoint y: 460, distance: 61.7
click at [1267, 406] on div "Tổng: 1" at bounding box center [729, 401] width 1324 height 20
click at [1295, 632] on button "[PERSON_NAME] và In" at bounding box center [1316, 624] width 164 height 29
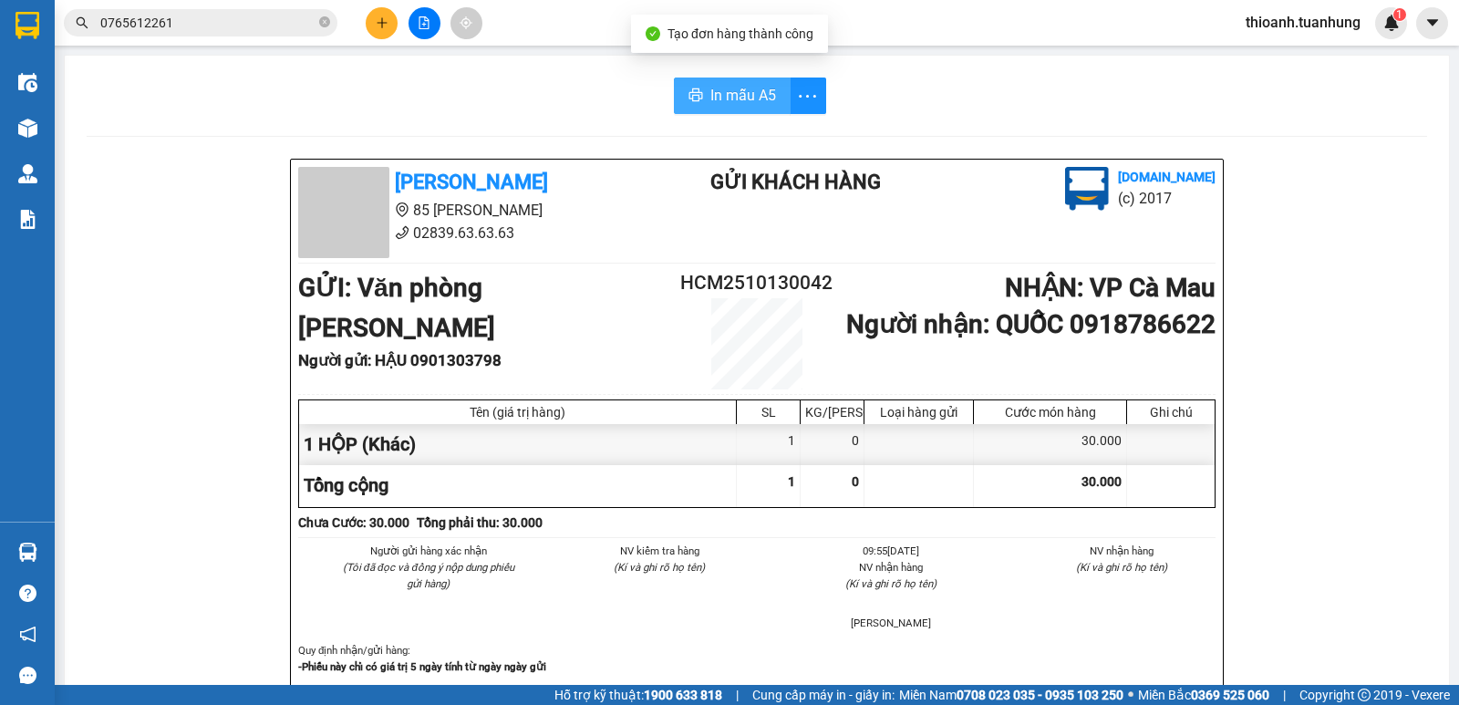
click at [717, 95] on span "In mẫu A5" at bounding box center [743, 95] width 66 height 23
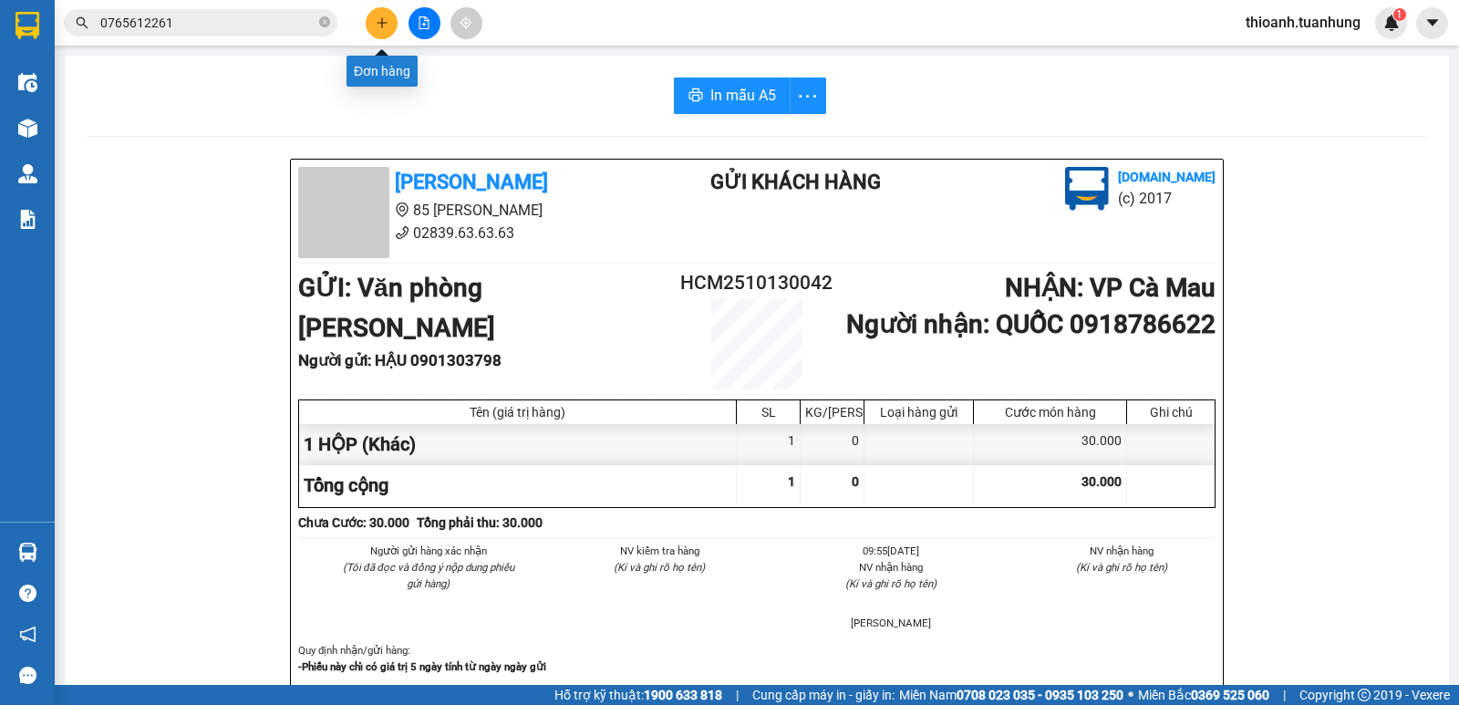
click at [378, 19] on icon "plus" at bounding box center [382, 22] width 13 height 13
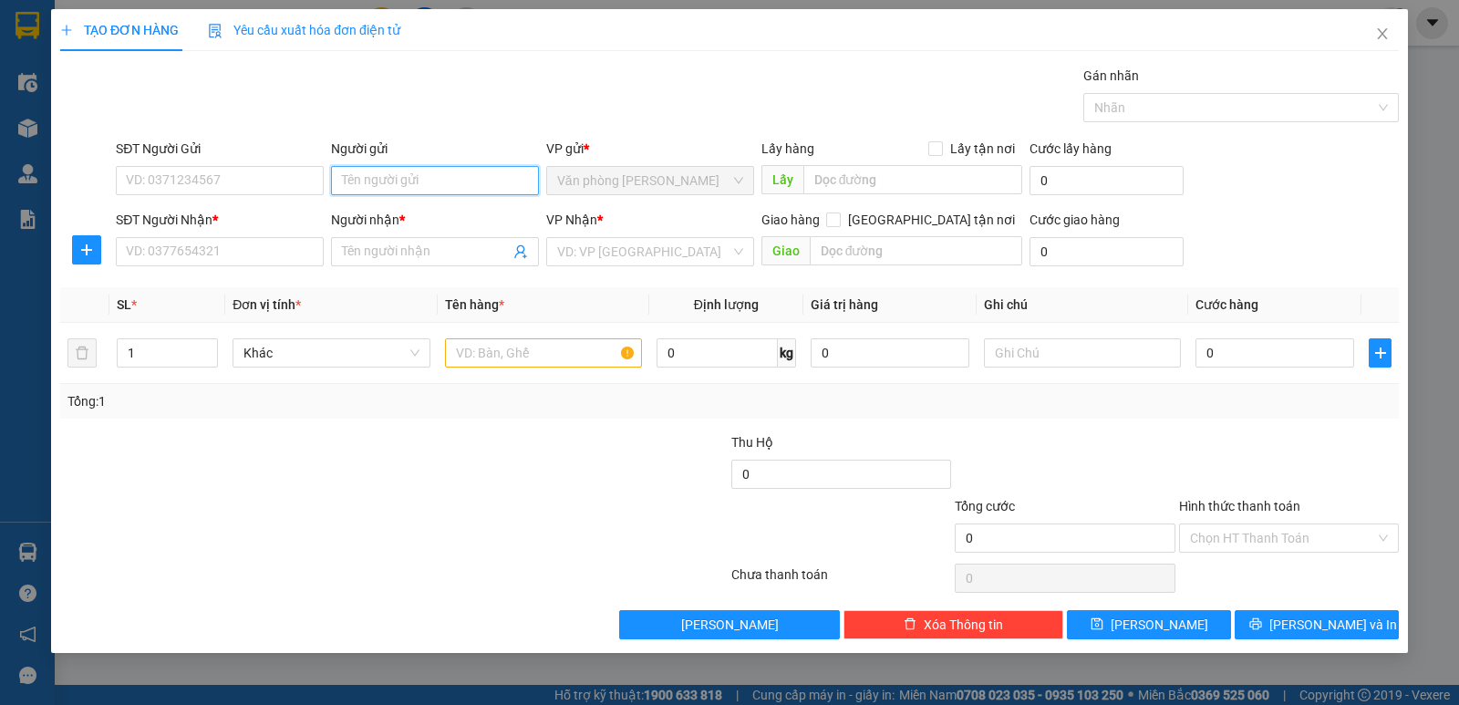
click at [372, 180] on input "Người gửi" at bounding box center [435, 180] width 208 height 29
type input "LAN CHI"
click at [199, 253] on input "SĐT Người Nhận *" at bounding box center [220, 251] width 208 height 29
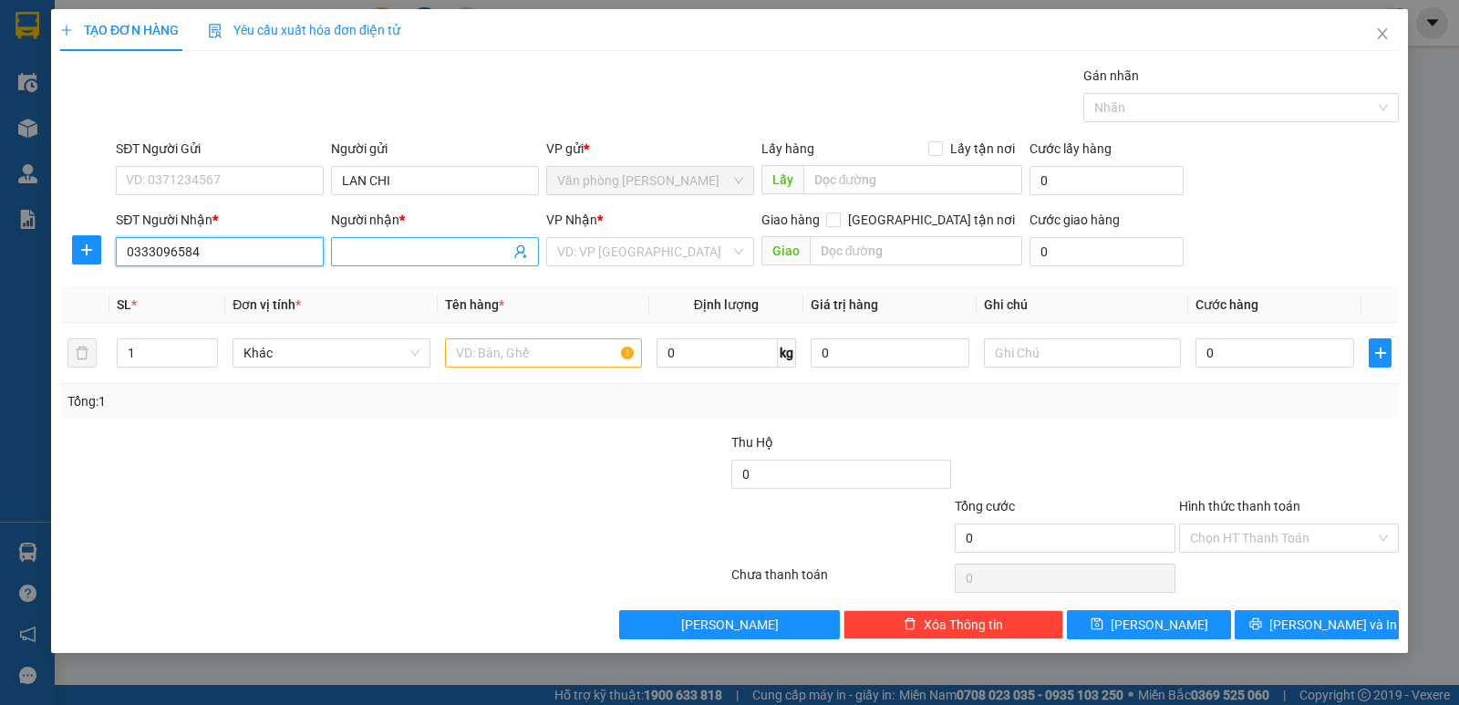
type input "0333096584"
click at [408, 255] on input "Người nhận *" at bounding box center [426, 252] width 168 height 20
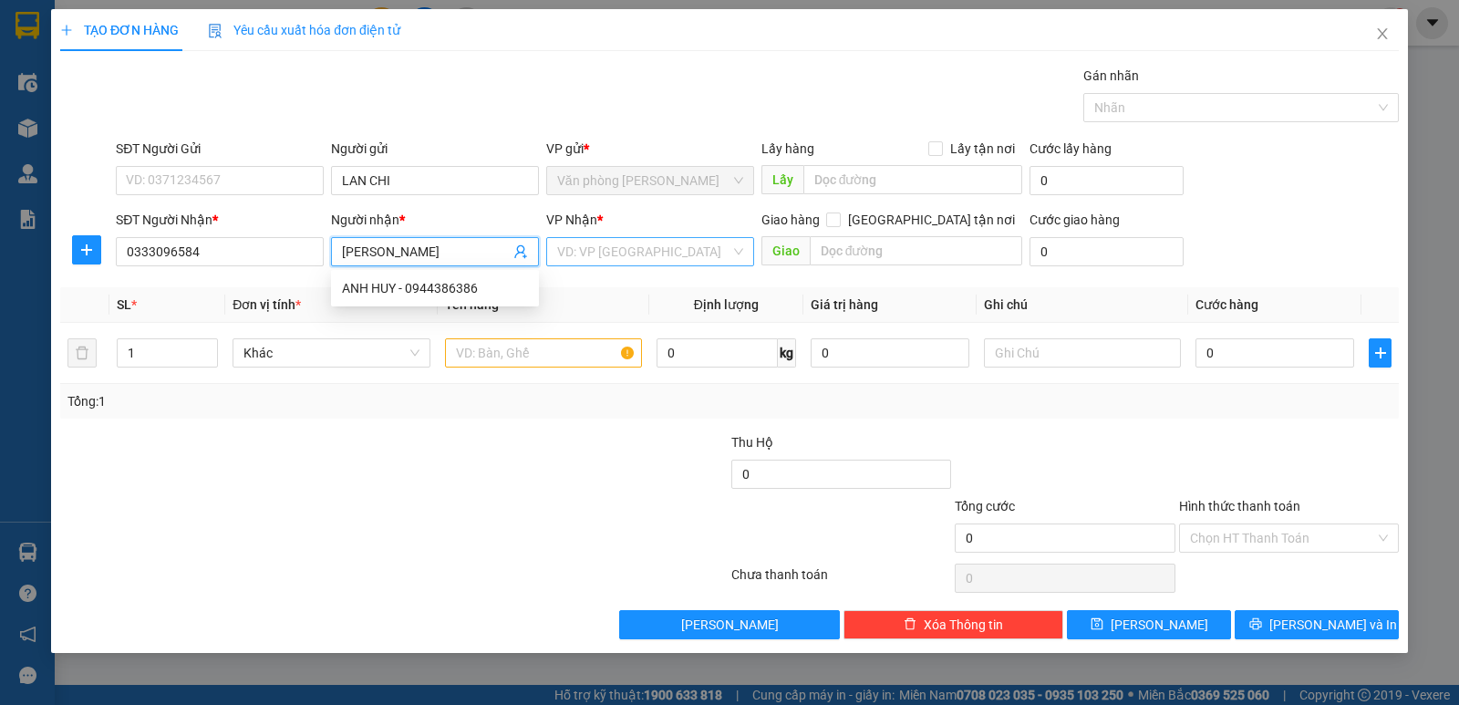
type input "ANH HUY"
click at [670, 251] on input "search" at bounding box center [643, 251] width 173 height 27
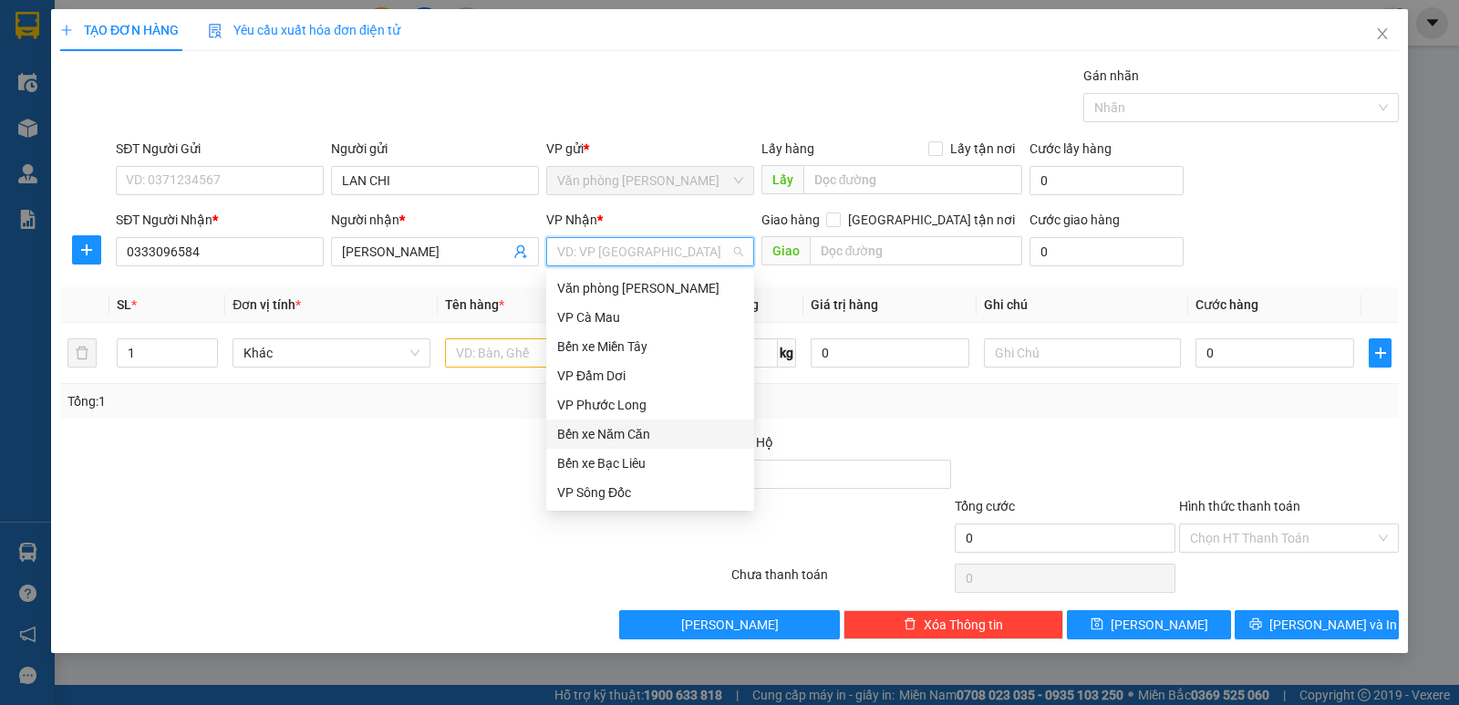
click at [617, 433] on div "Bến xe Năm Căn" at bounding box center [650, 434] width 186 height 20
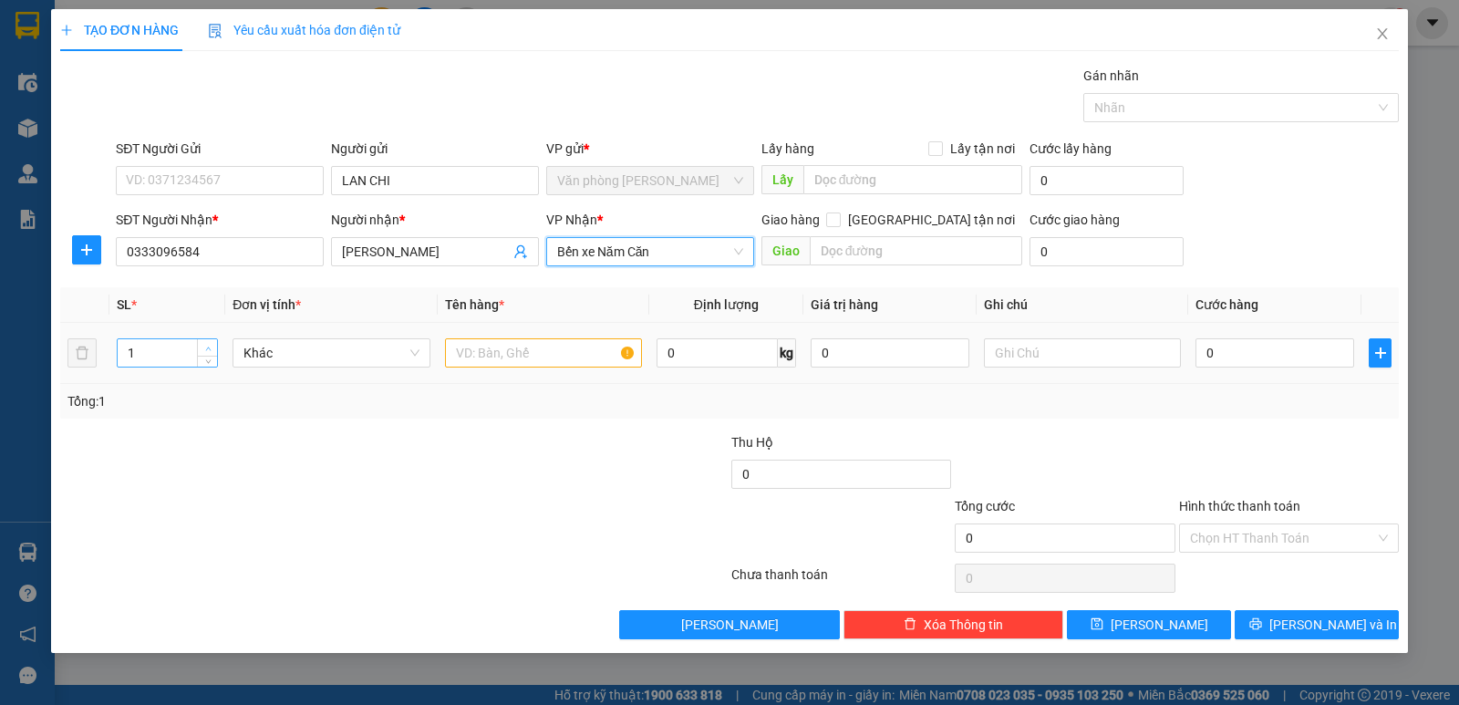
type input "2"
click at [211, 344] on span "up" at bounding box center [207, 348] width 11 height 11
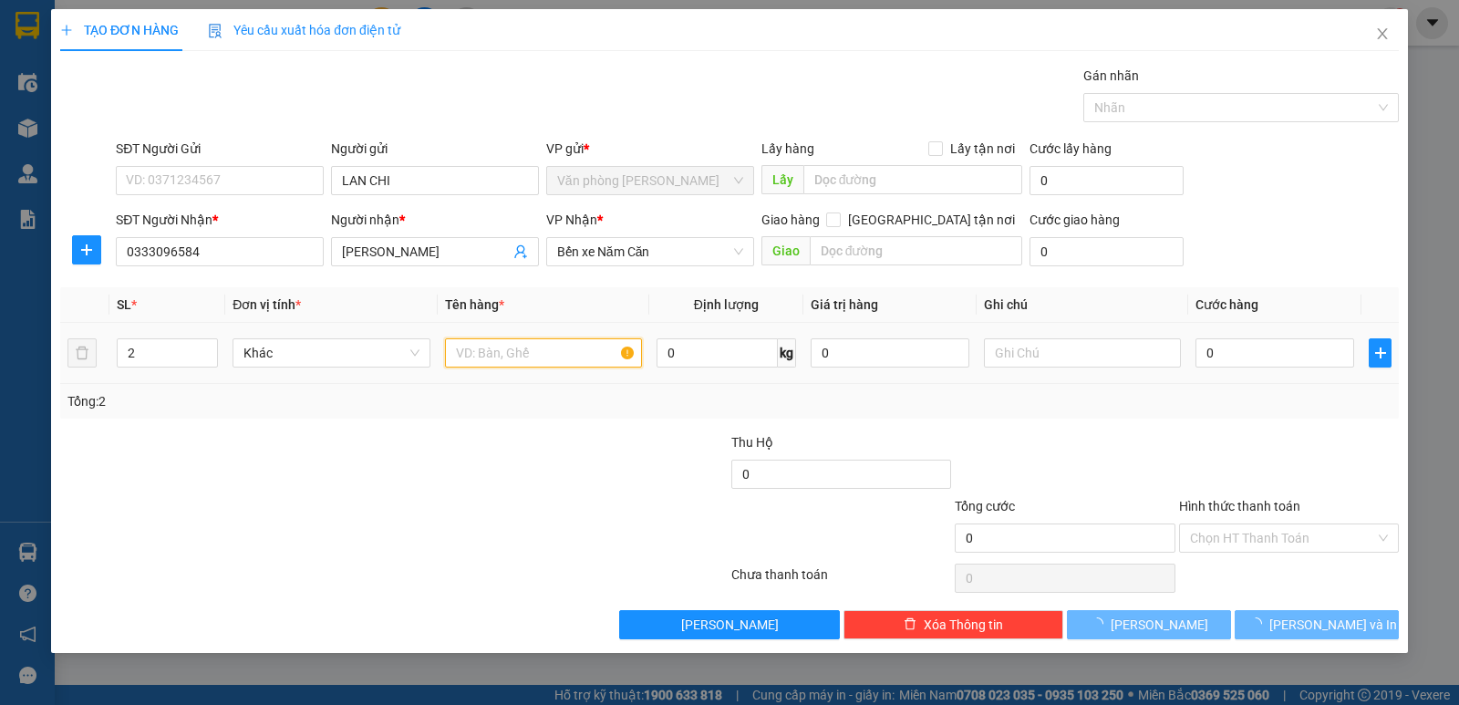
click at [509, 356] on input "text" at bounding box center [543, 352] width 197 height 29
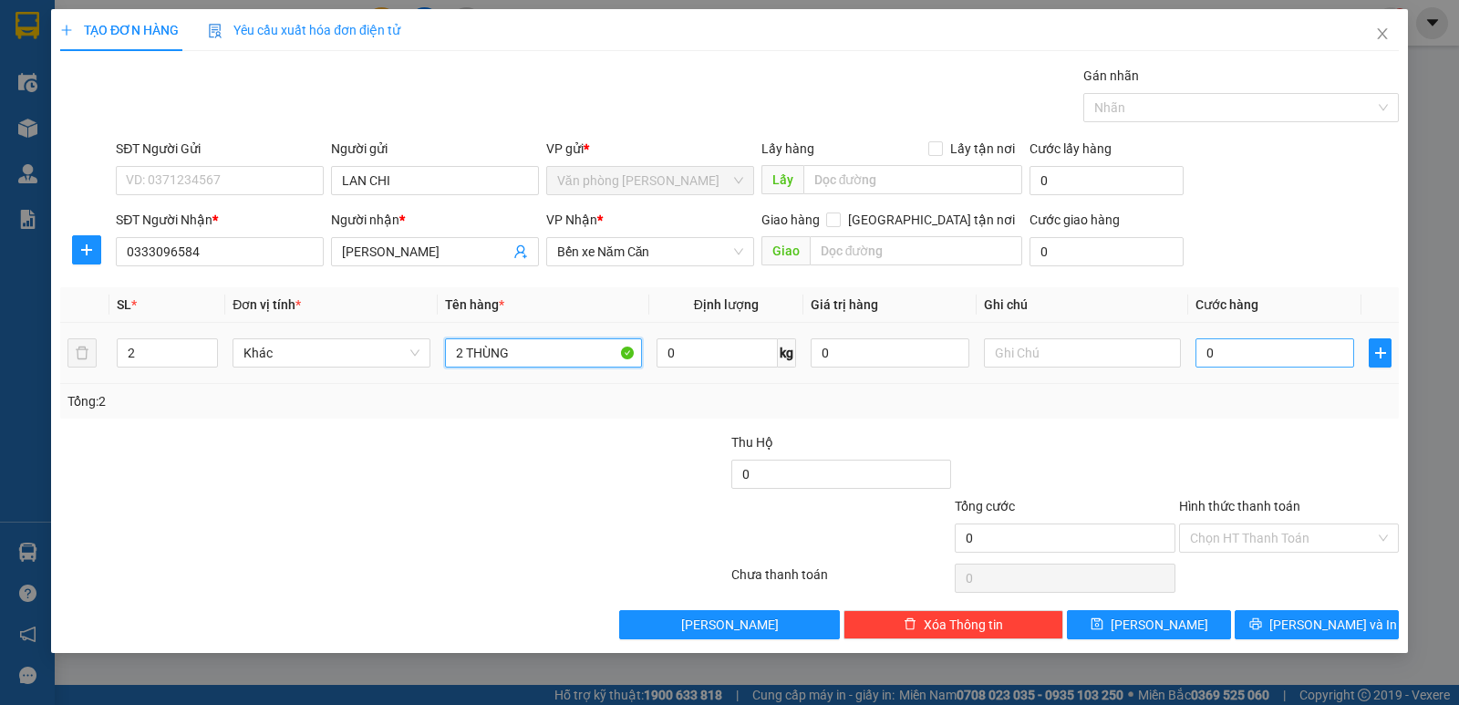
type input "2 THÙNG"
click at [1213, 350] on input "0" at bounding box center [1274, 352] width 159 height 29
type input "8"
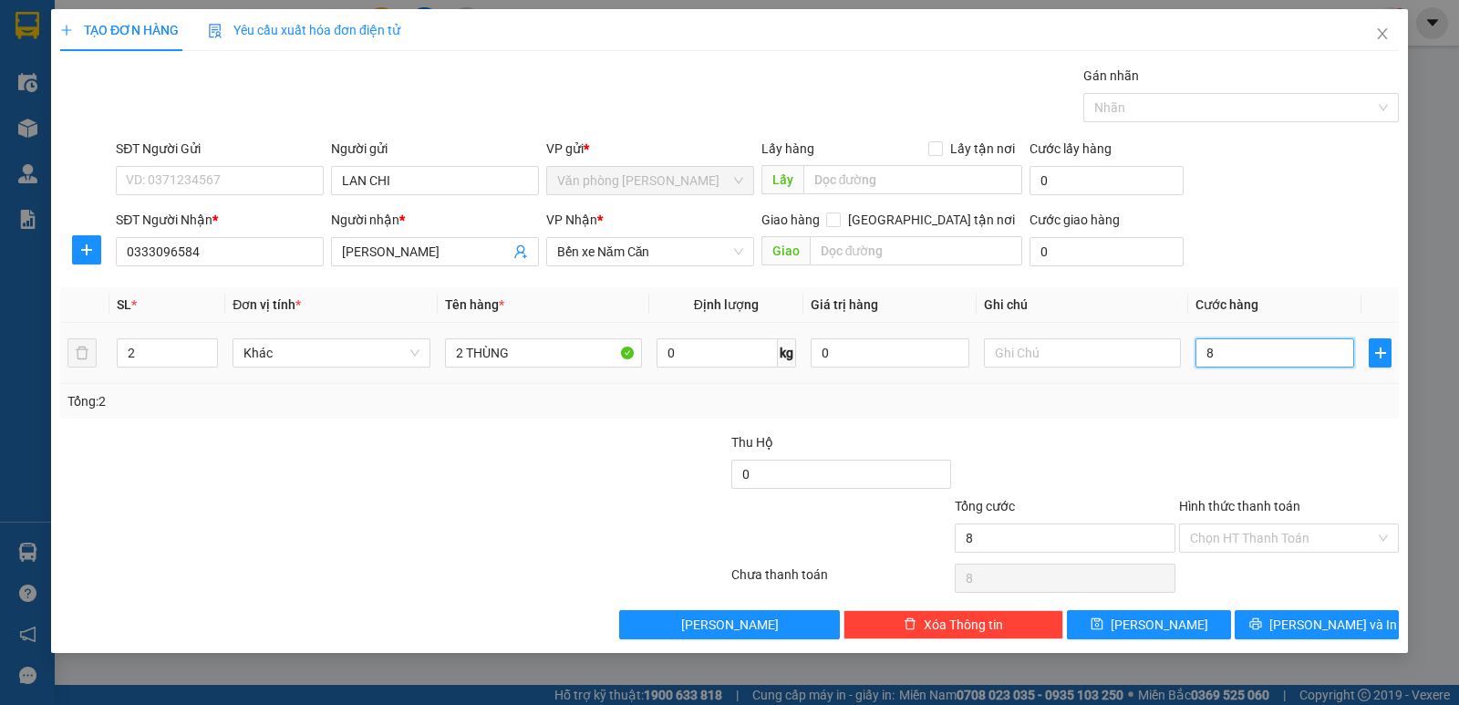
type input "80"
type input "80.000"
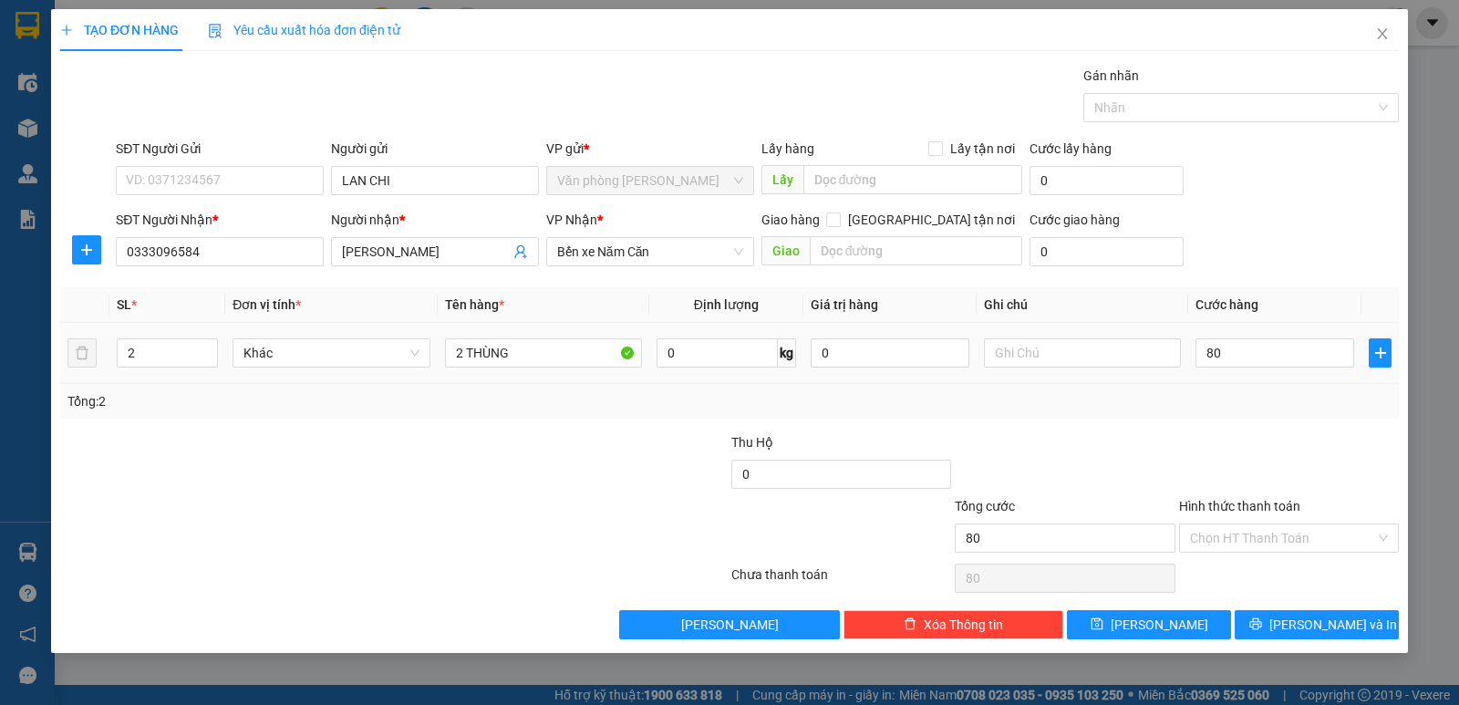
type input "80.000"
drag, startPoint x: 1274, startPoint y: 424, endPoint x: 1293, endPoint y: 478, distance: 56.8
click at [1275, 424] on div "Transit Pickup Surcharge Ids Transit Deliver Surcharge Ids Transit Deliver Surc…" at bounding box center [729, 352] width 1338 height 573
click at [1277, 537] on input "Hình thức thanh toán" at bounding box center [1282, 537] width 185 height 27
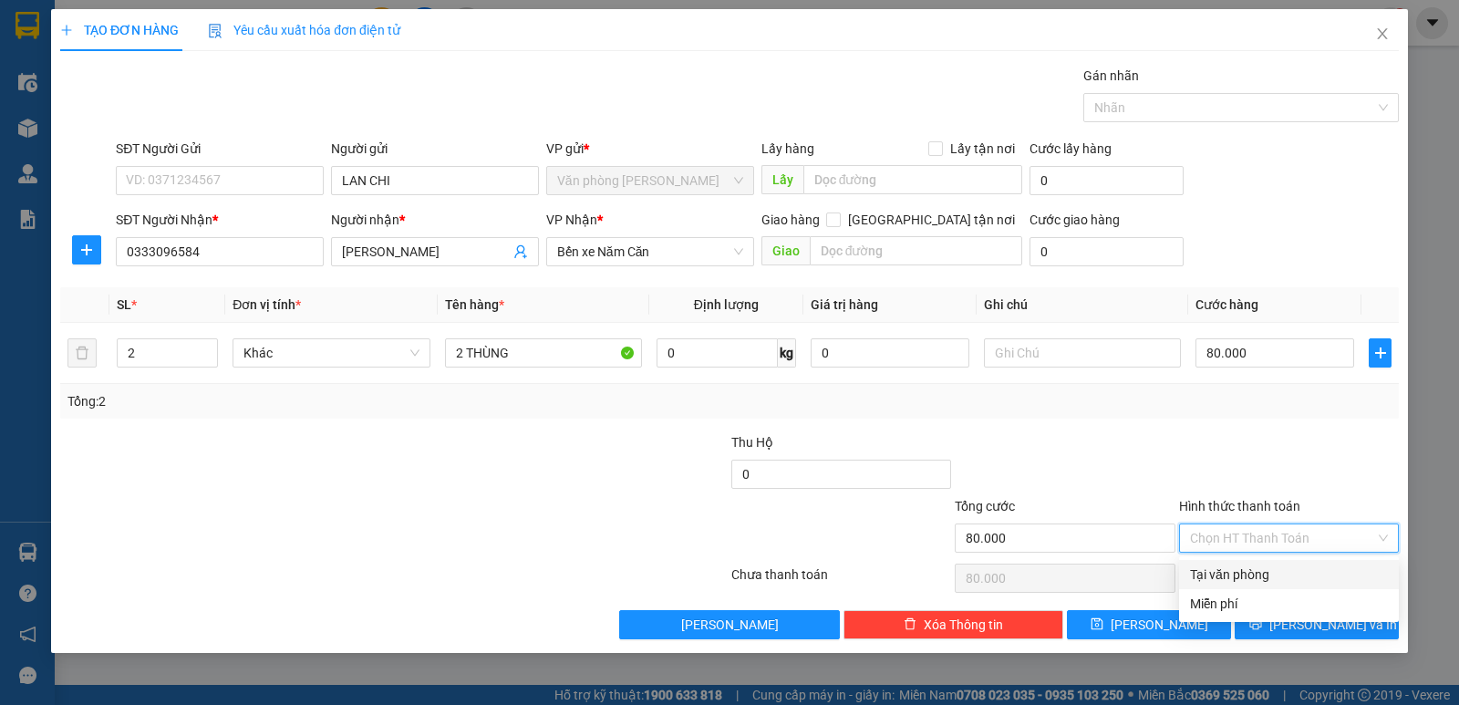
click at [1260, 574] on div "Tại văn phòng" at bounding box center [1289, 574] width 198 height 20
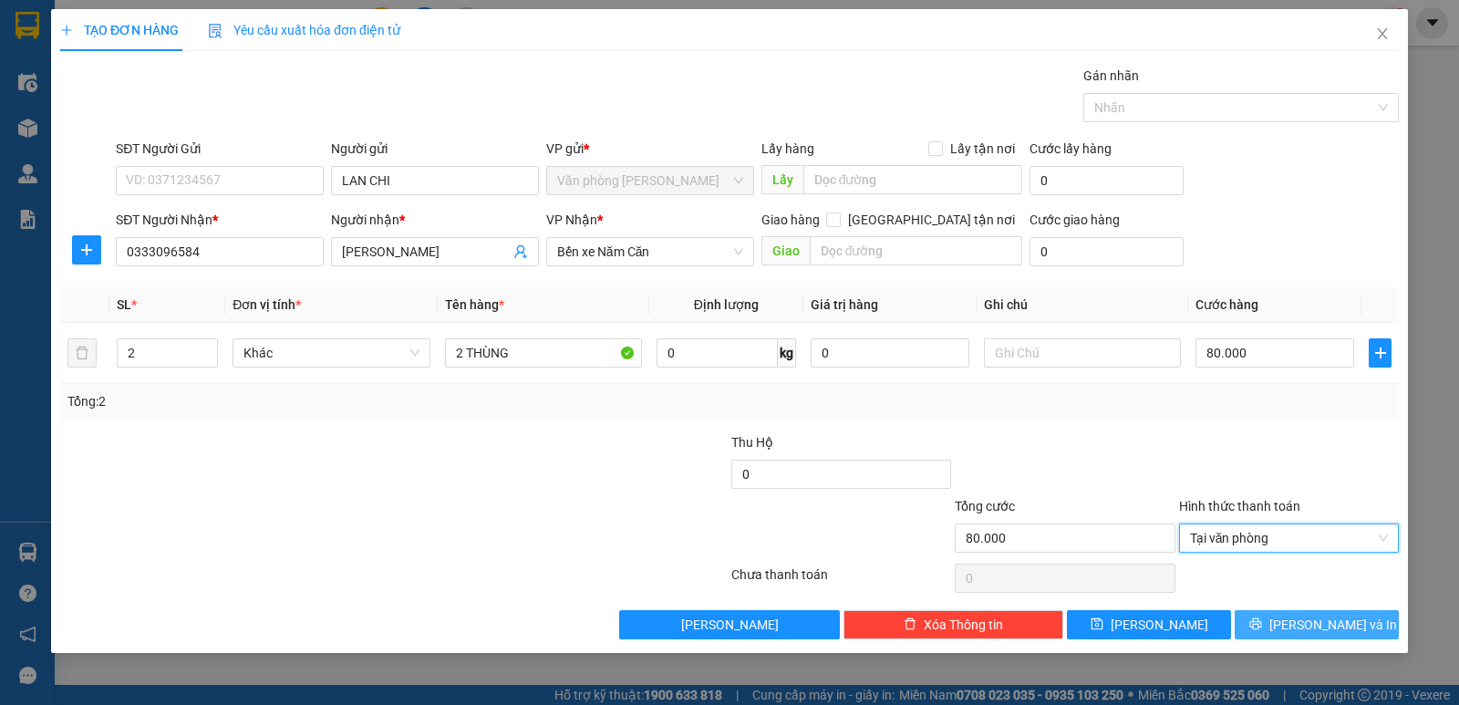
click at [1262, 623] on icon "printer" at bounding box center [1255, 623] width 13 height 13
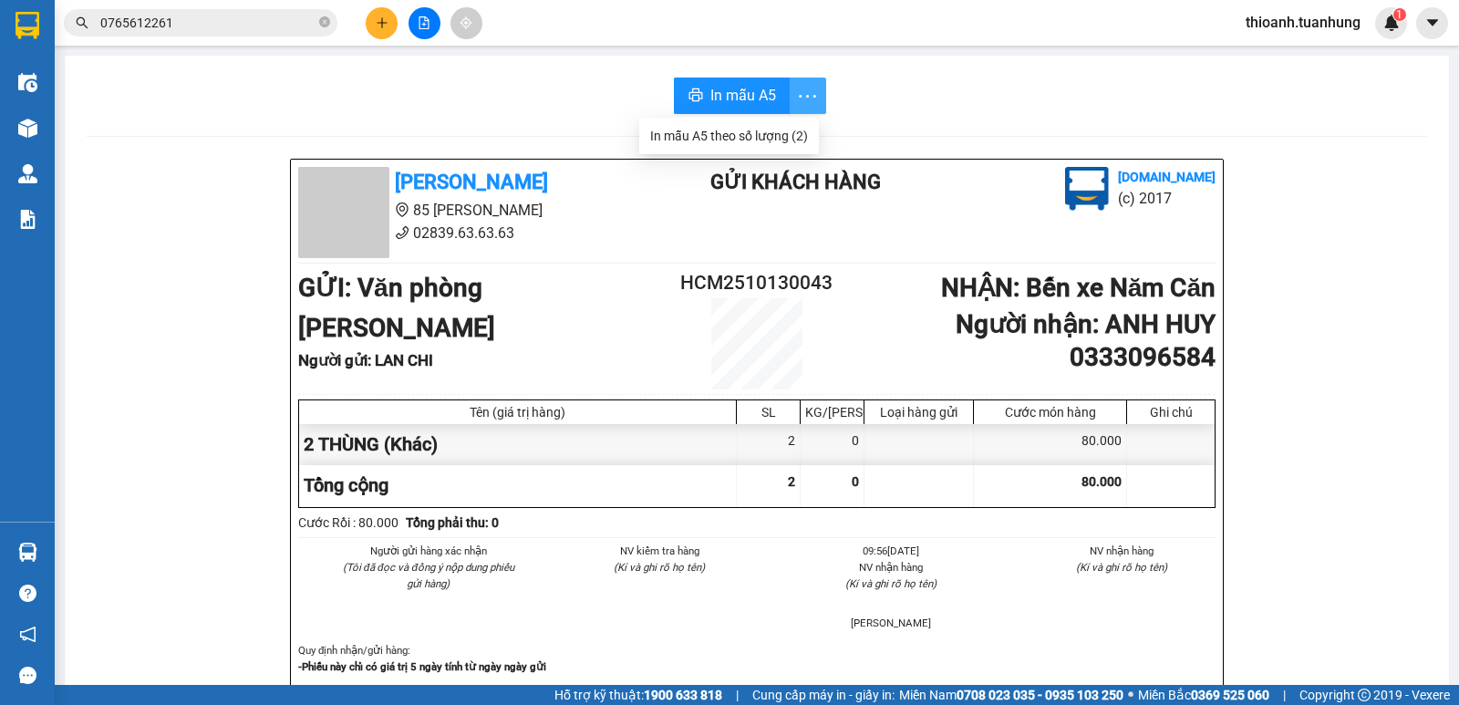
click at [805, 91] on icon "more" at bounding box center [807, 96] width 23 height 23
click at [765, 133] on div "In mẫu A5 theo số lượng (2)" at bounding box center [729, 136] width 158 height 20
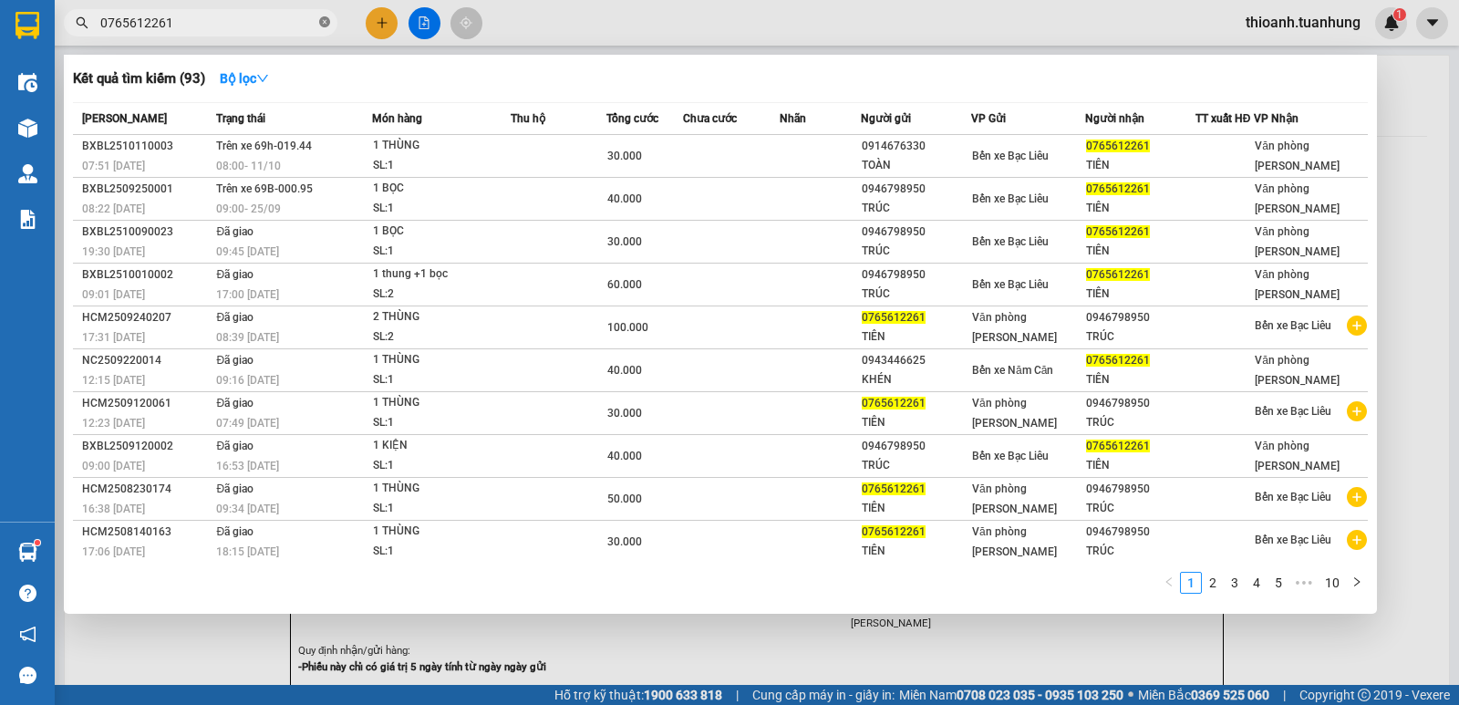
click at [322, 24] on icon "close-circle" at bounding box center [324, 21] width 11 height 11
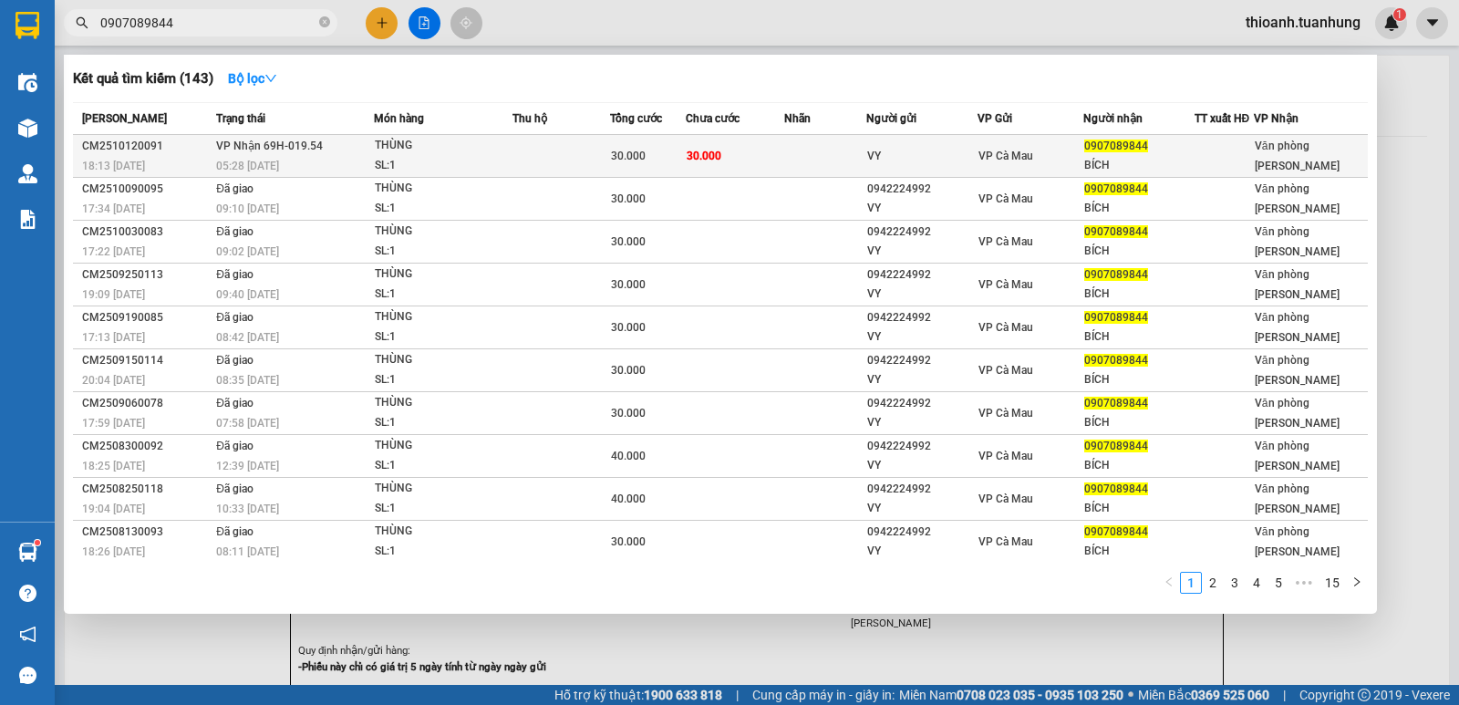
type input "0907089844"
click at [820, 164] on td at bounding box center [825, 156] width 82 height 43
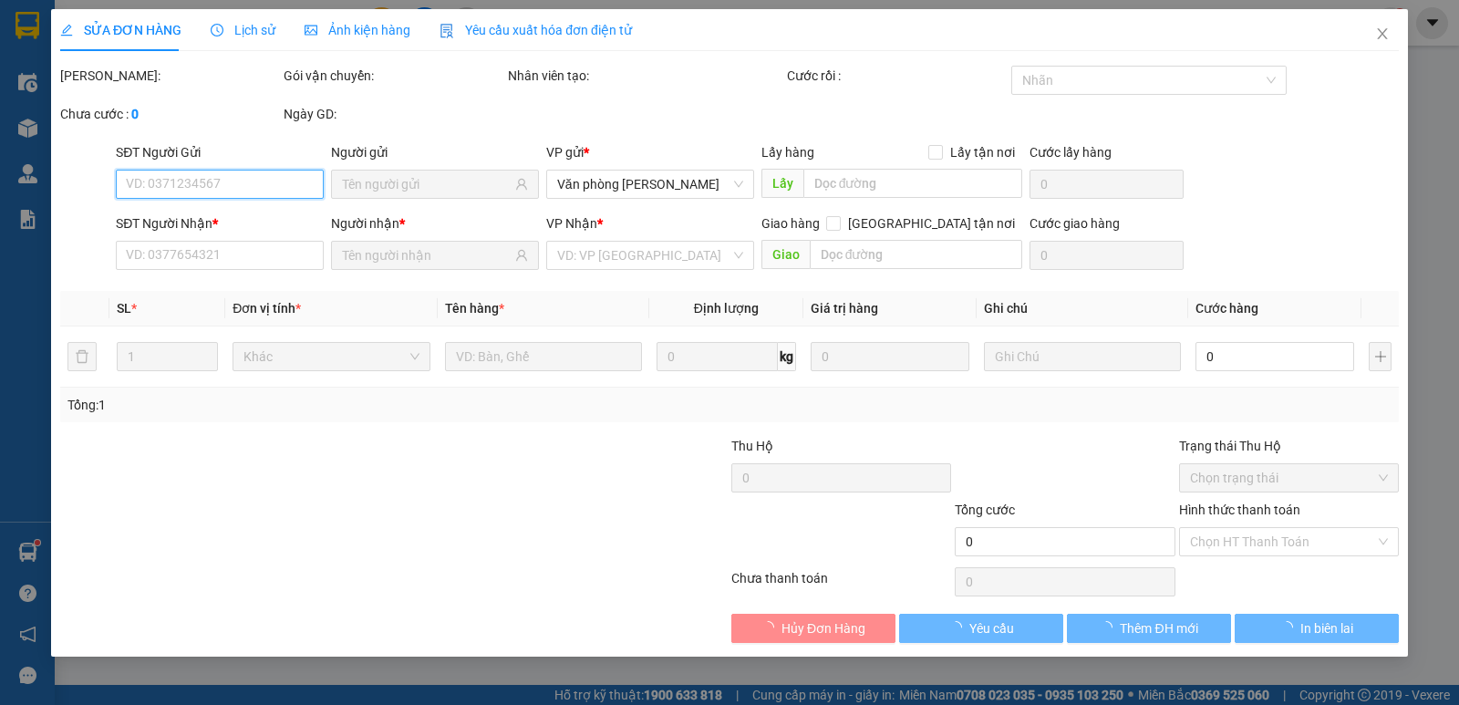
type input "VY"
type input "0907089844"
type input "BÍCH"
type input "30.000"
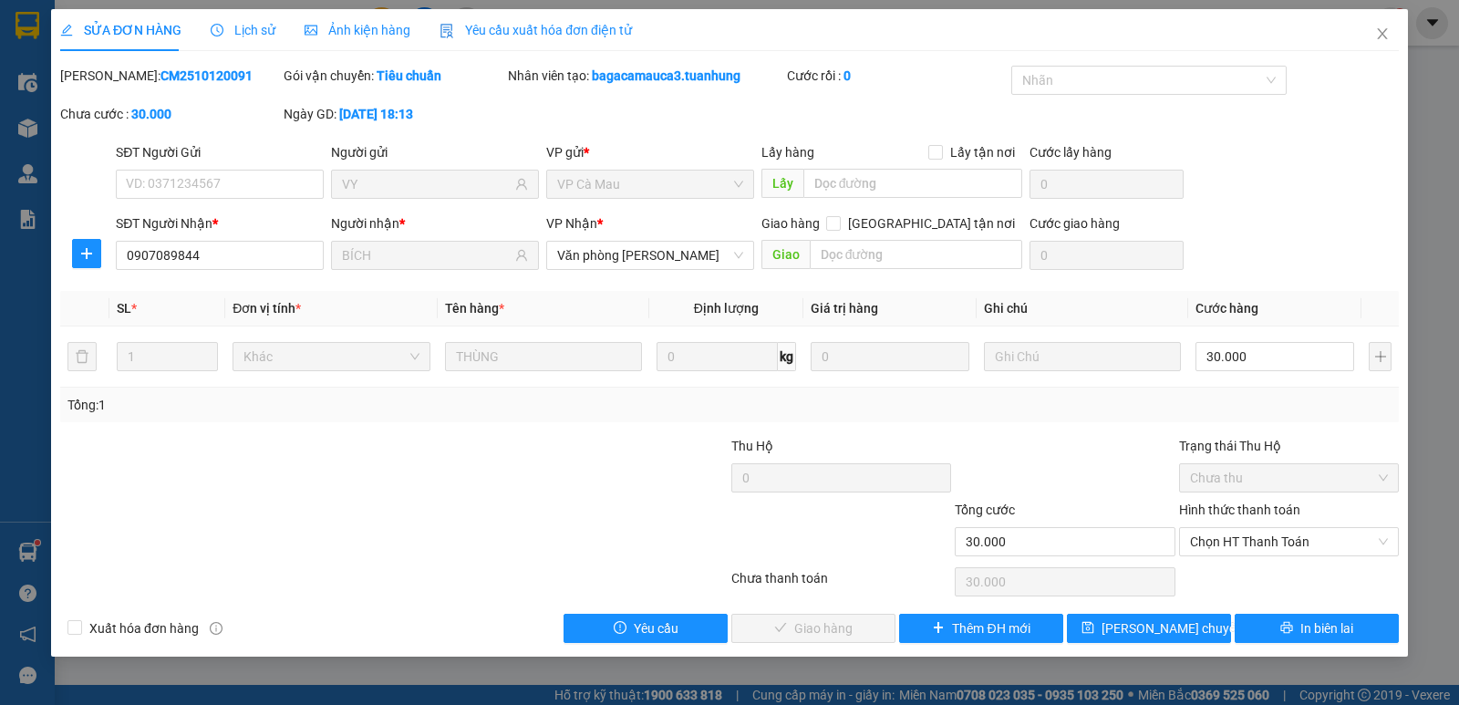
click at [1241, 505] on label "Hình thức thanh toán" at bounding box center [1239, 509] width 121 height 15
click at [1241, 528] on input "Hình thức thanh toán" at bounding box center [1282, 541] width 185 height 27
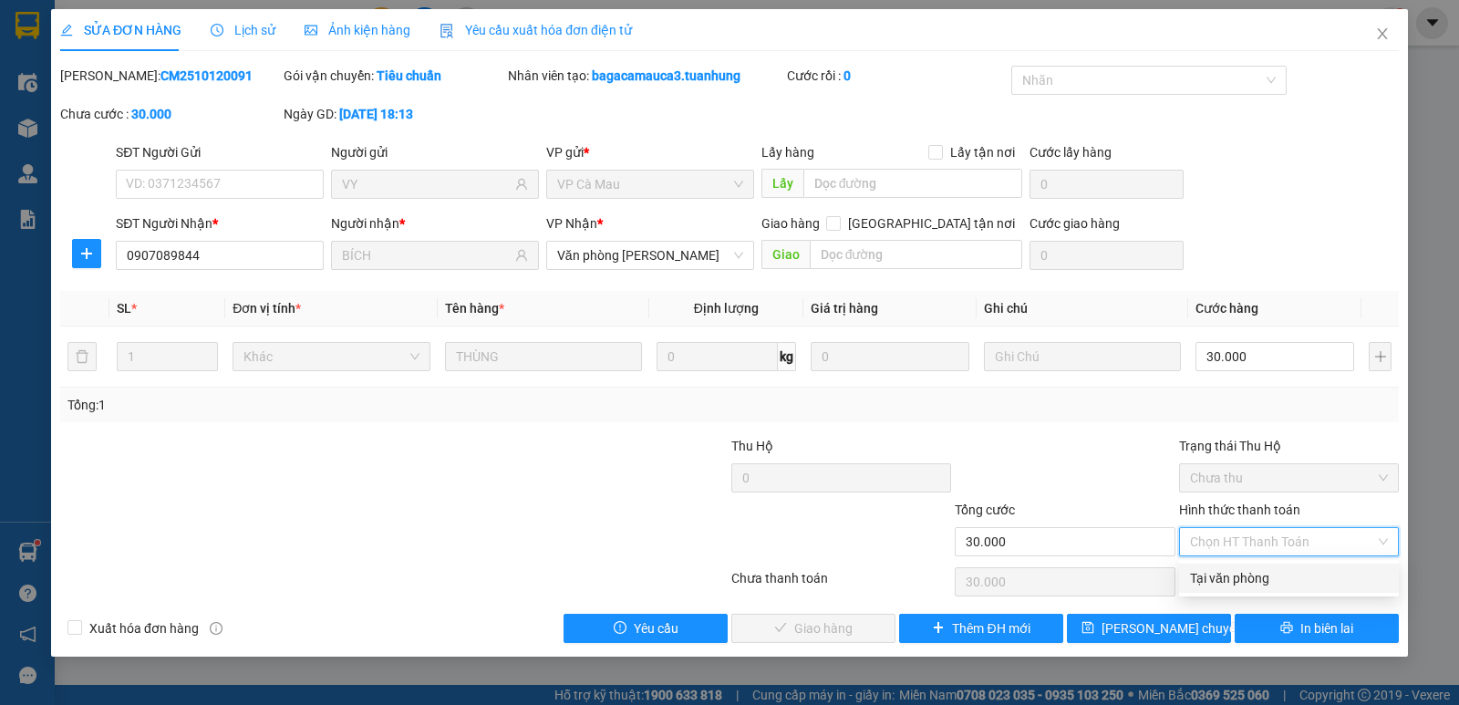
click at [1252, 577] on div "Tại văn phòng" at bounding box center [1289, 578] width 198 height 20
type input "0"
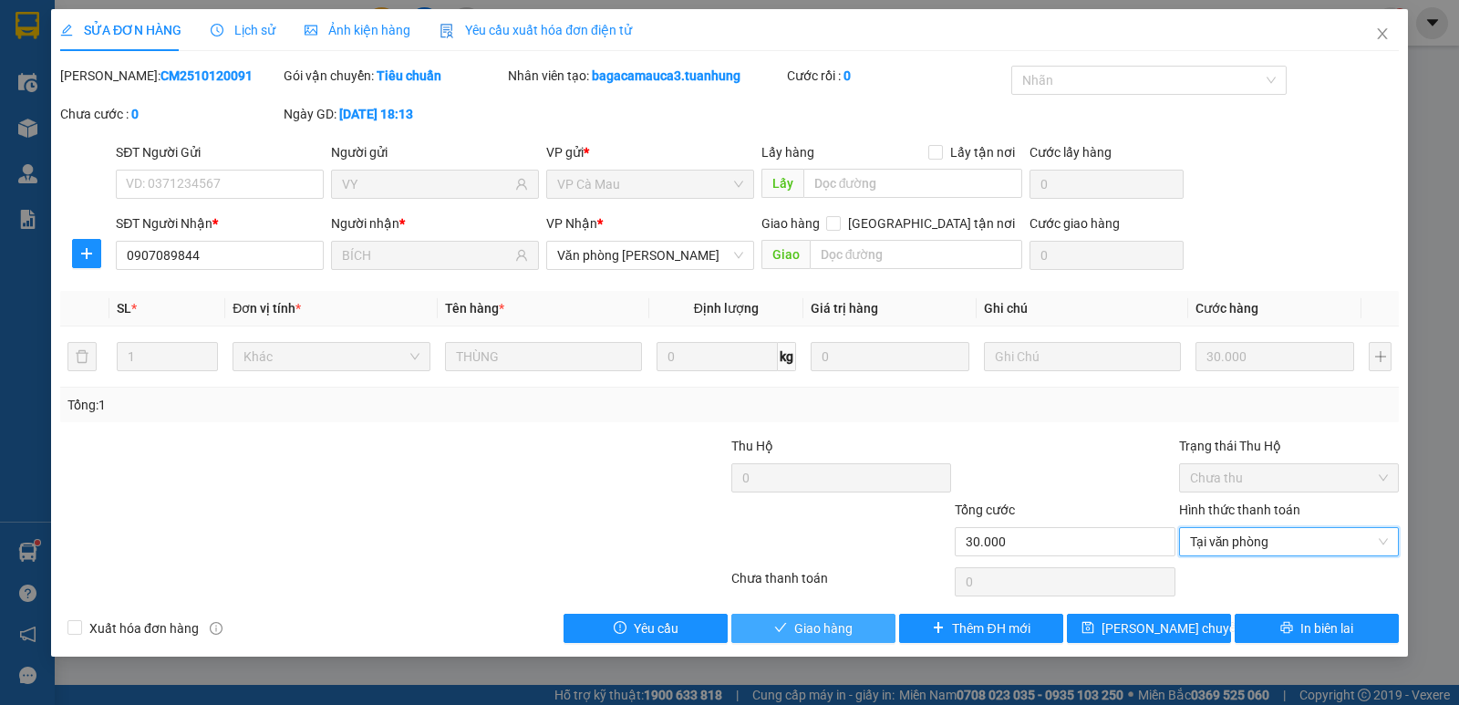
click at [800, 634] on span "Giao hàng" at bounding box center [823, 628] width 58 height 20
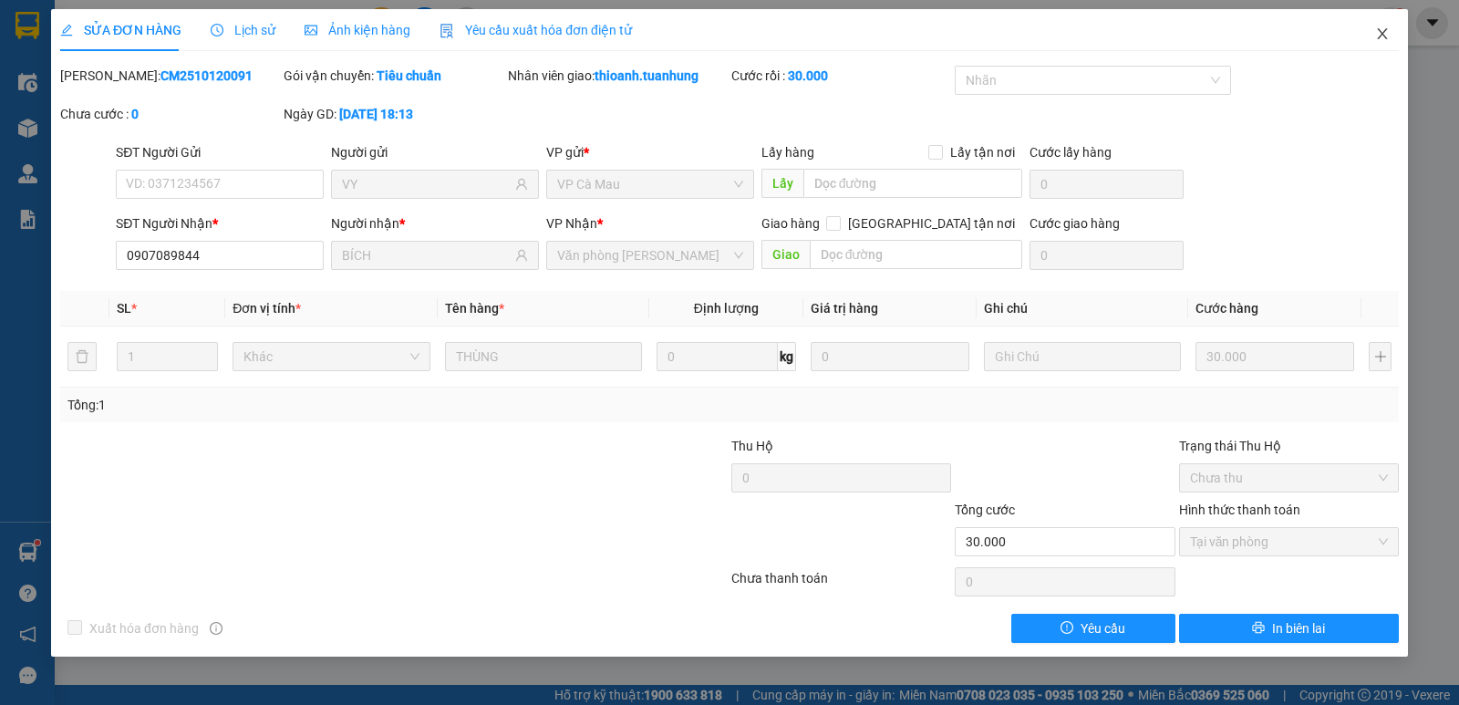
click at [1381, 30] on icon "close" at bounding box center [1382, 33] width 15 height 15
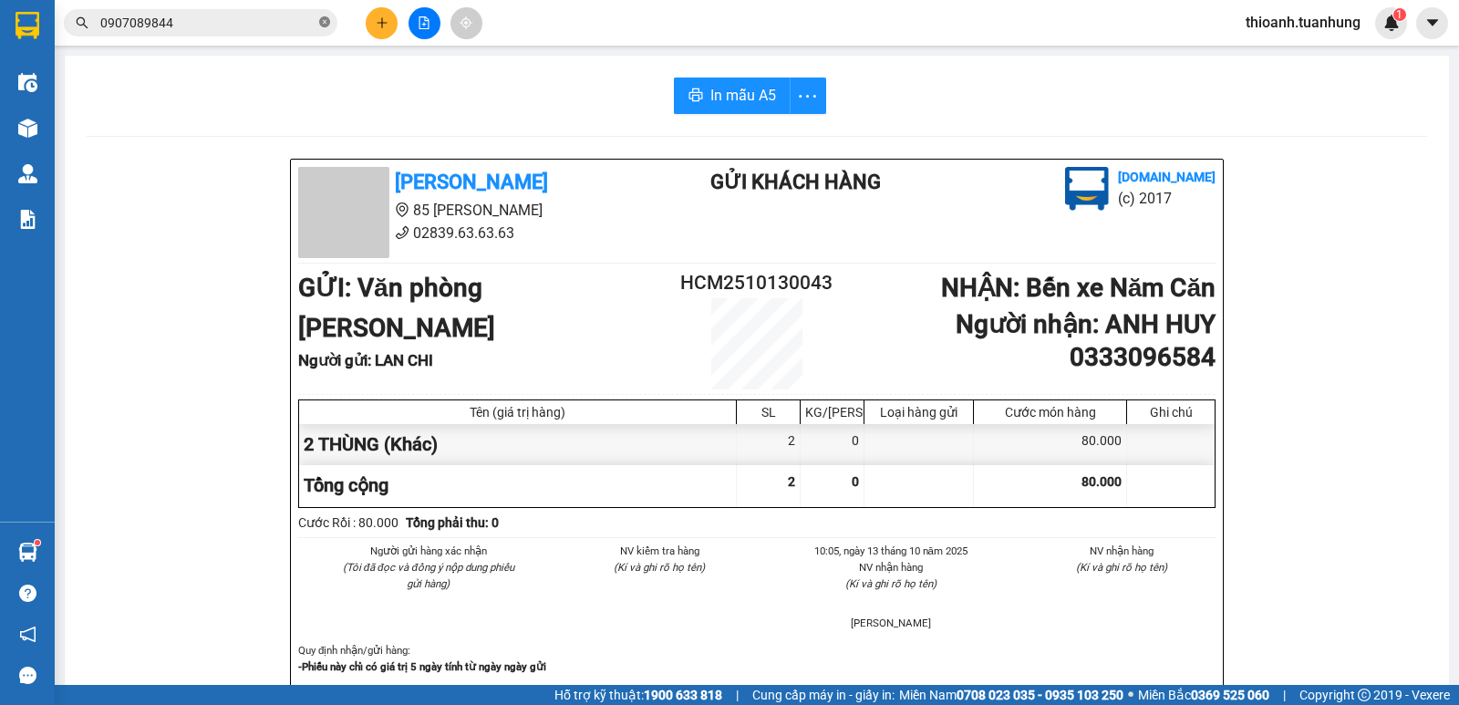
click at [325, 16] on span at bounding box center [324, 23] width 11 height 17
click at [389, 26] on button at bounding box center [382, 23] width 32 height 32
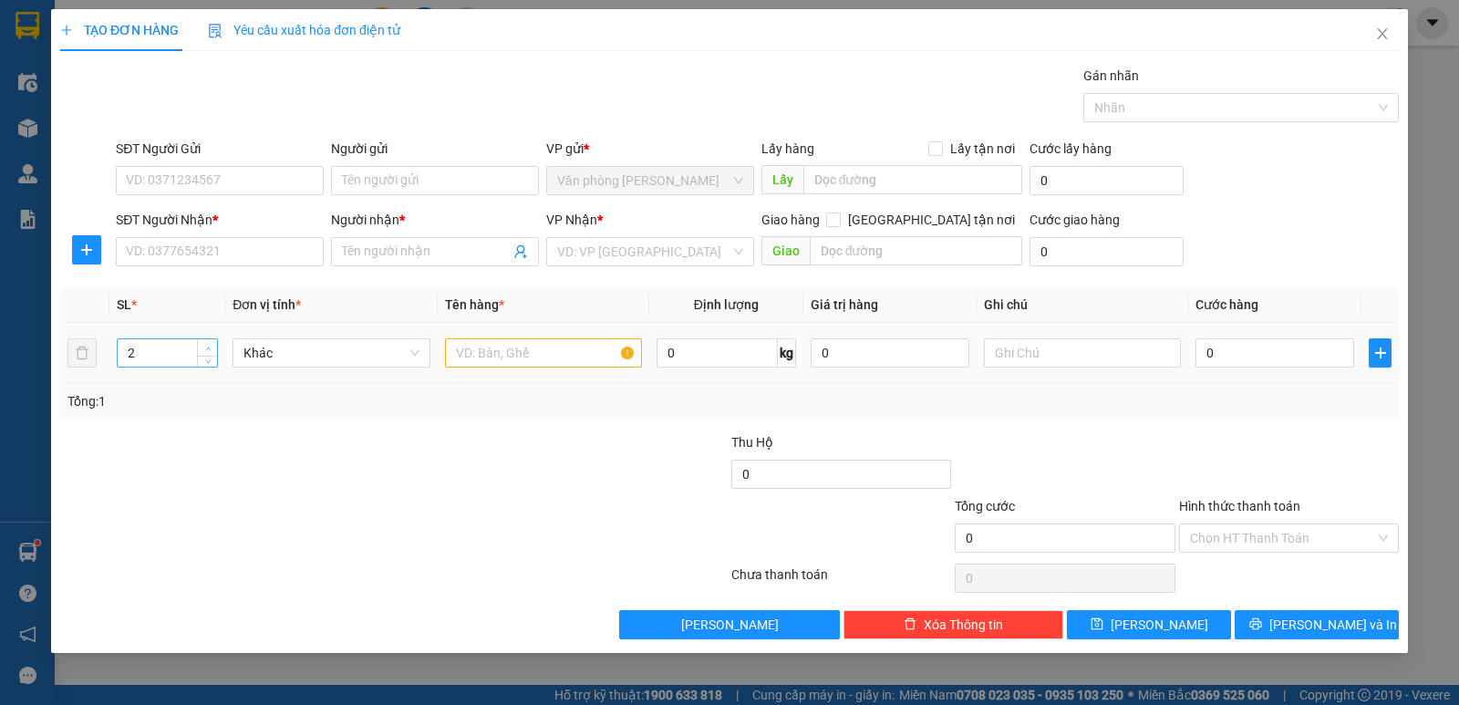
click at [209, 343] on span "up" at bounding box center [207, 348] width 11 height 11
type input "3"
click at [209, 343] on span "up" at bounding box center [207, 348] width 11 height 11
click at [482, 354] on input "text" at bounding box center [543, 352] width 197 height 29
type input "3 THÙNG"
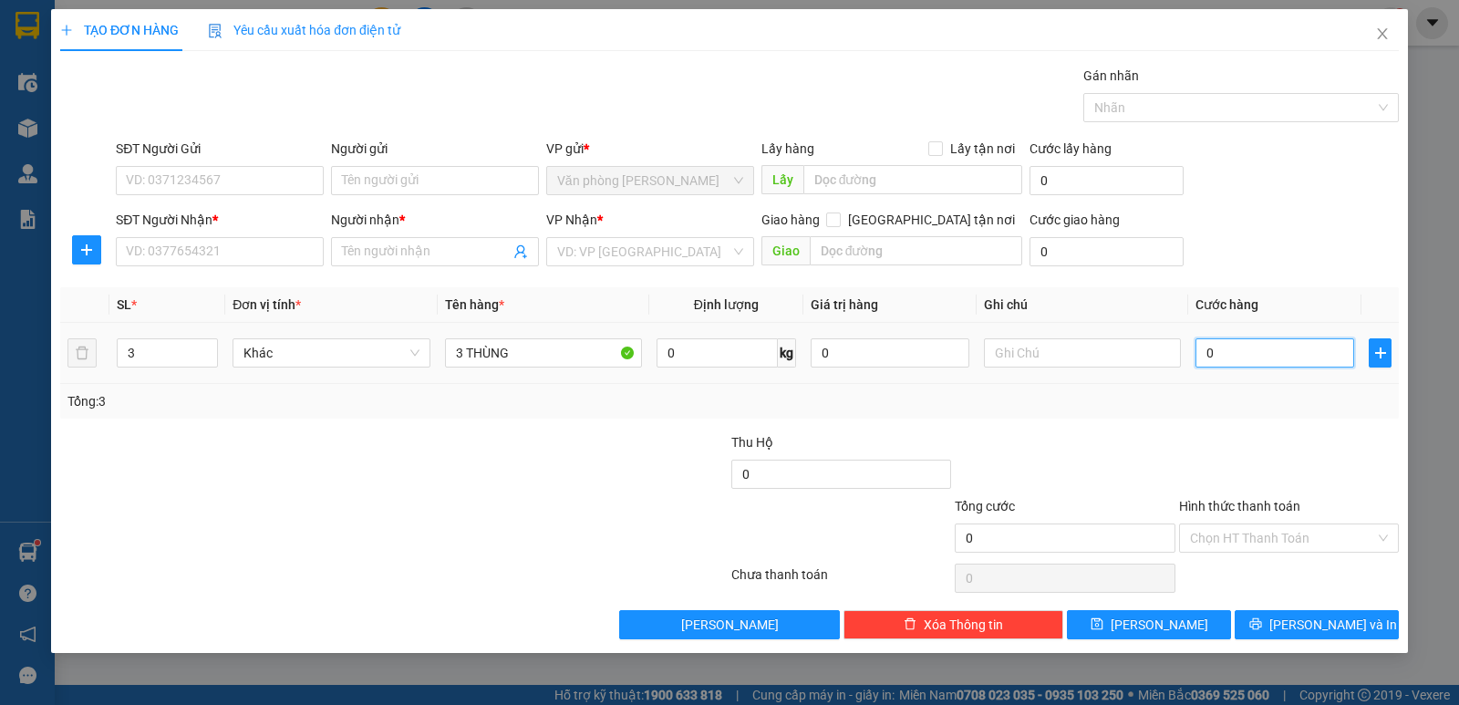
click at [1245, 360] on input "0" at bounding box center [1274, 352] width 159 height 29
type input "9"
type input "90"
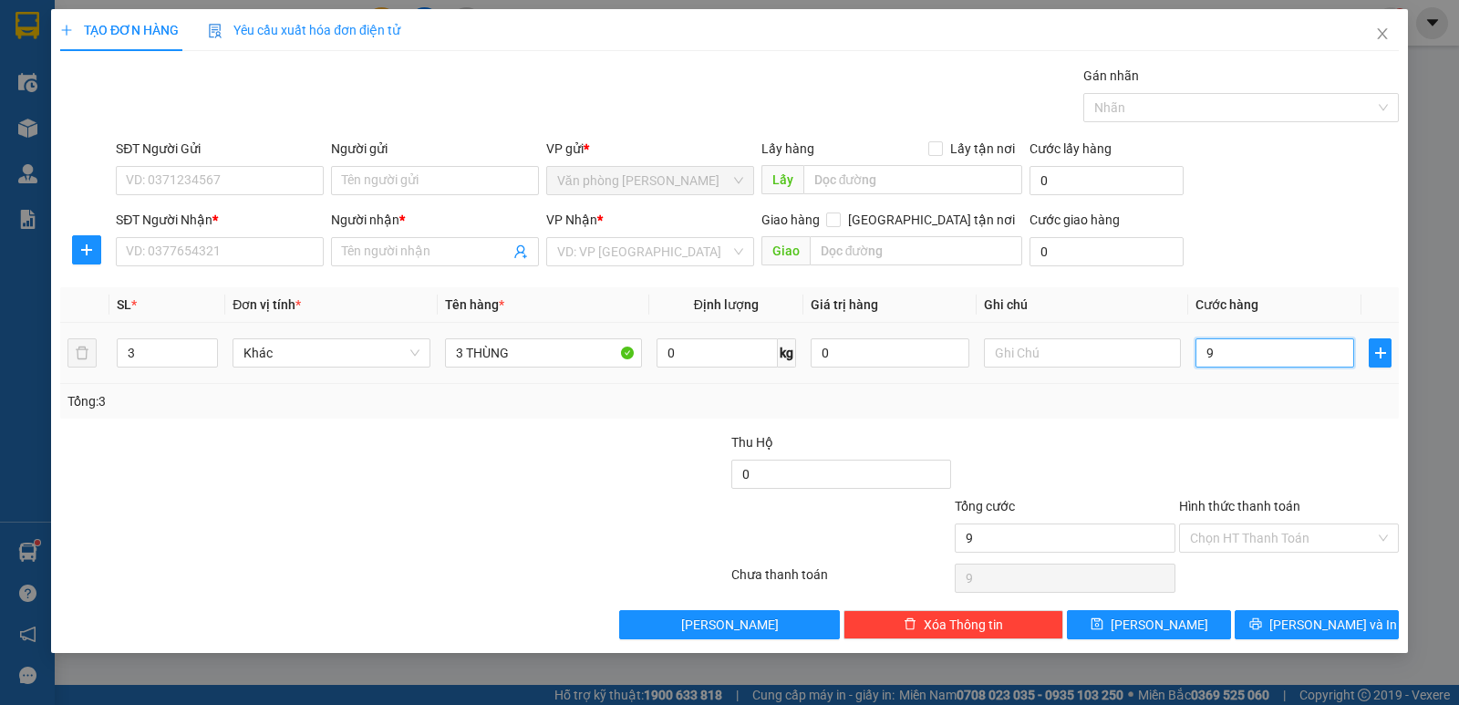
type input "90"
type input "90.000"
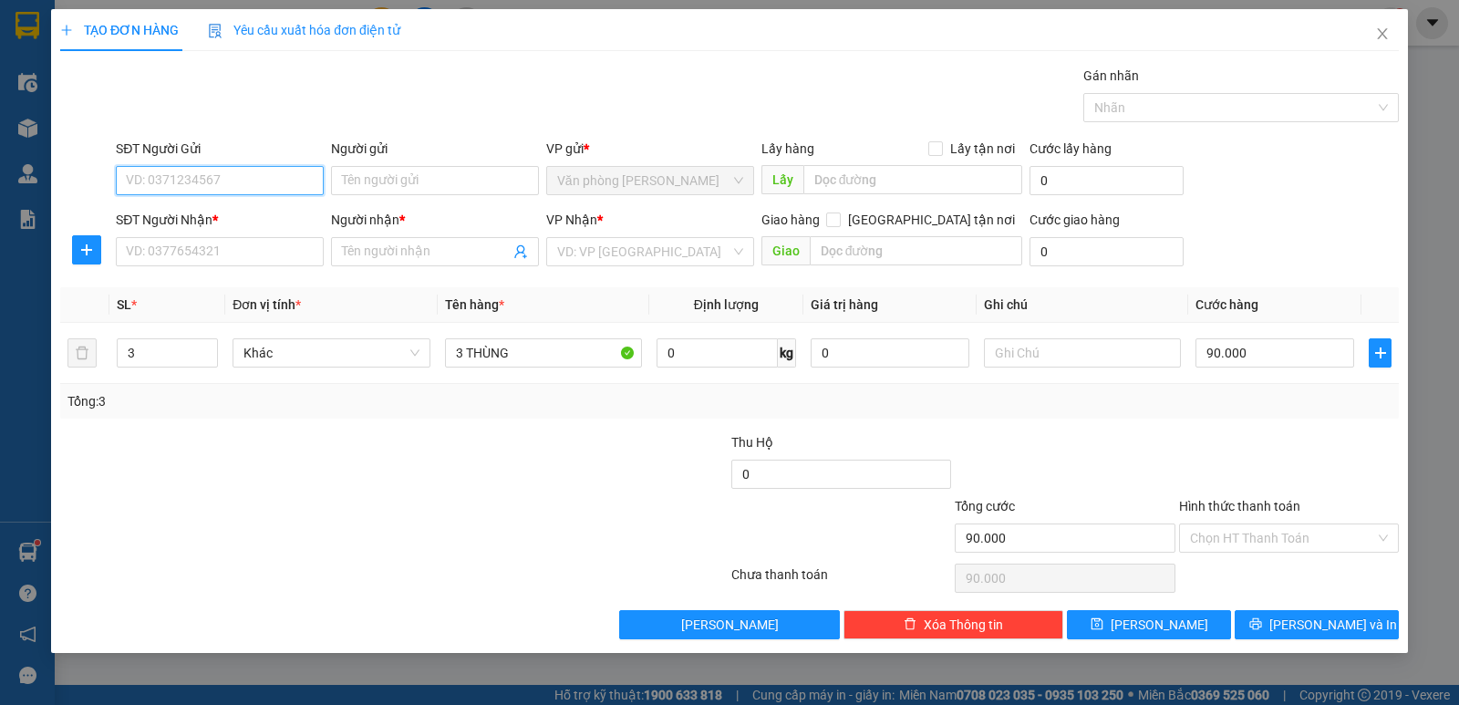
click at [181, 185] on input "SĐT Người Gửi" at bounding box center [220, 180] width 208 height 29
type input "0978775328"
click at [382, 168] on input "Người gửi" at bounding box center [435, 180] width 208 height 29
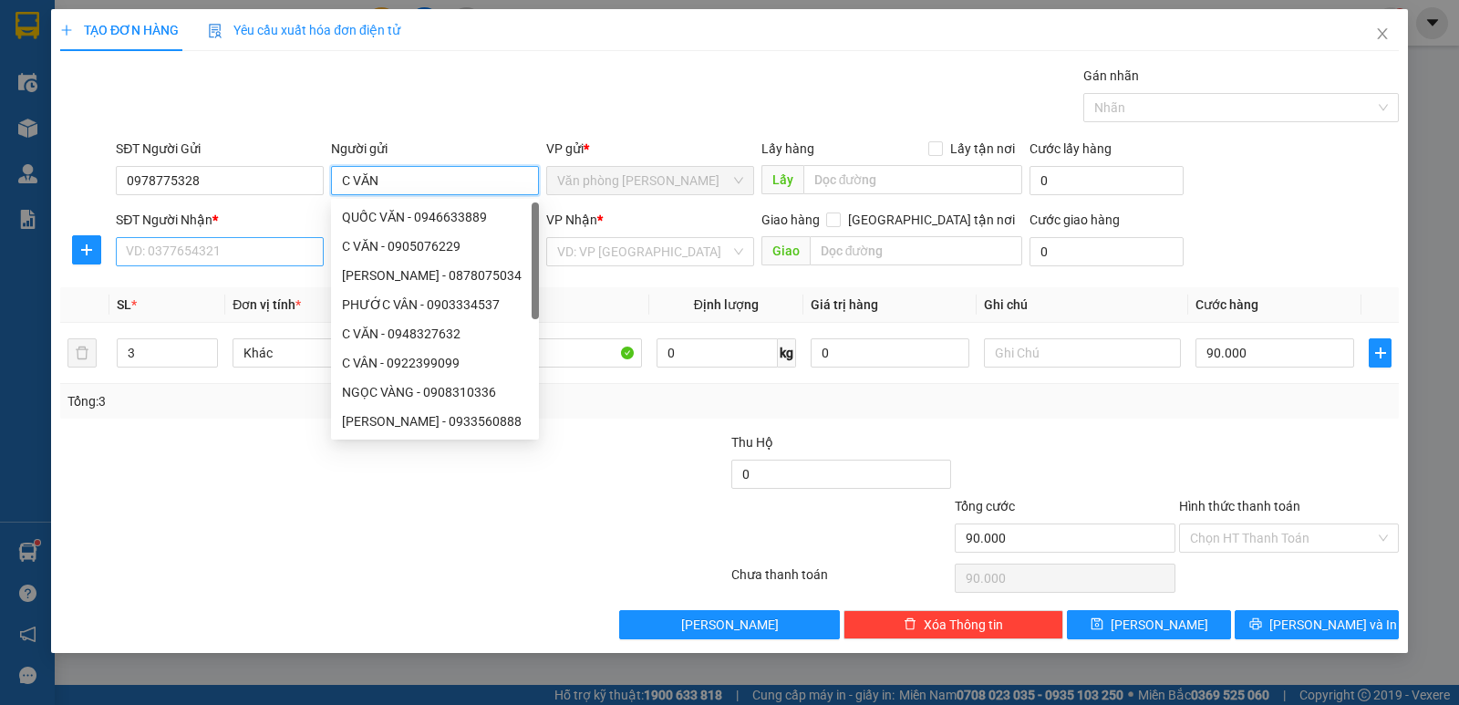
type input "C VĂN"
click at [163, 252] on input "SĐT Người Nhận *" at bounding box center [220, 251] width 208 height 29
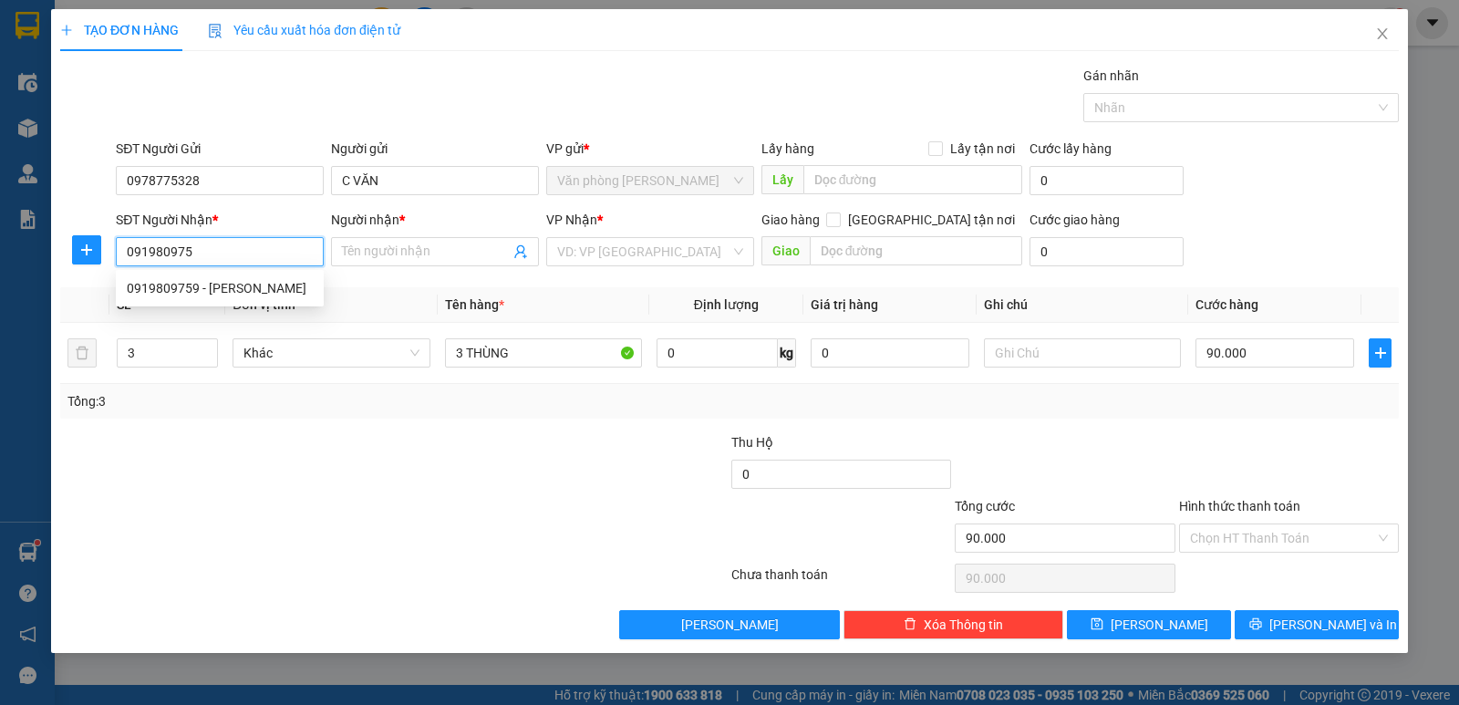
type input "0919809759"
click at [244, 293] on div "0919809759 - QUỲNH" at bounding box center [220, 288] width 186 height 20
type input "QUỲNH"
type input "0919809759"
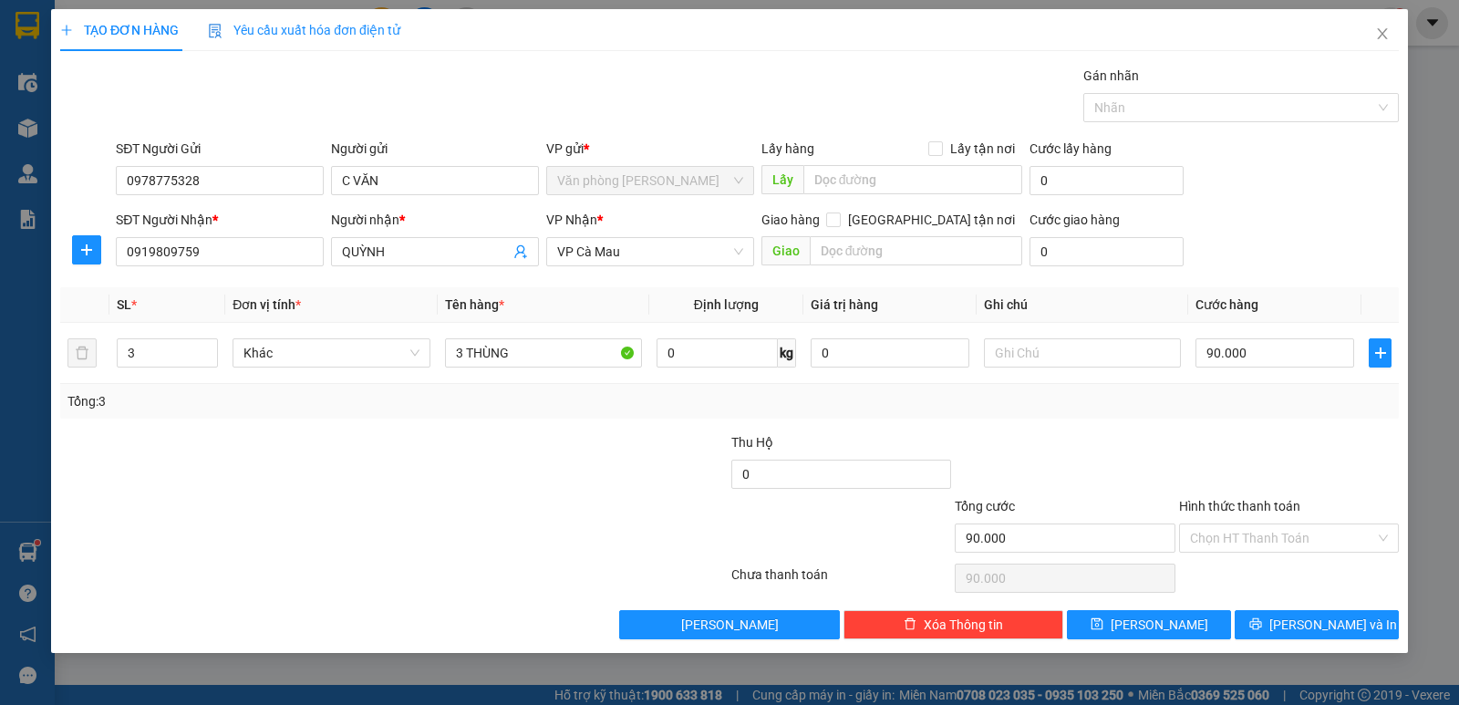
click at [1264, 430] on div "Transit Pickup Surcharge Ids Transit Deliver Surcharge Ids Transit Deliver Surc…" at bounding box center [729, 352] width 1338 height 573
click at [1251, 539] on input "Hình thức thanh toán" at bounding box center [1282, 537] width 185 height 27
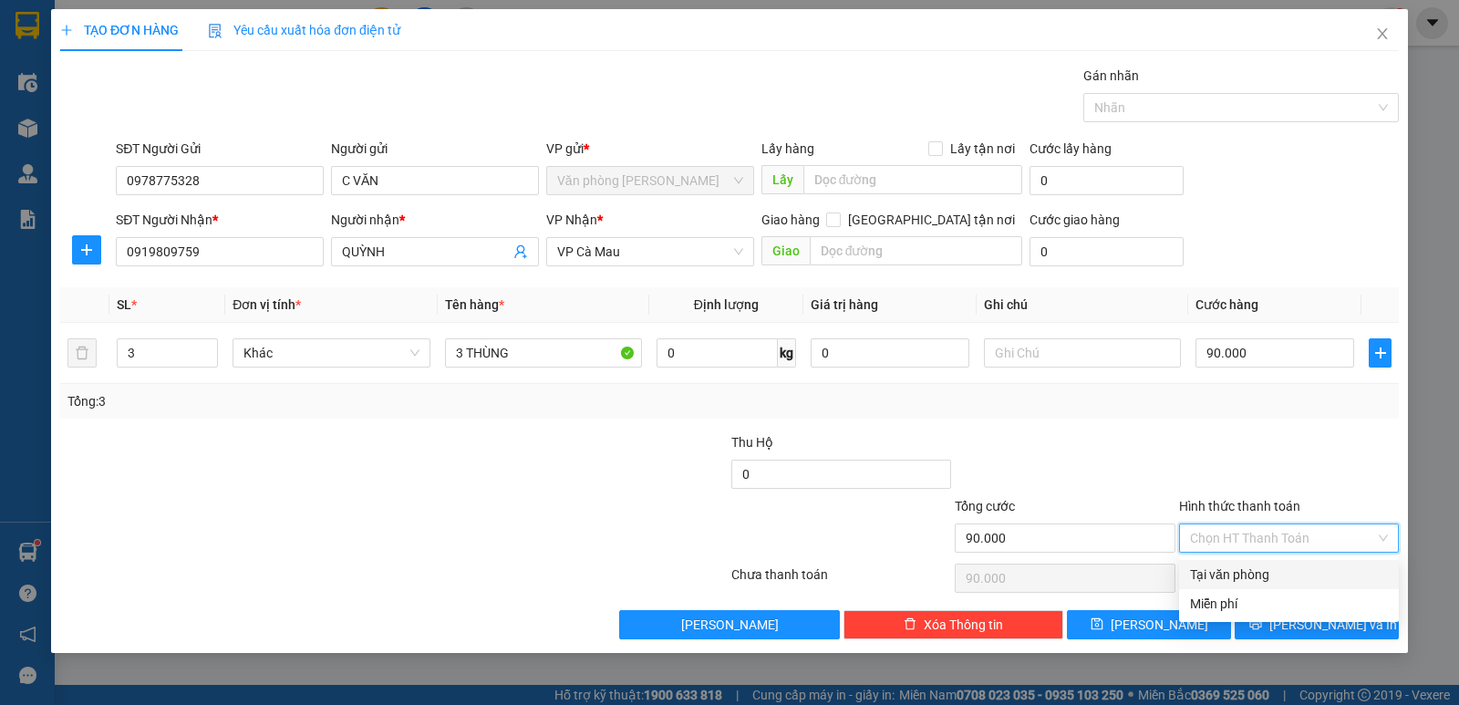
drag, startPoint x: 1247, startPoint y: 570, endPoint x: 1266, endPoint y: 577, distance: 20.5
click at [1250, 572] on div "Tại văn phòng" at bounding box center [1289, 574] width 198 height 20
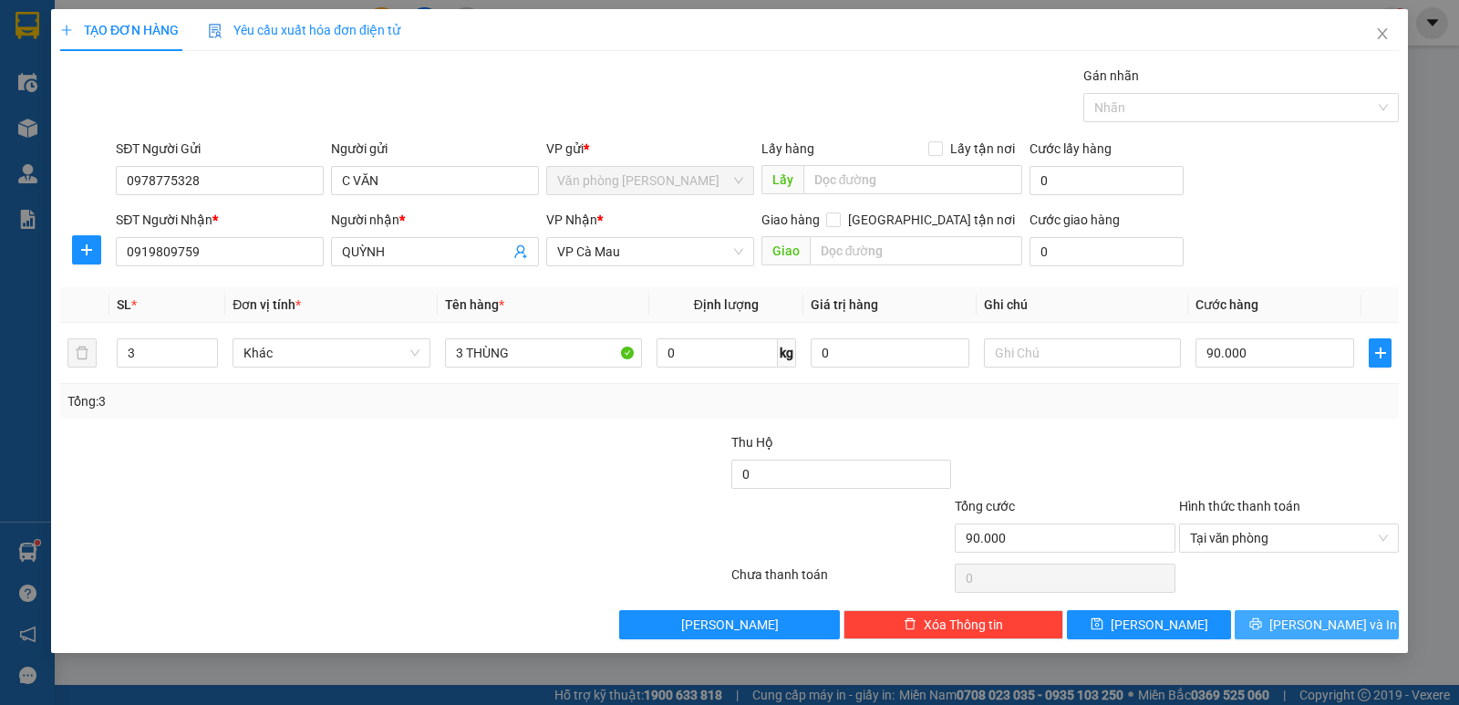
click at [1294, 613] on button "[PERSON_NAME] và In" at bounding box center [1316, 624] width 164 height 29
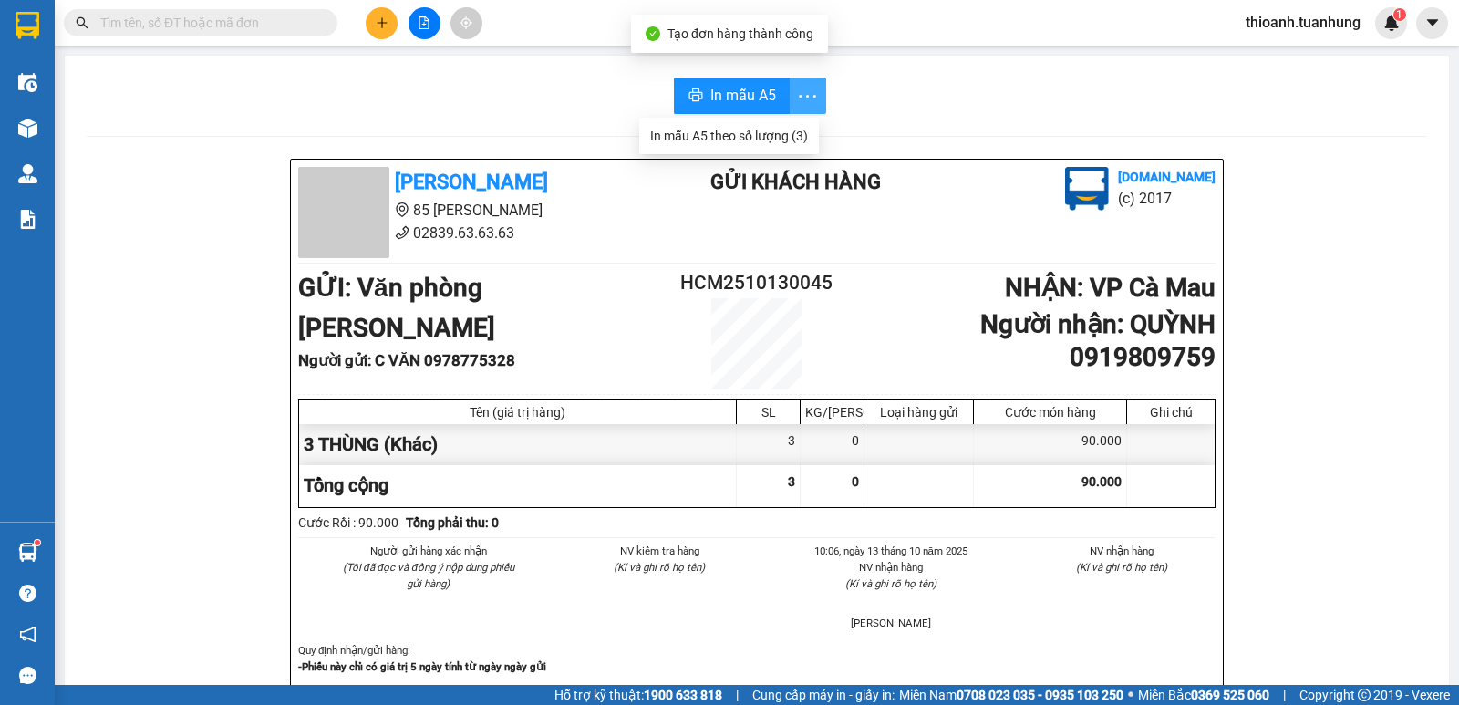
click at [800, 98] on icon "more" at bounding box center [807, 96] width 23 height 23
click at [798, 90] on icon "more" at bounding box center [807, 96] width 23 height 23
click at [775, 135] on div "In mẫu A5 theo số lượng (3)" at bounding box center [729, 136] width 158 height 20
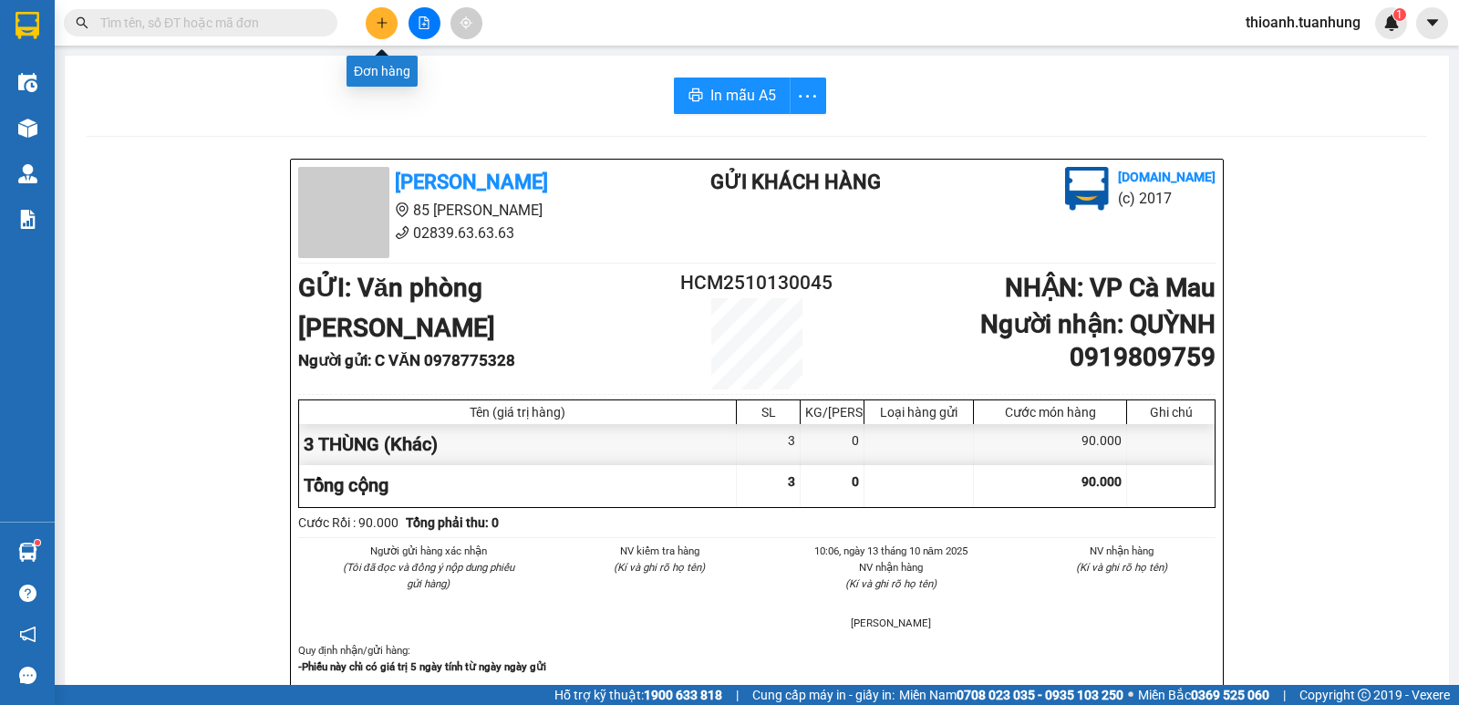
click at [379, 27] on icon "plus" at bounding box center [382, 22] width 13 height 13
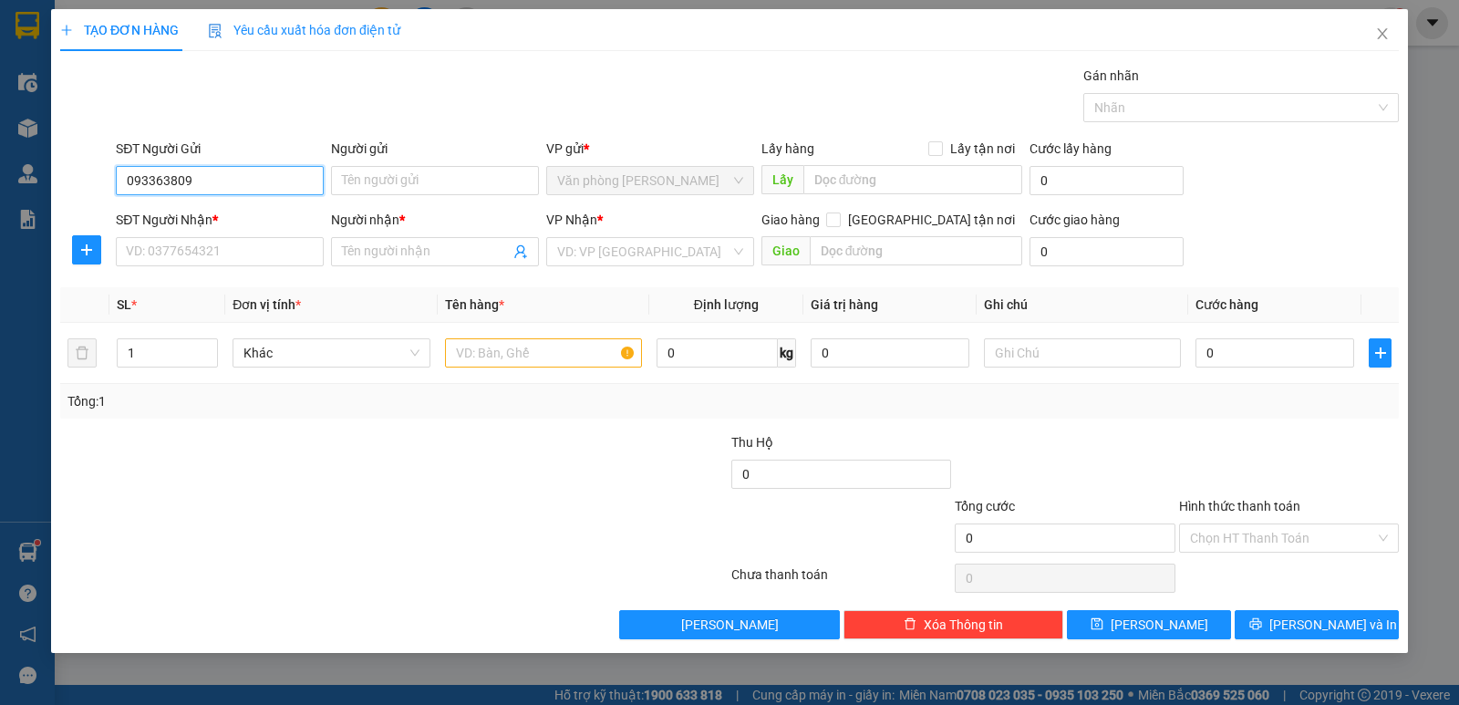
type input "0933638096"
click at [184, 223] on div "0933638096 - MINH" at bounding box center [220, 217] width 186 height 20
type input "MINH"
type input "0933638096"
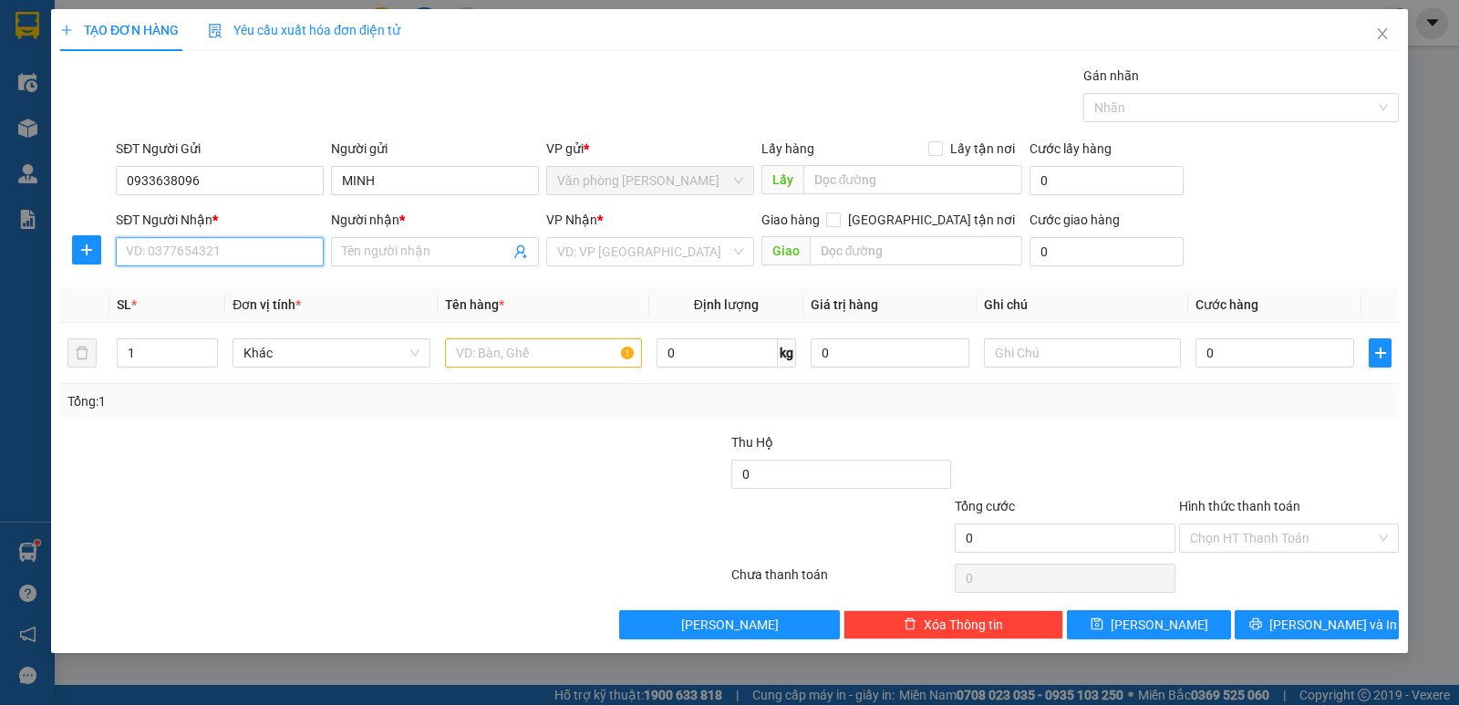
click at [201, 251] on input "SĐT Người Nhận *" at bounding box center [220, 251] width 208 height 29
type input "0966495969"
click at [232, 284] on div "0966495969 - TUẤN" at bounding box center [220, 288] width 186 height 20
type input "TUẤN"
type input "0966495969"
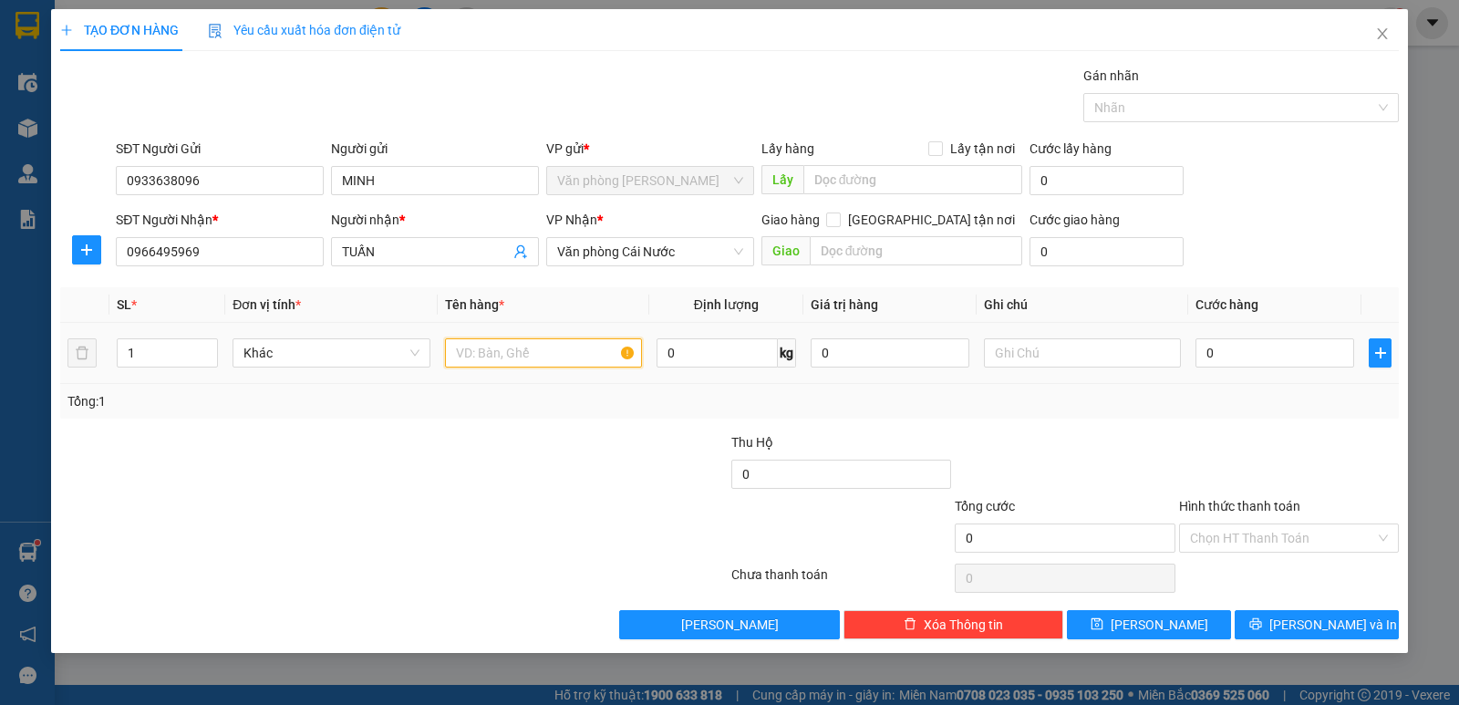
click at [463, 354] on input "text" at bounding box center [543, 352] width 197 height 29
type input "1 BAO"
click at [1267, 354] on input "0" at bounding box center [1274, 352] width 159 height 29
type input "5"
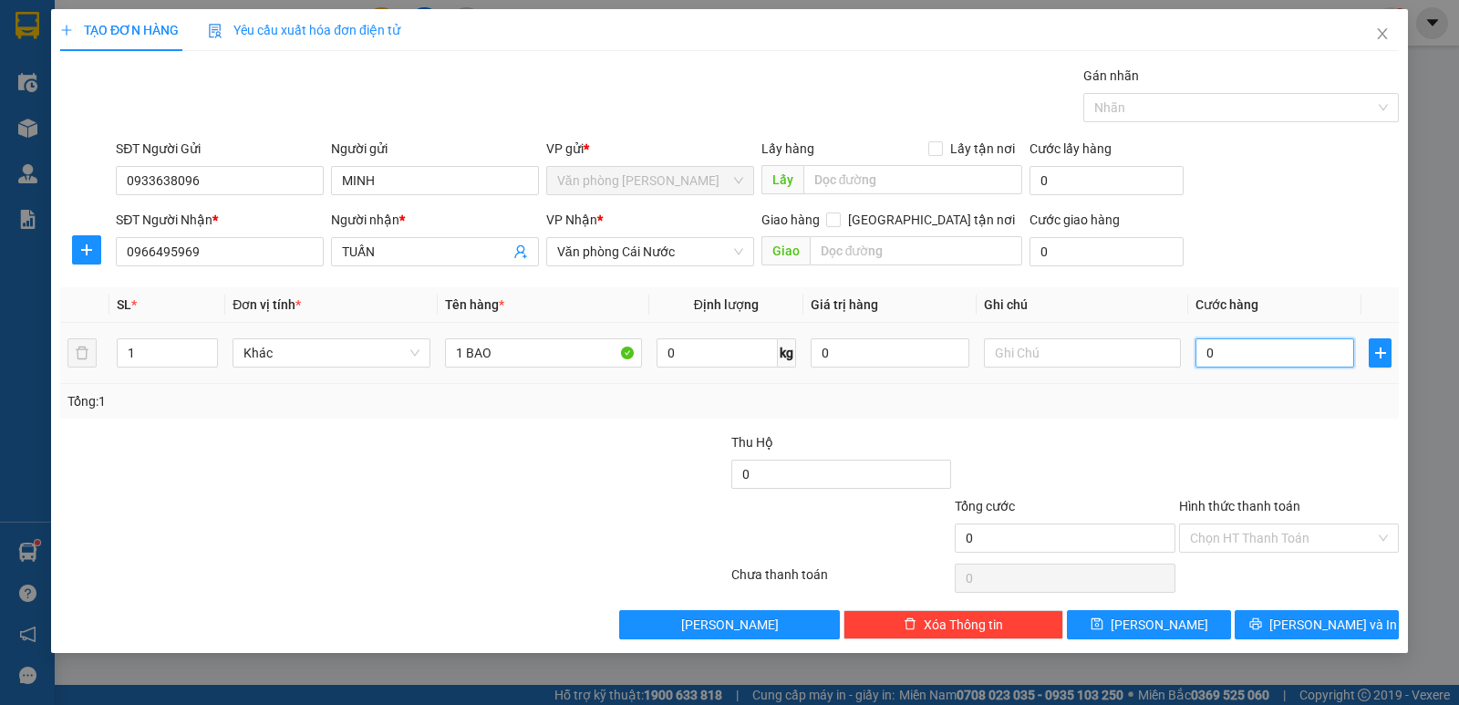
type input "5"
type input "50"
drag, startPoint x: 1250, startPoint y: 439, endPoint x: 1312, endPoint y: 598, distance: 170.3
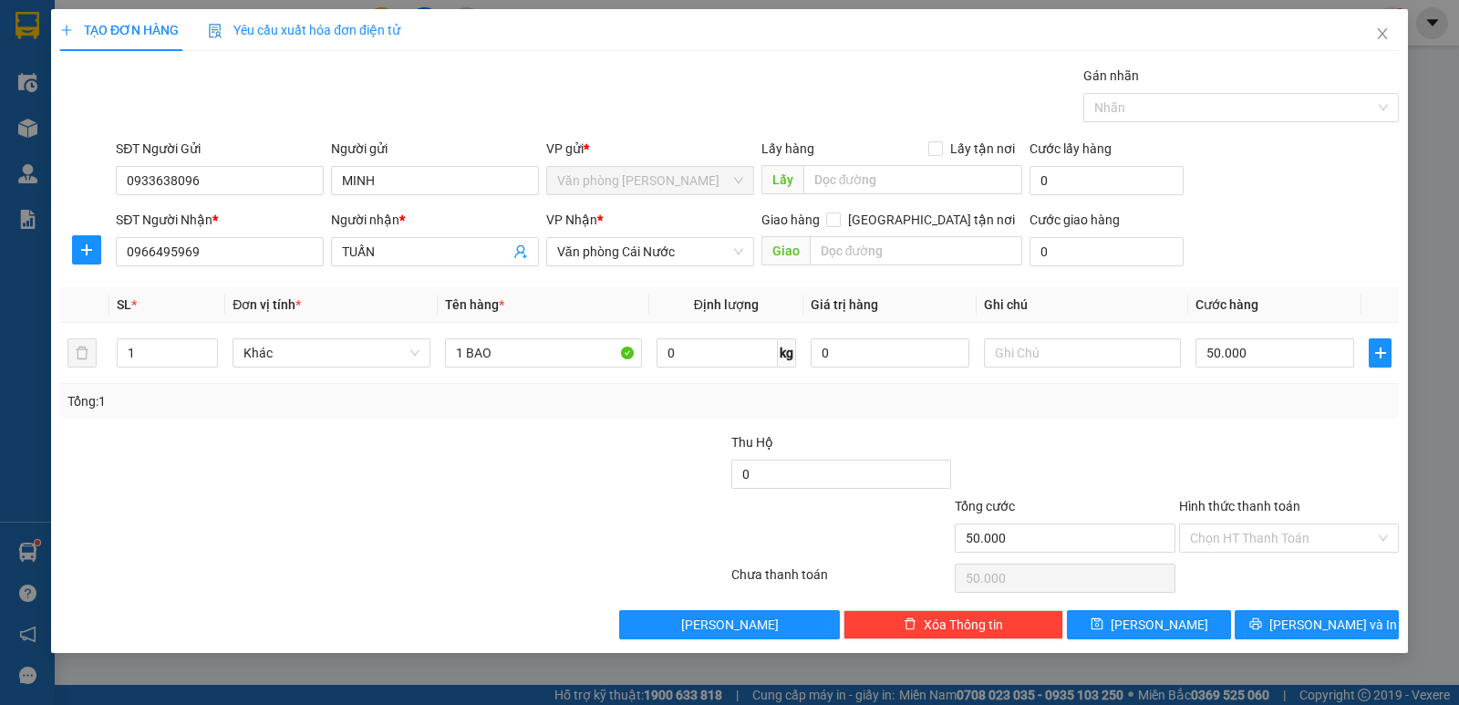
click at [1249, 440] on div at bounding box center [1288, 464] width 223 height 64
click at [1334, 615] on span "[PERSON_NAME] và In" at bounding box center [1333, 624] width 128 height 20
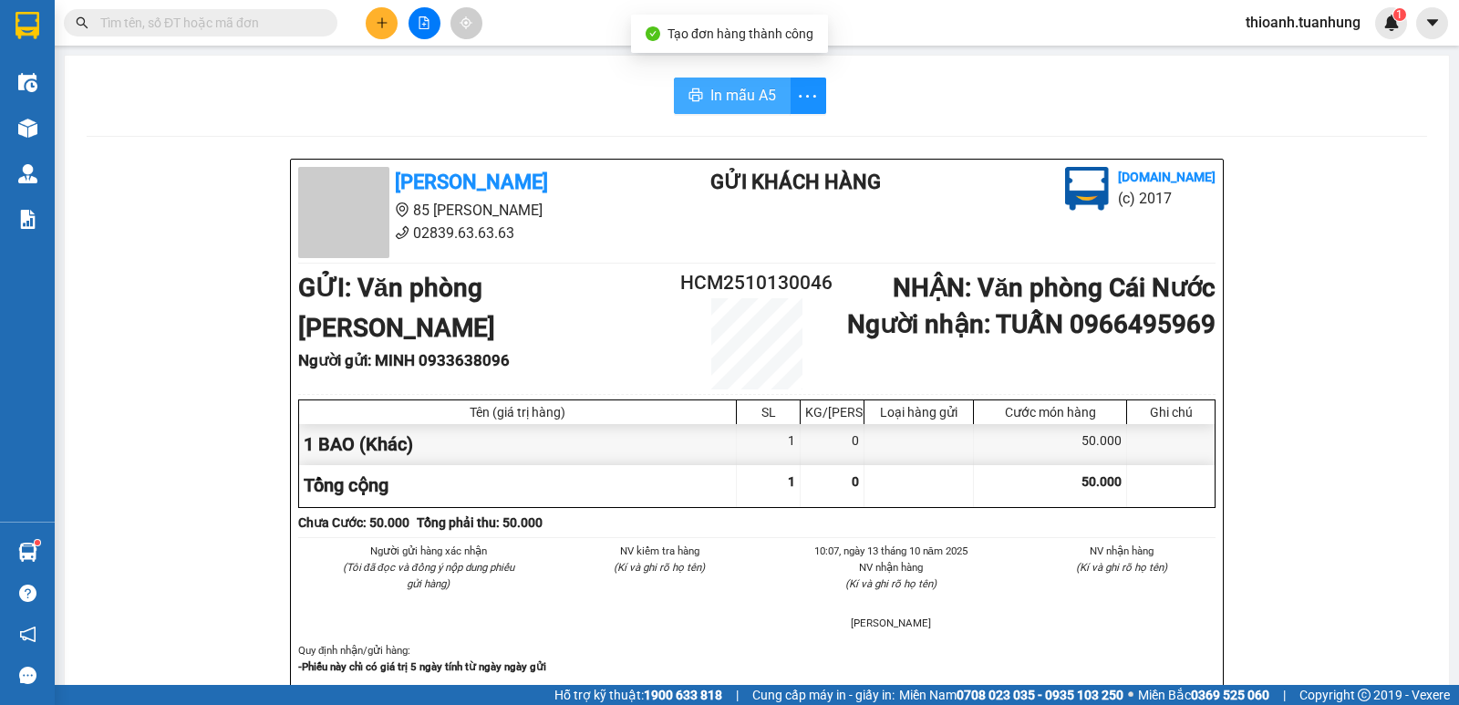
click at [710, 88] on span "In mẫu A5" at bounding box center [743, 95] width 66 height 23
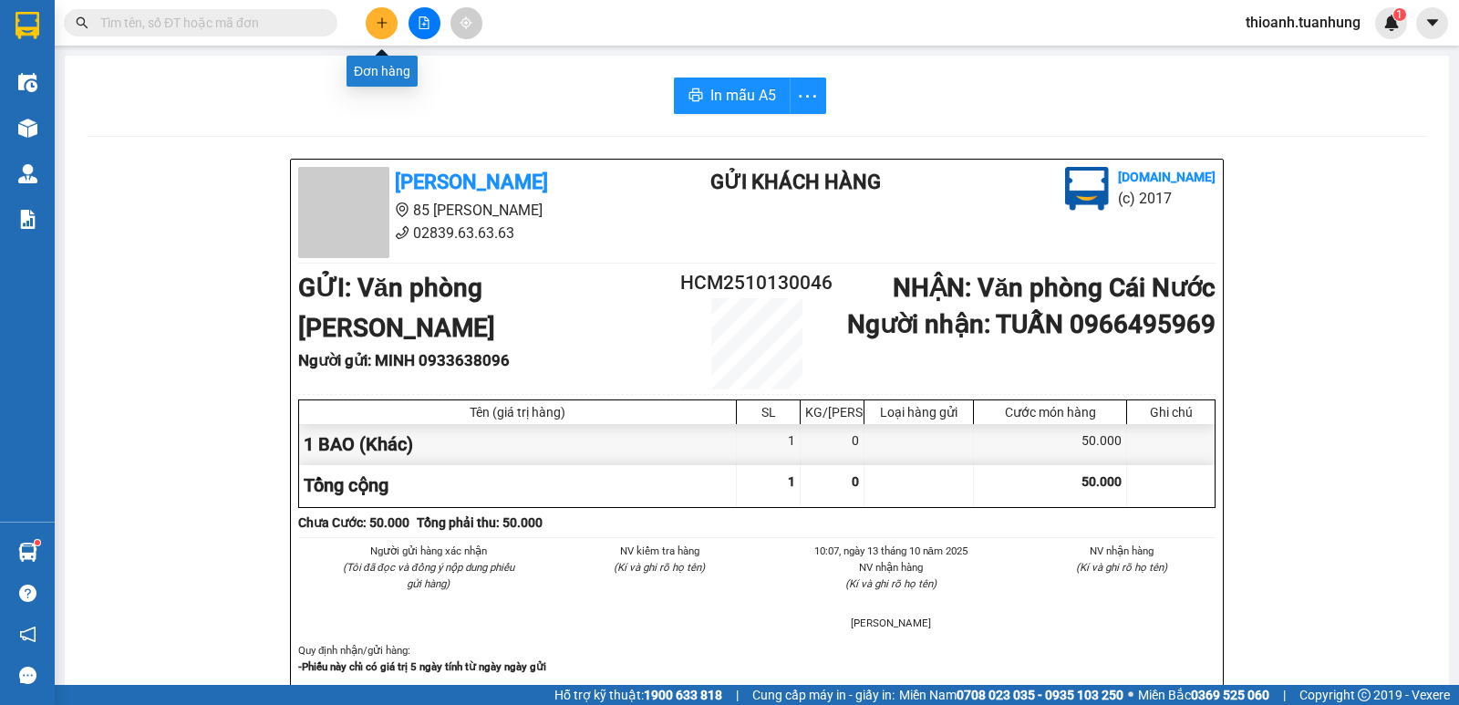
click at [385, 17] on icon "plus" at bounding box center [382, 22] width 13 height 13
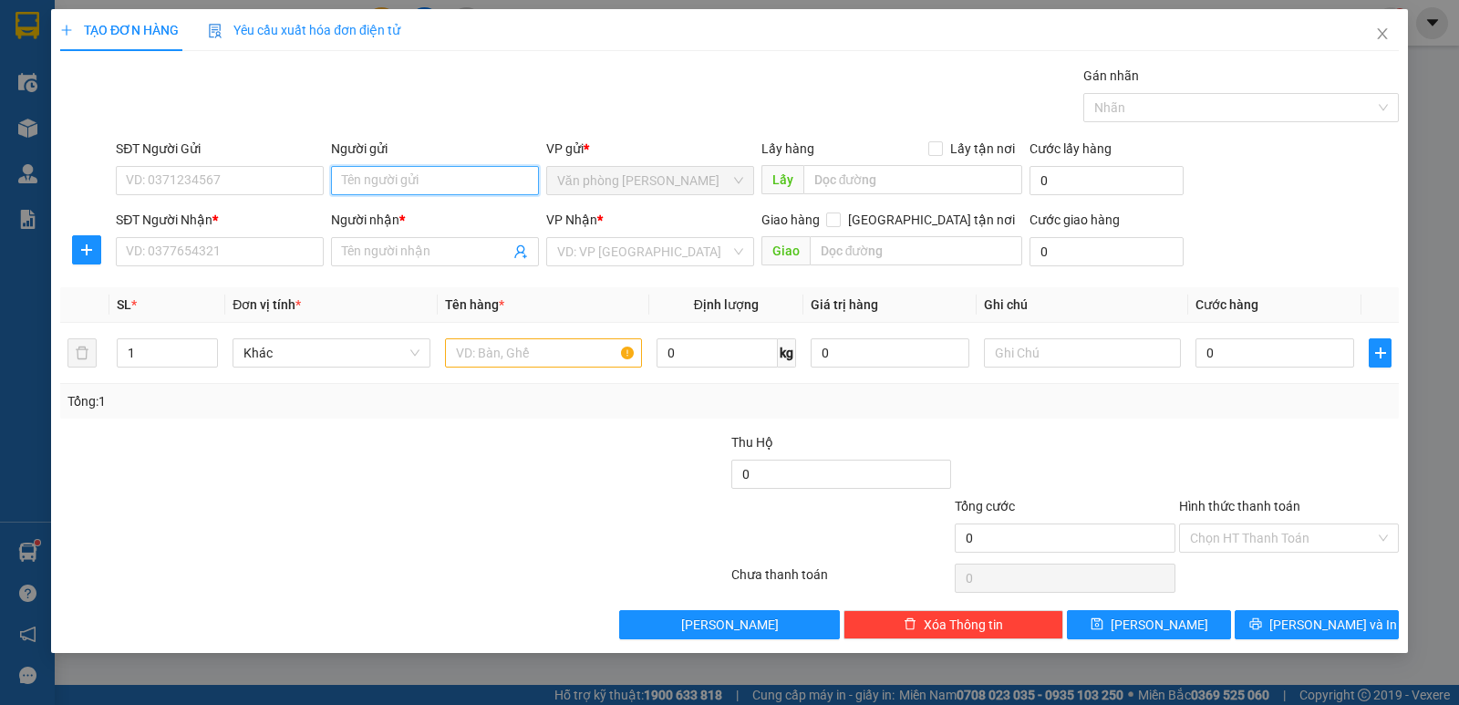
click at [365, 189] on input "Người gửi" at bounding box center [435, 180] width 208 height 29
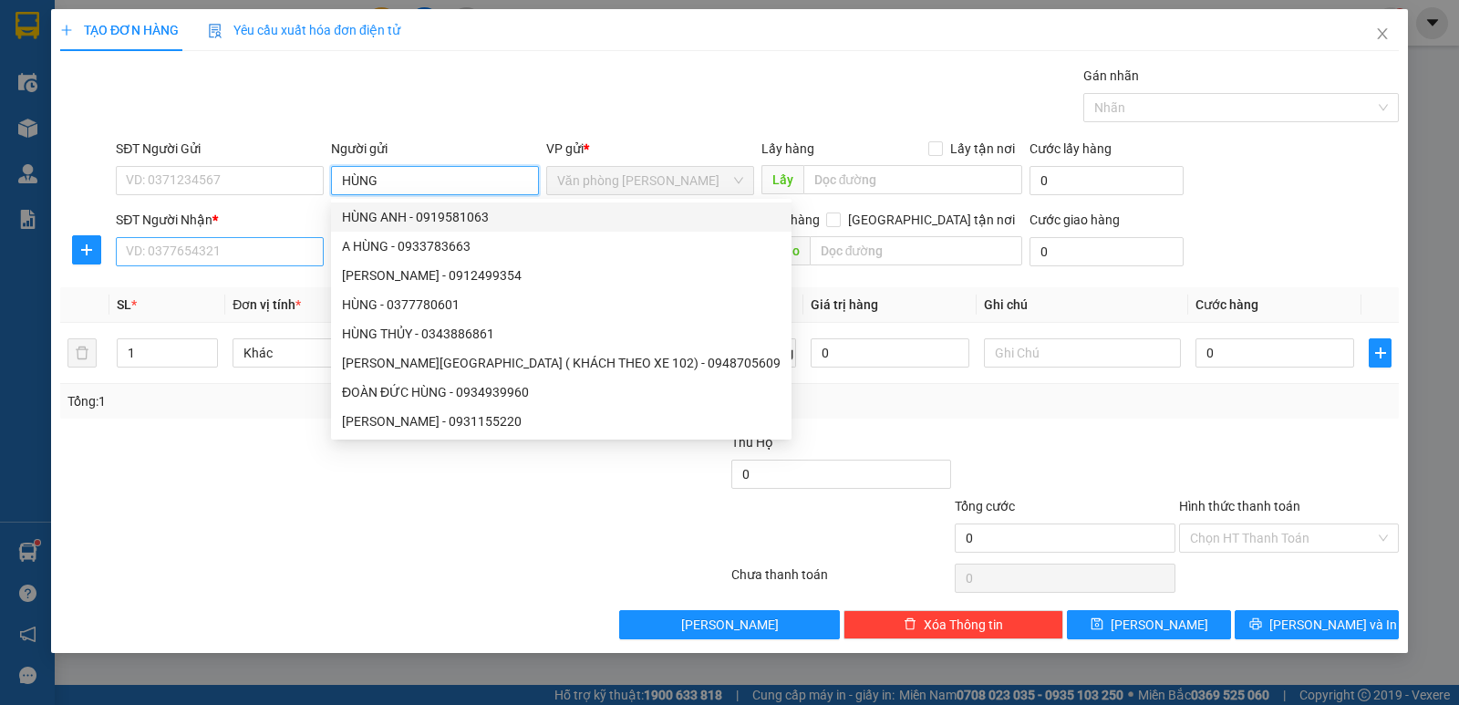
type input "HÙNG"
click at [166, 244] on input "SĐT Người Nhận *" at bounding box center [220, 251] width 208 height 29
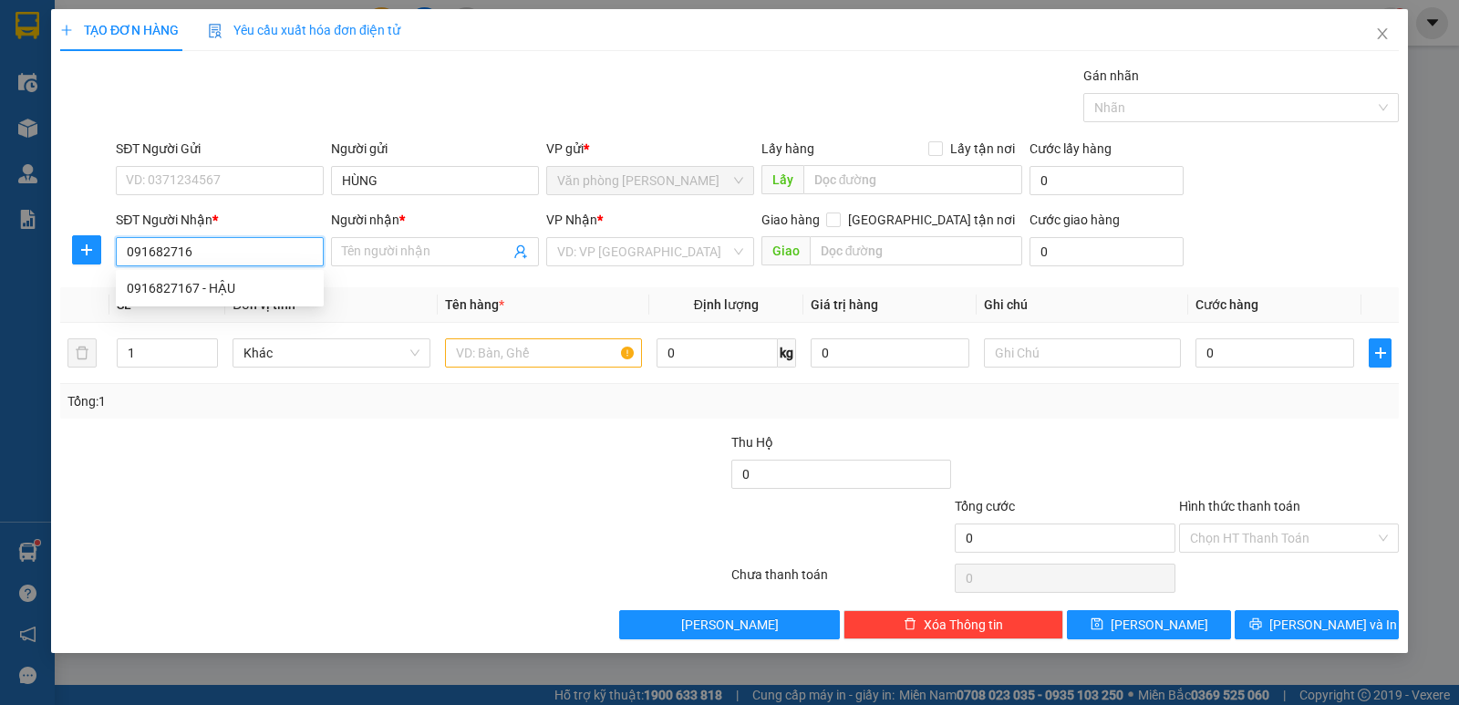
type input "0916827167"
click at [222, 284] on div "0916827167 - HẬU" at bounding box center [220, 288] width 186 height 20
type input "HẬU"
type input "0916827167"
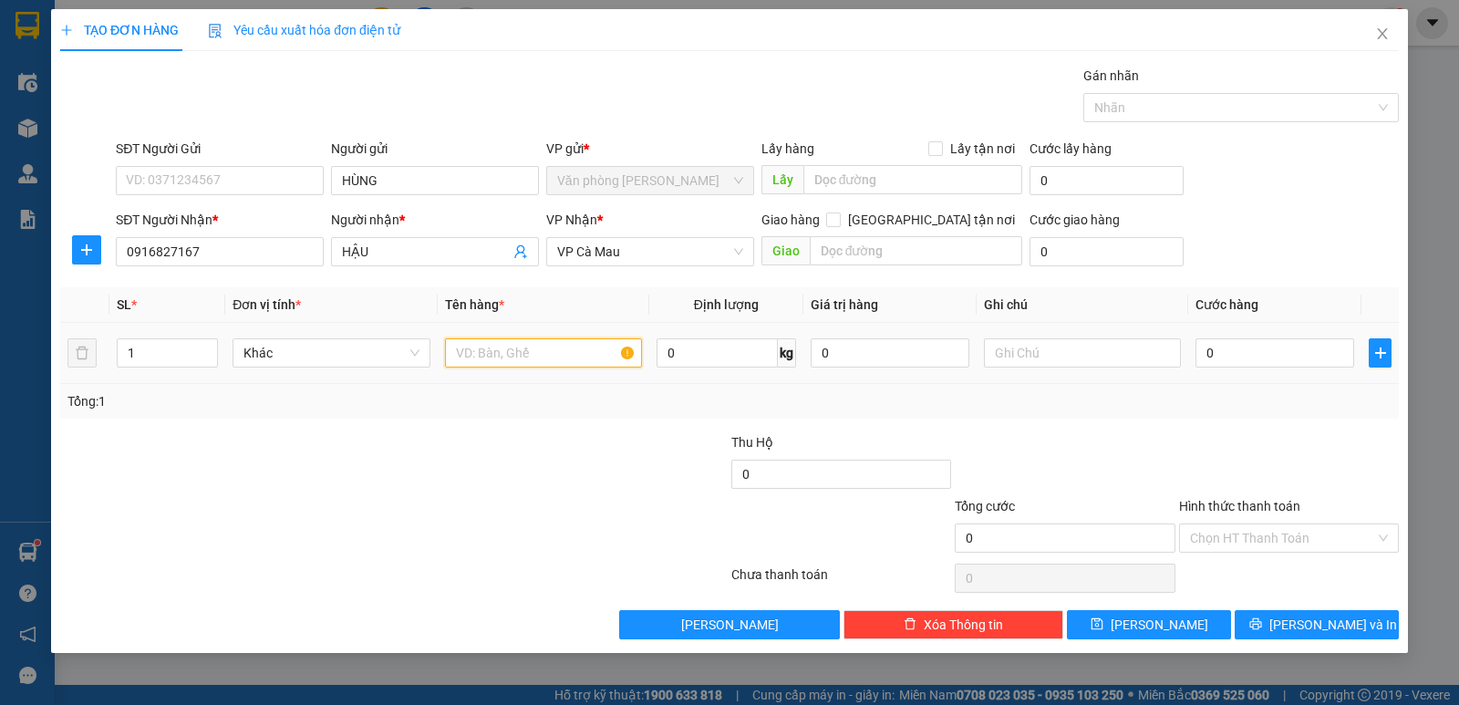
click at [473, 350] on input "text" at bounding box center [543, 352] width 197 height 29
type input "1 THÙNG"
click at [1287, 345] on input "0" at bounding box center [1274, 352] width 159 height 29
drag, startPoint x: 1299, startPoint y: 413, endPoint x: 1276, endPoint y: 531, distance: 120.7
click at [1299, 420] on div "Transit Pickup Surcharge Ids Transit Deliver Surcharge Ids Transit Deliver Surc…" at bounding box center [729, 352] width 1338 height 573
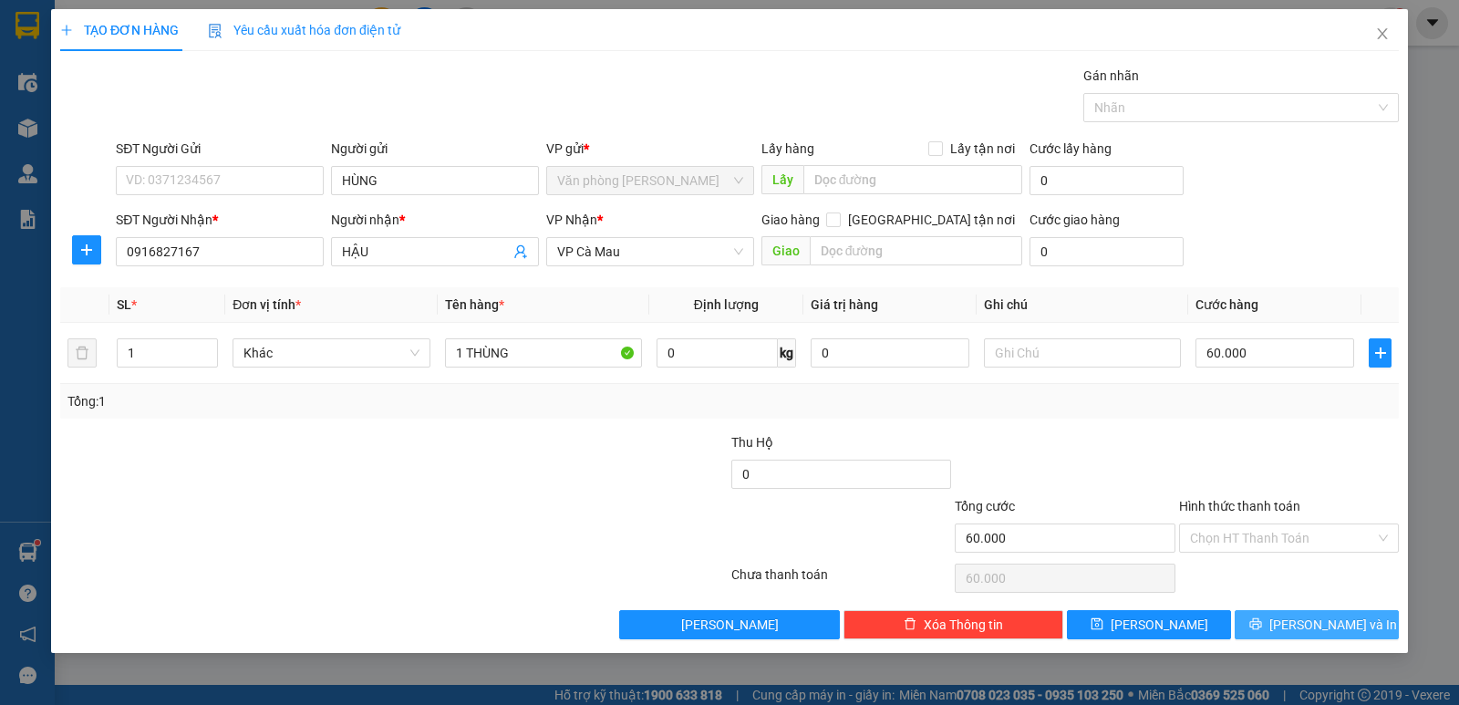
drag, startPoint x: 1287, startPoint y: 622, endPoint x: 787, endPoint y: 319, distance: 584.9
click at [1262, 623] on icon "printer" at bounding box center [1255, 623] width 13 height 13
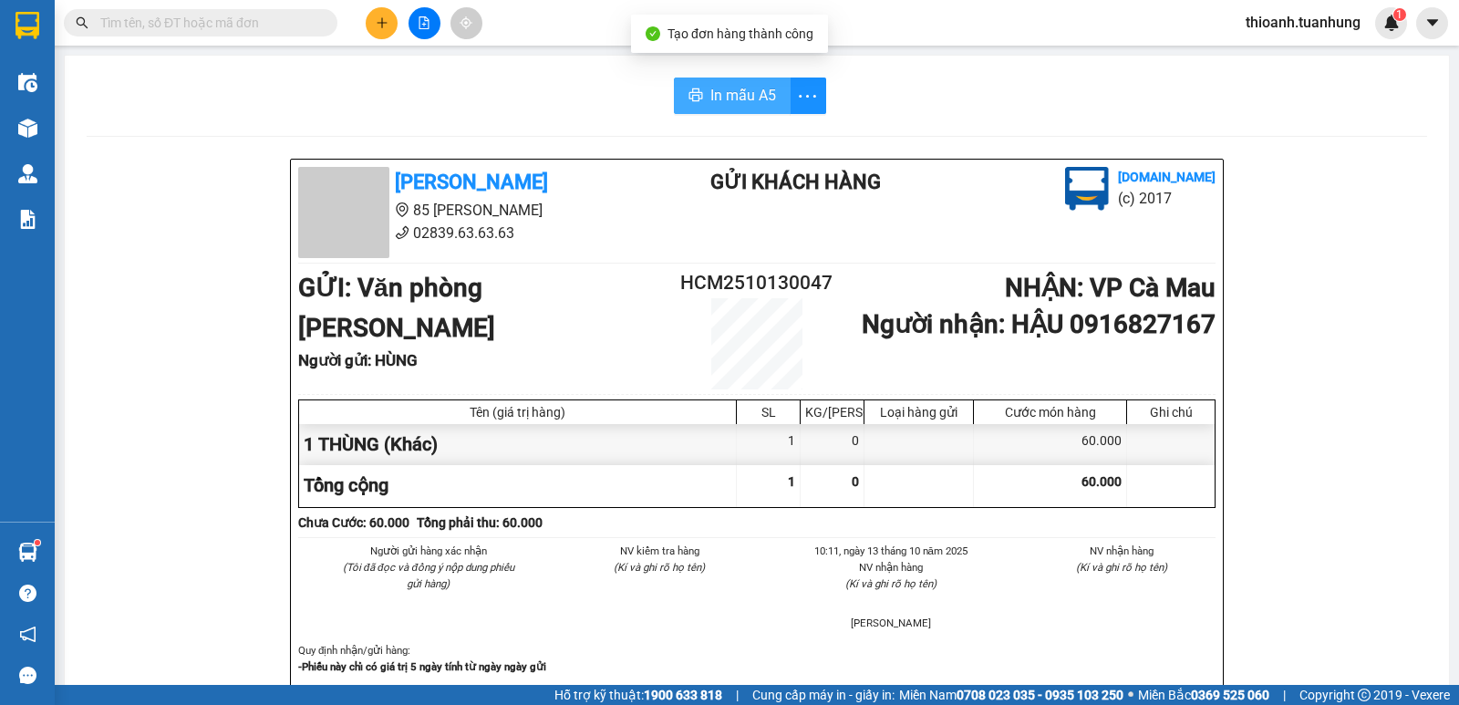
click at [725, 100] on span "In mẫu A5" at bounding box center [743, 95] width 66 height 23
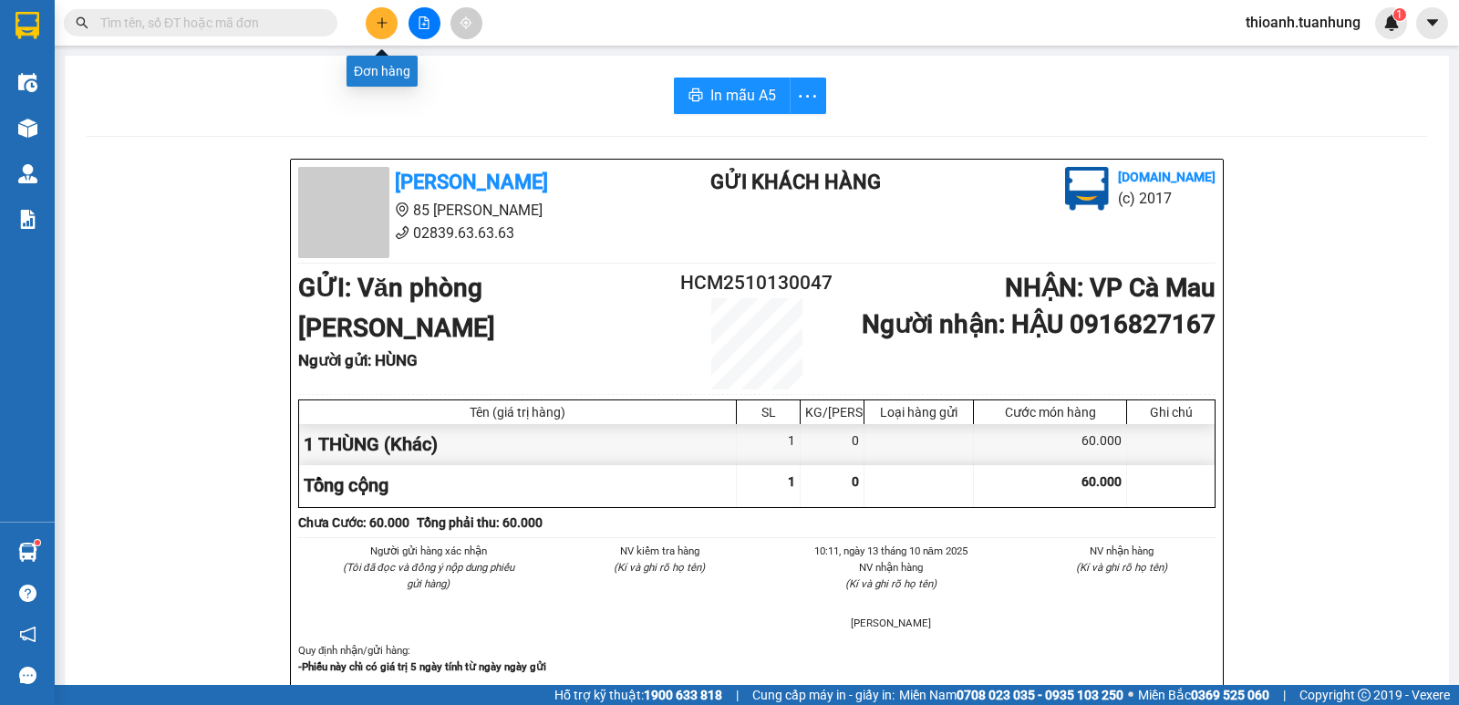
click at [388, 21] on button at bounding box center [382, 23] width 32 height 32
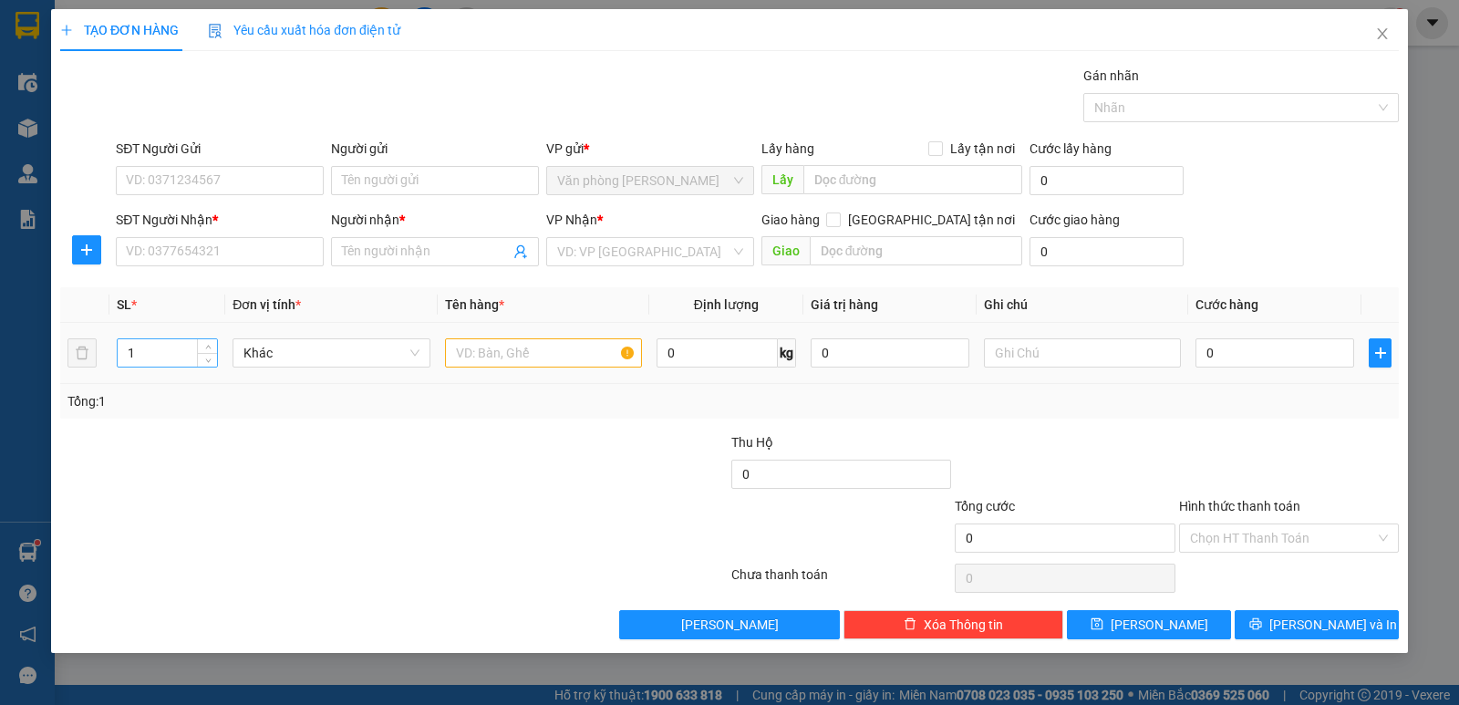
click at [179, 358] on input "1" at bounding box center [167, 352] width 99 height 27
type input "2"
click at [483, 361] on input "text" at bounding box center [543, 352] width 197 height 29
type input "2 KIỆN"
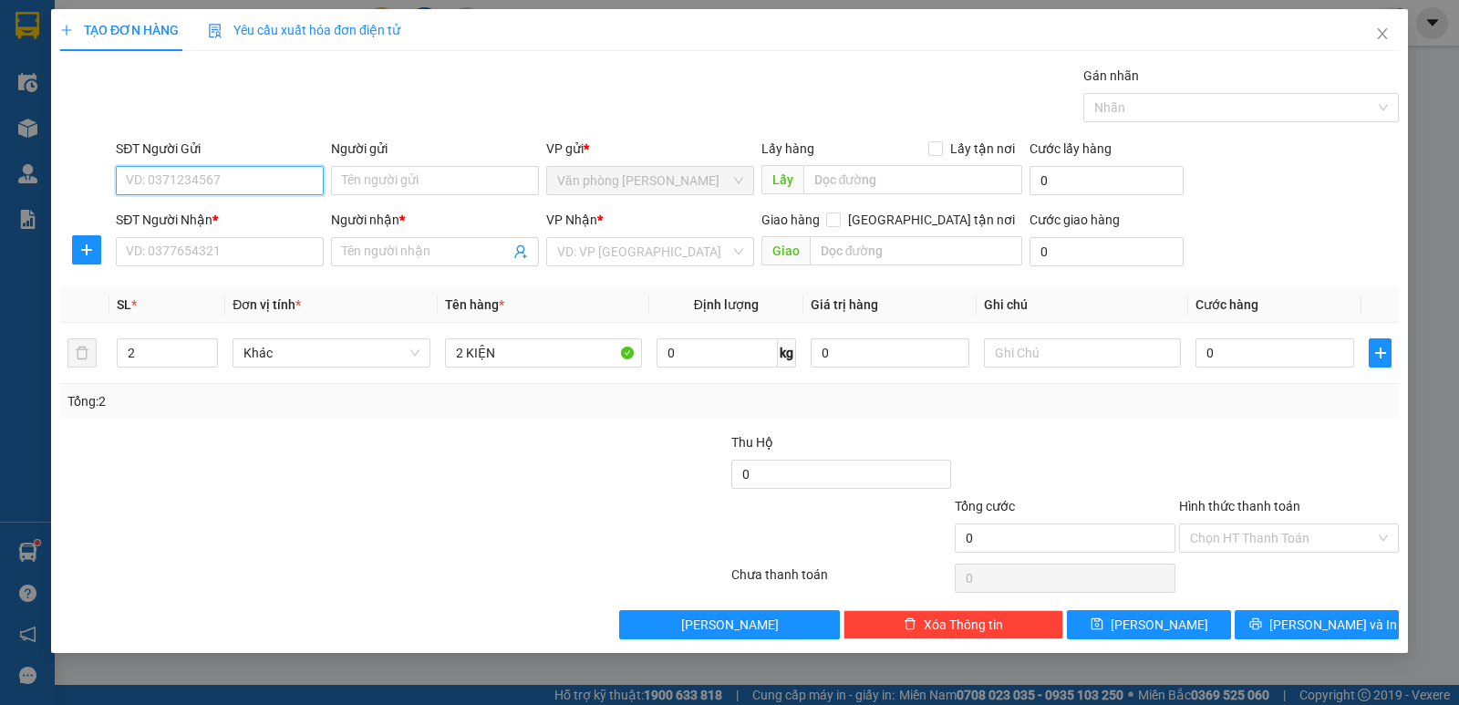
click at [197, 185] on input "SĐT Người Gửi" at bounding box center [220, 180] width 208 height 29
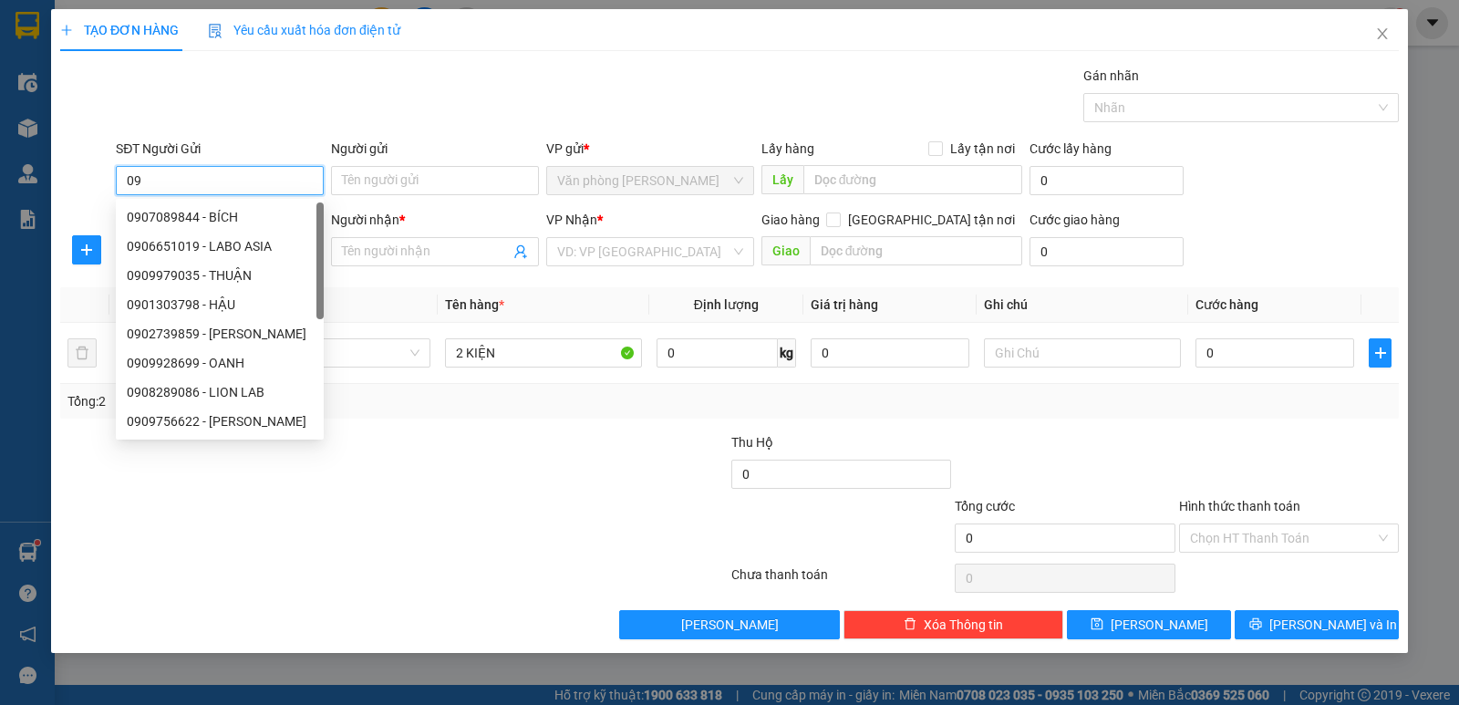
type input "0"
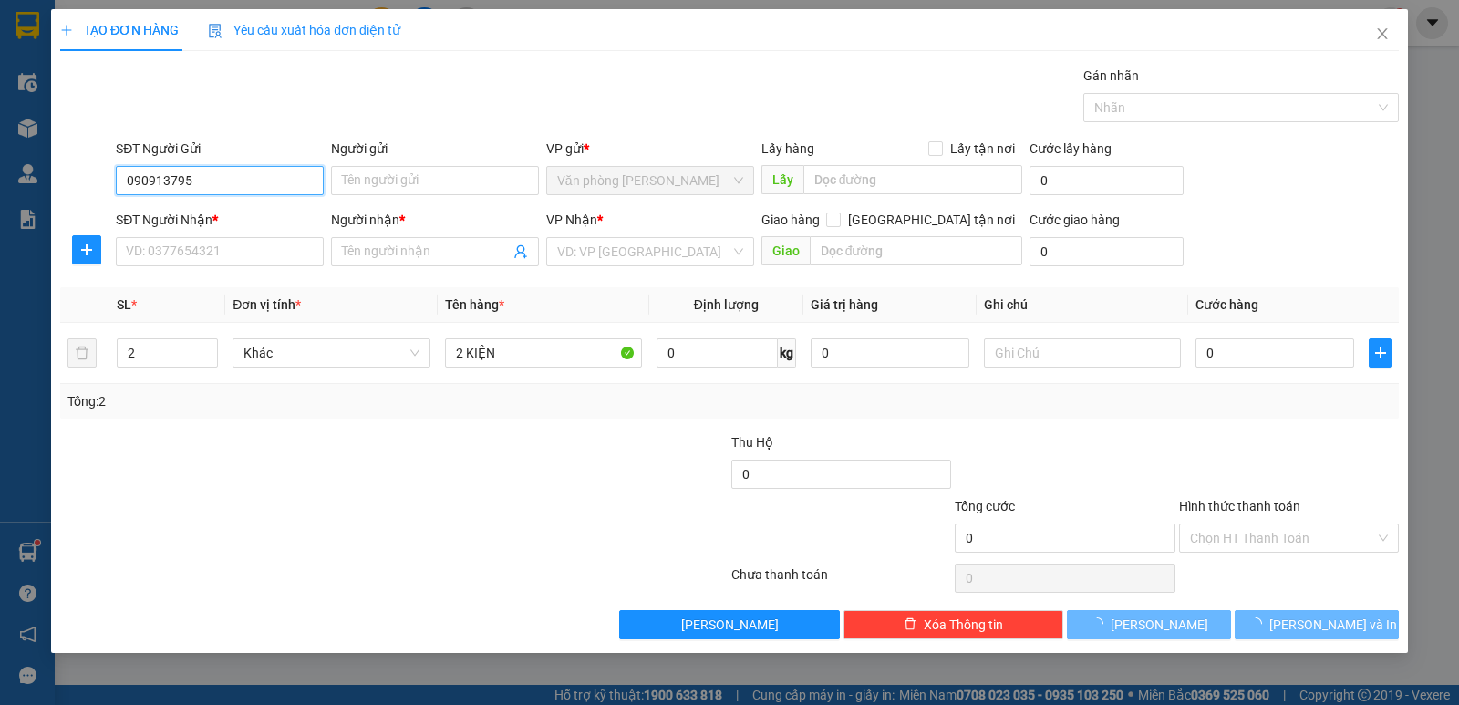
type input "0909137959"
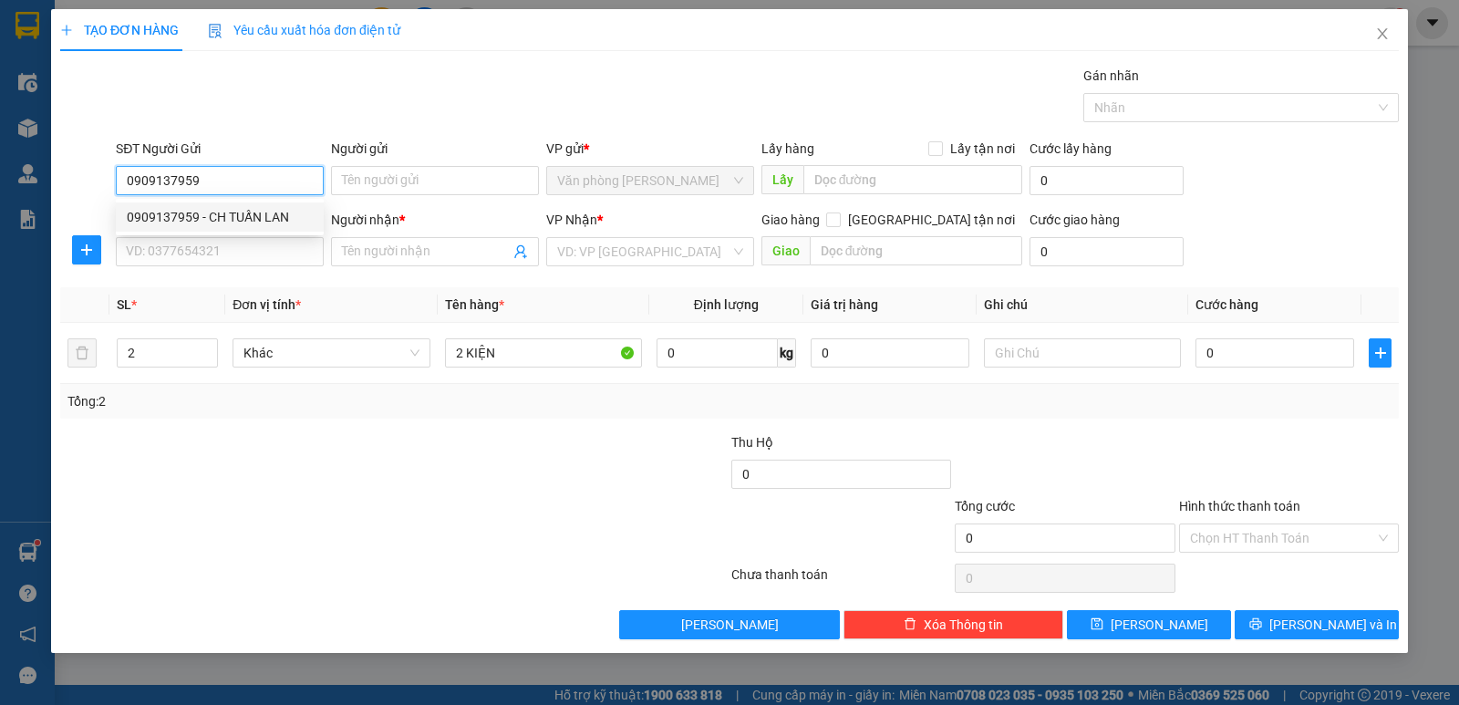
click at [269, 220] on div "0909137959 - CH TUẤN LAN" at bounding box center [220, 217] width 186 height 20
type input "CH TUẤN LAN"
type input "0909137959"
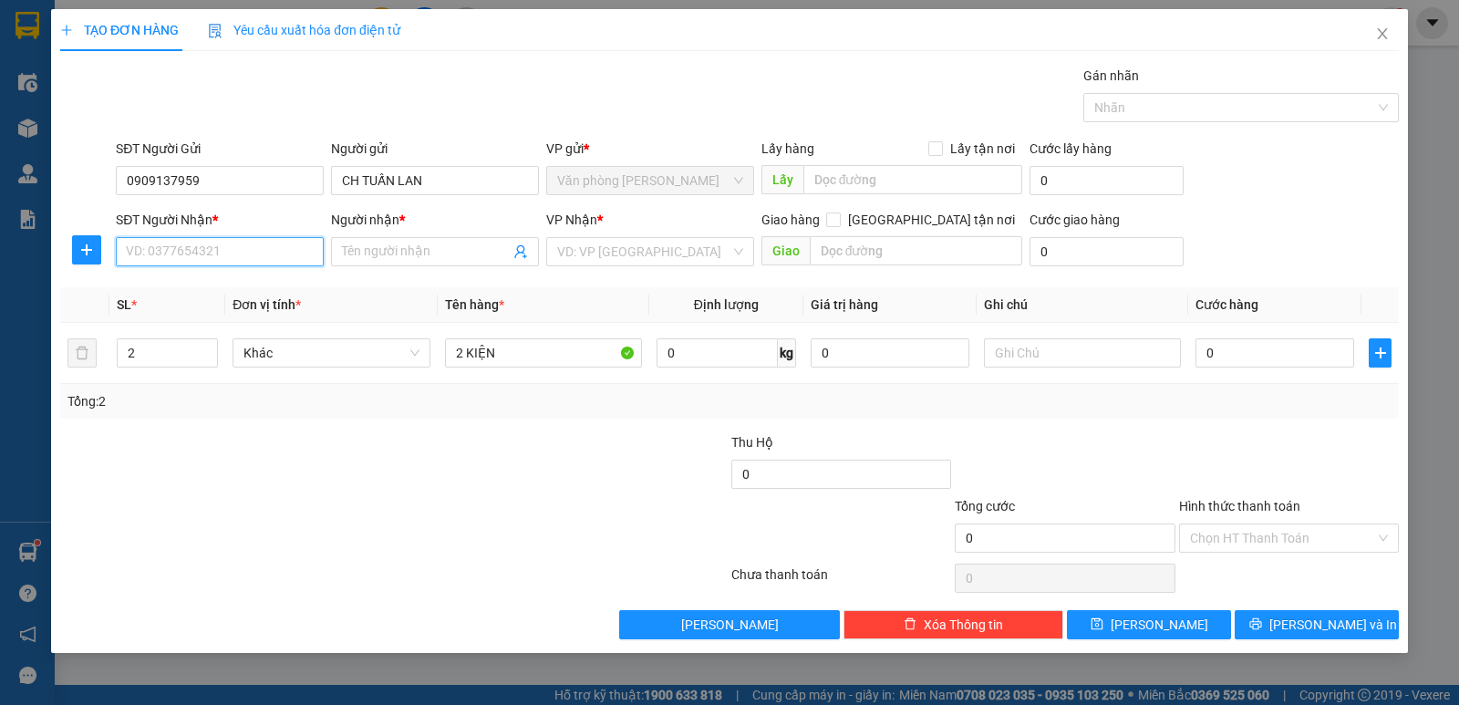
click at [257, 249] on input "SĐT Người Nhận *" at bounding box center [220, 251] width 208 height 29
click at [236, 312] on div "0947355609 - NHUNG" at bounding box center [220, 317] width 186 height 20
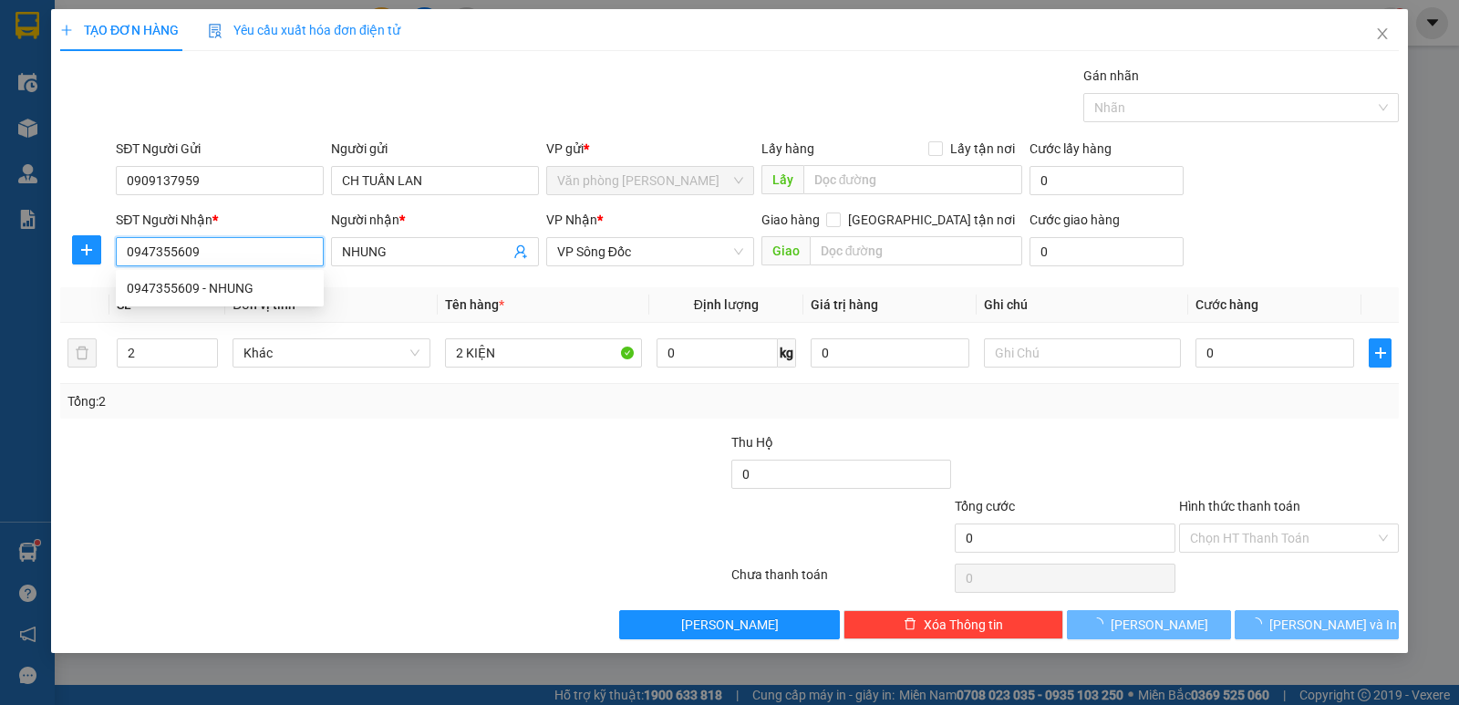
type input "0947355609"
type input "NHUNG"
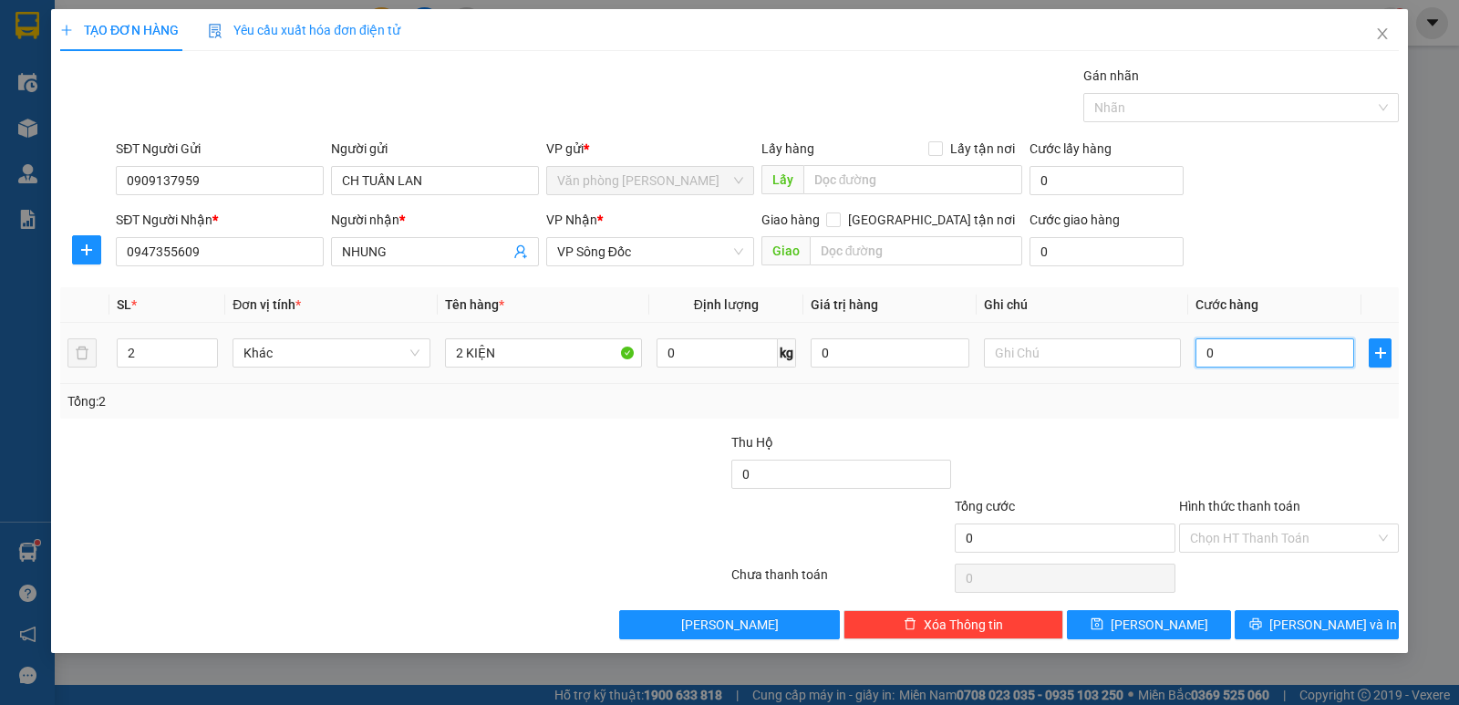
click at [1250, 355] on input "0" at bounding box center [1274, 352] width 159 height 29
drag, startPoint x: 1263, startPoint y: 418, endPoint x: 1285, endPoint y: 453, distance: 41.0
click at [1267, 418] on div "Transit Pickup Surcharge Ids Transit Deliver Surcharge Ids Transit Deliver Surc…" at bounding box center [729, 352] width 1338 height 573
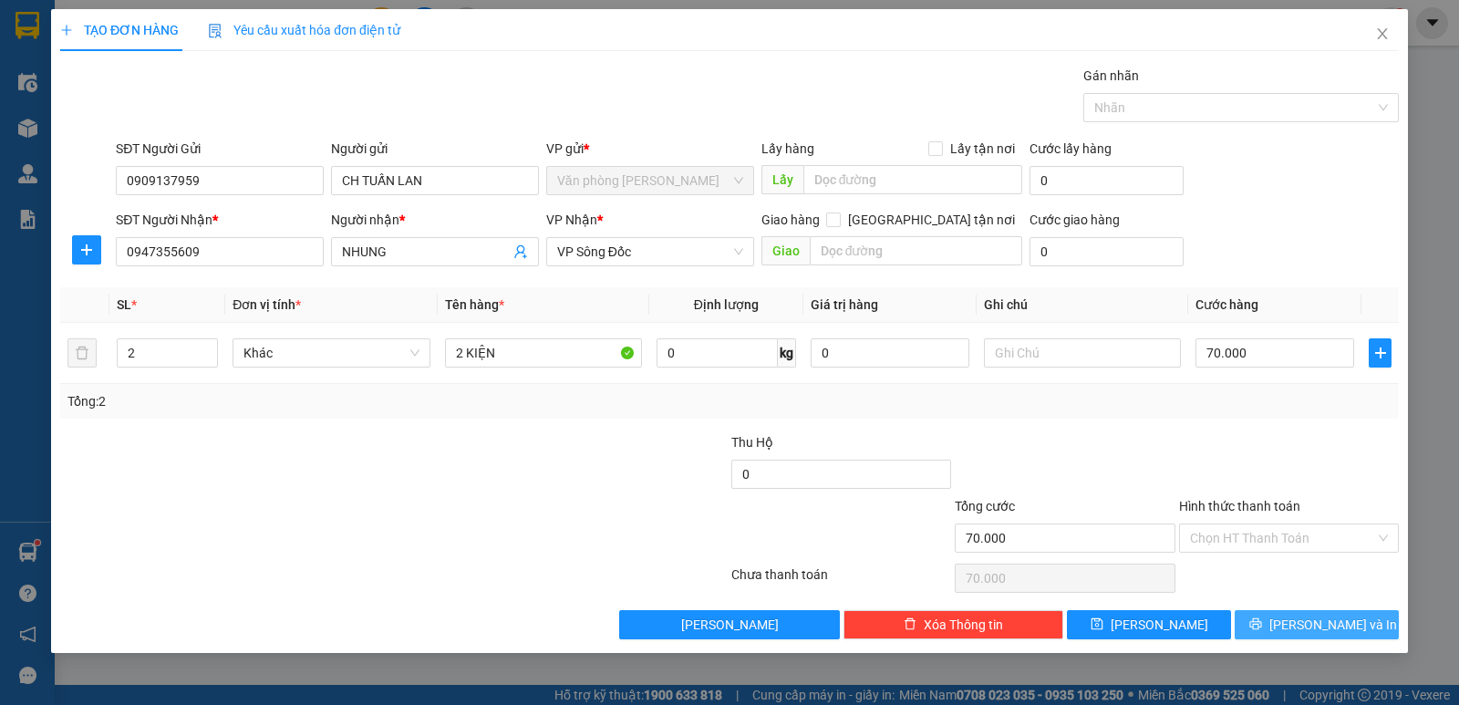
drag, startPoint x: 1321, startPoint y: 622, endPoint x: 865, endPoint y: 247, distance: 590.0
click at [1320, 622] on span "[PERSON_NAME] và In" at bounding box center [1333, 624] width 128 height 20
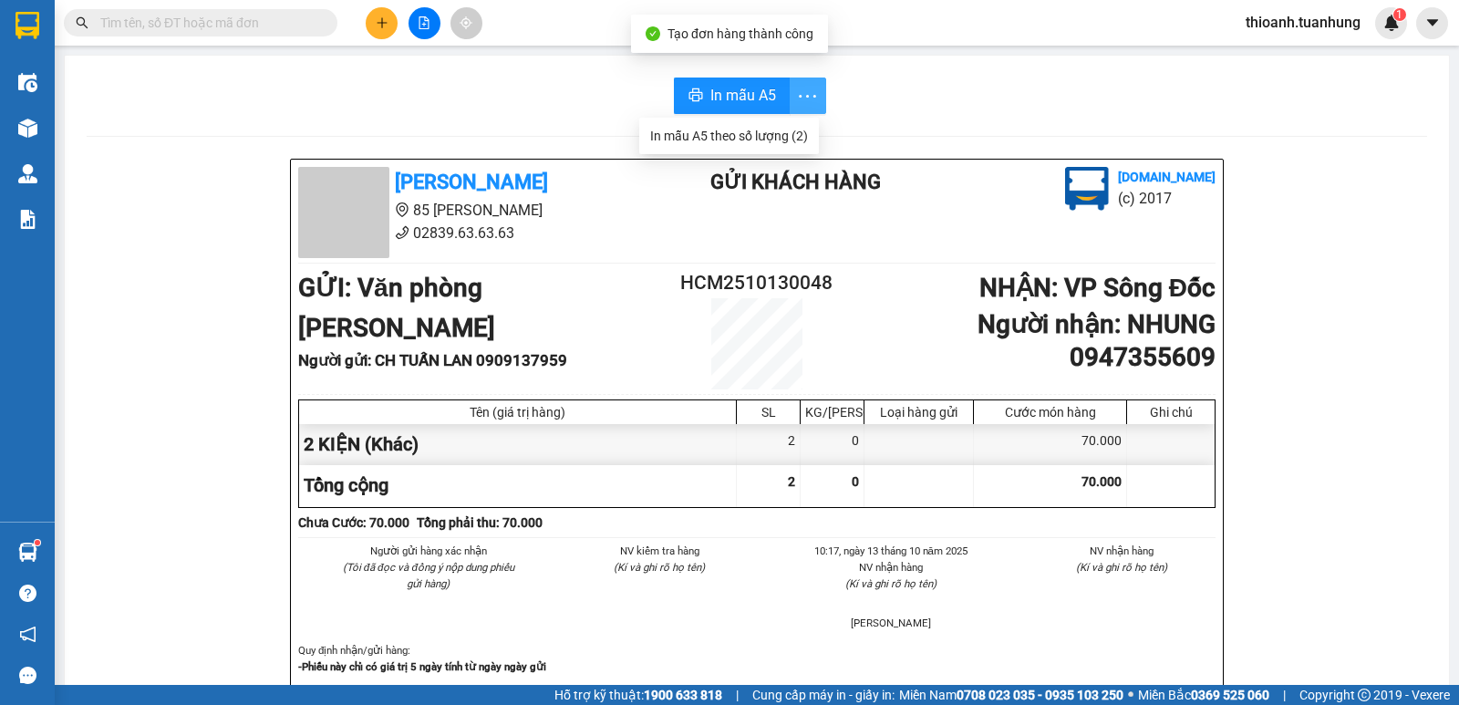
click at [812, 98] on span "more" at bounding box center [807, 96] width 35 height 23
click at [771, 140] on div "In mẫu A5 theo số lượng (2)" at bounding box center [729, 136] width 158 height 20
click at [174, 29] on input "text" at bounding box center [207, 23] width 215 height 20
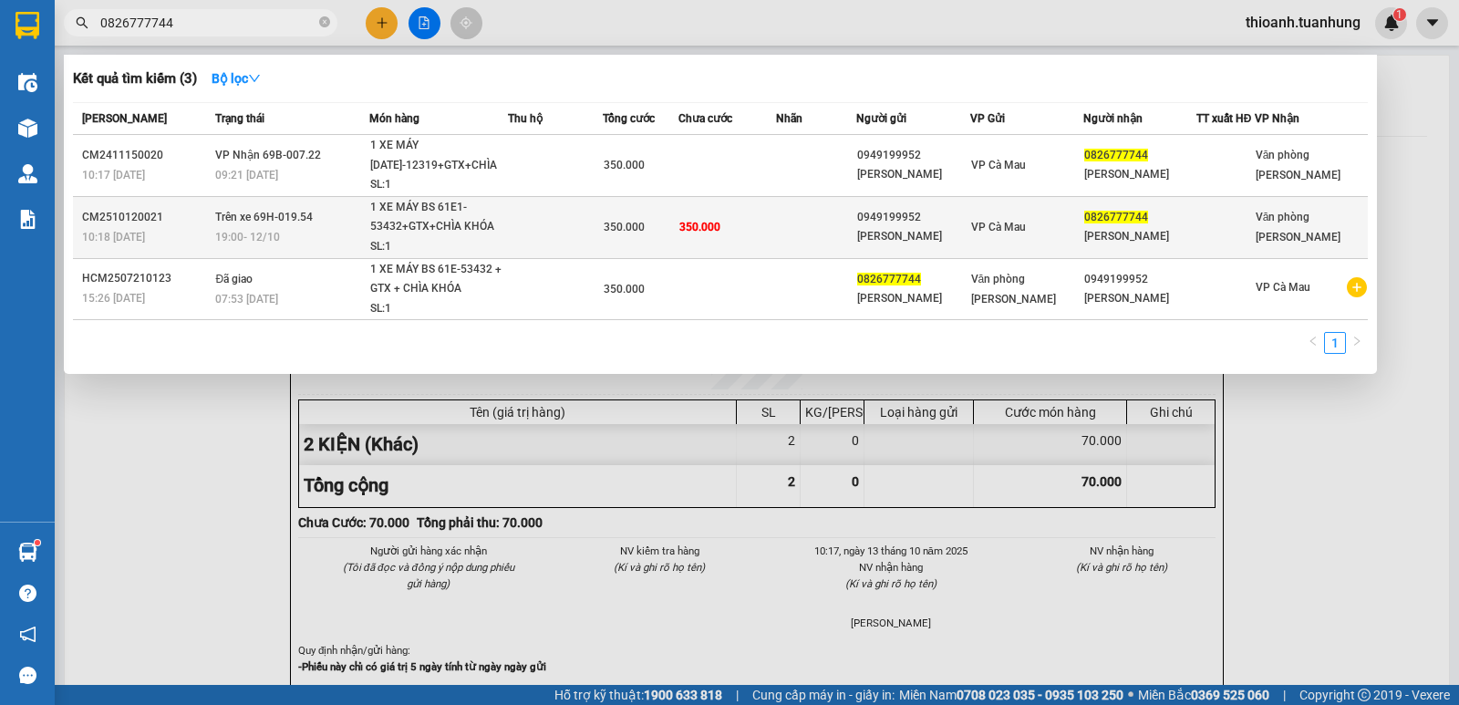
type input "0826777744"
click at [774, 228] on td "350.000" at bounding box center [727, 227] width 98 height 62
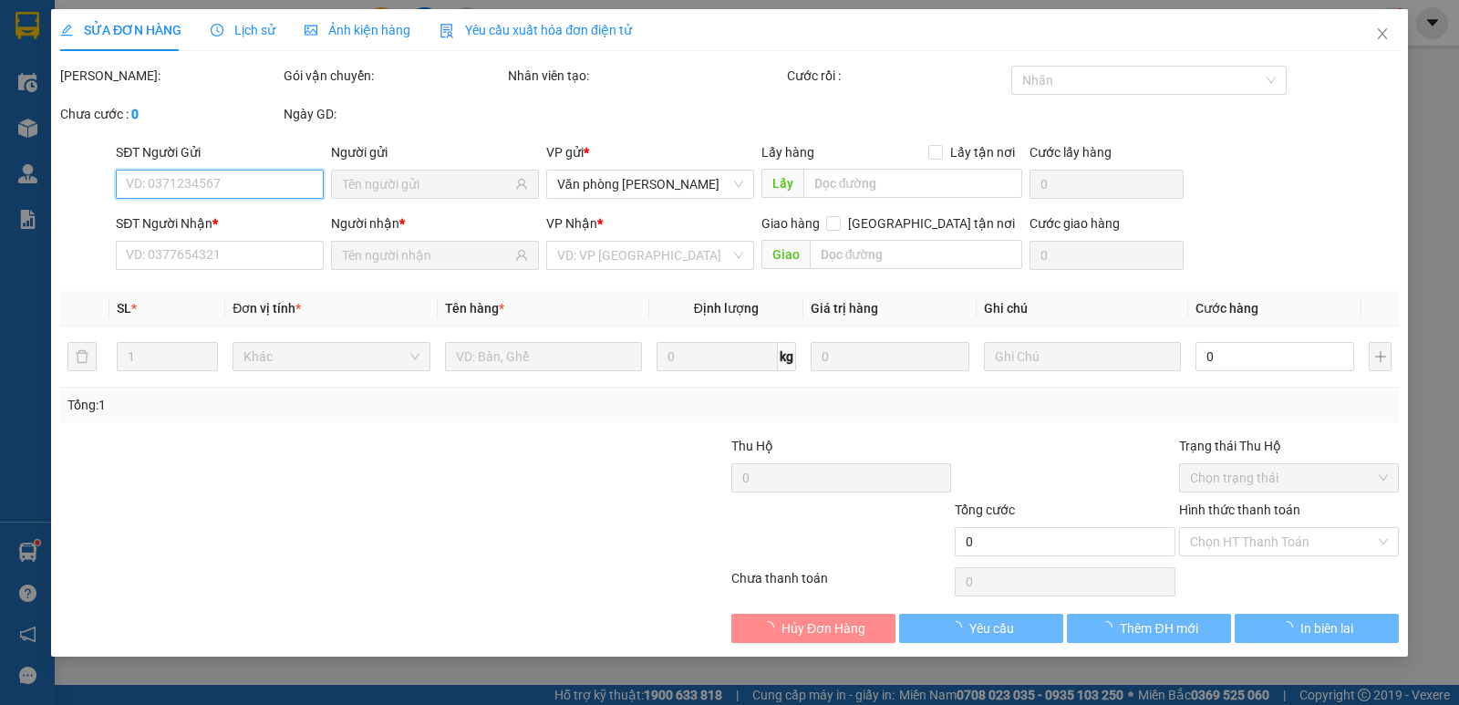
type input "0949199952"
type input "NGUYỄN HOÀNG NGHĨA"
type input "0826777744"
type input "NGUYỄN THỊ PHƯƠNG TRINH"
type input "350.000"
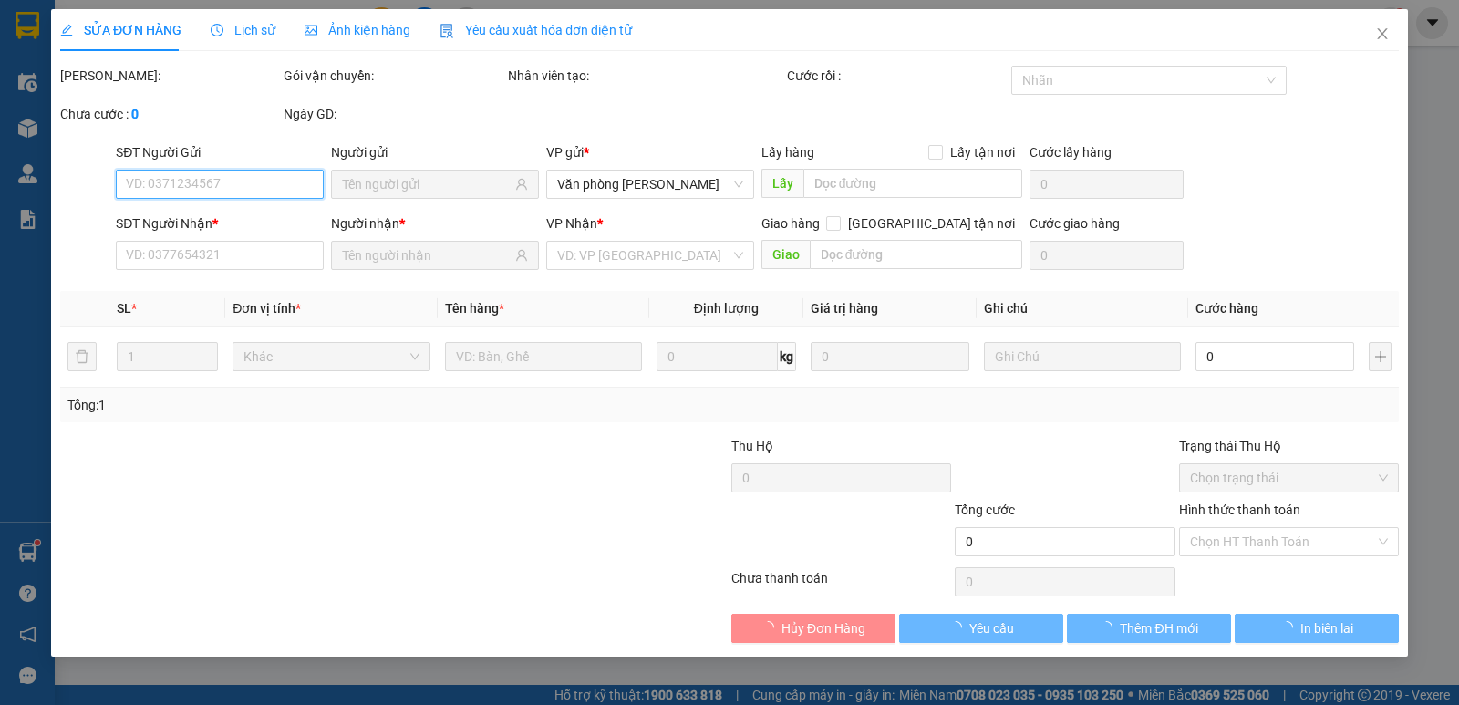
type input "350.000"
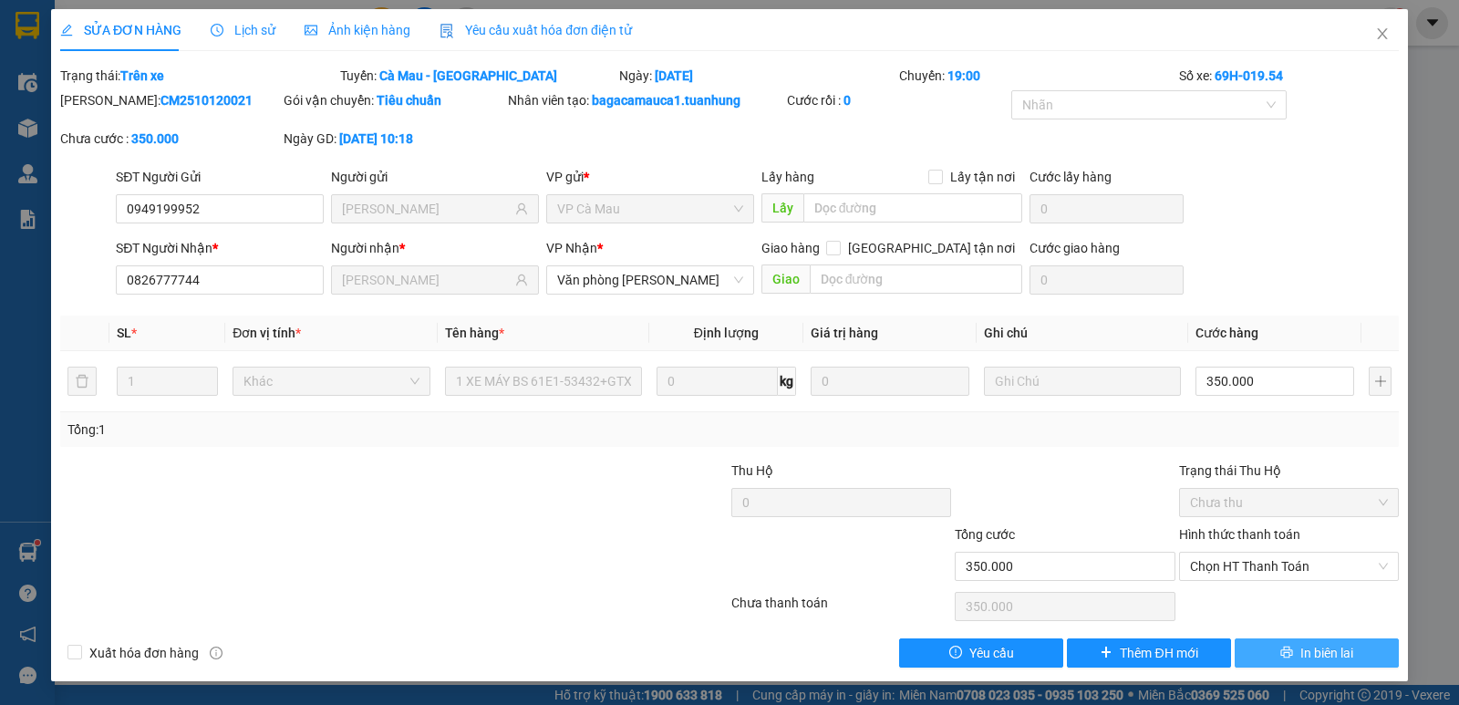
click at [1356, 647] on button "In biên lai" at bounding box center [1316, 652] width 164 height 29
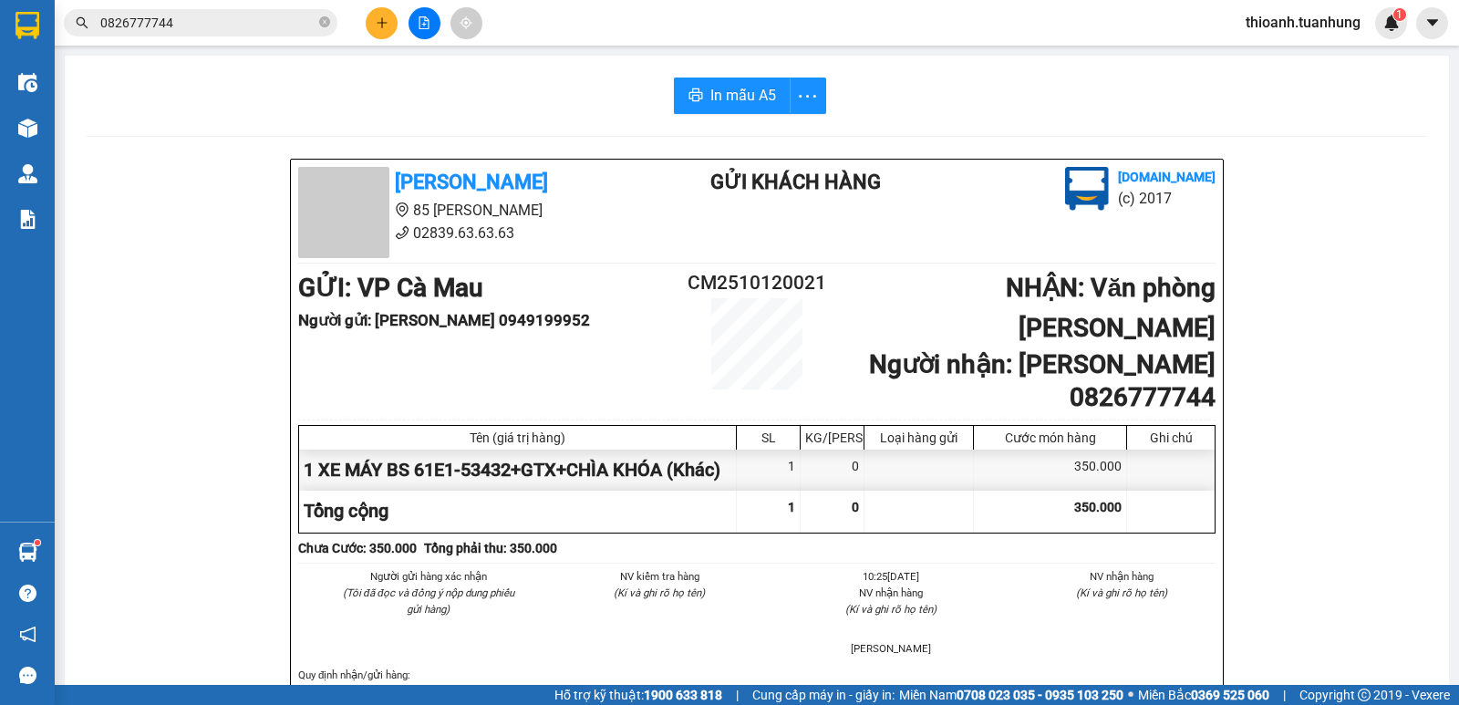
click at [211, 15] on input "0826777744" at bounding box center [207, 23] width 215 height 20
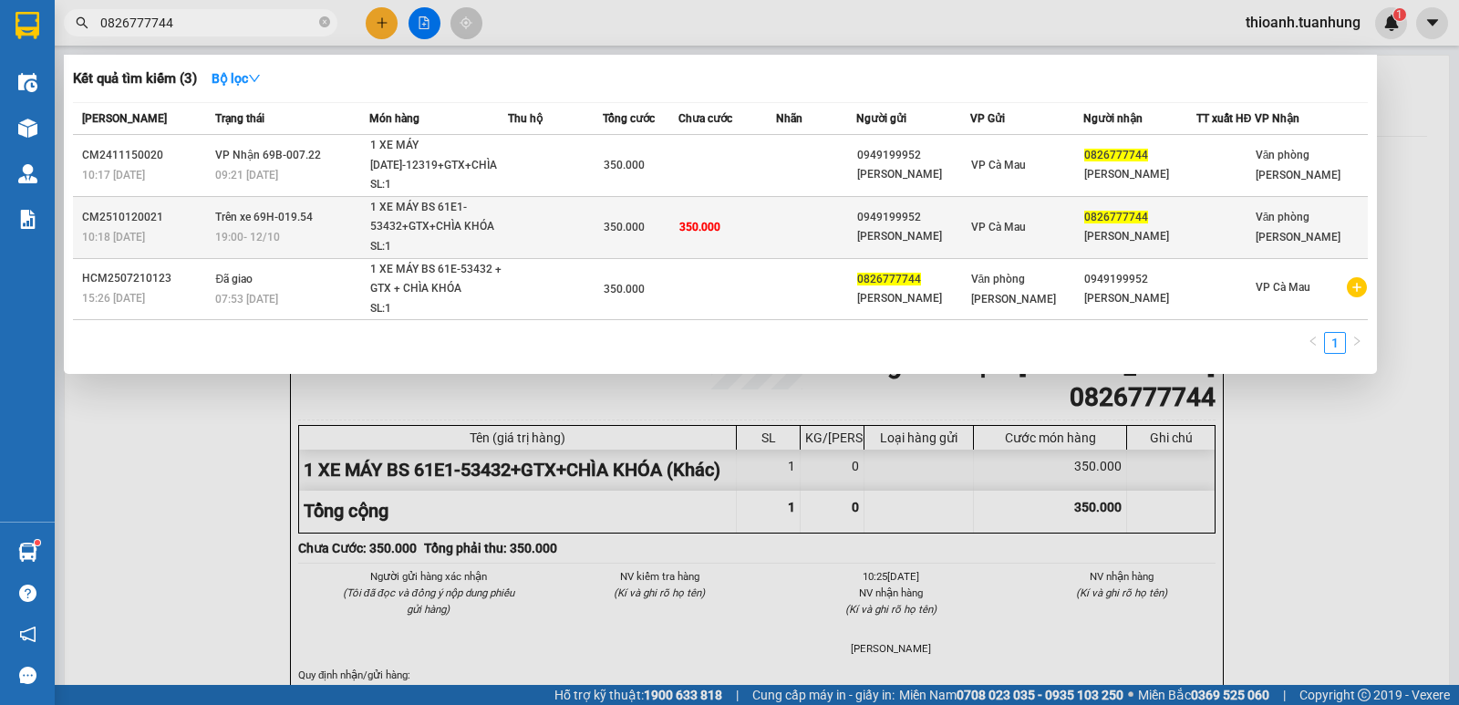
click at [603, 229] on td at bounding box center [555, 227] width 95 height 62
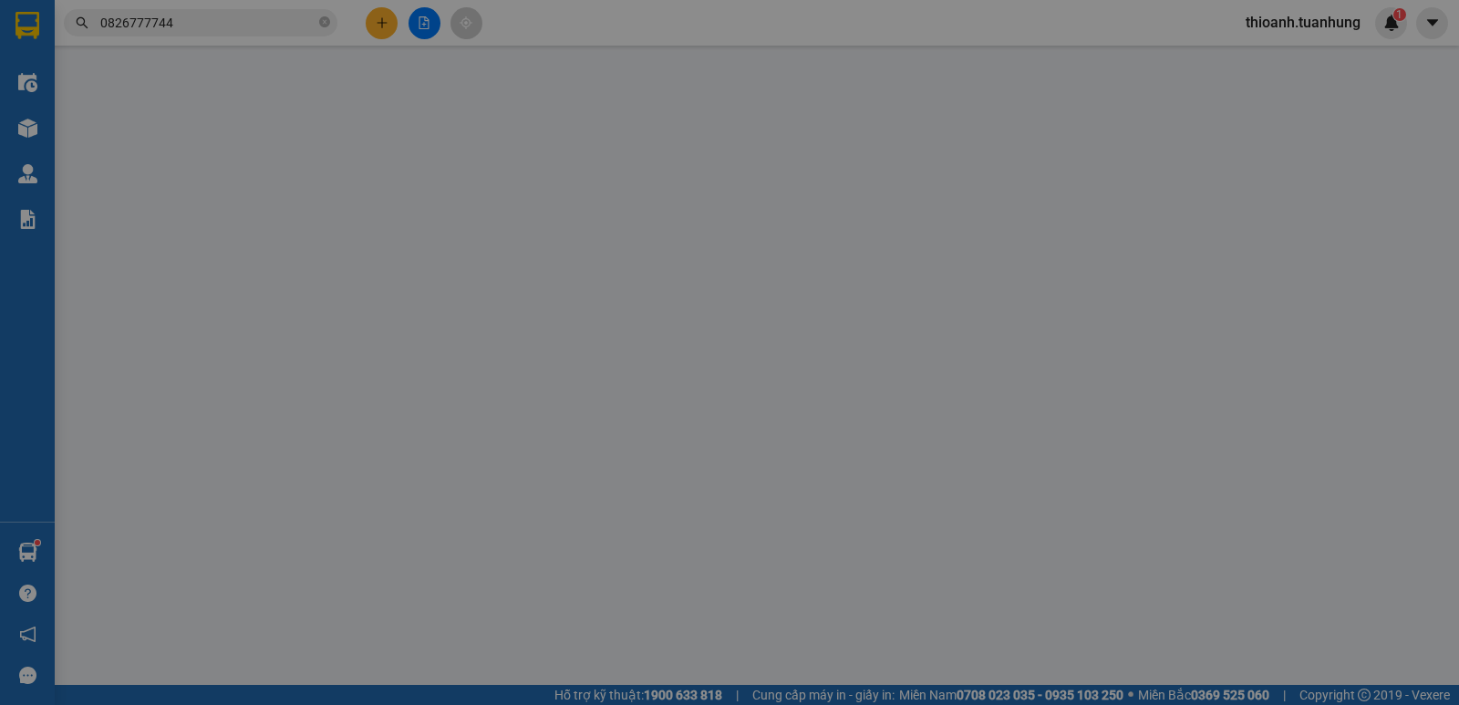
type input "0949199952"
type input "NGUYỄN HOÀNG NGHĨA"
type input "0826777744"
type input "NGUYỄN THỊ PHƯƠNG TRINH"
type input "350.000"
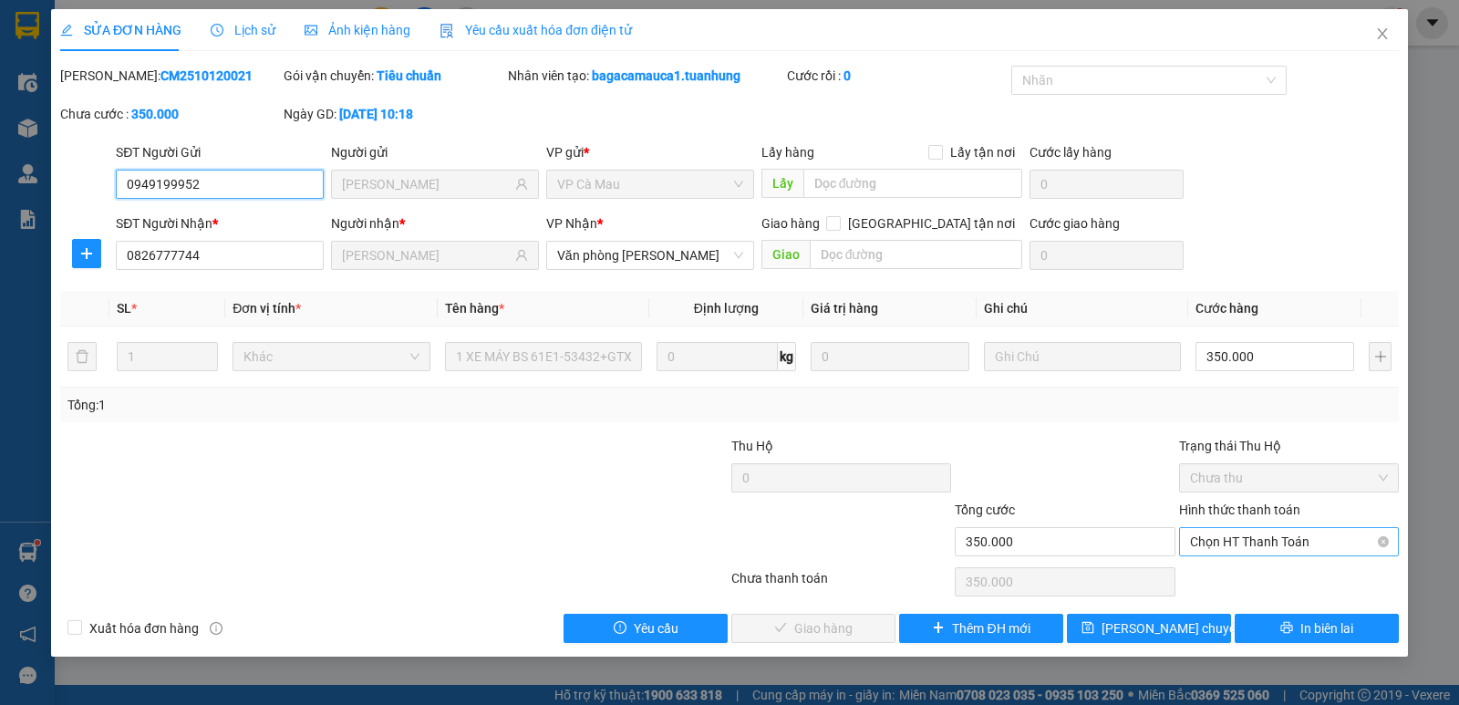
click at [1256, 541] on span "Chọn HT Thanh Toán" at bounding box center [1289, 541] width 198 height 27
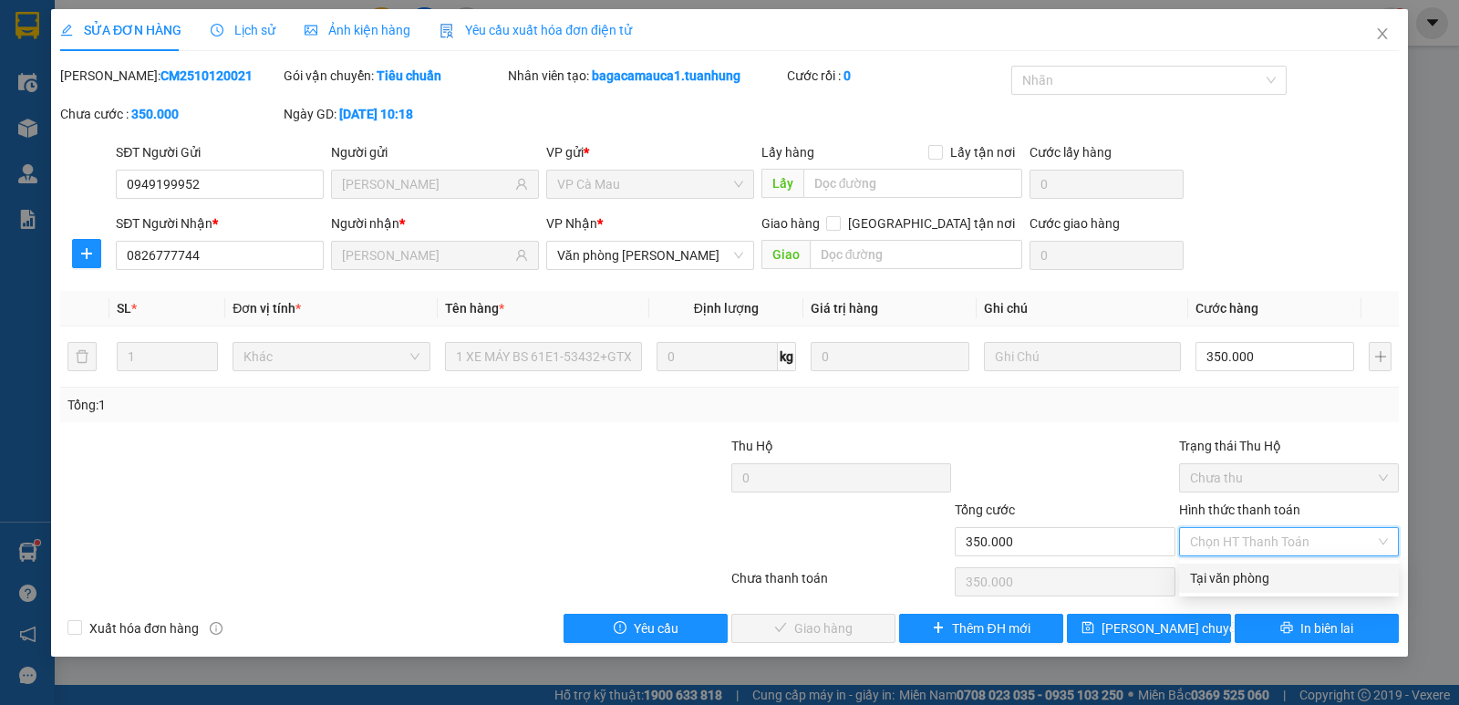
click at [1284, 576] on div "Tại văn phòng" at bounding box center [1289, 578] width 198 height 20
type input "0"
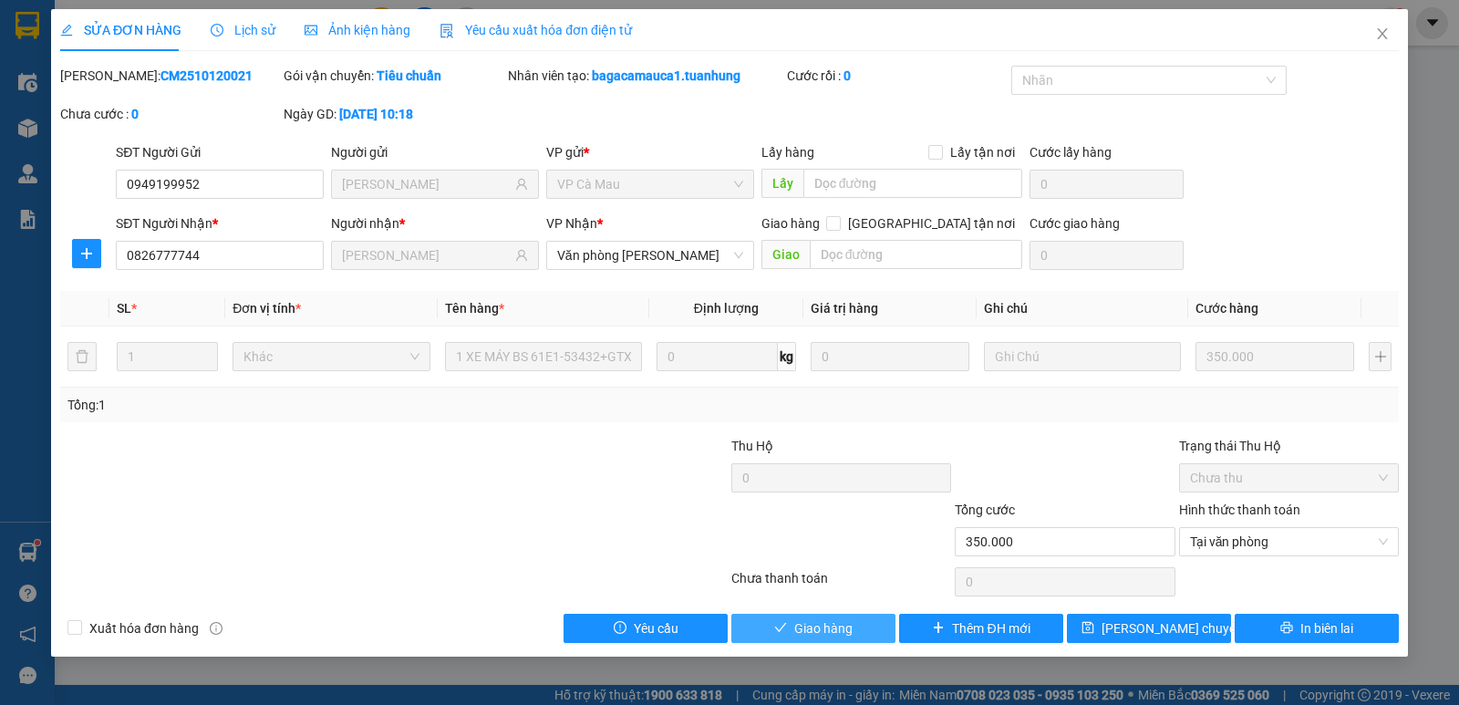
click at [822, 624] on span "Giao hàng" at bounding box center [823, 628] width 58 height 20
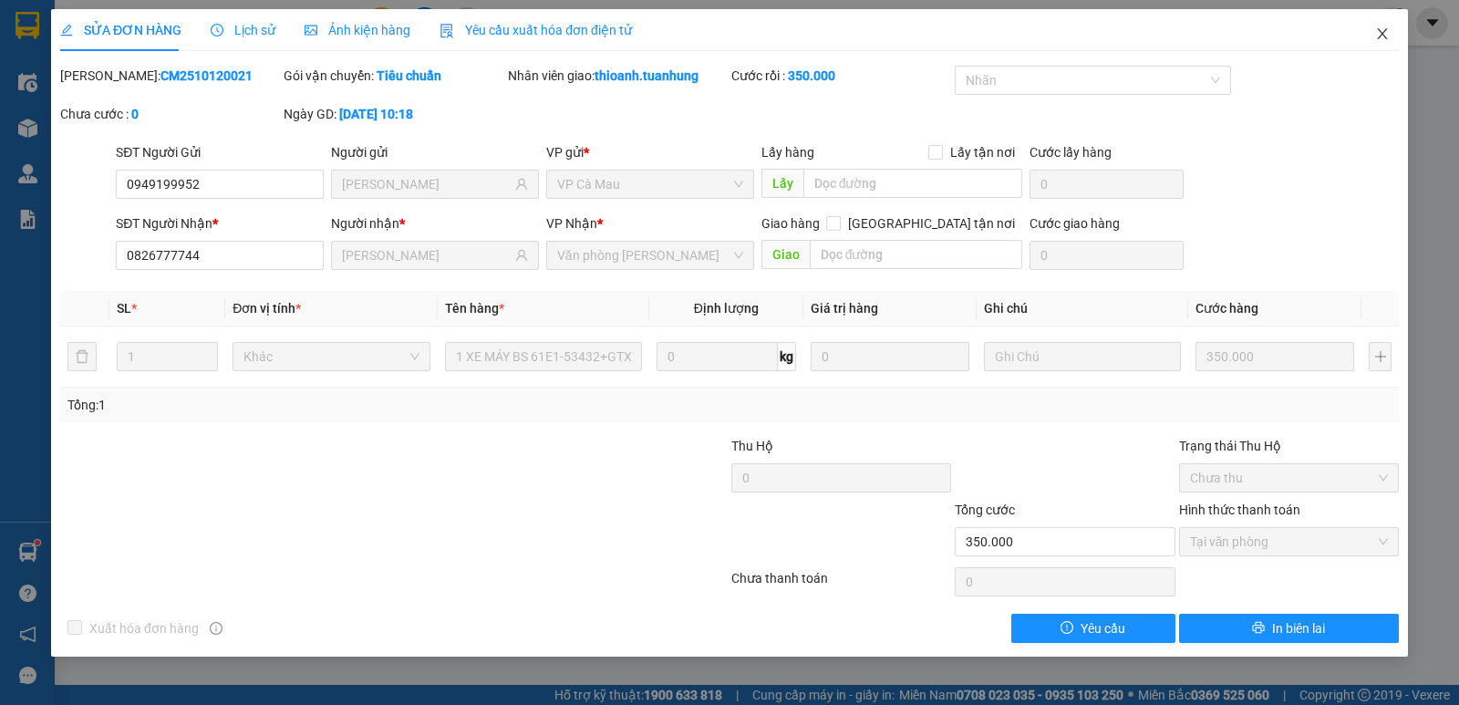
click at [1380, 33] on icon "close" at bounding box center [1381, 33] width 10 height 11
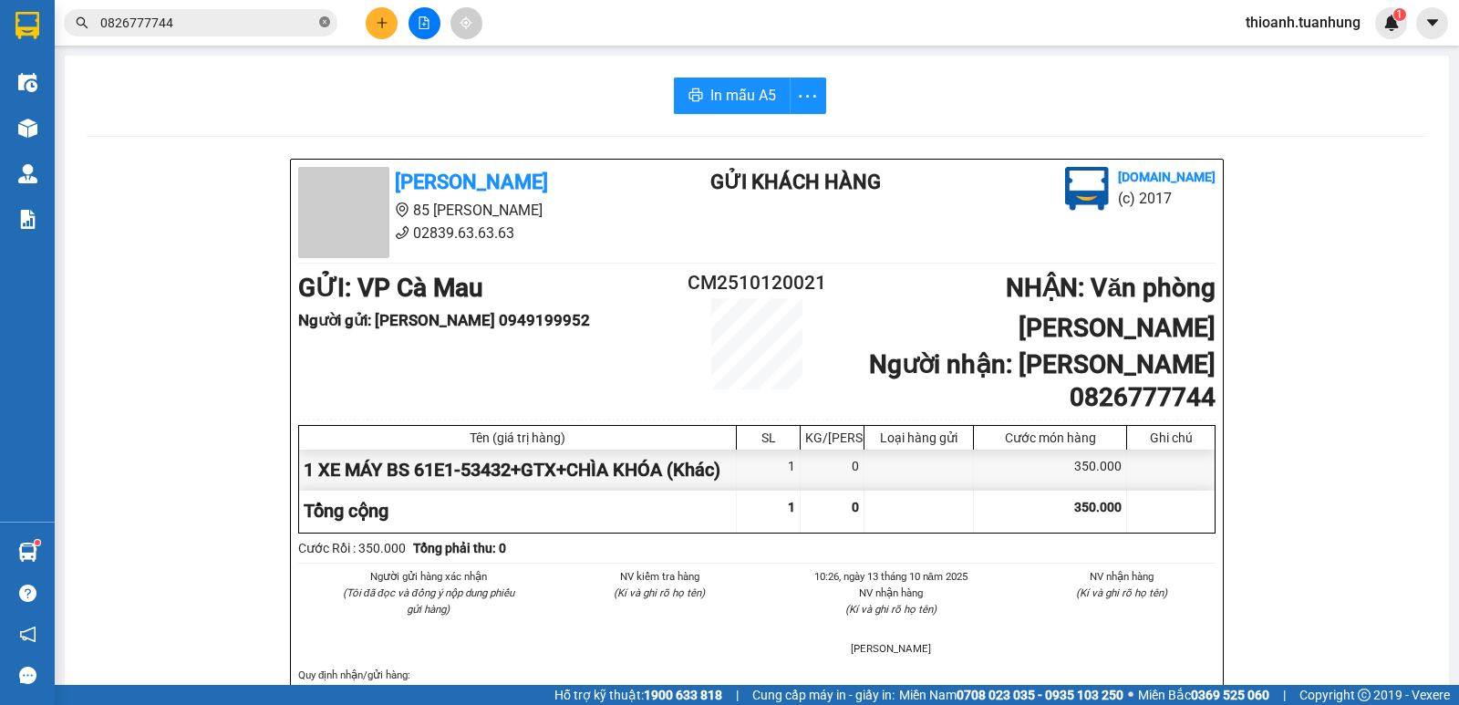
click at [331, 24] on span "0826777744" at bounding box center [200, 22] width 273 height 27
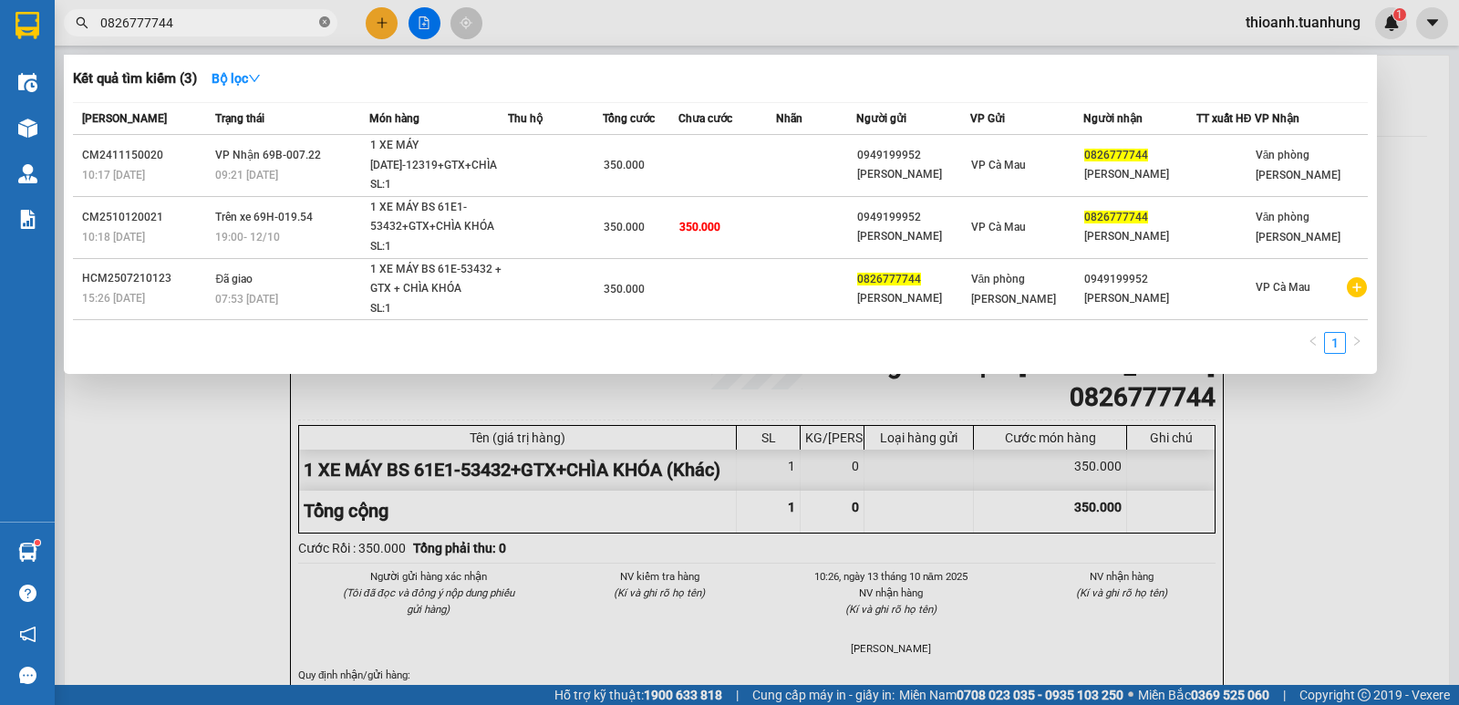
click at [323, 22] on icon "close-circle" at bounding box center [324, 21] width 11 height 11
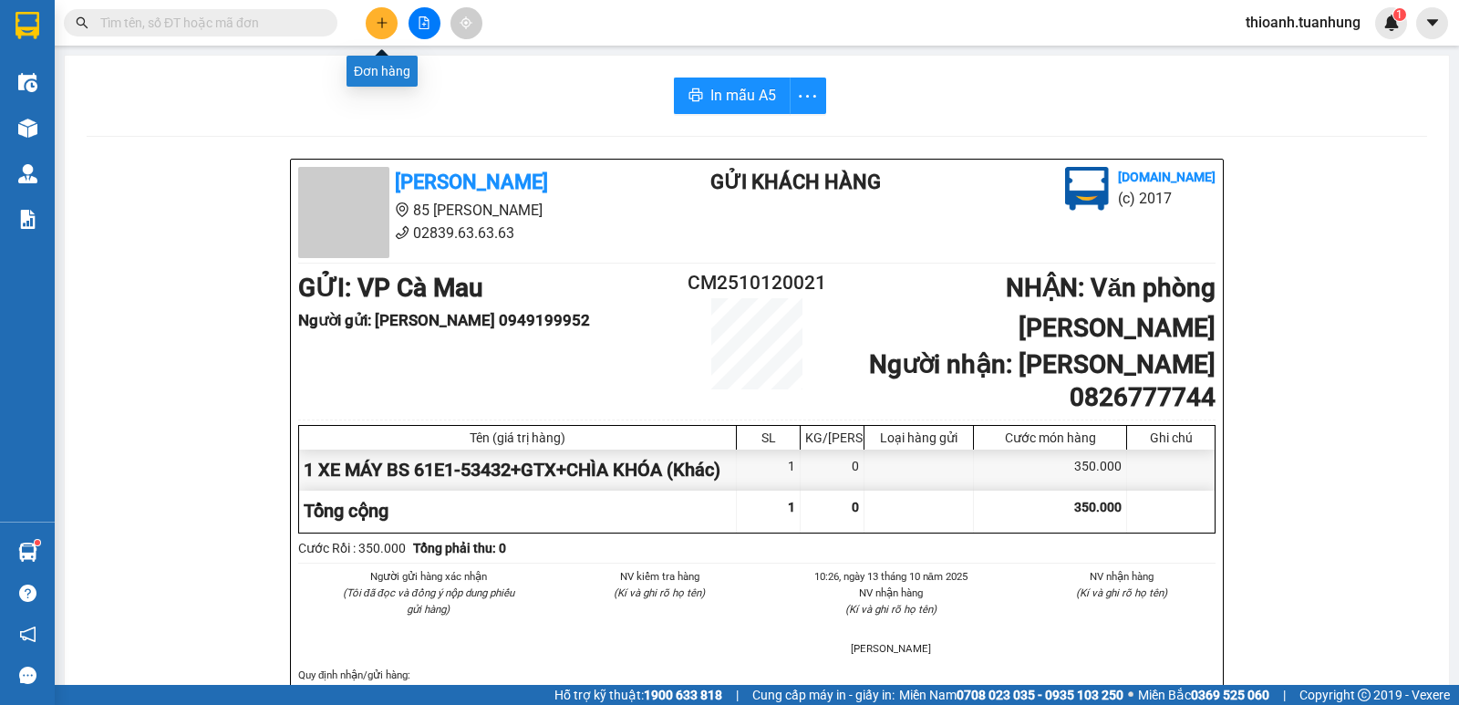
click at [385, 27] on icon "plus" at bounding box center [382, 22] width 13 height 13
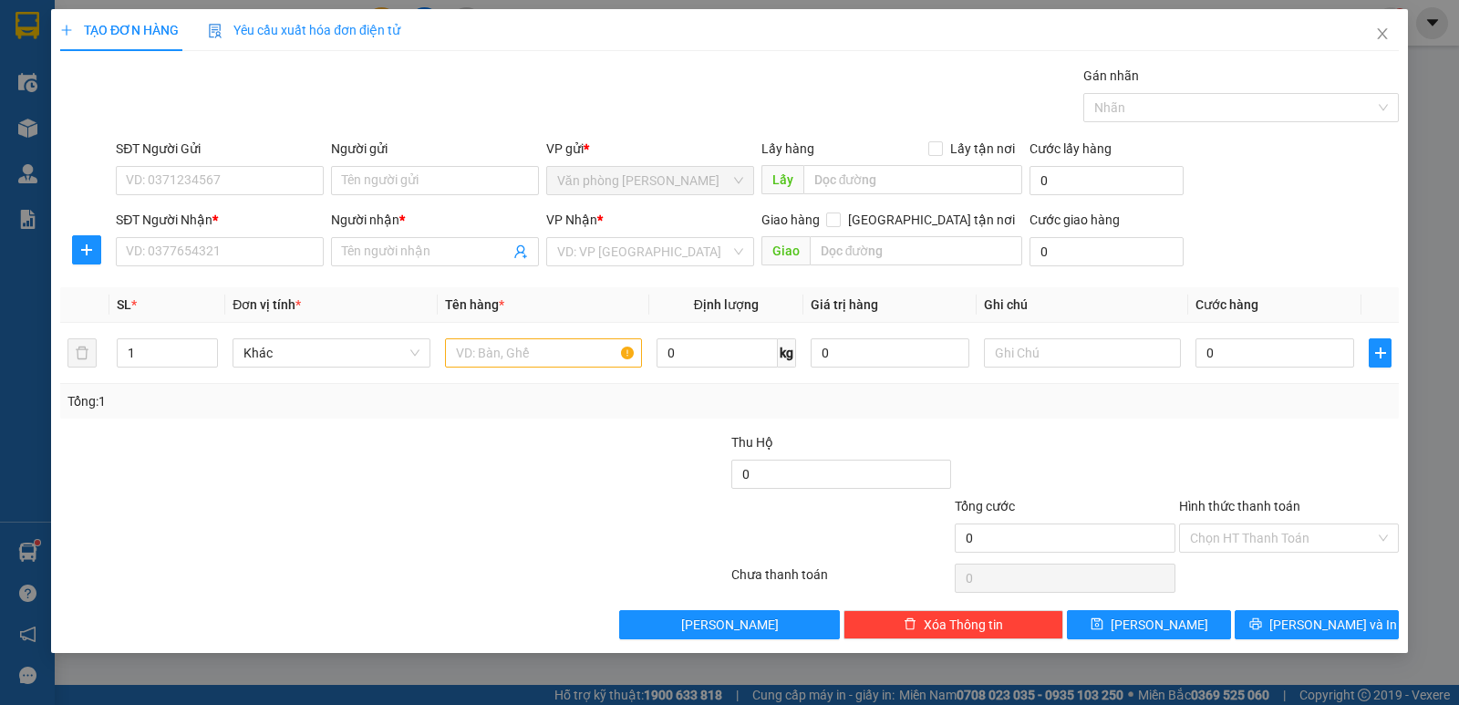
click at [274, 165] on div "SĐT Người Gửi" at bounding box center [220, 152] width 208 height 27
click at [255, 182] on input "SĐT Người Gửi" at bounding box center [220, 180] width 208 height 29
type input "0969104421"
click at [391, 172] on input "Người gửi" at bounding box center [435, 180] width 208 height 29
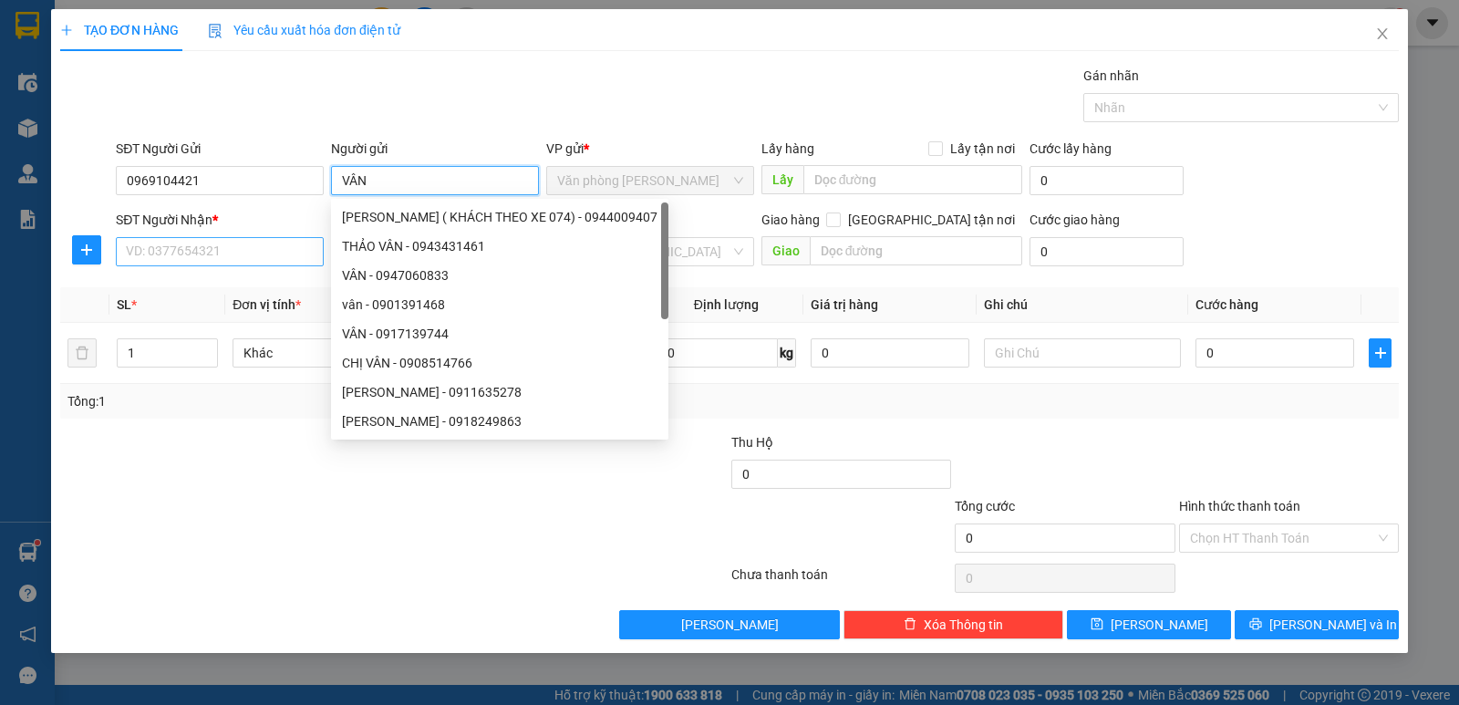
type input "VÂN"
click at [175, 253] on input "SĐT Người Nhận *" at bounding box center [220, 251] width 208 height 29
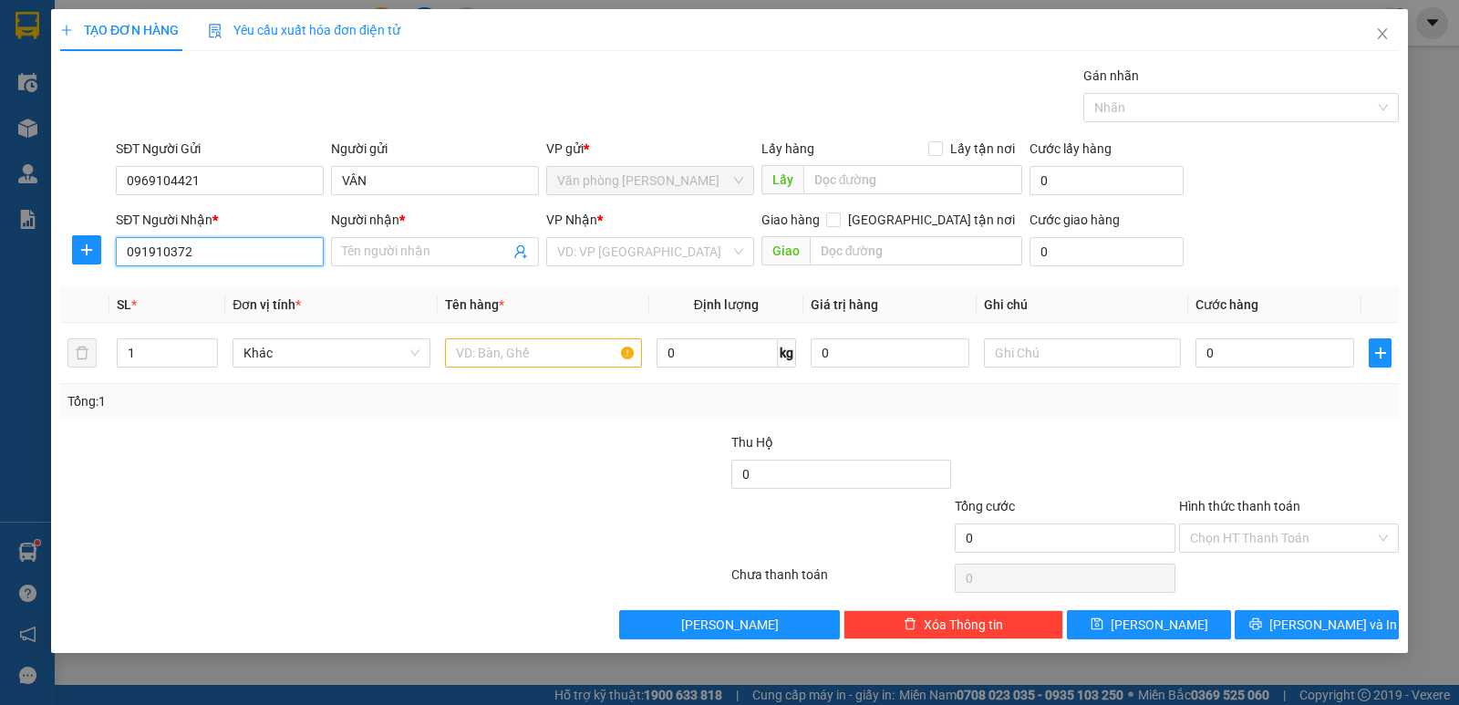
type input "0919103727"
click at [335, 285] on div "0919103727 - CTY THỦY SẨN NGỌC HUỆ" at bounding box center [260, 288] width 267 height 20
type input "CTY THỦY SẨN NGỌC HUỆ"
type input "0919103727"
click at [573, 358] on input "text" at bounding box center [543, 352] width 197 height 29
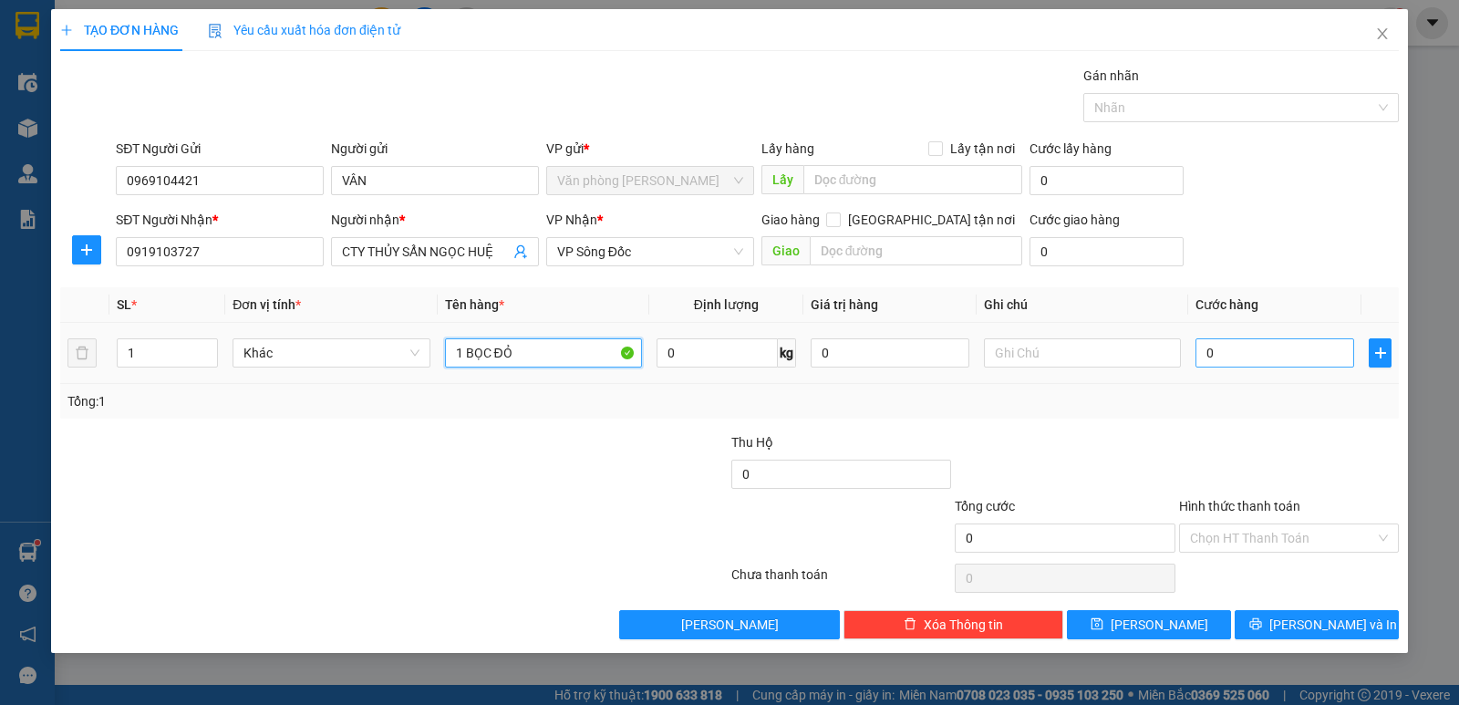
type input "1 BỌC ĐỎ"
click at [1315, 362] on input "0" at bounding box center [1274, 352] width 159 height 29
type input "3"
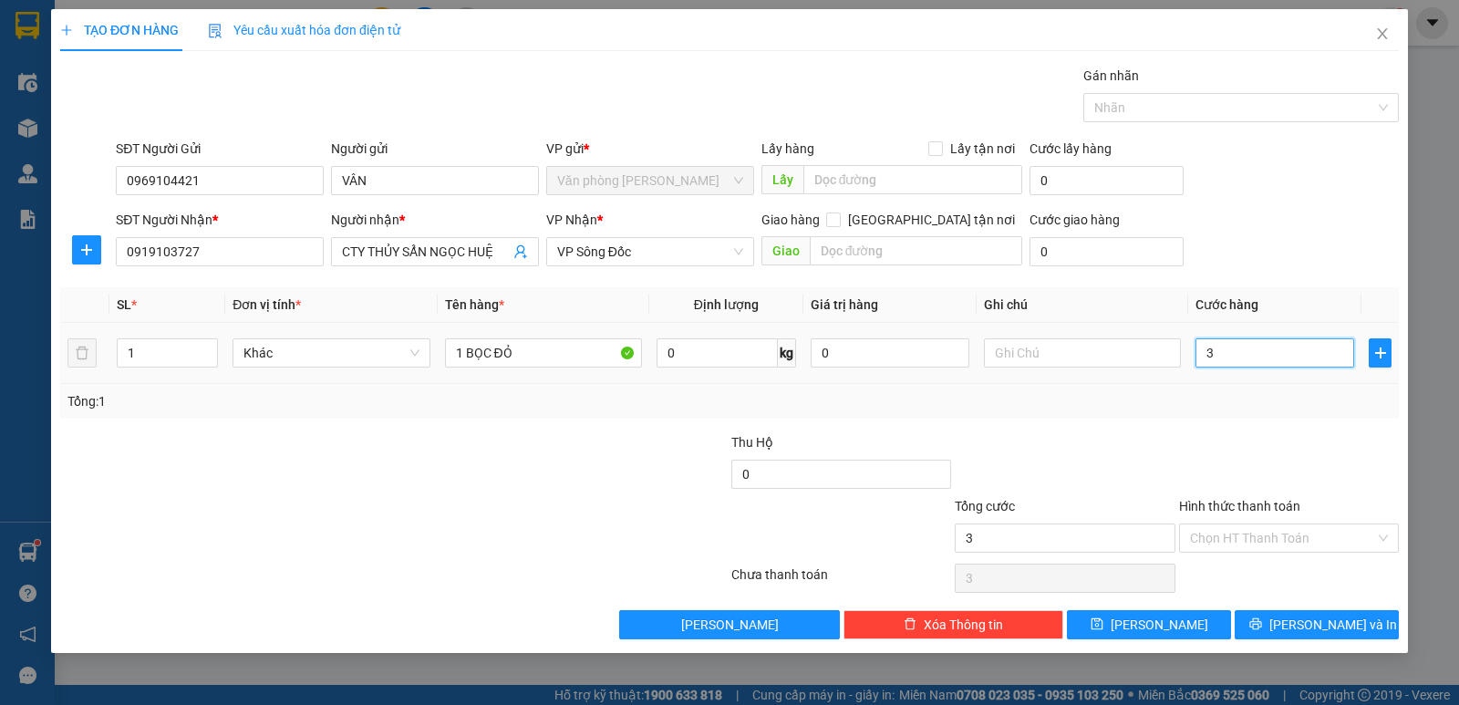
type input "30"
click at [1313, 531] on input "Hình thức thanh toán" at bounding box center [1282, 537] width 185 height 27
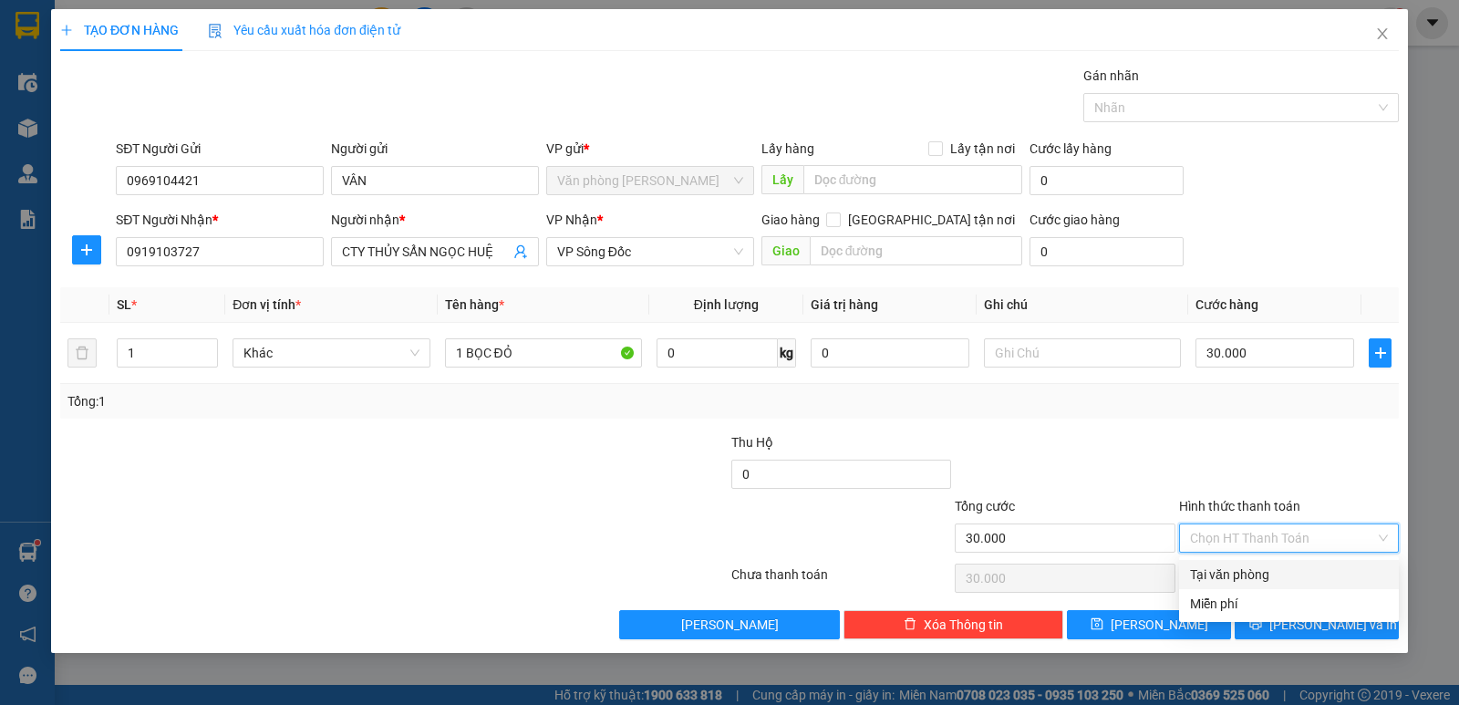
click at [1315, 575] on div "Tại văn phòng" at bounding box center [1289, 574] width 198 height 20
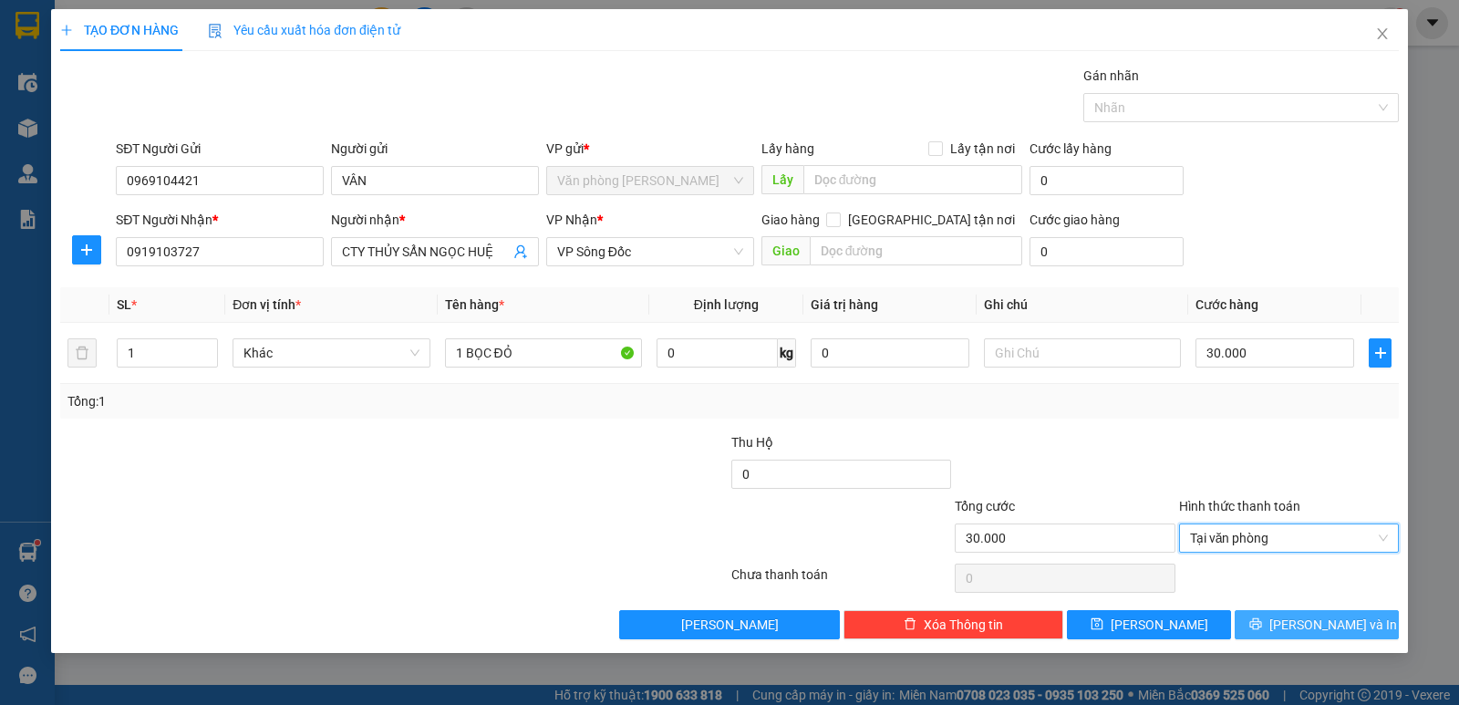
click at [1328, 618] on span "[PERSON_NAME] và In" at bounding box center [1333, 624] width 128 height 20
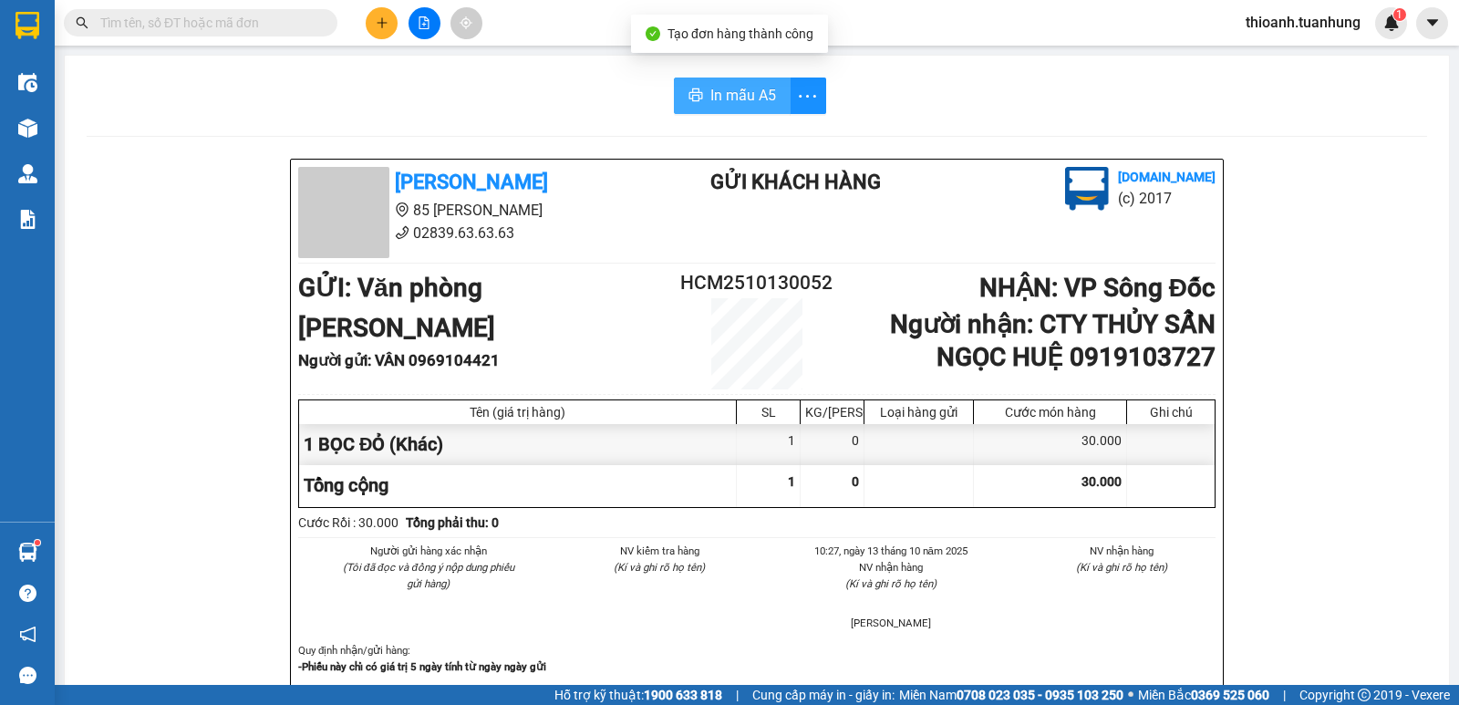
click at [712, 103] on span "In mẫu A5" at bounding box center [743, 95] width 66 height 23
click at [216, 19] on input "text" at bounding box center [207, 23] width 215 height 20
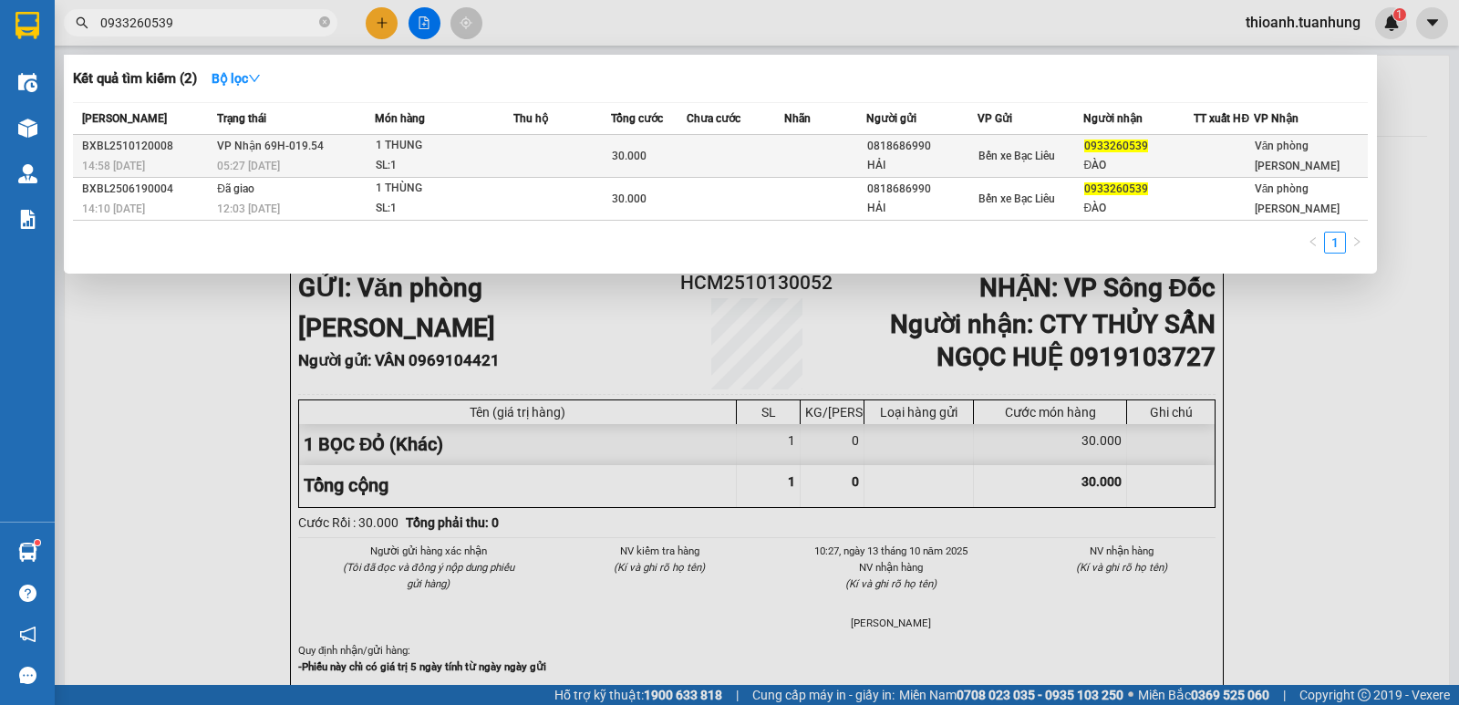
type input "0933260539"
click at [626, 145] on td "30.000" at bounding box center [649, 156] width 76 height 43
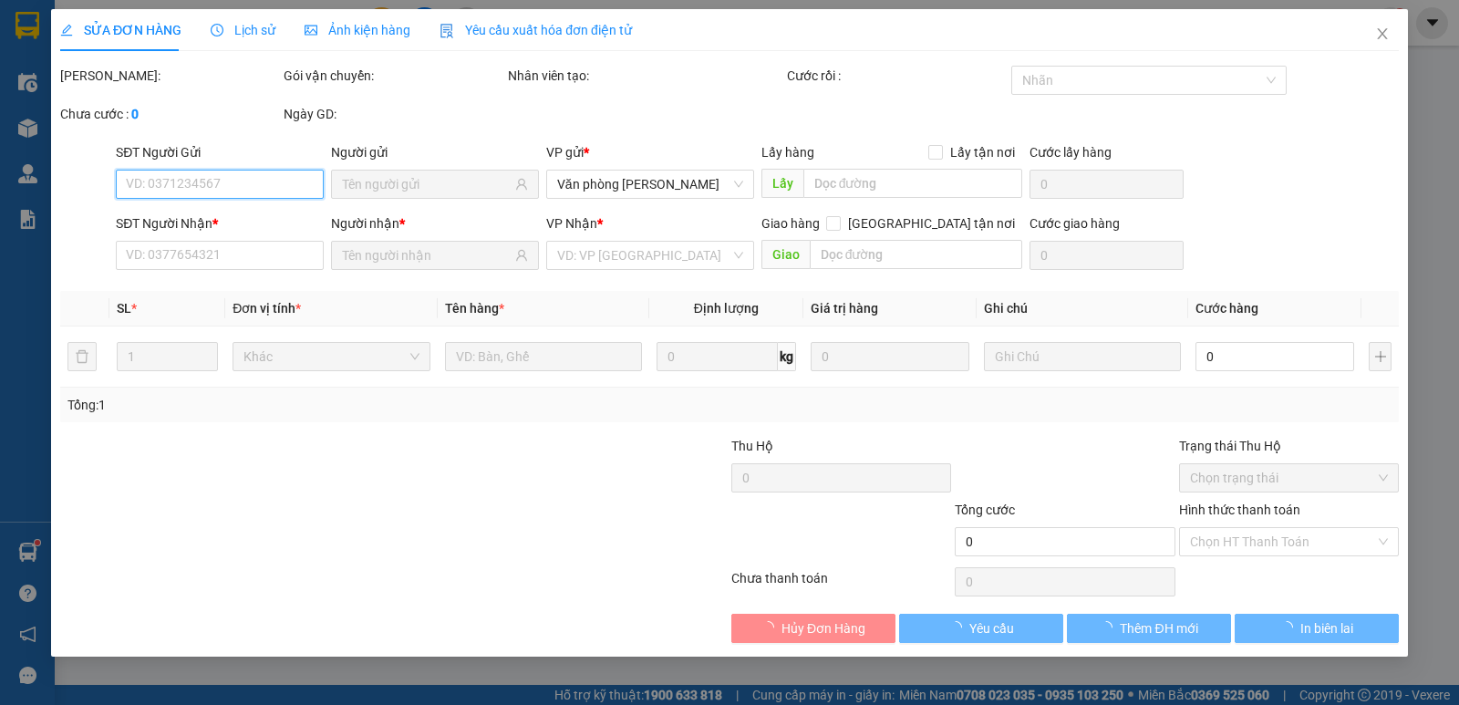
type input "0818686990"
type input "HẢI"
type input "0933260539"
type input "ĐÀO"
type input "30.000"
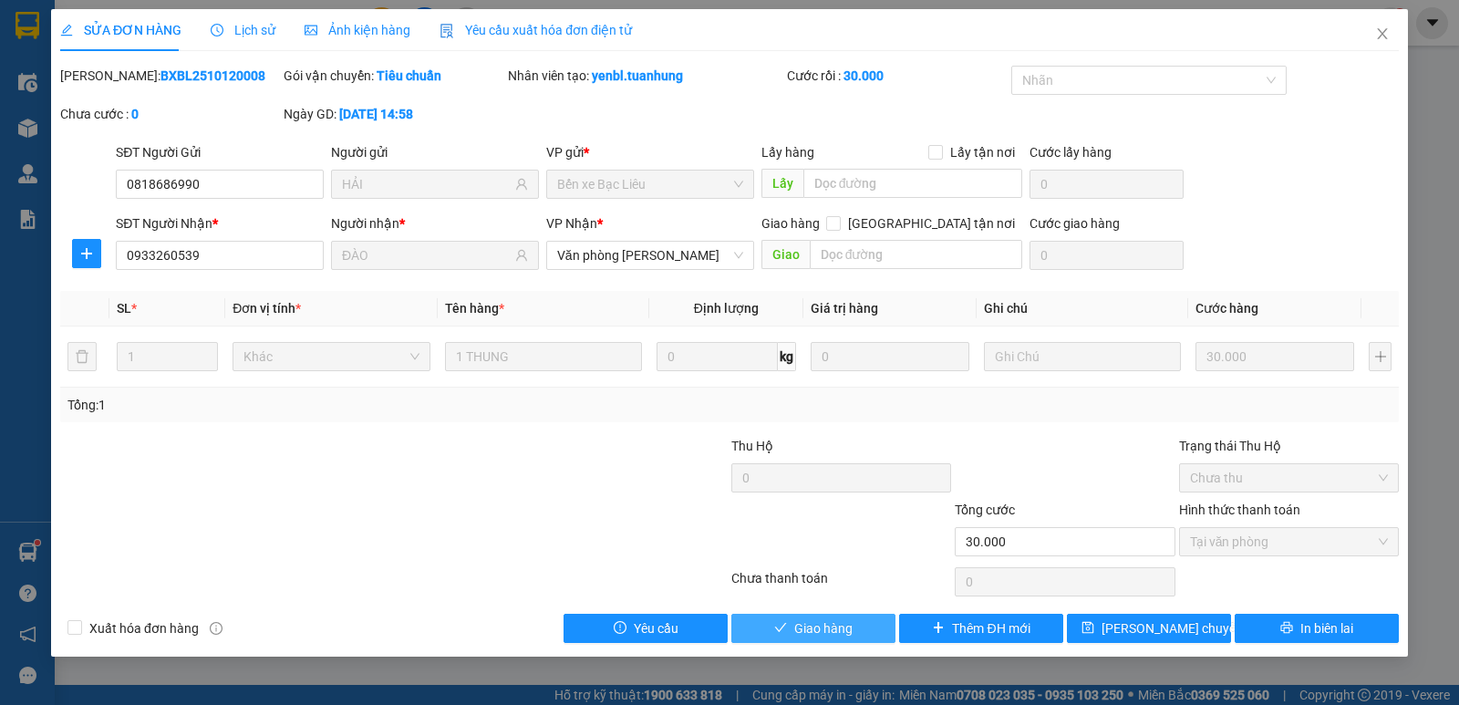
click at [819, 625] on span "Giao hàng" at bounding box center [823, 628] width 58 height 20
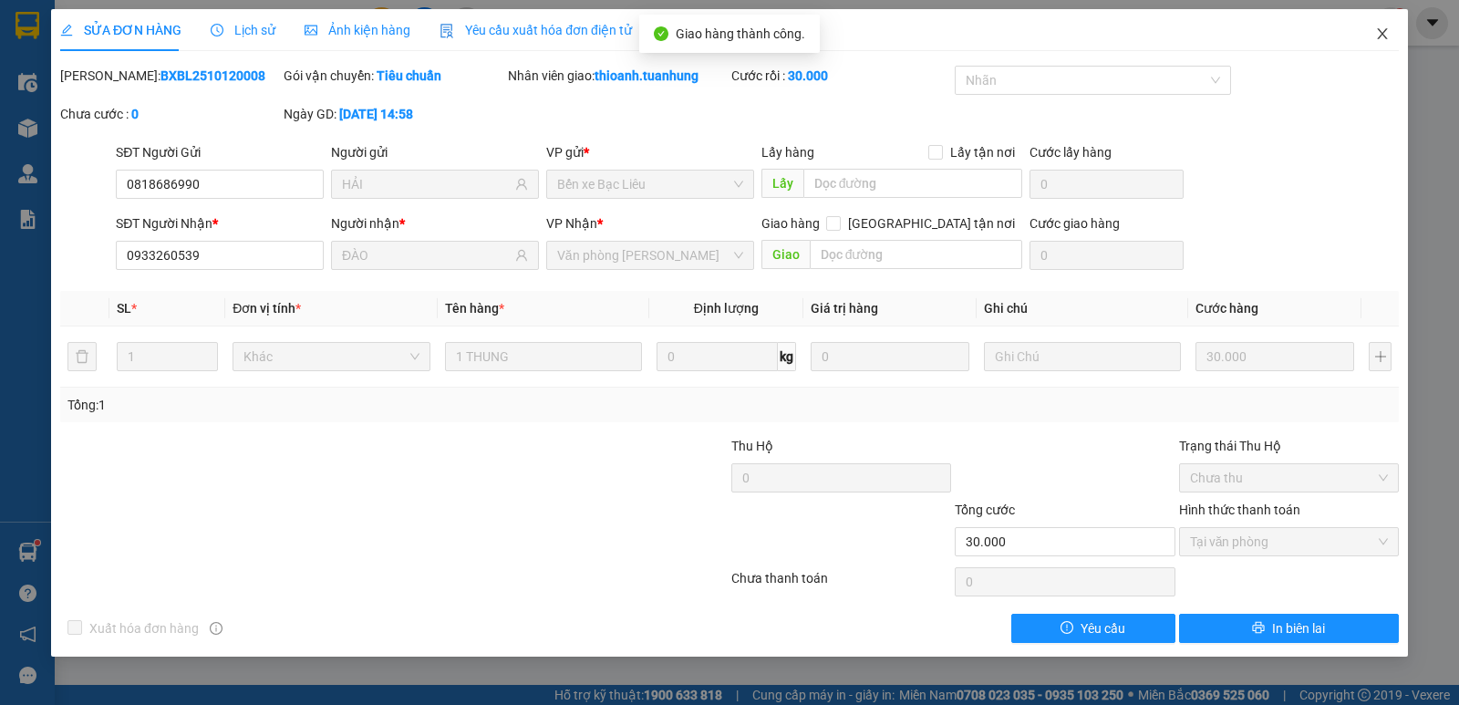
click at [1384, 35] on icon "close" at bounding box center [1382, 33] width 15 height 15
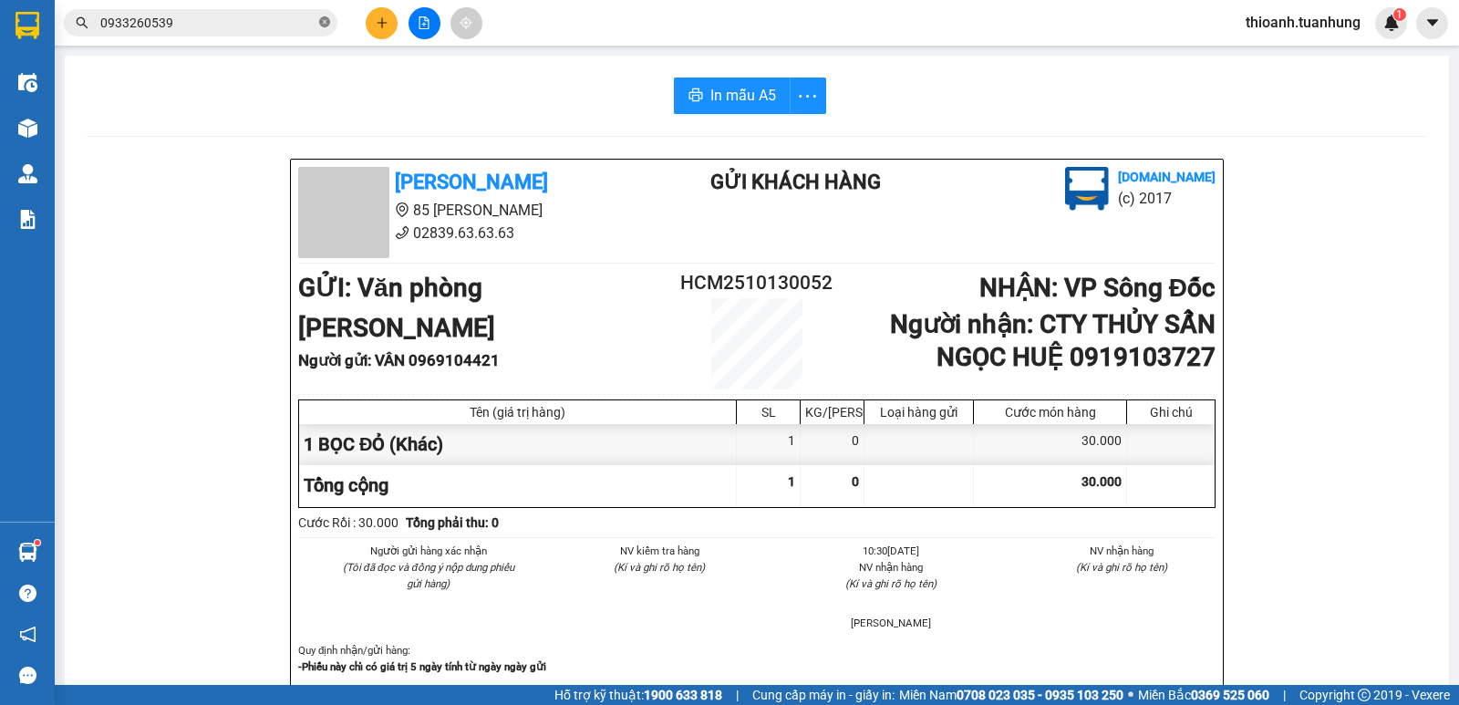
click at [325, 23] on icon "close-circle" at bounding box center [324, 21] width 11 height 11
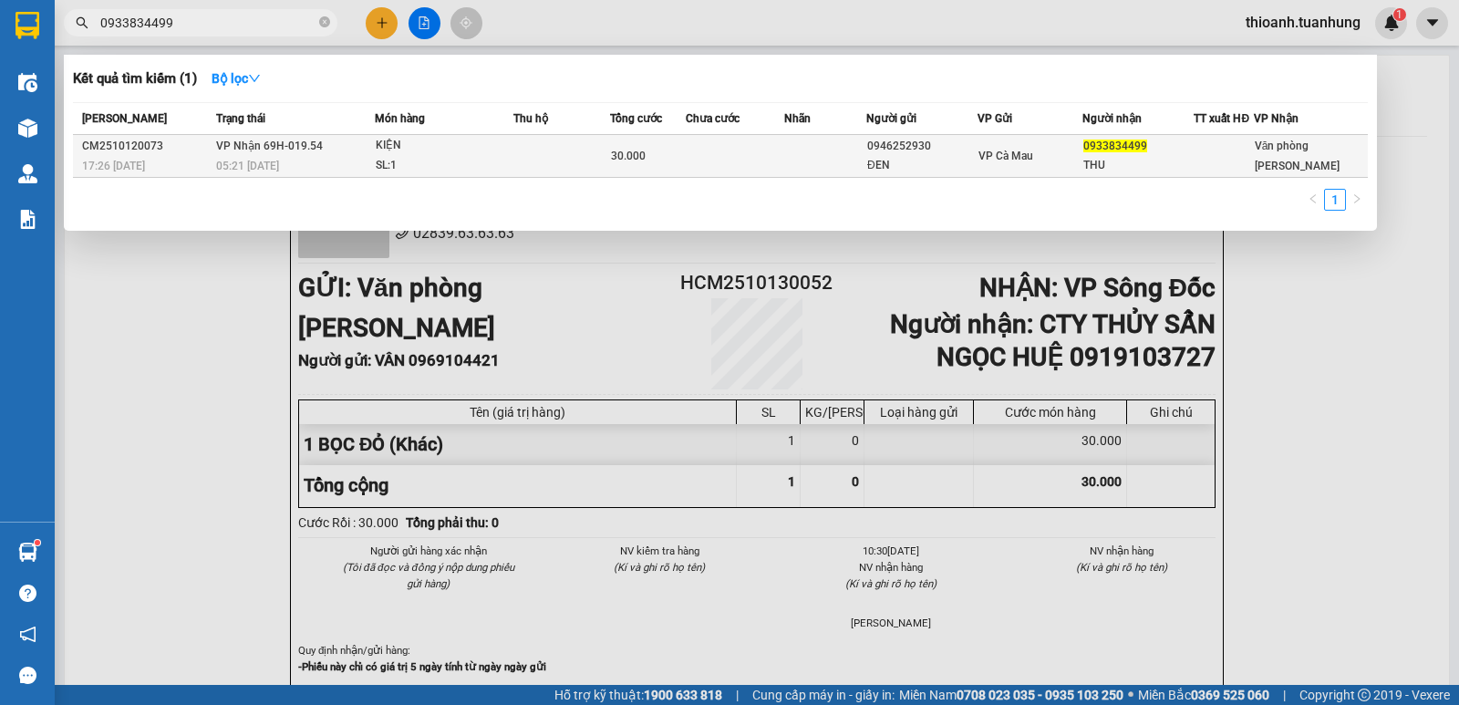
type input "0933834499"
click at [764, 152] on td at bounding box center [735, 156] width 98 height 43
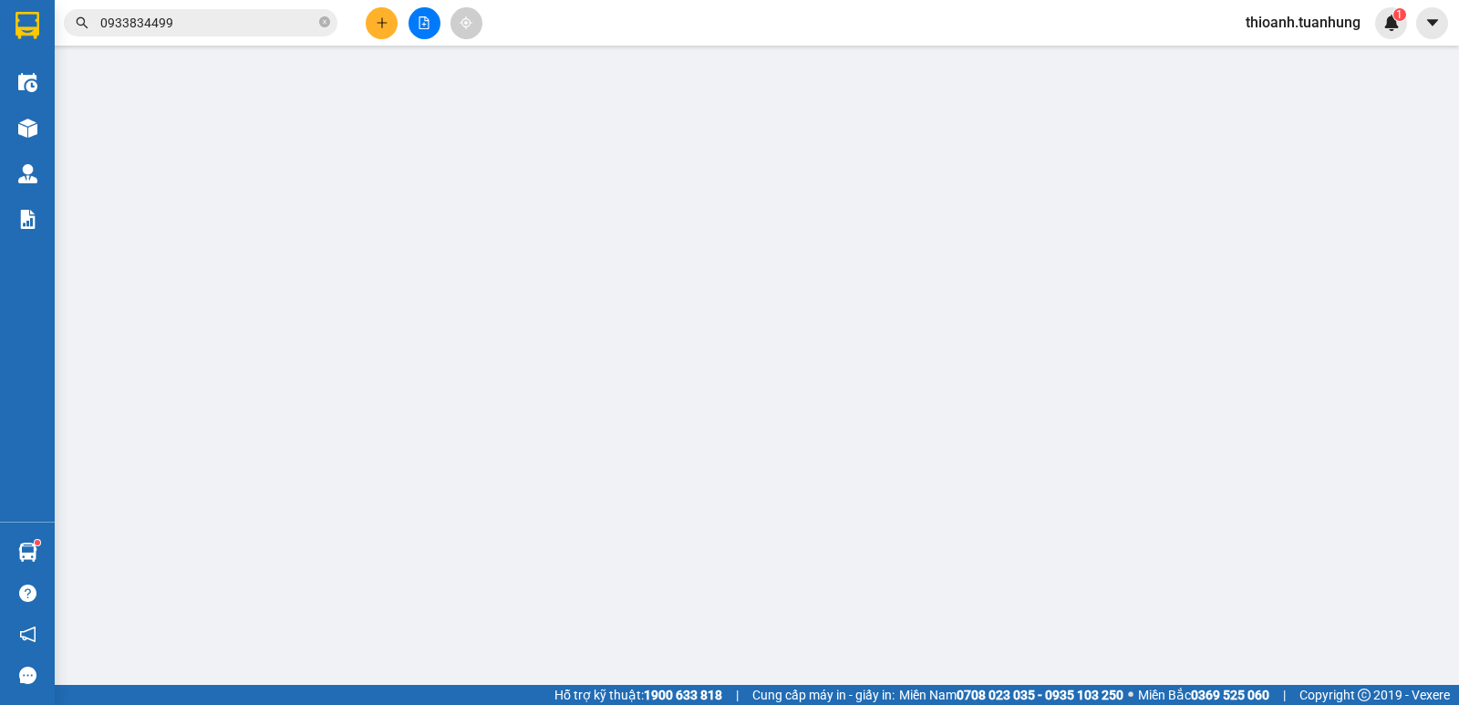
type input "0946252930"
type input "ĐEN"
type input "0933834499"
type input "THU"
type input "30.000"
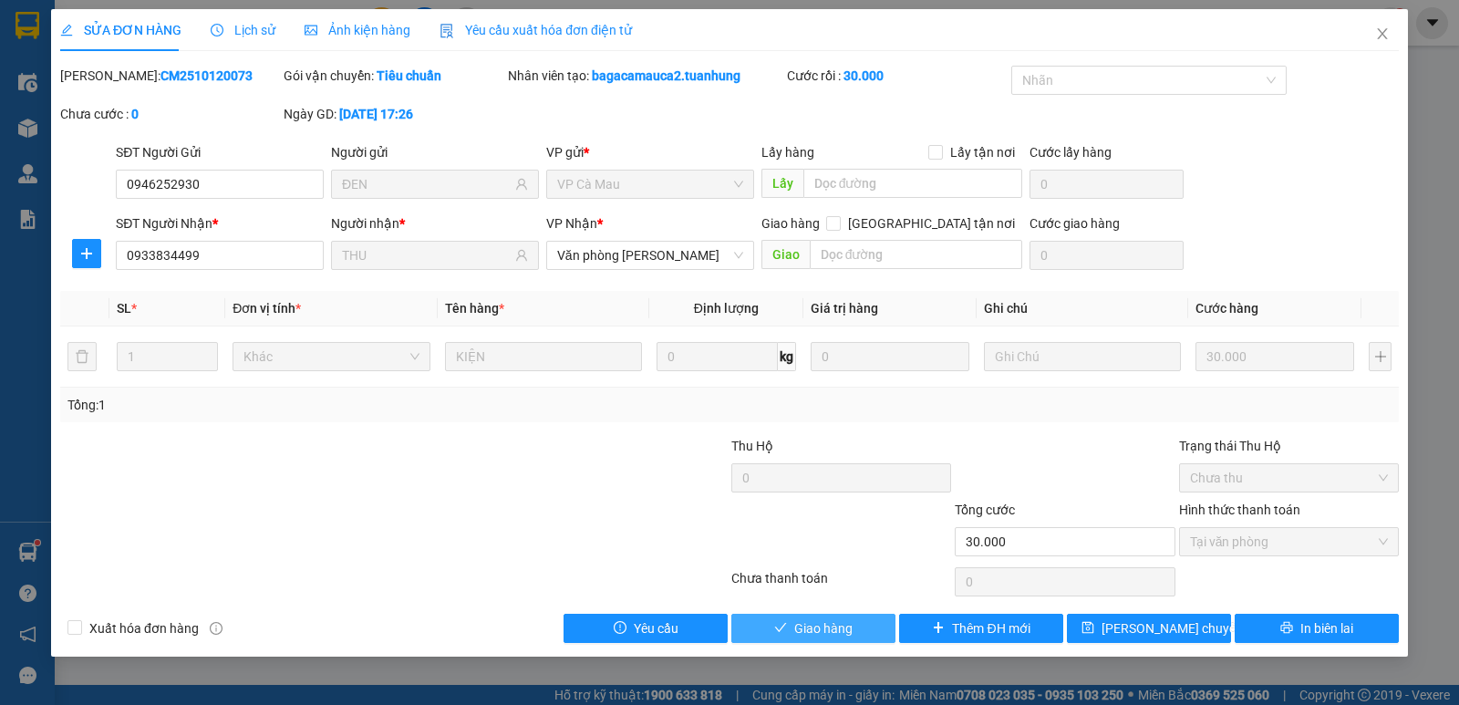
click at [815, 637] on button "Giao hàng" at bounding box center [813, 627] width 164 height 29
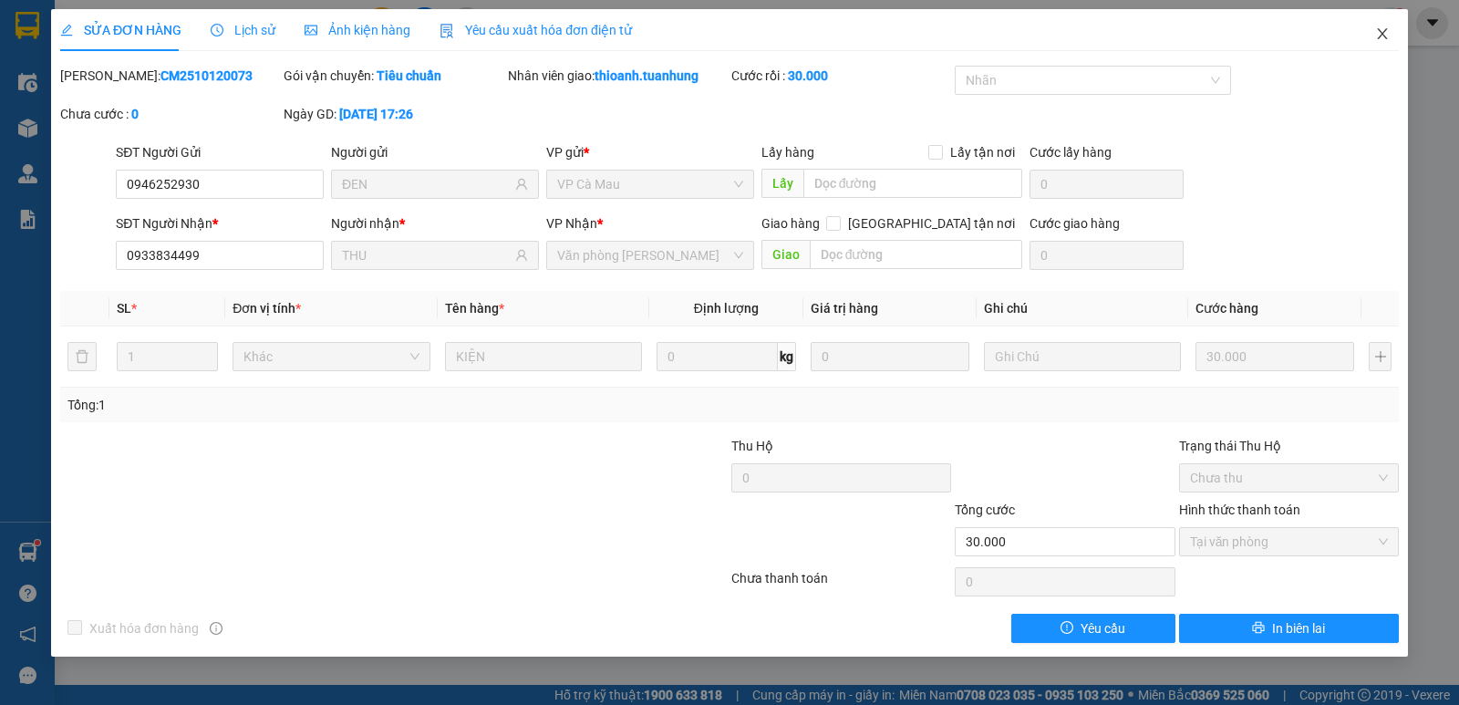
click at [1387, 30] on icon "close" at bounding box center [1381, 33] width 10 height 11
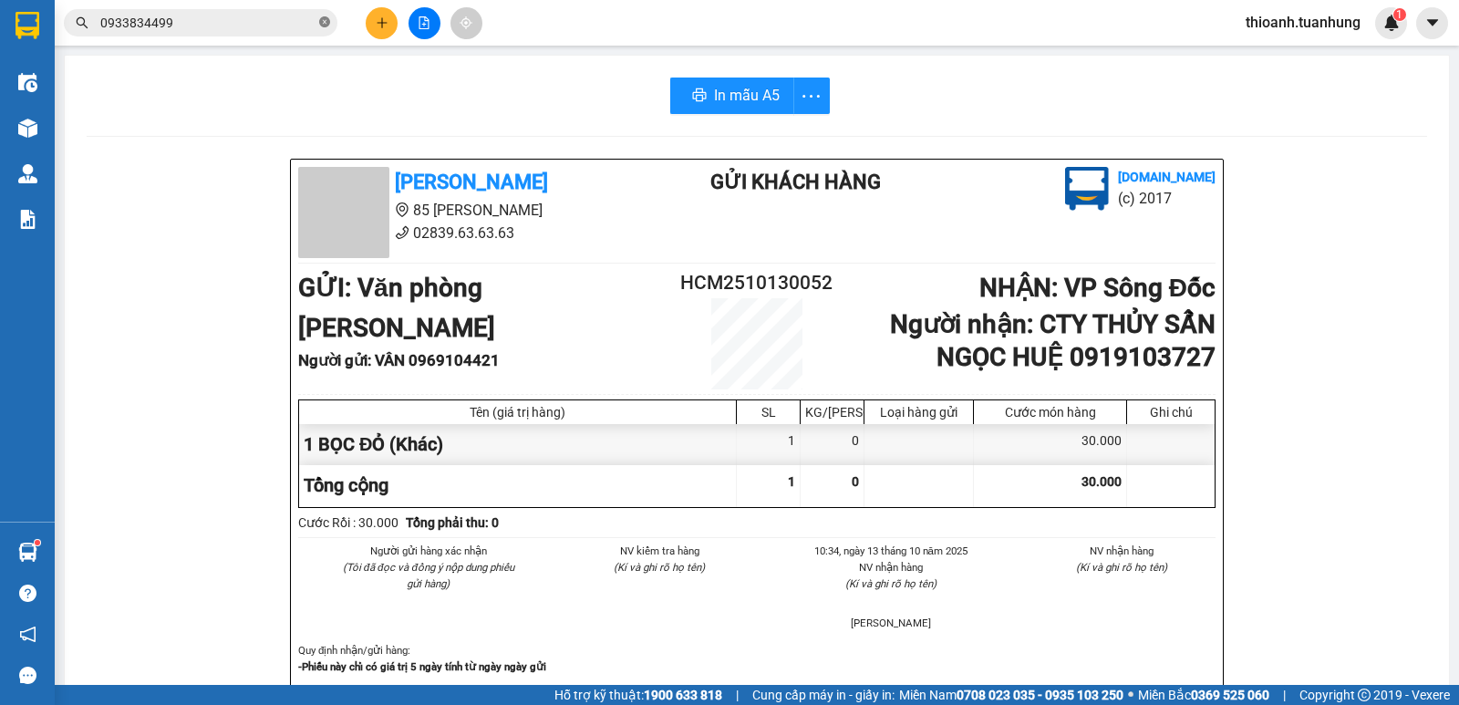
click at [320, 24] on icon "close-circle" at bounding box center [324, 21] width 11 height 11
click at [382, 24] on icon "plus" at bounding box center [382, 22] width 13 height 13
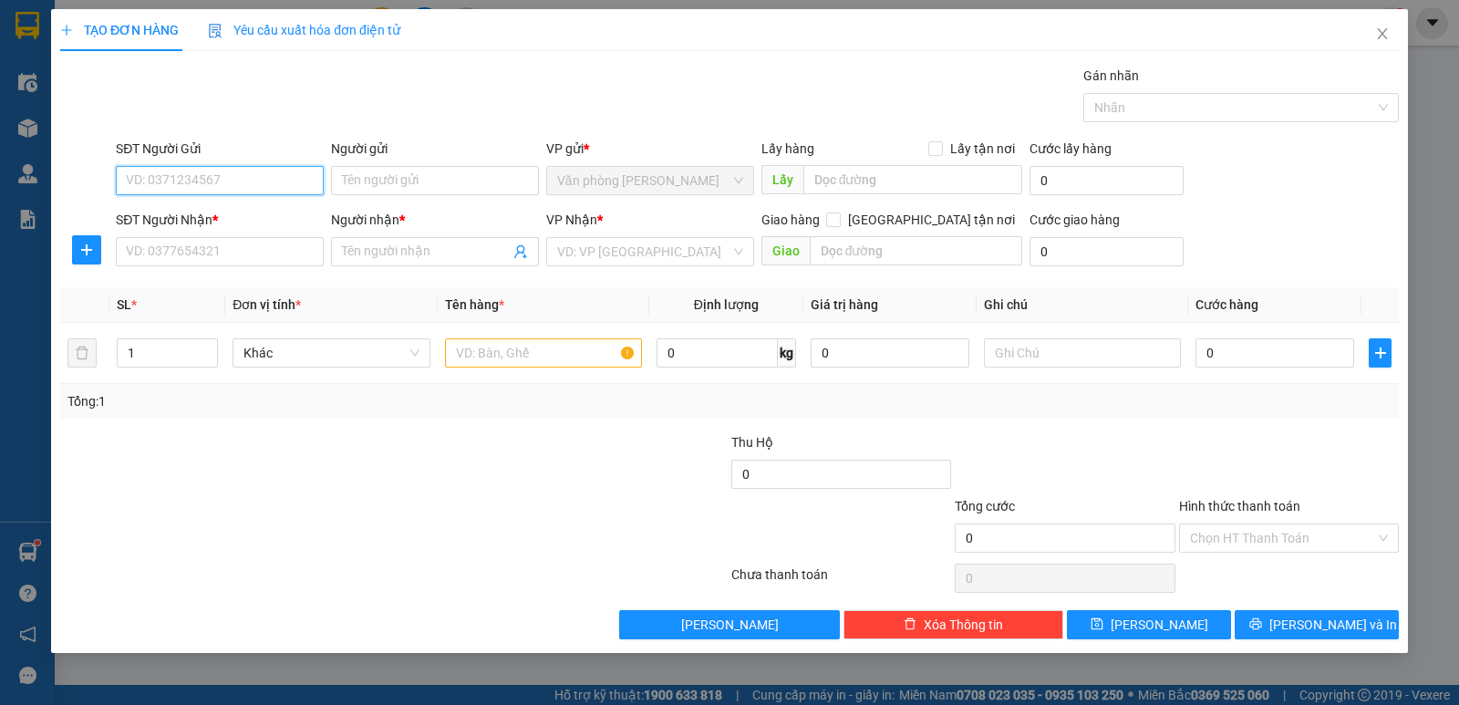
click at [263, 181] on input "SĐT Người Gửi" at bounding box center [220, 180] width 208 height 29
type input "0798279763"
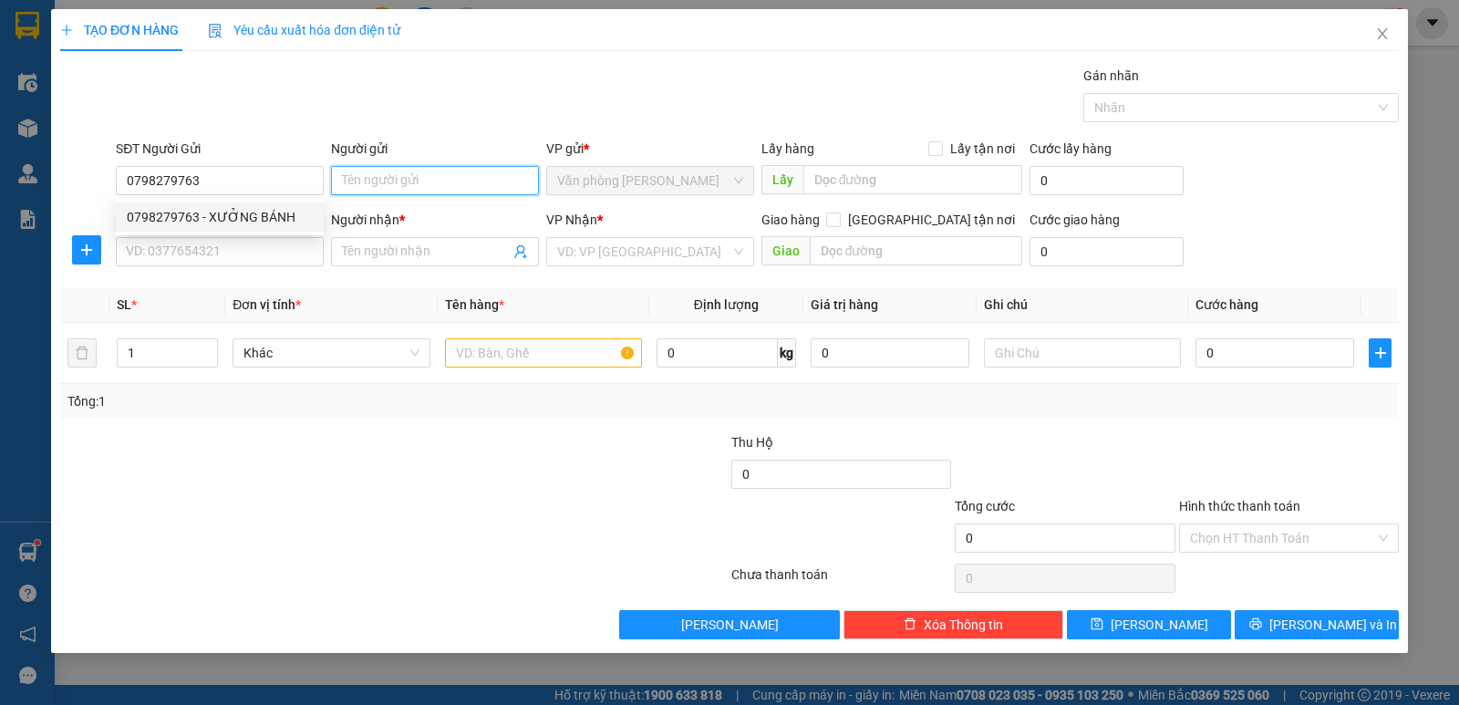
click at [428, 179] on input "Người gửi" at bounding box center [435, 180] width 208 height 29
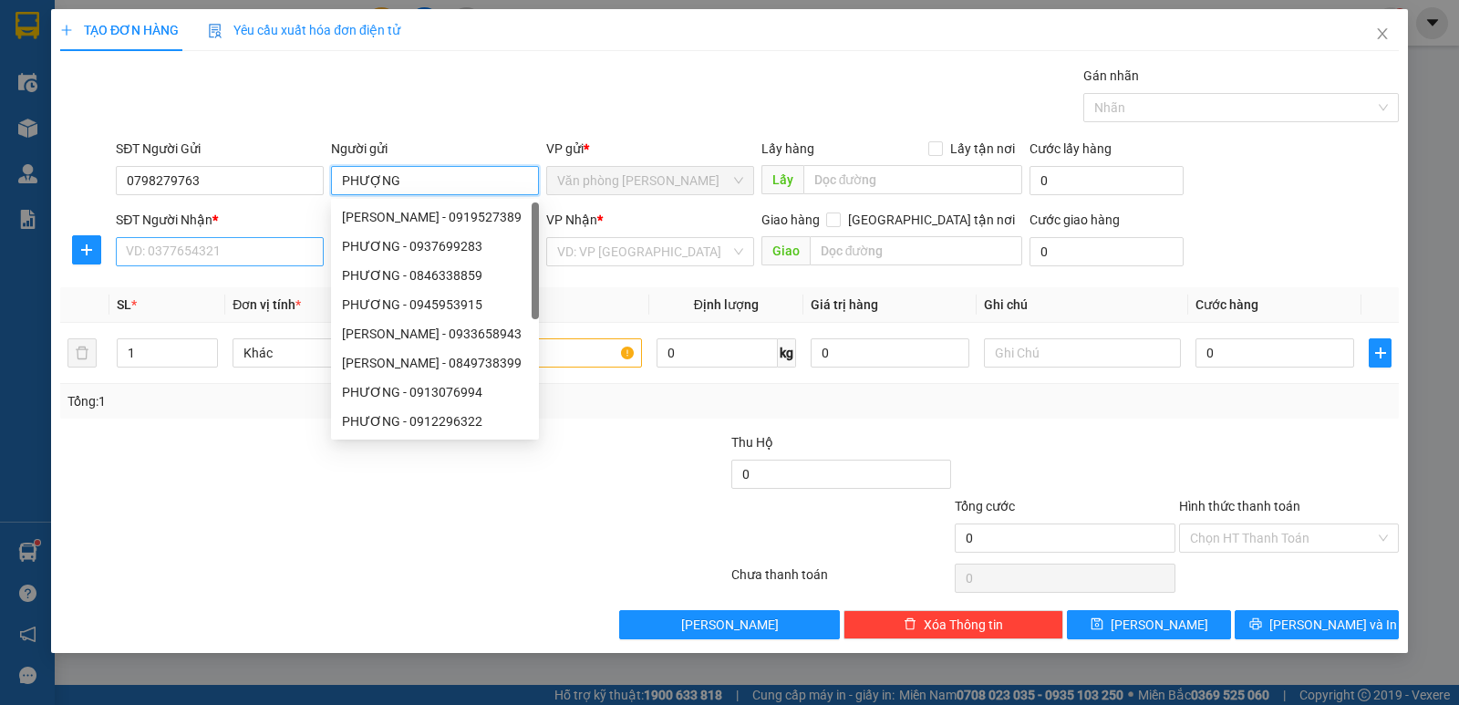
type input "PHƯỢNG"
click at [200, 252] on input "SĐT Người Nhận *" at bounding box center [220, 251] width 208 height 29
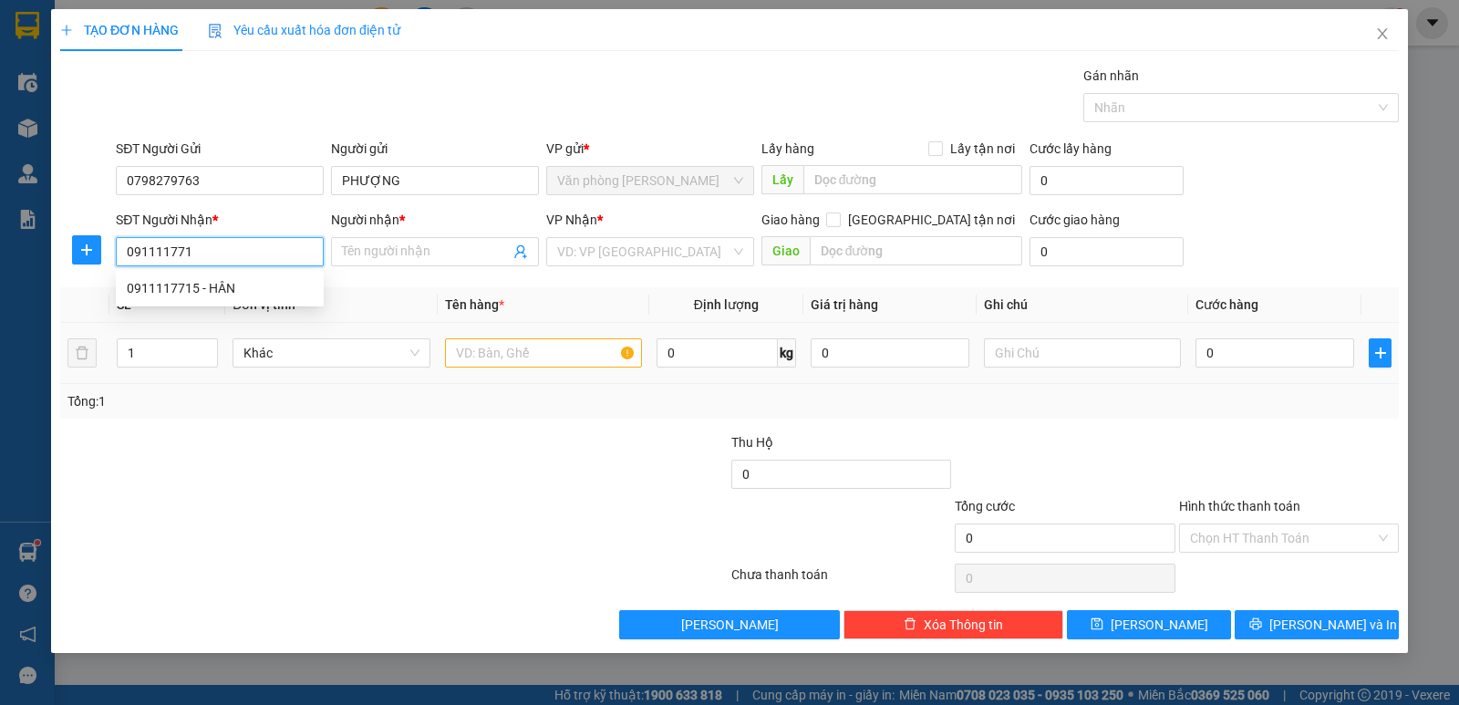
type input "0911117715"
click at [264, 285] on div "0911117715 - HÂN" at bounding box center [220, 288] width 186 height 20
type input "HÂN"
type input "0911117715"
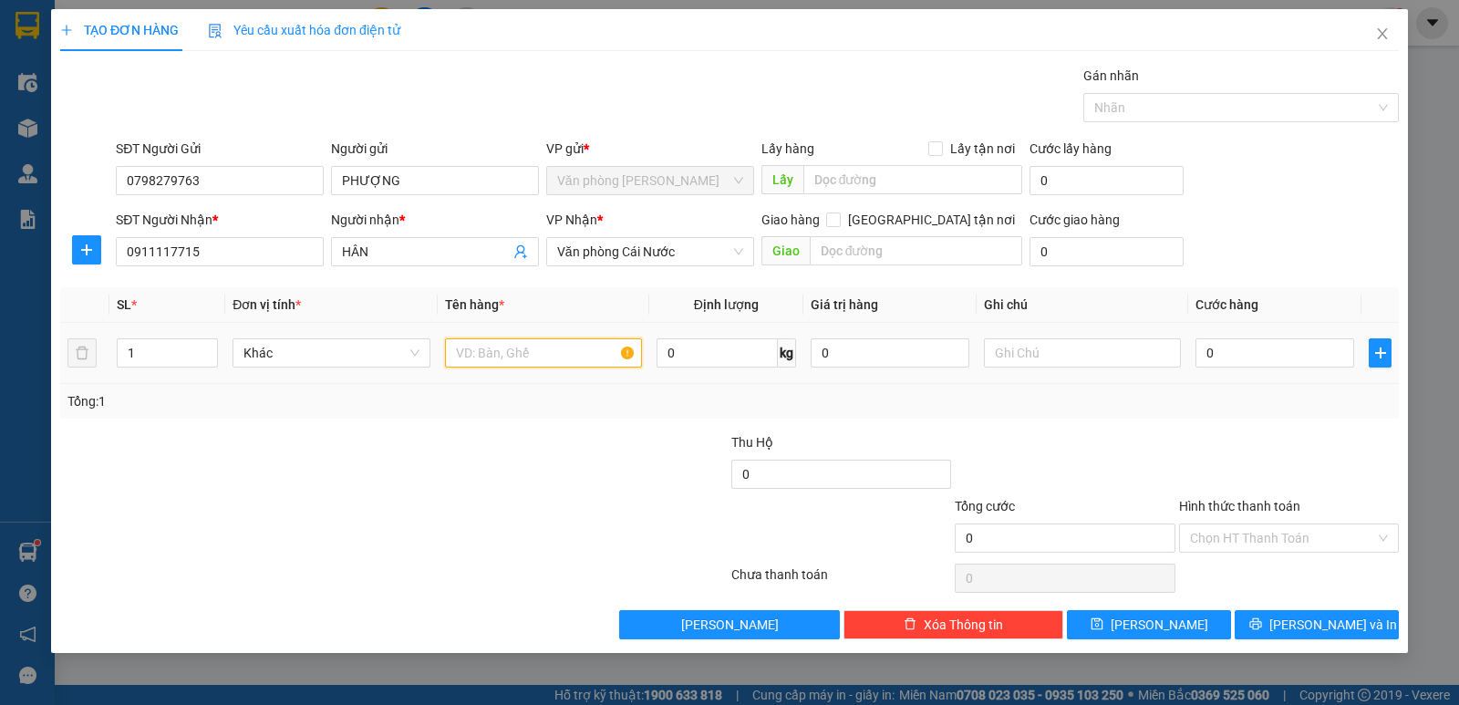
click at [582, 352] on input "text" at bounding box center [543, 352] width 197 height 29
type input "1 THÙNG"
click at [1287, 324] on td "0" at bounding box center [1274, 353] width 173 height 61
type input "3"
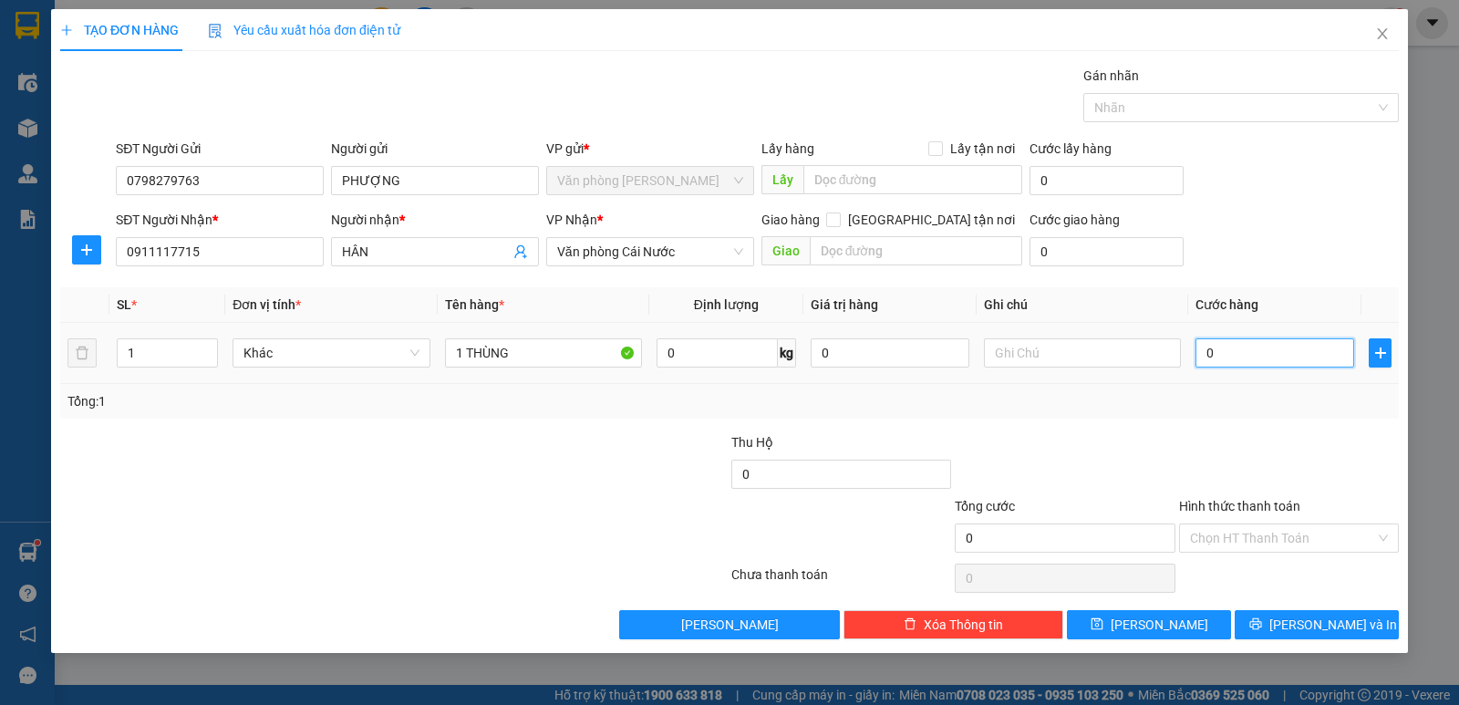
type input "3"
type input "30"
click at [1326, 428] on div "Transit Pickup Surcharge Ids Transit Deliver Surcharge Ids Transit Deliver Surc…" at bounding box center [729, 352] width 1338 height 573
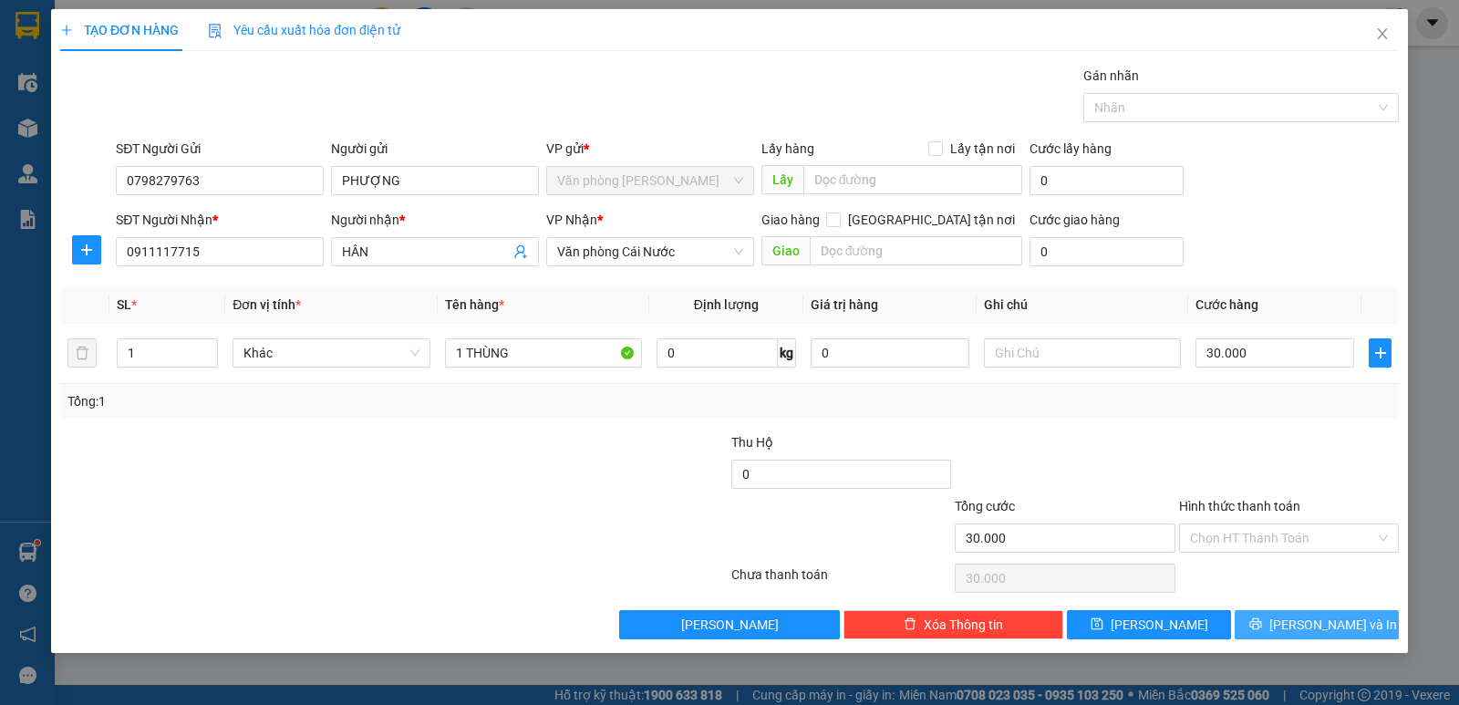
click at [1331, 622] on span "[PERSON_NAME] và In" at bounding box center [1333, 624] width 128 height 20
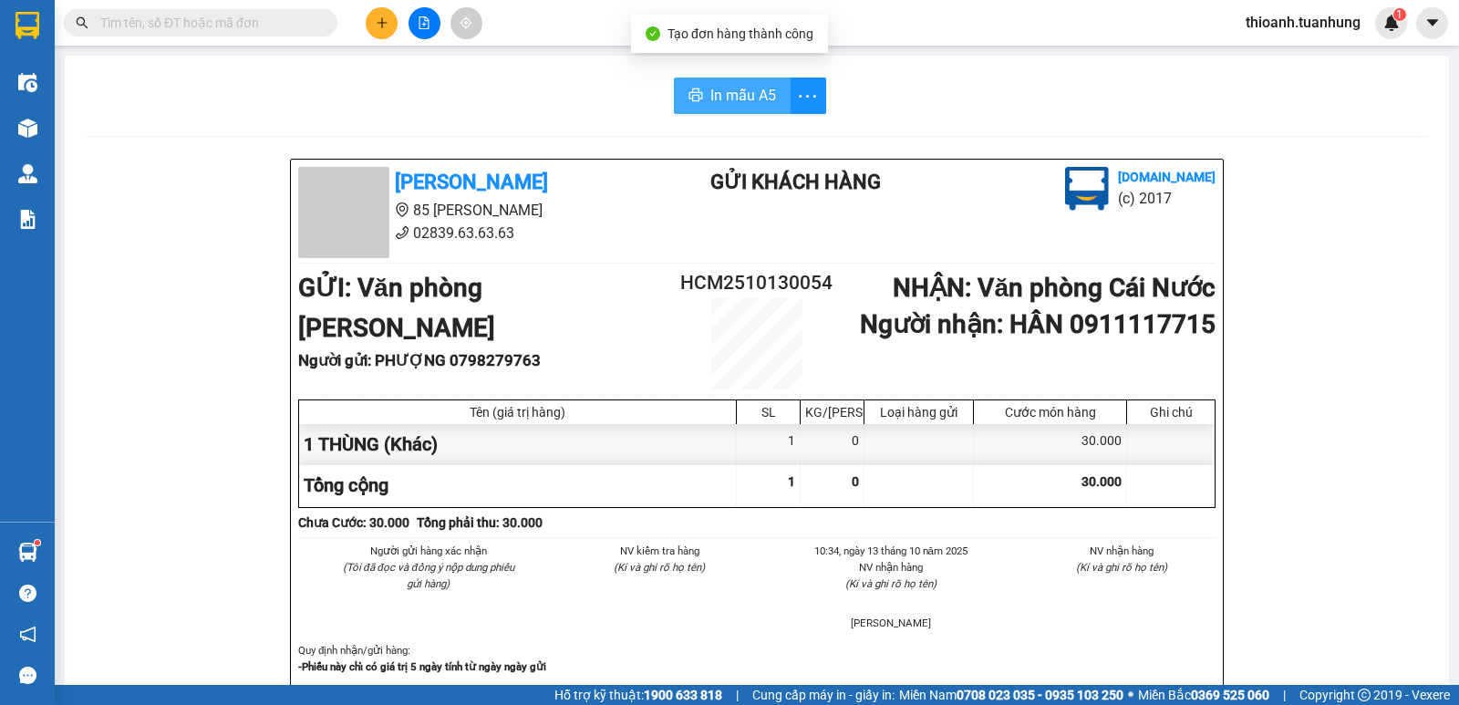
click at [734, 94] on span "In mẫu A5" at bounding box center [743, 95] width 66 height 23
click at [219, 19] on input "text" at bounding box center [207, 23] width 215 height 20
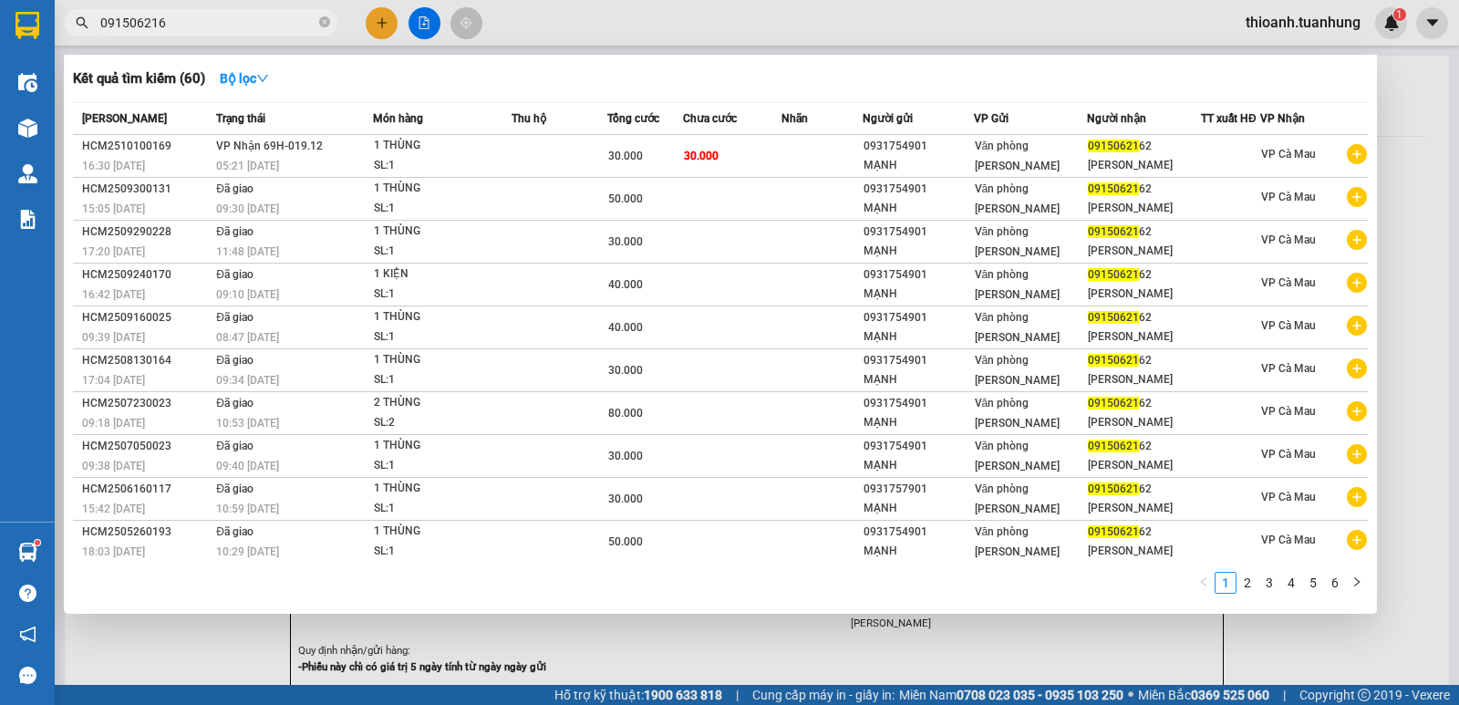
type input "0915062162"
click at [323, 15] on span at bounding box center [324, 23] width 11 height 17
